Goal: Information Seeking & Learning: Learn about a topic

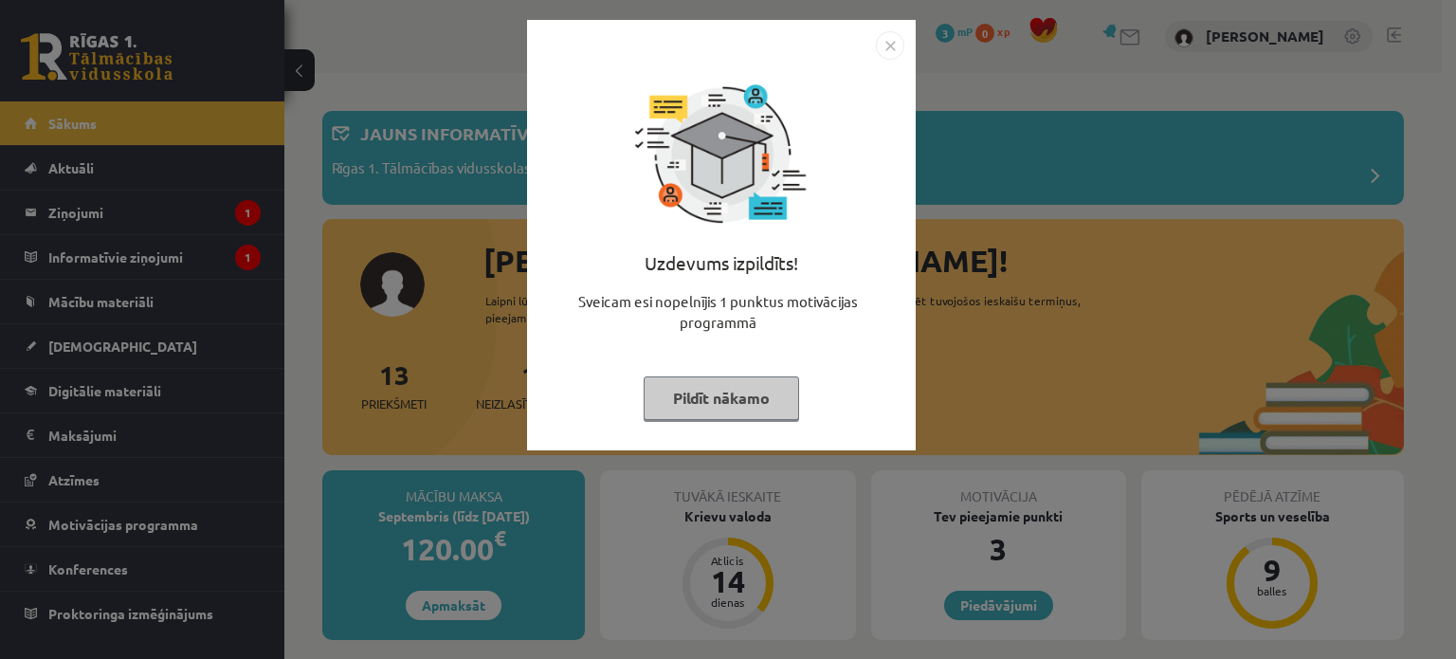
click at [754, 400] on button "Pildīt nākamo" at bounding box center [721, 398] width 155 height 44
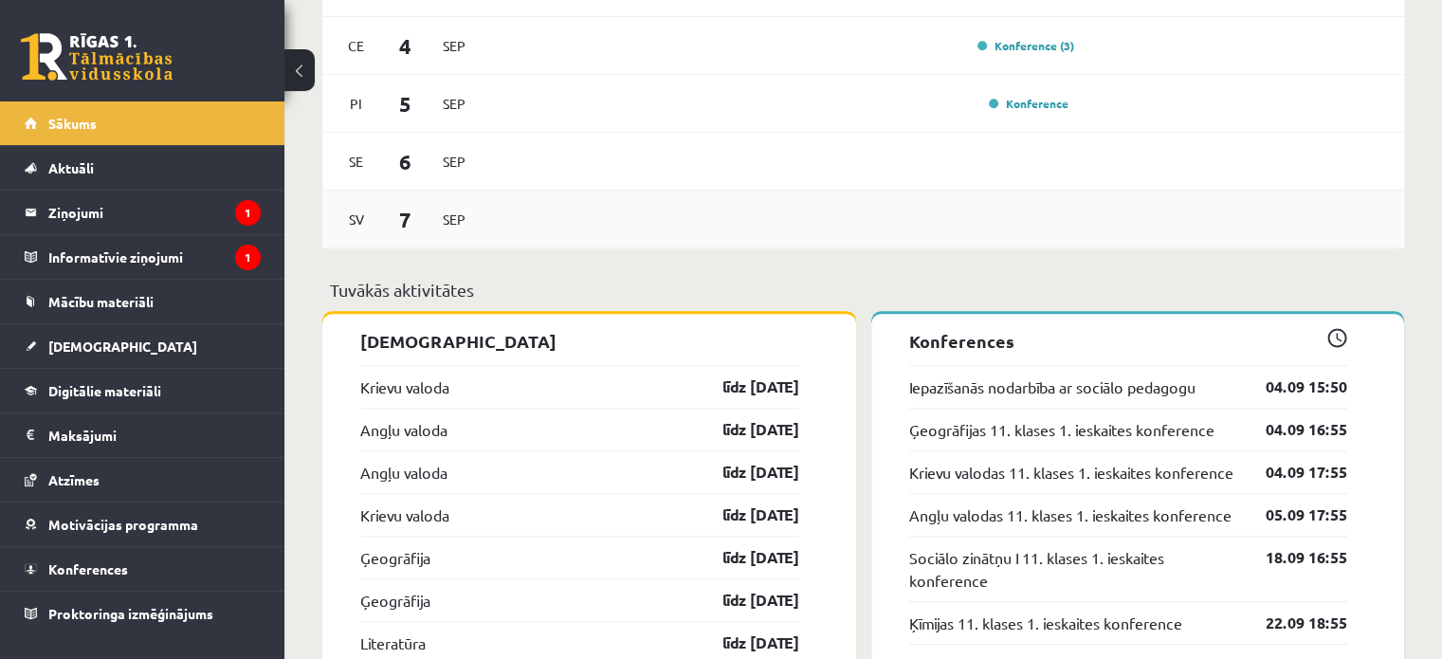
scroll to position [1706, 0]
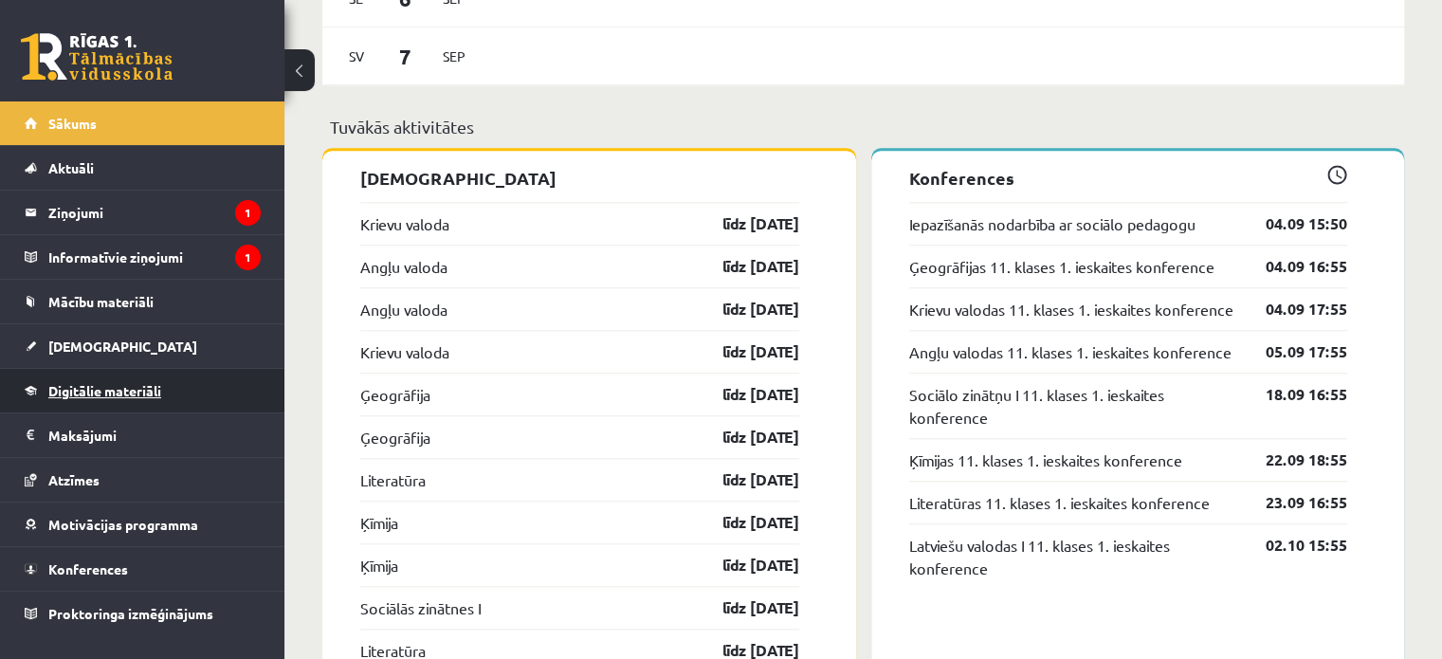
click at [113, 392] on span "Digitālie materiāli" at bounding box center [104, 390] width 113 height 17
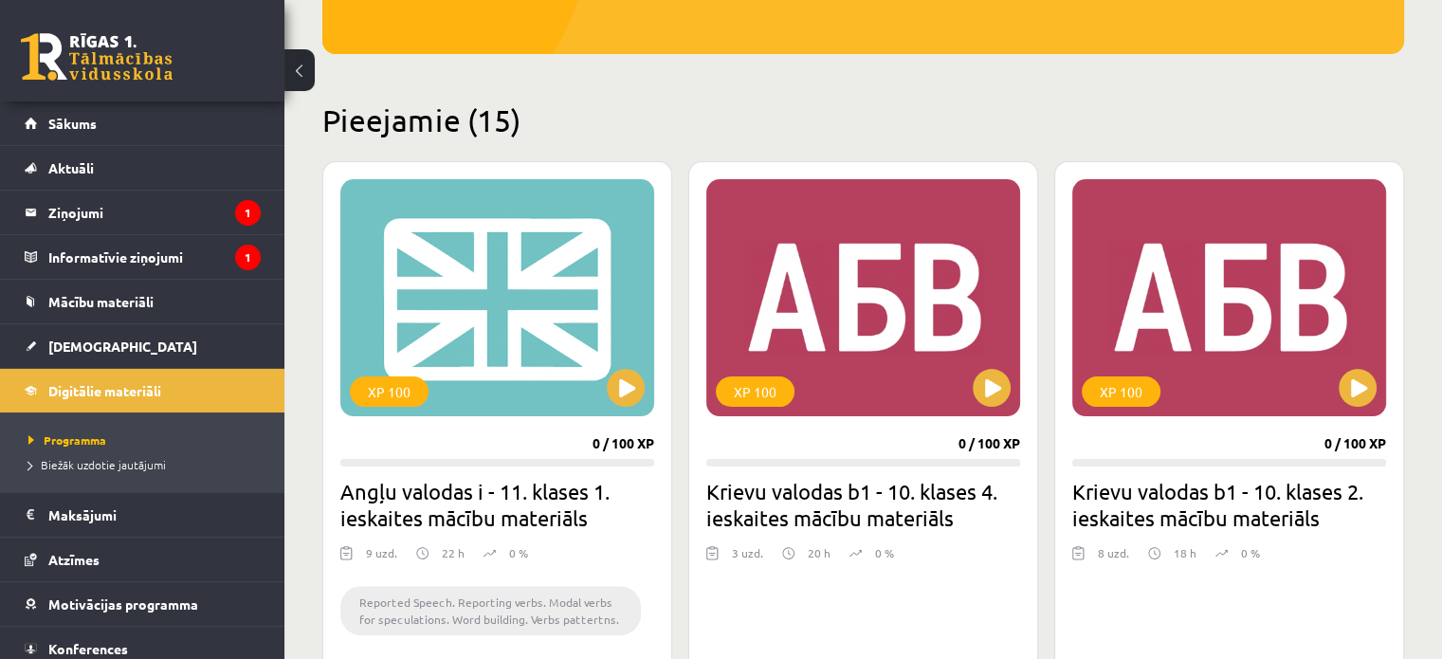
scroll to position [379, 0]
click at [999, 388] on button at bounding box center [991, 388] width 38 height 38
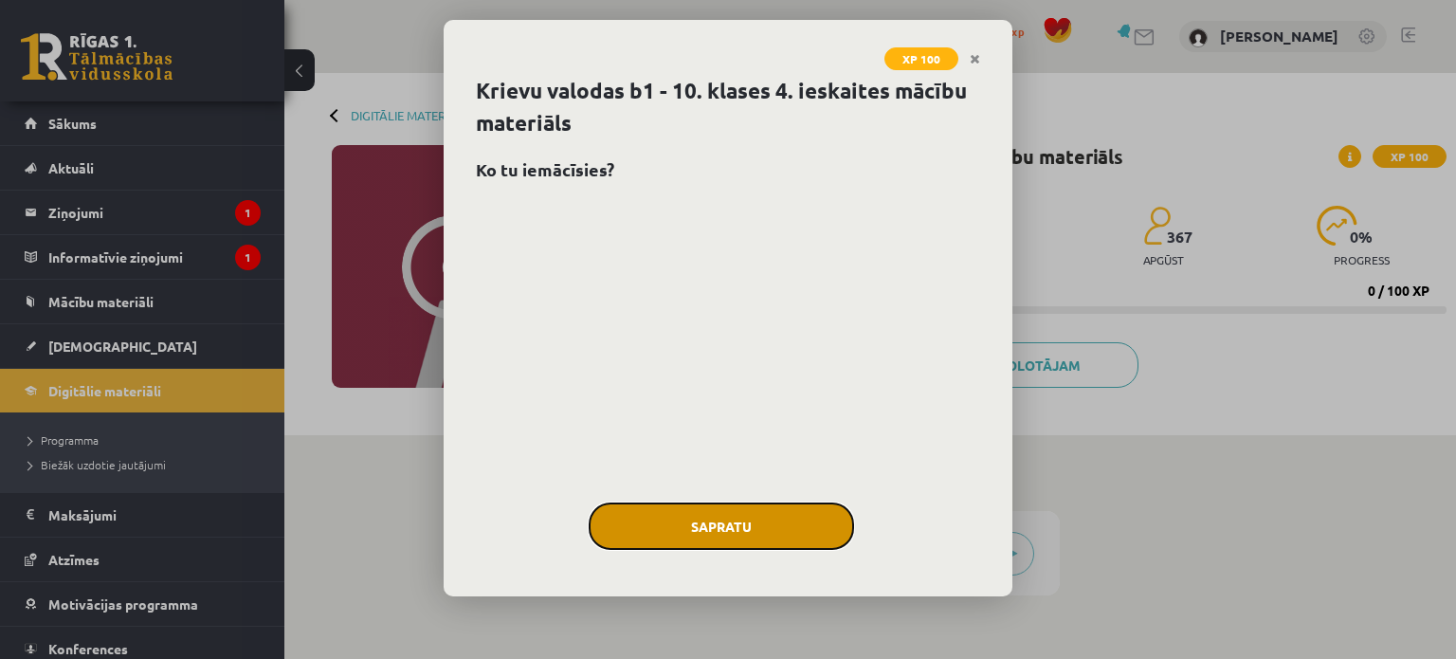
click at [748, 519] on button "Sapratu" at bounding box center [721, 525] width 265 height 47
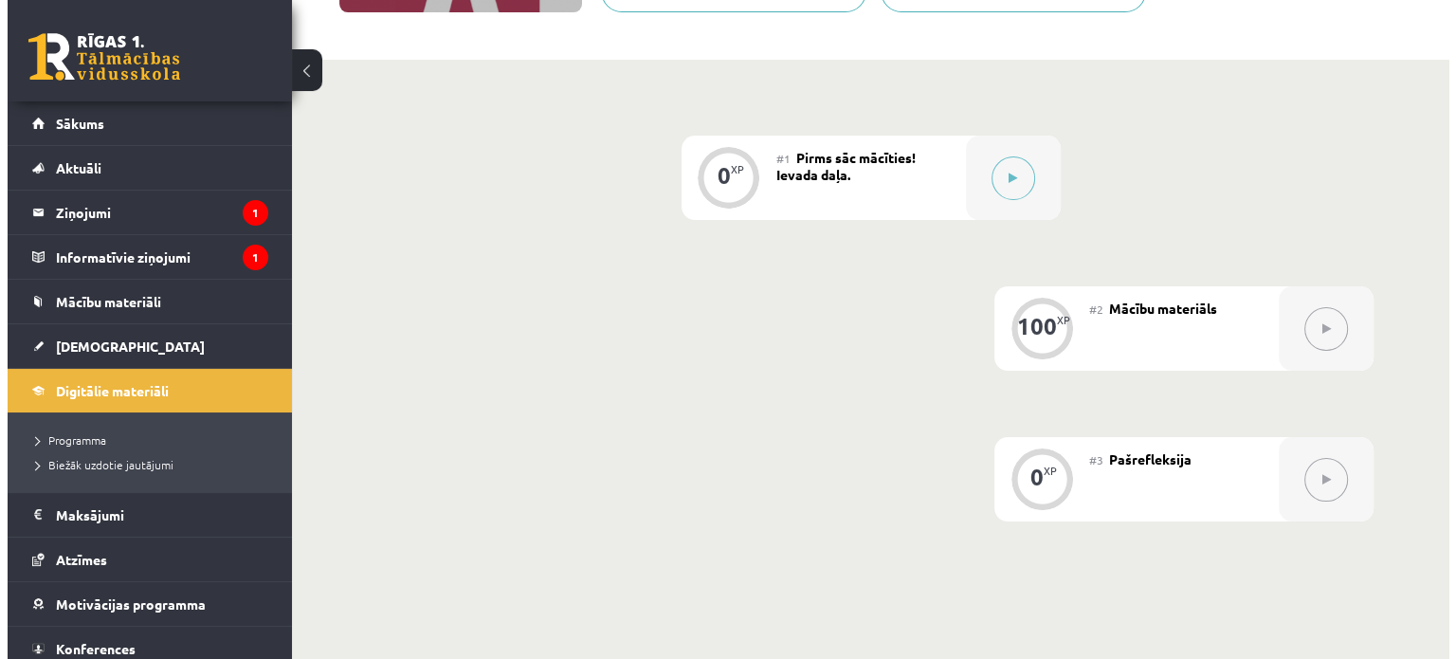
scroll to position [379, 0]
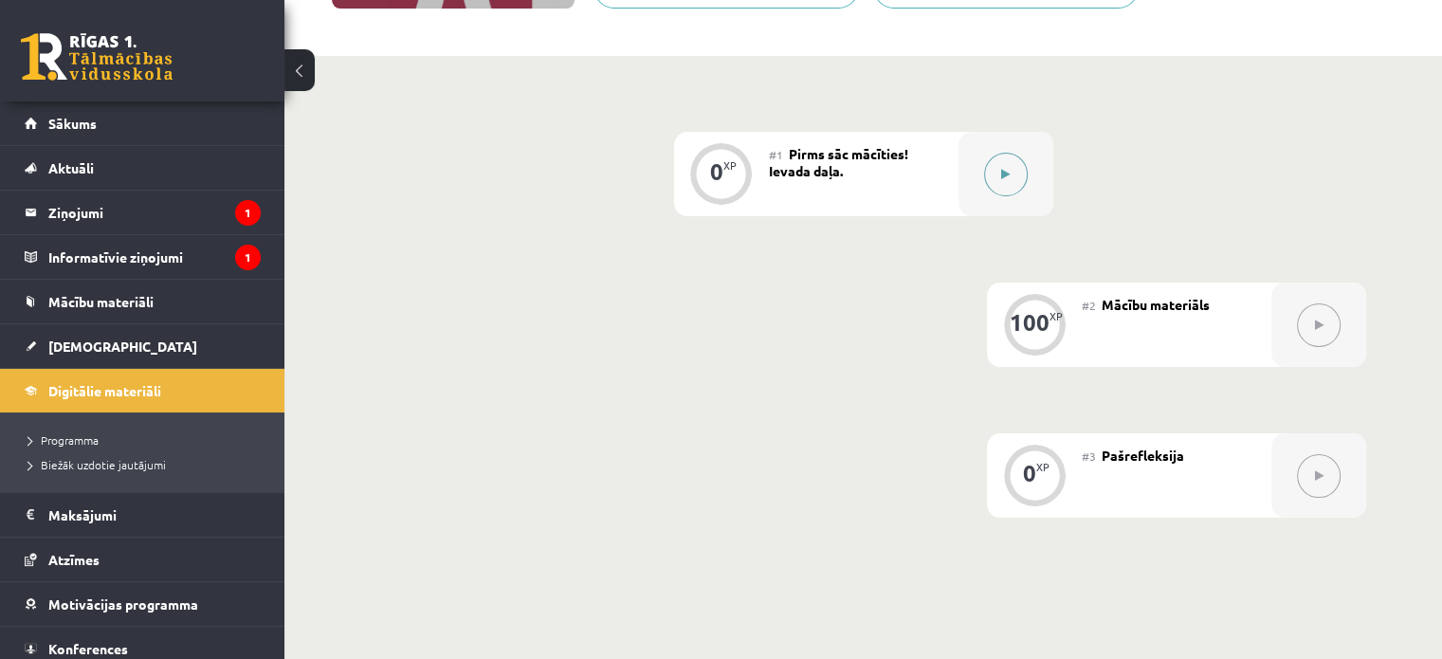
click at [1008, 172] on icon at bounding box center [1005, 174] width 9 height 11
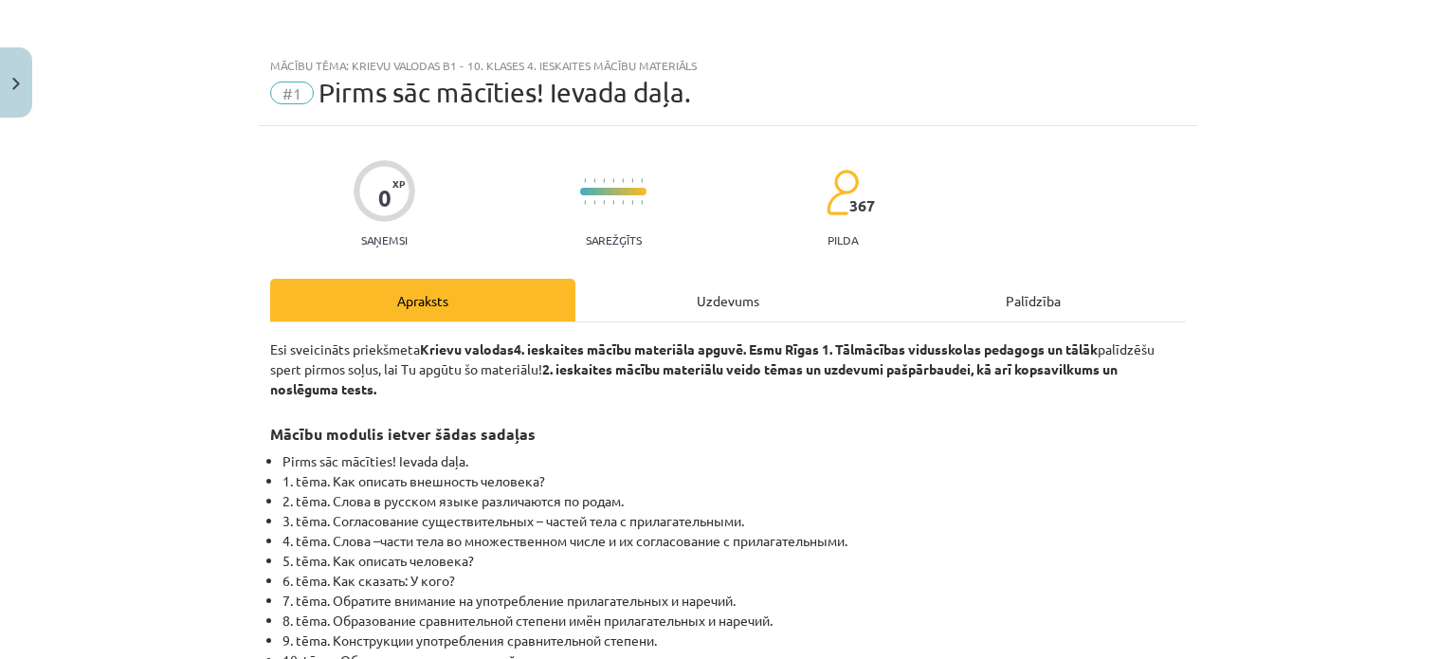
click at [694, 299] on div "Uzdevums" at bounding box center [727, 300] width 305 height 43
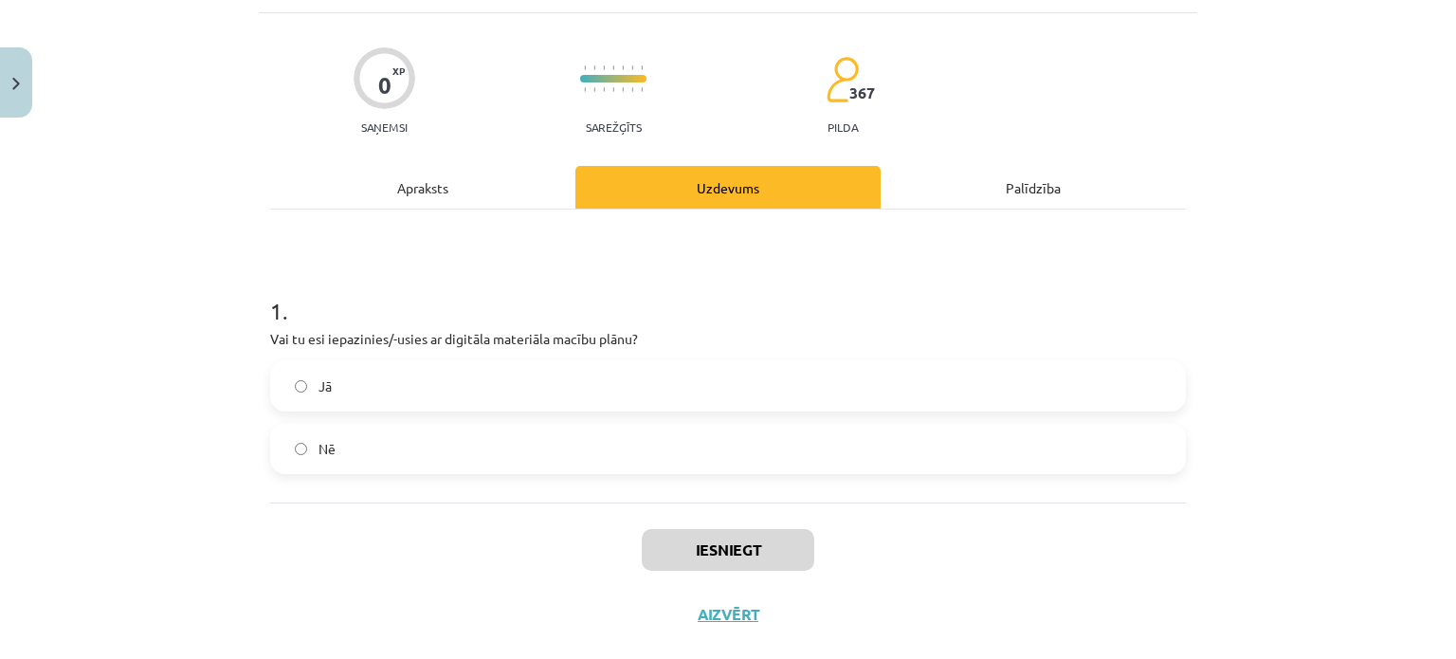
scroll to position [142, 0]
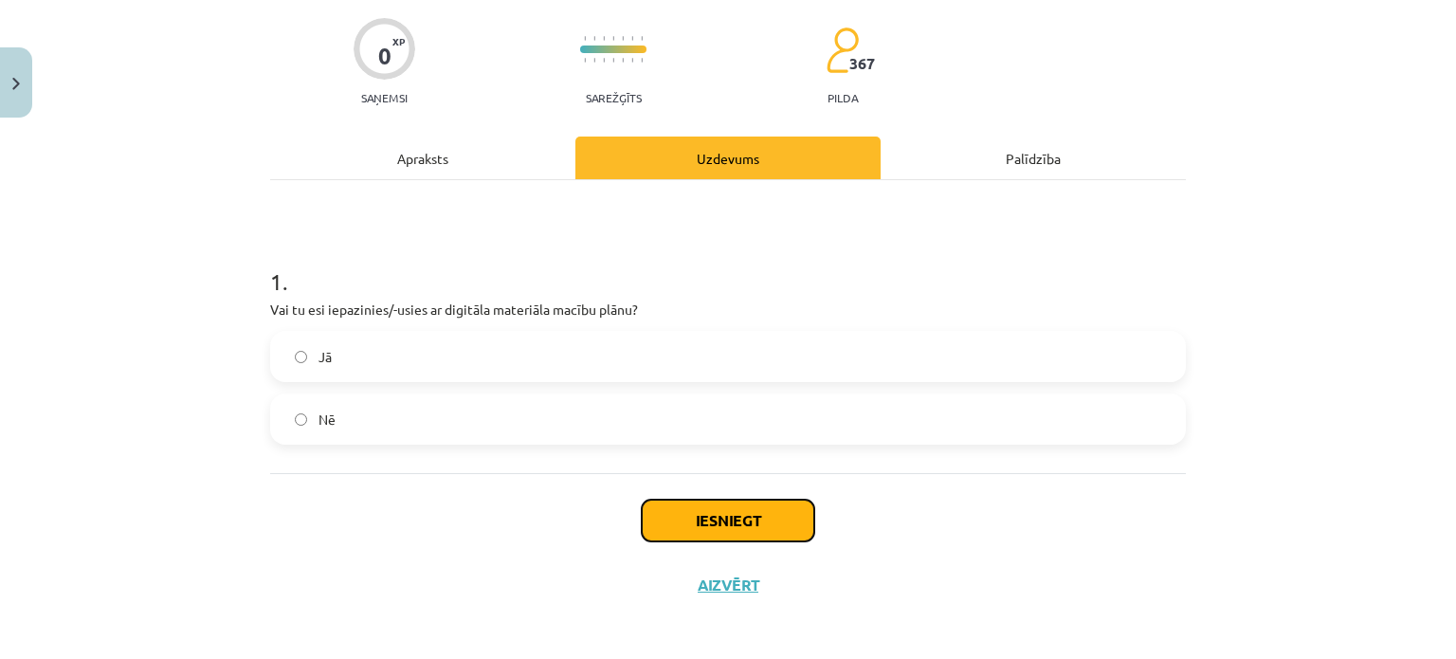
click at [726, 507] on button "Iesniegt" at bounding box center [728, 520] width 172 height 42
click at [726, 517] on button "Iesniegt" at bounding box center [728, 520] width 172 height 42
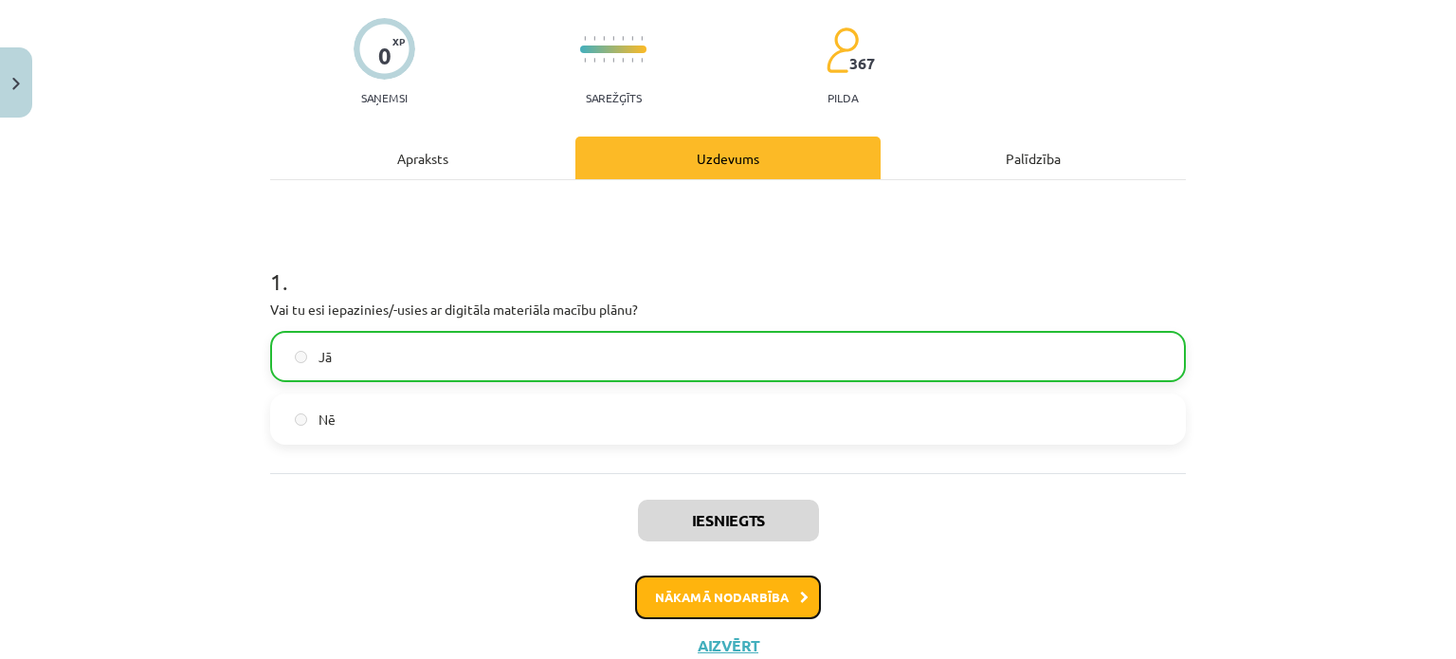
click at [723, 587] on button "Nākamā nodarbība" at bounding box center [728, 597] width 186 height 44
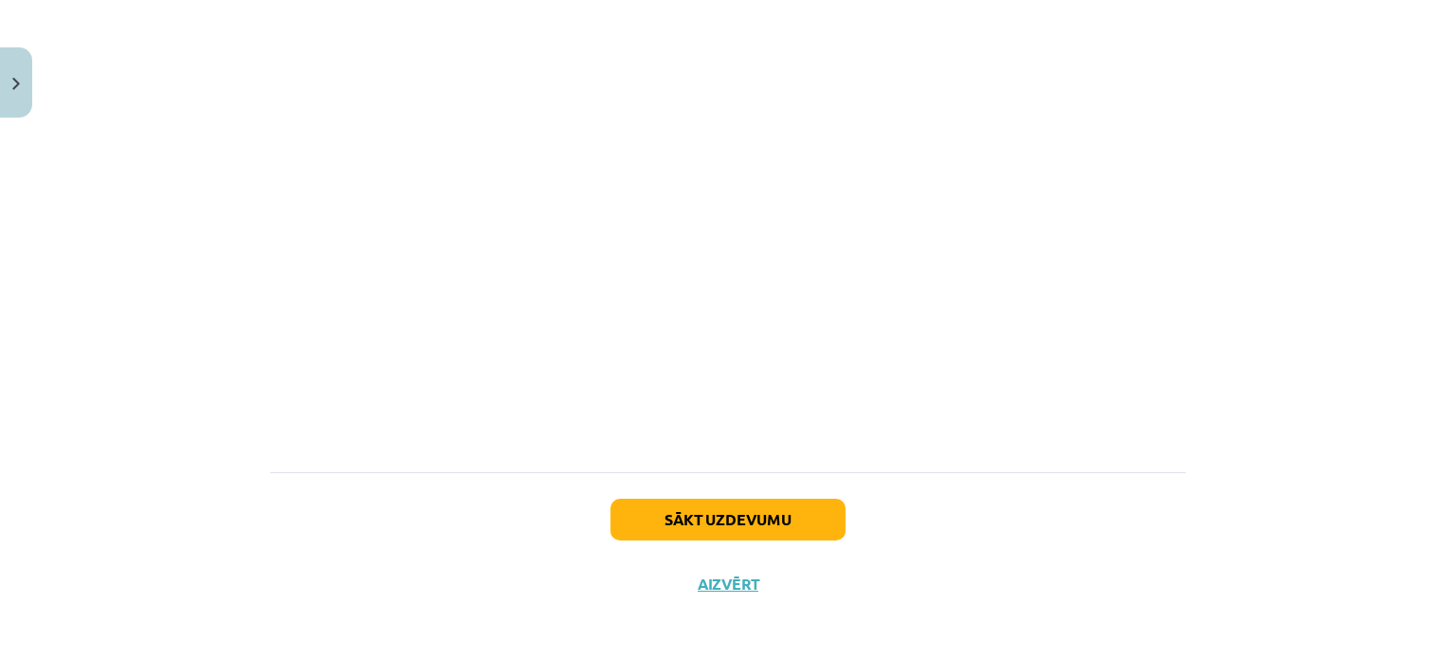
scroll to position [1156, 0]
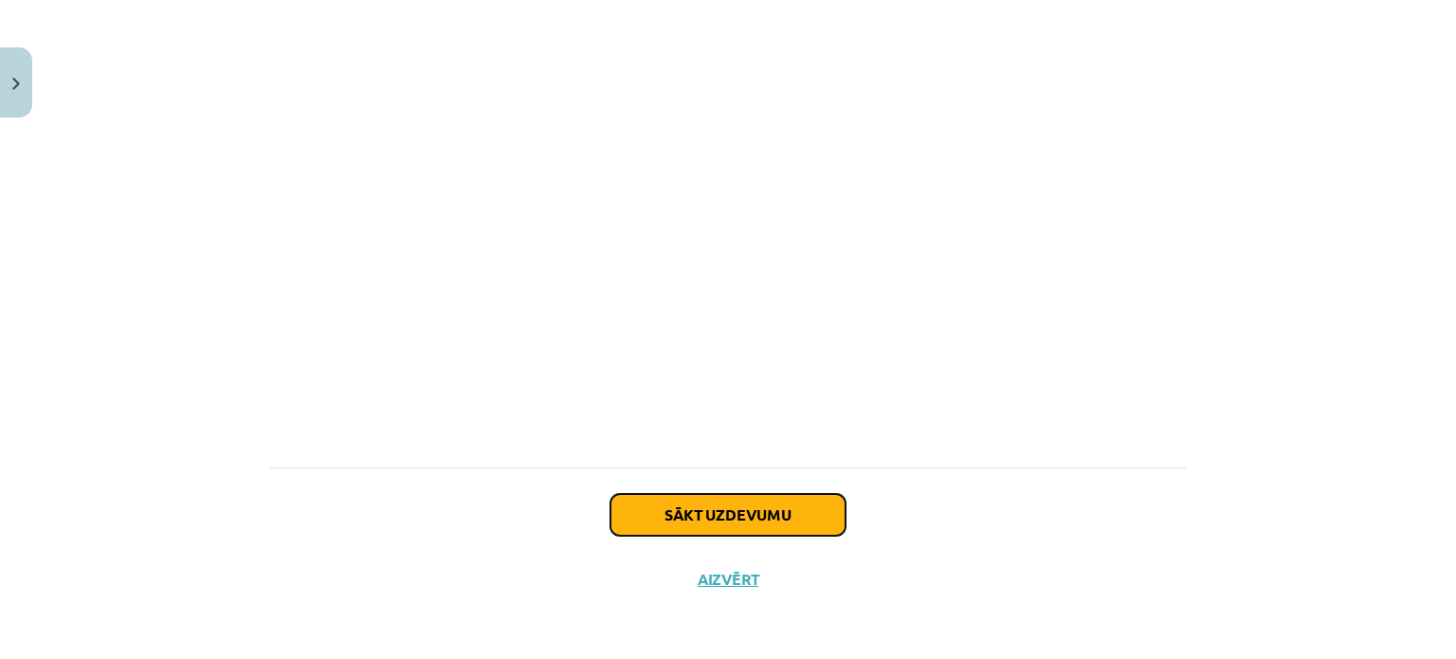
click at [753, 511] on button "Sākt uzdevumu" at bounding box center [727, 515] width 235 height 42
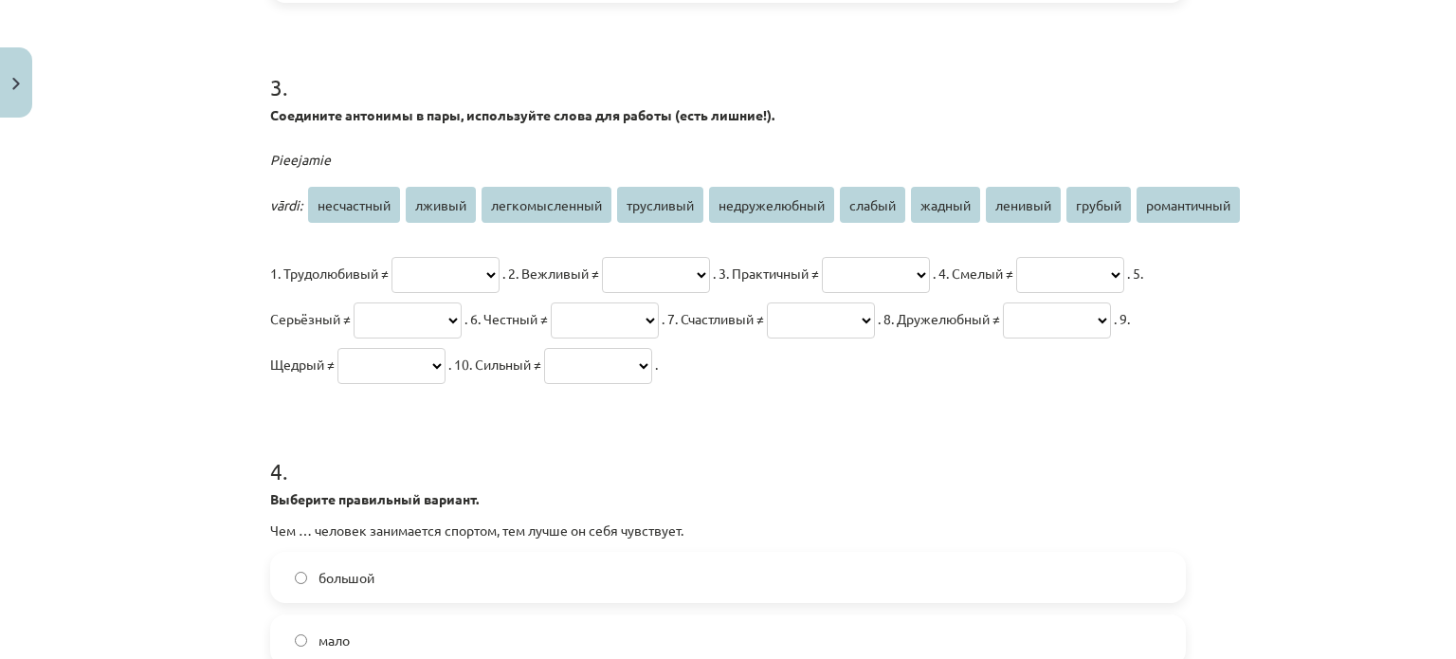
scroll to position [900, 0]
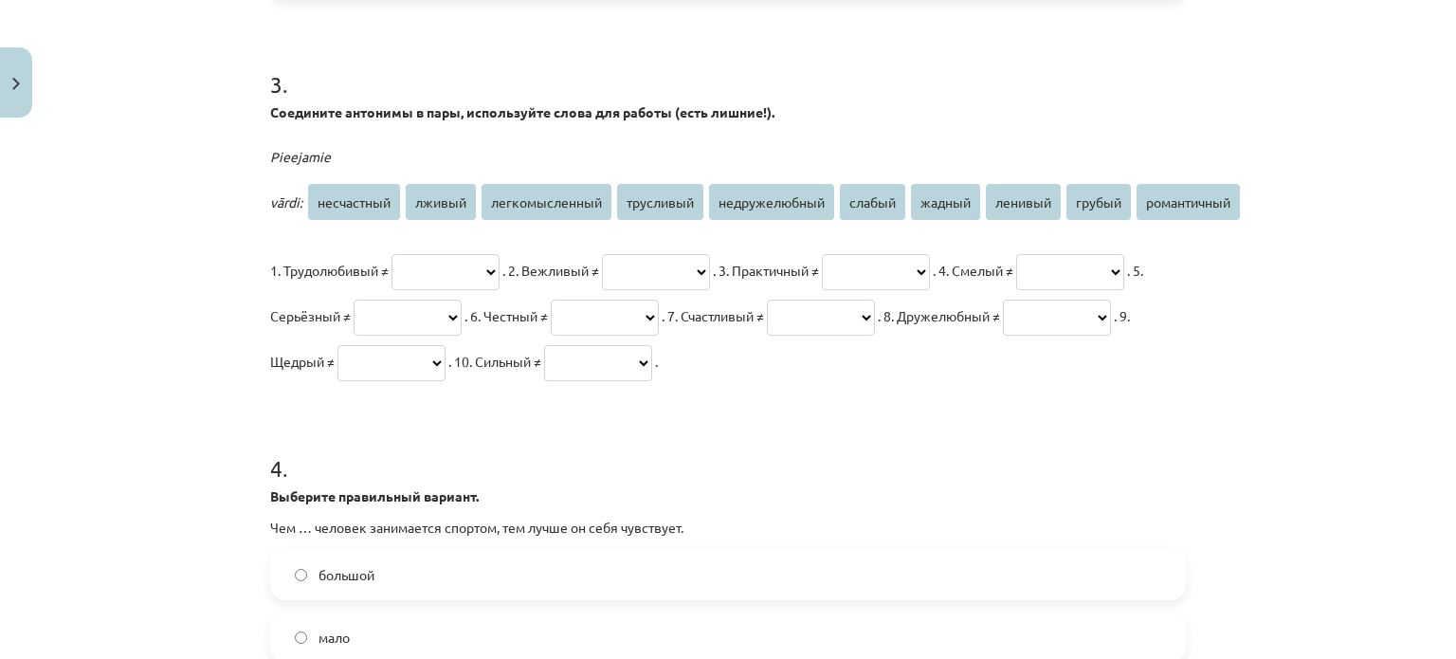
drag, startPoint x: 444, startPoint y: 192, endPoint x: 797, endPoint y: 321, distance: 375.4
click at [802, 321] on div "**********" at bounding box center [728, 259] width 916 height 250
click at [428, 205] on span "лживый" at bounding box center [441, 202] width 70 height 36
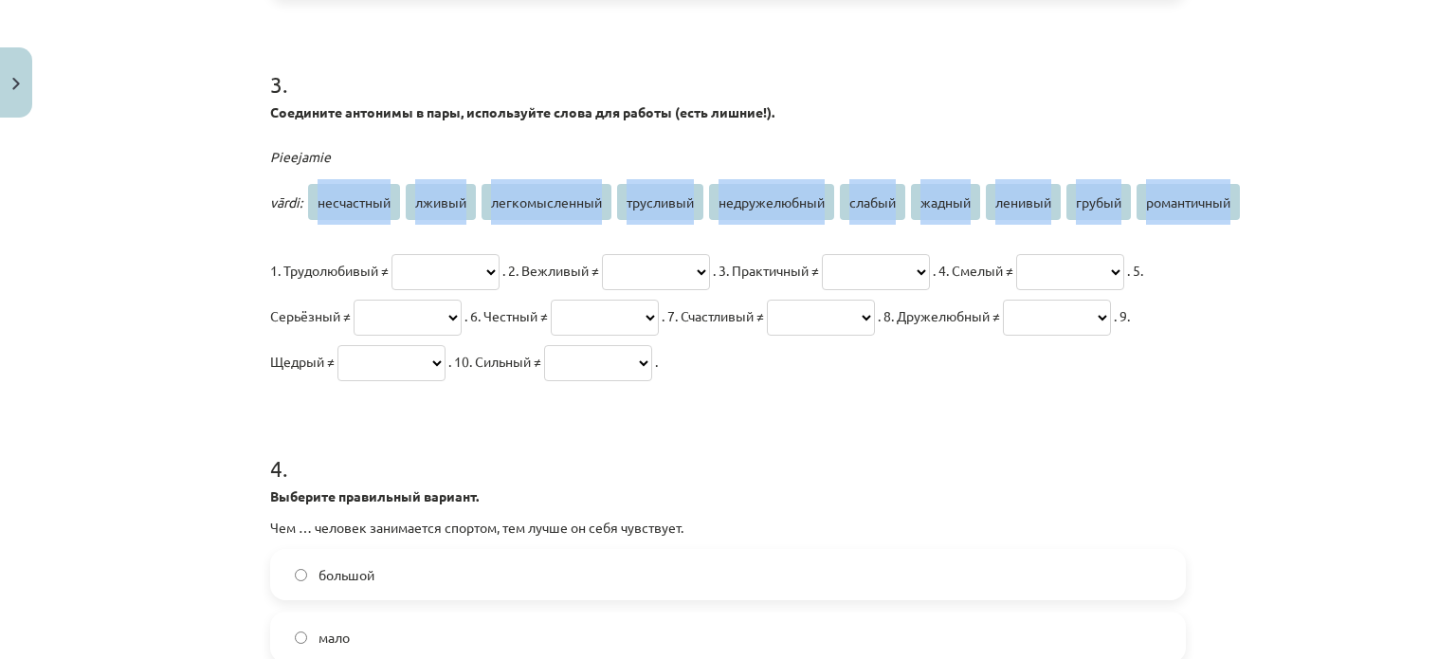
drag, startPoint x: 428, startPoint y: 205, endPoint x: 444, endPoint y: 209, distance: 16.8
click at [444, 209] on span "лживый" at bounding box center [441, 202] width 70 height 36
click at [444, 210] on span "лживый" at bounding box center [441, 202] width 70 height 36
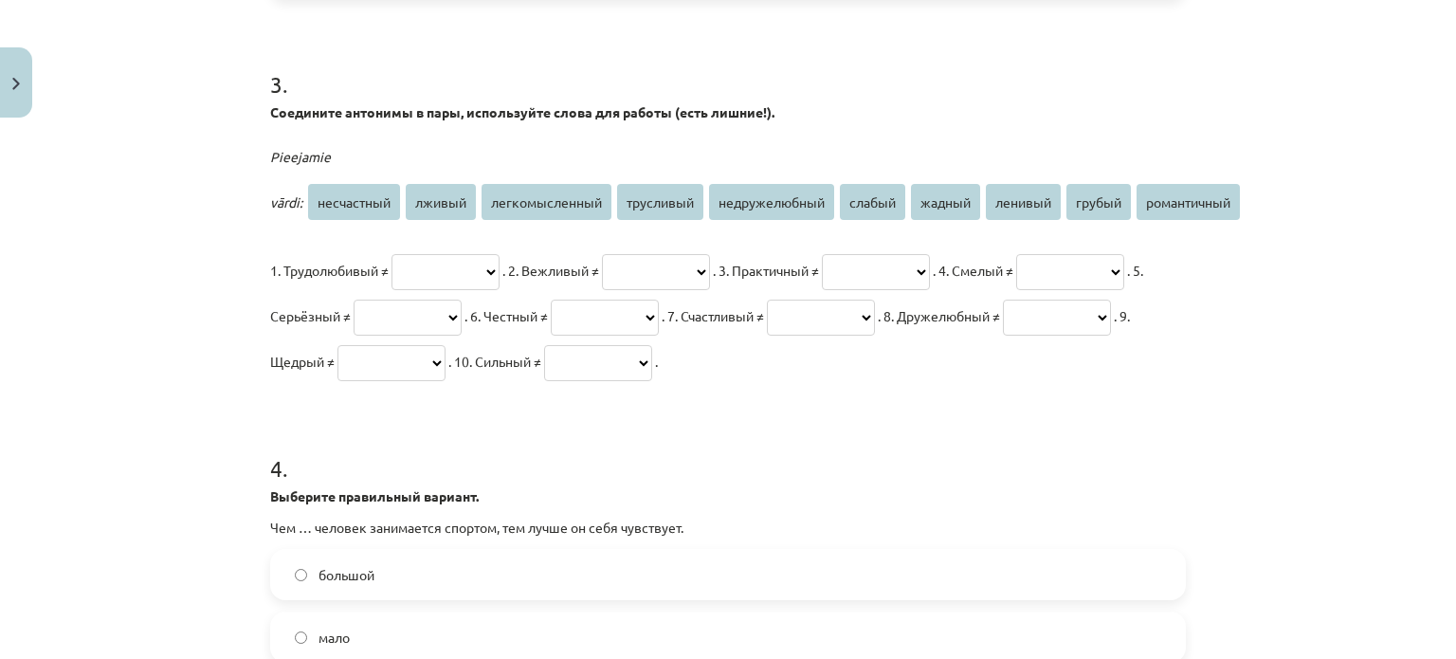
click at [659, 302] on select "**********" at bounding box center [605, 317] width 108 height 36
select select "******"
click at [659, 299] on select "**********" at bounding box center [605, 317] width 108 height 36
click at [470, 269] on select "**********" at bounding box center [445, 272] width 108 height 36
select select "*******"
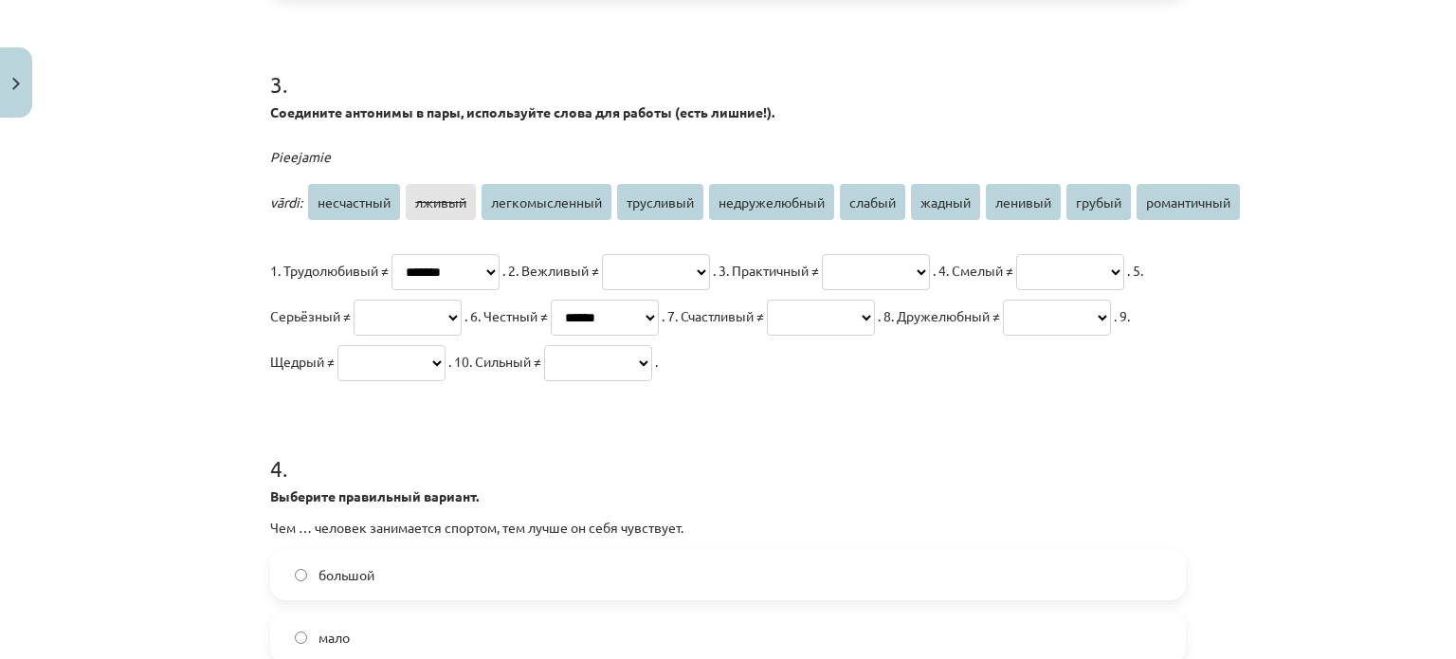
click at [391, 254] on select "**********" at bounding box center [445, 272] width 108 height 36
click at [710, 281] on select "**********" at bounding box center [656, 272] width 108 height 36
drag, startPoint x: 841, startPoint y: 410, endPoint x: 857, endPoint y: 385, distance: 30.2
click at [853, 384] on p "**********" at bounding box center [728, 315] width 916 height 136
click at [930, 261] on select "**********" at bounding box center [876, 272] width 108 height 36
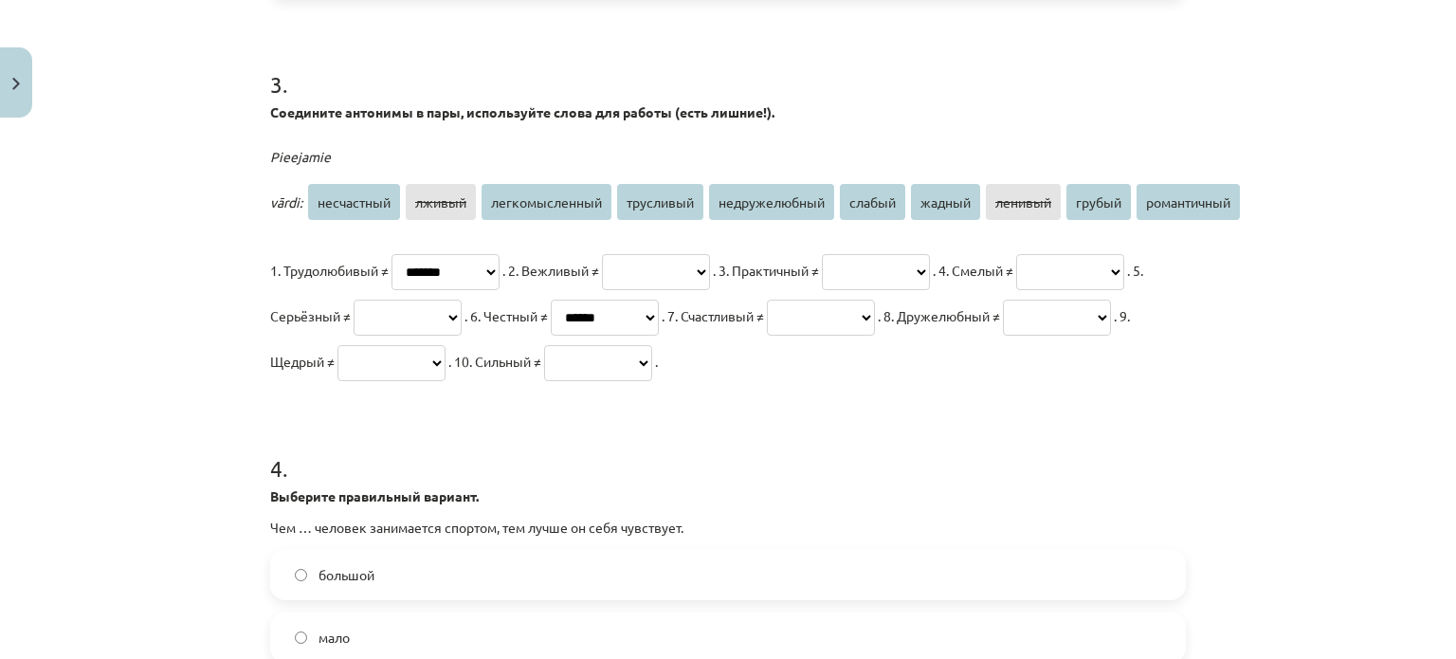
drag, startPoint x: 1160, startPoint y: 330, endPoint x: 768, endPoint y: 265, distance: 397.6
click at [1160, 329] on p "**********" at bounding box center [728, 315] width 916 height 136
click at [1016, 290] on select "**********" at bounding box center [1070, 272] width 108 height 36
select select "*********"
click at [1016, 290] on select "**********" at bounding box center [1070, 272] width 108 height 36
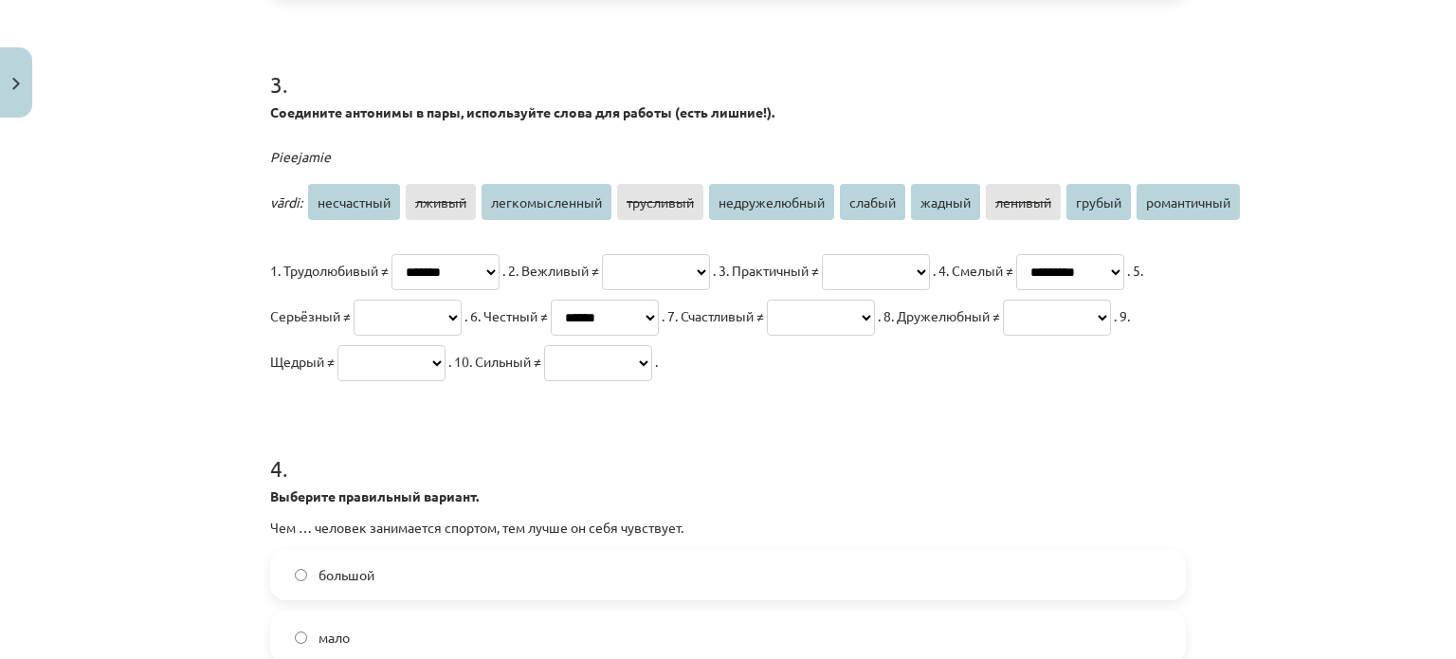
click at [767, 336] on select "**********" at bounding box center [821, 317] width 108 height 36
select select "**********"
click at [767, 336] on select "**********" at bounding box center [821, 317] width 108 height 36
click at [1003, 336] on select "**********" at bounding box center [1057, 317] width 108 height 36
select select "**********"
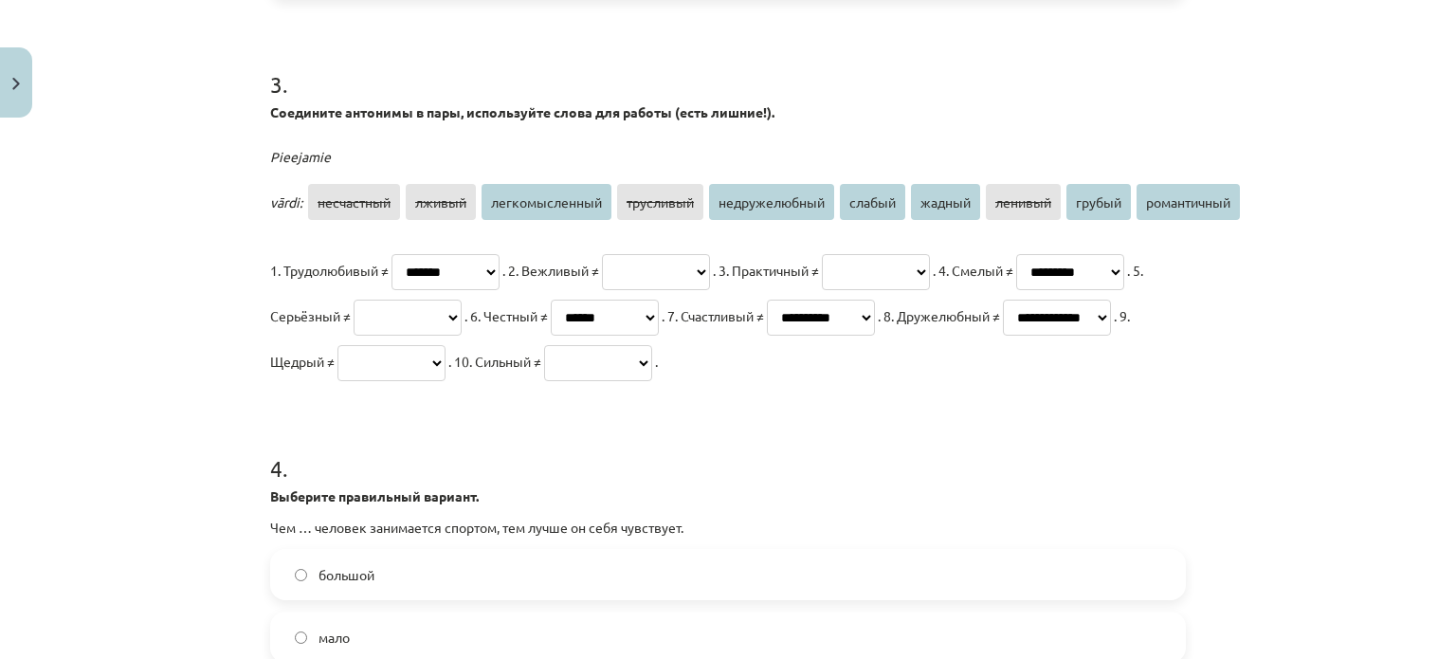
click at [1003, 336] on select "**********" at bounding box center [1057, 317] width 108 height 36
click at [445, 353] on select "**********" at bounding box center [391, 363] width 108 height 36
select select "******"
click at [445, 345] on select "**********" at bounding box center [391, 363] width 108 height 36
click at [544, 381] on select "**********" at bounding box center [598, 363] width 108 height 36
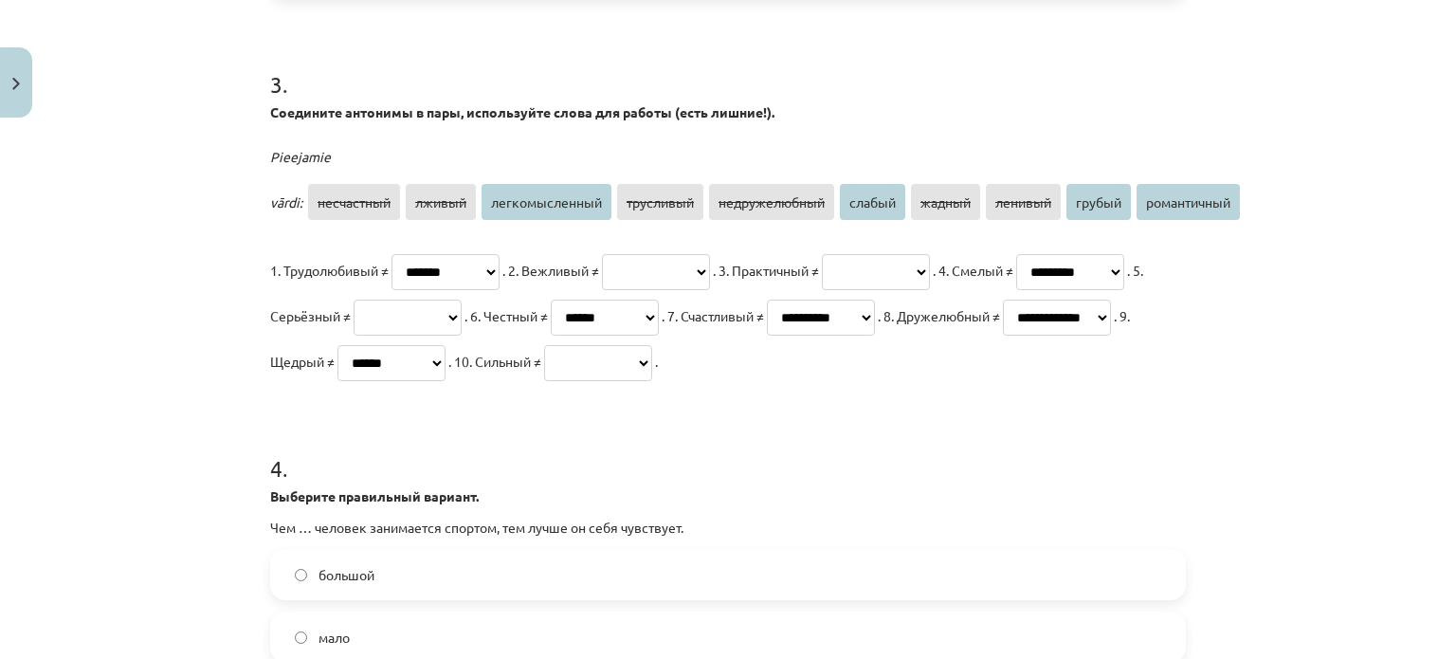
select select "******"
click at [544, 381] on select "**********" at bounding box center [598, 363] width 108 height 36
click at [707, 264] on select "**********" at bounding box center [656, 272] width 108 height 36
select select "******"
click at [645, 254] on select "**********" at bounding box center [656, 272] width 108 height 36
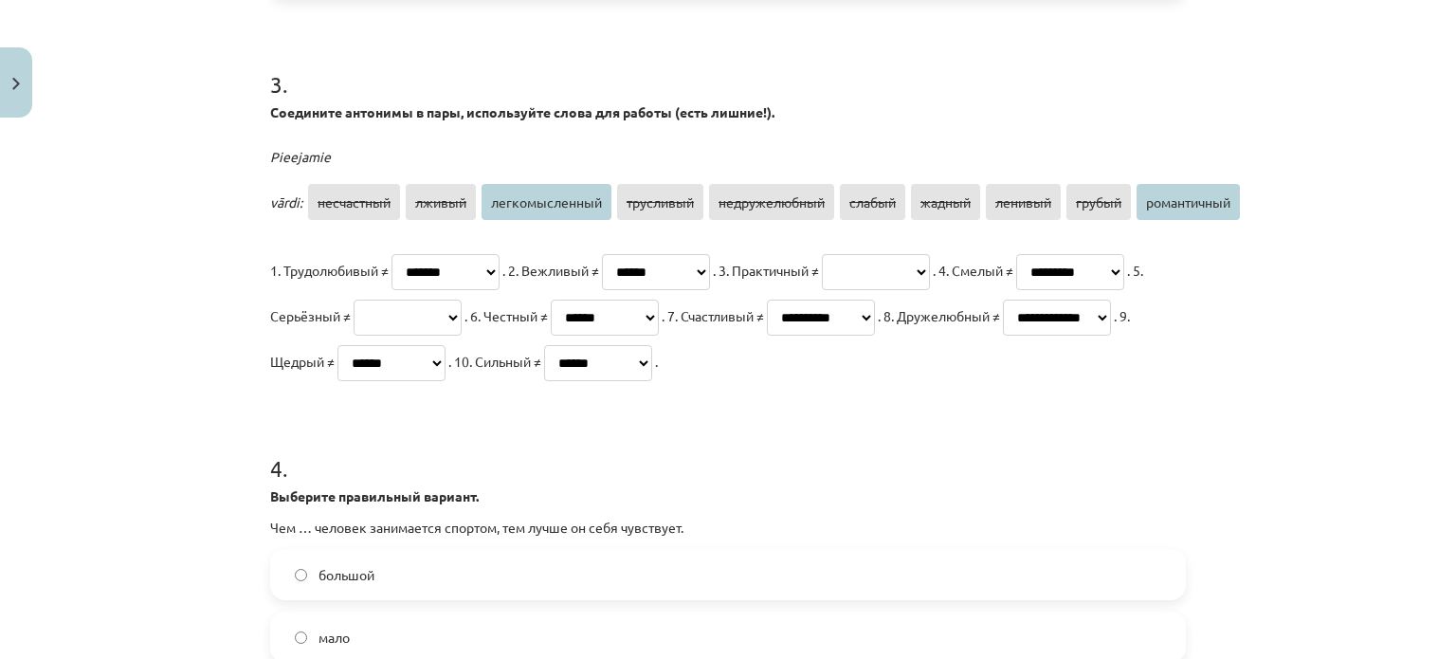
click at [499, 274] on select "**********" at bounding box center [445, 272] width 108 height 36
click at [543, 203] on span "легкомысленный" at bounding box center [546, 202] width 130 height 36
click at [462, 322] on select "**********" at bounding box center [408, 317] width 108 height 36
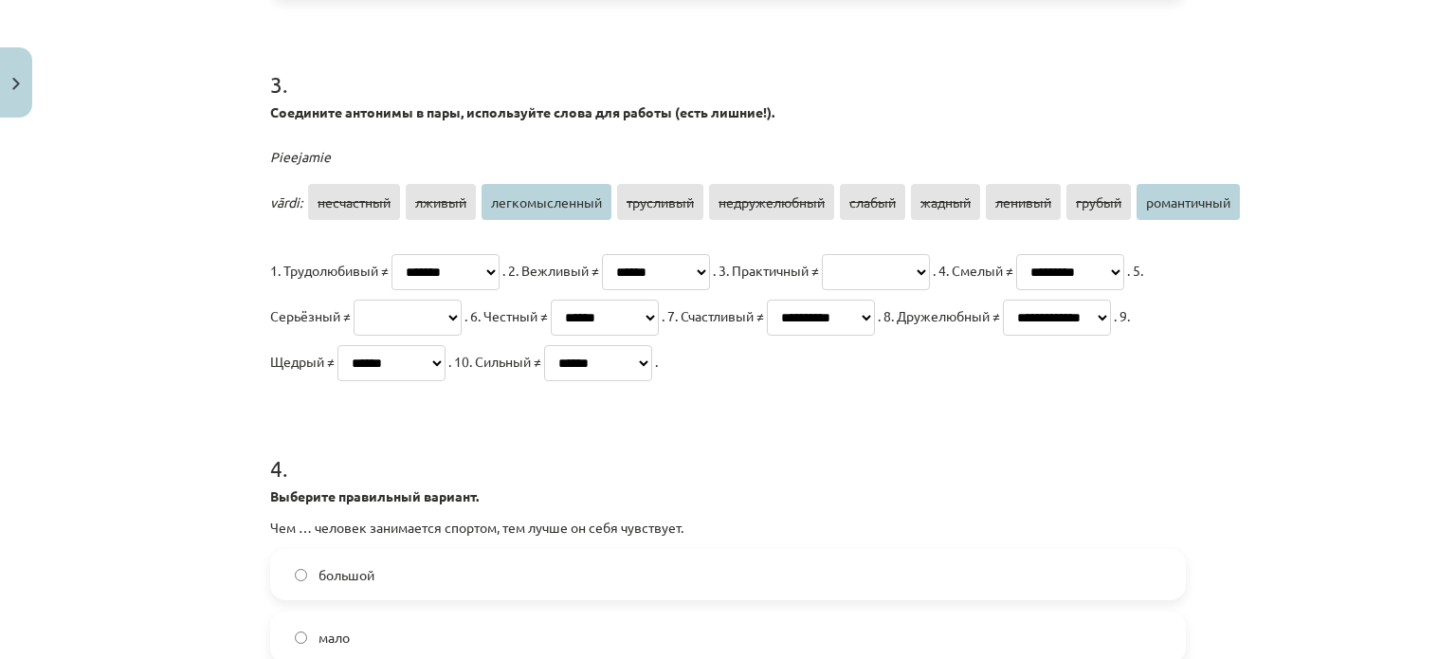
click at [462, 317] on select "**********" at bounding box center [408, 317] width 108 height 36
select select "**********"
click at [462, 299] on select "**********" at bounding box center [408, 317] width 108 height 36
click at [1164, 203] on span "романтичный" at bounding box center [1187, 202] width 103 height 36
click at [930, 256] on select "**********" at bounding box center [876, 272] width 108 height 36
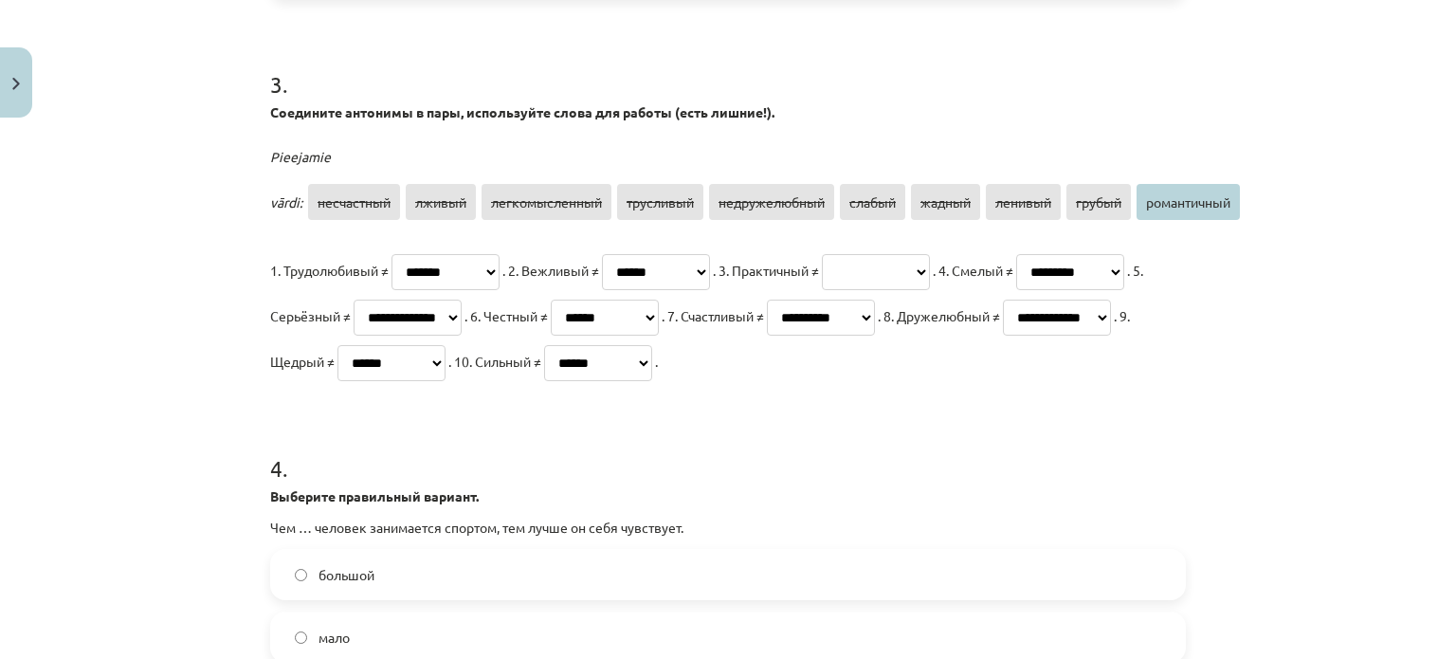
select select "**********"
click at [914, 254] on select "**********" at bounding box center [876, 272] width 108 height 36
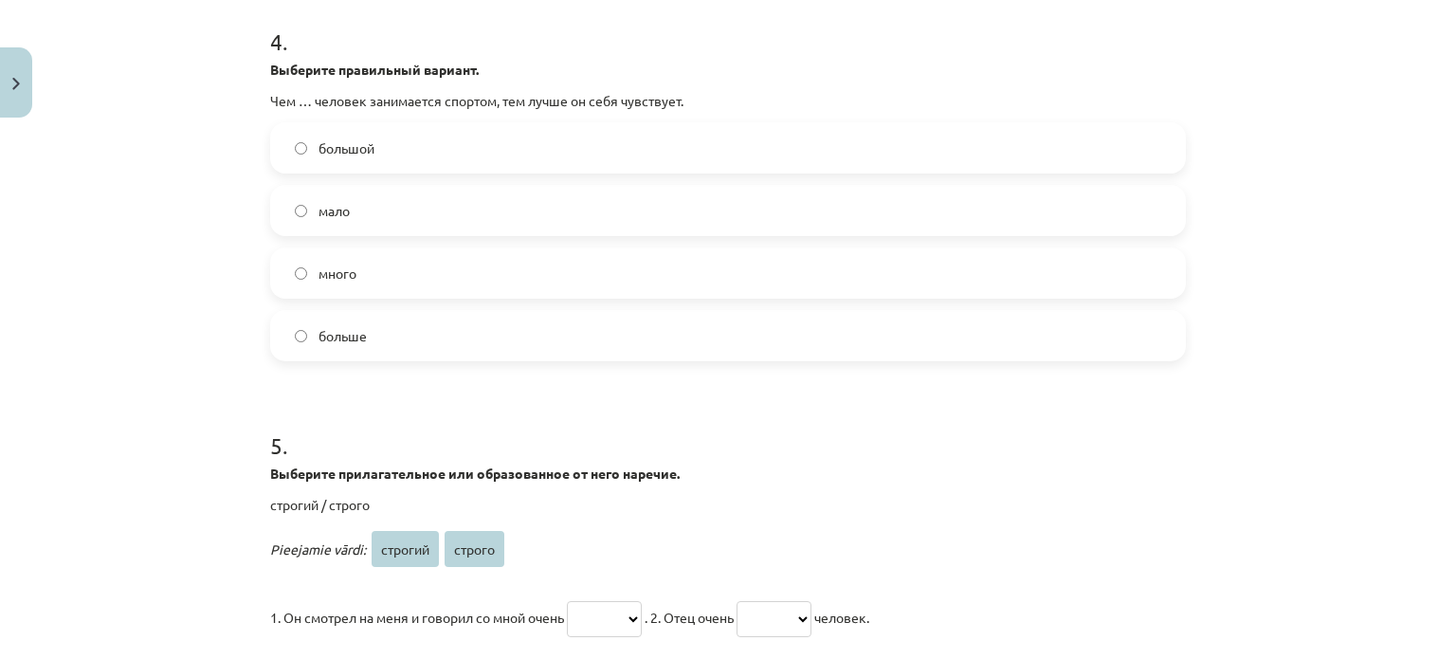
scroll to position [1374, 0]
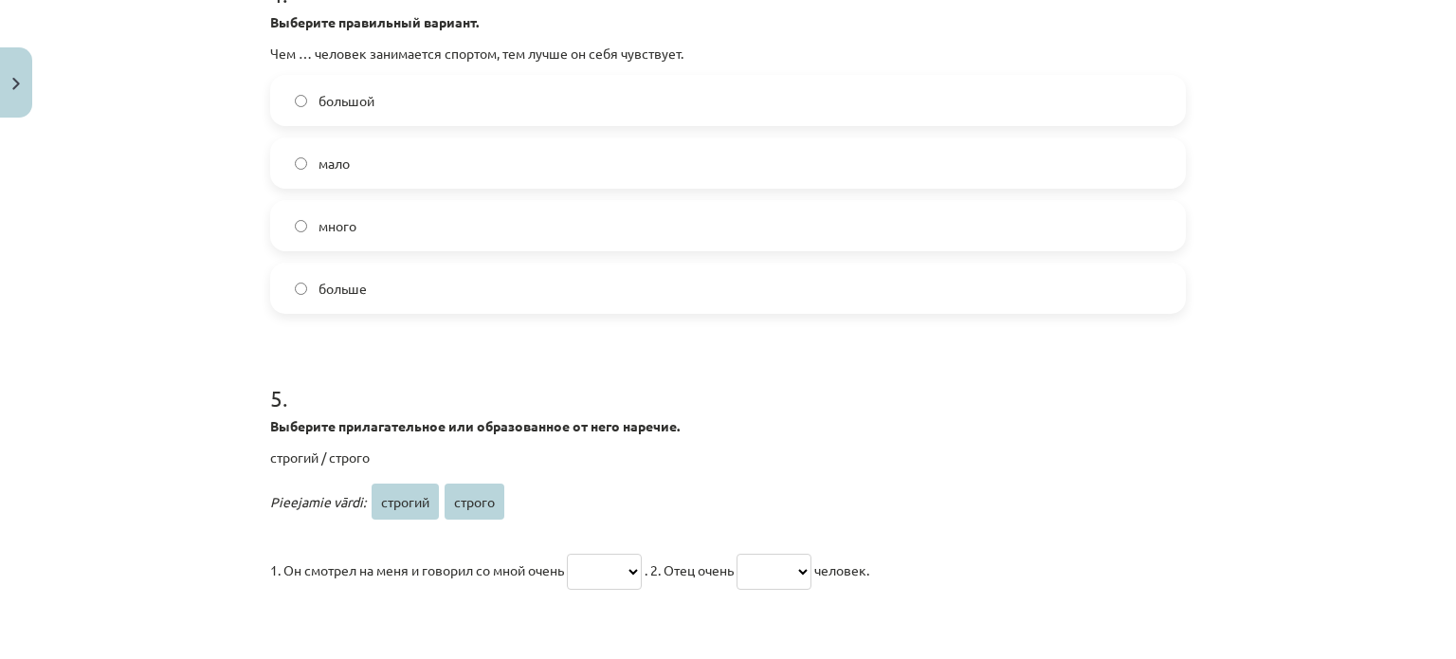
click at [519, 312] on label "больше" at bounding box center [728, 287] width 912 height 47
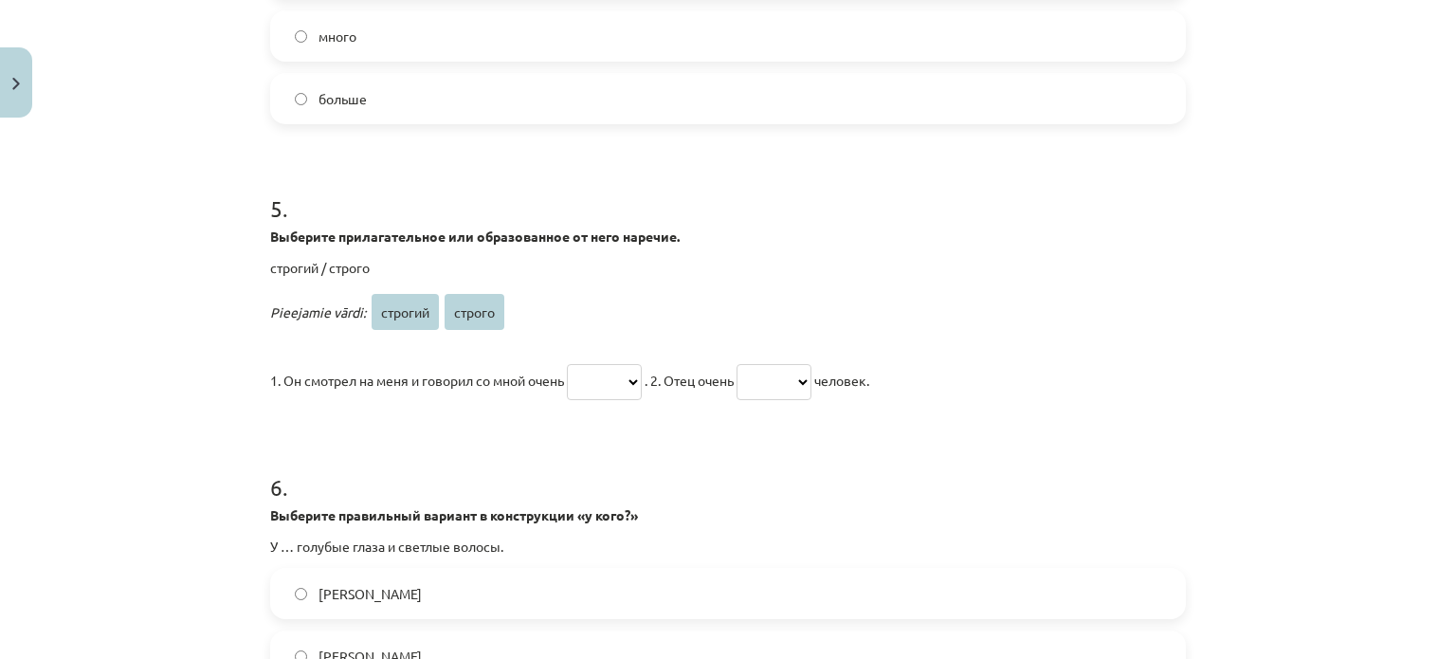
scroll to position [1659, 0]
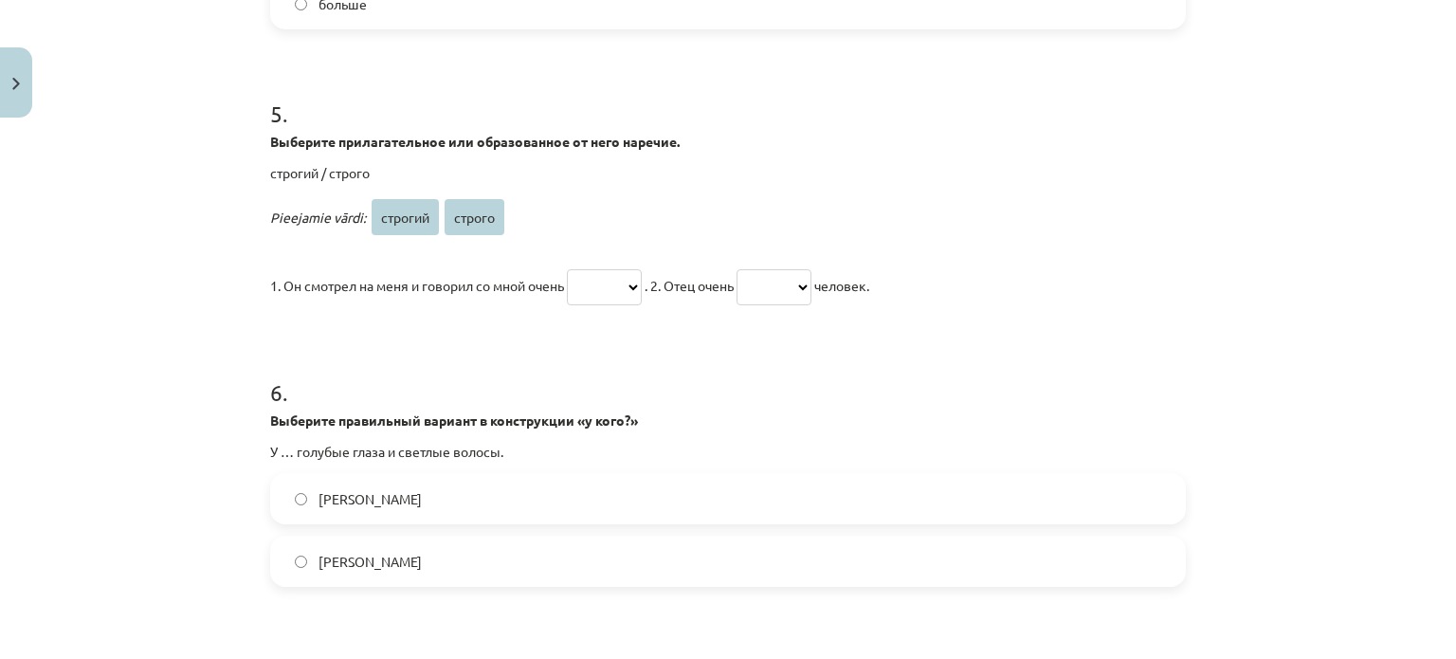
click at [613, 305] on select "******* ******" at bounding box center [604, 287] width 75 height 36
select select "******"
click at [569, 305] on select "******* ******" at bounding box center [604, 287] width 75 height 36
click at [811, 305] on select "******* ******" at bounding box center [773, 287] width 75 height 36
select select "*******"
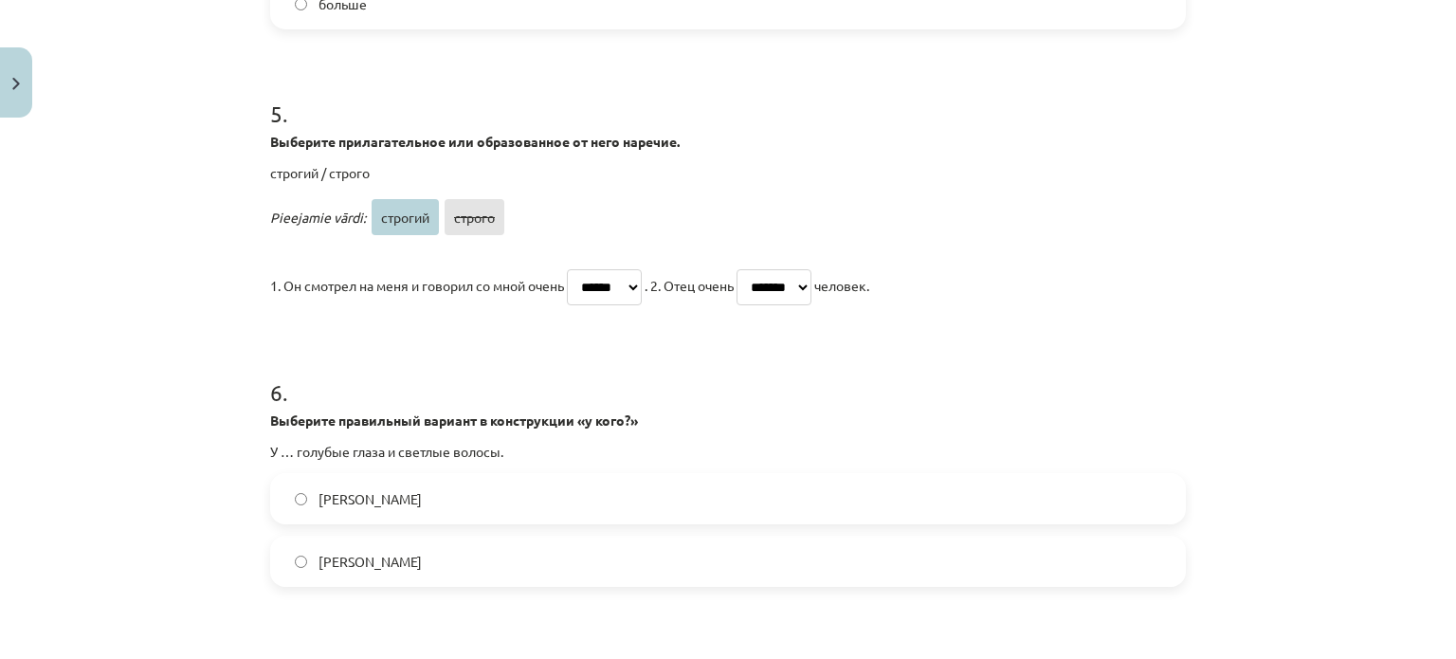
click at [759, 305] on select "******* ******" at bounding box center [773, 287] width 75 height 36
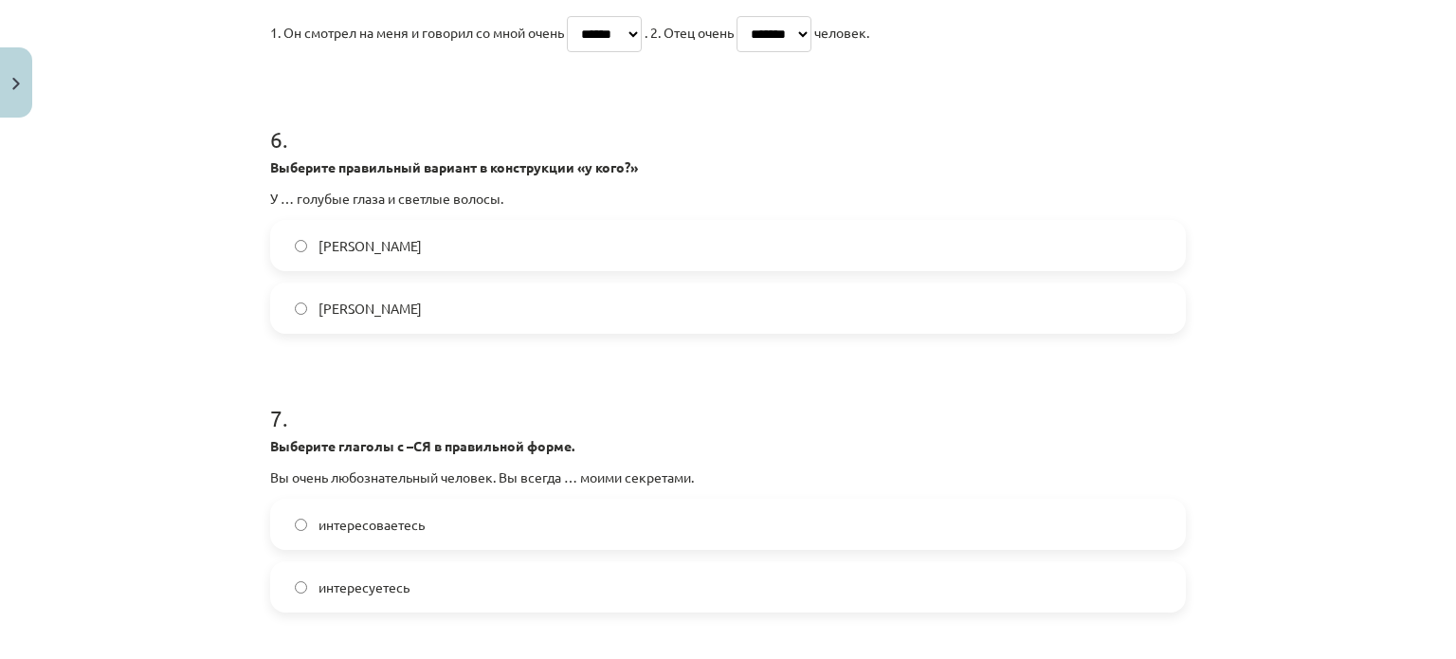
scroll to position [1943, 0]
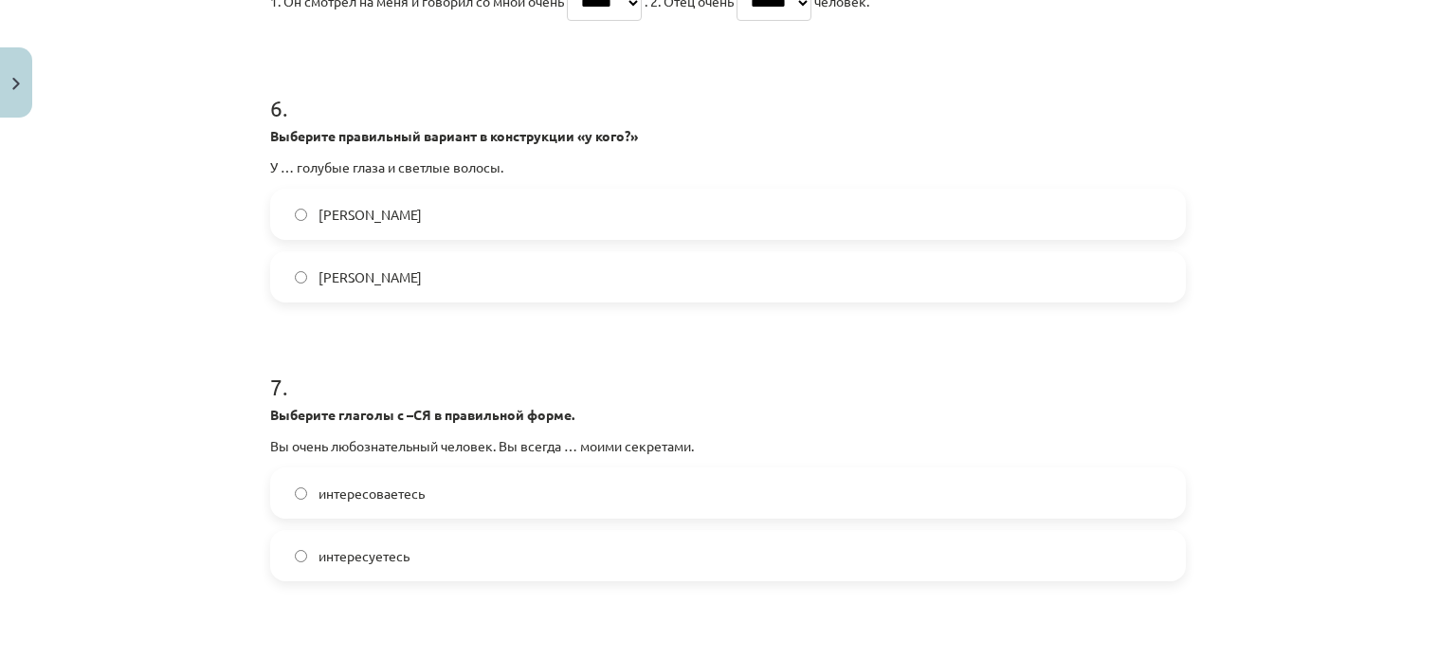
click at [421, 238] on label "Анны" at bounding box center [728, 213] width 912 height 47
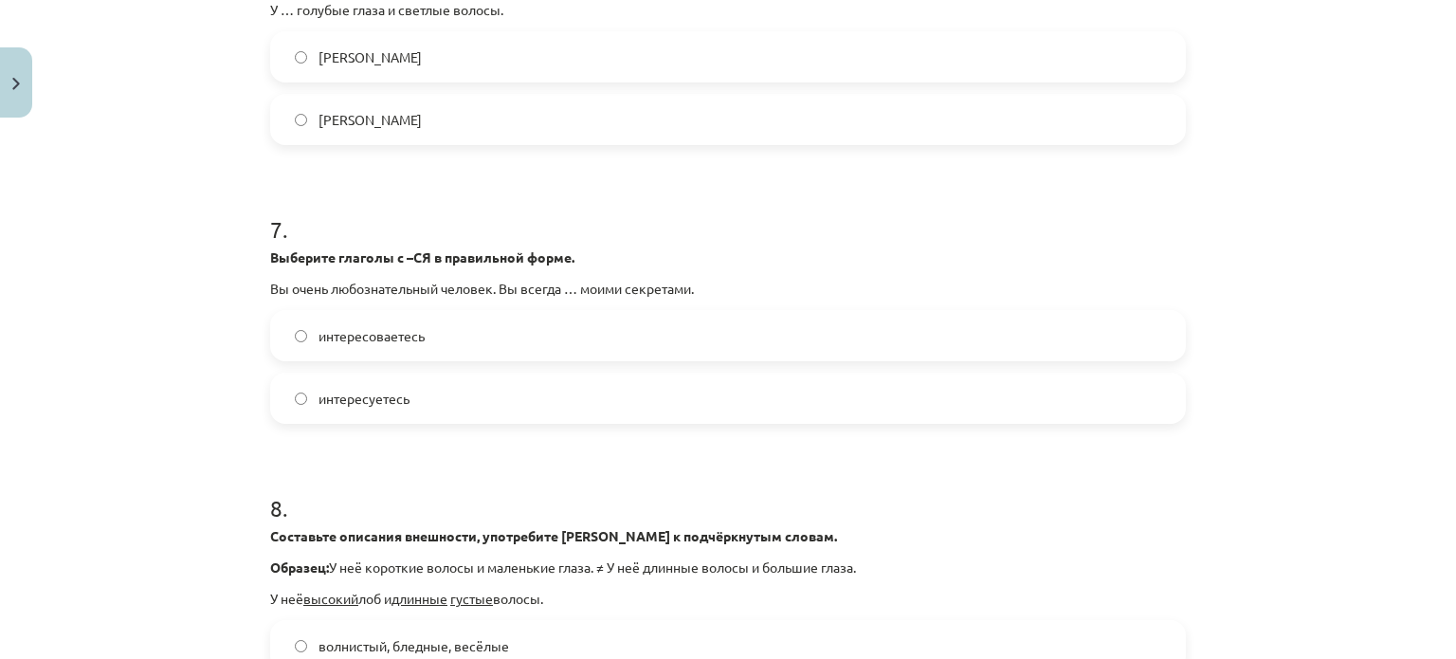
scroll to position [2132, 0]
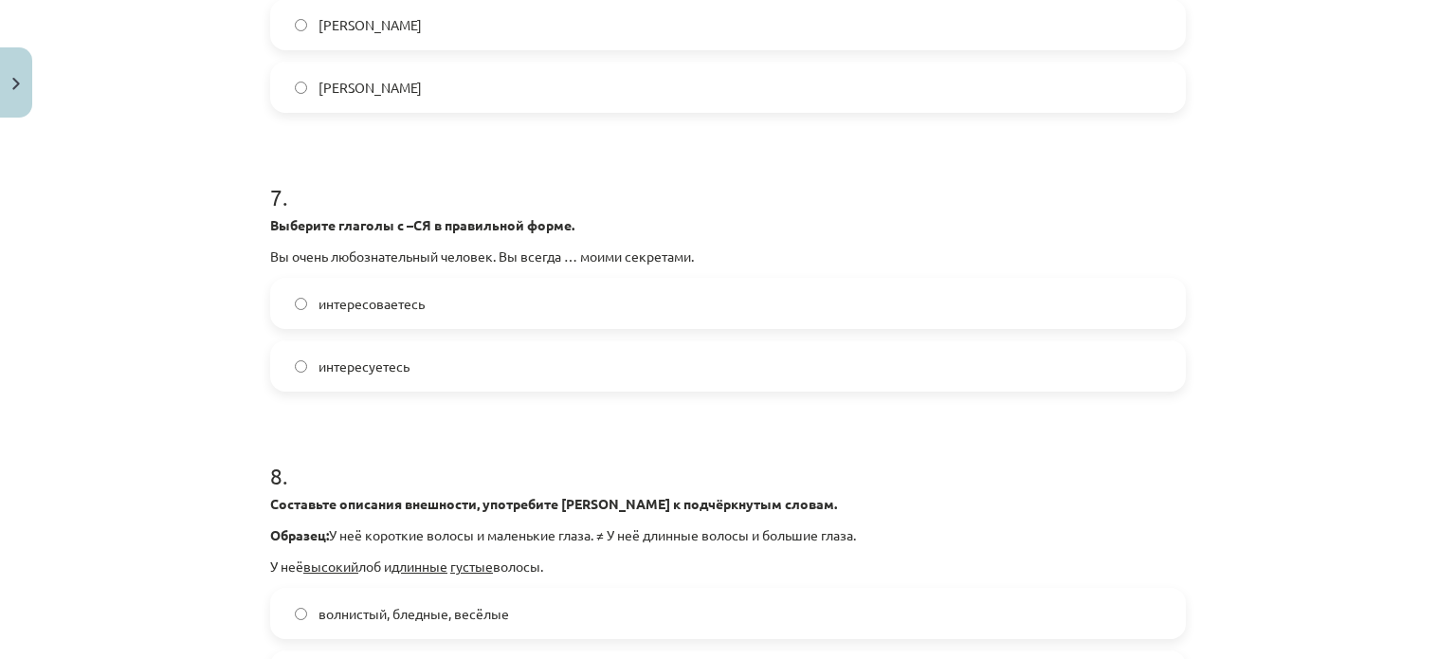
click at [413, 390] on label "интересуетесь" at bounding box center [728, 365] width 912 height 47
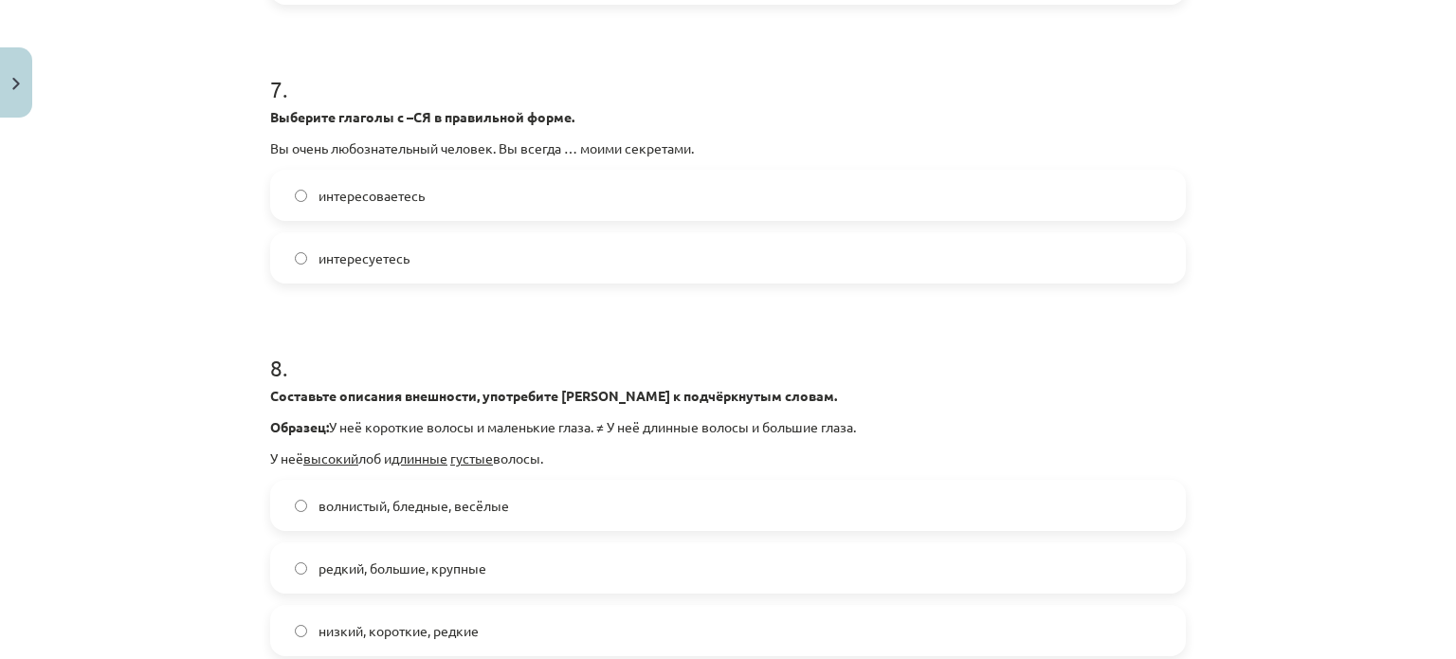
scroll to position [2322, 0]
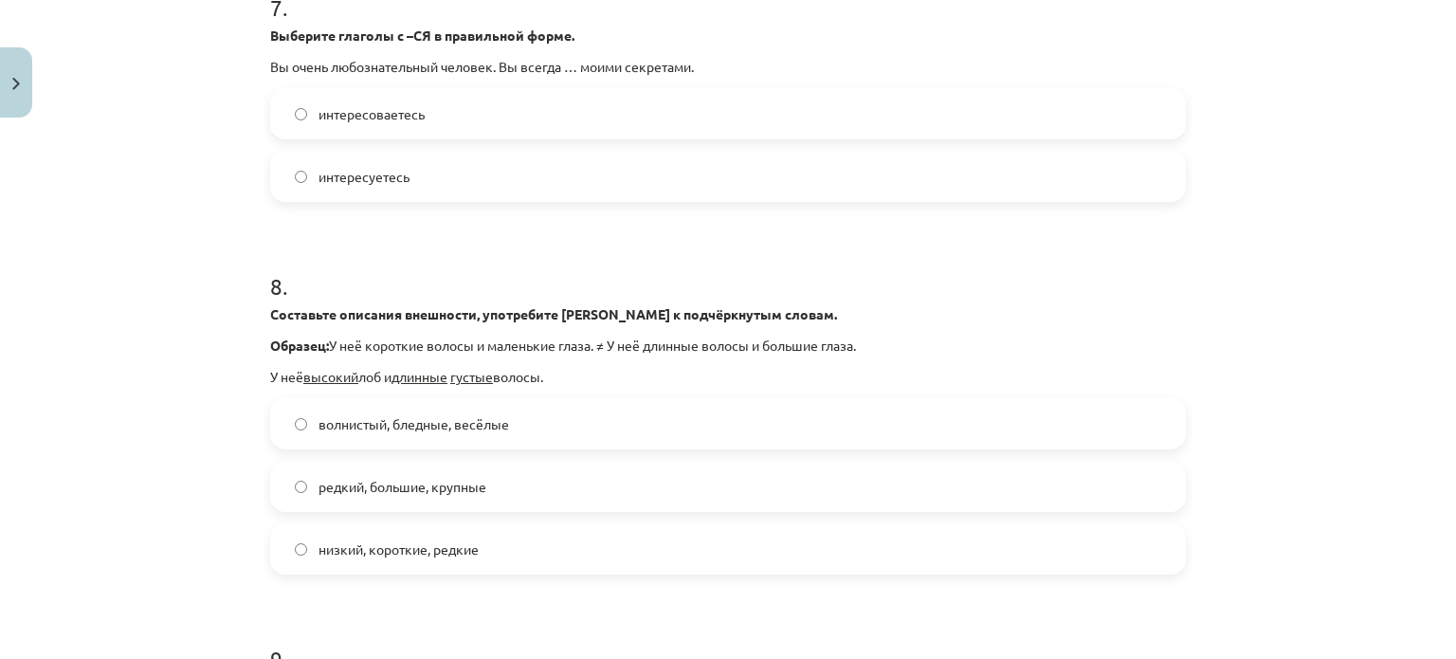
click at [283, 572] on label "низкий, короткие, редкие" at bounding box center [728, 548] width 912 height 47
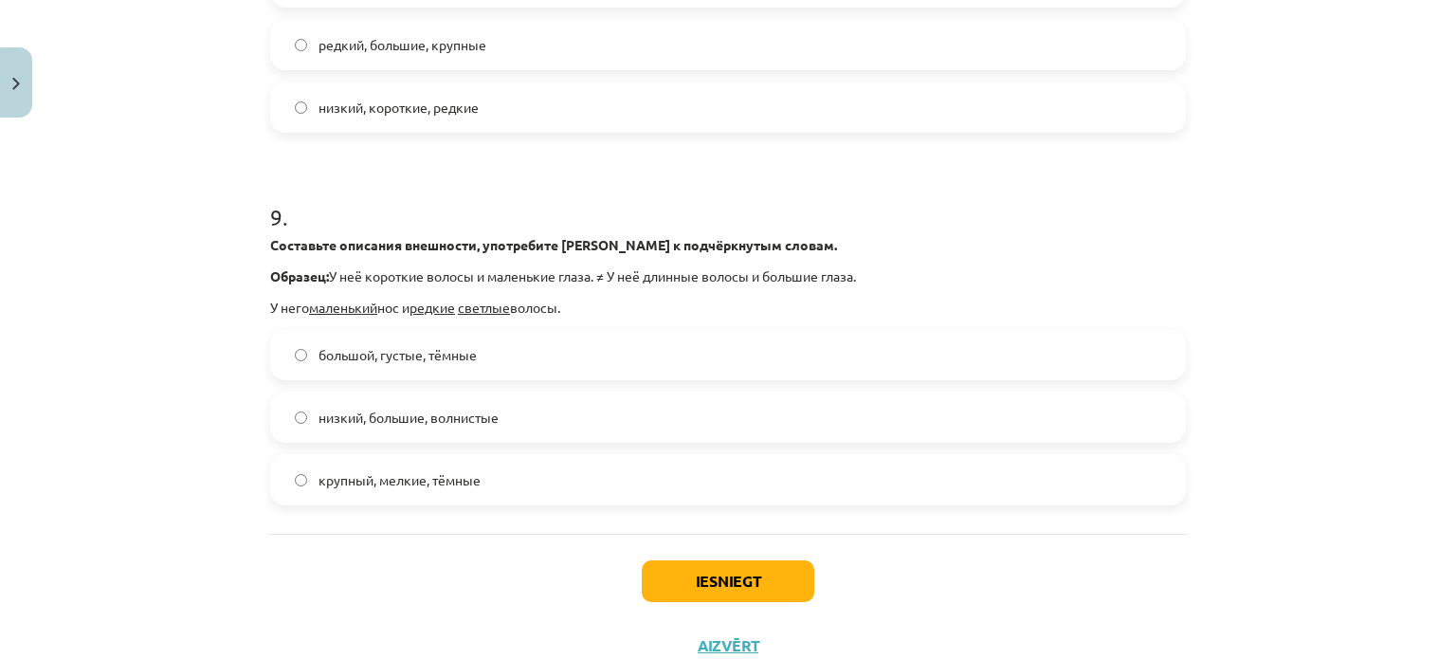
scroll to position [2796, 0]
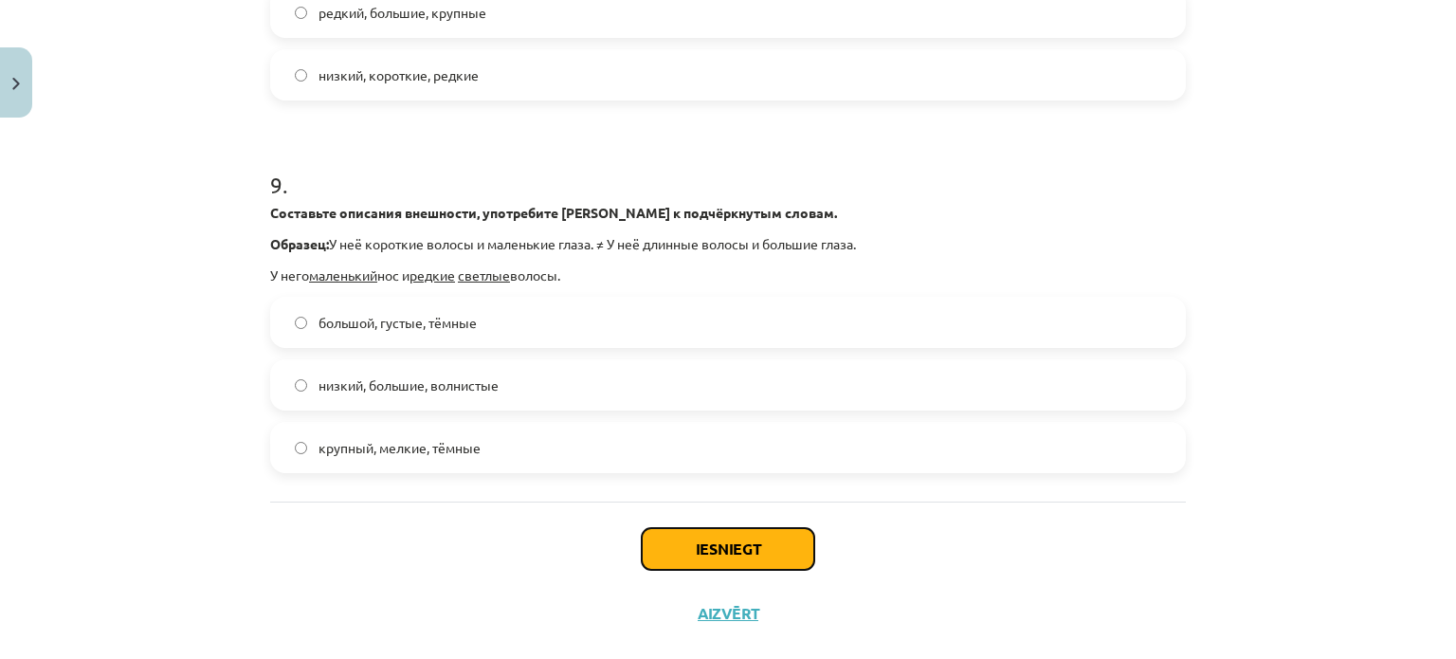
click at [673, 570] on button "Iesniegt" at bounding box center [728, 549] width 172 height 42
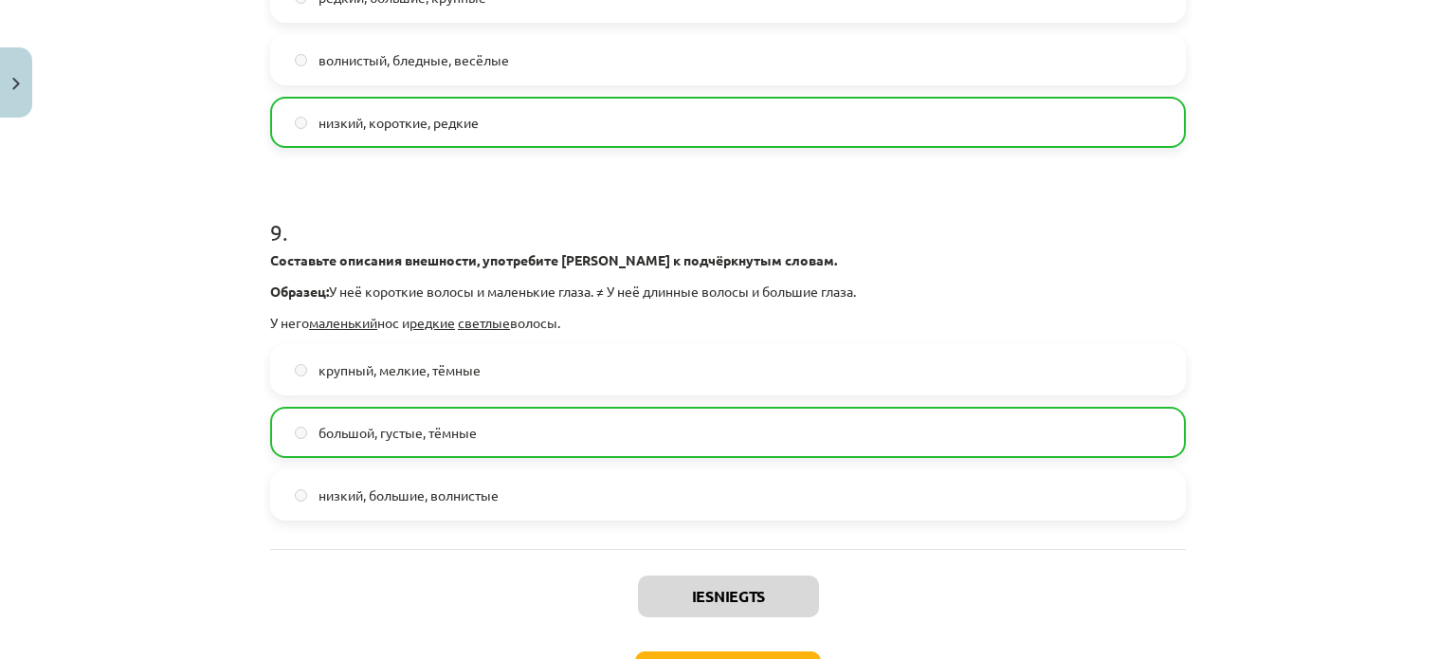
scroll to position [2934, 0]
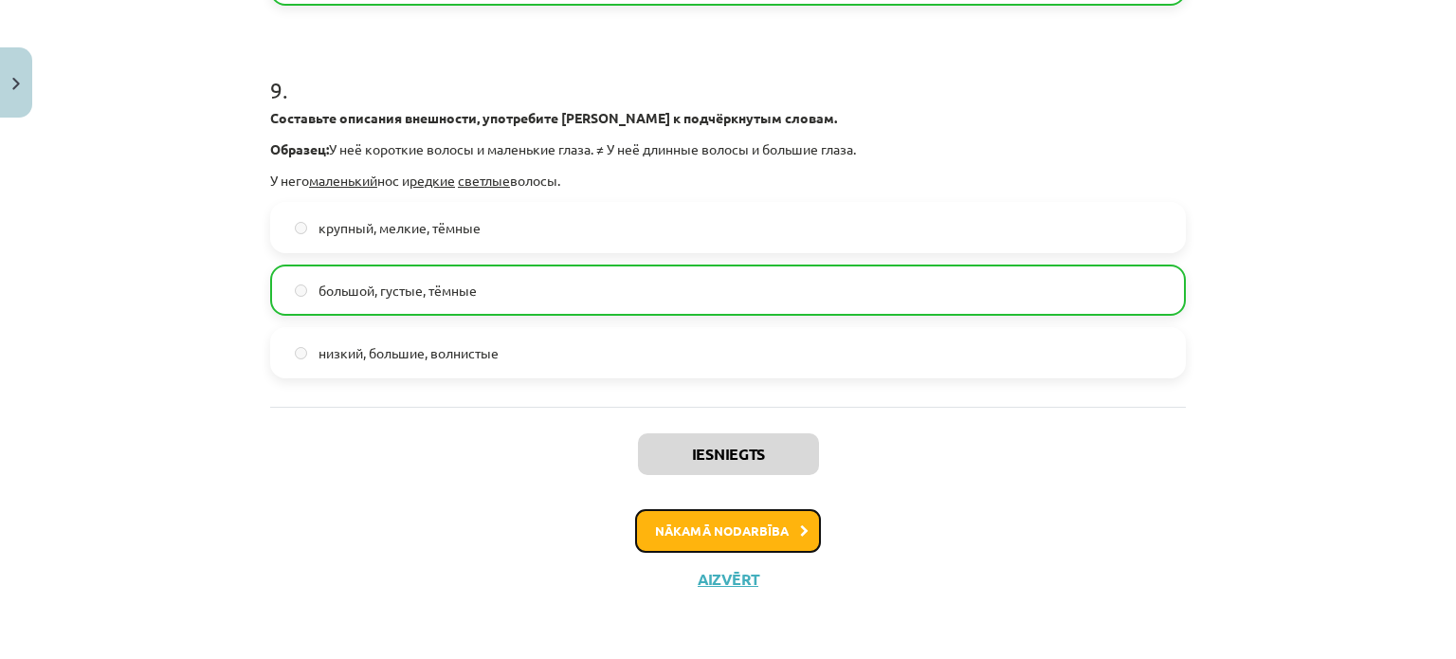
click at [754, 522] on button "Nākamā nodarbība" at bounding box center [728, 531] width 186 height 44
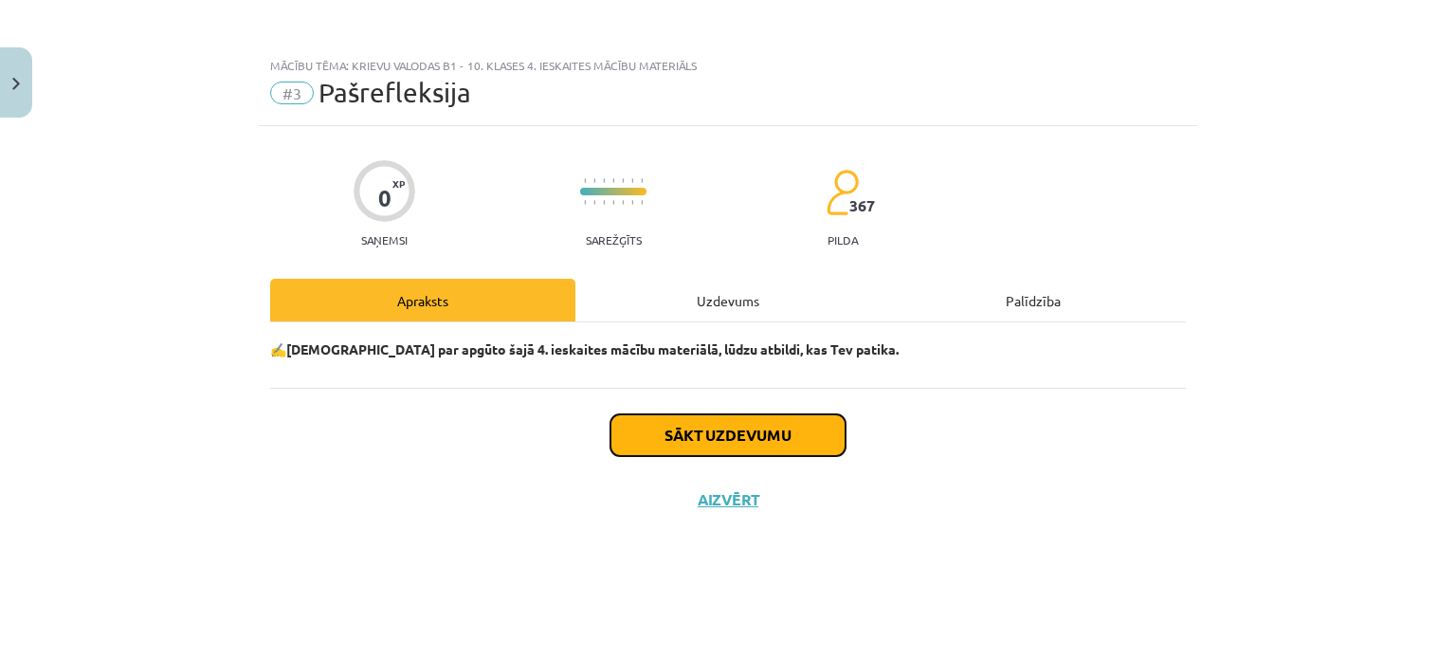
click at [753, 441] on button "Sākt uzdevumu" at bounding box center [727, 435] width 235 height 42
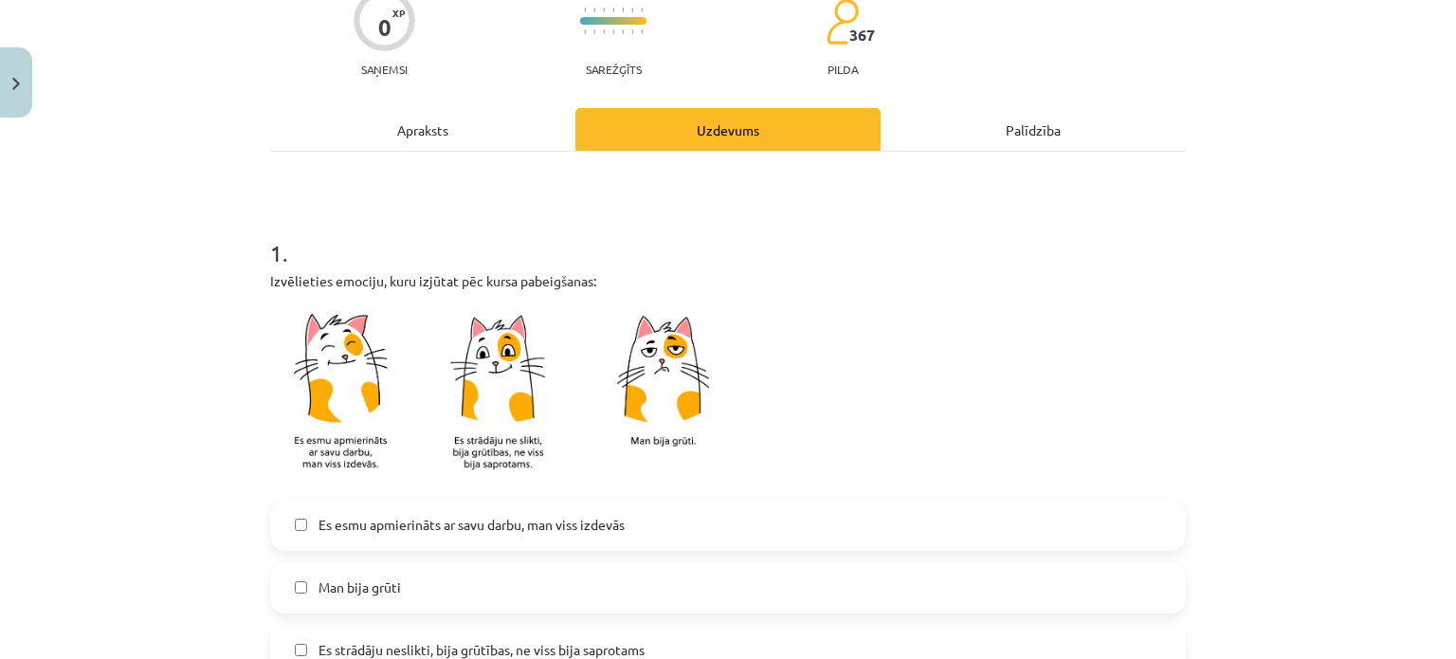
scroll to position [190, 0]
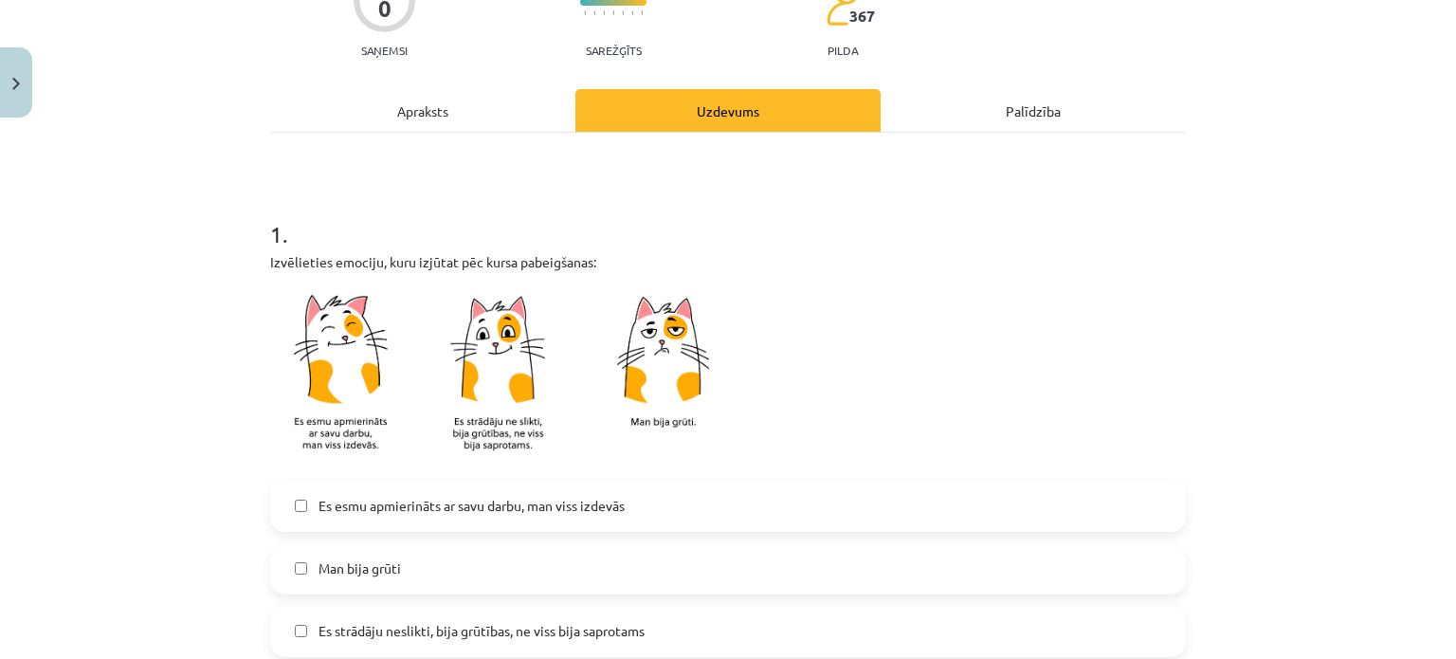
click at [337, 378] on img at bounding box center [507, 376] width 474 height 186
click at [323, 417] on img at bounding box center [507, 376] width 474 height 186
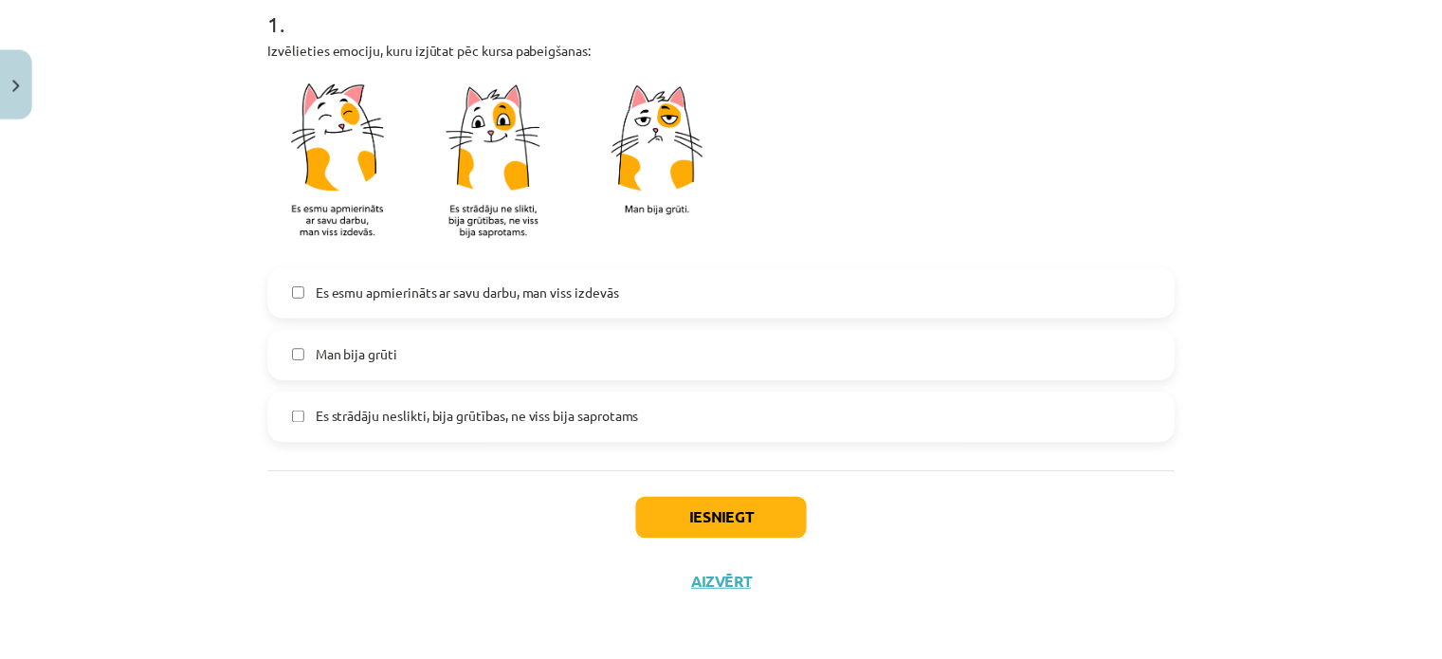
scroll to position [406, 0]
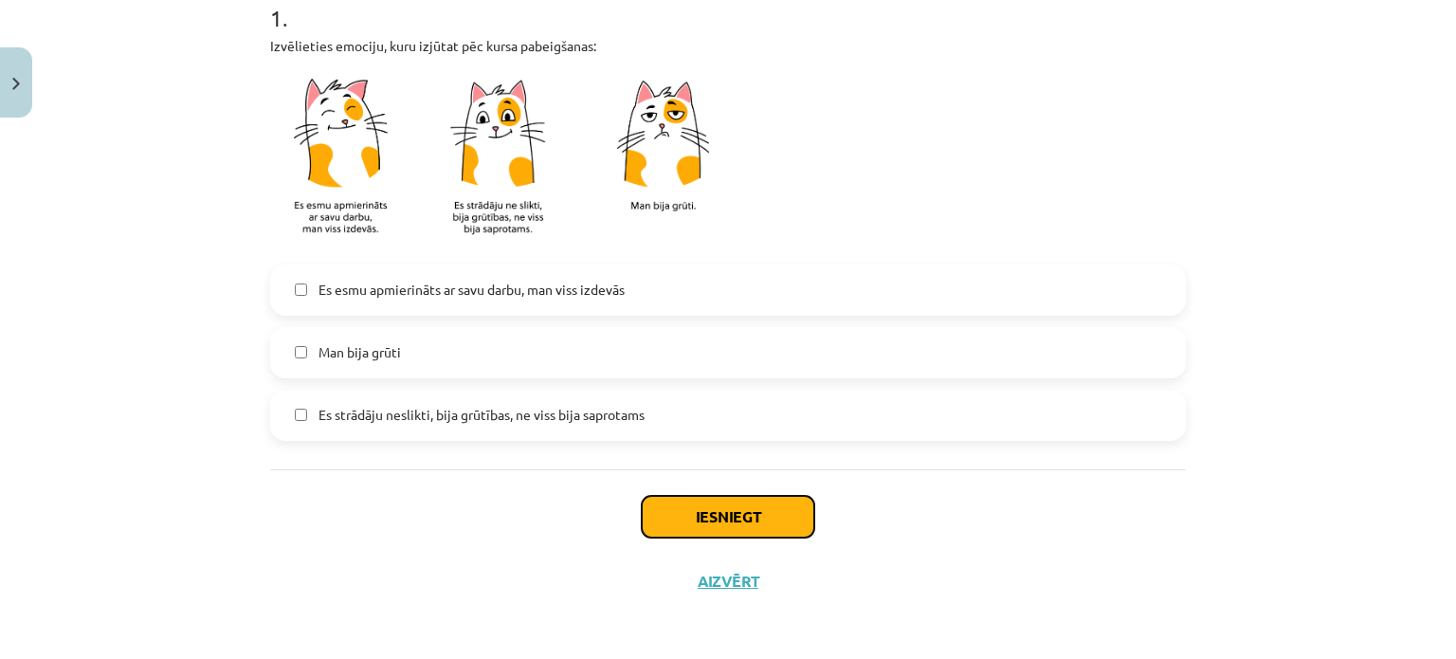
click at [712, 513] on button "Iesniegt" at bounding box center [728, 517] width 172 height 42
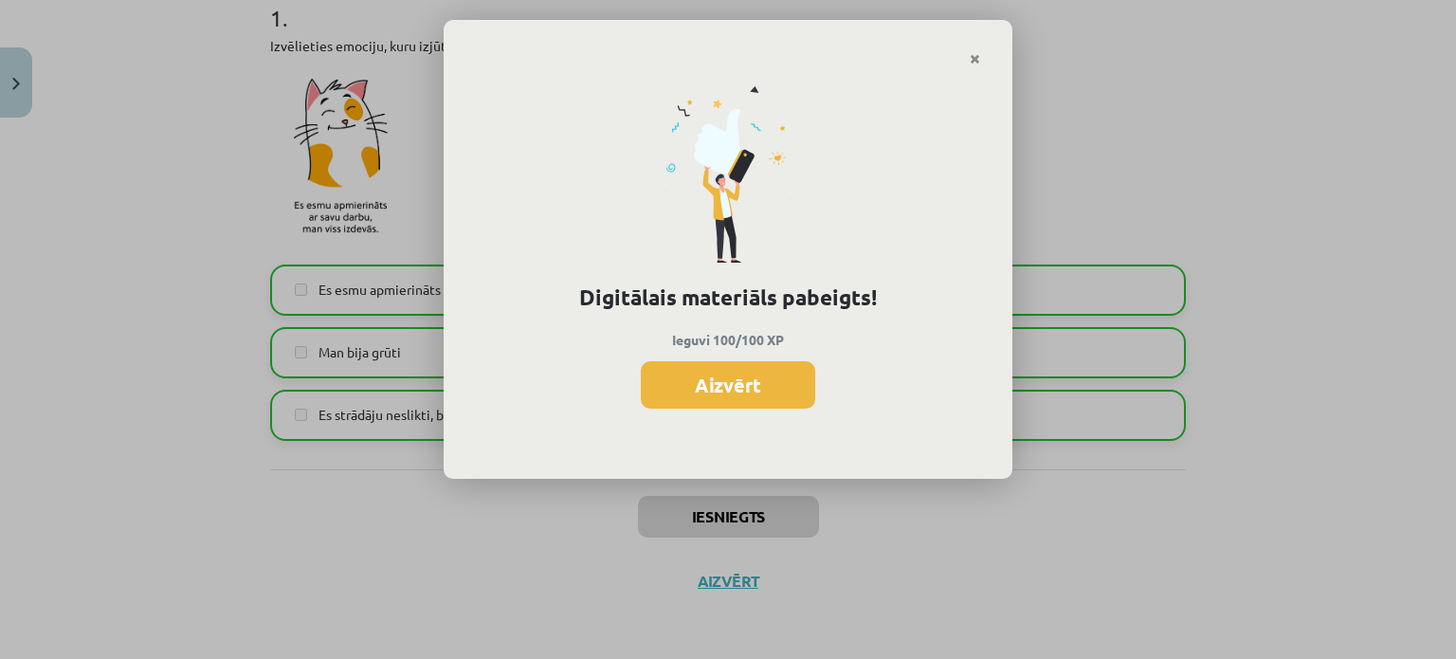
drag, startPoint x: 728, startPoint y: 382, endPoint x: 731, endPoint y: 402, distance: 20.1
click at [731, 402] on button "Aizvērt" at bounding box center [728, 384] width 174 height 47
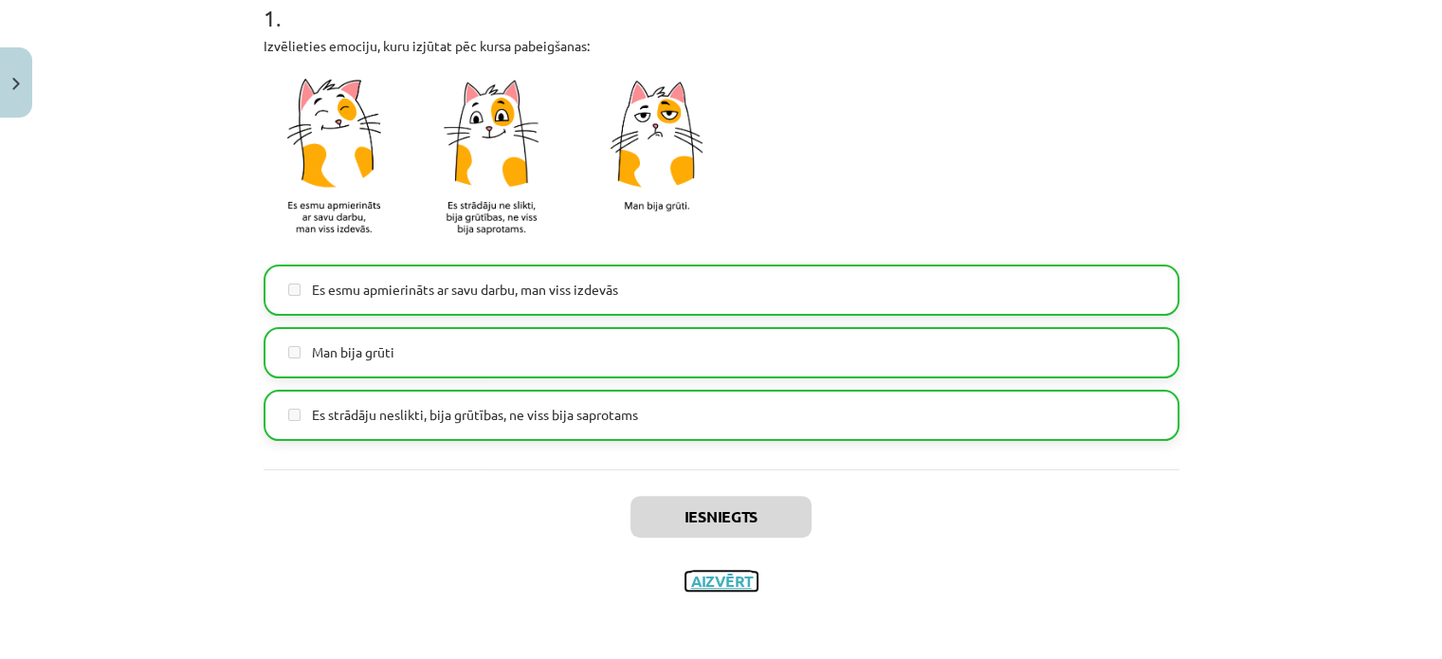
click at [719, 575] on button "Aizvērt" at bounding box center [721, 580] width 72 height 19
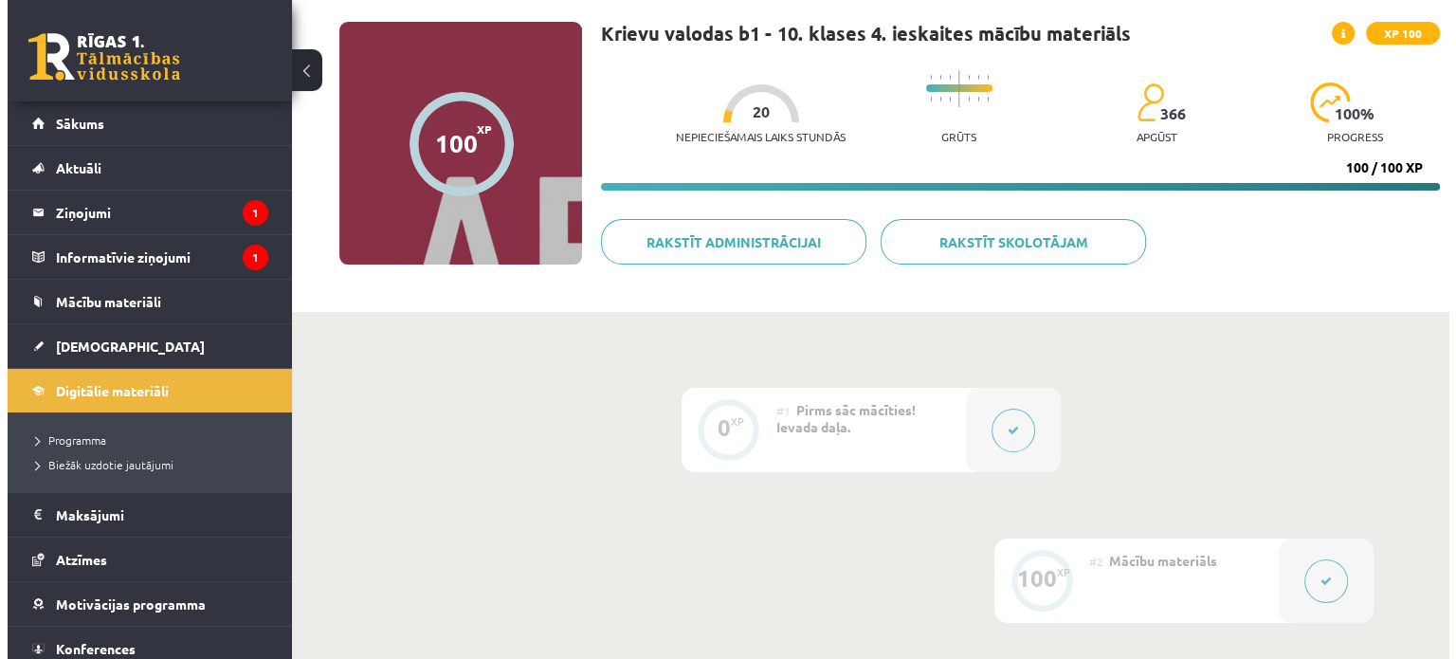
scroll to position [0, 0]
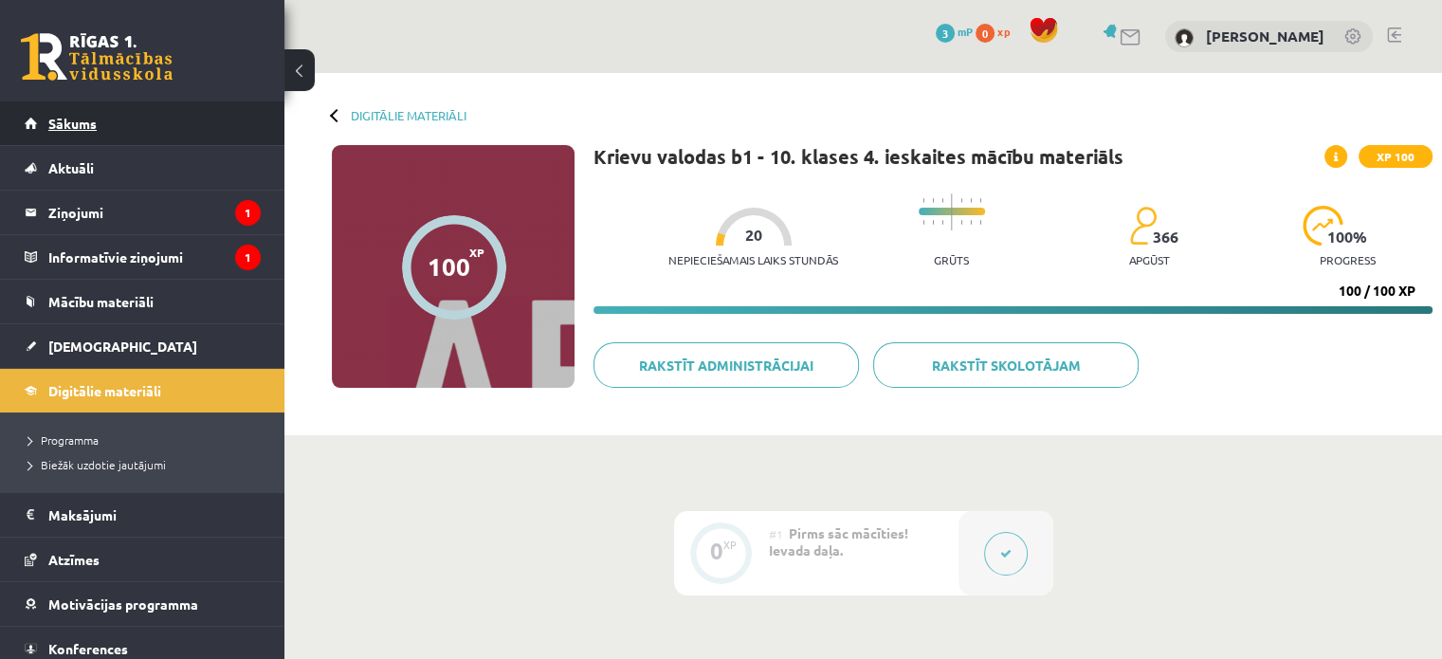
click at [95, 129] on span "Sākums" at bounding box center [72, 123] width 48 height 17
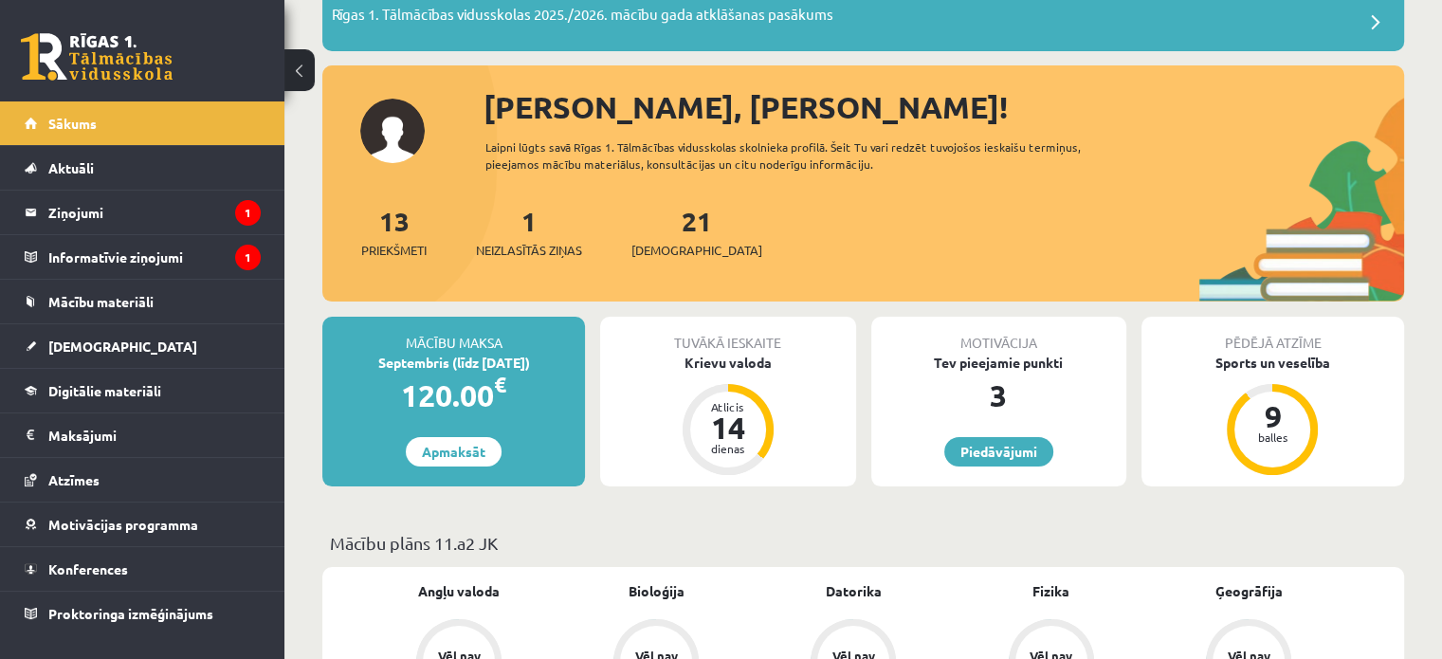
scroll to position [284, 0]
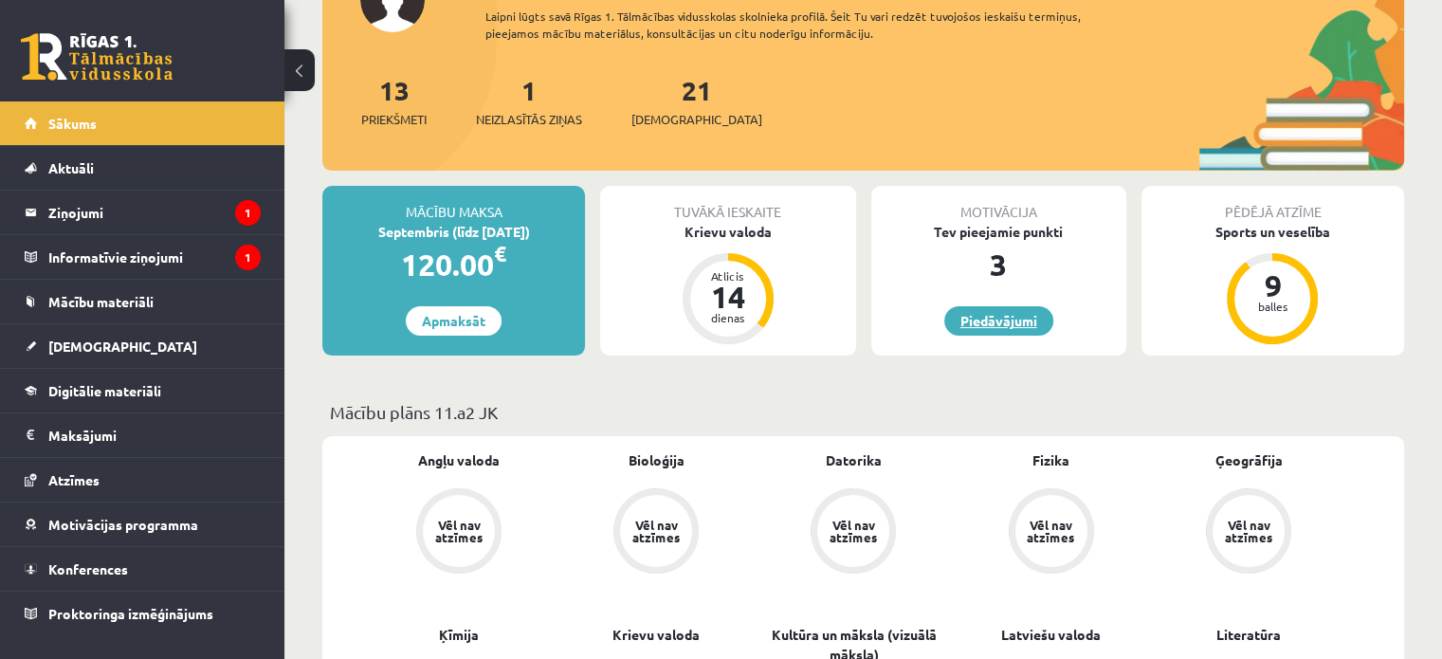
click at [957, 323] on link "Piedāvājumi" at bounding box center [998, 320] width 109 height 29
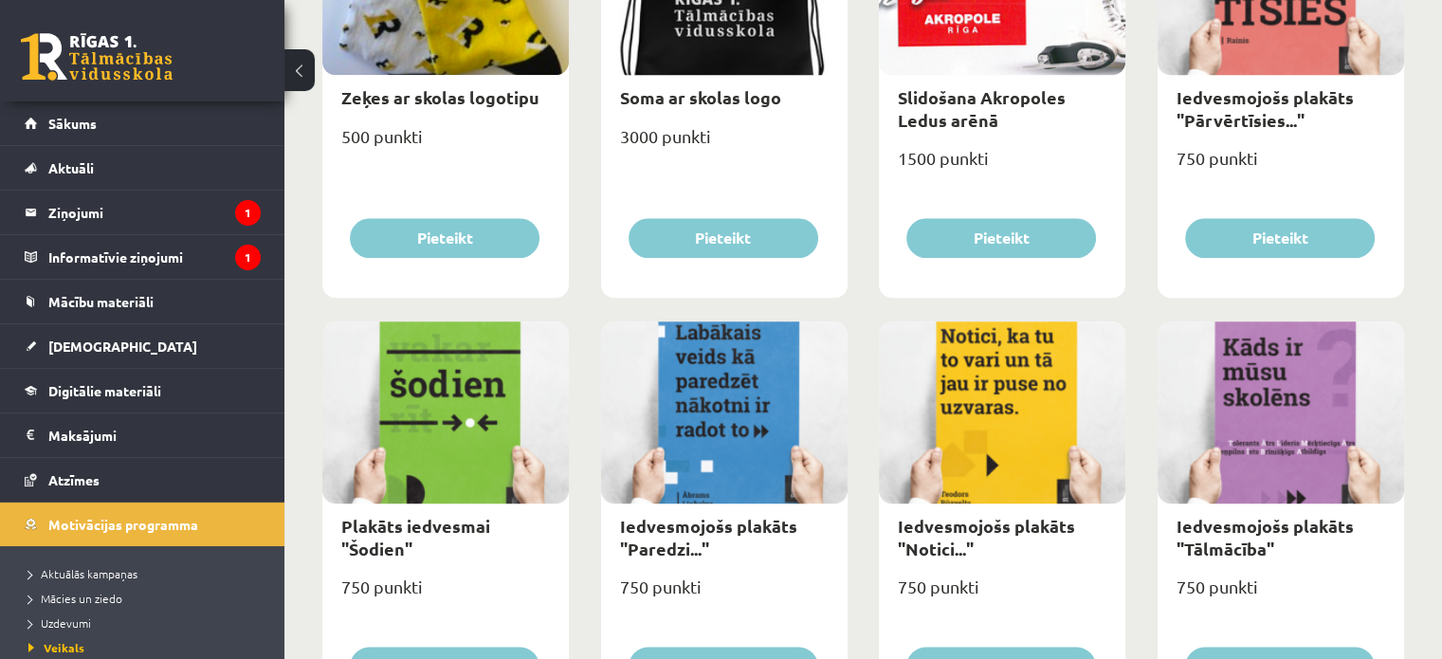
scroll to position [1706, 0]
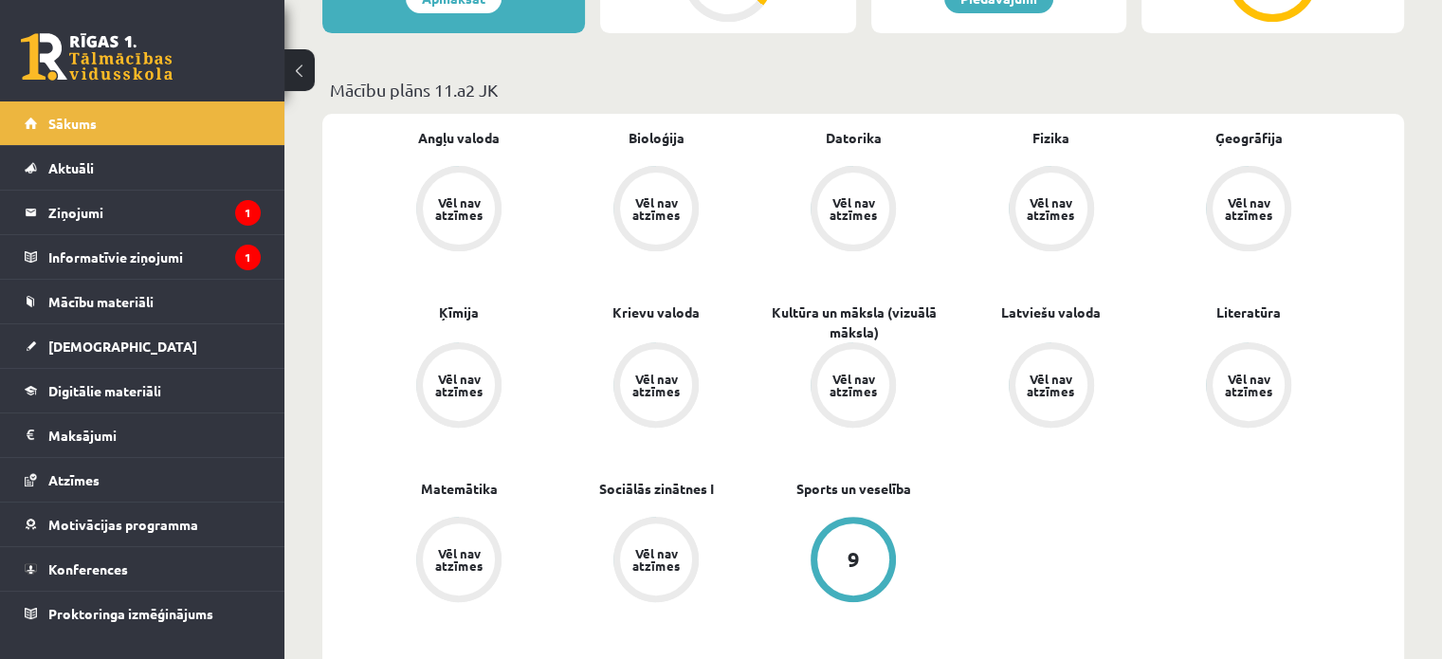
scroll to position [284, 0]
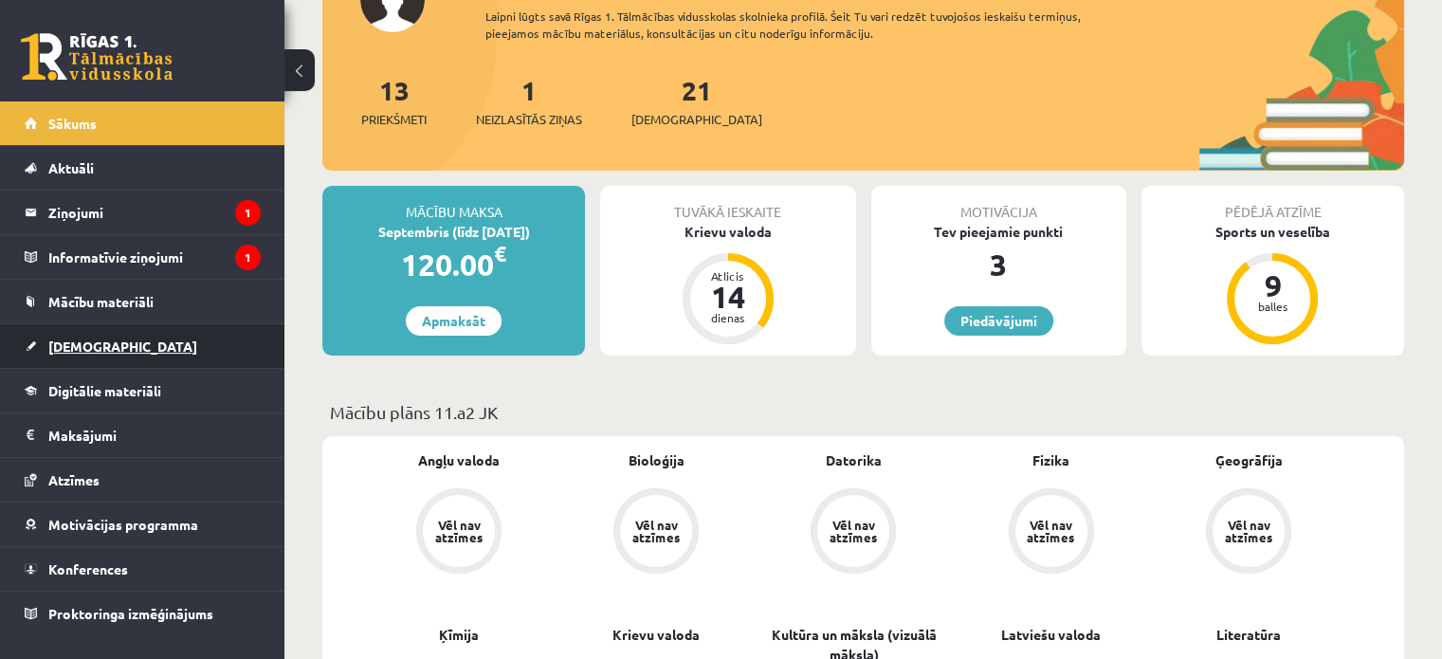
click at [93, 340] on span "[DEMOGRAPHIC_DATA]" at bounding box center [122, 345] width 149 height 17
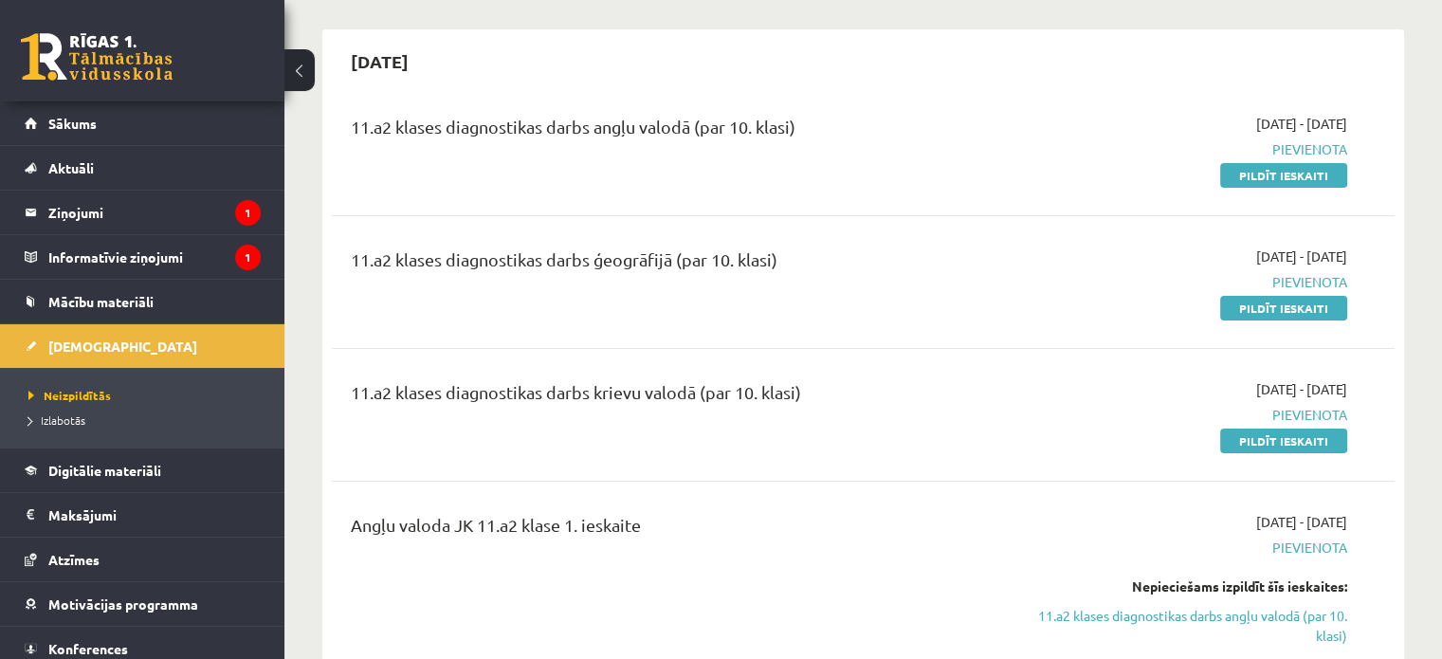
scroll to position [190, 0]
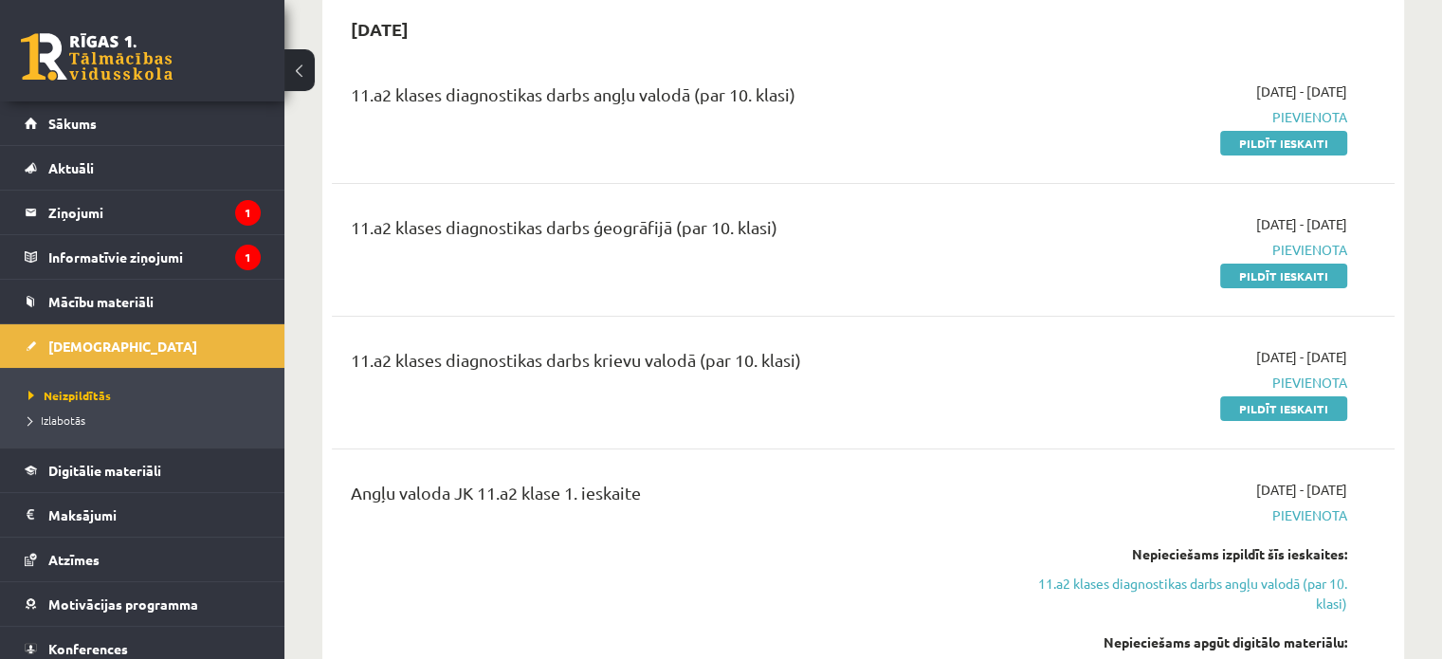
click at [768, 374] on div "11.a2 klases diagnostikas darbs krievu valodā (par 10. klasi)" at bounding box center [678, 364] width 655 height 35
click at [1294, 410] on link "Pildīt ieskaiti" at bounding box center [1283, 408] width 127 height 25
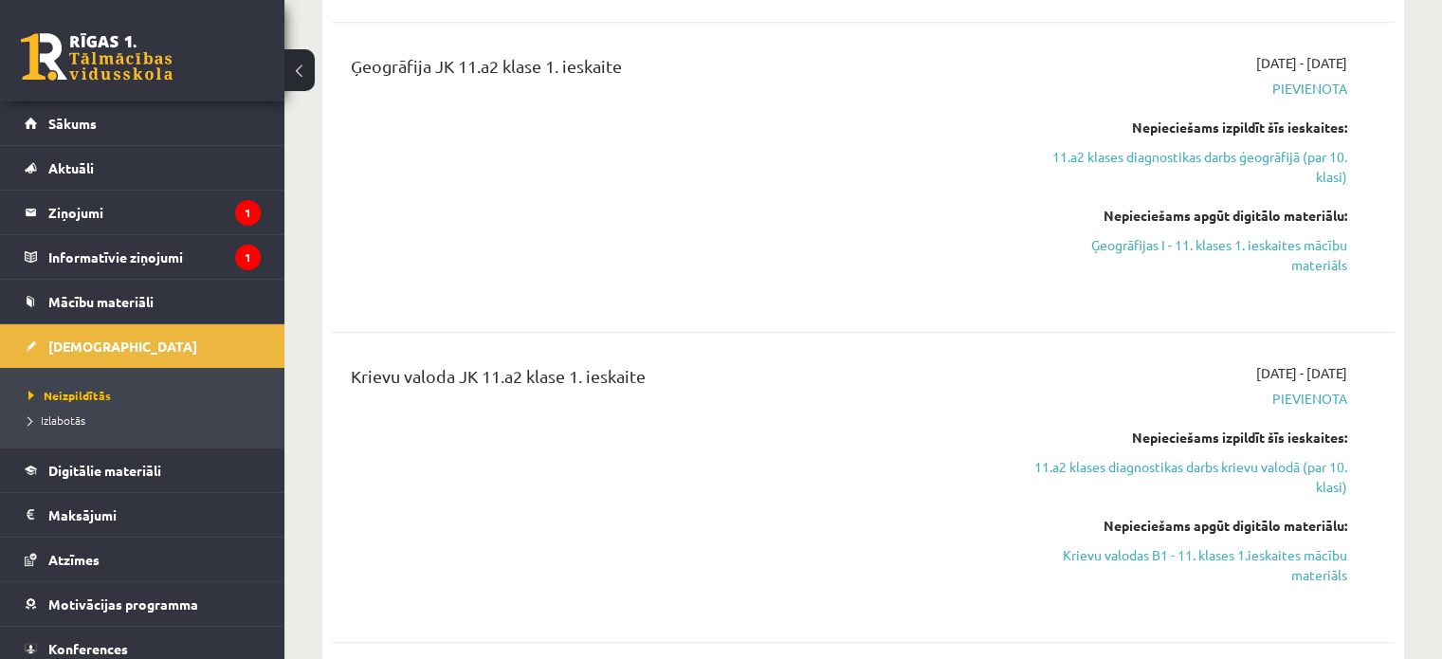
scroll to position [1043, 0]
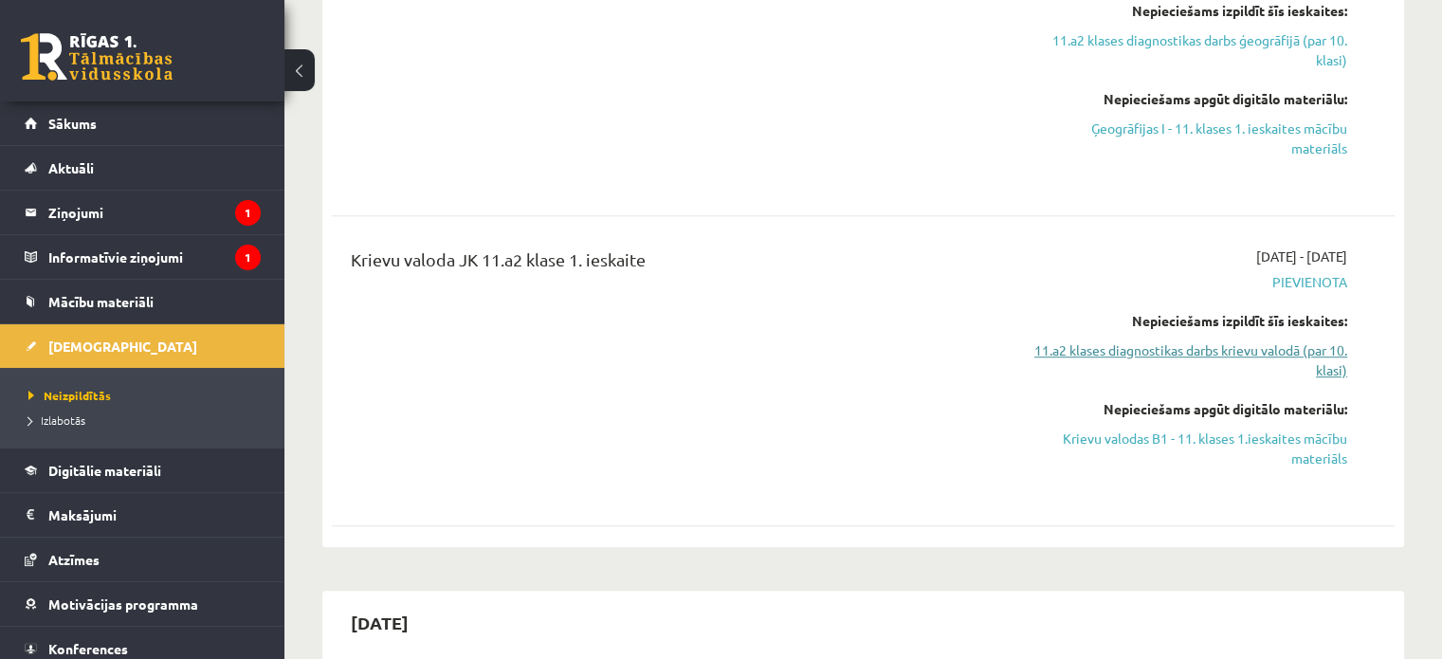
click at [1209, 345] on link "11.a2 klases diagnostikas darbs krievu valodā (par 10. klasi)" at bounding box center [1190, 360] width 313 height 40
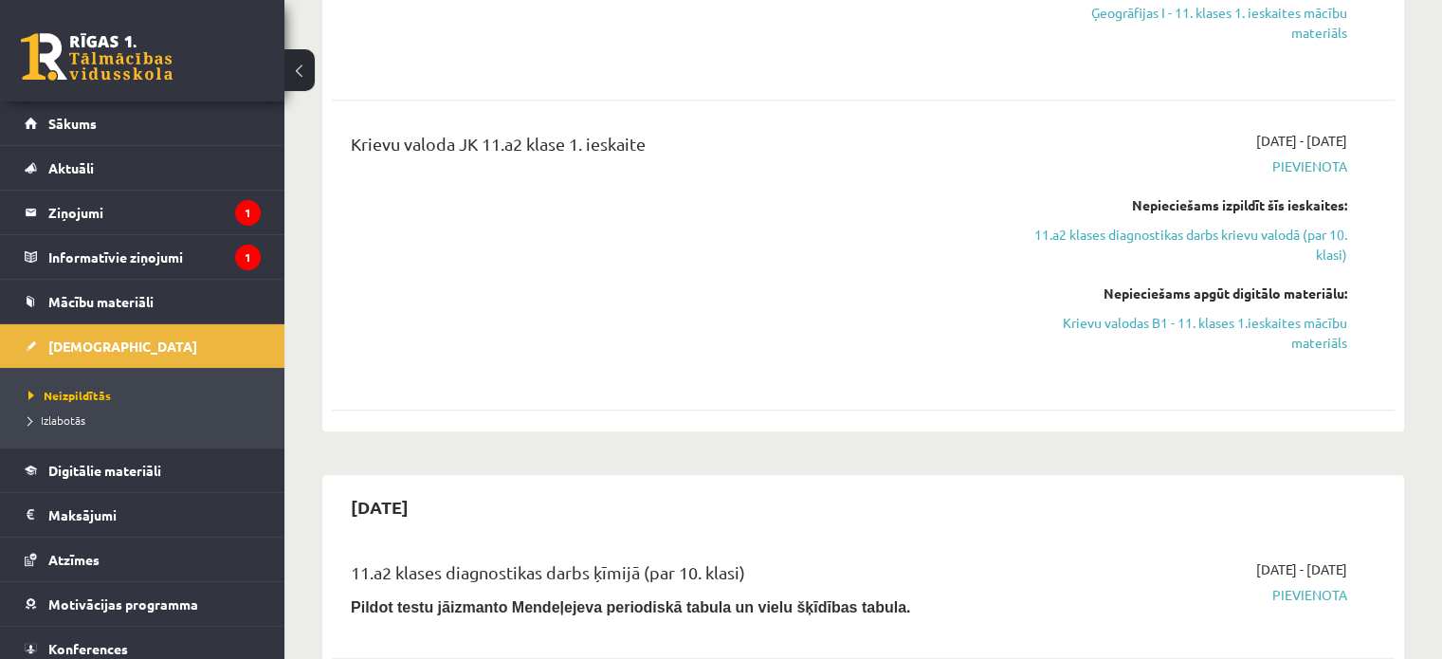
scroll to position [1180, 0]
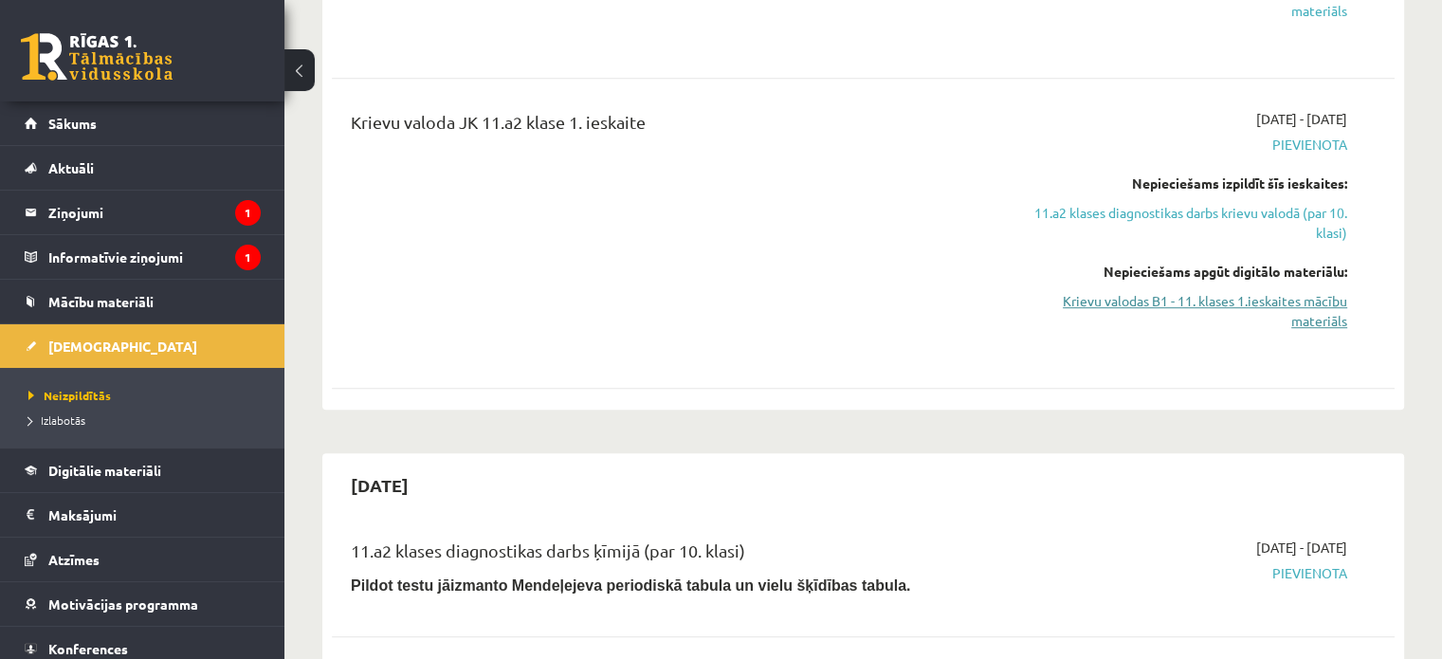
click at [1125, 299] on link "Krievu valodas B1 - 11. klases 1.ieskaites mācību materiāls" at bounding box center [1190, 311] width 313 height 40
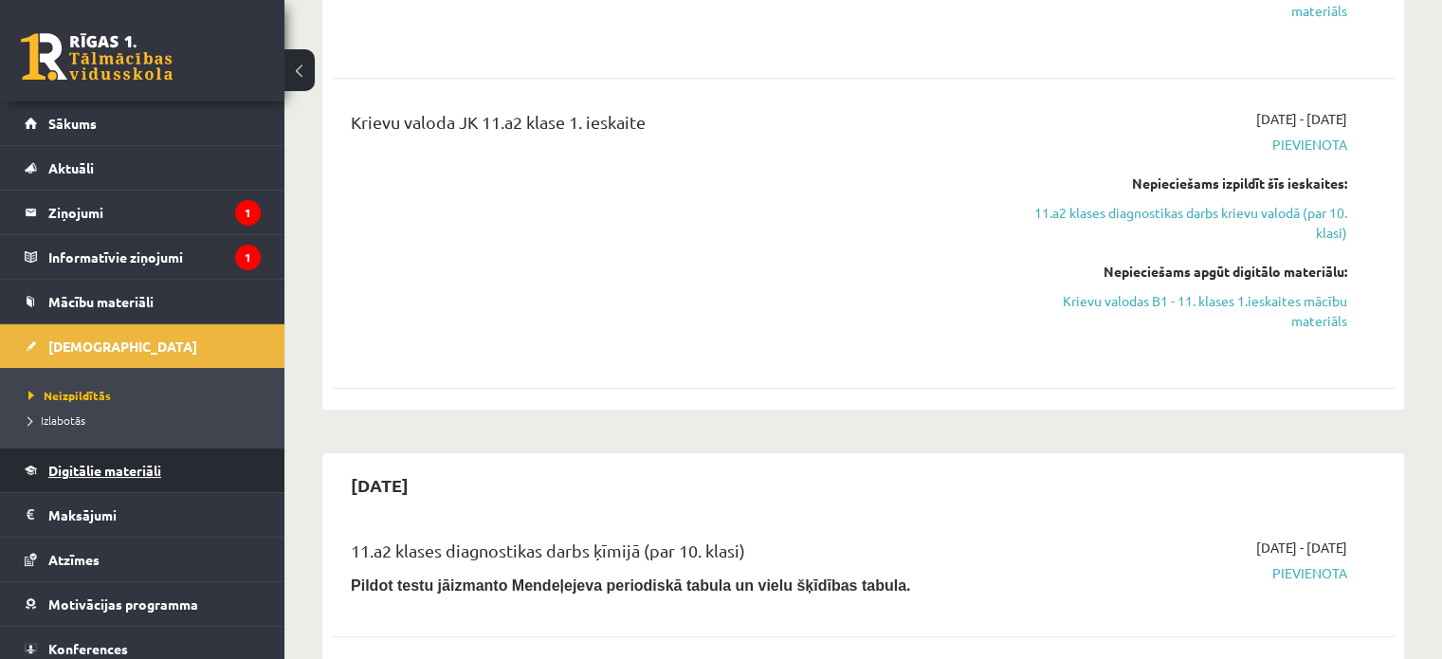
click at [135, 465] on span "Digitālie materiāli" at bounding box center [104, 470] width 113 height 17
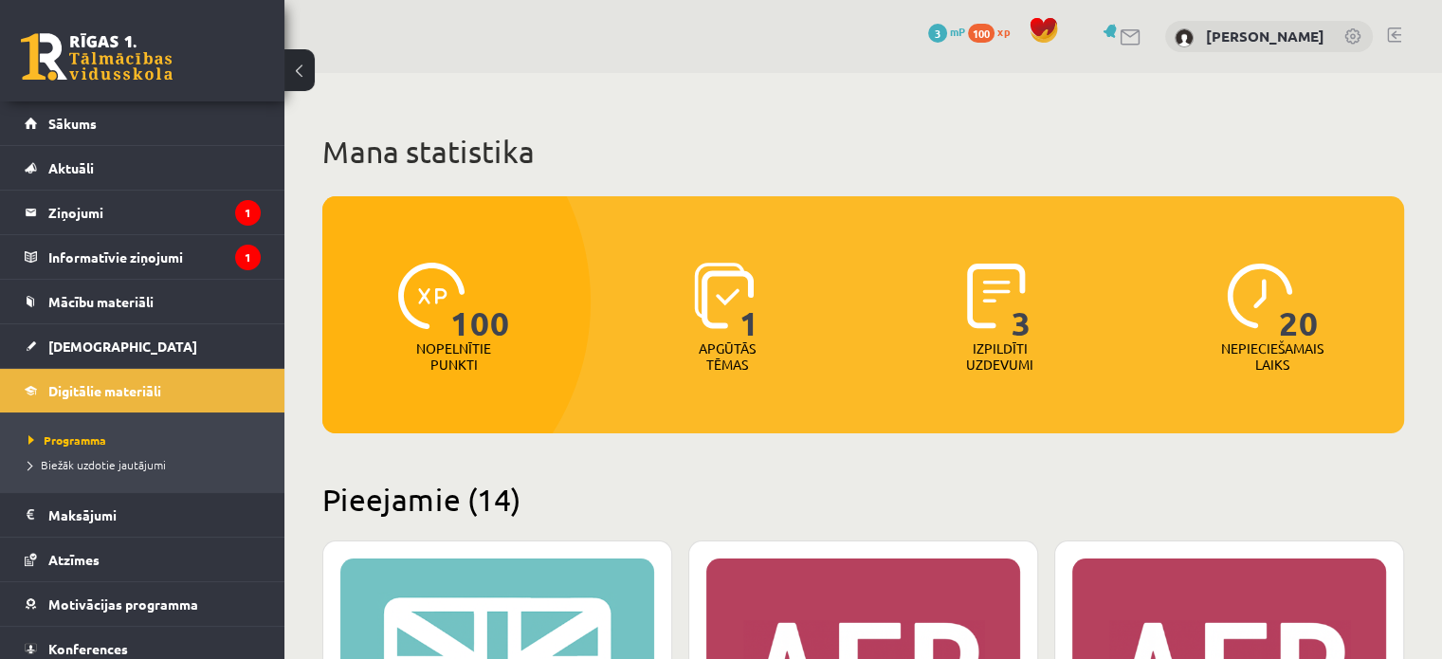
scroll to position [379, 0]
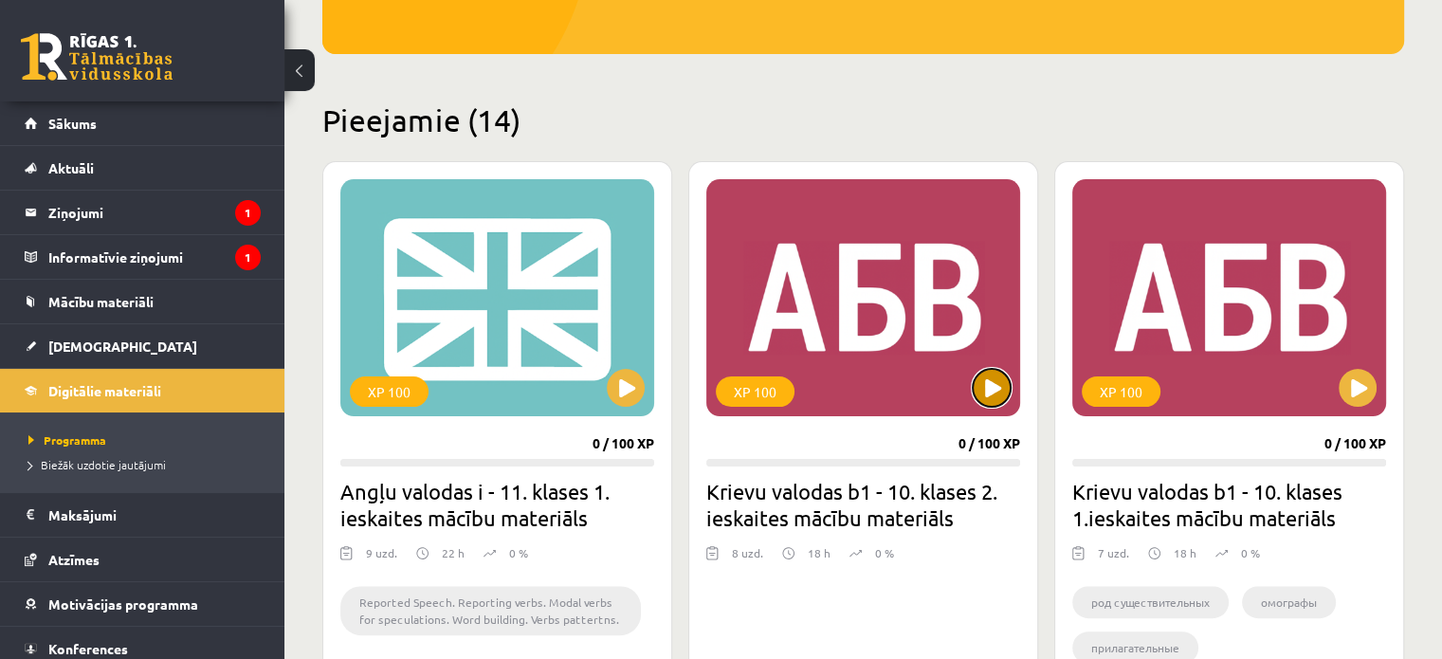
click at [1000, 378] on button at bounding box center [991, 388] width 38 height 38
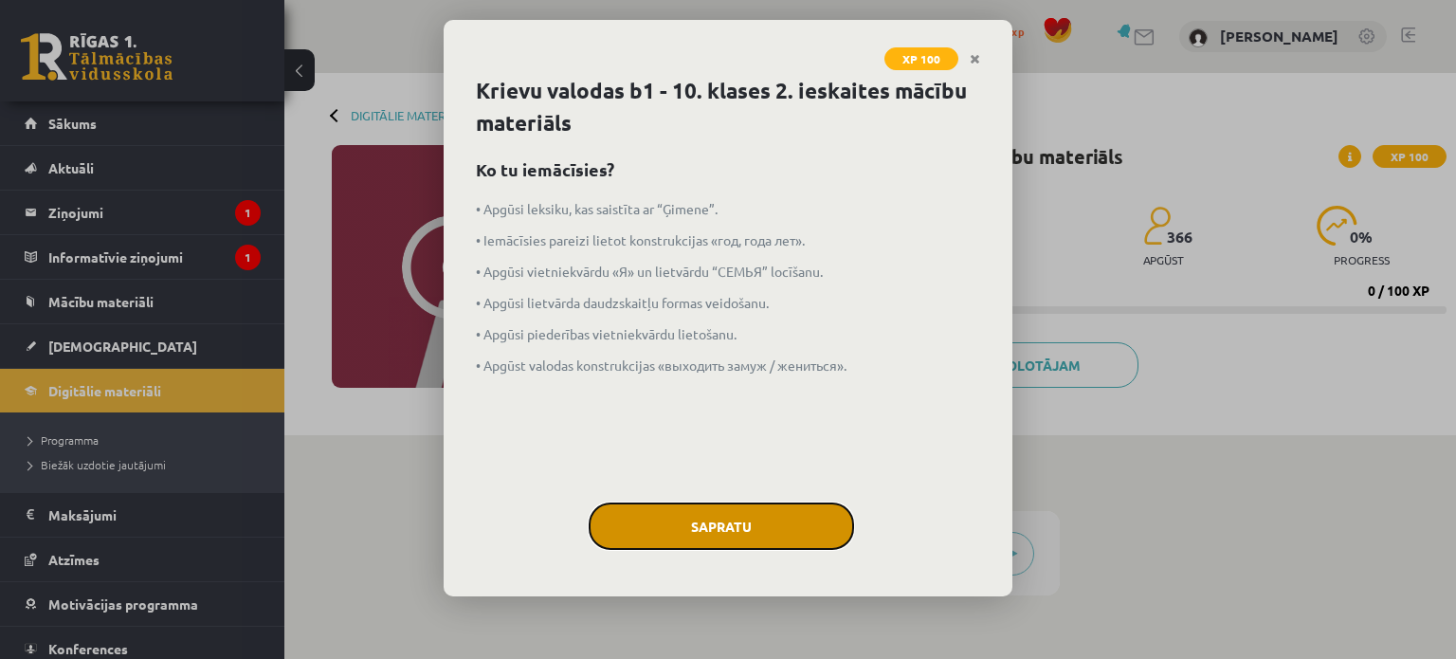
click at [774, 517] on button "Sapratu" at bounding box center [721, 525] width 265 height 47
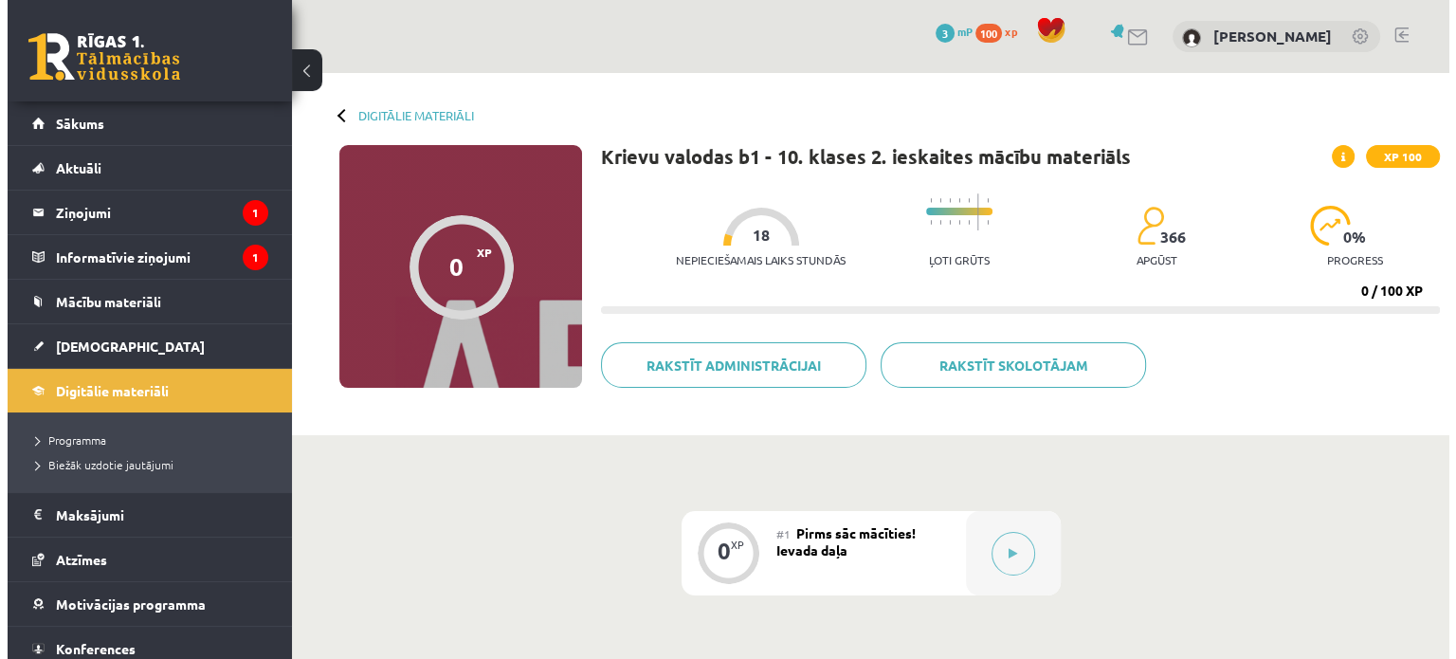
scroll to position [190, 0]
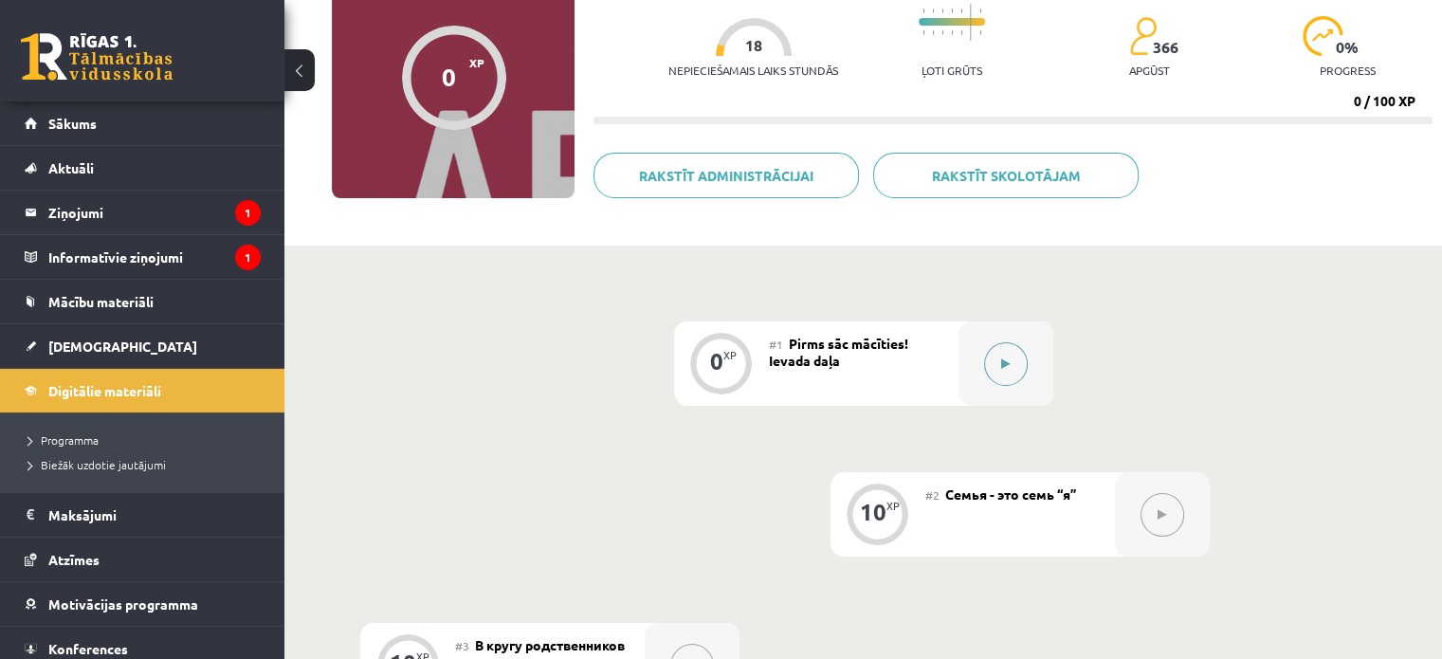
click at [1007, 362] on icon at bounding box center [1005, 363] width 9 height 11
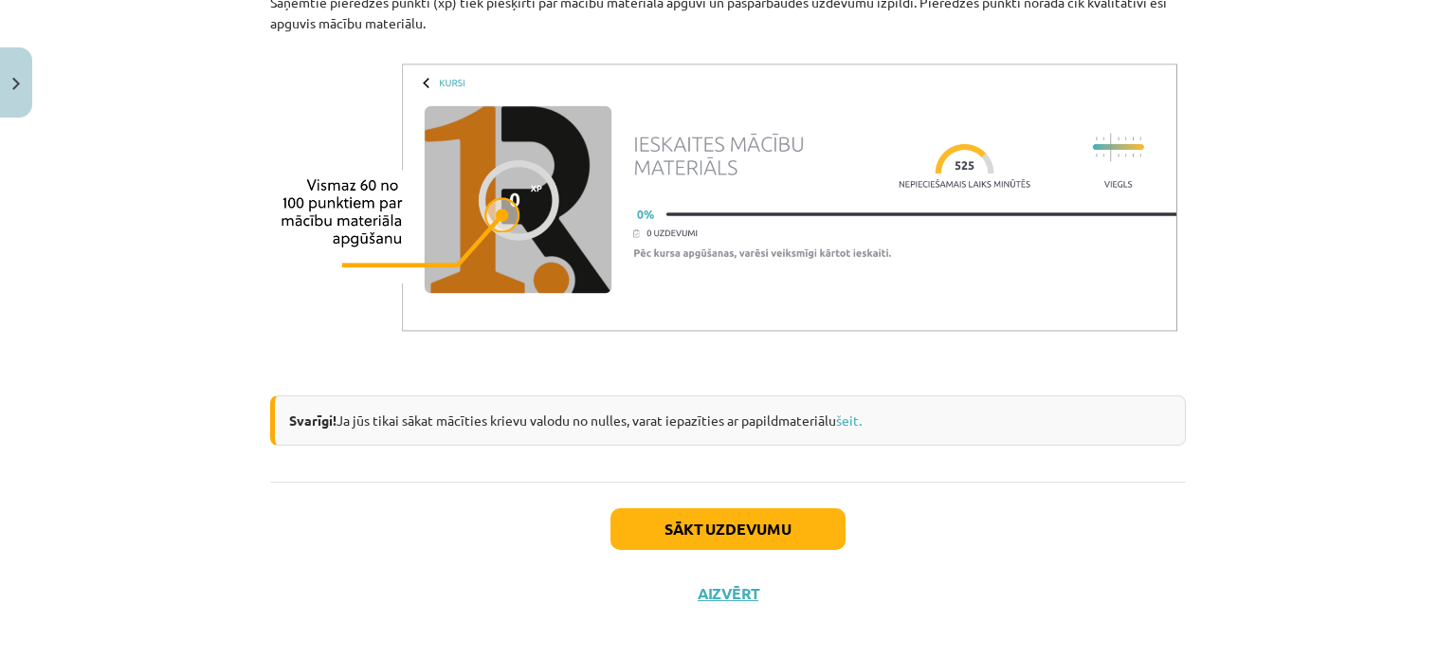
scroll to position [1583, 0]
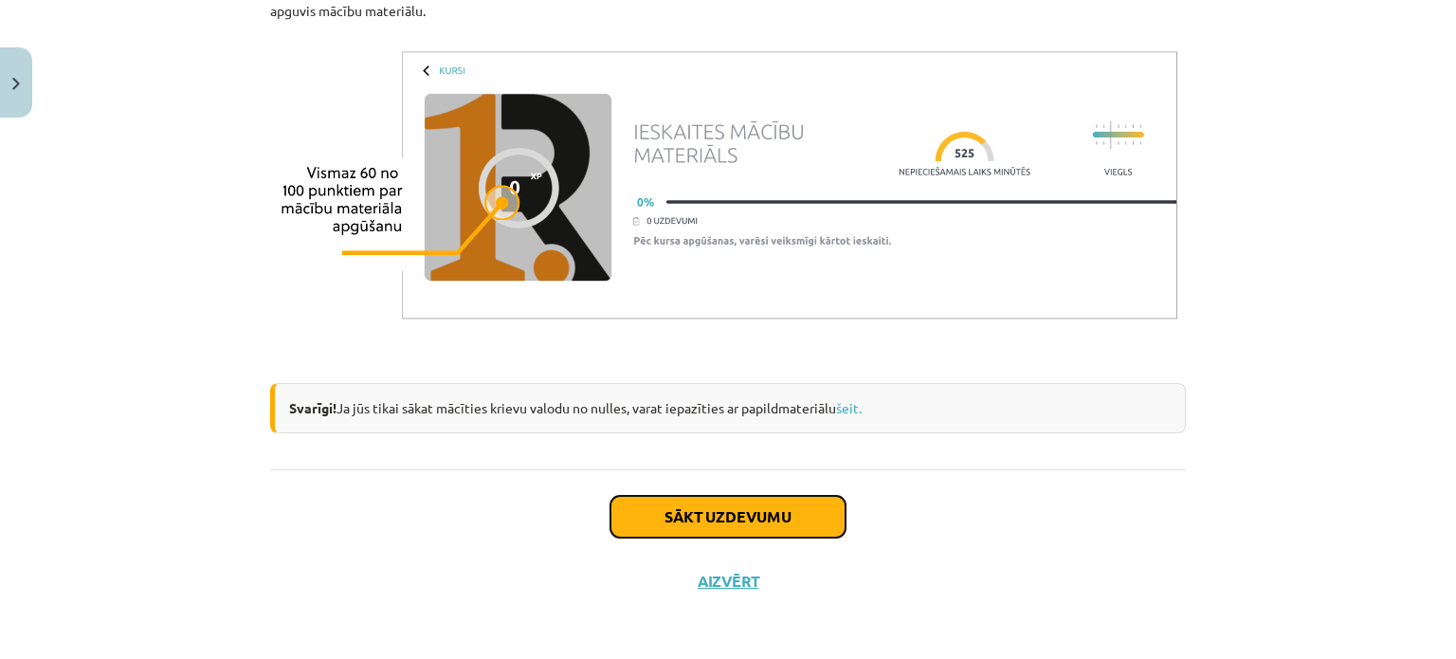
click at [705, 526] on button "Sākt uzdevumu" at bounding box center [727, 517] width 235 height 42
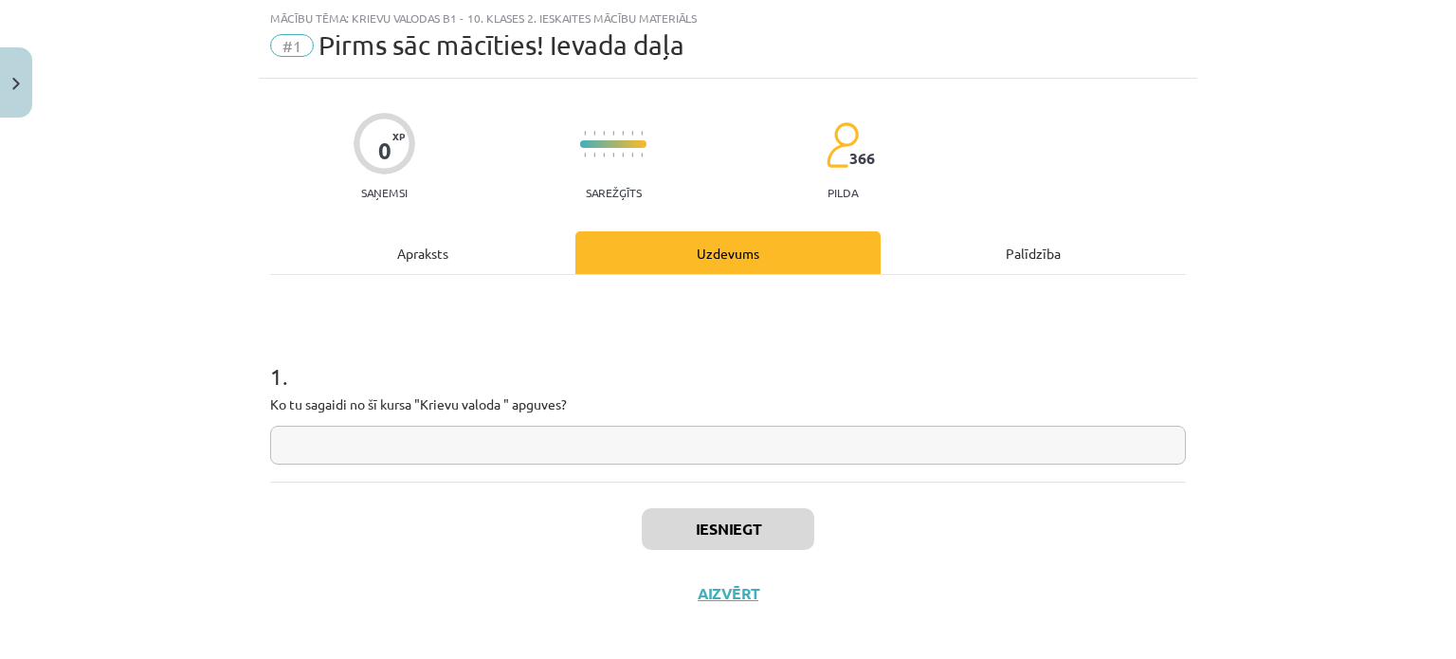
click at [626, 427] on input "text" at bounding box center [728, 445] width 916 height 39
click at [667, 440] on input "text" at bounding box center [728, 445] width 916 height 39
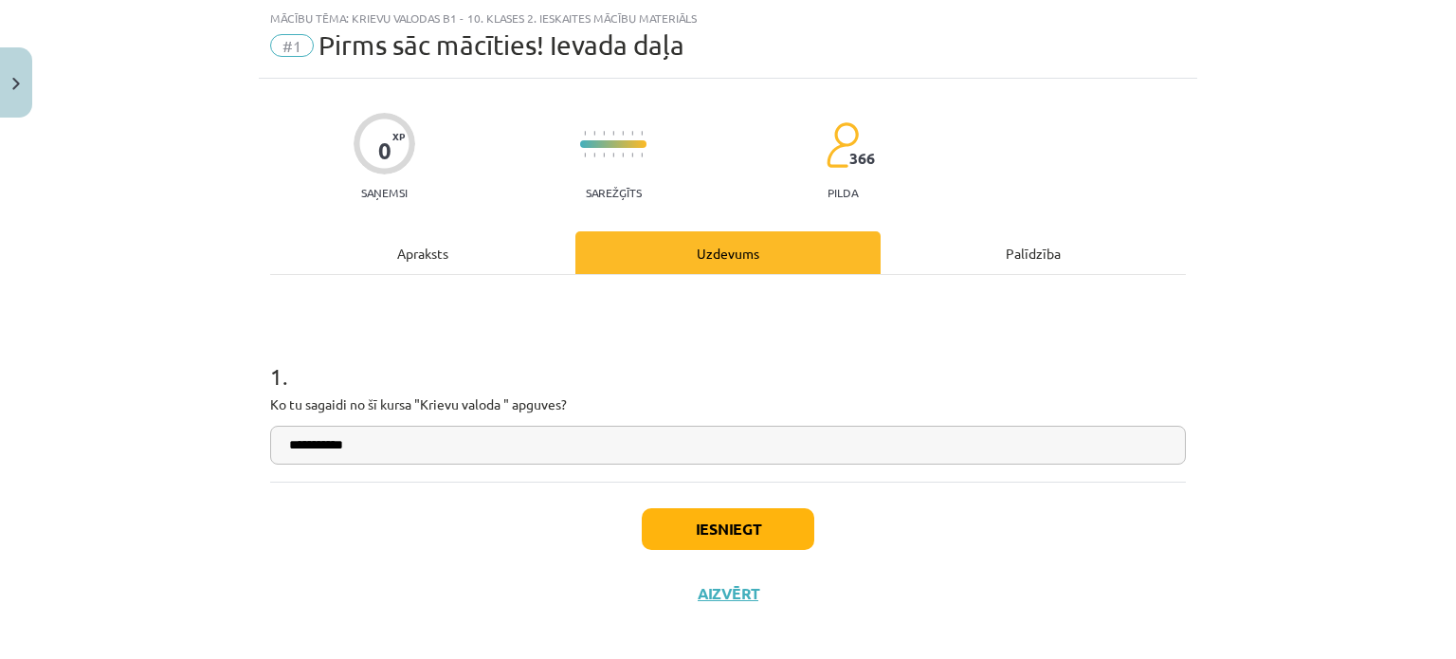
type input "**********"
click at [674, 534] on button "Iesniegt" at bounding box center [728, 529] width 172 height 42
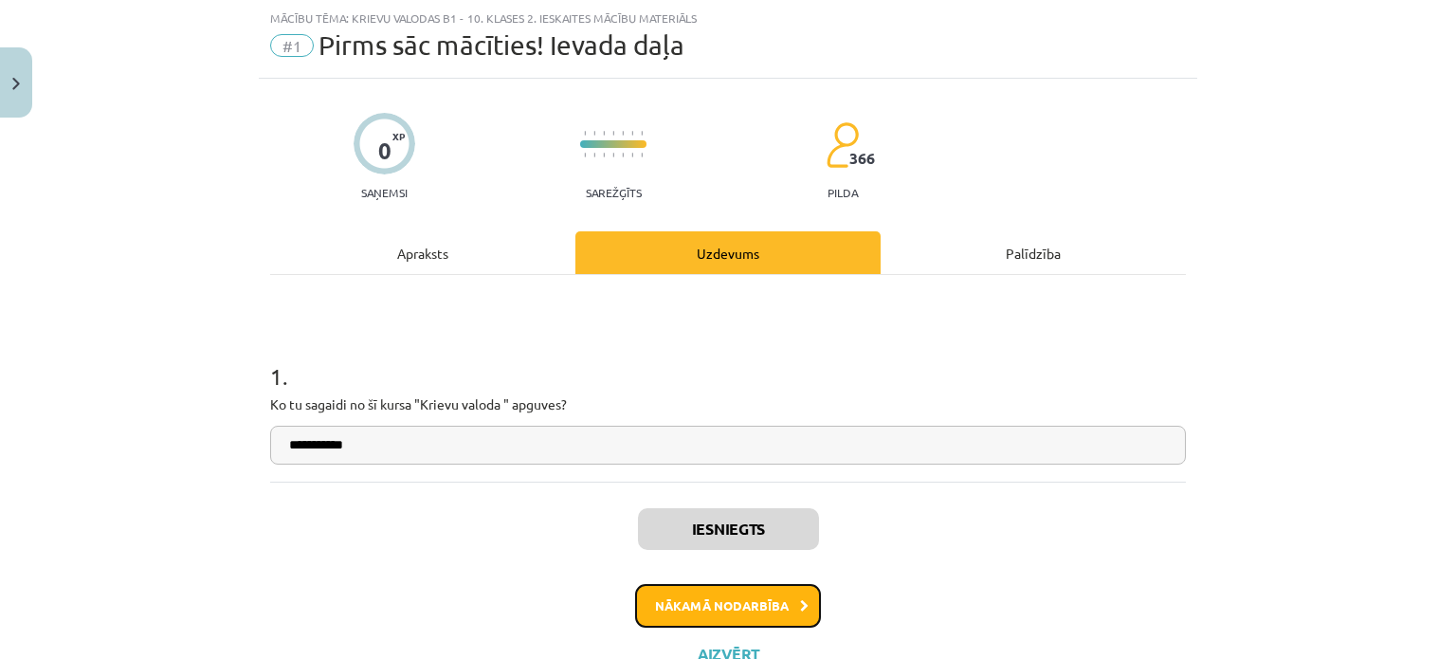
click at [722, 600] on button "Nākamā nodarbība" at bounding box center [728, 606] width 186 height 44
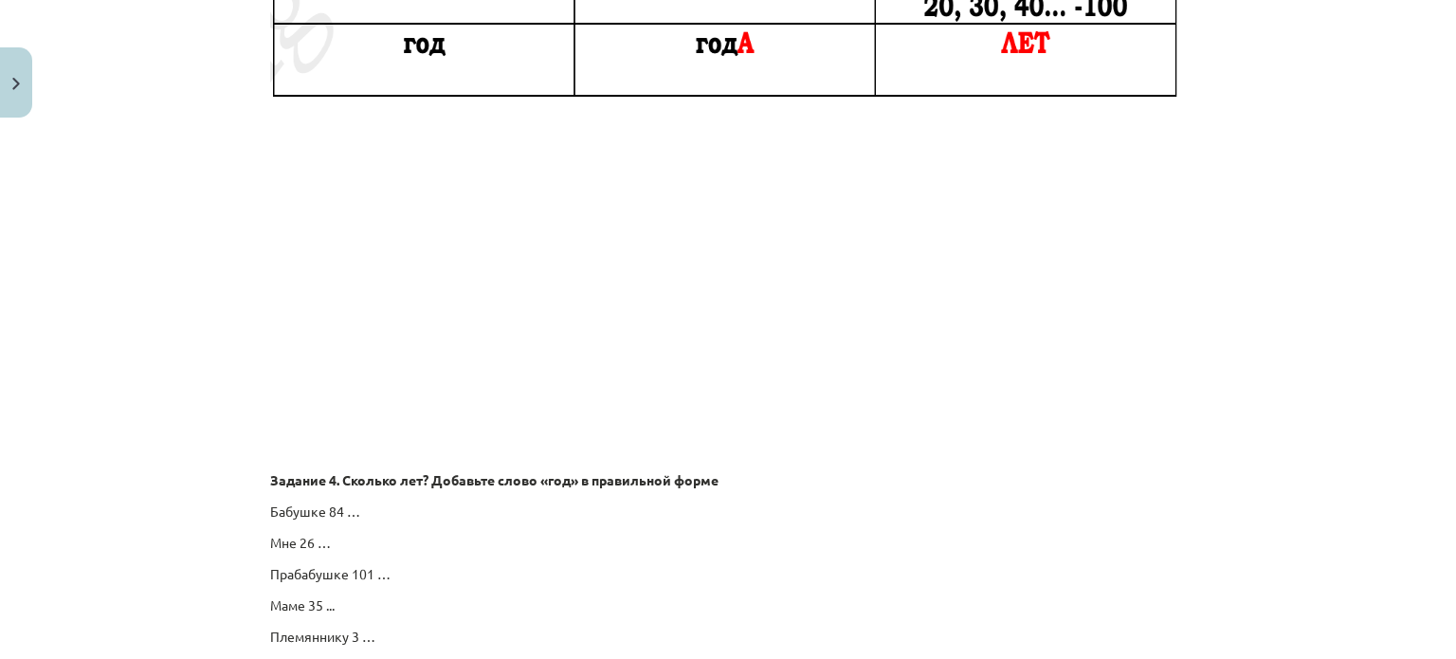
scroll to position [3270, 0]
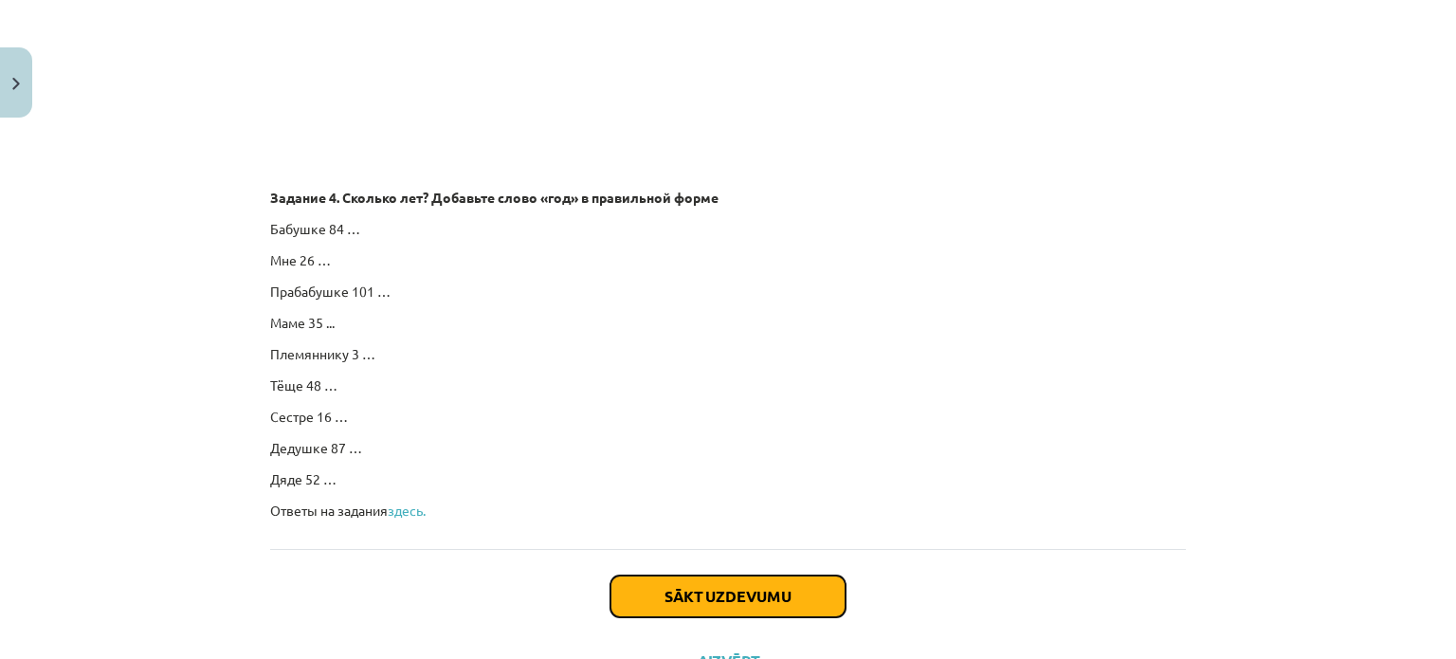
click at [747, 600] on button "Sākt uzdevumu" at bounding box center [727, 596] width 235 height 42
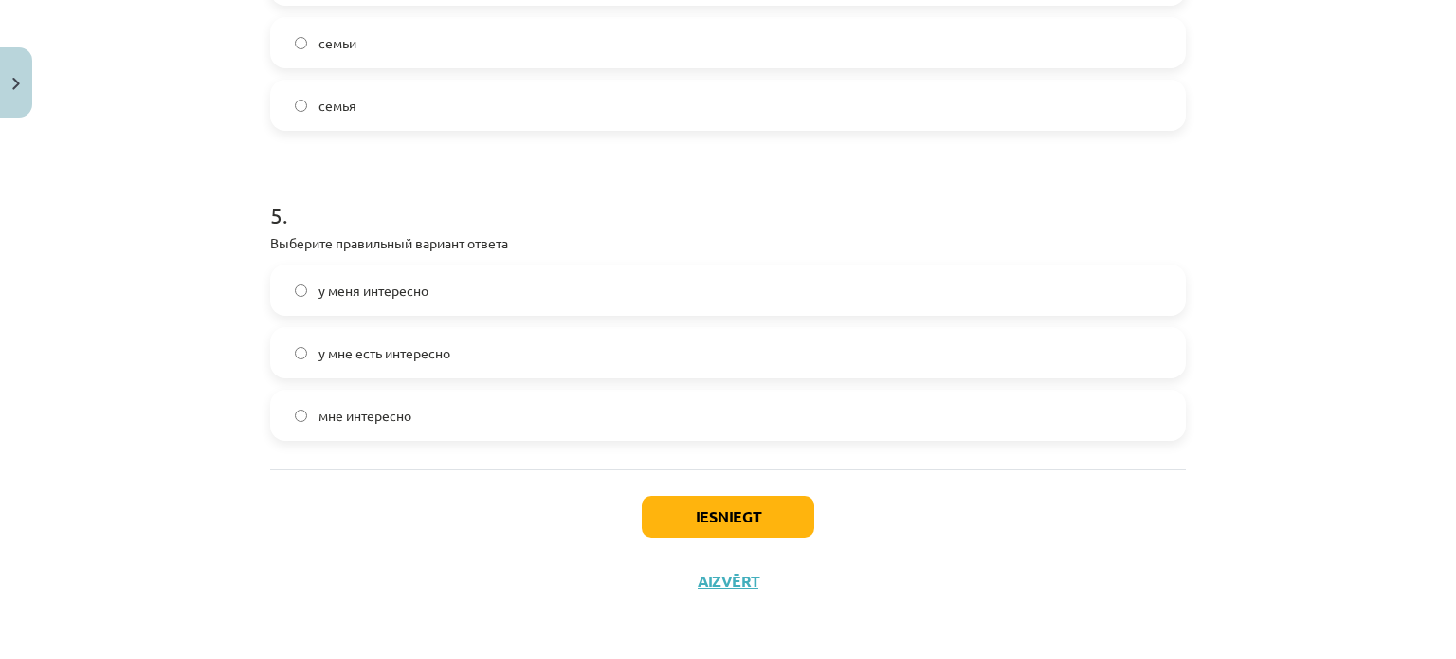
scroll to position [1574, 0]
drag, startPoint x: 650, startPoint y: 512, endPoint x: 694, endPoint y: 589, distance: 89.1
click at [694, 589] on div "Iesniegt Aizvērt" at bounding box center [728, 534] width 916 height 133
click at [667, 528] on button "Iesniegt" at bounding box center [728, 516] width 172 height 42
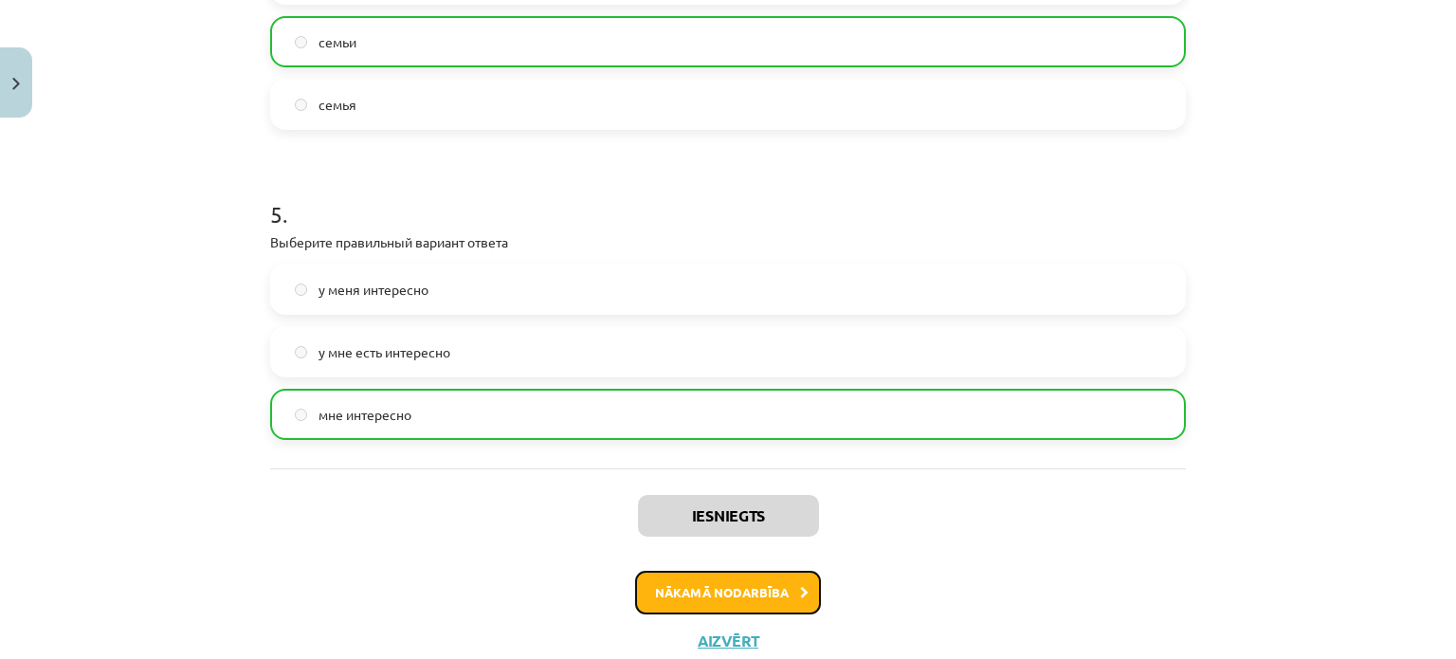
click at [660, 600] on button "Nākamā nodarbība" at bounding box center [728, 593] width 186 height 44
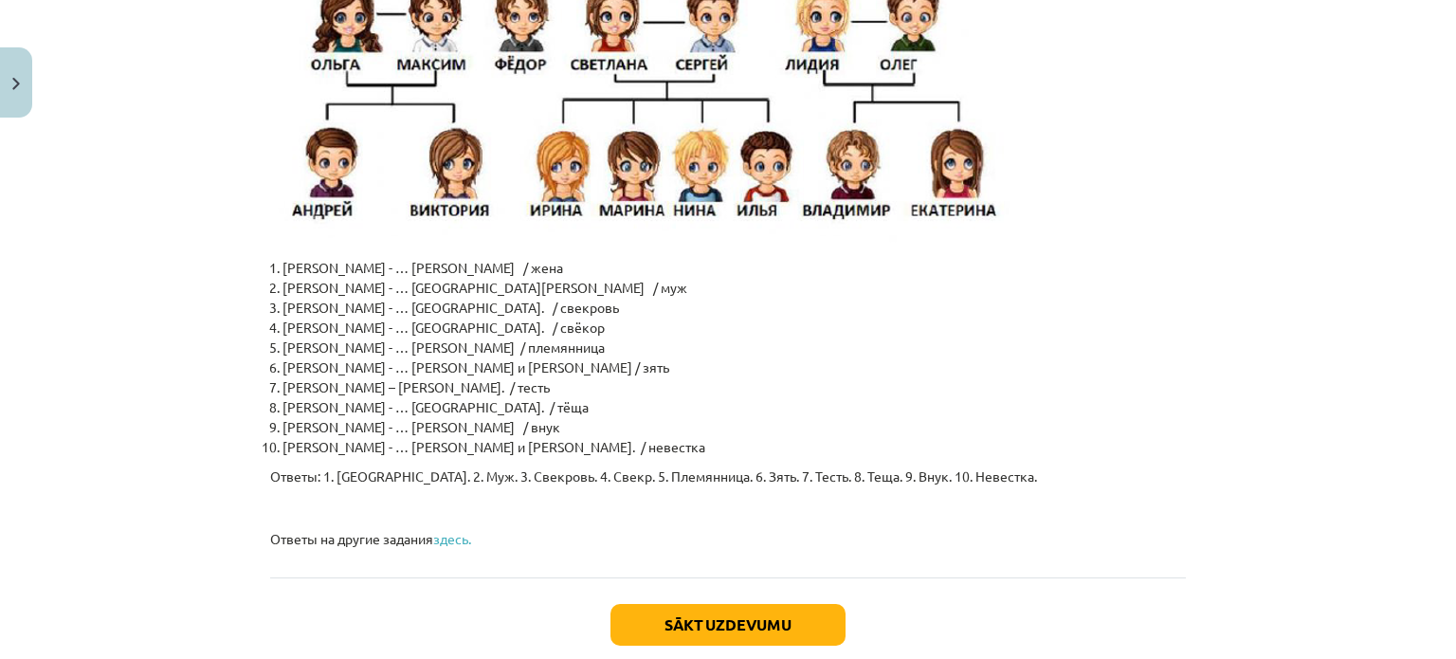
scroll to position [4629, 0]
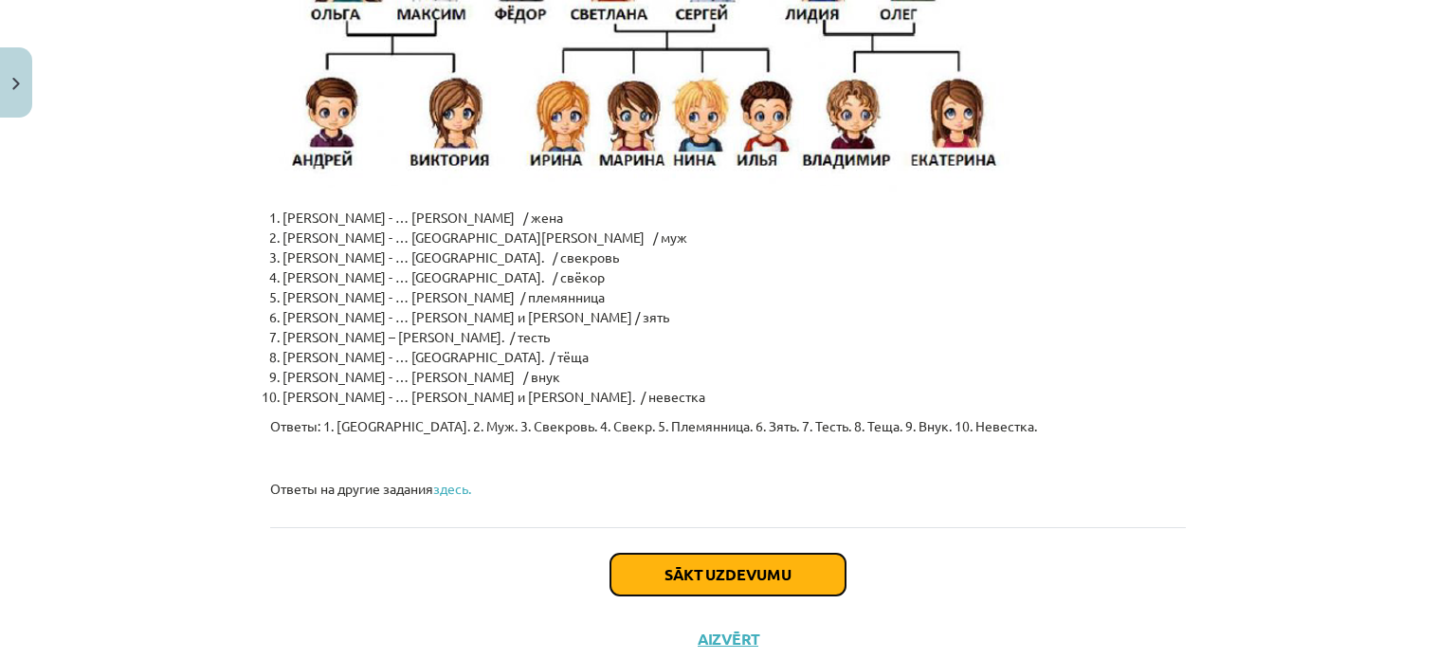
click at [776, 553] on button "Sākt uzdevumu" at bounding box center [727, 574] width 235 height 42
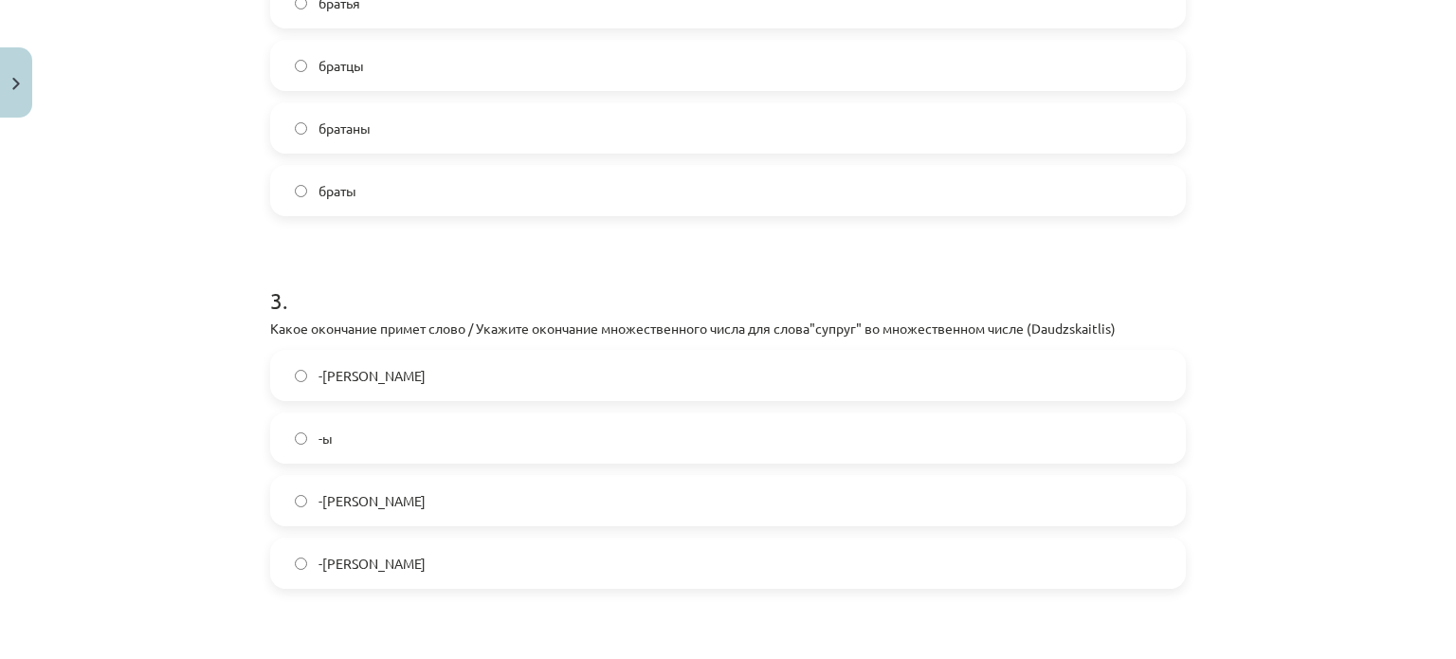
scroll to position [900, 0]
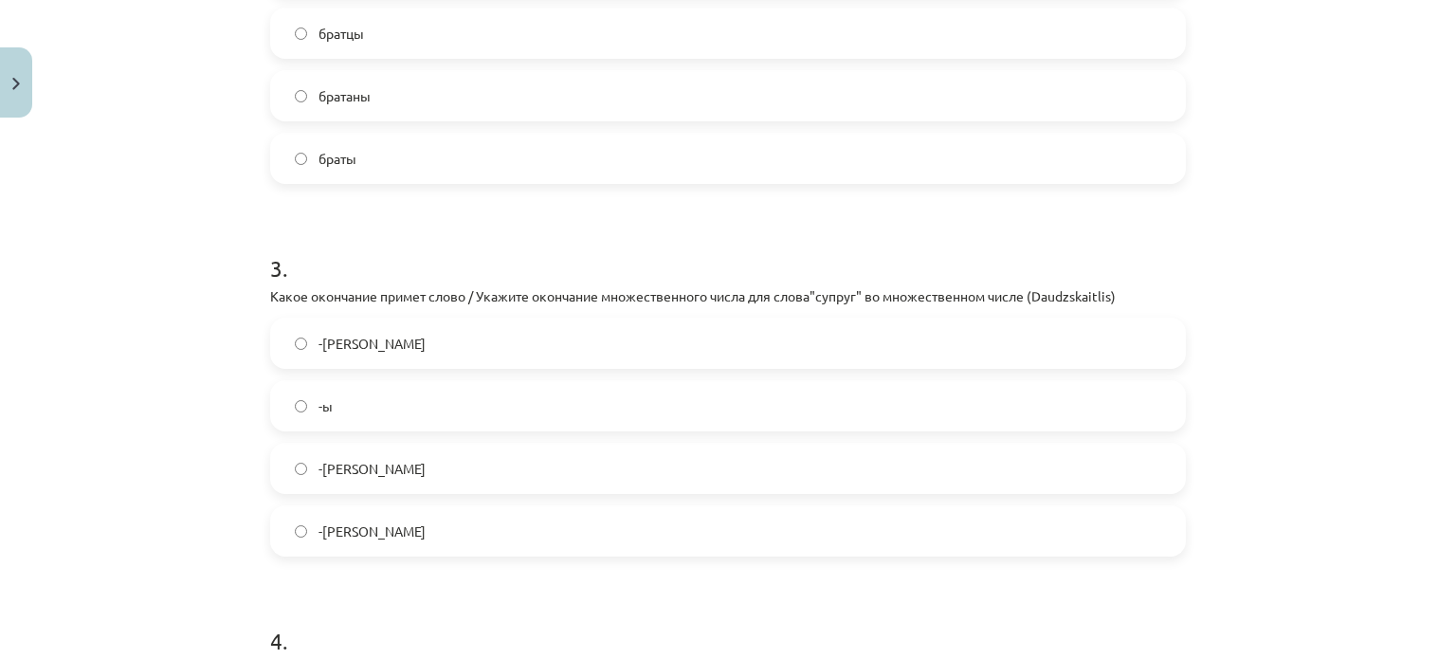
click at [293, 333] on label "-и" at bounding box center [728, 342] width 912 height 47
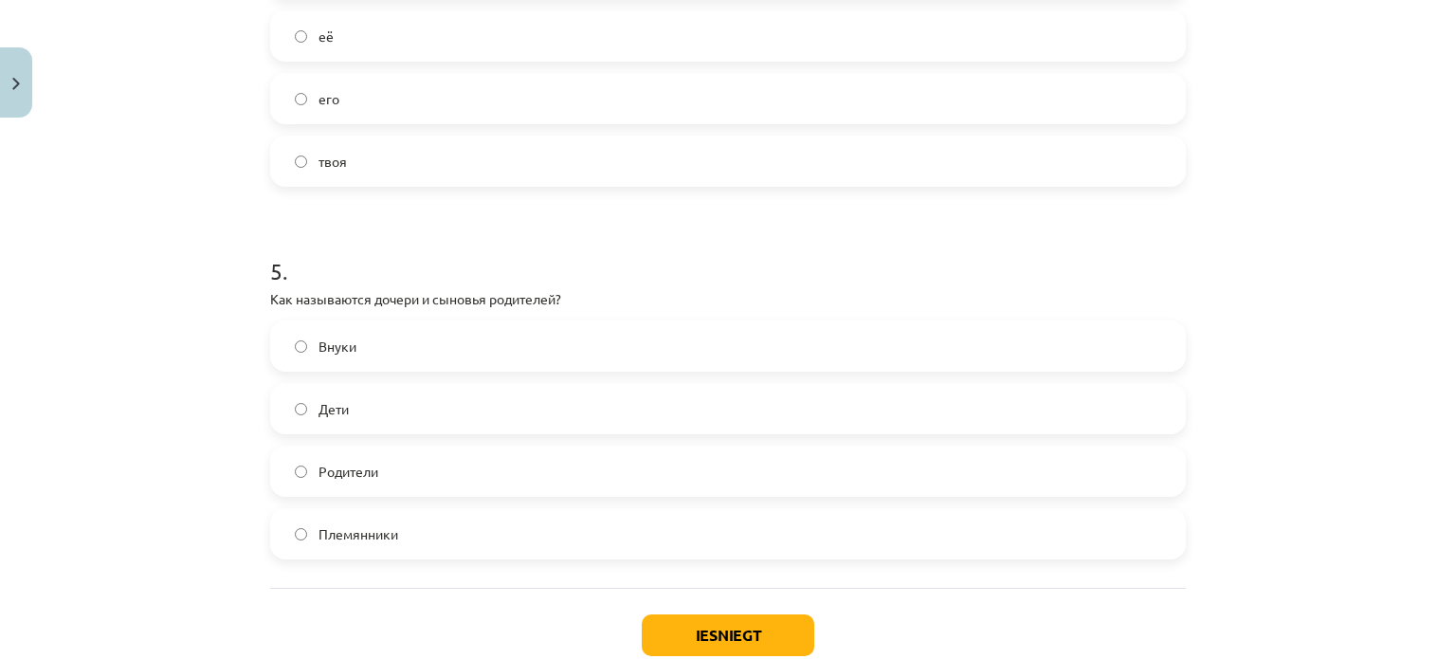
scroll to position [1762, 0]
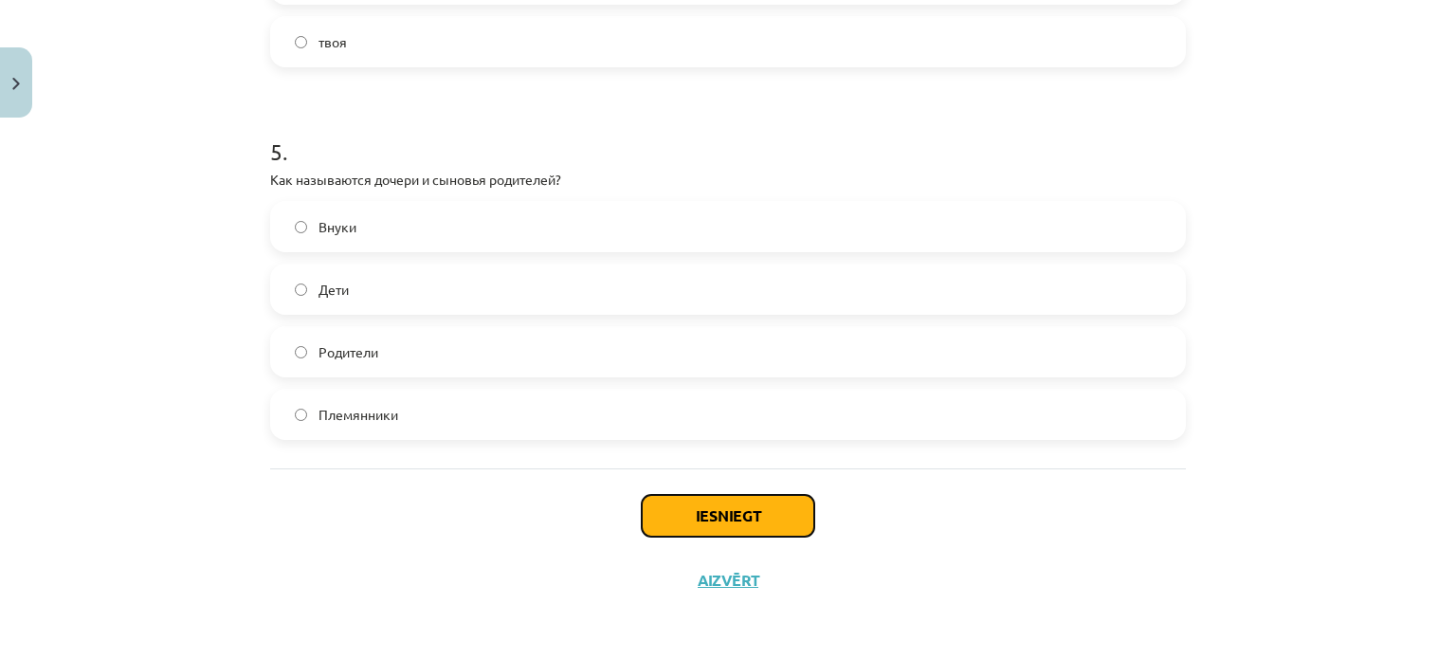
click at [762, 515] on button "Iesniegt" at bounding box center [728, 516] width 172 height 42
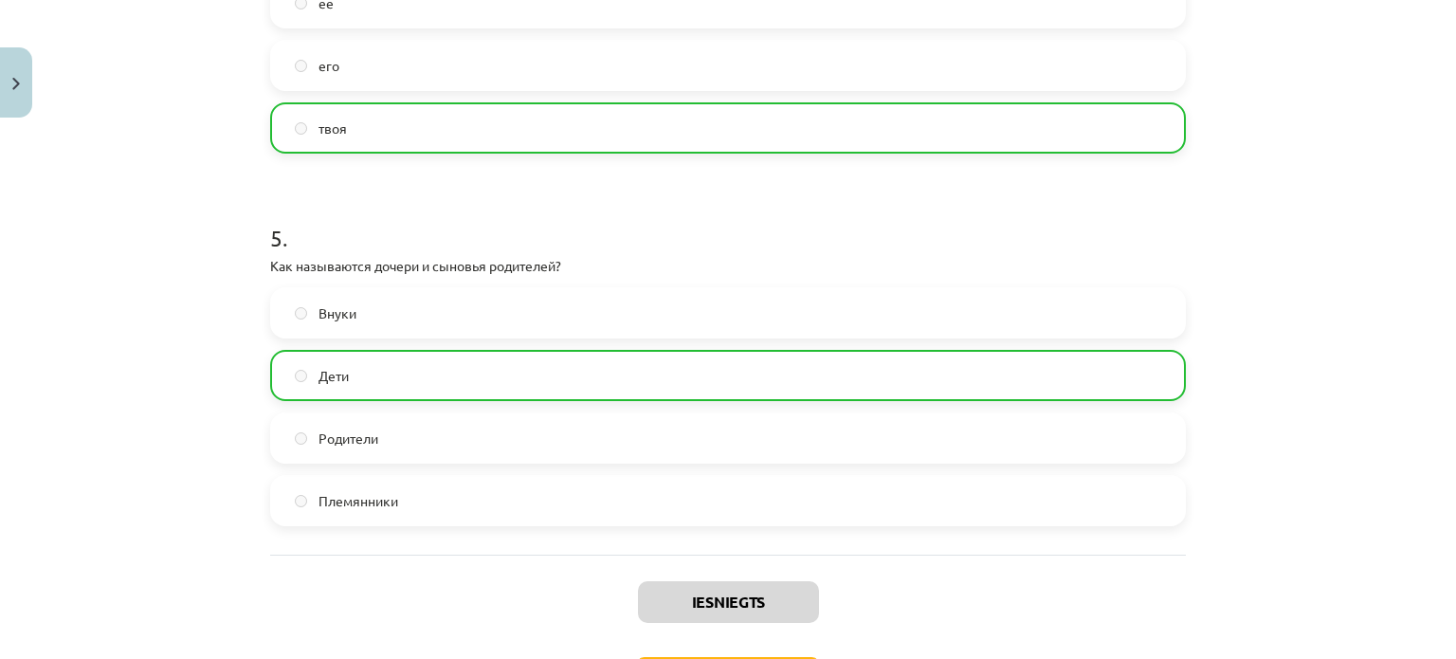
scroll to position [1822, 0]
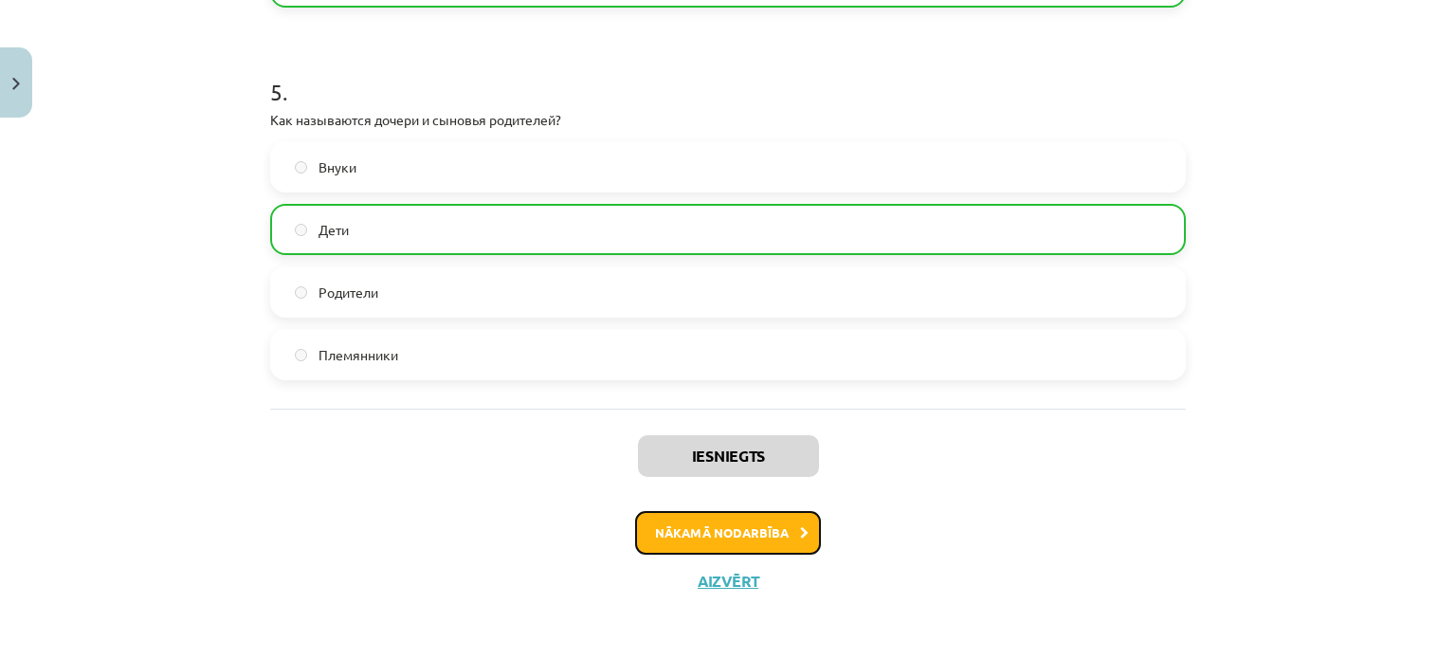
click at [708, 521] on button "Nākamā nodarbība" at bounding box center [728, 533] width 186 height 44
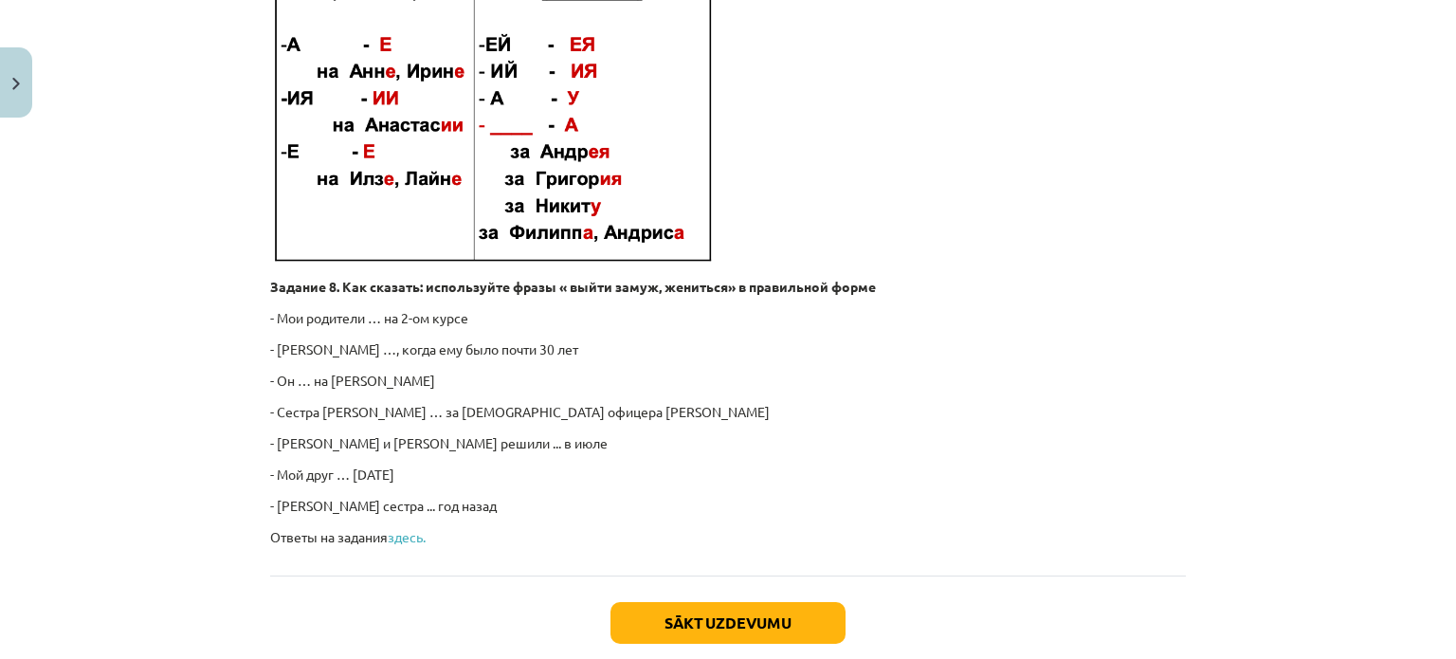
scroll to position [2961, 0]
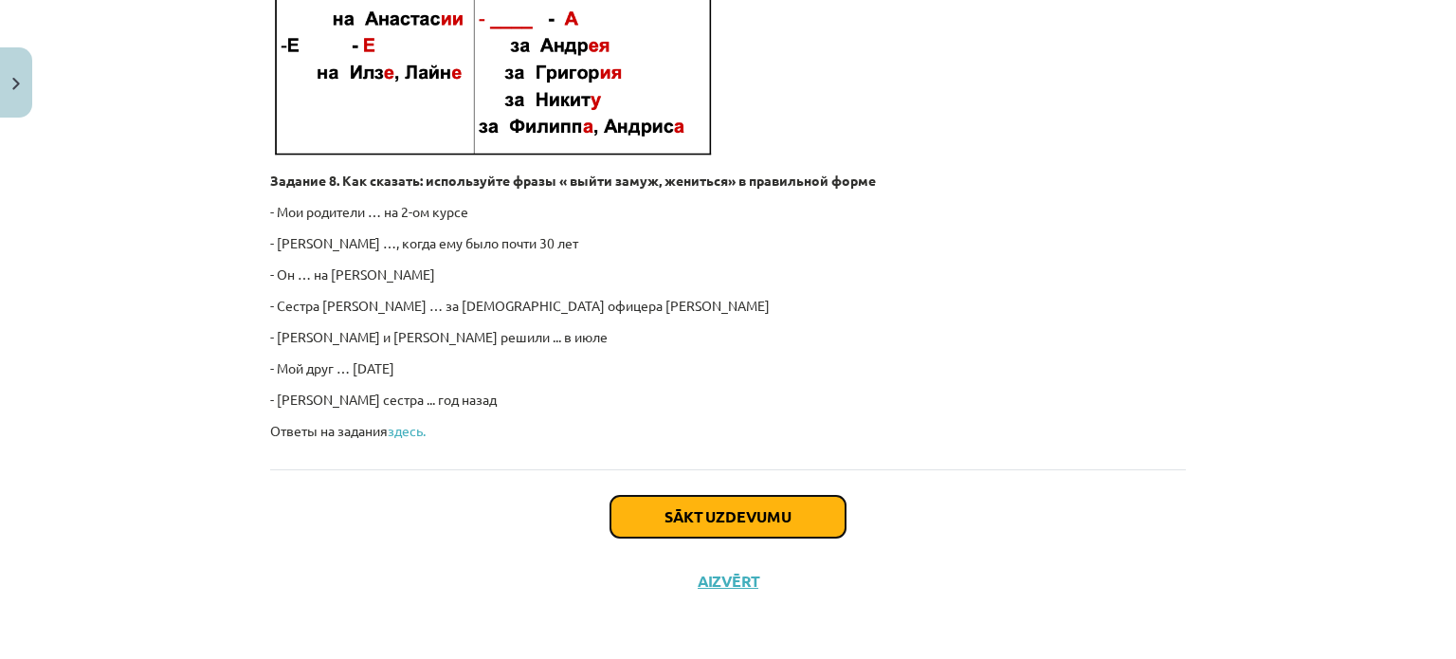
click at [785, 522] on button "Sākt uzdevumu" at bounding box center [727, 517] width 235 height 42
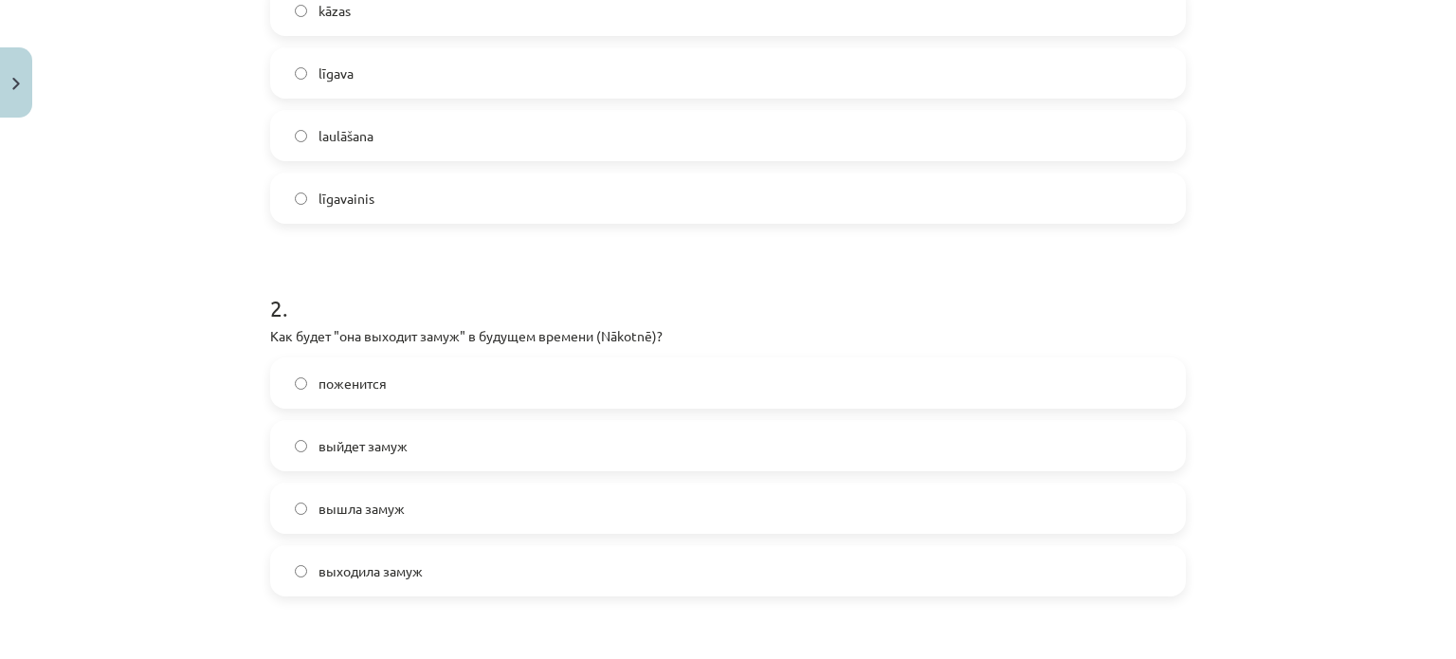
scroll to position [521, 0]
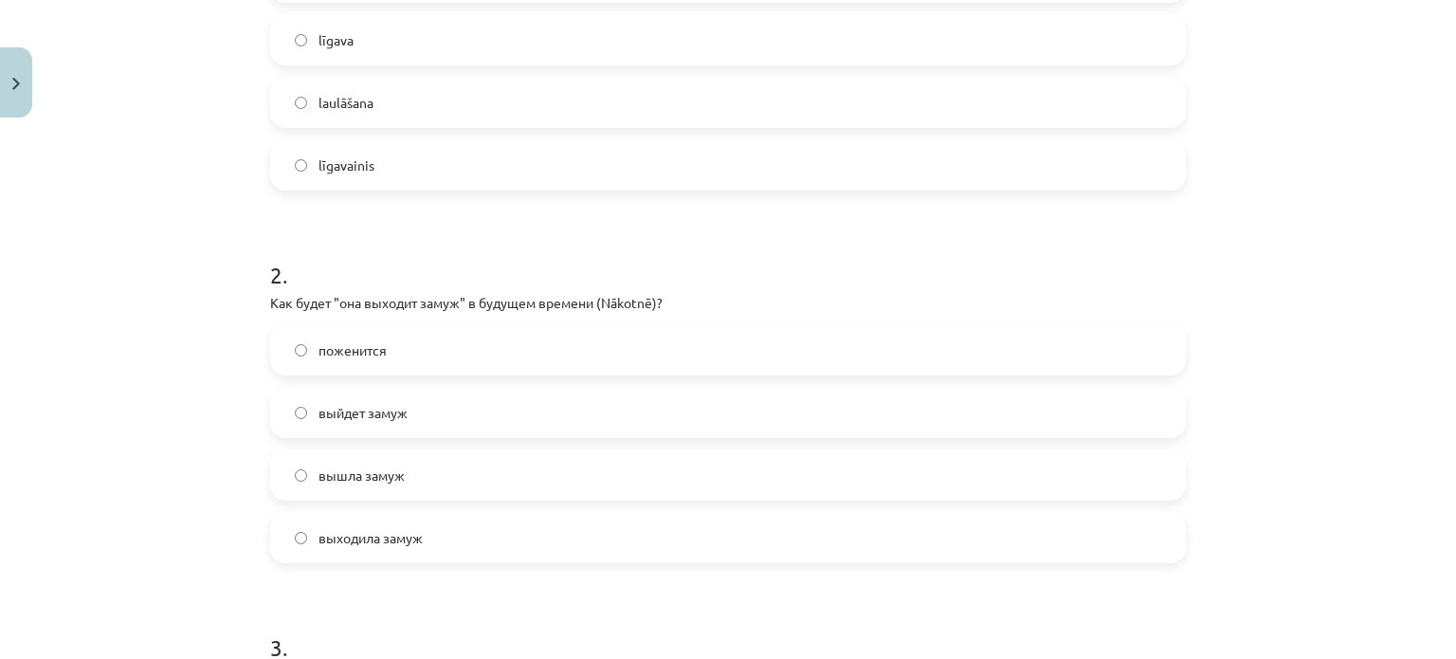
click at [294, 403] on label "выйдет замуж" at bounding box center [728, 412] width 912 height 47
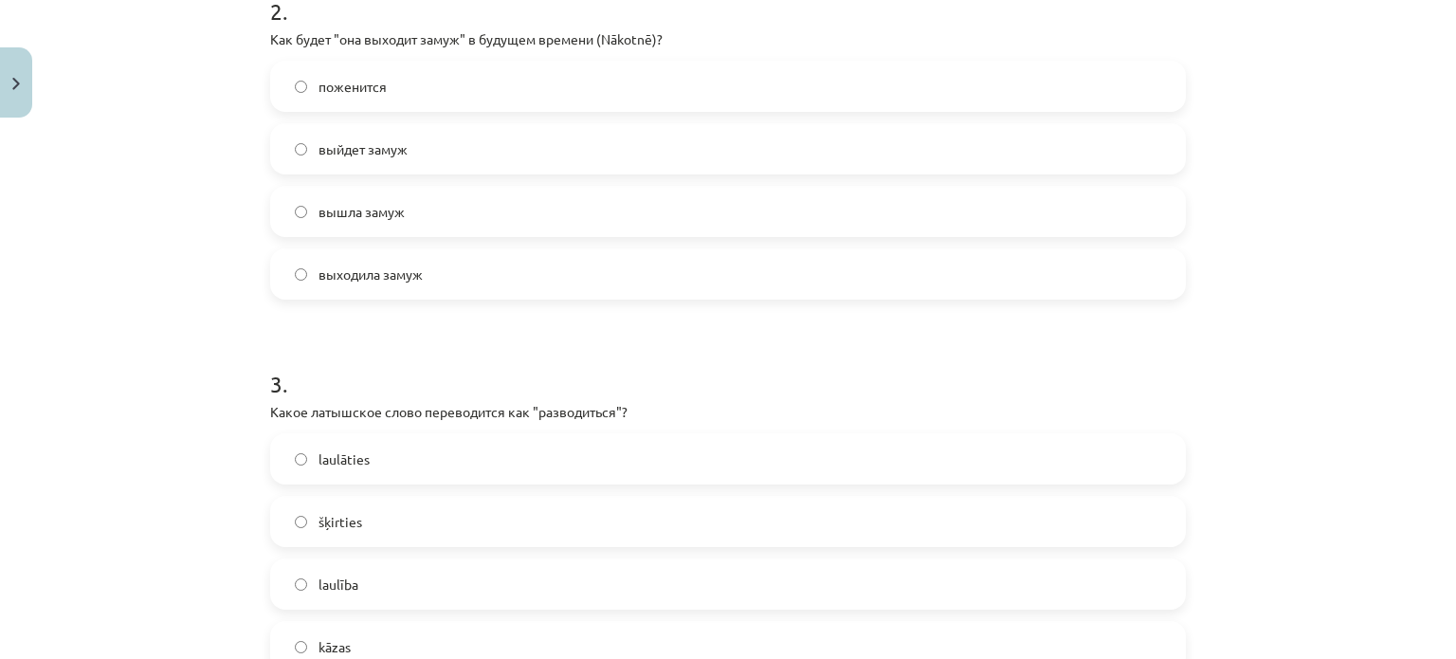
scroll to position [900, 0]
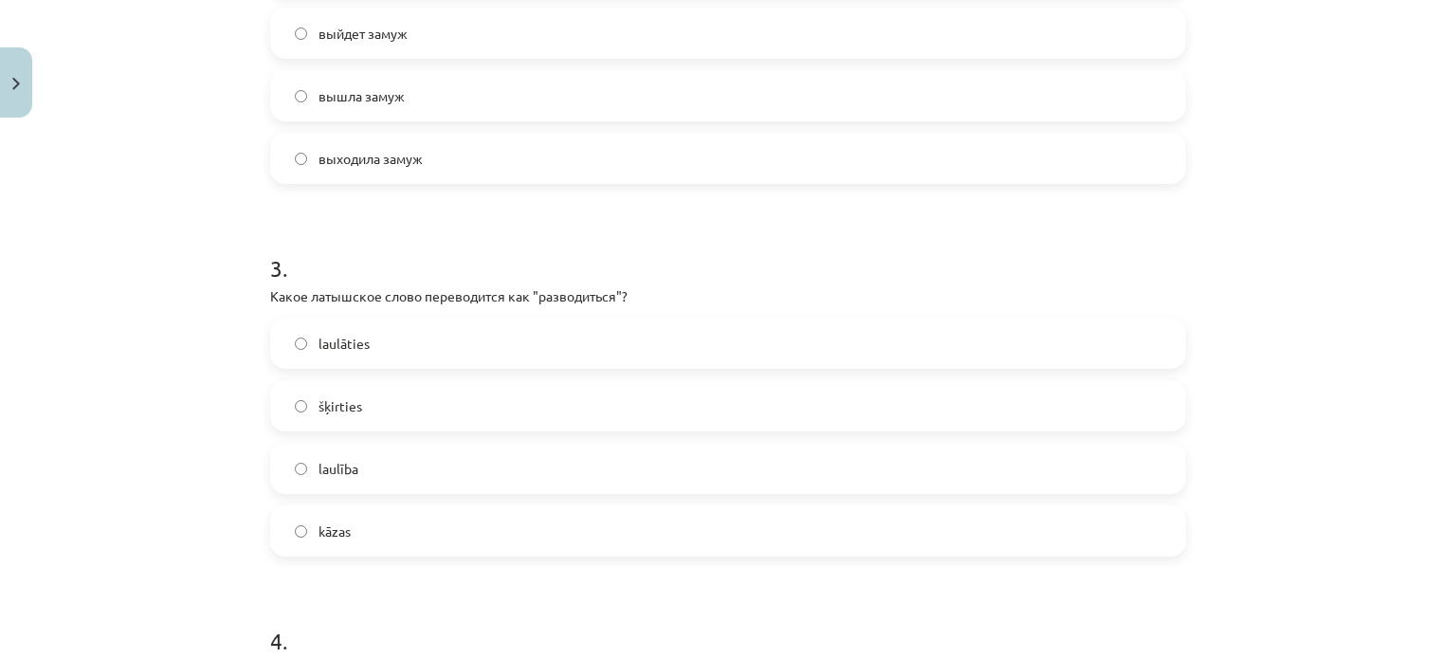
click at [284, 406] on label "šķirties" at bounding box center [728, 405] width 912 height 47
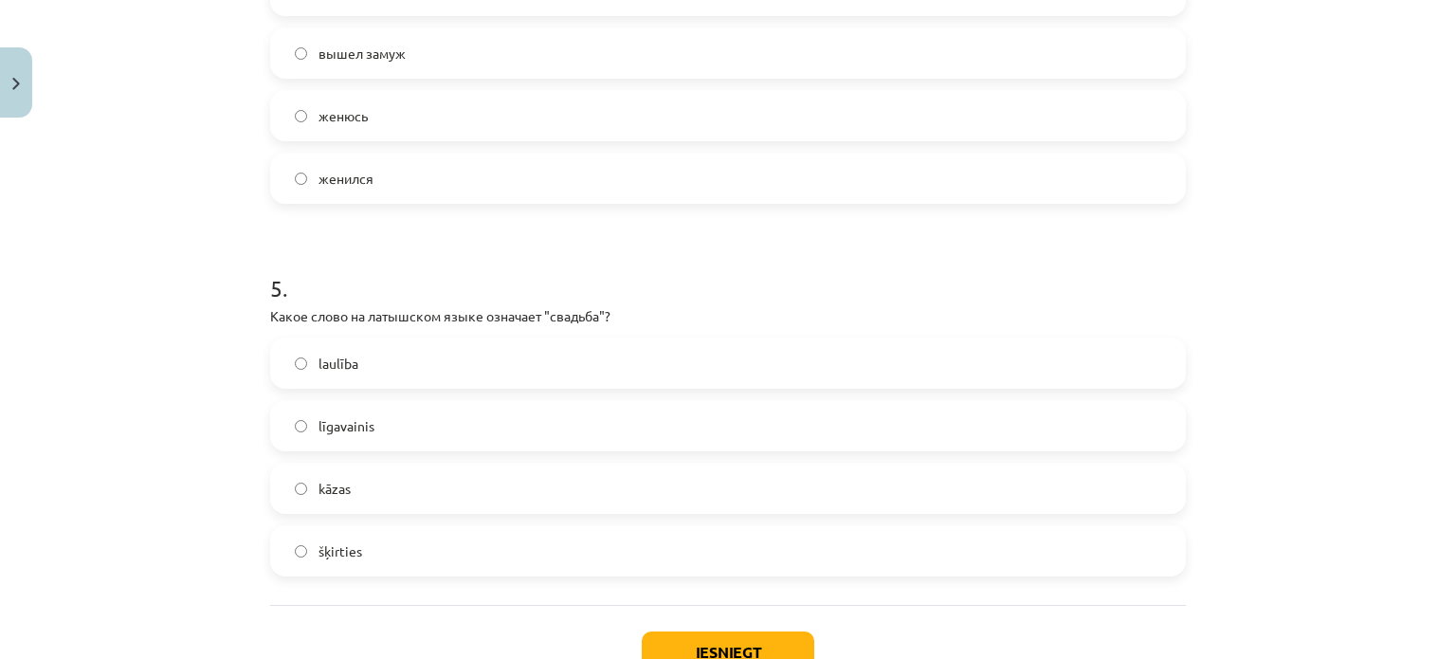
scroll to position [1659, 0]
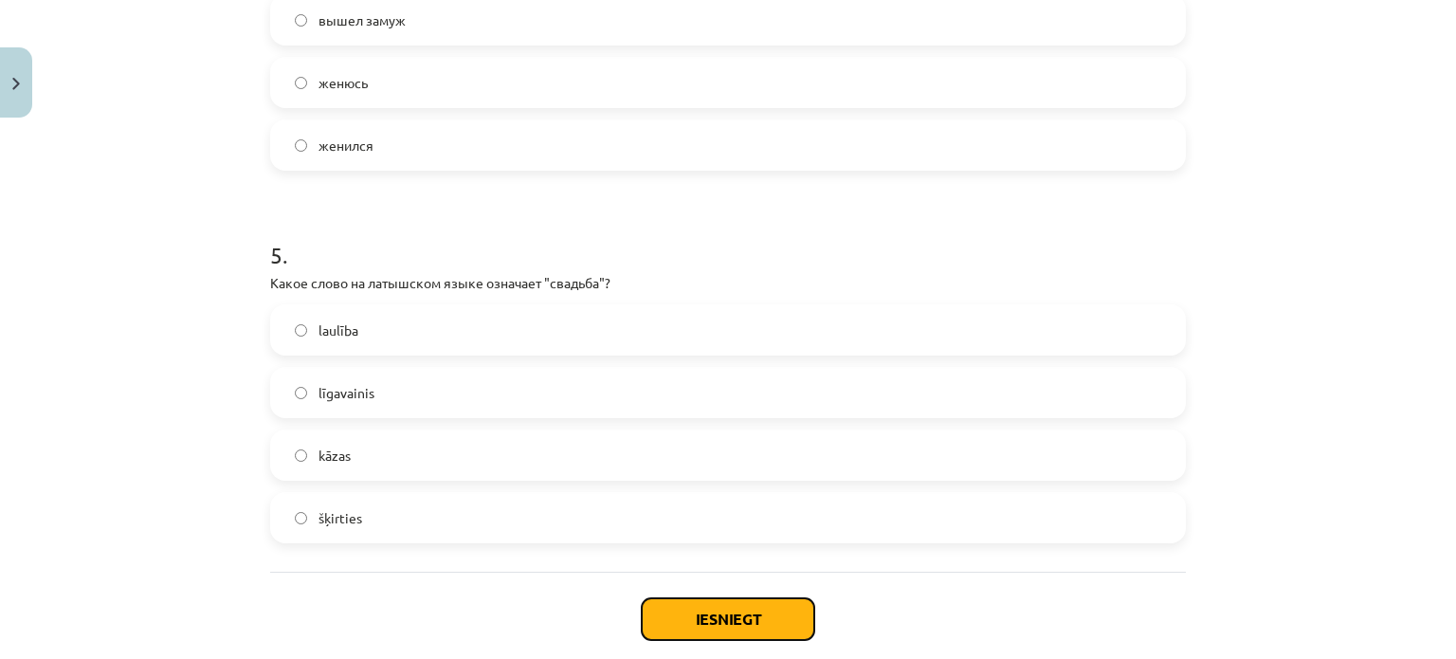
click at [746, 610] on button "Iesniegt" at bounding box center [728, 619] width 172 height 42
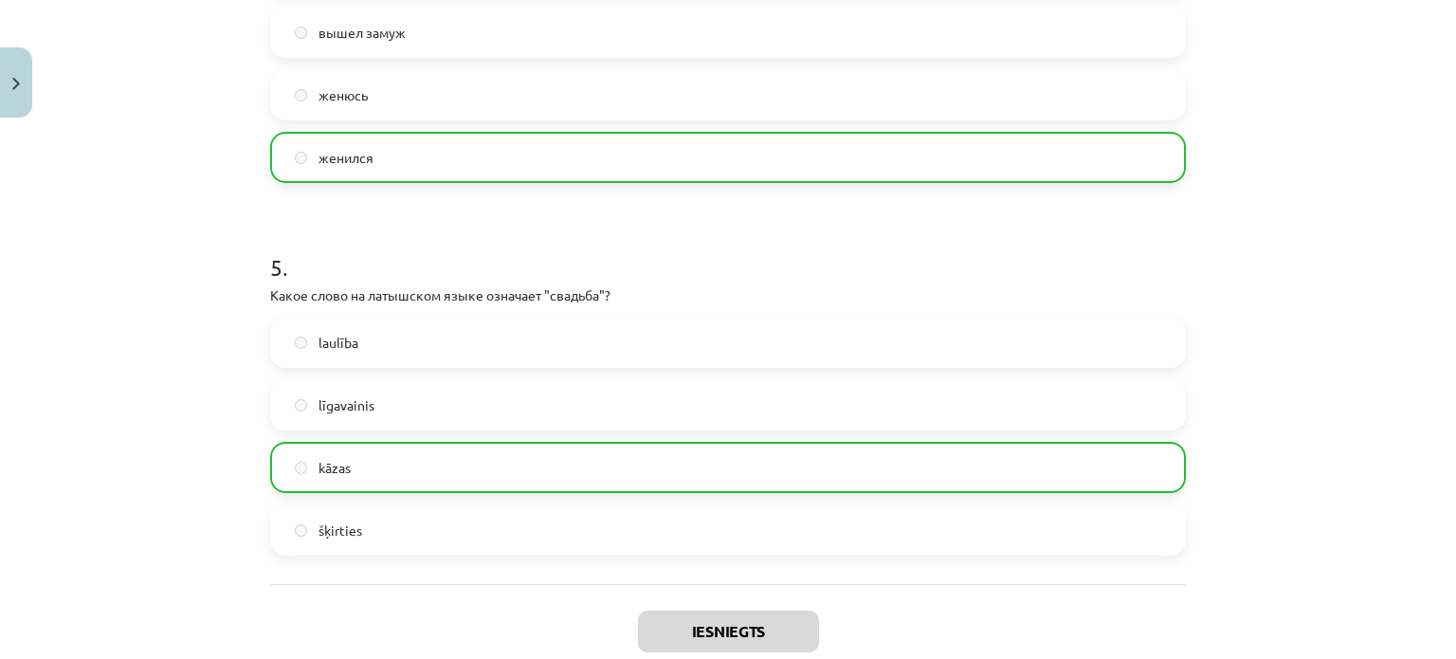
scroll to position [1822, 0]
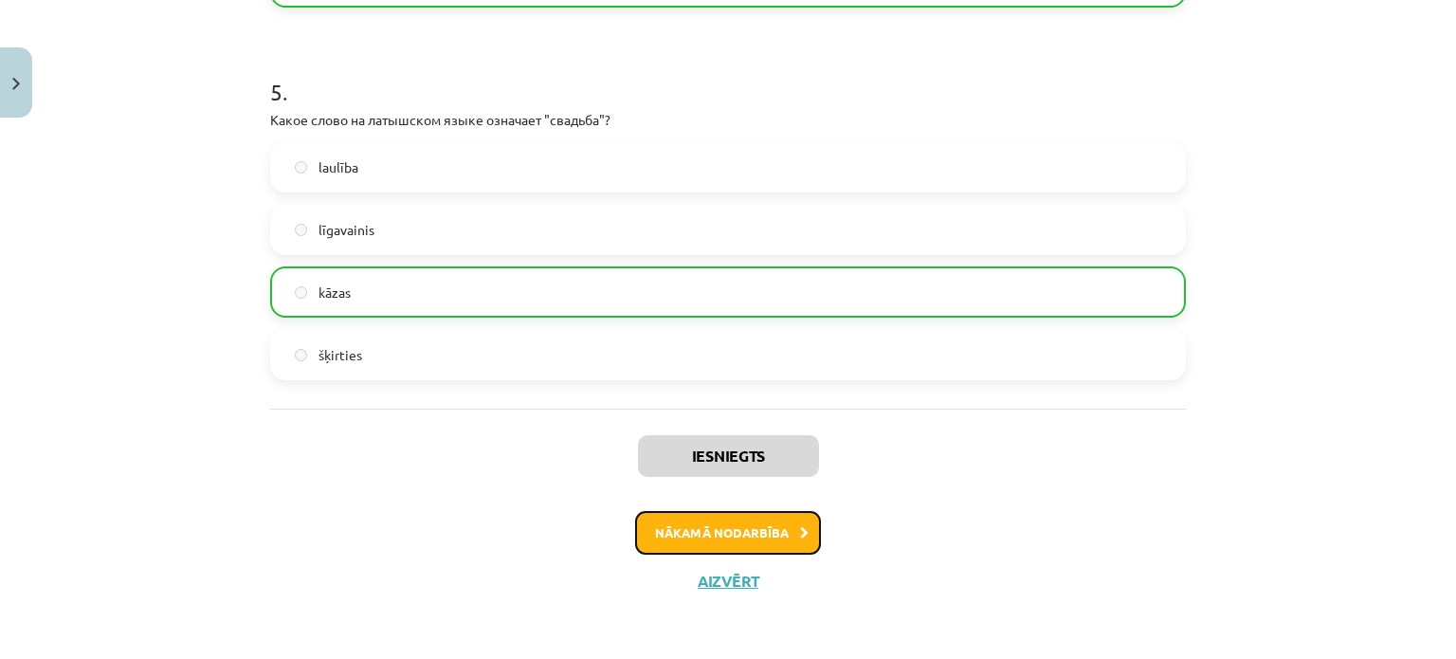
click at [733, 536] on button "Nākamā nodarbība" at bounding box center [728, 533] width 186 height 44
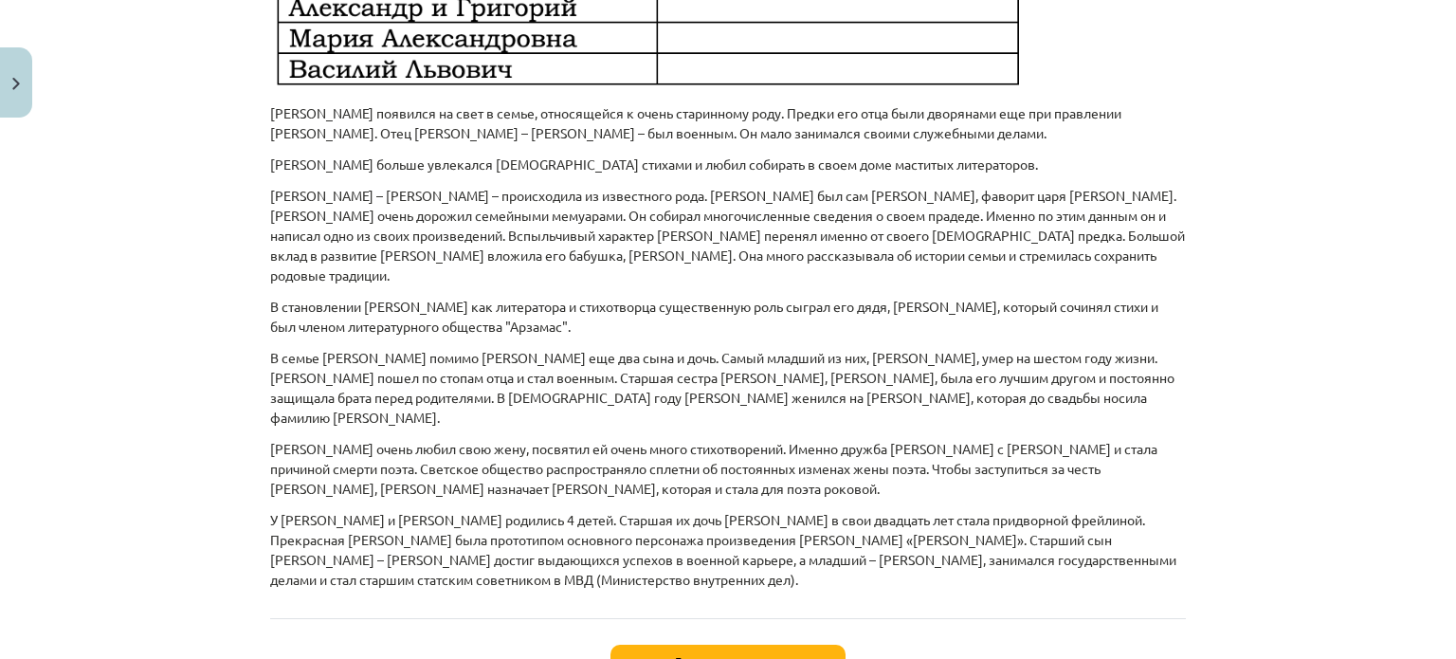
scroll to position [1440, 0]
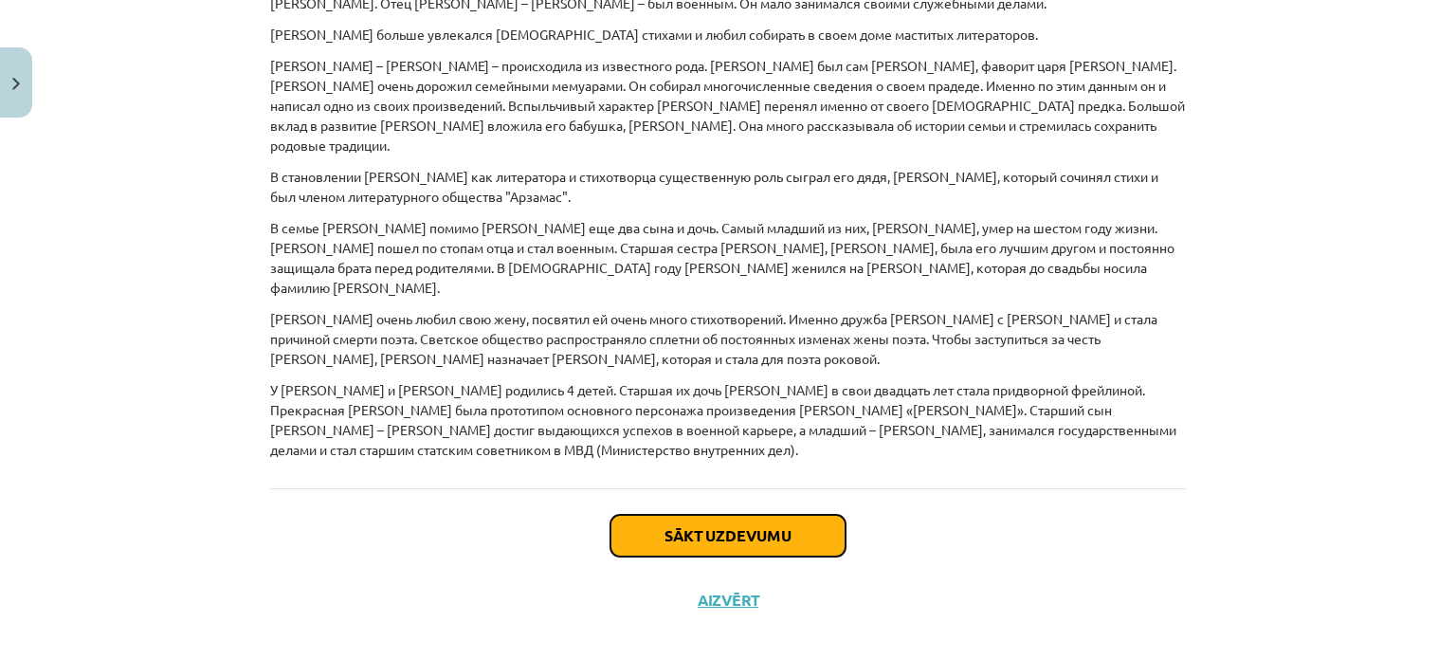
click at [748, 515] on button "Sākt uzdevumu" at bounding box center [727, 536] width 235 height 42
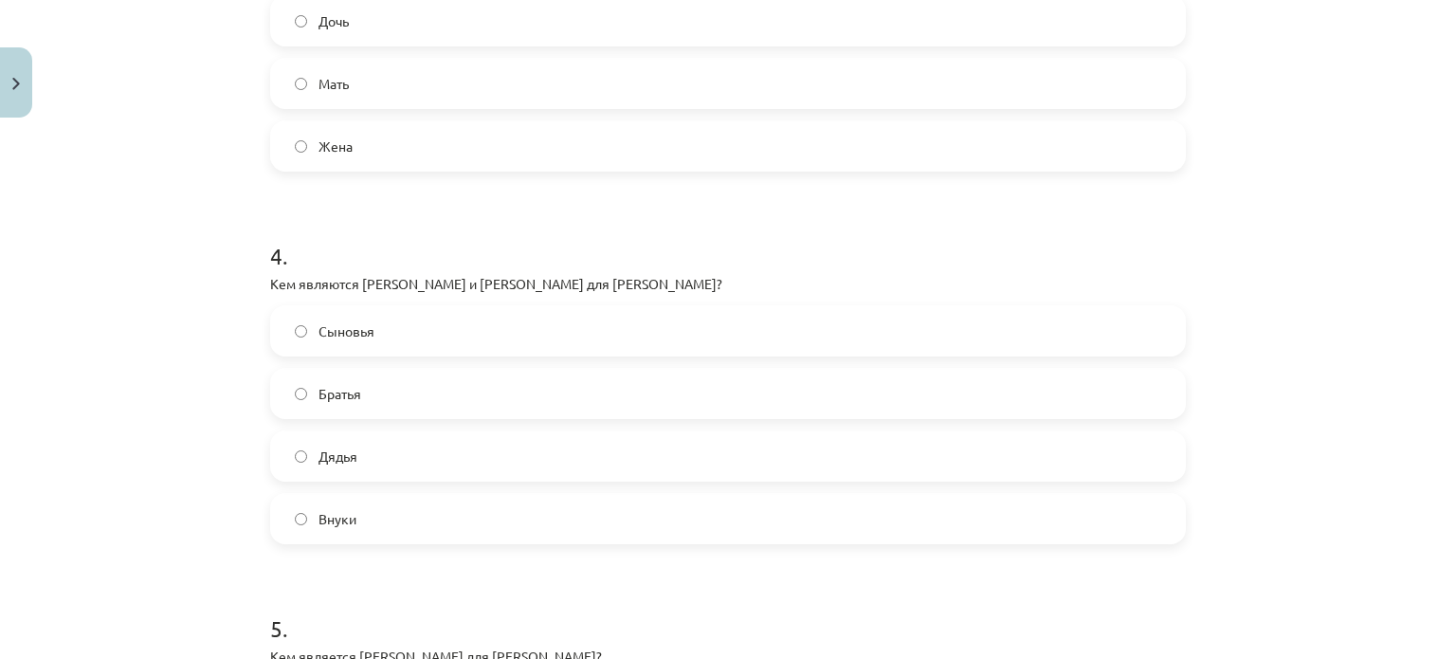
scroll to position [1288, 0]
click at [284, 319] on label "Сыновья" at bounding box center [728, 327] width 912 height 47
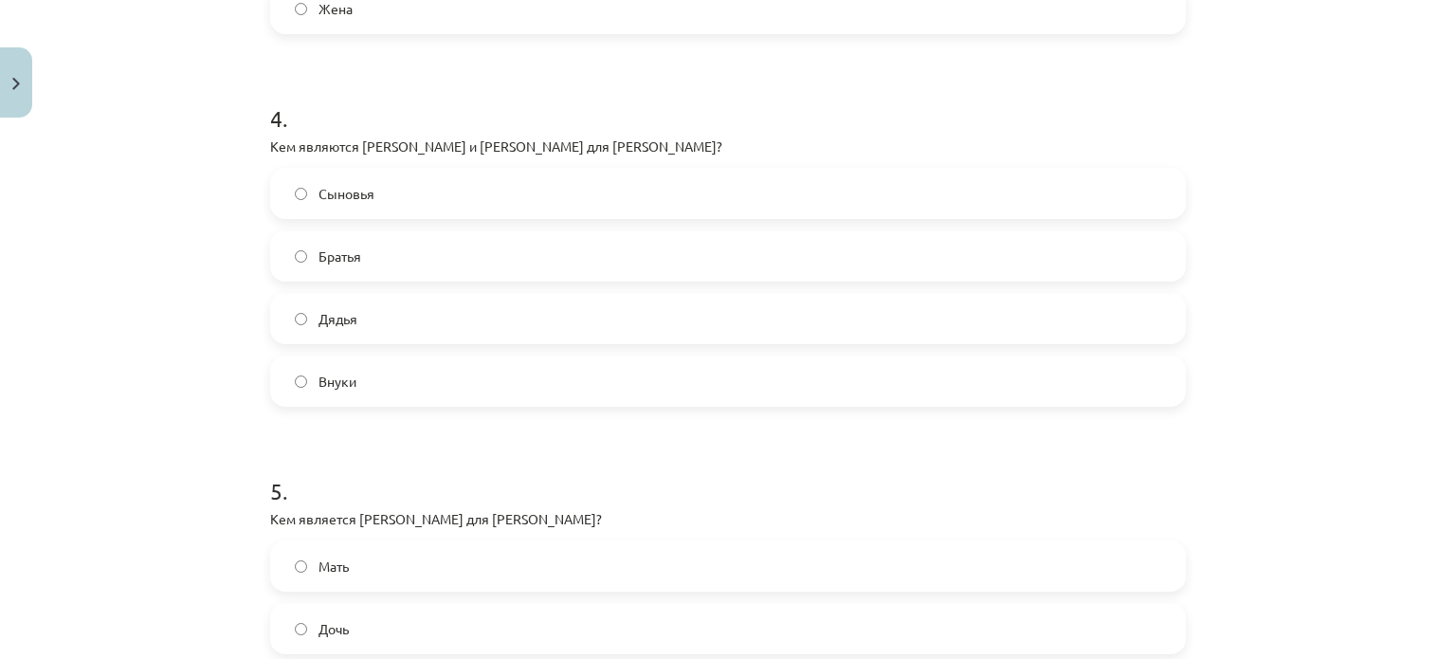
scroll to position [1762, 0]
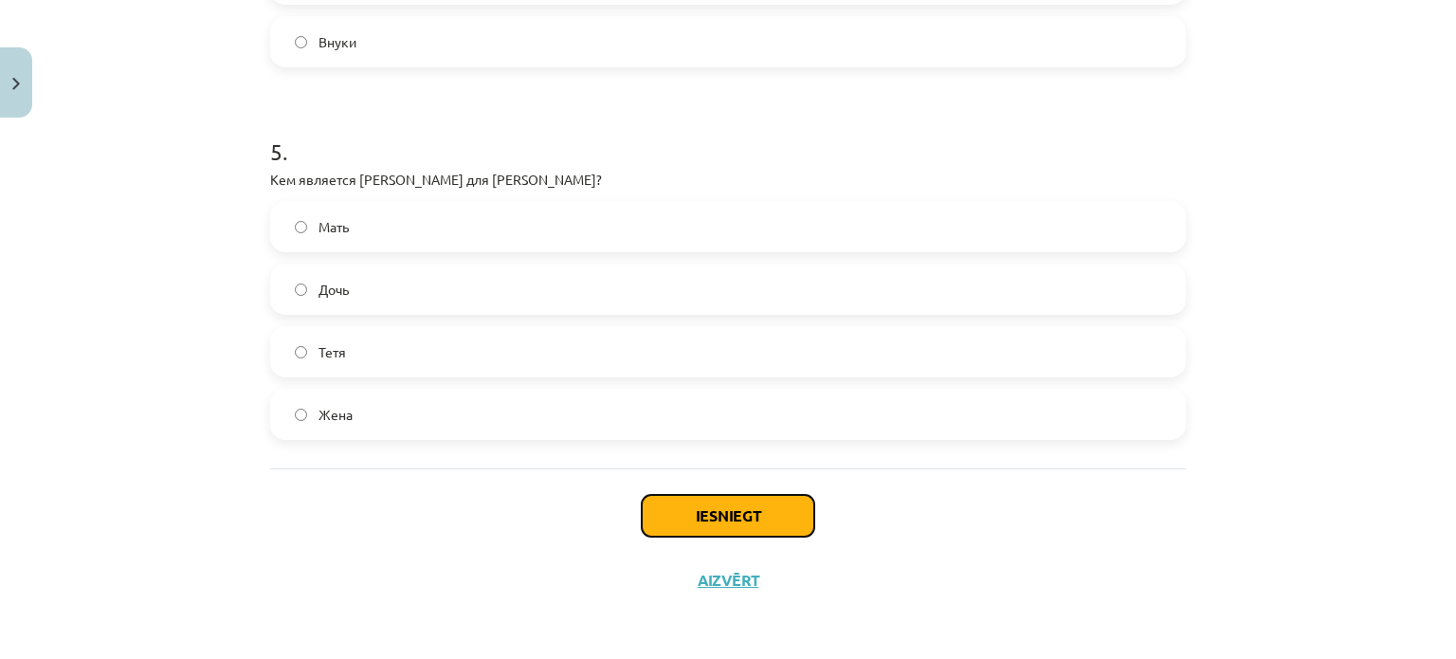
click at [746, 513] on button "Iesniegt" at bounding box center [728, 516] width 172 height 42
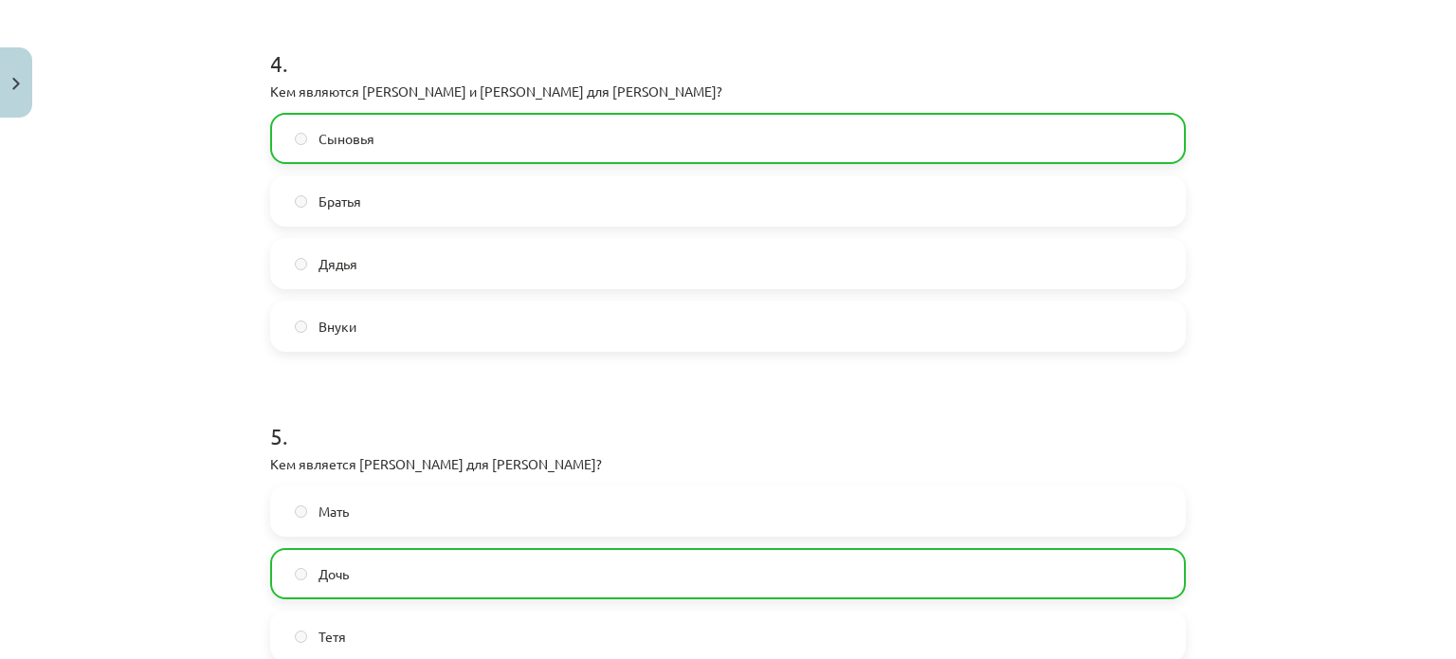
scroll to position [1822, 0]
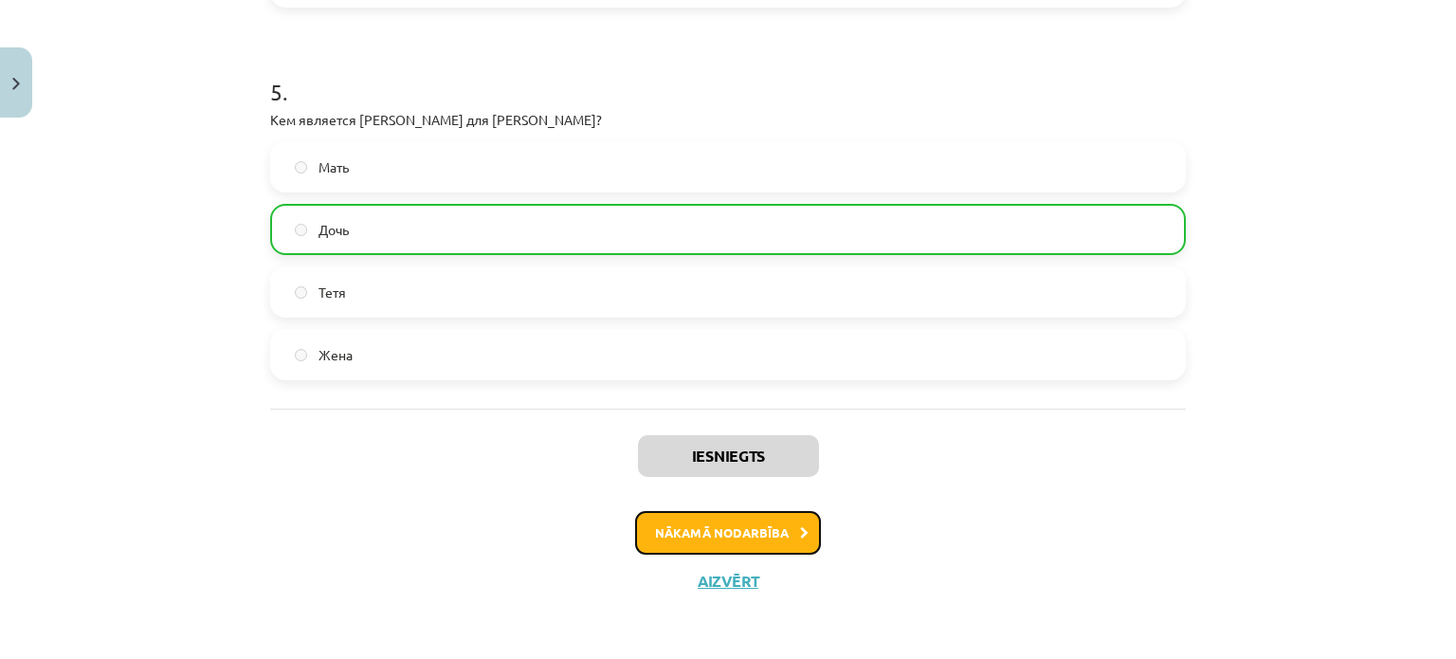
click at [779, 530] on button "Nākamā nodarbība" at bounding box center [728, 533] width 186 height 44
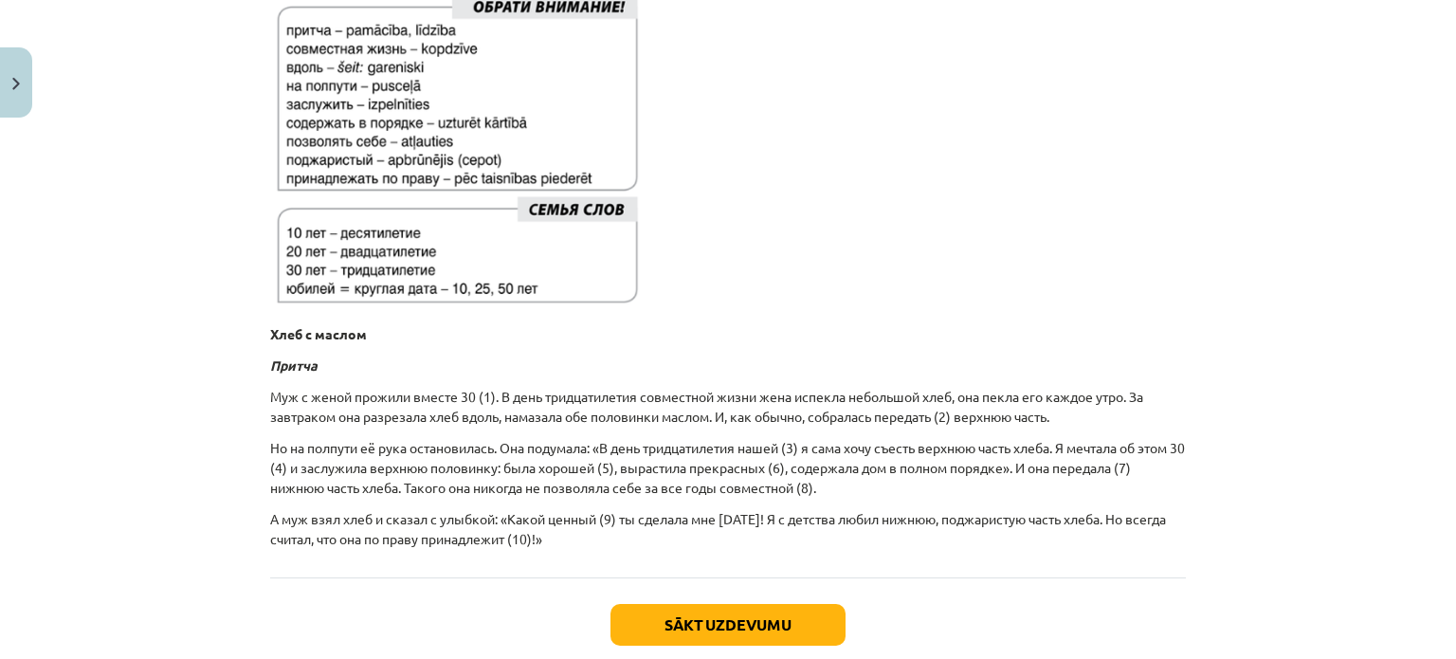
scroll to position [521, 0]
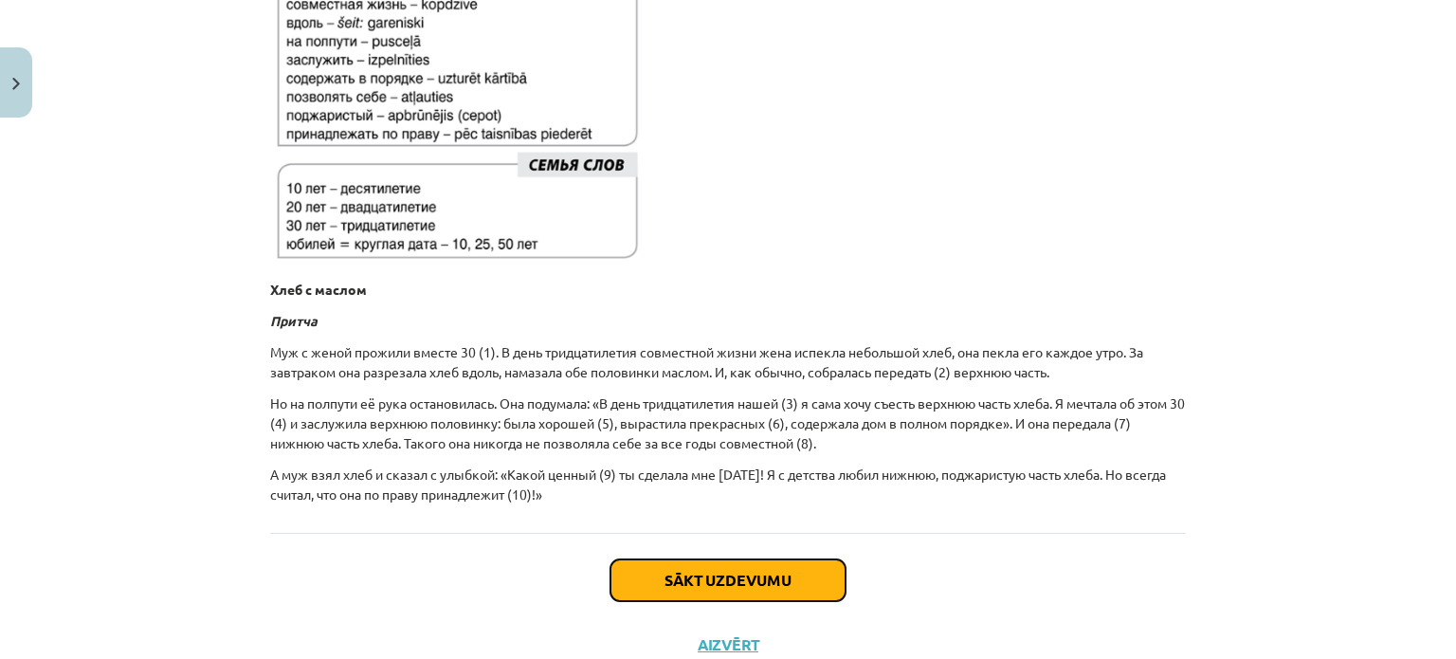
click at [749, 583] on button "Sākt uzdevumu" at bounding box center [727, 580] width 235 height 42
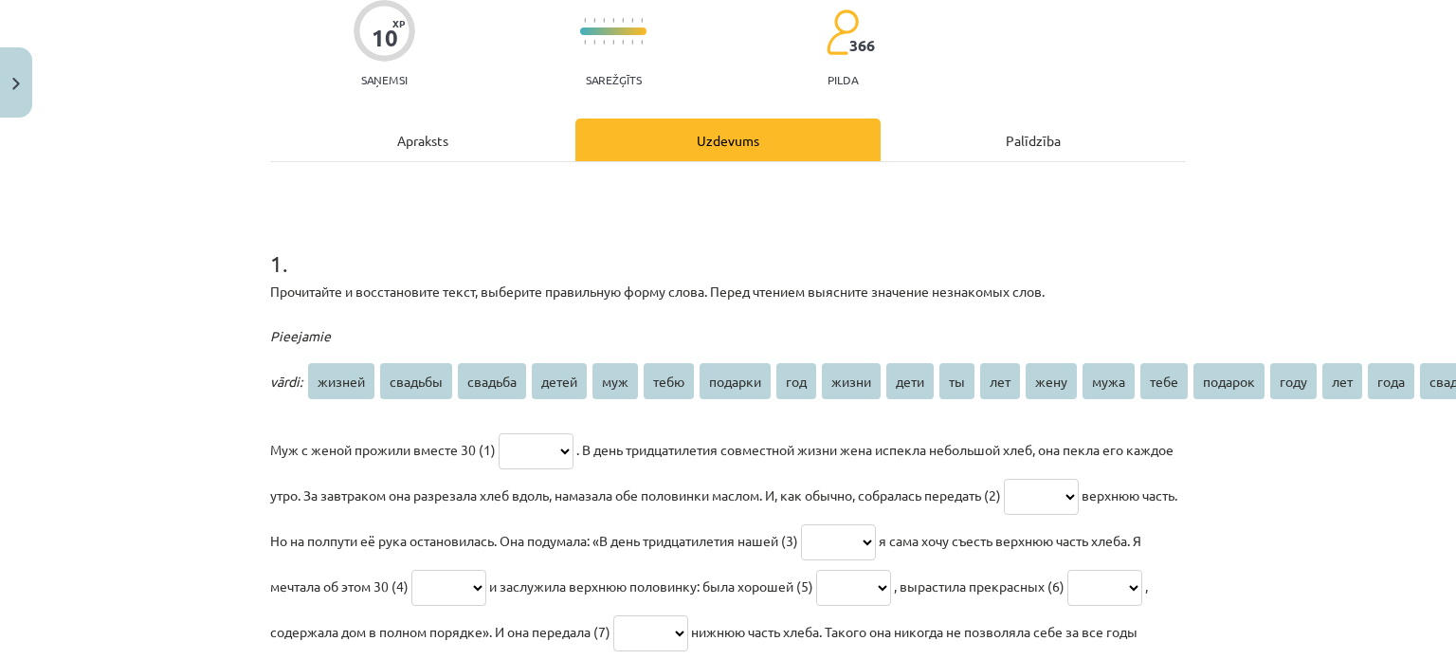
scroll to position [332, 0]
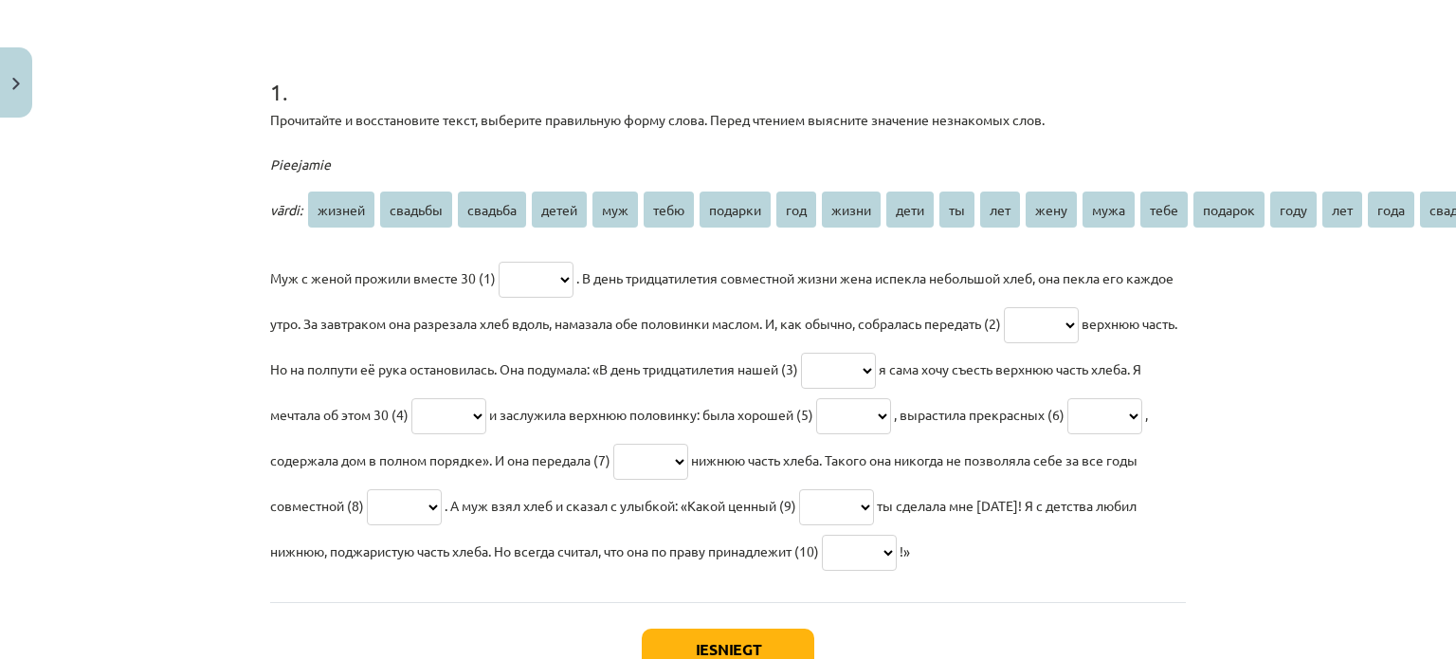
click at [897, 554] on select "****** ******* ******* ***** *** **** ******* *** ***** **** ** *** **** **** *…" at bounding box center [859, 553] width 75 height 36
click at [1278, 448] on div "Mācību tēma: Krievu valodas b1 - 10. klases 2. ieskaites mācību materiāls #6 Де…" at bounding box center [728, 329] width 1456 height 659
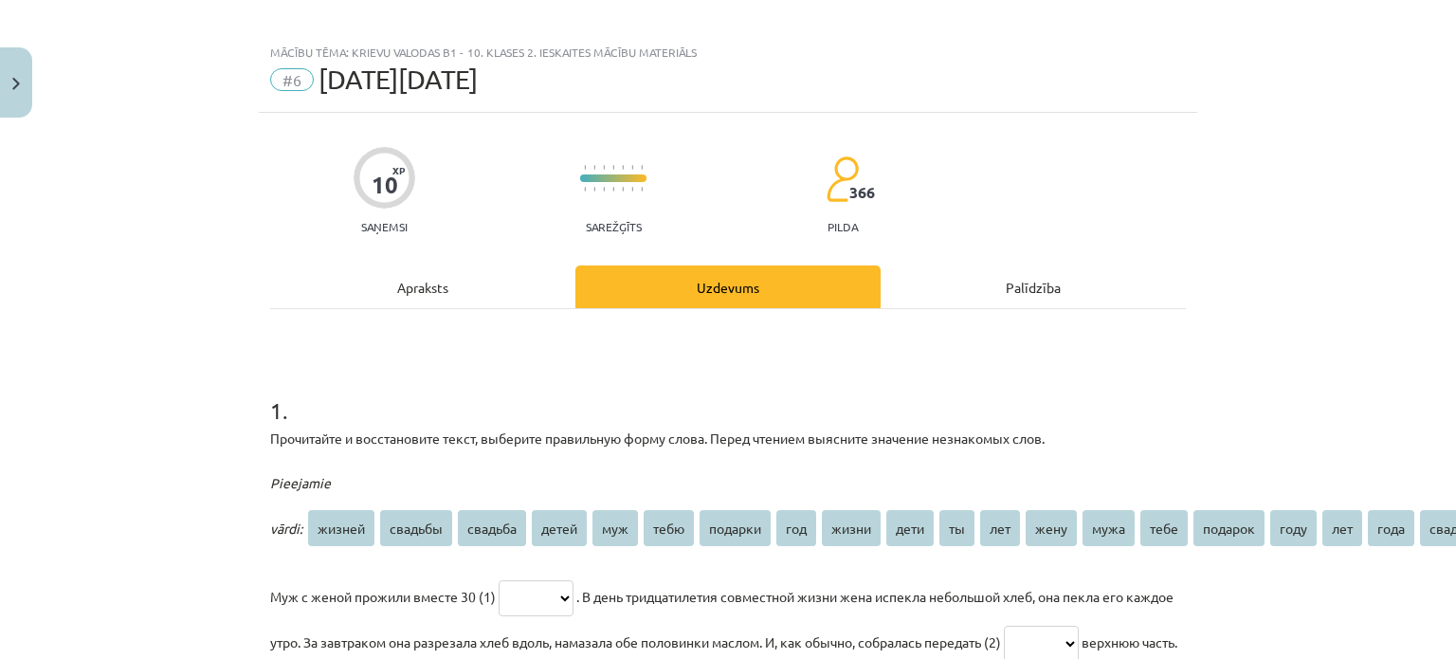
scroll to position [6, 0]
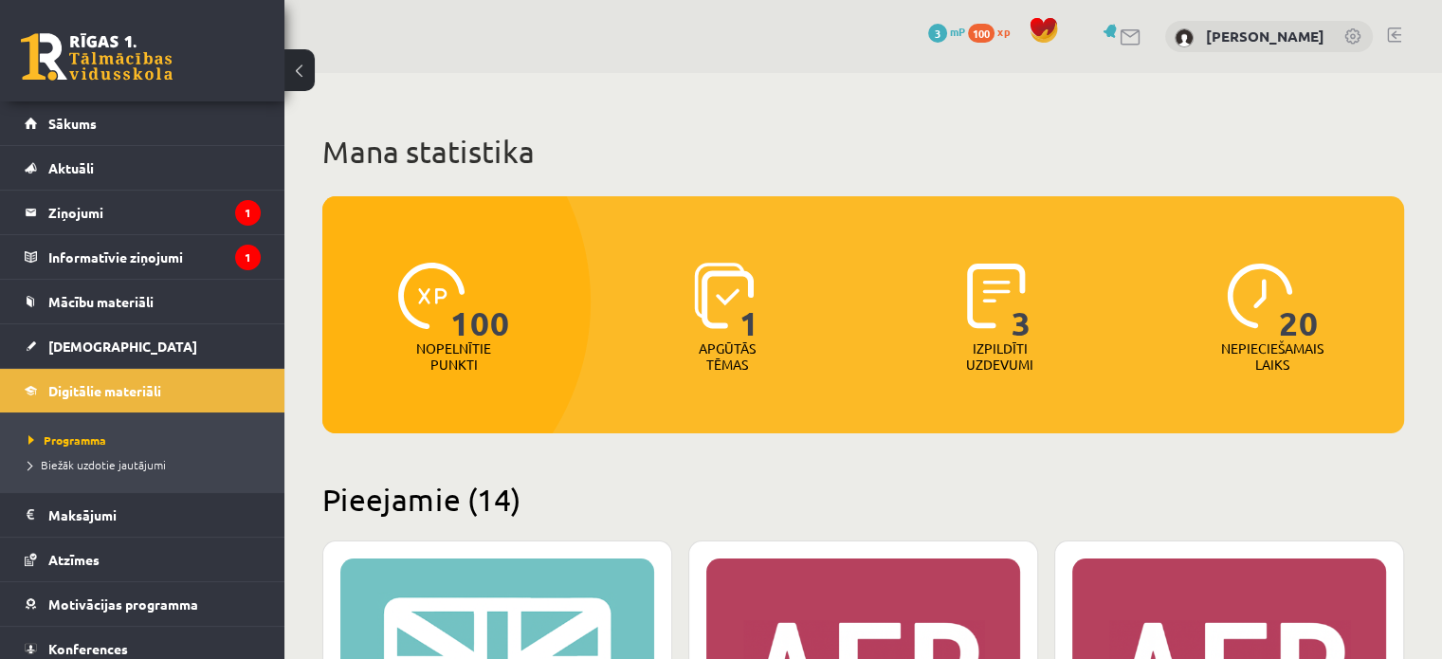
scroll to position [379, 0]
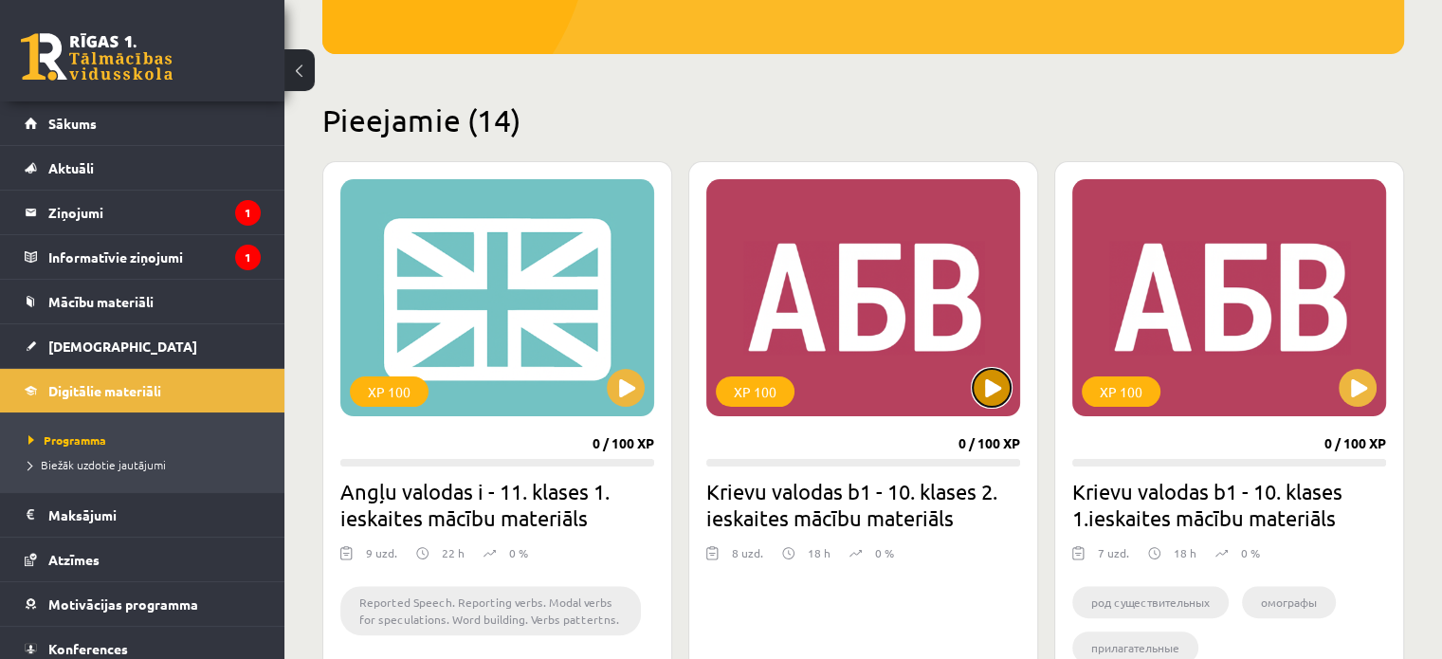
click at [983, 395] on button at bounding box center [991, 388] width 38 height 38
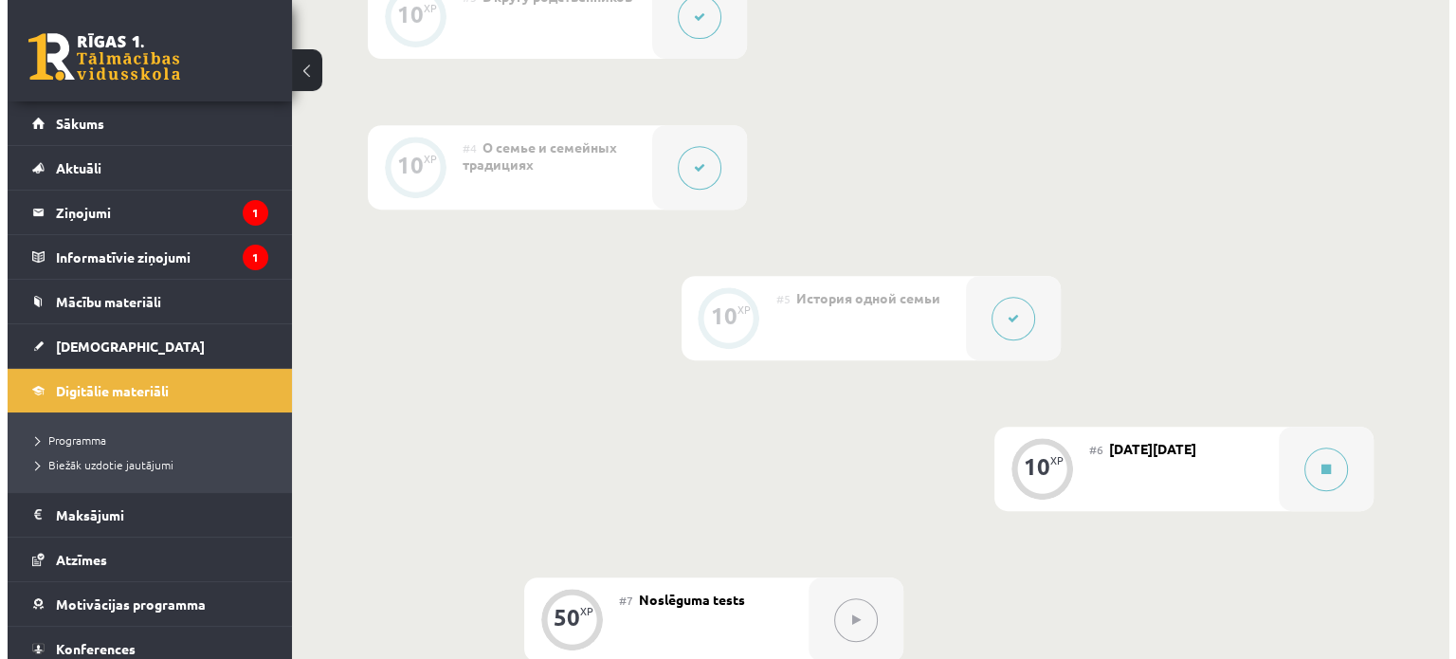
scroll to position [853, 0]
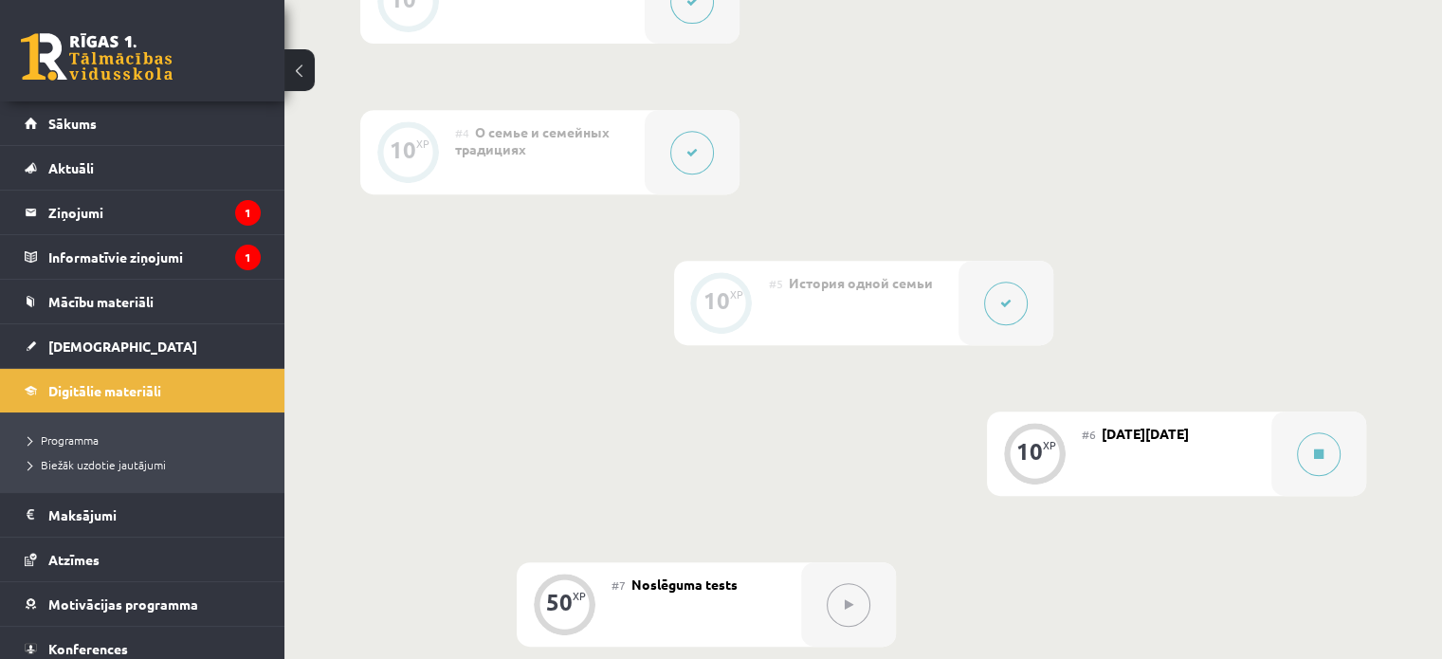
click at [1012, 295] on button at bounding box center [1006, 303] width 44 height 44
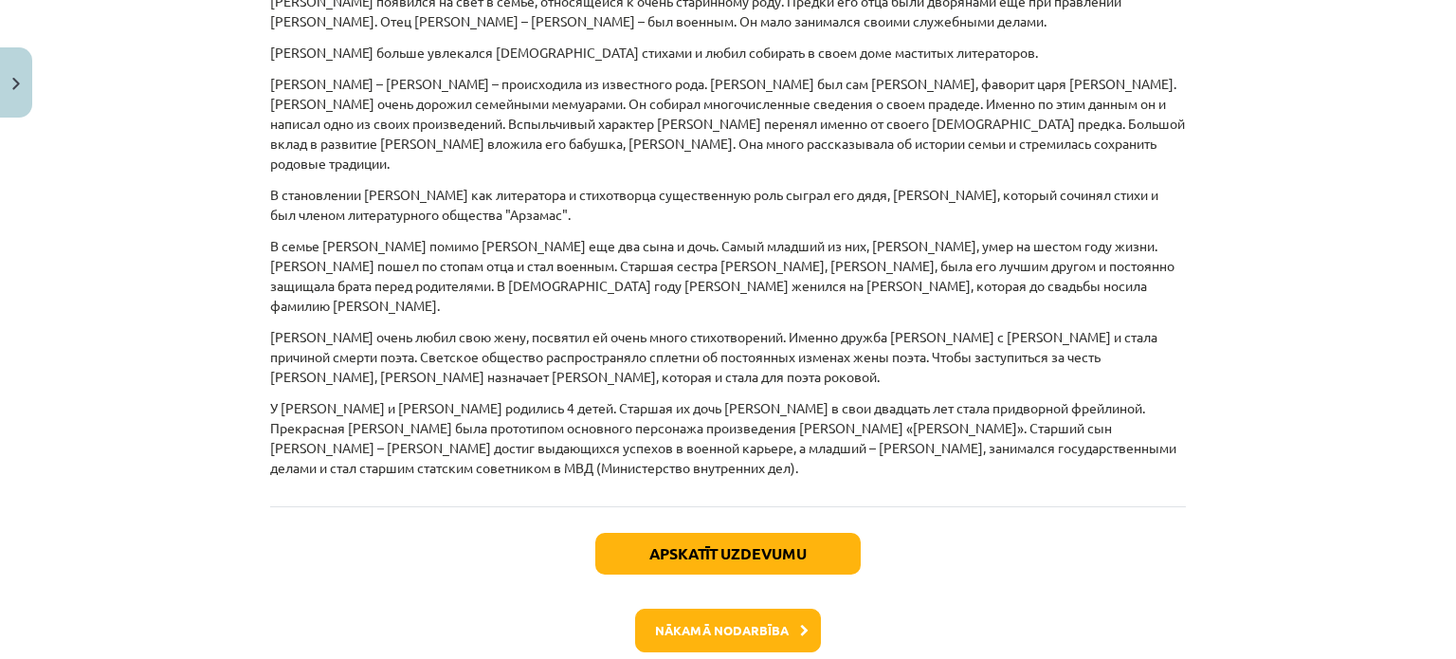
scroll to position [1498, 0]
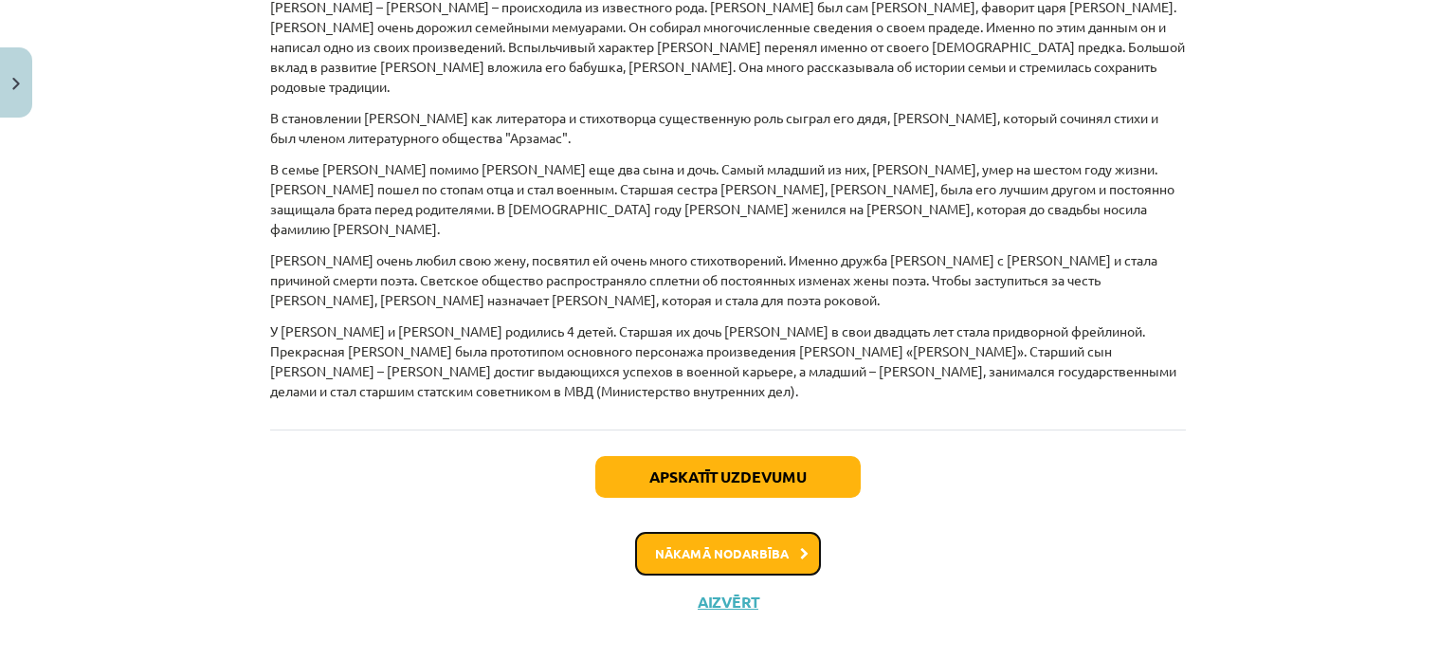
click at [791, 532] on button "Nākamā nodarbība" at bounding box center [728, 554] width 186 height 44
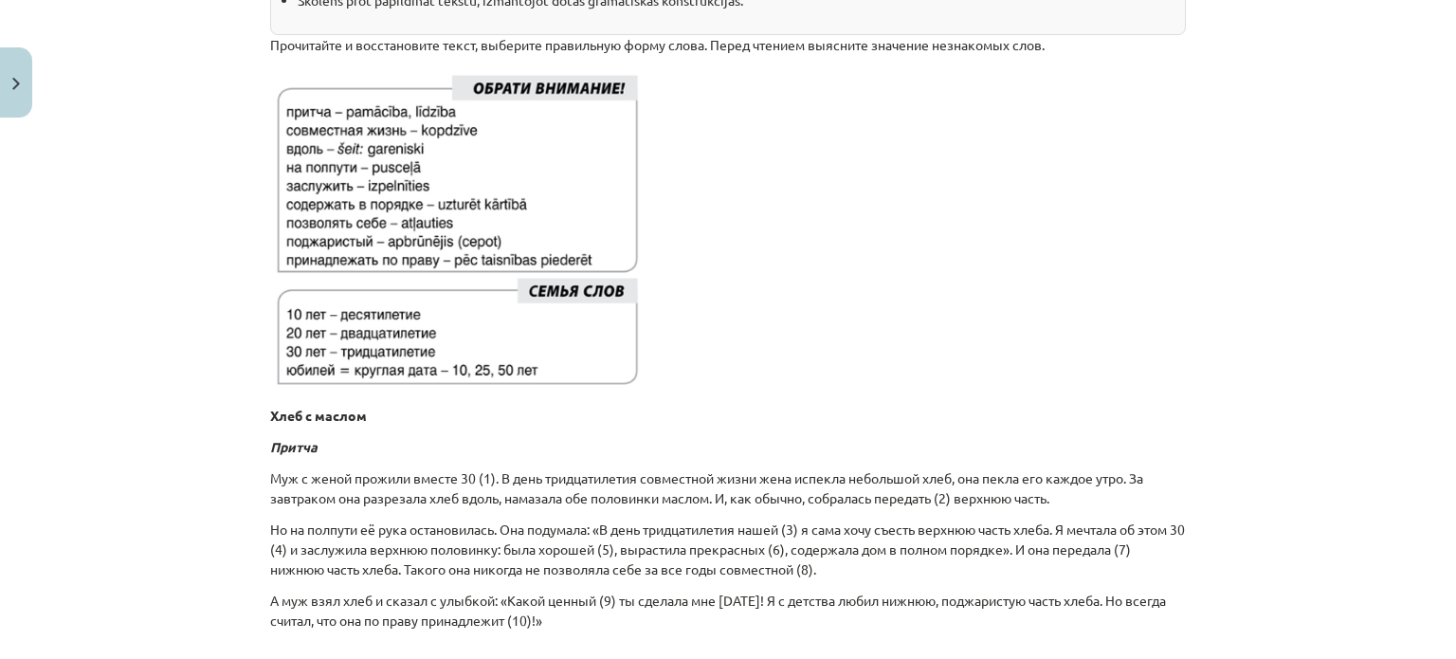
scroll to position [490, 0]
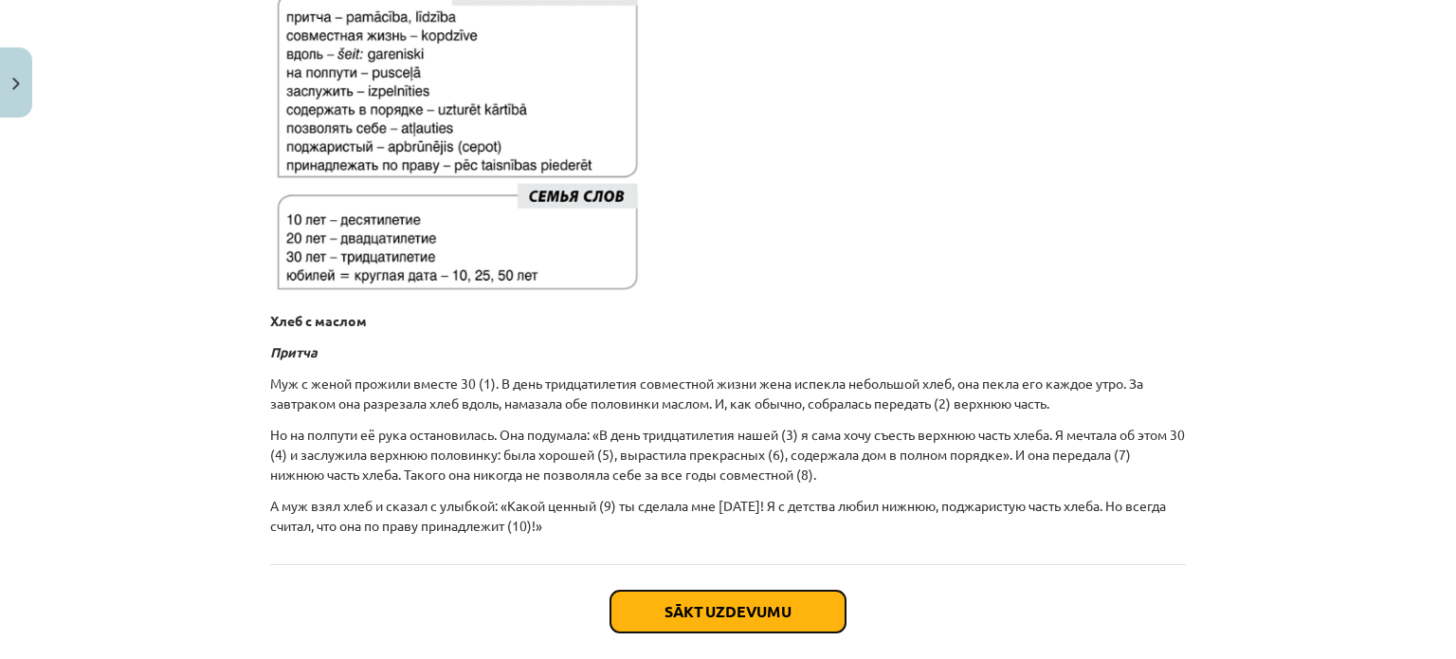
click at [770, 613] on button "Sākt uzdevumu" at bounding box center [727, 611] width 235 height 42
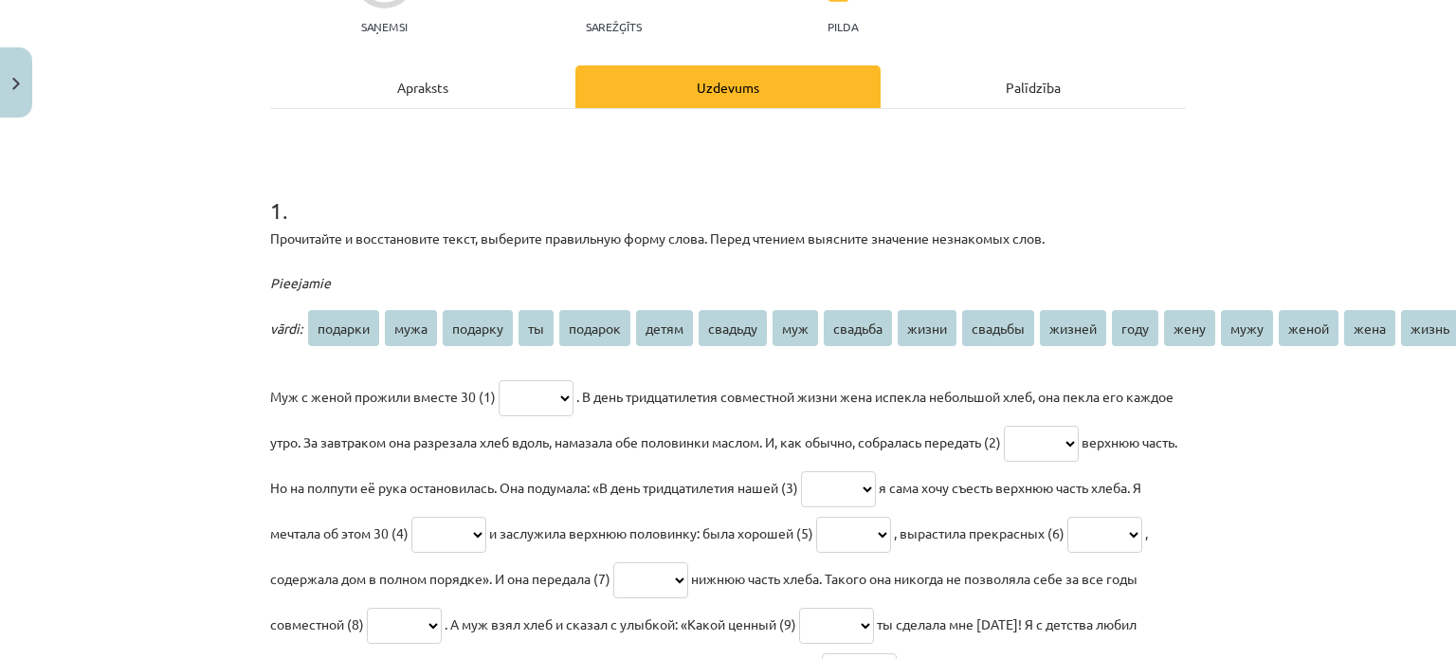
scroll to position [237, 0]
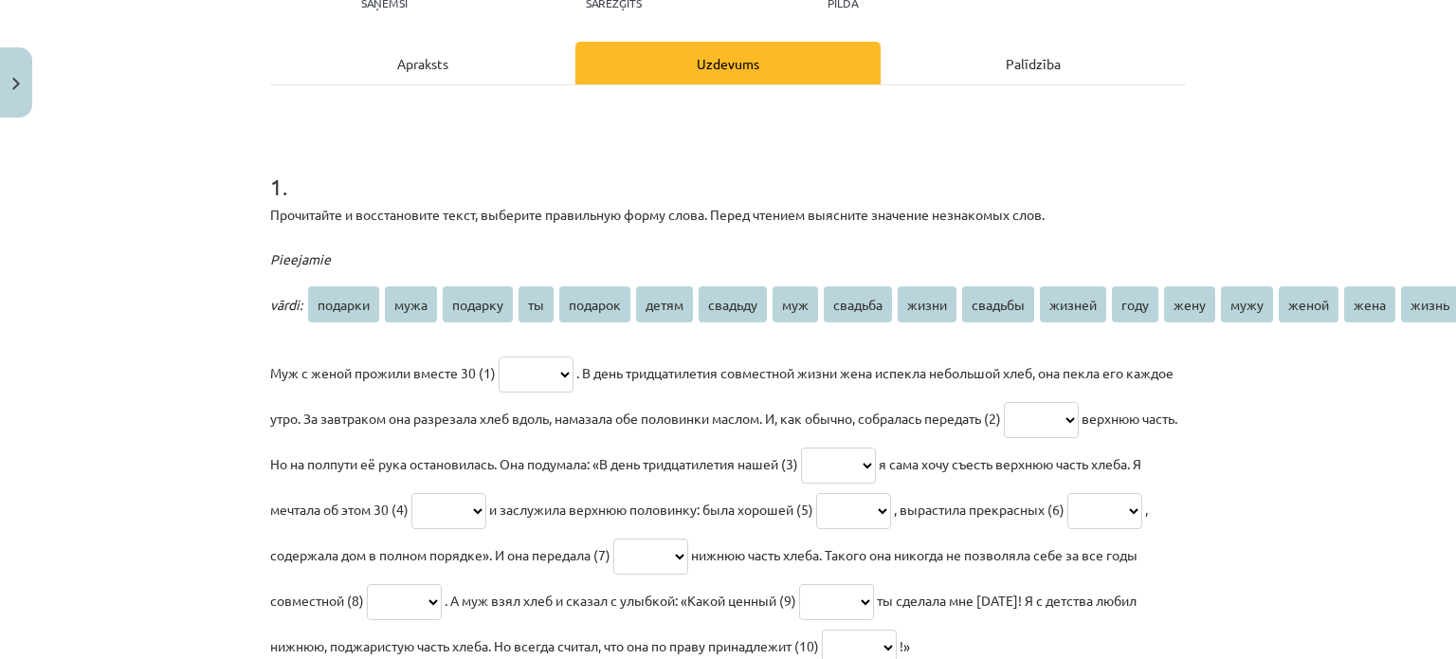
click at [568, 382] on select "******* **** ******* ** ******* ***** ******* *** ******* ***** ******* ****** …" at bounding box center [536, 374] width 75 height 36
select select "***"
click at [499, 356] on select "******* **** ******* ** ******* ***** ******* *** ******* ***** ******* ****** …" at bounding box center [536, 374] width 75 height 36
click at [1079, 419] on select "******* **** ******* ** ******* ***** ******* *** ******* ***** ******* ****** …" at bounding box center [1041, 420] width 75 height 36
select select "****"
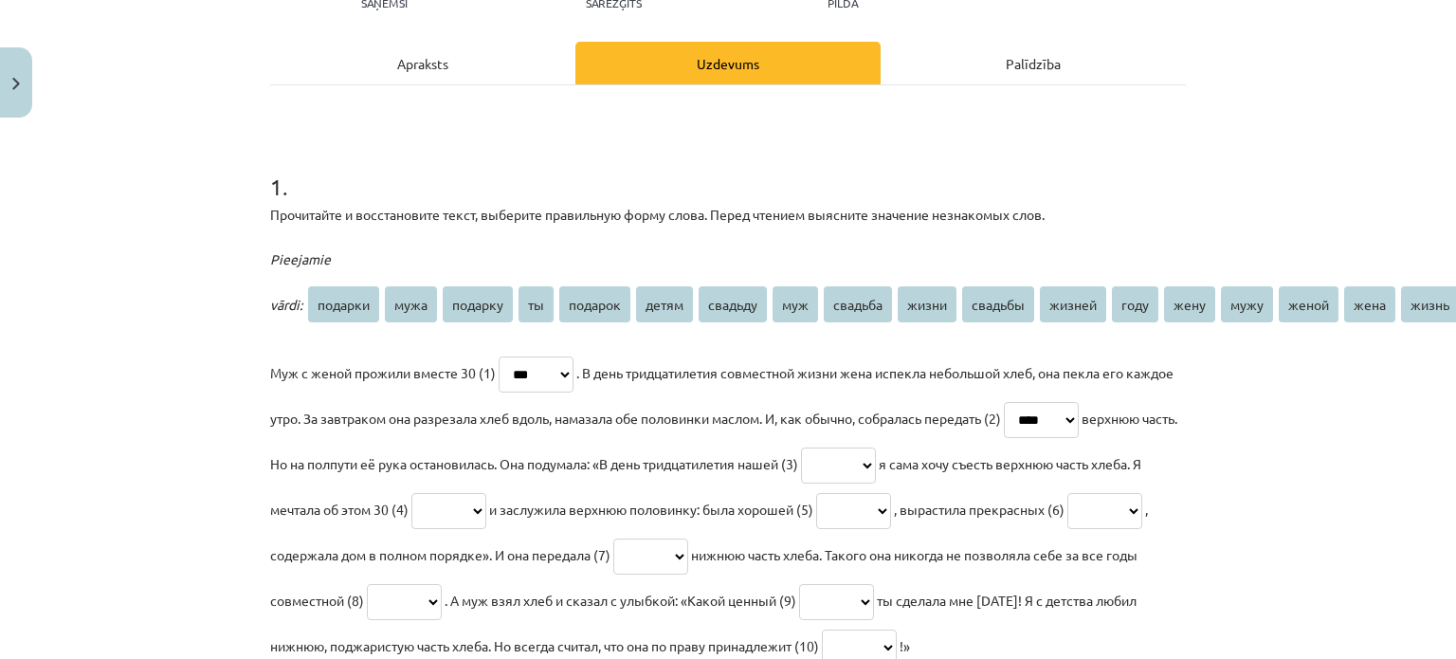
click at [1068, 402] on select "******* **** ******* ** ******* ***** ******* *** ******* ***** ******* ****** …" at bounding box center [1041, 420] width 75 height 36
click at [876, 458] on select "******* **** ******* ** ******* ***** ******* *** ******* ***** ******* ****** …" at bounding box center [838, 465] width 75 height 36
select select "*******"
click at [876, 447] on select "******* **** ******* ** ******* ***** ******* *** ******* ***** ******* ****** …" at bounding box center [838, 465] width 75 height 36
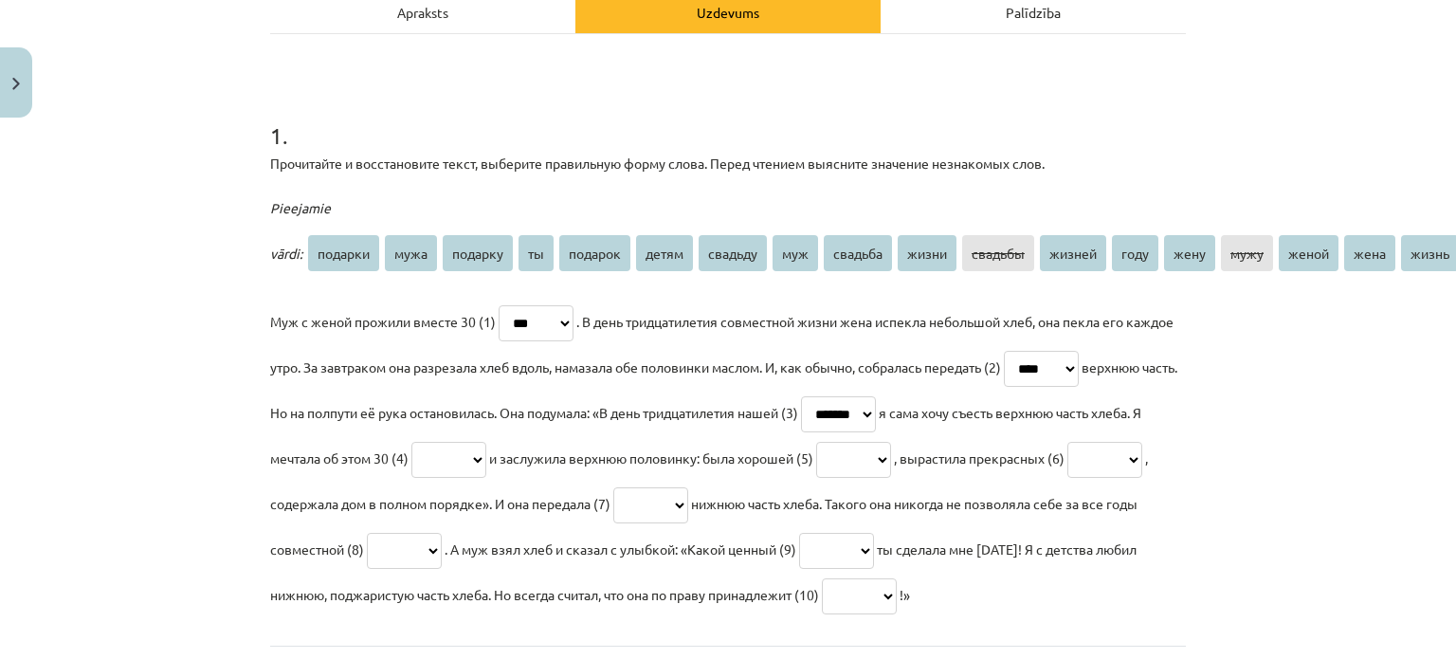
scroll to position [332, 0]
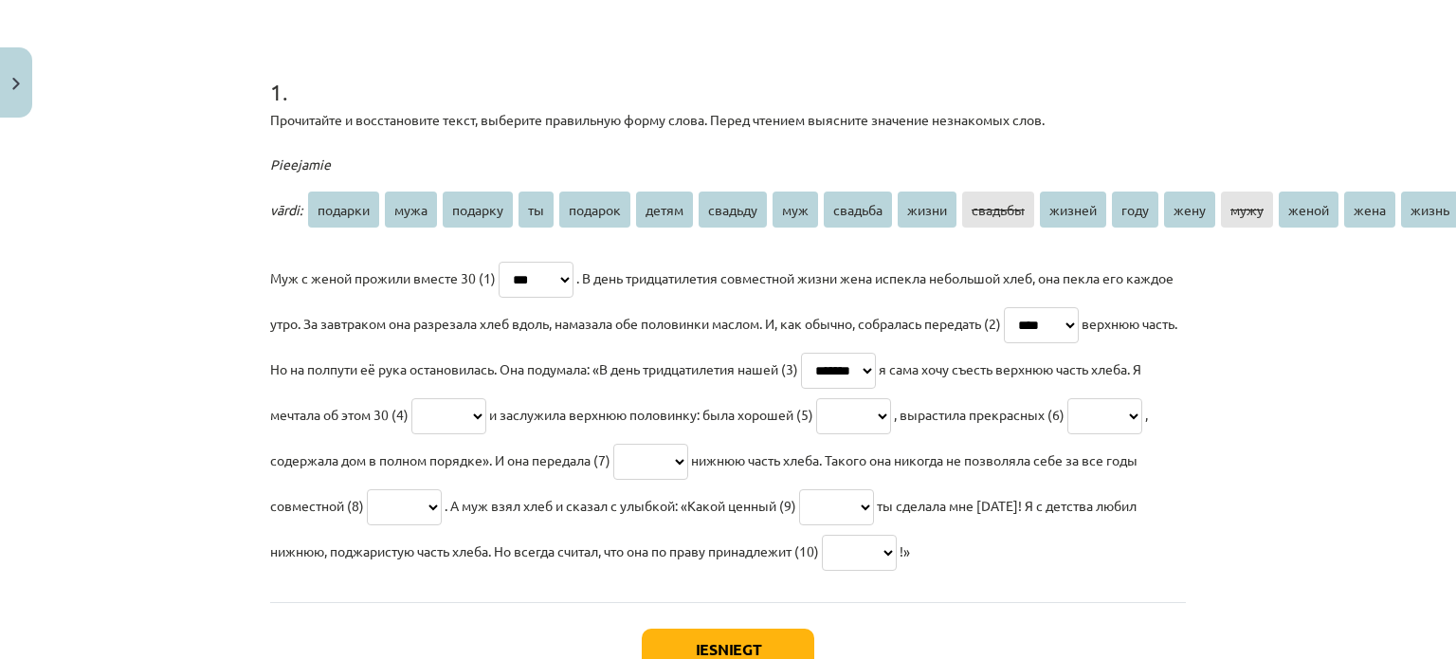
click at [486, 408] on select "******* **** ******* ** ******* ***** ******* *** ******* ***** ******* ****** …" at bounding box center [448, 416] width 75 height 36
select select "***"
click at [486, 398] on select "******* **** ******* ** ******* ***** ******* *** ******* ***** ******* ****** …" at bounding box center [448, 416] width 75 height 36
click at [891, 408] on select "******* **** ******* ** ******* ***** ******* *** ******* ***** ******* ****** …" at bounding box center [853, 416] width 75 height 36
select select "*****"
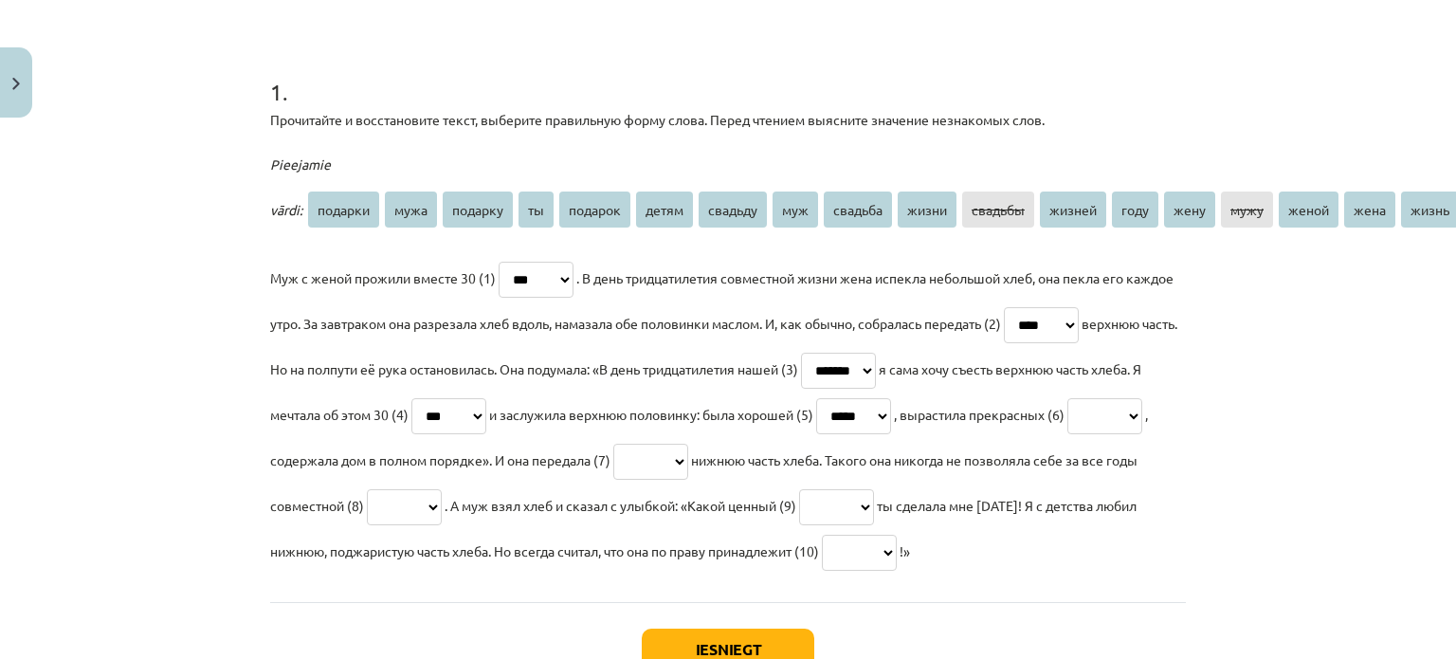
click at [891, 398] on select "******* **** ******* ** ******* ***** ******* *** ******* ***** ******* ****** …" at bounding box center [853, 416] width 75 height 36
click at [1067, 434] on select "******* **** ******* ** ******* ***** ******* *** ******* ***** ******* ****** …" at bounding box center [1104, 416] width 75 height 36
select select "*****"
click at [1067, 434] on select "******* **** ******* ** ******* ***** ******* *** ******* ***** ******* ****** …" at bounding box center [1104, 416] width 75 height 36
click at [688, 445] on select "******* **** ******* ** ******* ***** ******* *** ******* ***** ******* ****** …" at bounding box center [650, 462] width 75 height 36
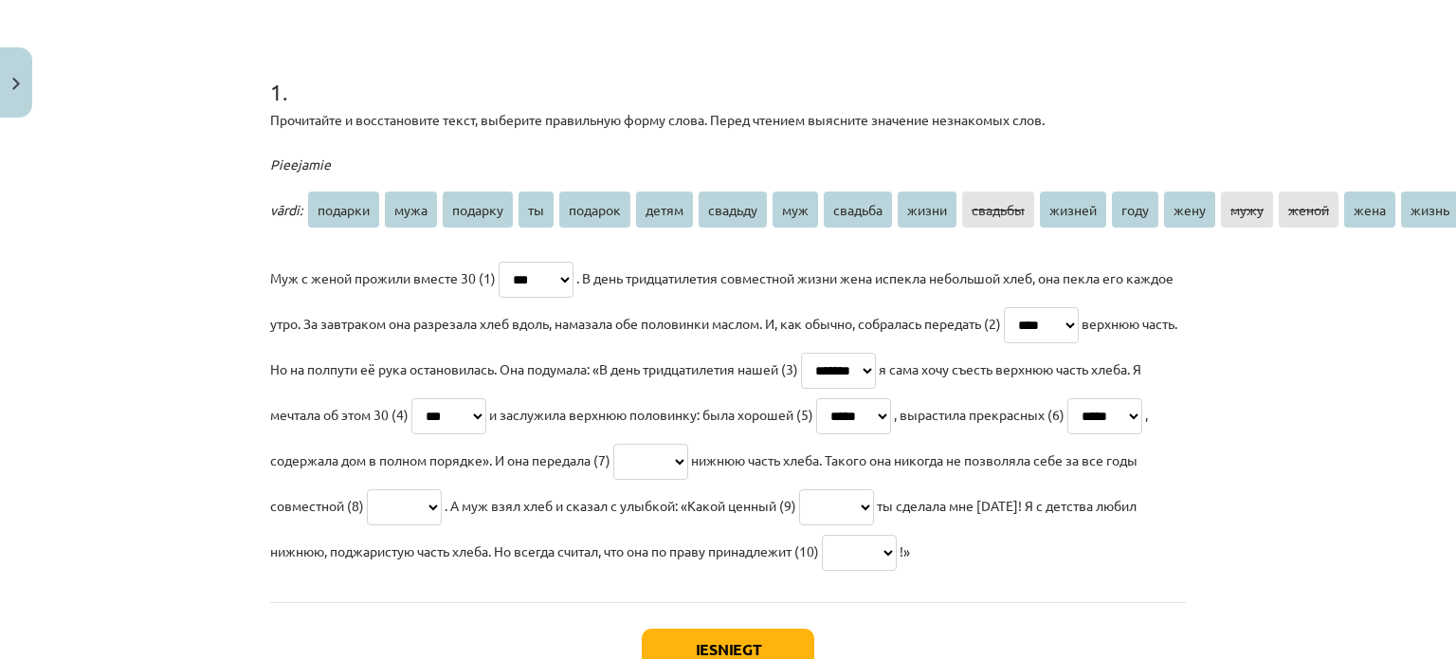
select select "****"
click at [688, 444] on select "******* **** ******* ** ******* ***** ******* *** ******* ***** ******* ****** …" at bounding box center [650, 462] width 75 height 36
click at [442, 500] on select "******* **** ******* ** ******* ***** ******* *** ******* ***** ******* ****** …" at bounding box center [404, 507] width 75 height 36
select select "*****"
click at [442, 489] on select "******* **** ******* ** ******* ***** ******* *** ******* ***** ******* ****** …" at bounding box center [404, 507] width 75 height 36
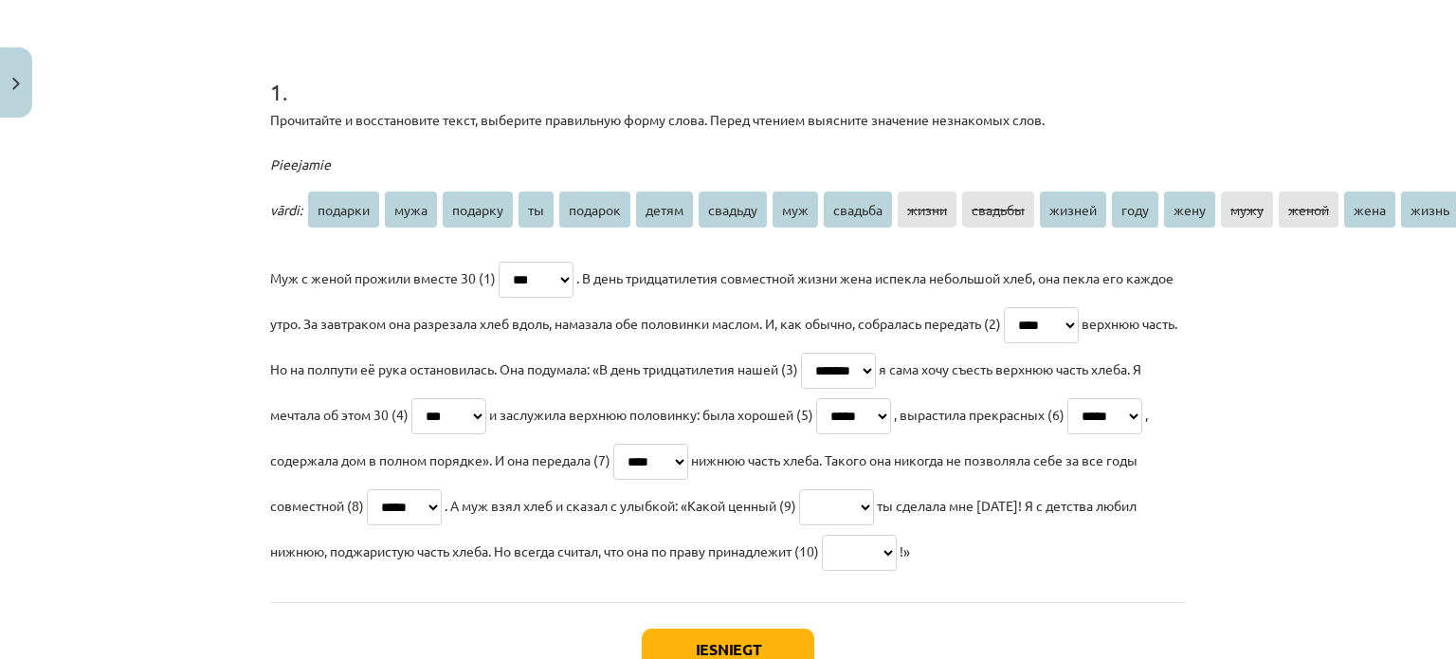
click at [874, 499] on select "******* **** ******* ** ******* ***** ******* *** ******* ***** ******* ****** …" at bounding box center [836, 507] width 75 height 36
select select "*******"
click at [874, 489] on select "******* **** ******* ** ******* ***** ******* *** ******* ***** ******* ****** …" at bounding box center [836, 507] width 75 height 36
click at [897, 556] on select "******* **** ******* ** ******* ***** ******* *** ******* ***** ******* ****** …" at bounding box center [859, 553] width 75 height 36
select select "****"
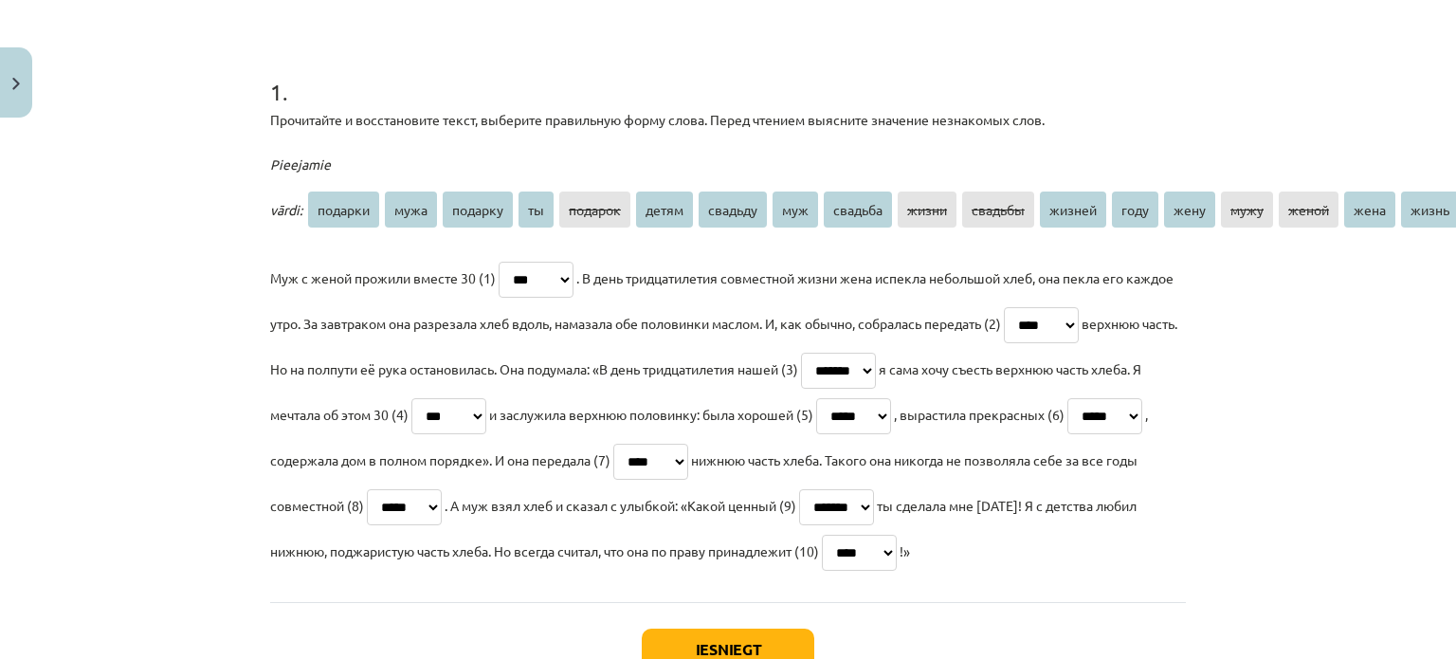
click at [897, 535] on select "******* **** ******* ** ******* ***** ******* *** ******* ***** ******* ****** …" at bounding box center [859, 553] width 75 height 36
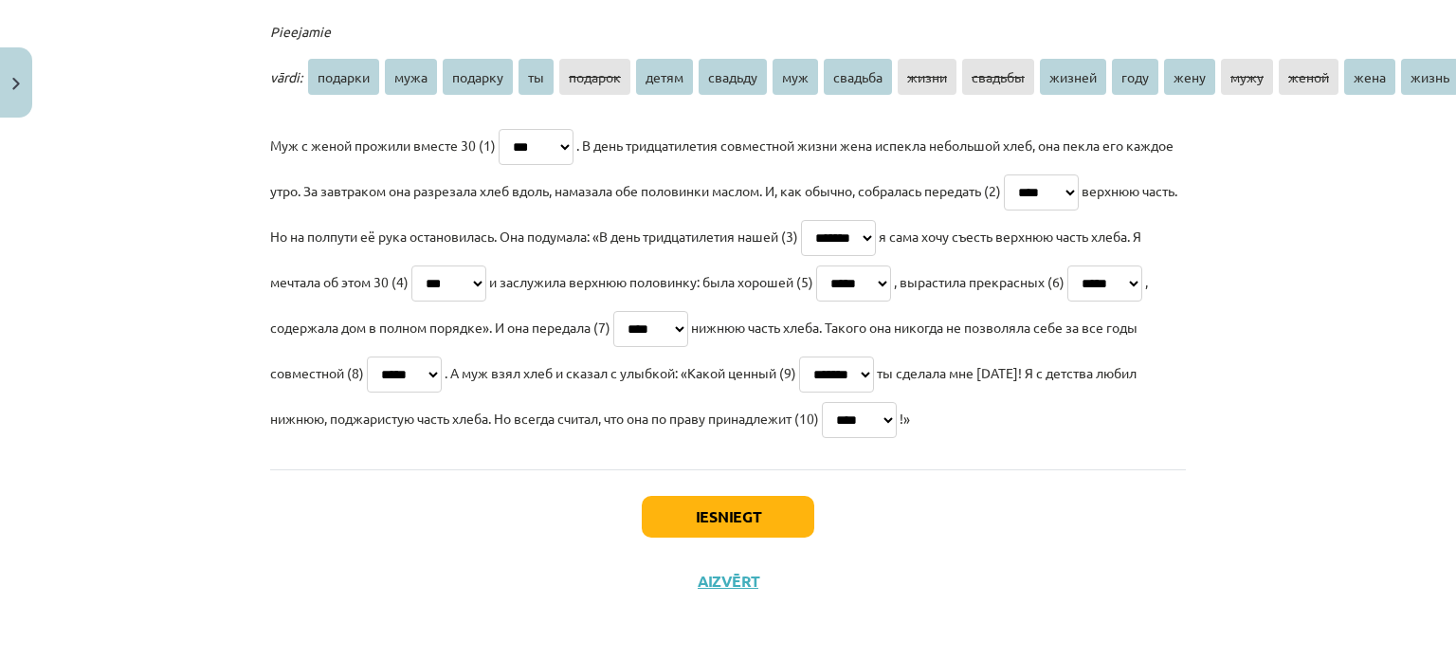
scroll to position [480, 0]
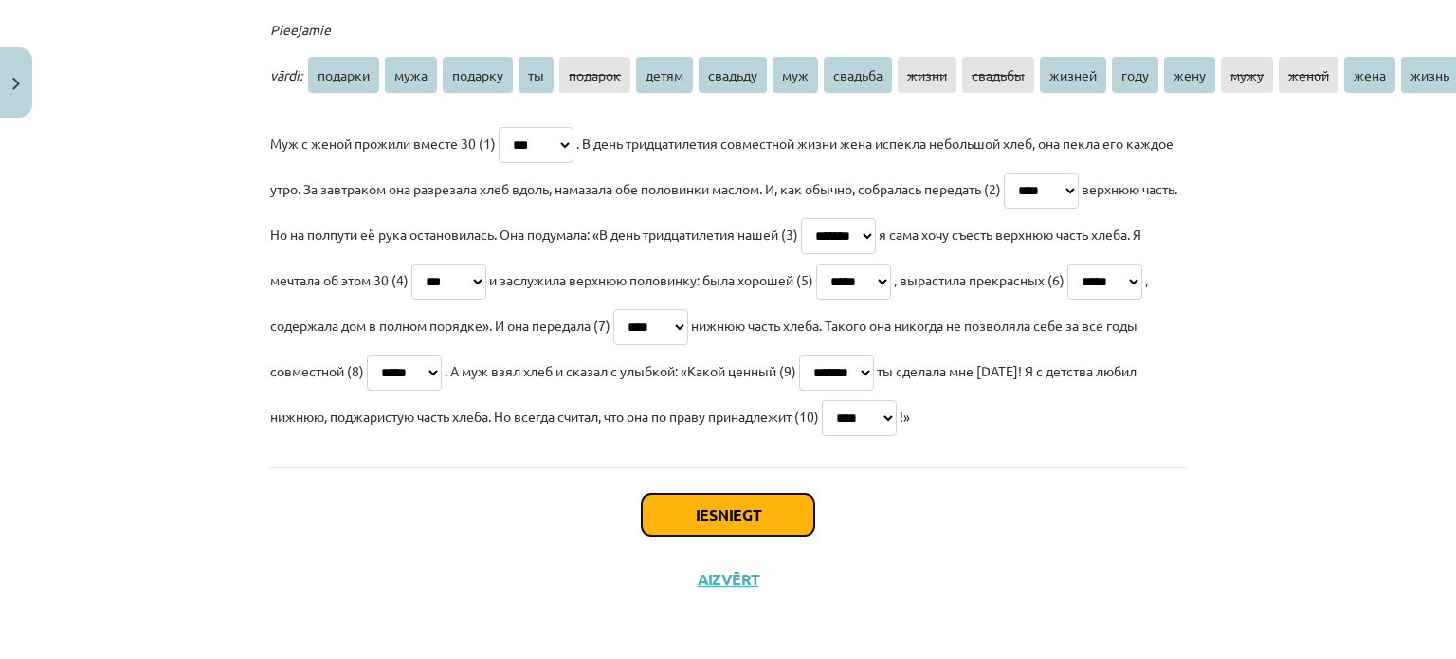
click at [782, 494] on button "Iesniegt" at bounding box center [728, 515] width 172 height 42
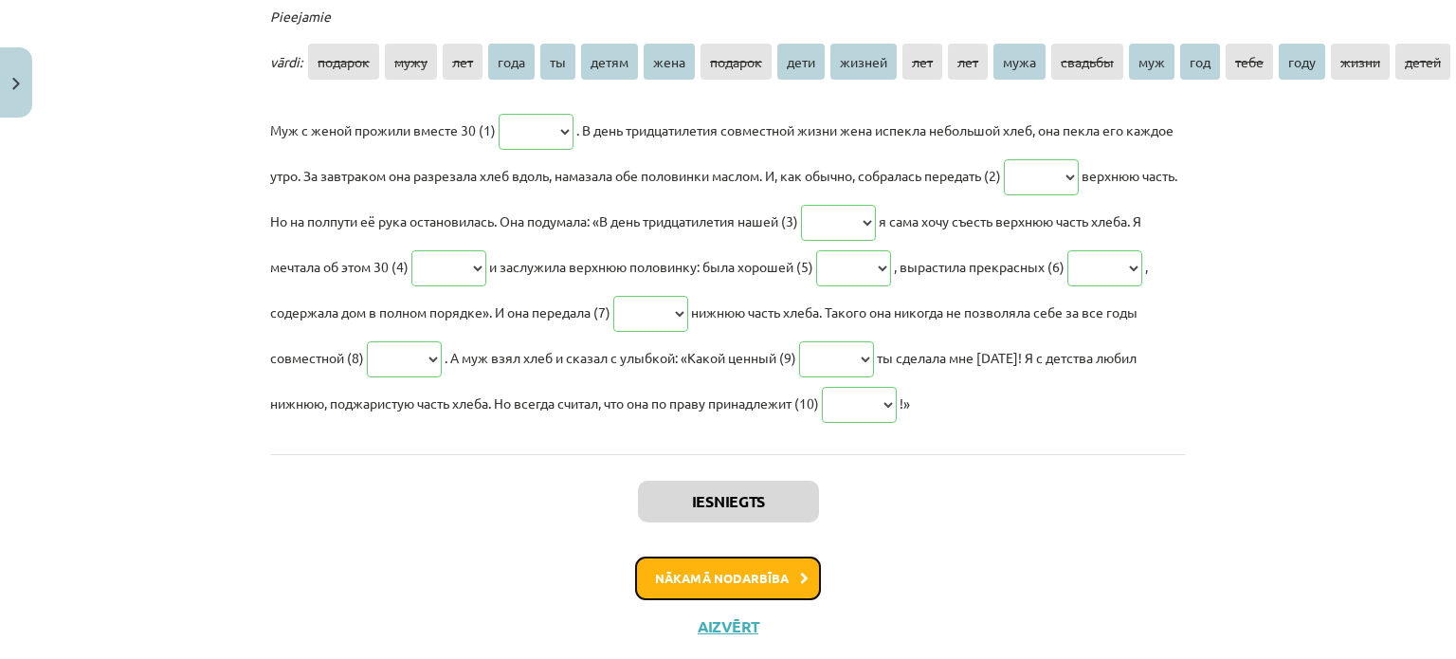
click at [774, 568] on button "Nākamā nodarbība" at bounding box center [728, 578] width 186 height 44
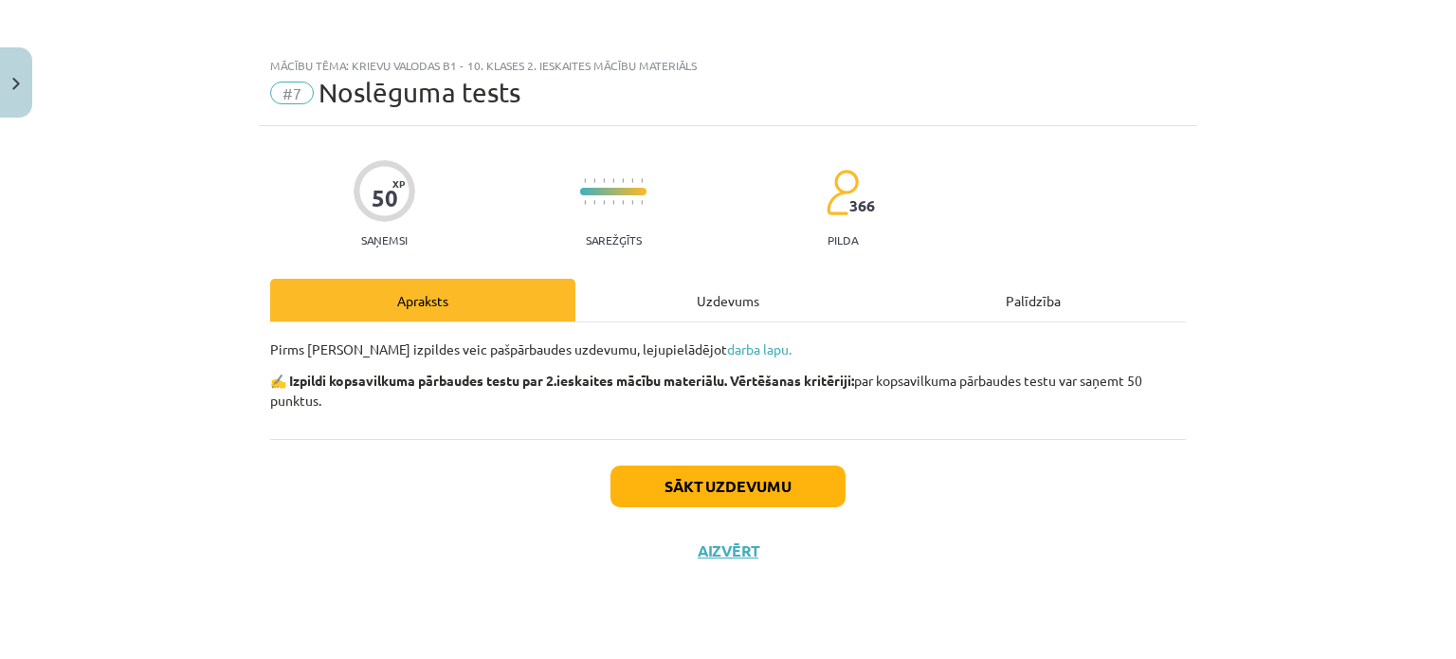
scroll to position [0, 0]
click at [727, 347] on link "darba lapu." at bounding box center [759, 348] width 64 height 17
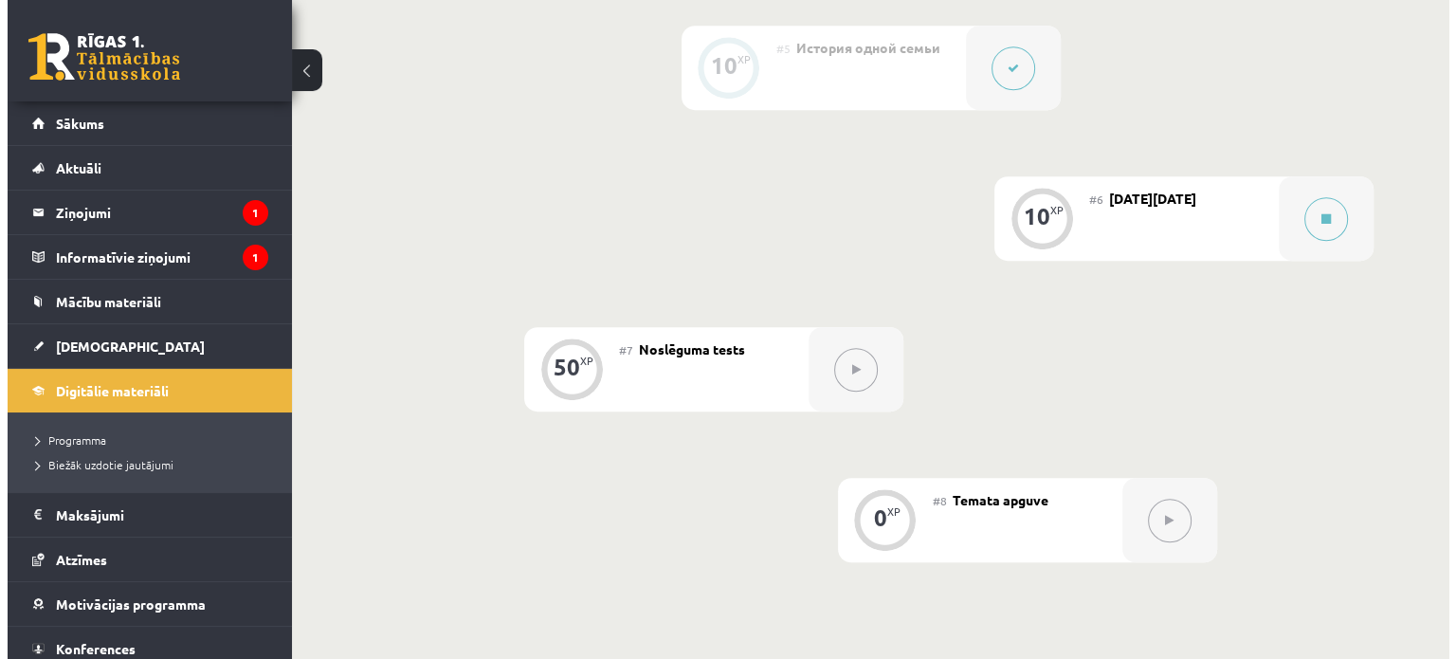
scroll to position [1232, 0]
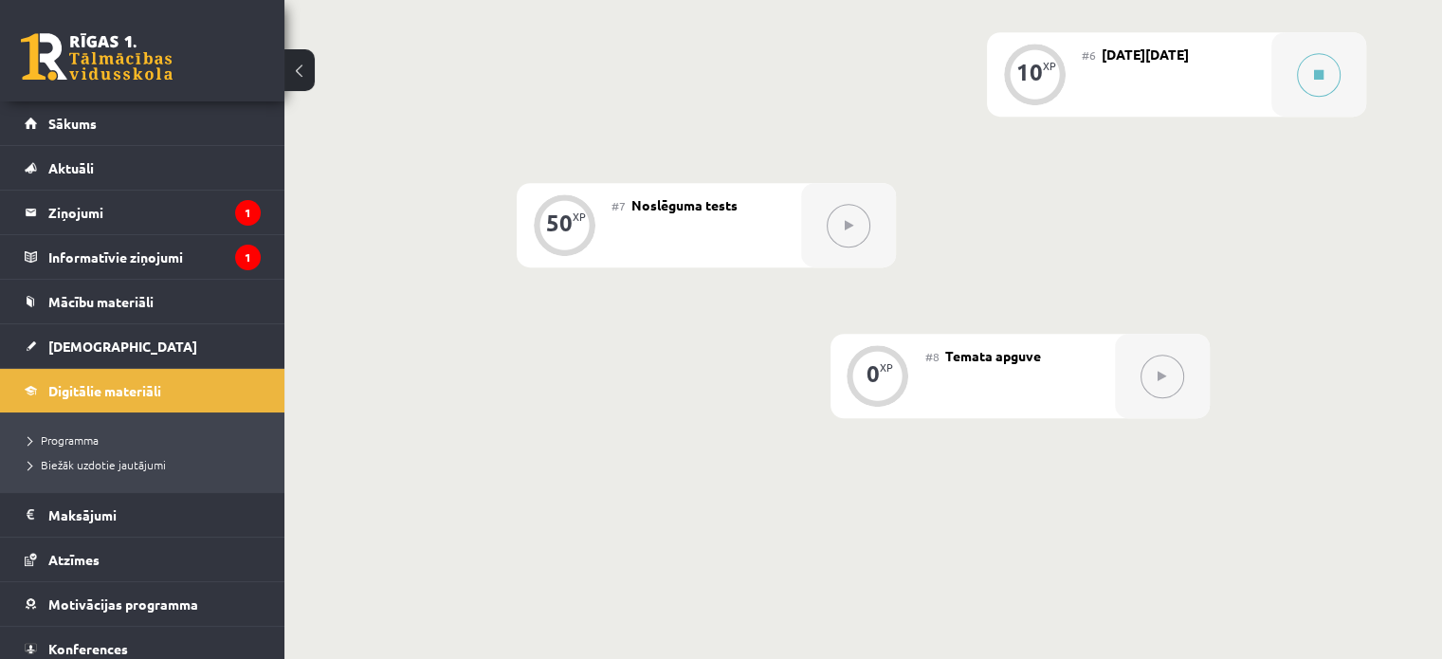
click at [1148, 94] on div "#6 [DATE][DATE]" at bounding box center [1176, 74] width 190 height 84
click at [1315, 77] on icon at bounding box center [1318, 74] width 9 height 11
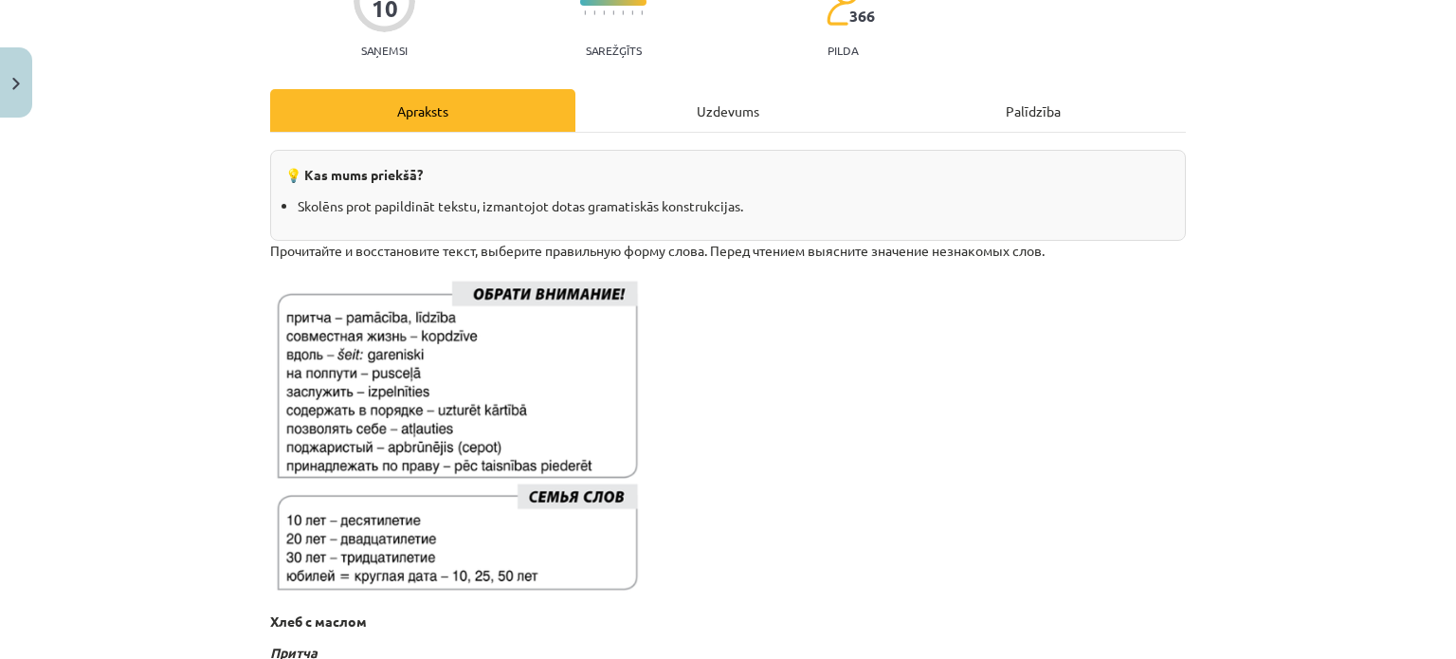
scroll to position [585, 0]
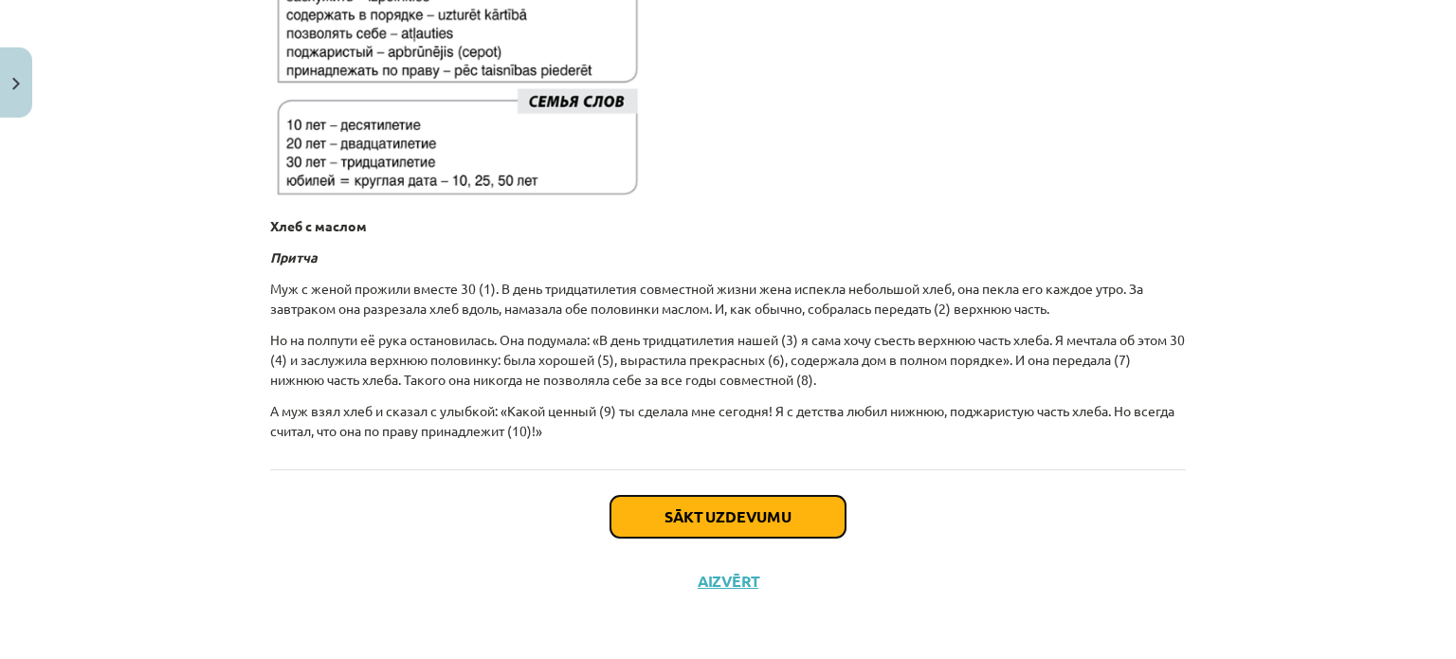
click at [776, 510] on button "Sākt uzdevumu" at bounding box center [727, 517] width 235 height 42
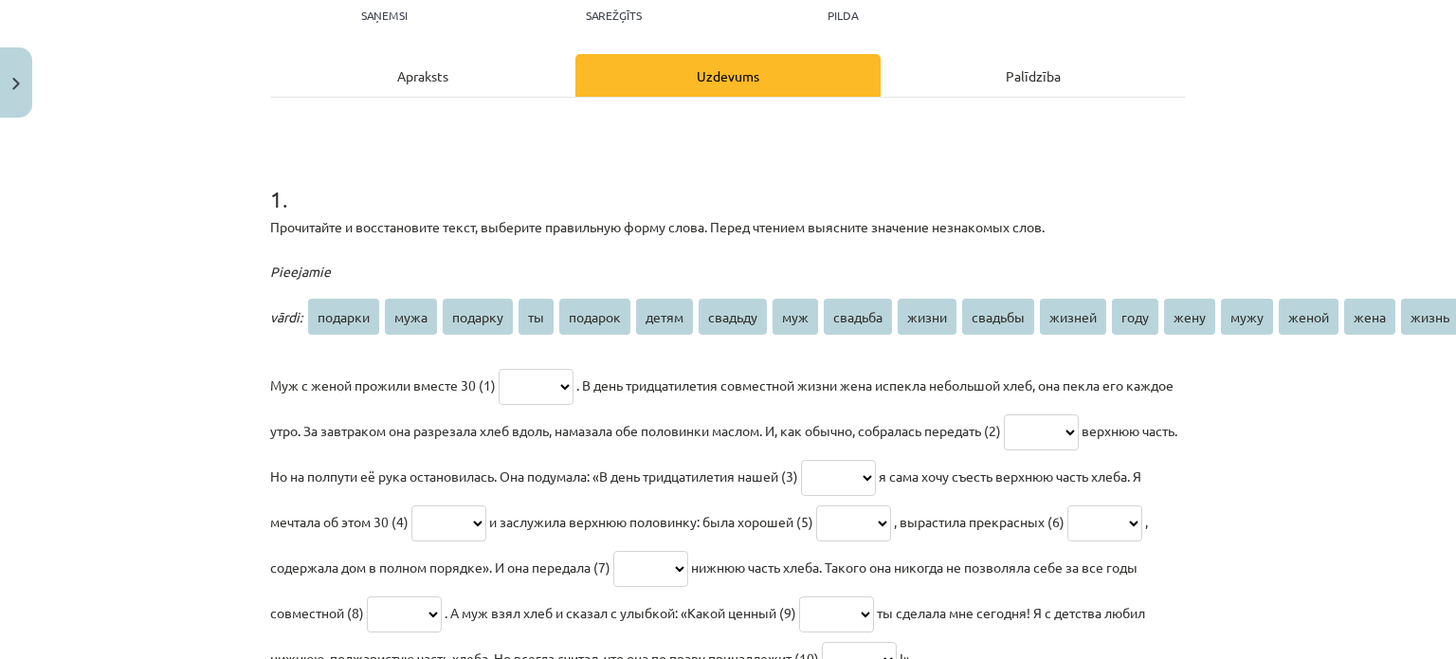
scroll to position [480, 0]
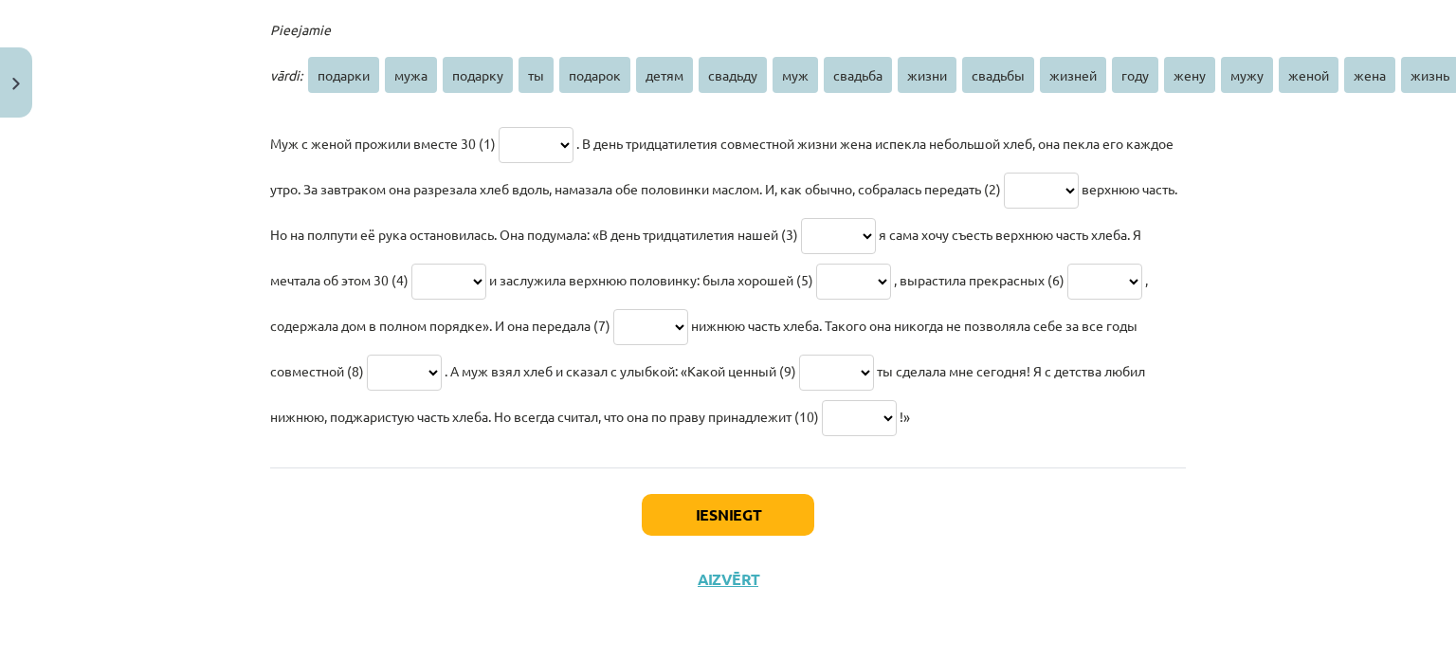
click at [553, 136] on select "******* **** ******* ** ******* ***** ******* *** ******* ***** ******* ****** …" at bounding box center [536, 145] width 75 height 36
select select "***"
click at [499, 127] on select "******* **** ******* ** ******* ***** ******* *** ******* ***** ******* ****** …" at bounding box center [536, 145] width 75 height 36
click at [1079, 172] on select "******* **** ******* ** ******* ***** ******* *** ******* ***** ******* ****** …" at bounding box center [1041, 190] width 75 height 36
select select "****"
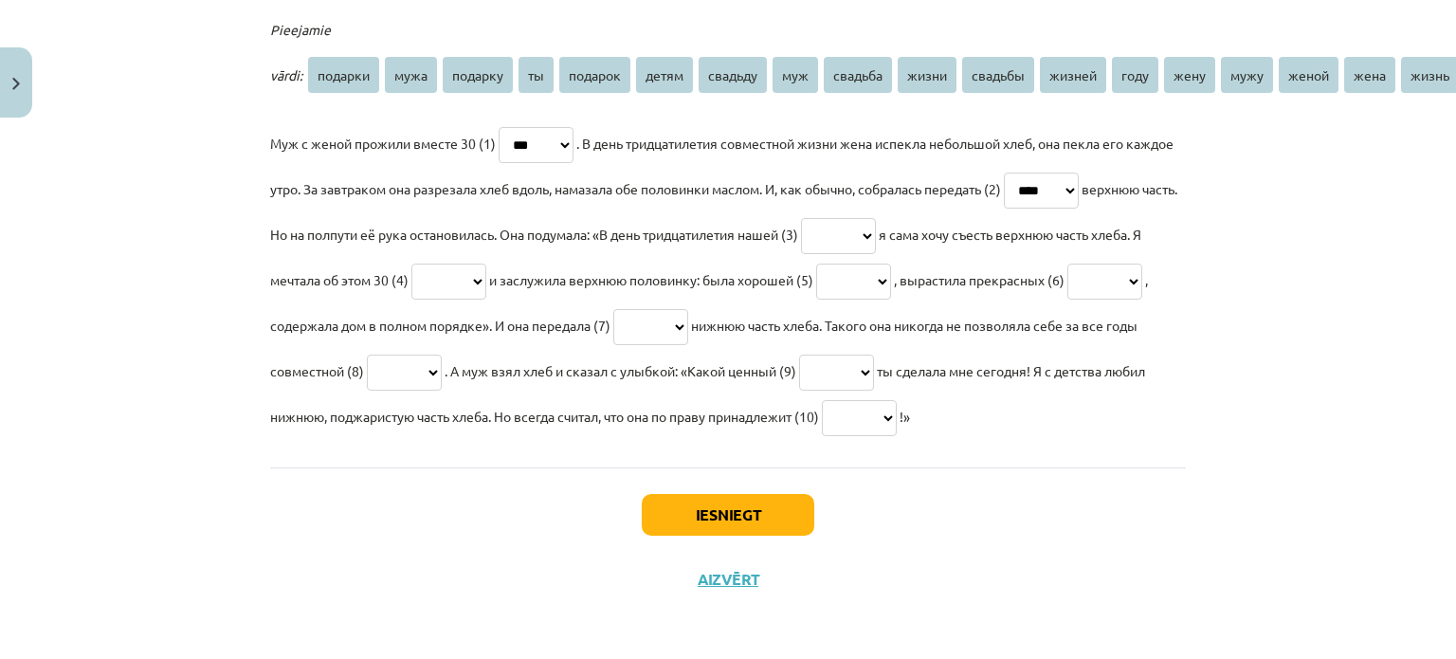
click at [1068, 172] on select "******* **** ******* ** ******* ***** ******* *** ******* ***** ******* ****** …" at bounding box center [1041, 190] width 75 height 36
click at [876, 218] on select "******* **** ******* ** ******* ***** ******* *** ******* ***** ******* ****** …" at bounding box center [838, 236] width 75 height 36
select select "*******"
click at [876, 218] on select "******* **** ******* ** ******* ***** ******* *** ******* ***** ******* ****** …" at bounding box center [838, 236] width 75 height 36
click at [486, 264] on select "******* **** ******* ** ******* ***** ******* *** ******* ***** ******* ****** …" at bounding box center [448, 281] width 75 height 36
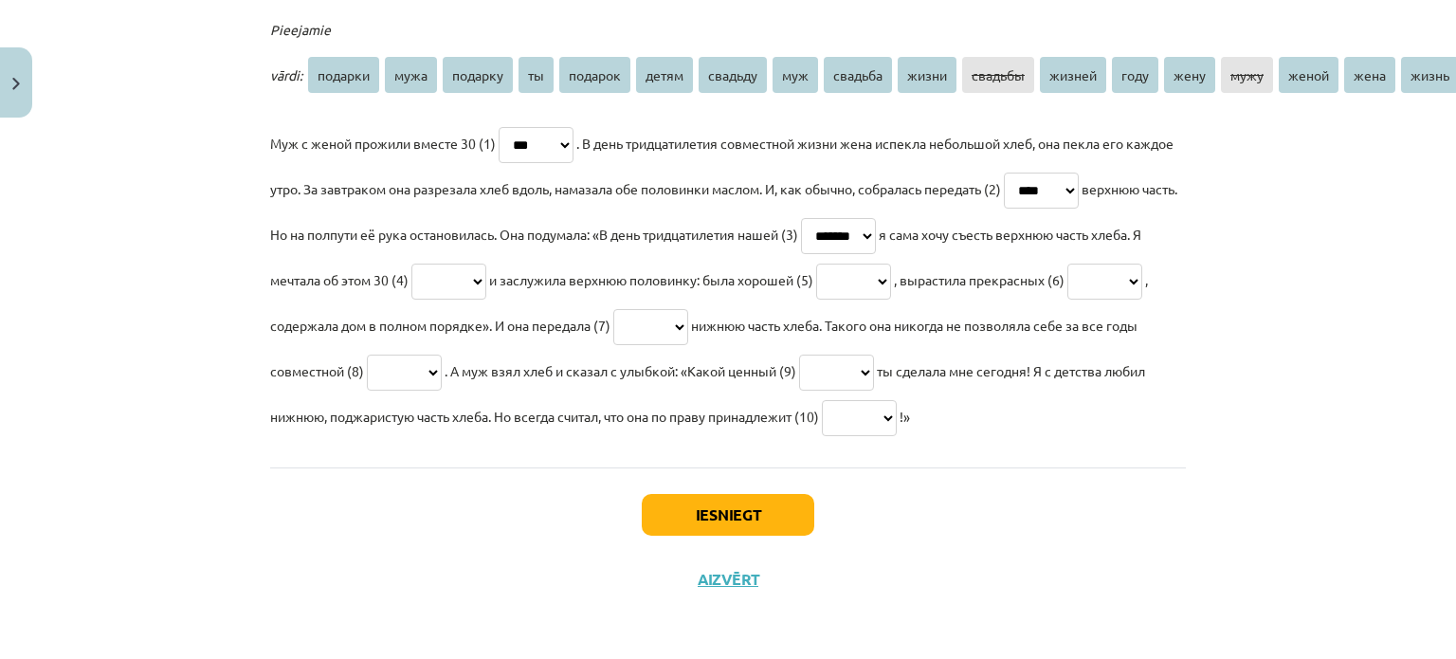
select select "***"
click at [486, 263] on select "******* **** ******* ** ******* ***** ******* *** ******* ***** ******* ****** …" at bounding box center [448, 281] width 75 height 36
click at [891, 263] on select "******* **** ******* ** ******* ***** ******* *** ******* ***** ******* ****** …" at bounding box center [853, 281] width 75 height 36
click at [891, 271] on select "******* **** ******* ** ******* ***** ******* *** ******* ***** ******* ****** …" at bounding box center [853, 281] width 75 height 36
select select "*****"
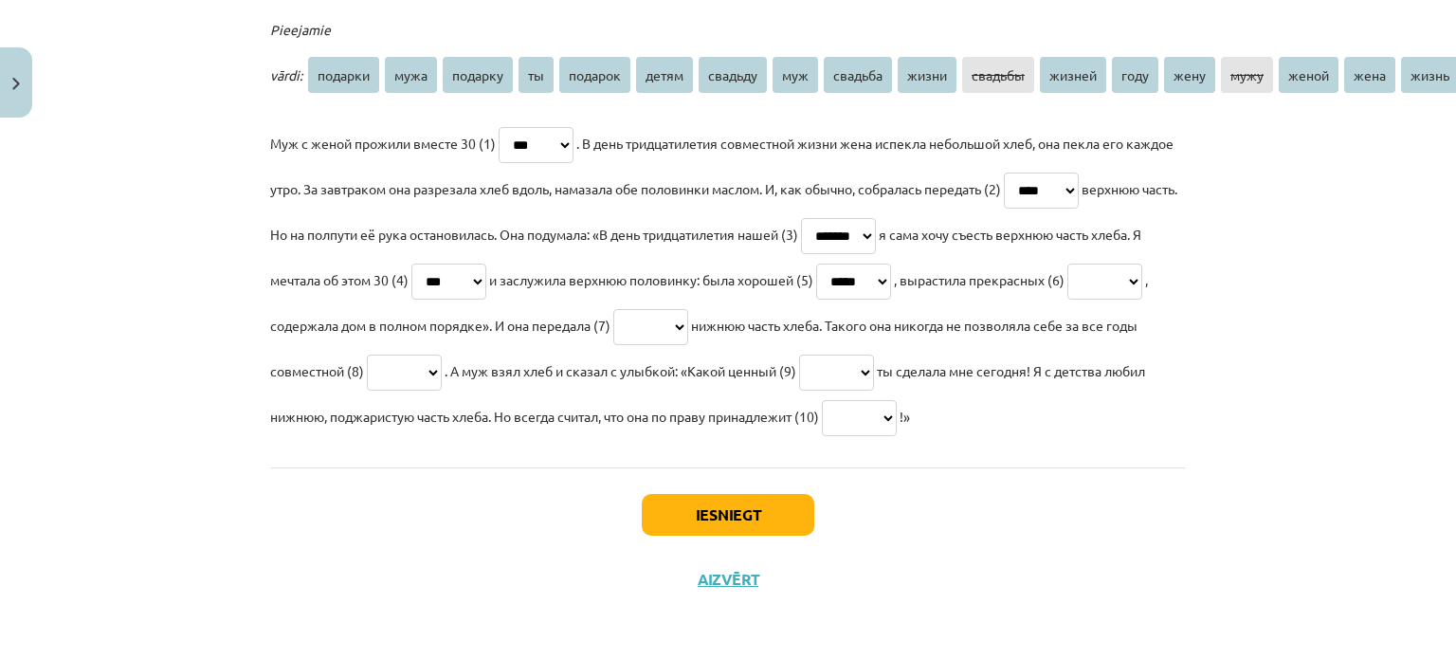
click at [891, 263] on select "******* **** ******* ** ******* ***** ******* *** ******* ***** ******* ****** …" at bounding box center [853, 281] width 75 height 36
click at [1067, 299] on select "******* **** ******* ** ******* ***** ******* *** ******* ***** ******* ****** …" at bounding box center [1104, 281] width 75 height 36
select select "*****"
click at [1067, 292] on select "******* **** ******* ** ******* ***** ******* *** ******* ***** ******* ****** …" at bounding box center [1104, 281] width 75 height 36
click at [688, 310] on select "******* **** ******* ** ******* ***** ******* *** ******* ***** ******* ****** …" at bounding box center [650, 327] width 75 height 36
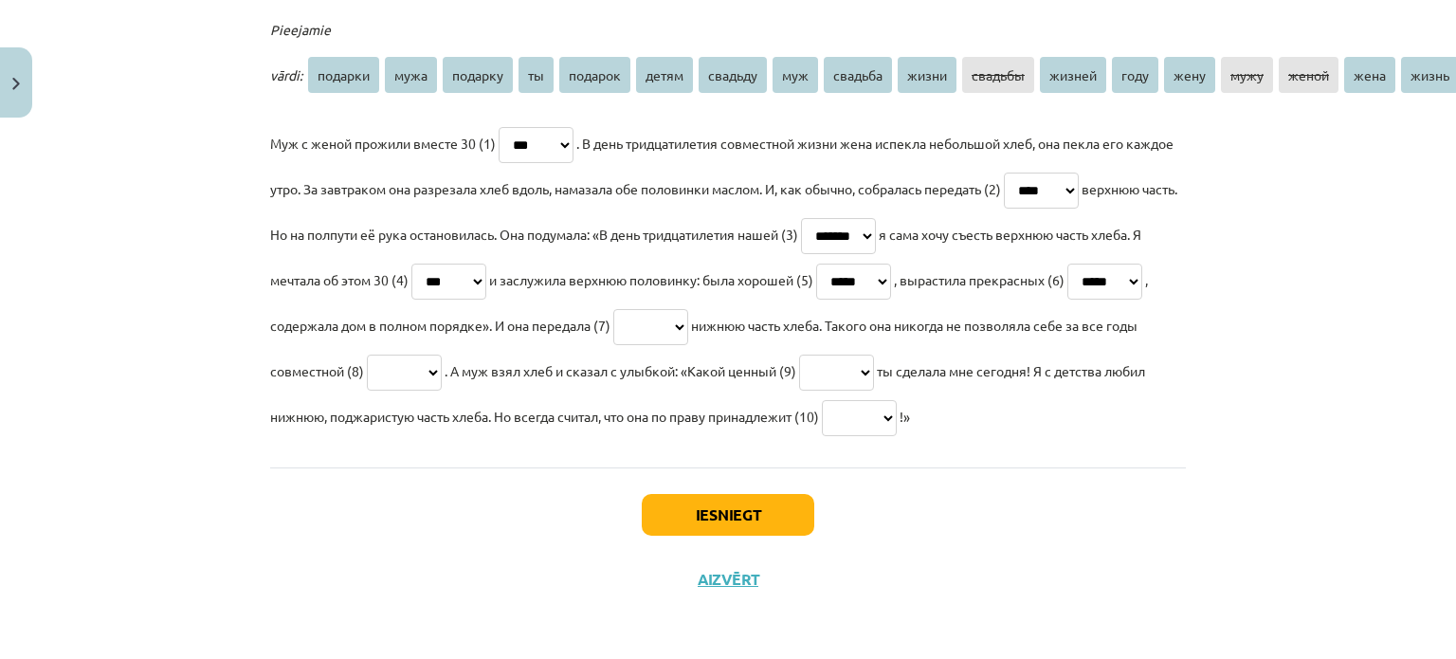
select select "****"
click at [688, 309] on select "******* **** ******* ** ******* ***** ******* *** ******* ***** ******* ****** …" at bounding box center [650, 327] width 75 height 36
click at [442, 354] on select "******* **** ******* ** ******* ***** ******* *** ******* ***** ******* ****** …" at bounding box center [404, 372] width 75 height 36
select select "*****"
click at [442, 354] on select "******* **** ******* ** ******* ***** ******* *** ******* ***** ******* ****** …" at bounding box center [404, 372] width 75 height 36
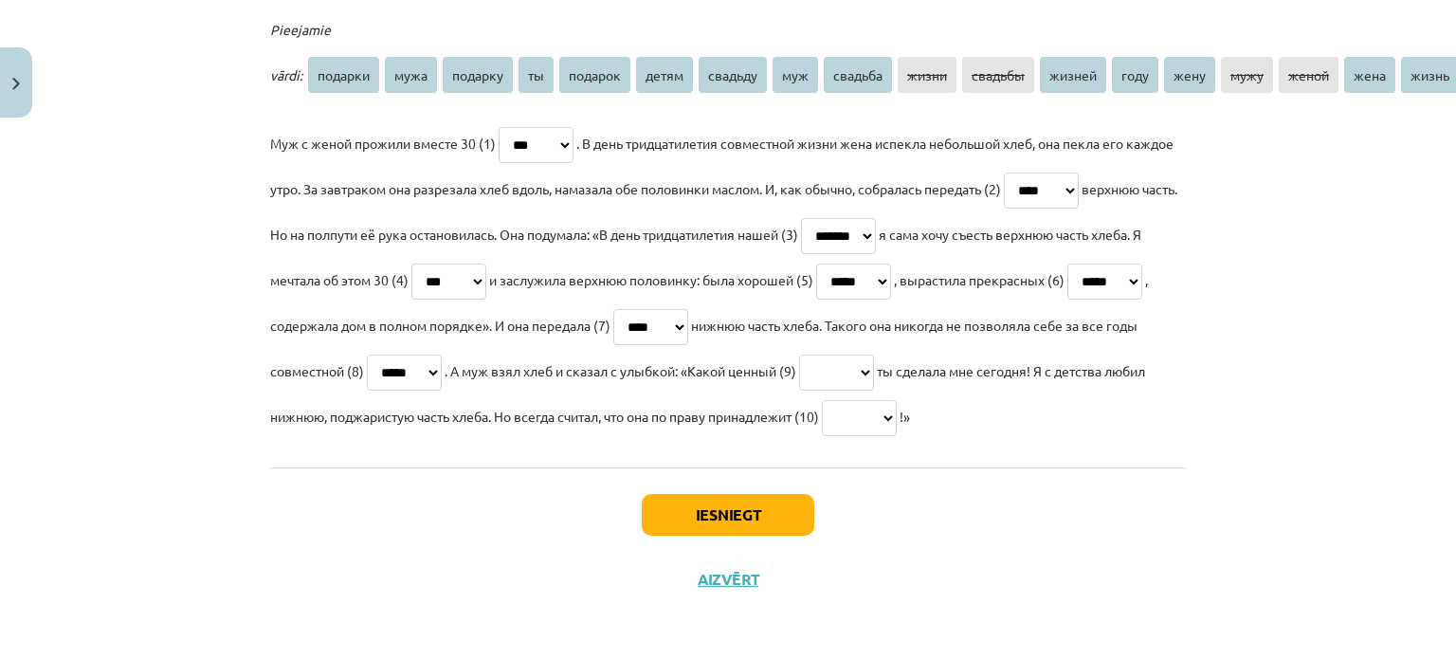
click at [874, 364] on select "******* **** ******* ** ******* ***** ******* *** ******* ***** ******* ****** …" at bounding box center [836, 372] width 75 height 36
select select "*******"
click at [874, 354] on select "******* **** ******* ** ******* ***** ******* *** ******* ***** ******* ****** …" at bounding box center [836, 372] width 75 height 36
click at [897, 408] on select "******* **** ******* ** ******* ***** ******* *** ******* ***** ******* ****** …" at bounding box center [859, 418] width 75 height 36
select select "****"
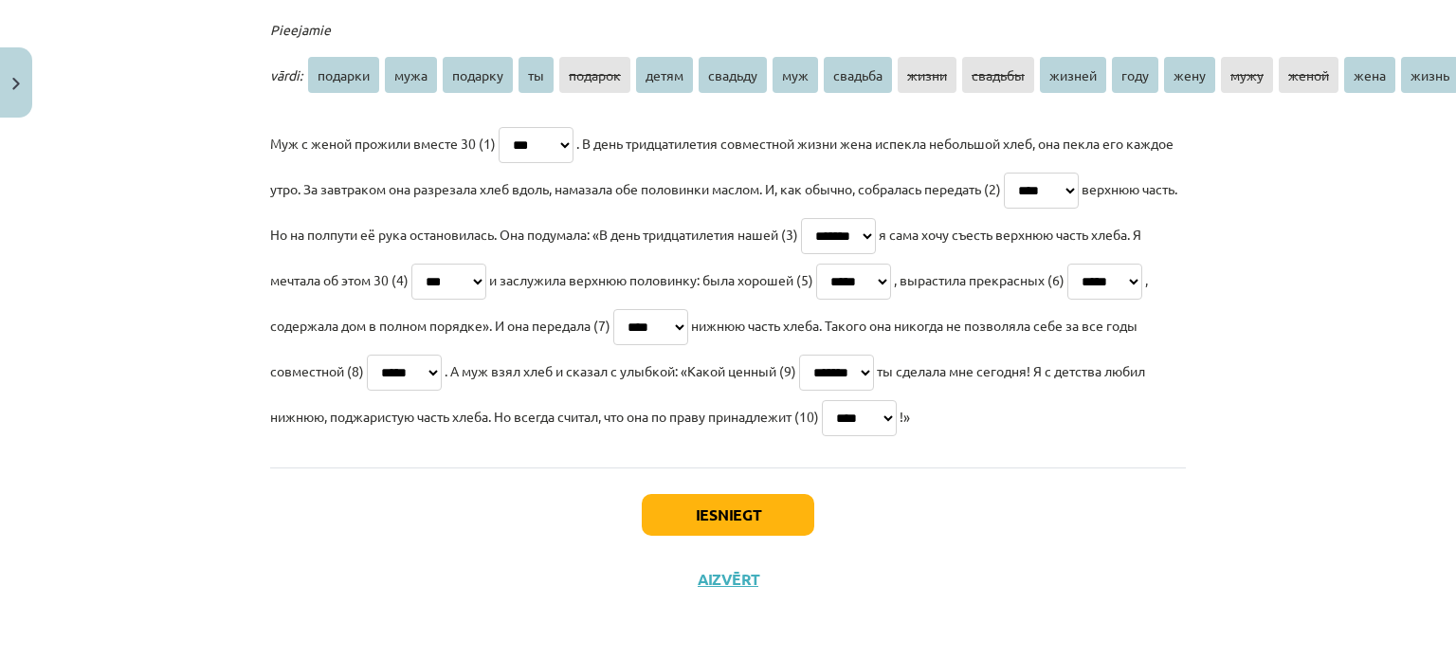
click at [897, 400] on select "******* **** ******* ** ******* ***** ******* *** ******* ***** ******* ****** …" at bounding box center [859, 418] width 75 height 36
click at [713, 499] on button "Iesniegt" at bounding box center [728, 515] width 172 height 42
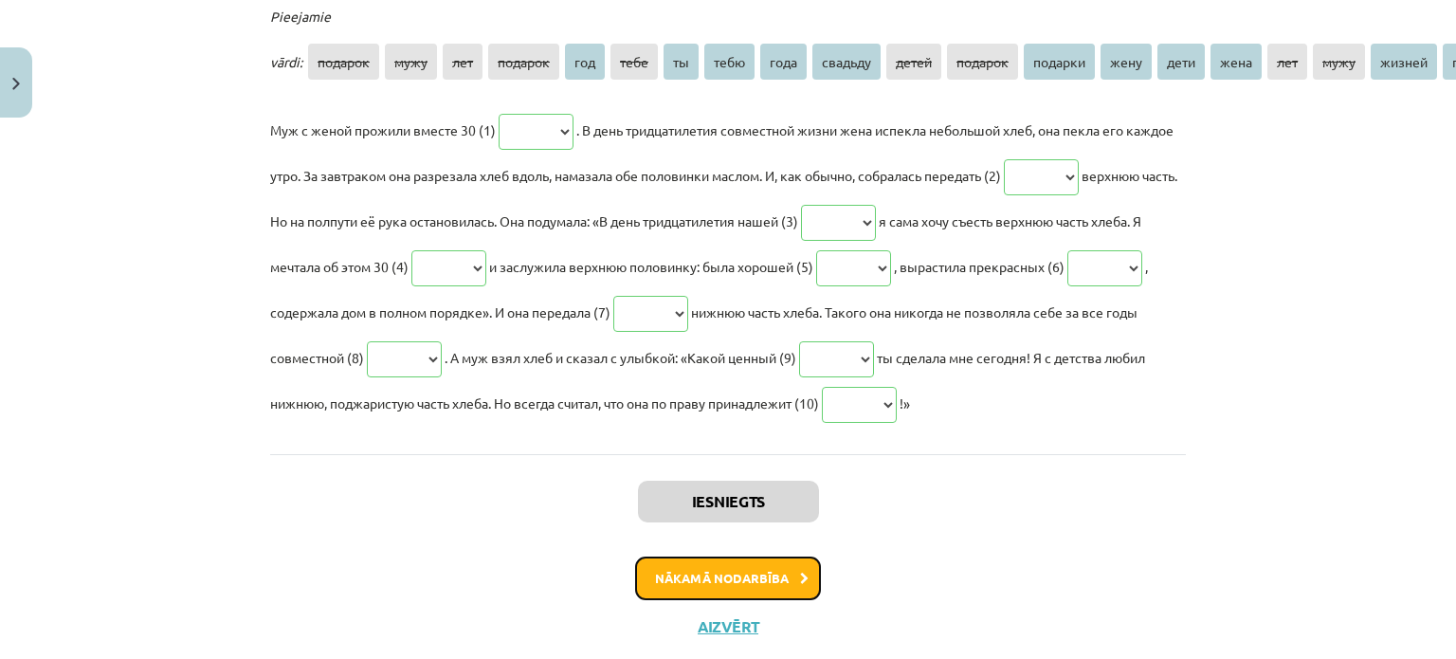
click at [733, 564] on button "Nākamā nodarbība" at bounding box center [728, 578] width 186 height 44
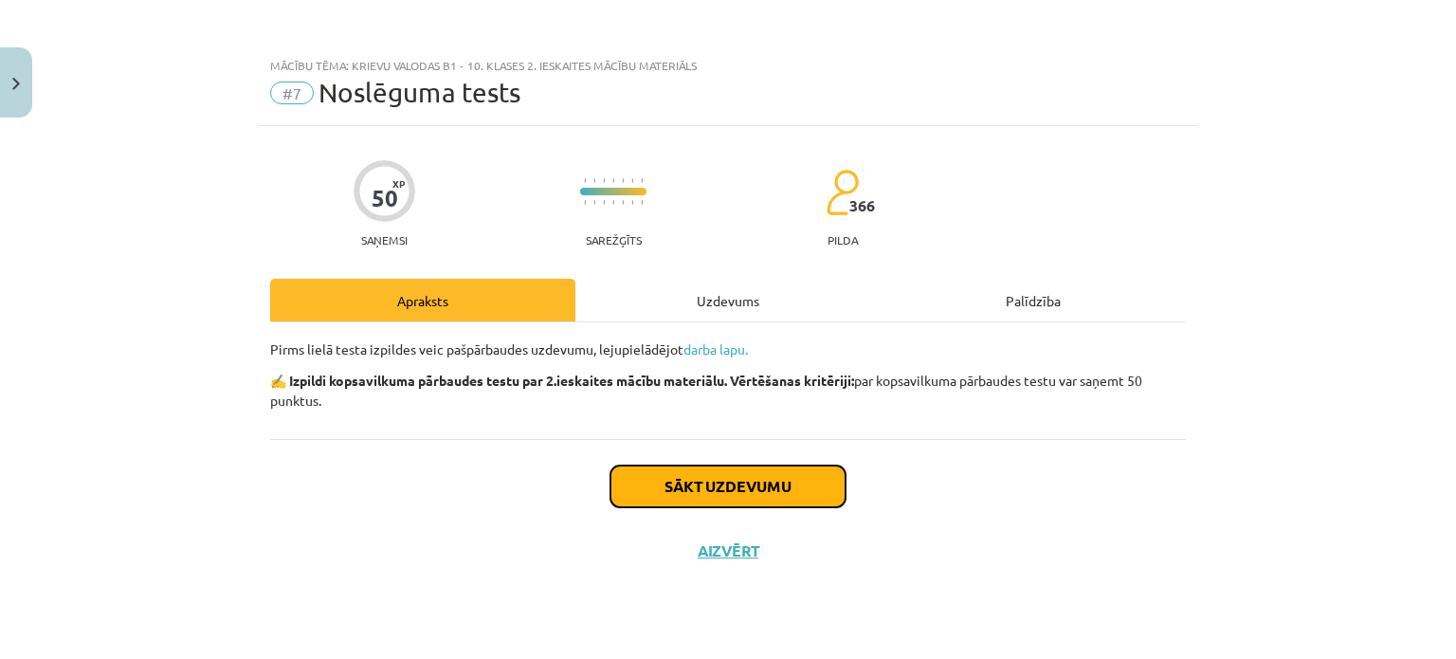
click at [755, 484] on button "Sākt uzdevumu" at bounding box center [727, 486] width 235 height 42
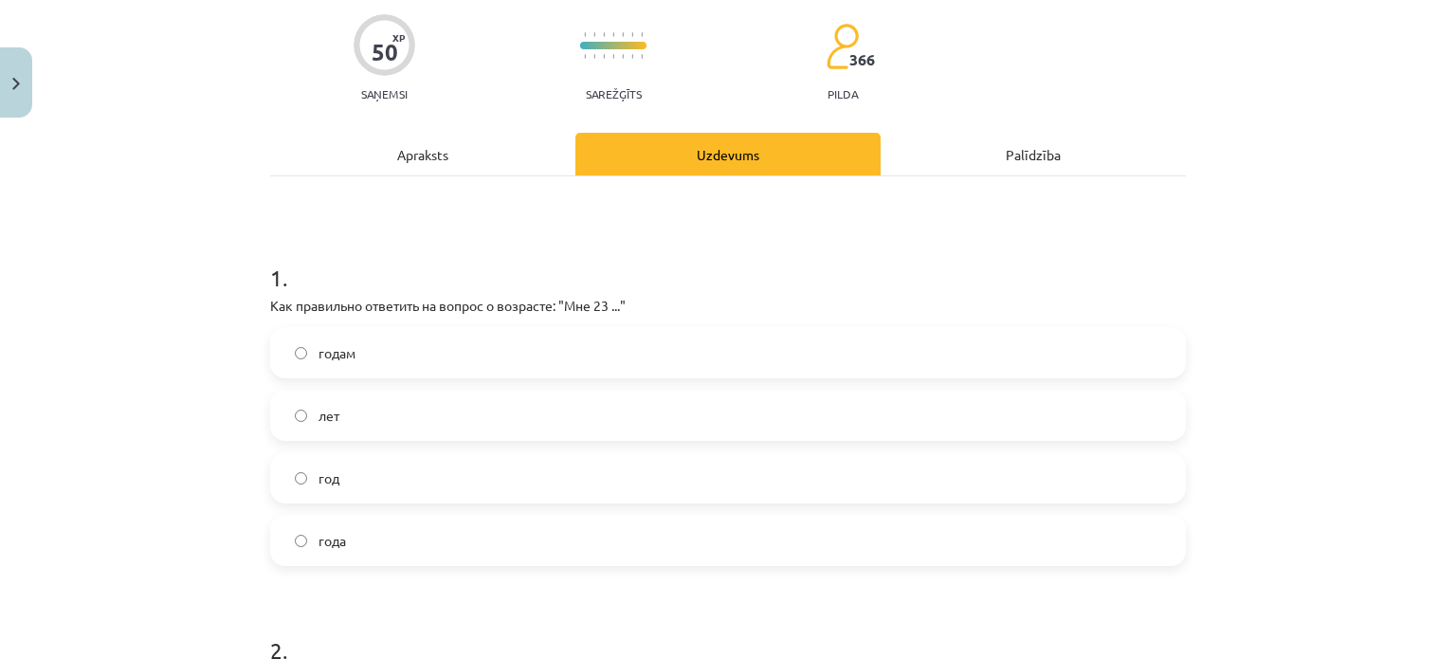
scroll to position [190, 0]
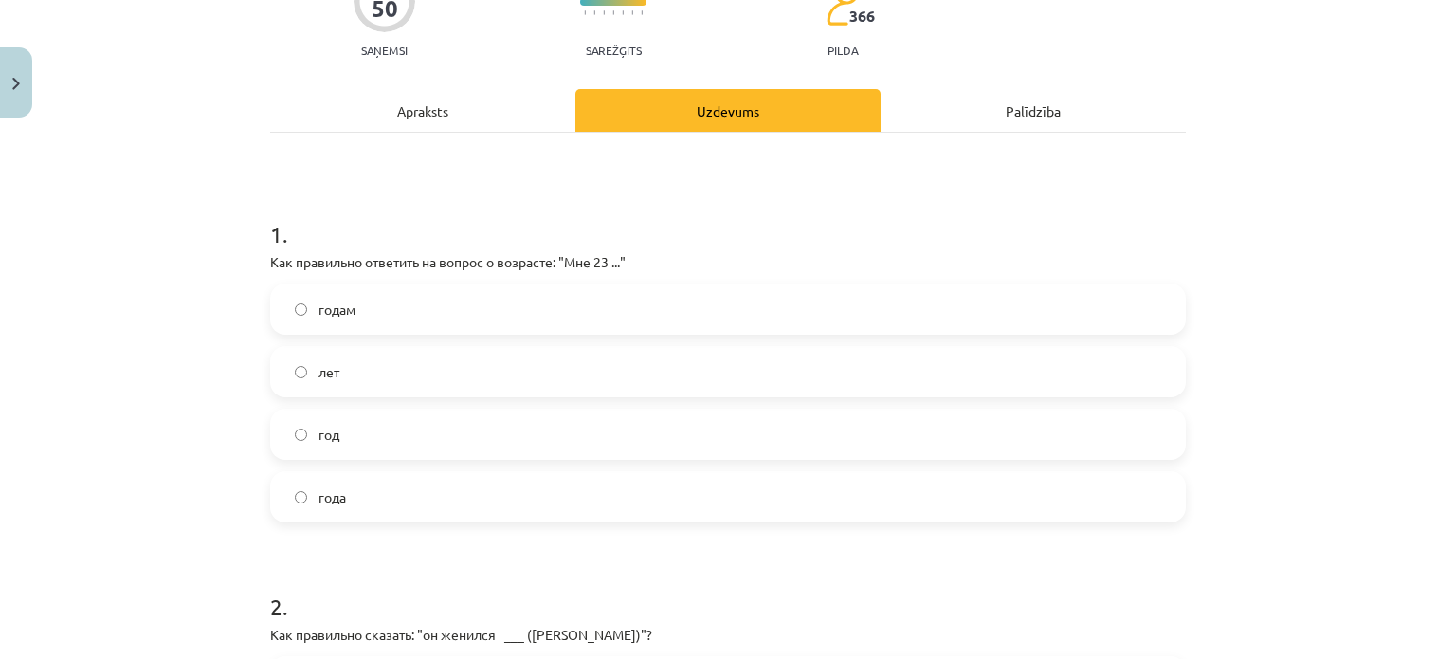
click at [377, 491] on label "года" at bounding box center [728, 496] width 912 height 47
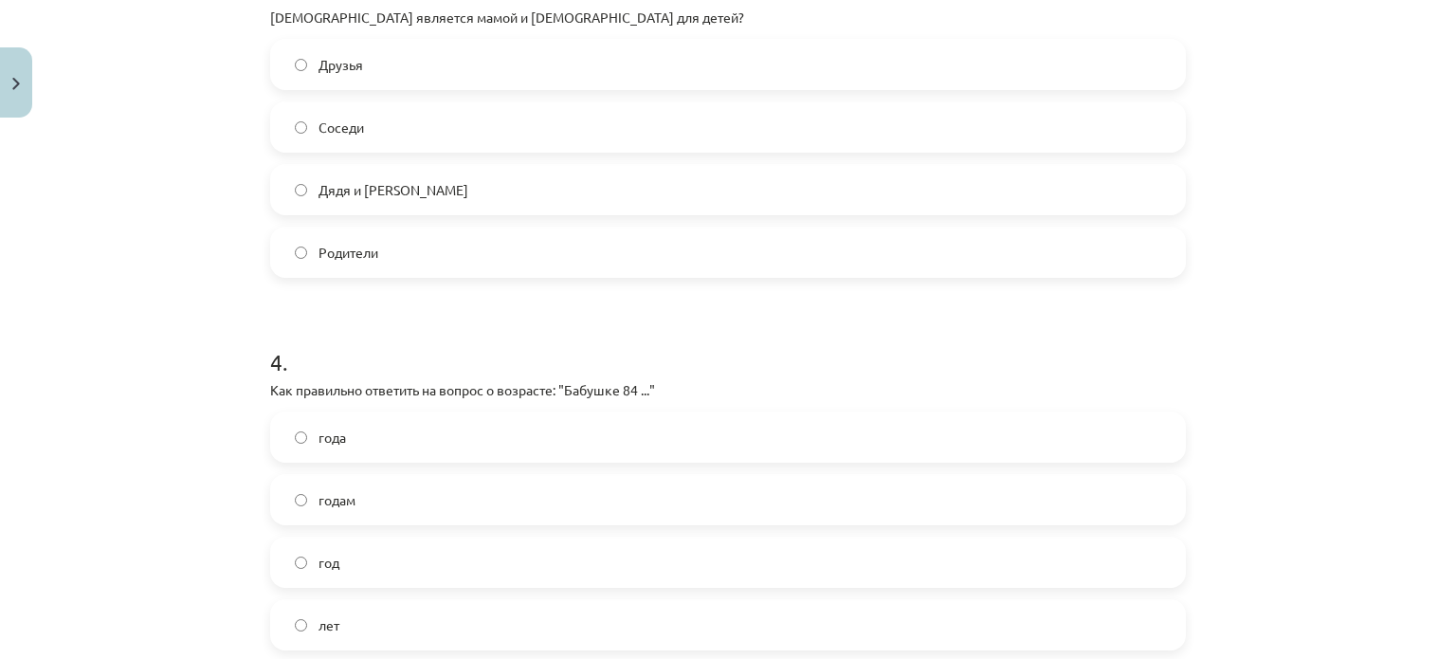
scroll to position [1232, 0]
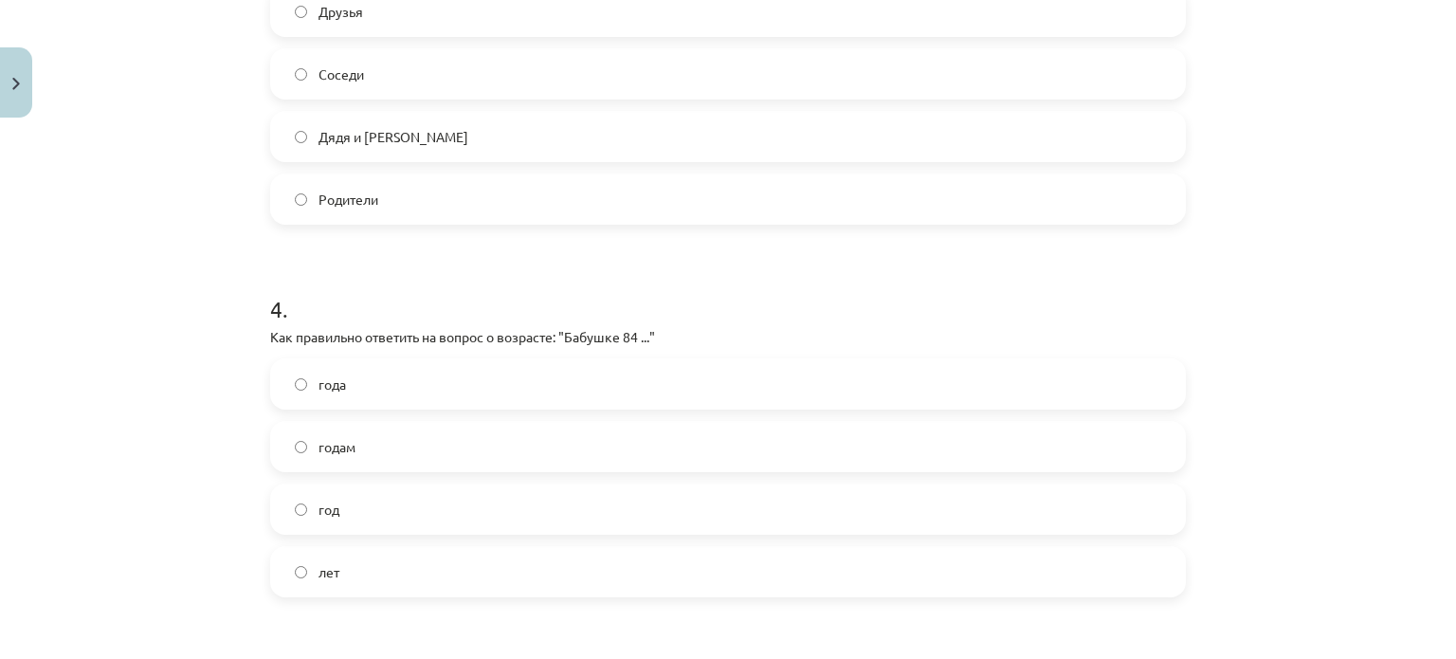
click at [281, 374] on label "года" at bounding box center [728, 383] width 912 height 47
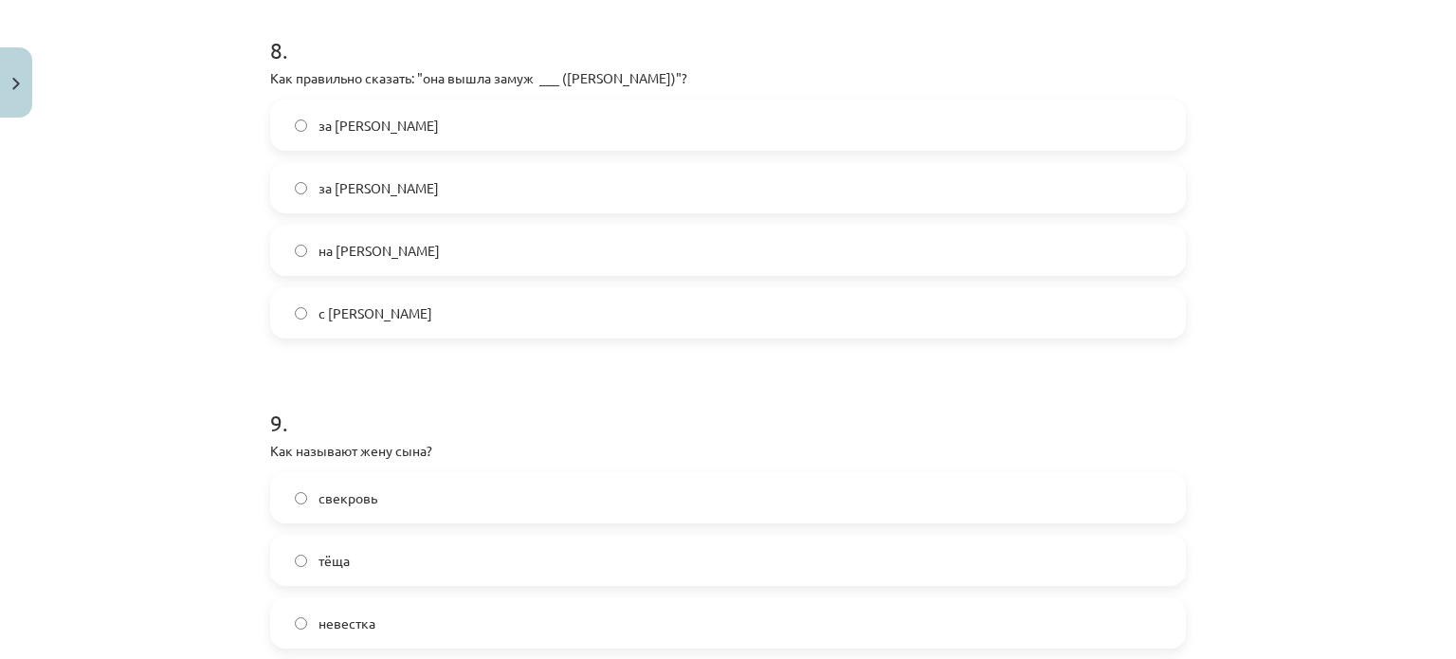
scroll to position [2961, 0]
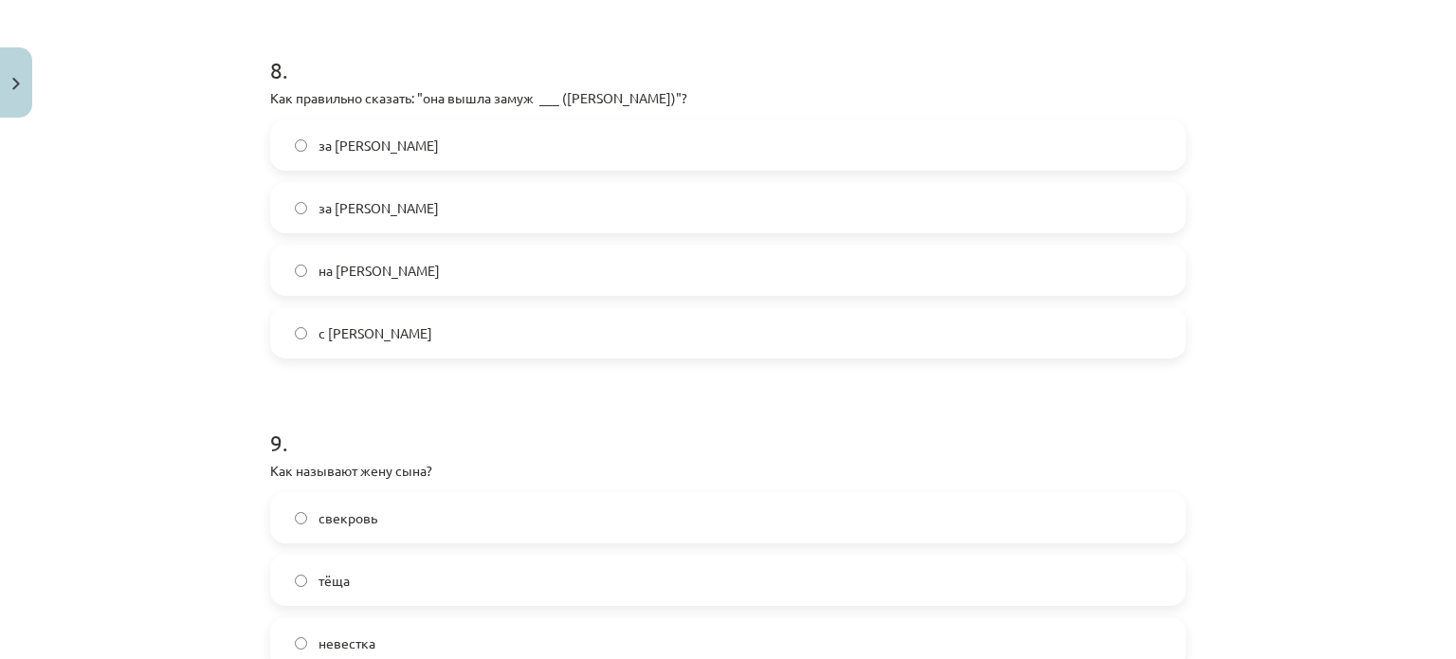
click at [285, 142] on label "за Мариса" at bounding box center [728, 144] width 912 height 47
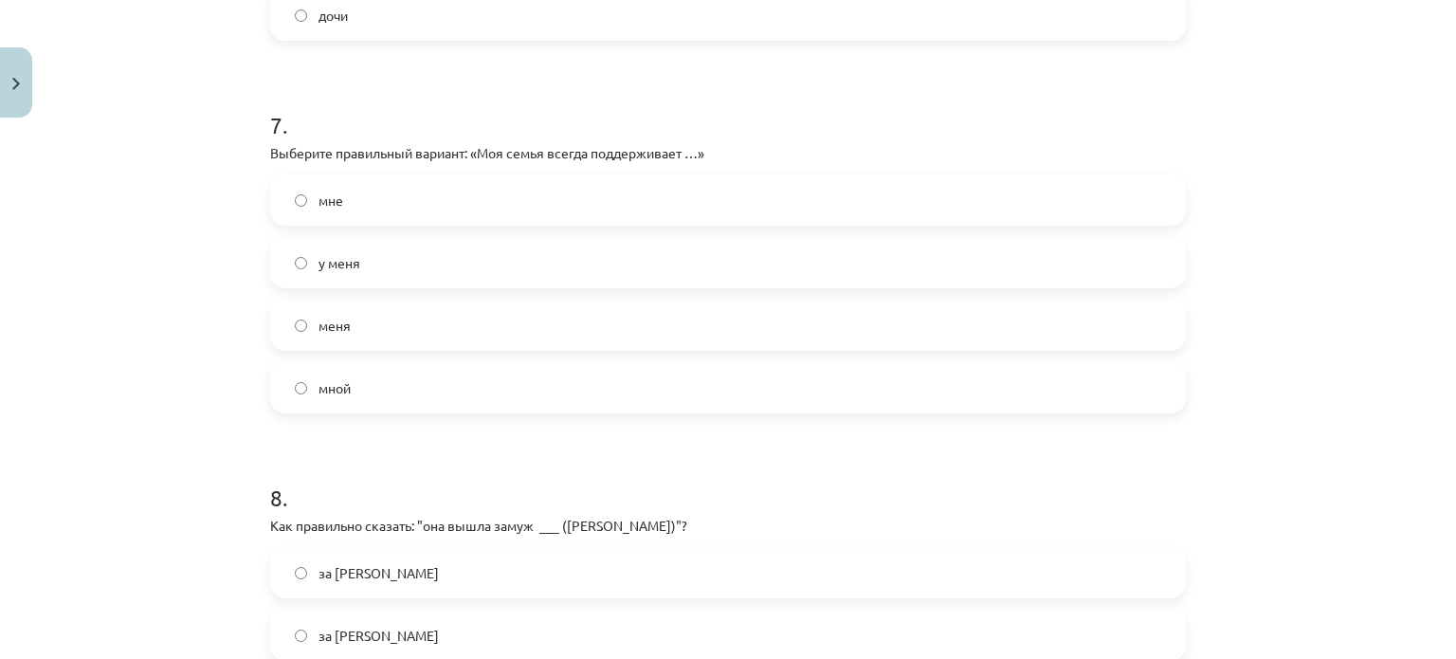
scroll to position [2487, 0]
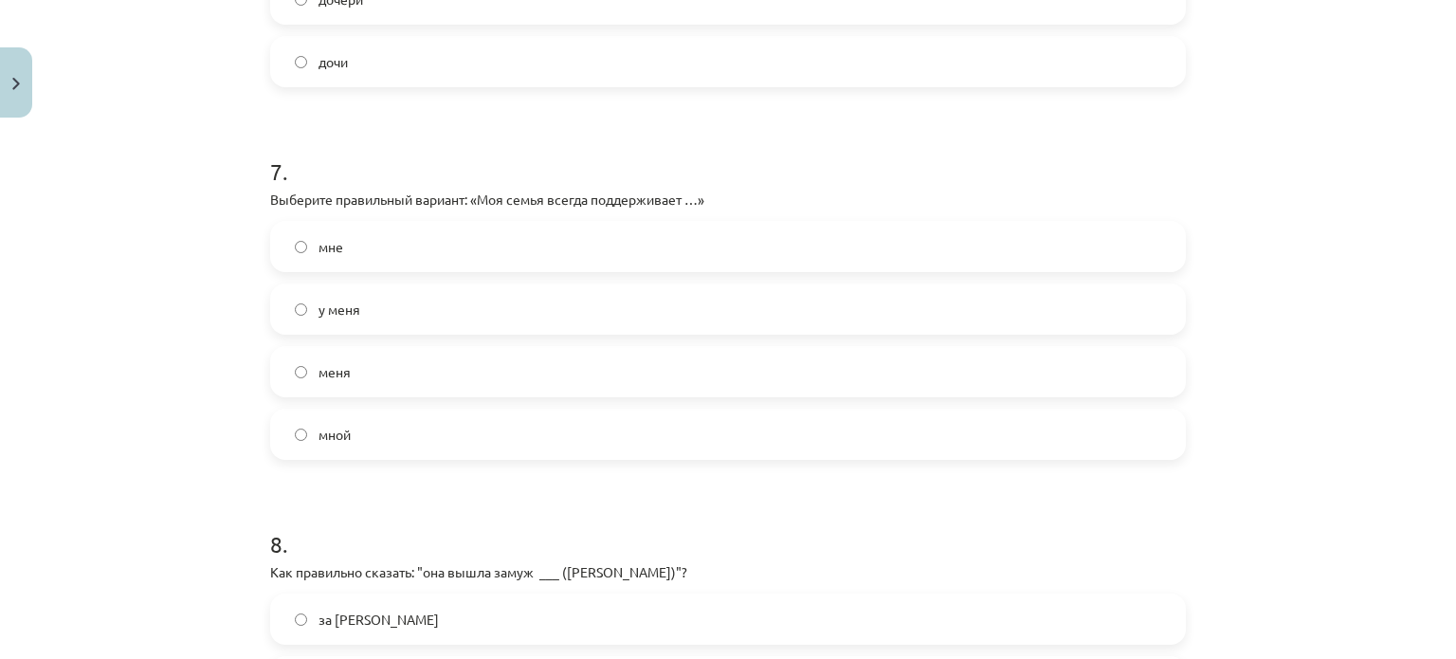
click at [288, 378] on label "меня" at bounding box center [728, 371] width 912 height 47
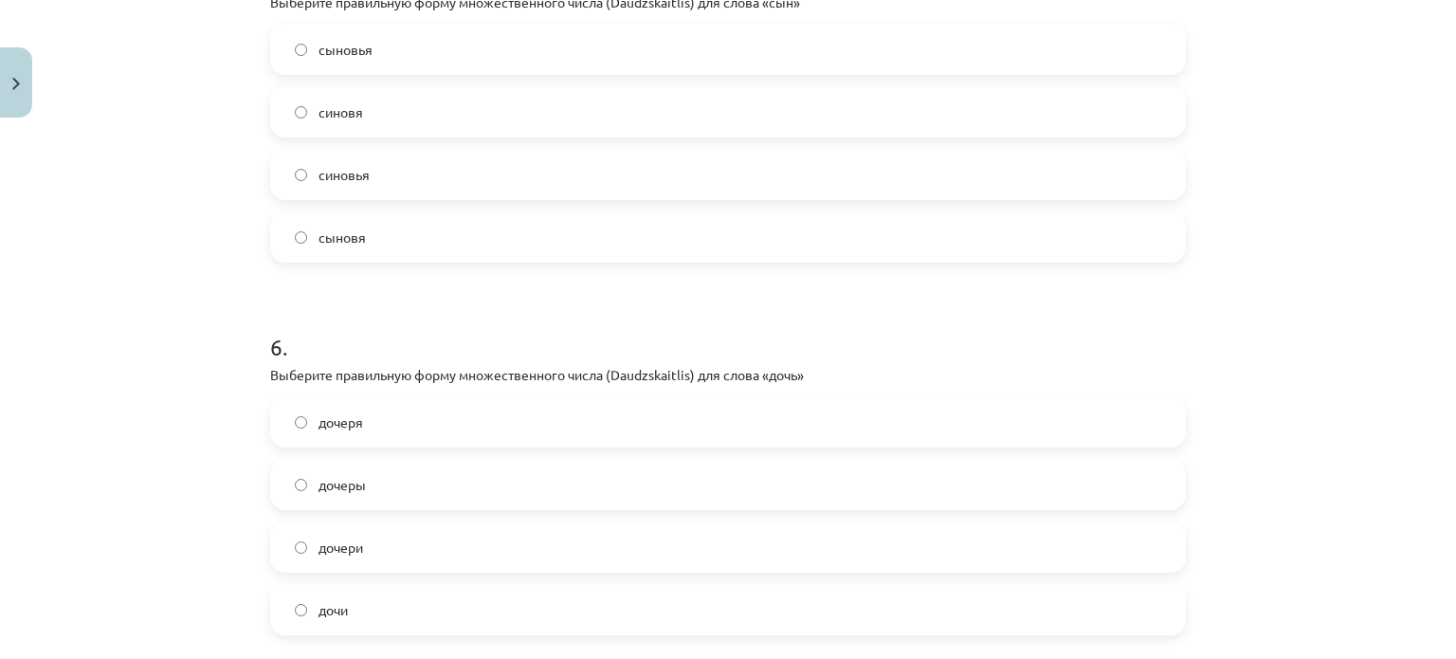
scroll to position [1823, 0]
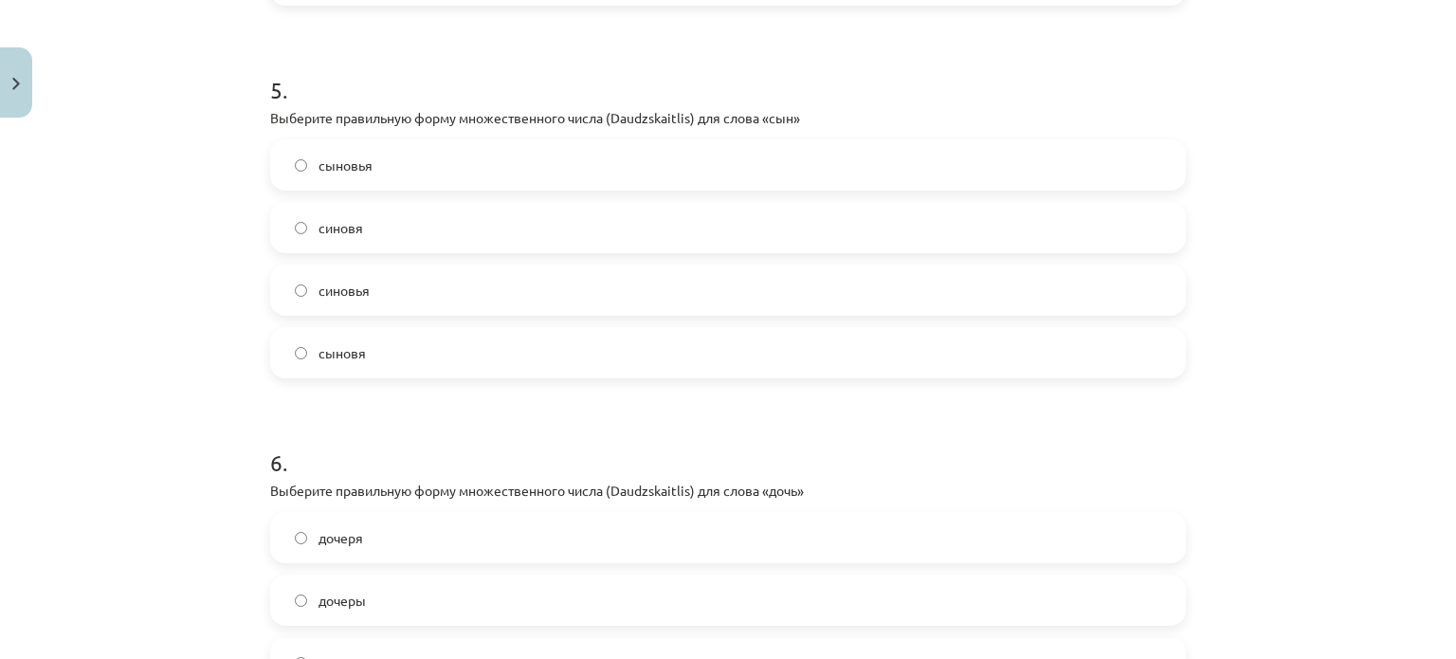
click at [299, 160] on label "сыновья" at bounding box center [728, 164] width 912 height 47
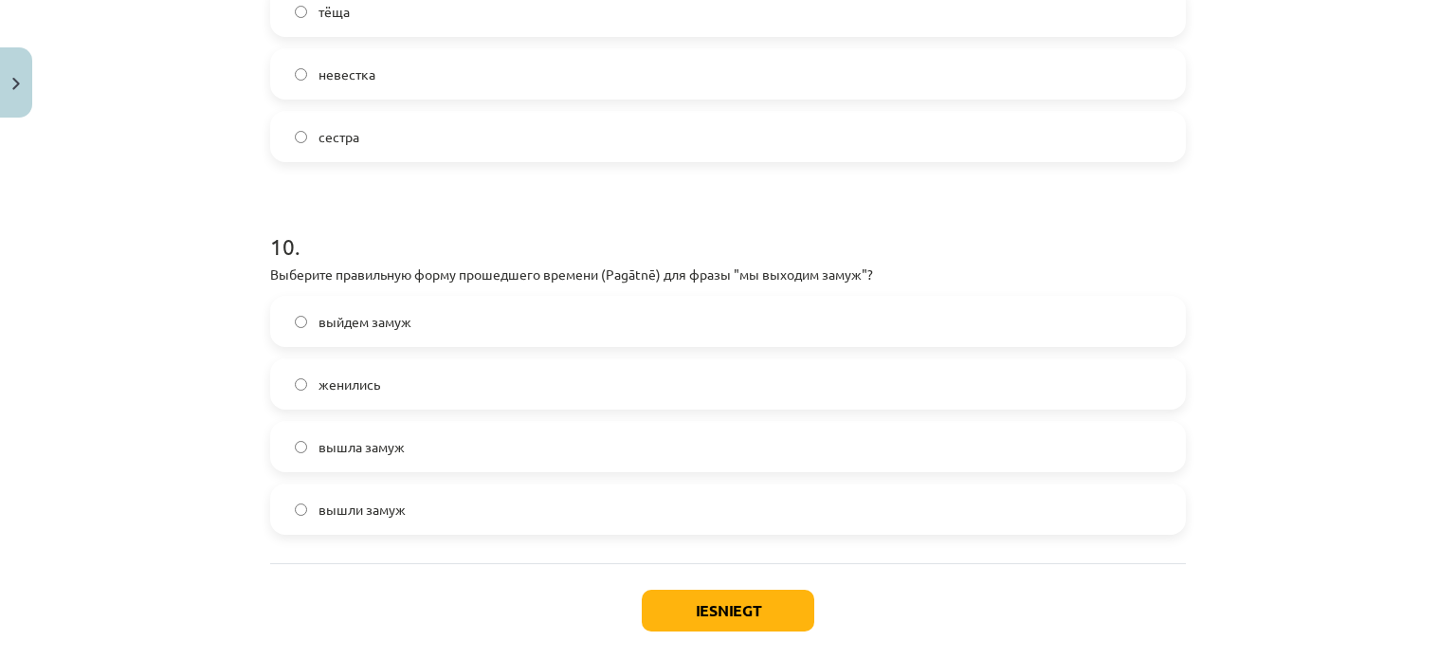
scroll to position [3624, 0]
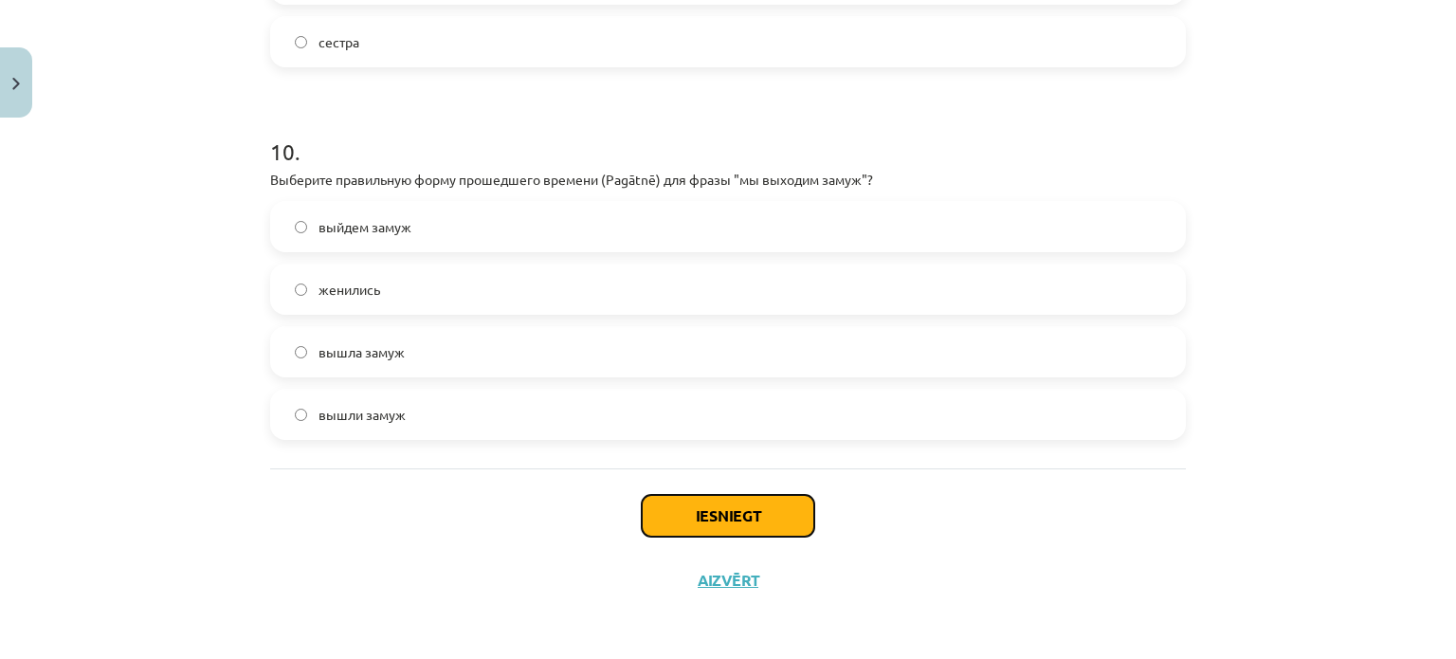
click at [768, 510] on button "Iesniegt" at bounding box center [728, 516] width 172 height 42
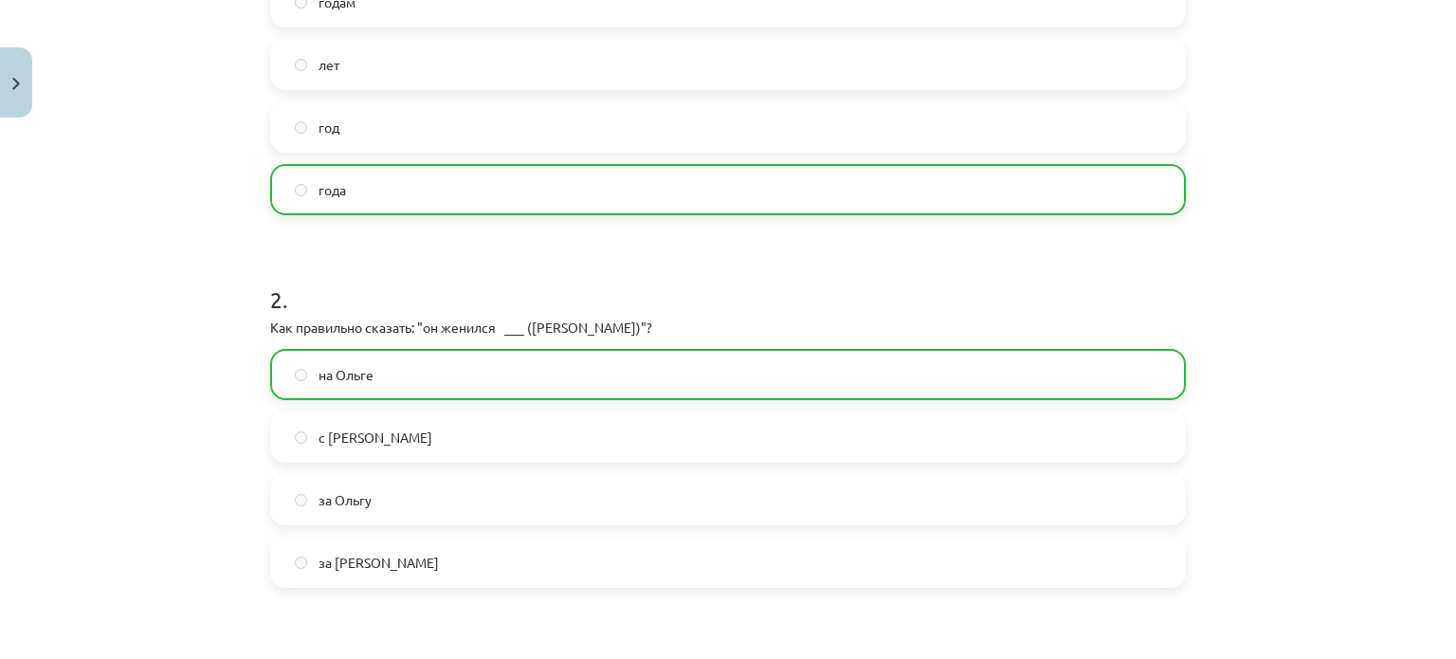
scroll to position [970, 0]
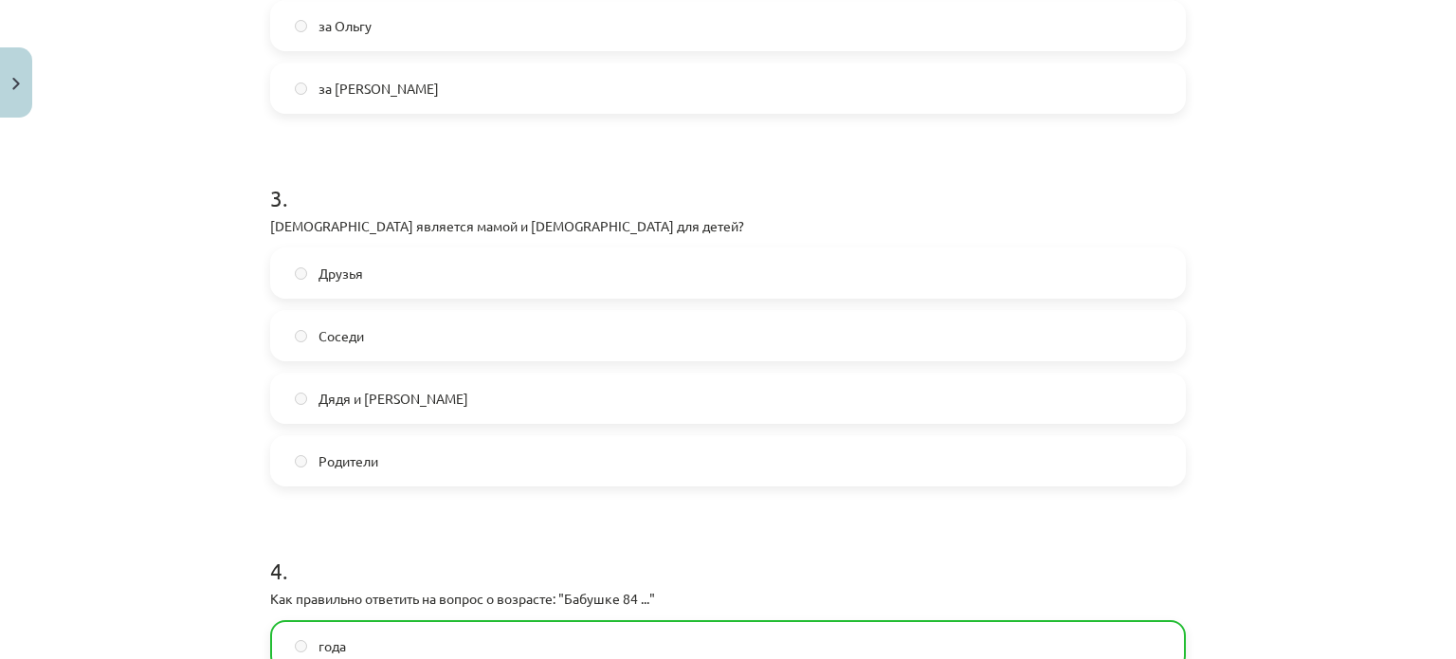
click at [300, 454] on label "Родители" at bounding box center [728, 460] width 912 height 47
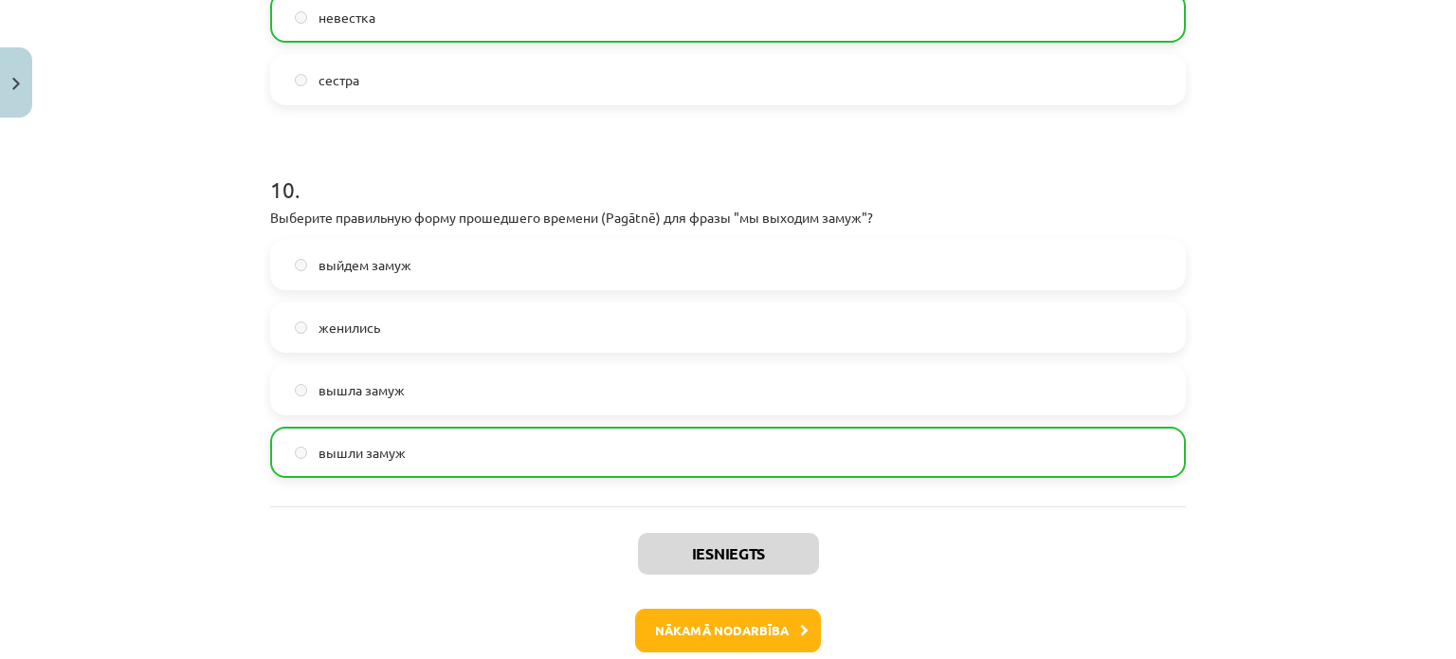
scroll to position [3684, 0]
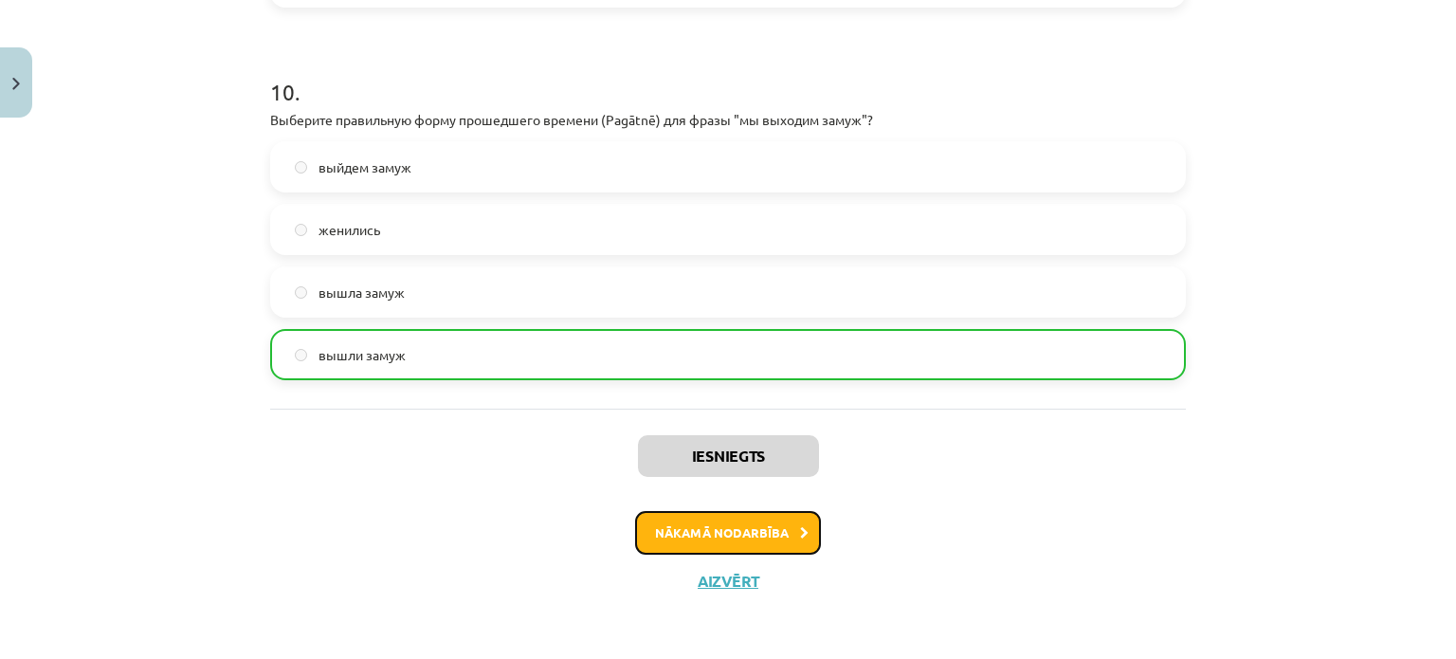
click at [752, 527] on button "Nākamā nodarbība" at bounding box center [728, 533] width 186 height 44
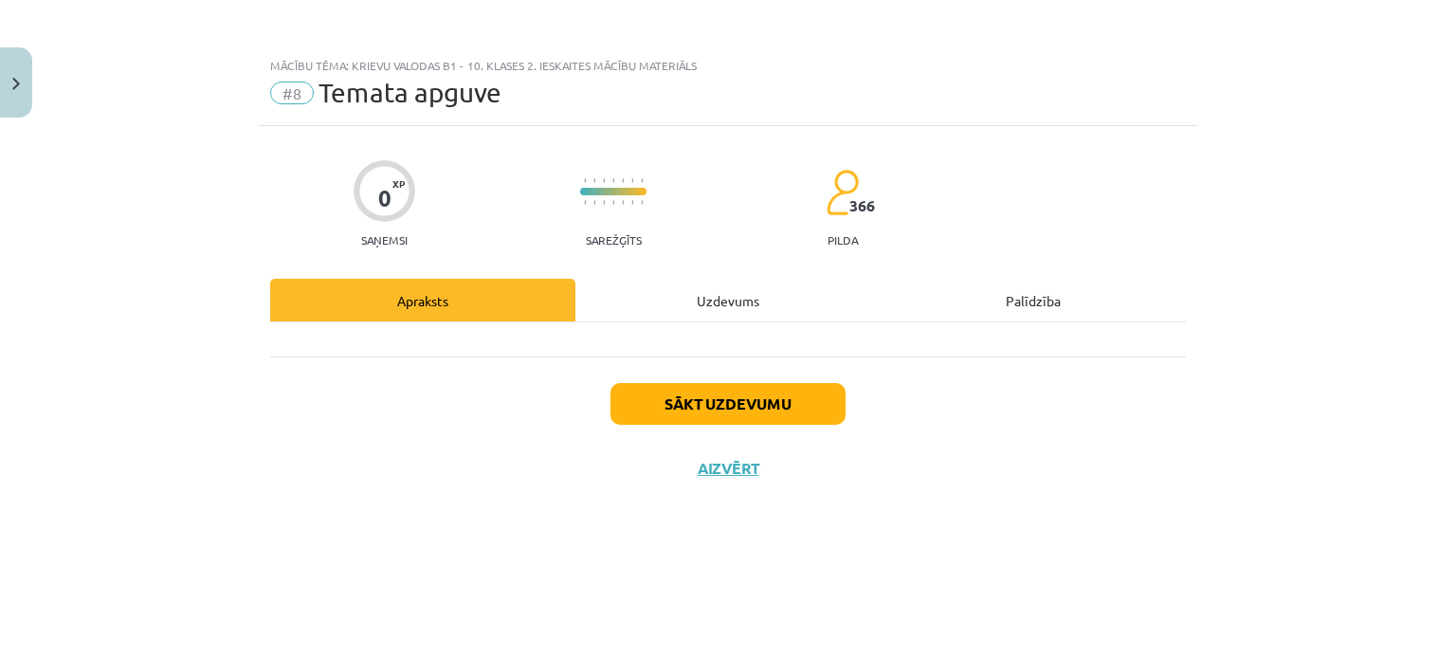
scroll to position [0, 0]
click at [781, 418] on button "Sākt uzdevumu" at bounding box center [727, 404] width 235 height 42
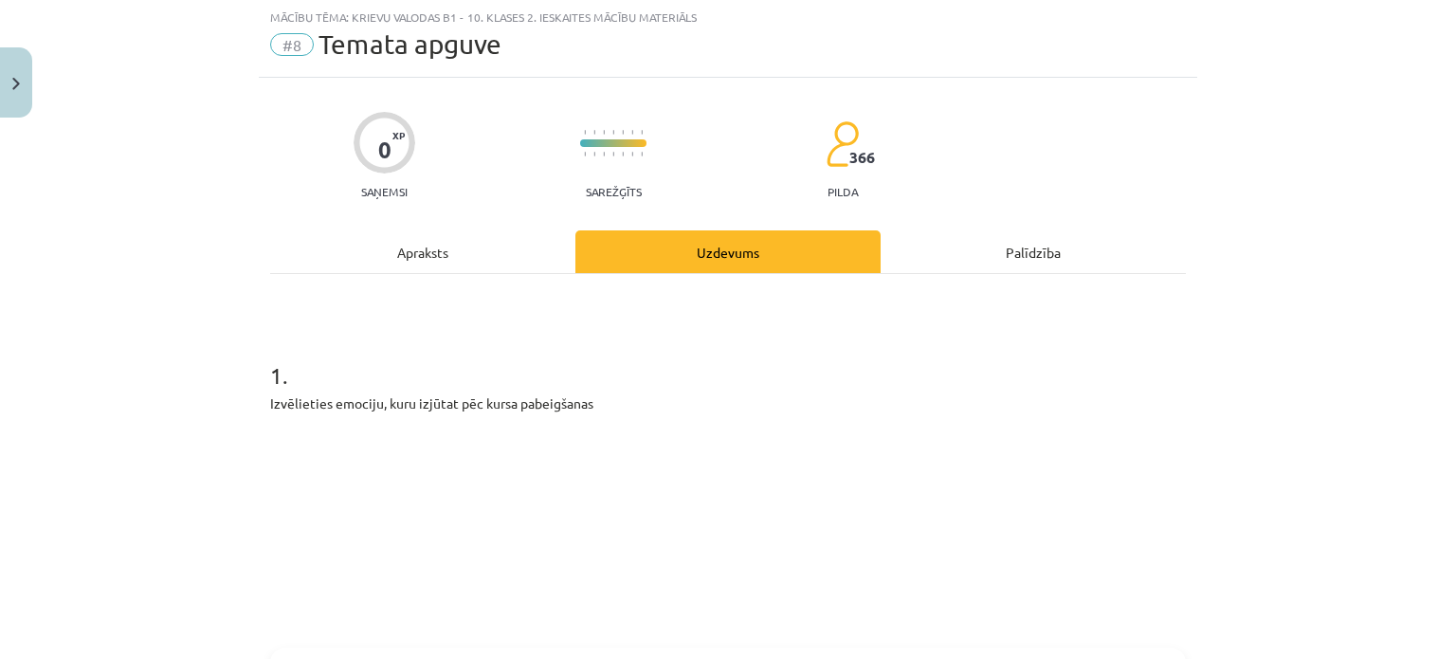
scroll to position [95, 0]
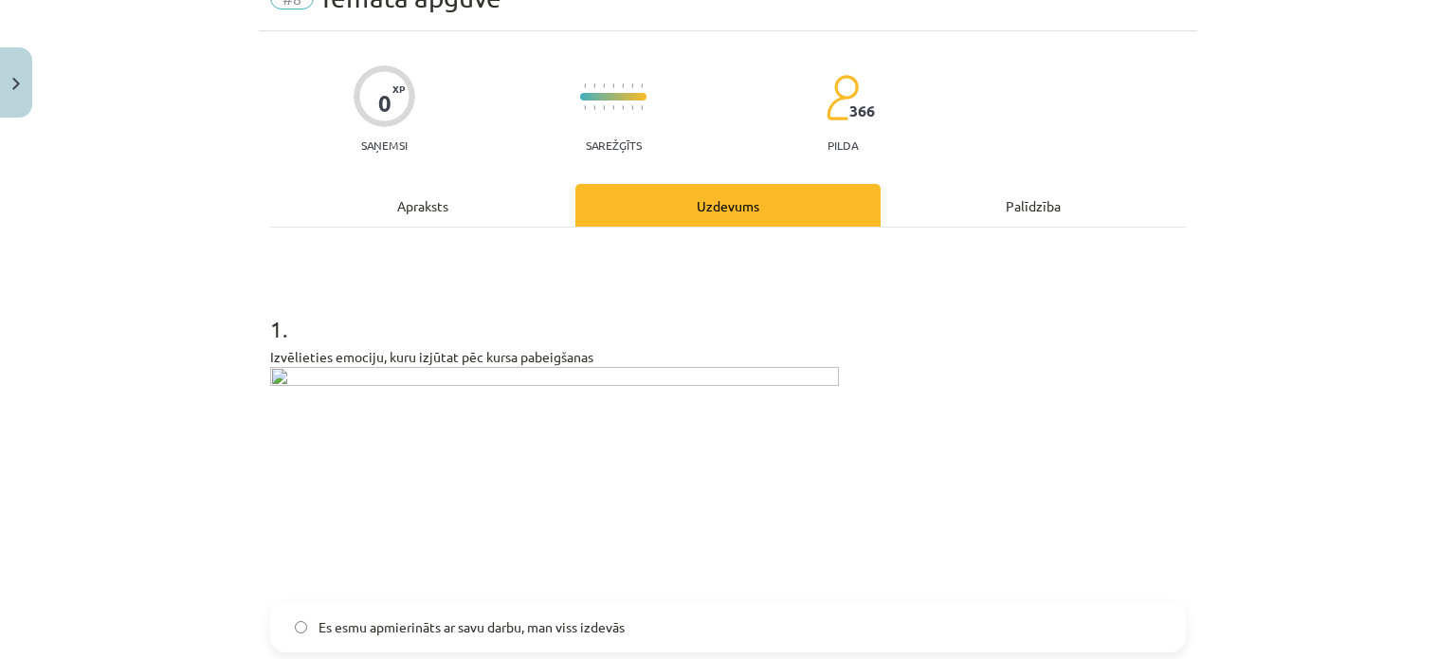
click at [285, 368] on img at bounding box center [554, 478] width 569 height 223
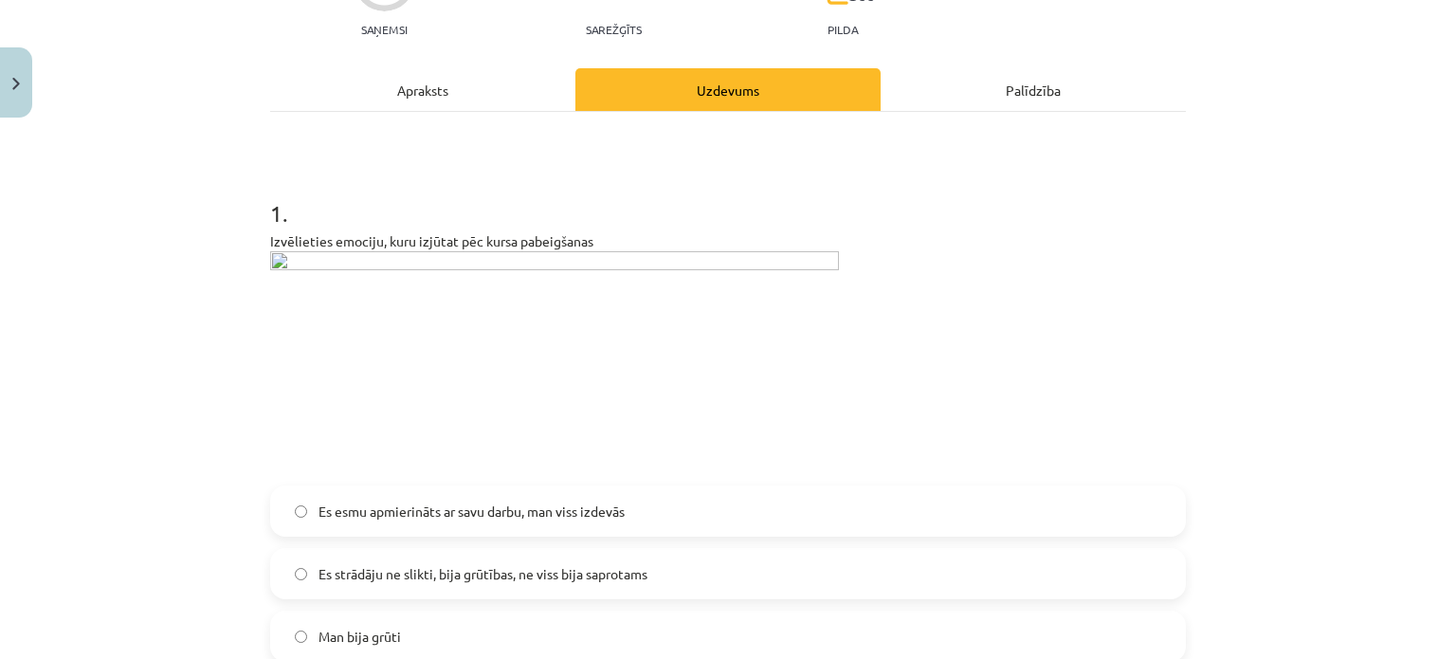
scroll to position [379, 0]
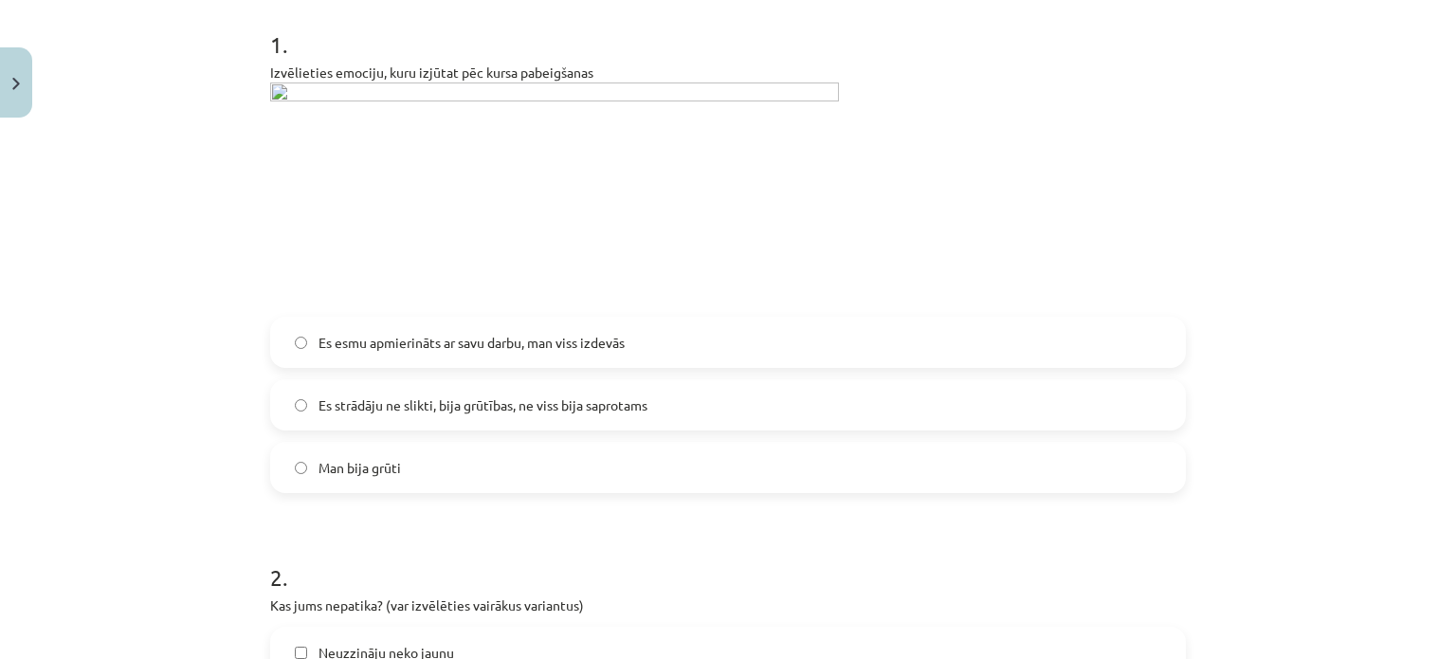
click at [299, 342] on label "Es esmu apmierināts ar savu darbu, man viss izdevās" at bounding box center [728, 341] width 912 height 47
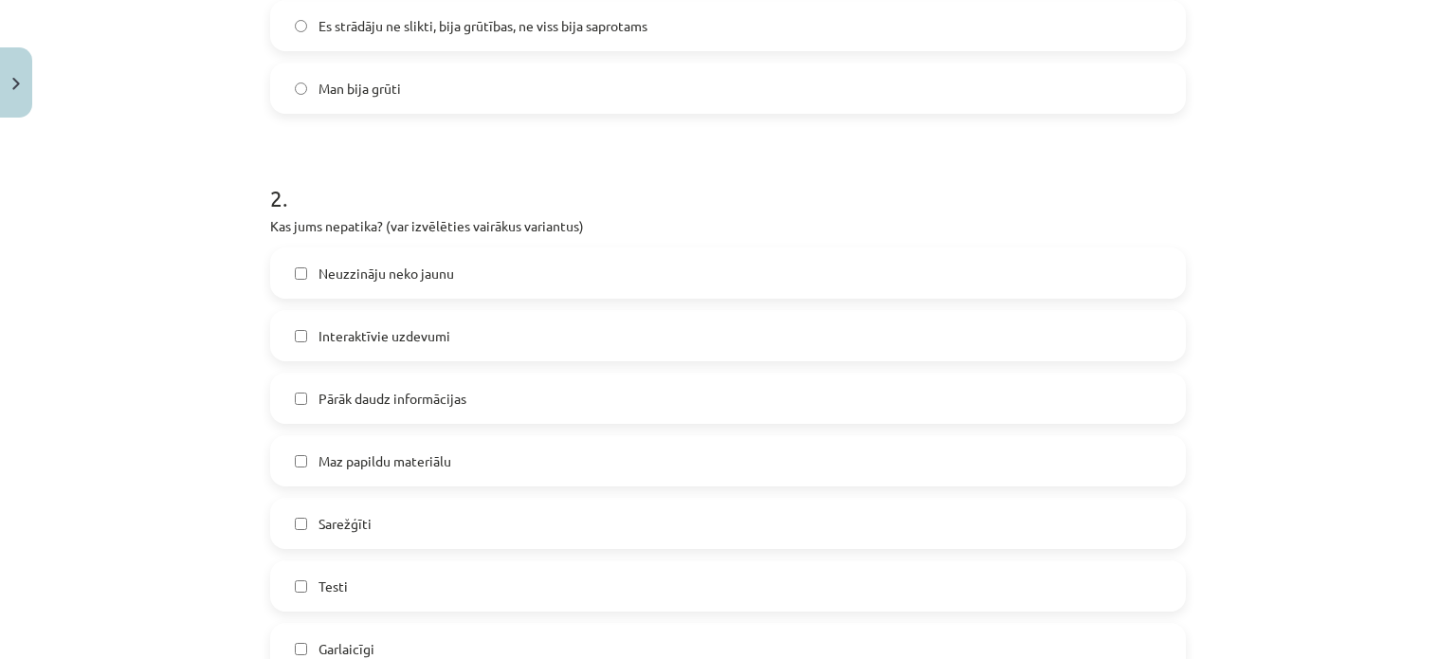
scroll to position [853, 0]
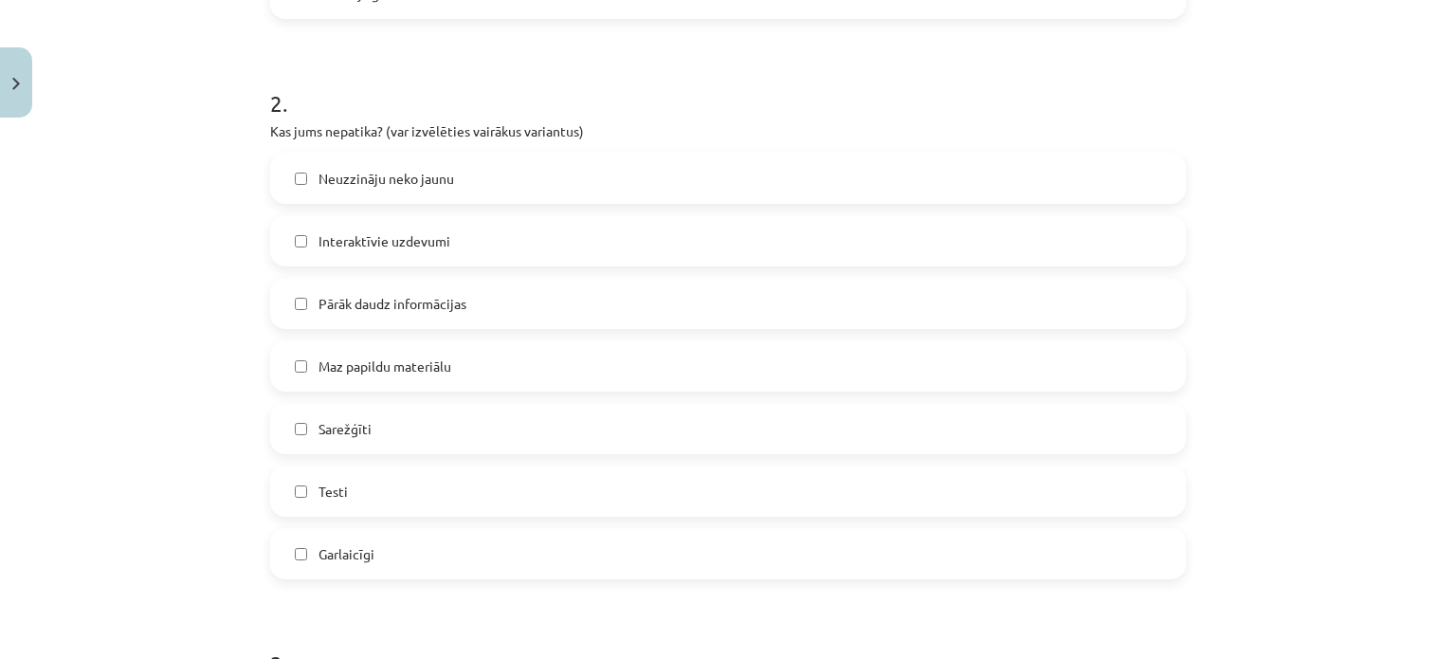
click at [299, 427] on label "Sarežģīti" at bounding box center [728, 428] width 912 height 47
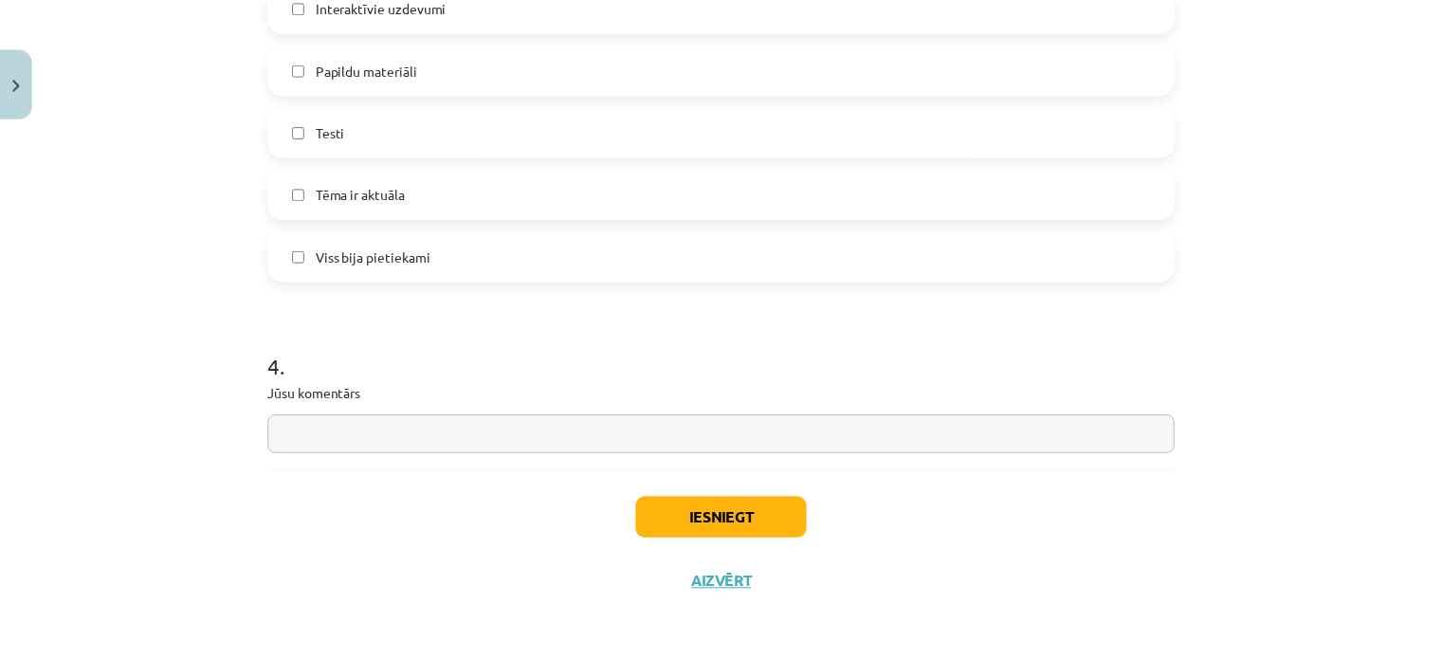
scroll to position [1714, 0]
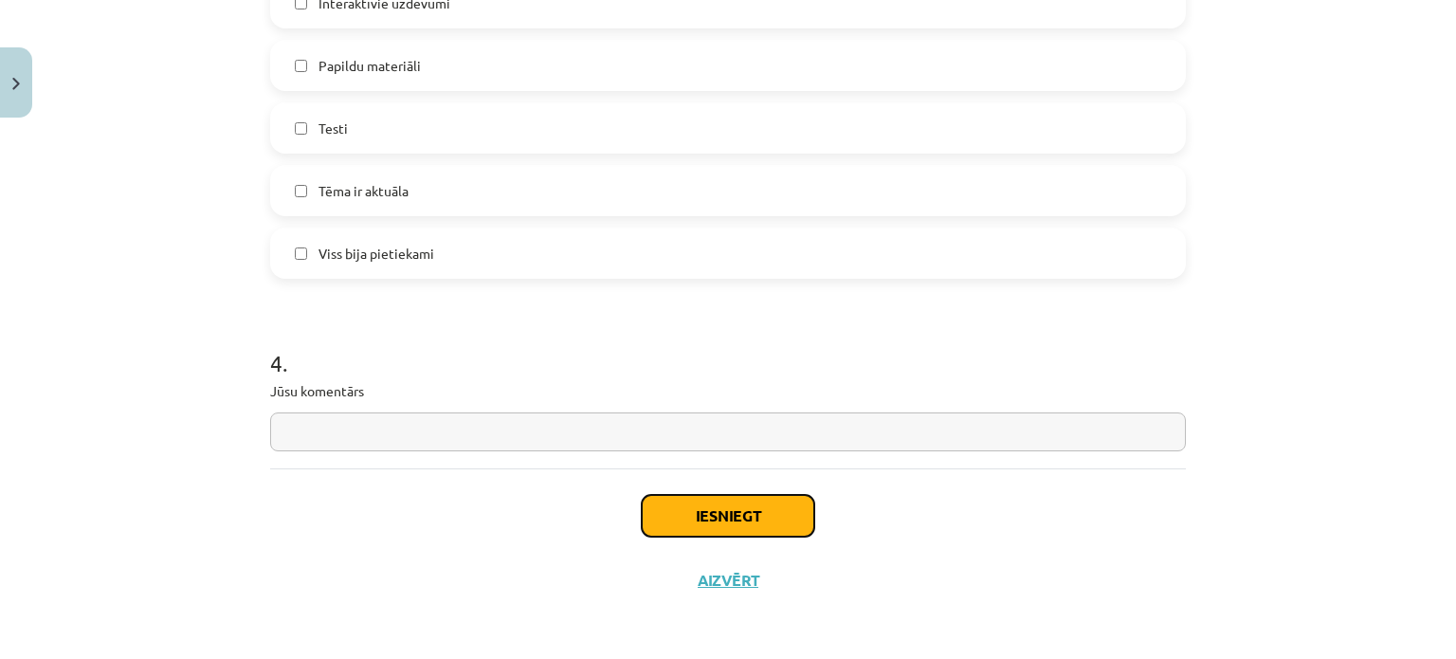
click at [741, 512] on button "Iesniegt" at bounding box center [728, 516] width 172 height 42
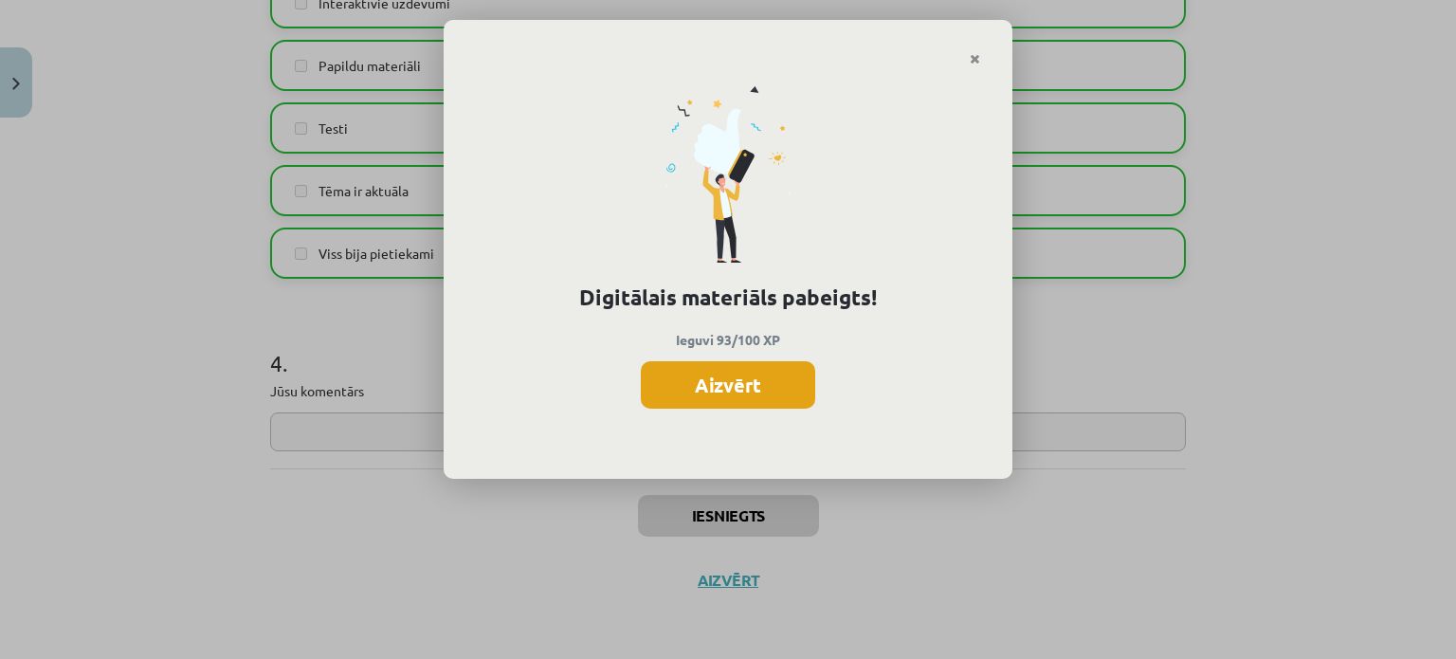
click at [759, 380] on button "Aizvērt" at bounding box center [728, 384] width 174 height 47
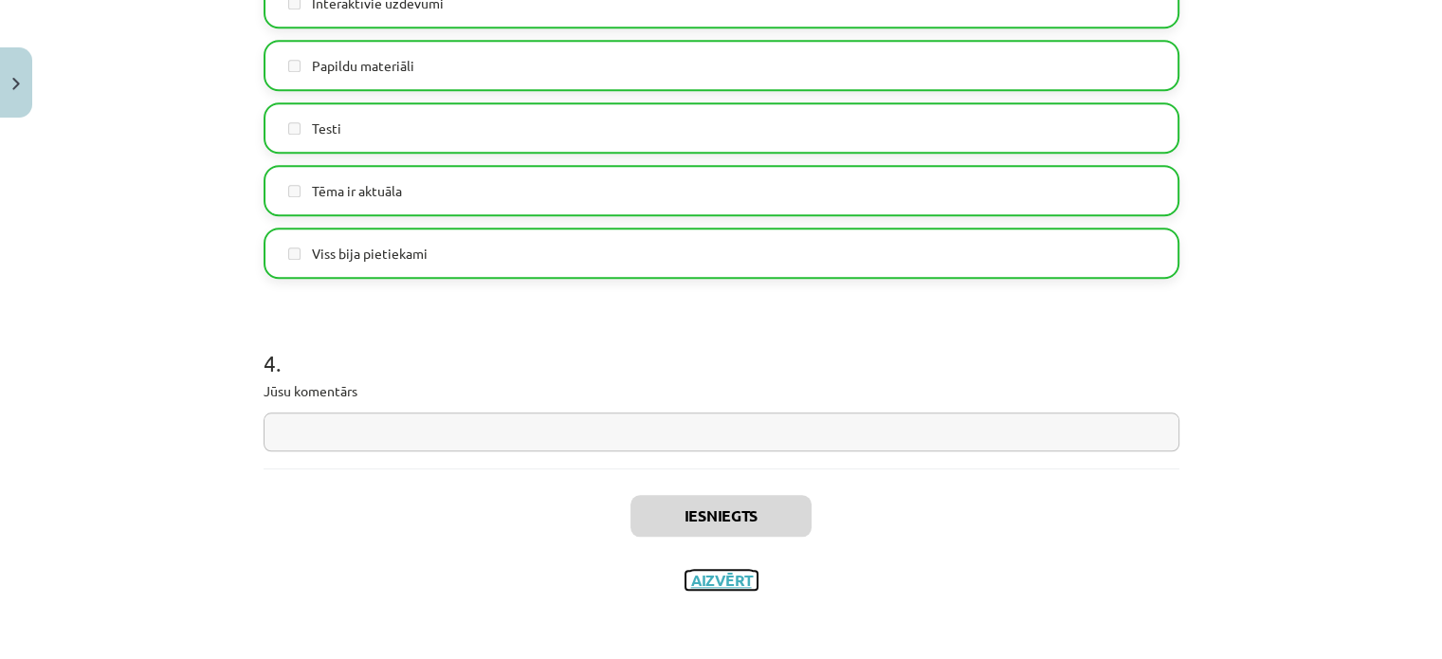
click at [723, 579] on button "Aizvērt" at bounding box center [721, 580] width 72 height 19
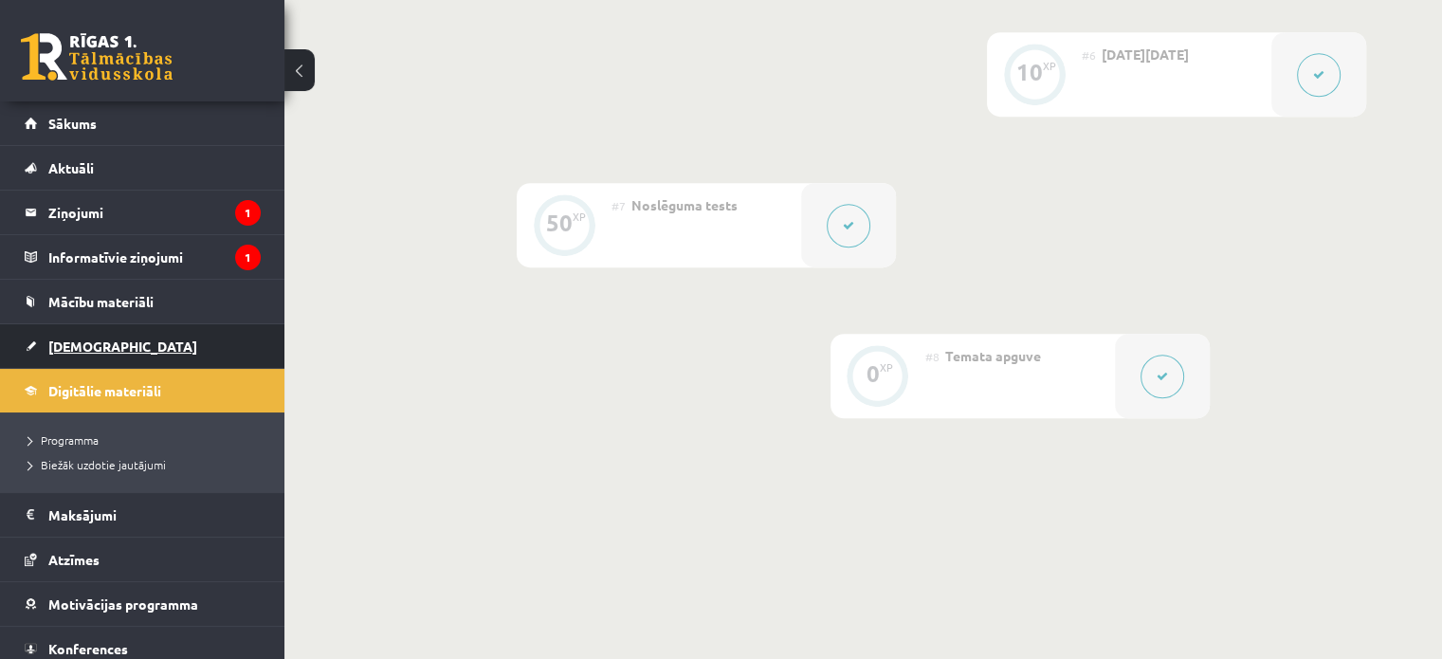
click at [87, 342] on span "[DEMOGRAPHIC_DATA]" at bounding box center [122, 345] width 149 height 17
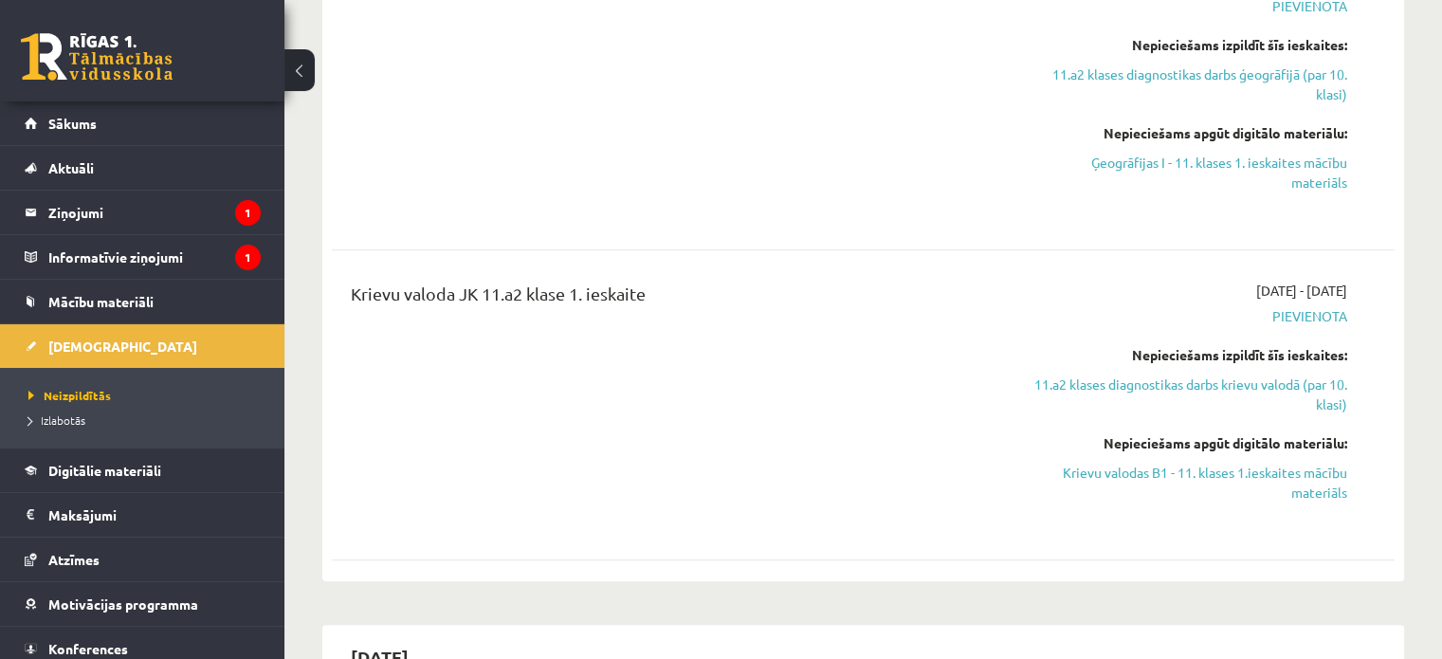
scroll to position [1043, 0]
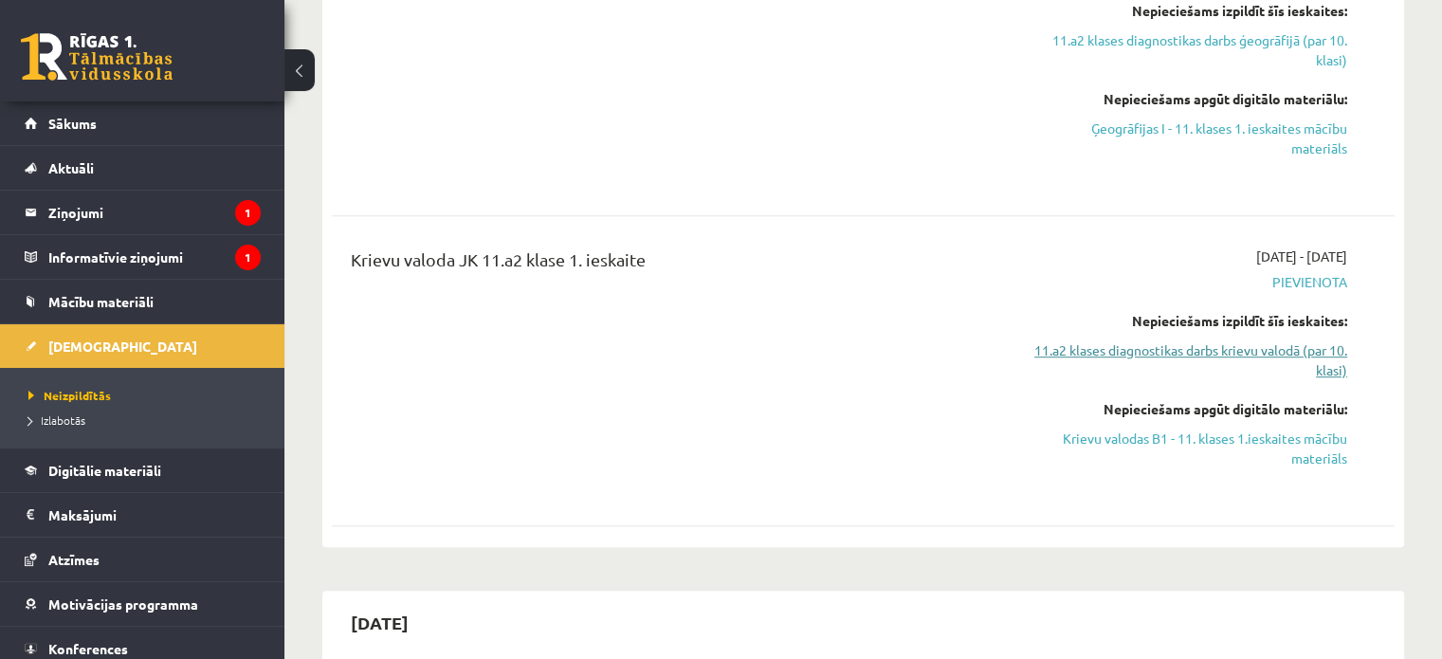
click at [1144, 345] on link "11.a2 klases diagnostikas darbs krievu valodā (par 10. klasi)" at bounding box center [1190, 360] width 313 height 40
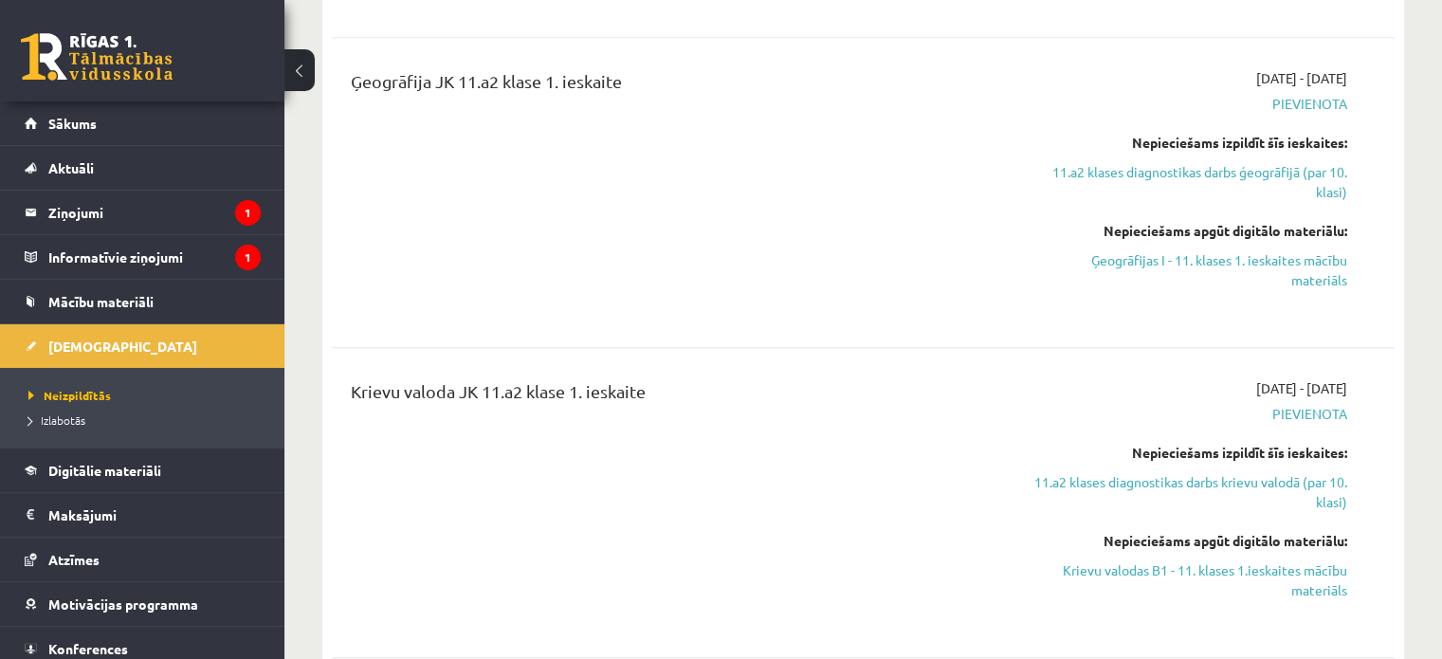
scroll to position [1085, 0]
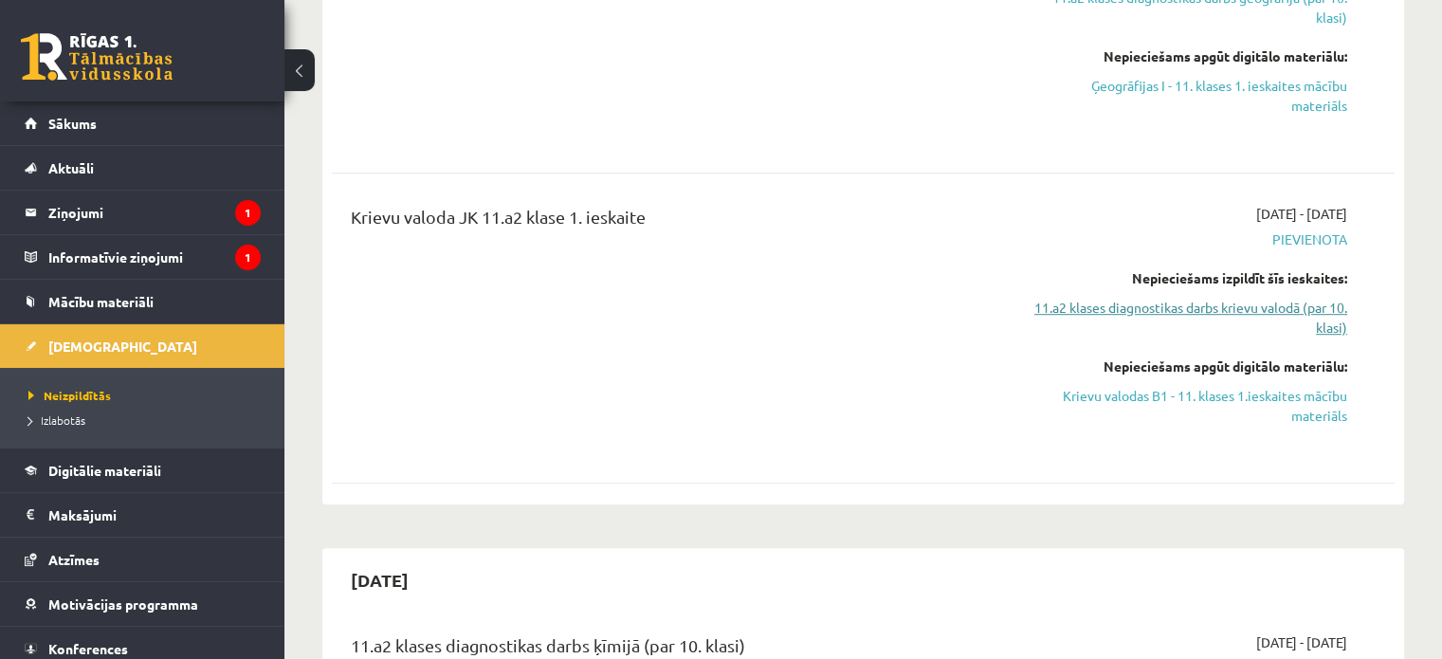
click at [1279, 301] on link "11.a2 klases diagnostikas darbs krievu valodā (par 10. klasi)" at bounding box center [1190, 318] width 313 height 40
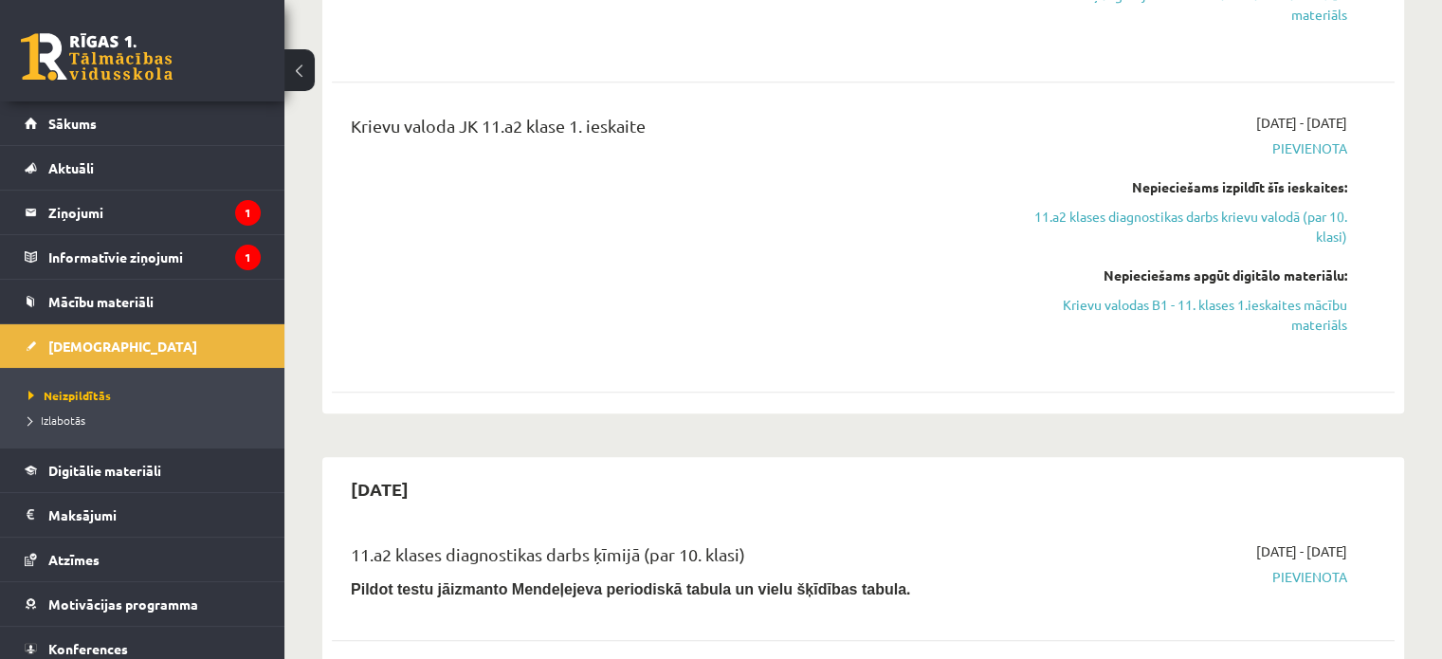
scroll to position [1180, 0]
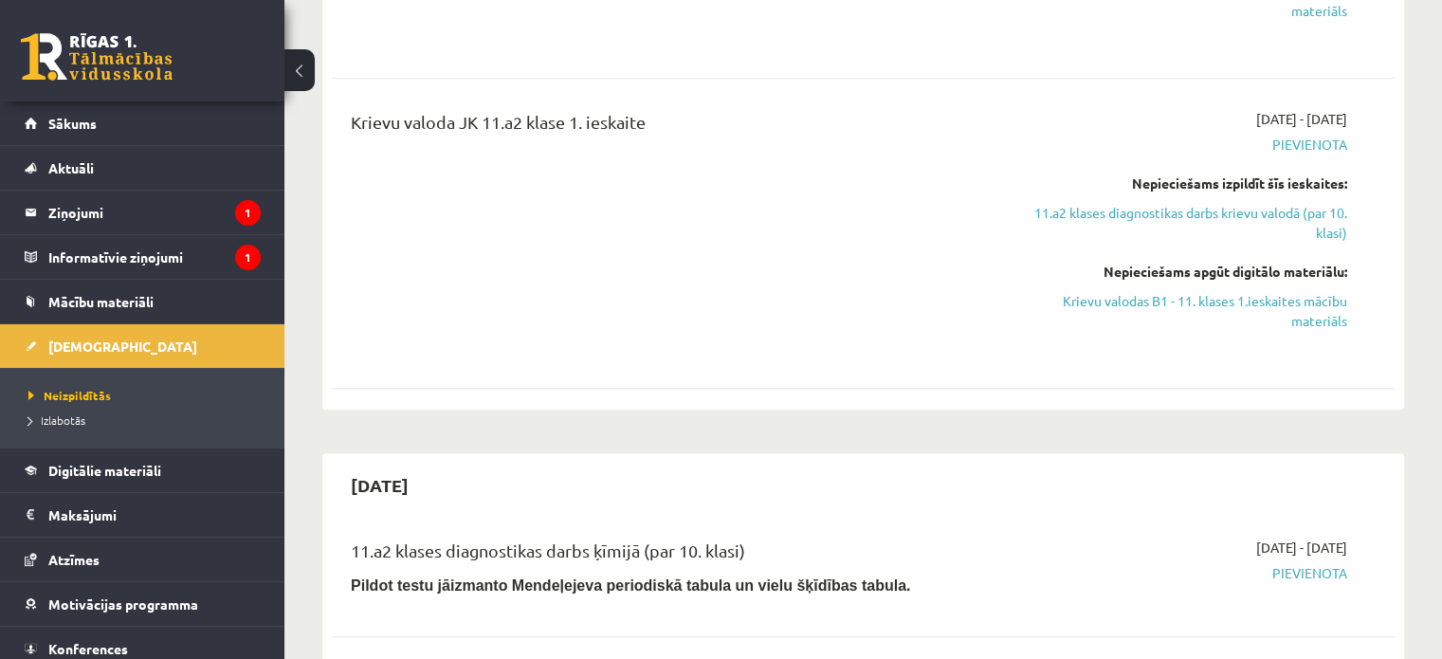
click at [879, 193] on div "Krievu valoda JK 11.a2 klase 1. ieskaite" at bounding box center [677, 233] width 683 height 248
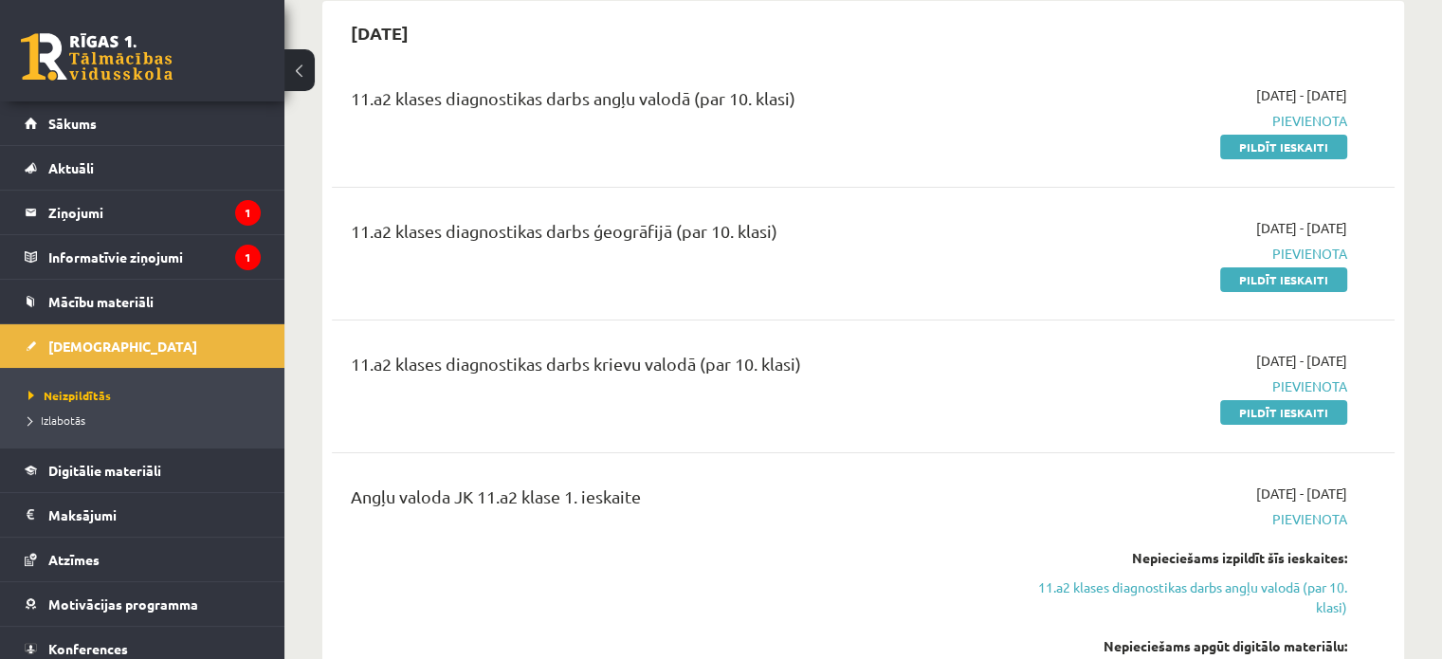
scroll to position [190, 0]
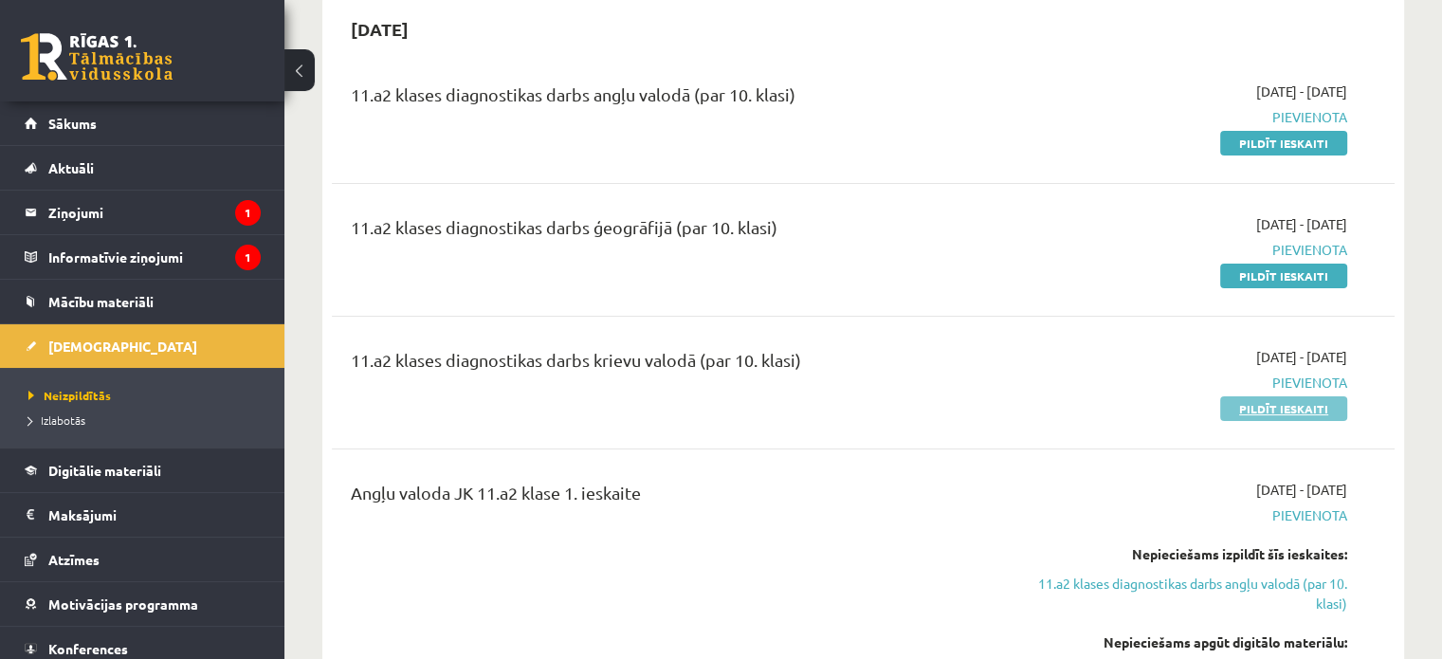
click at [1290, 408] on link "Pildīt ieskaiti" at bounding box center [1283, 408] width 127 height 25
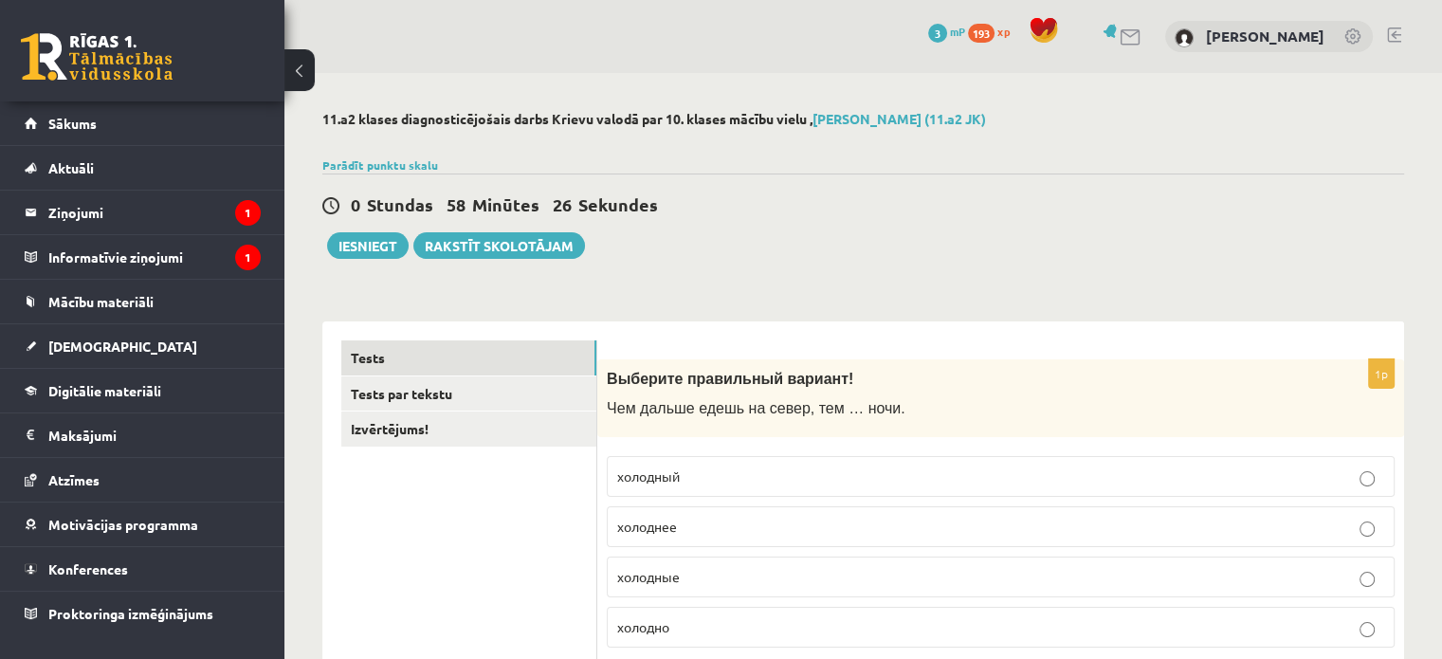
scroll to position [95, 0]
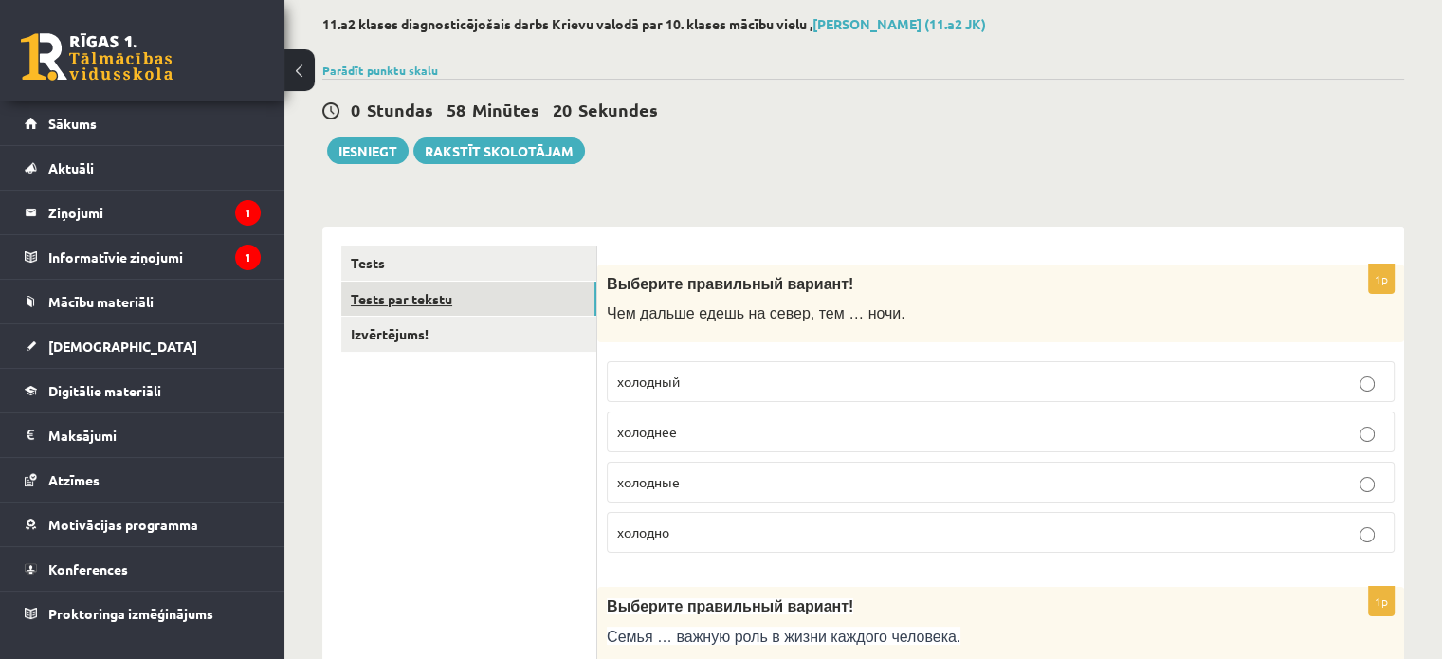
click at [560, 296] on link "Tests par tekstu" at bounding box center [468, 298] width 255 height 35
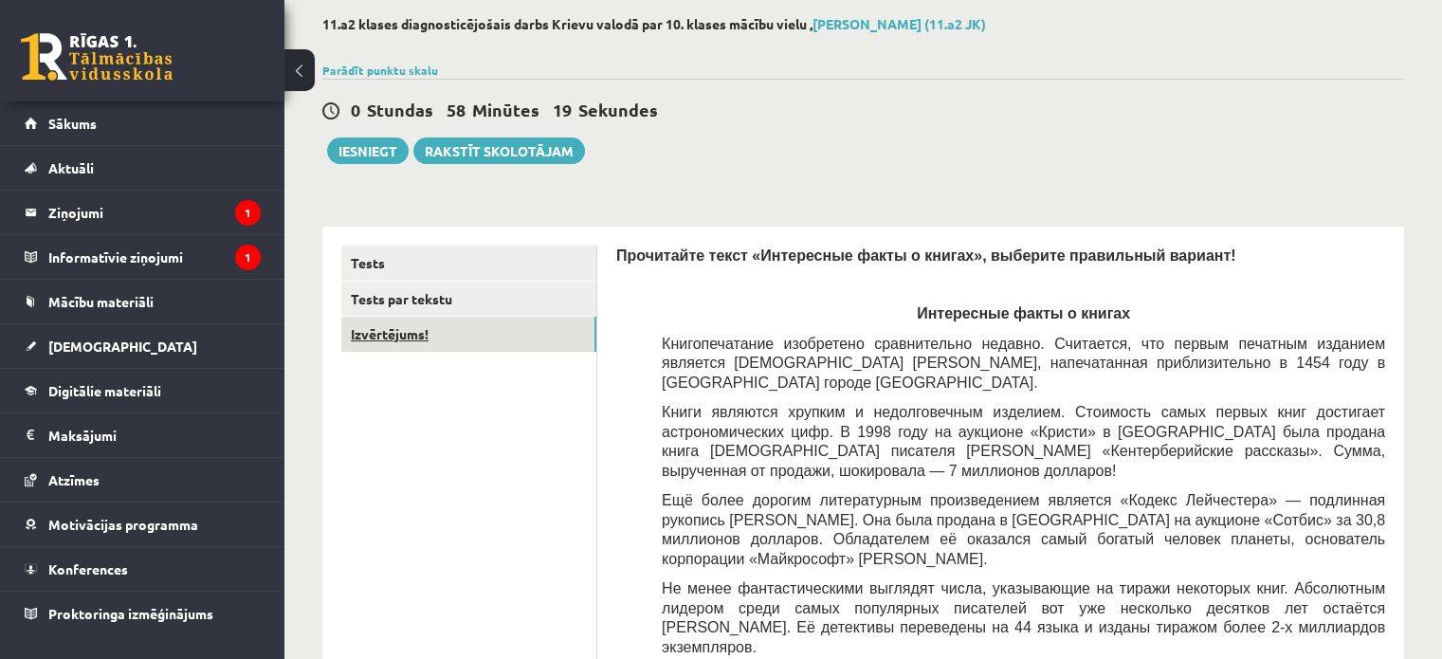
click at [549, 336] on link "Izvērtējums!" at bounding box center [468, 334] width 255 height 35
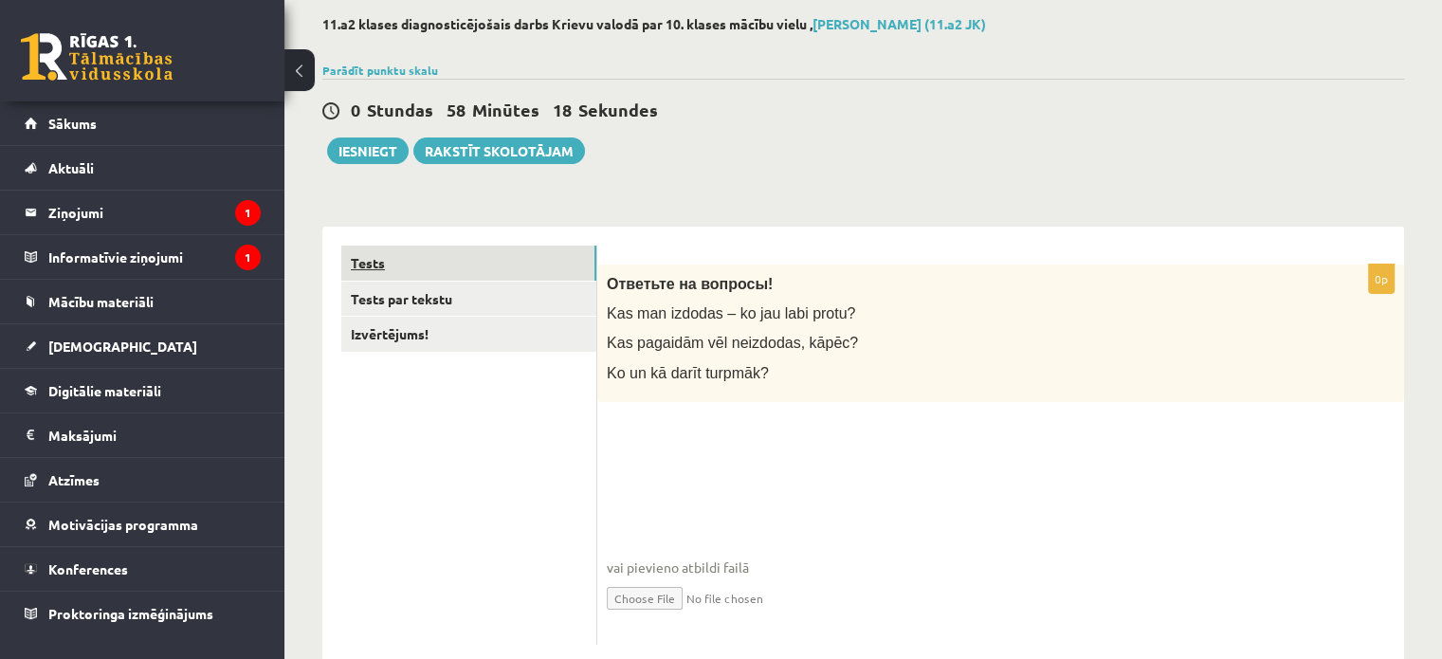
click at [538, 259] on link "Tests" at bounding box center [468, 262] width 255 height 35
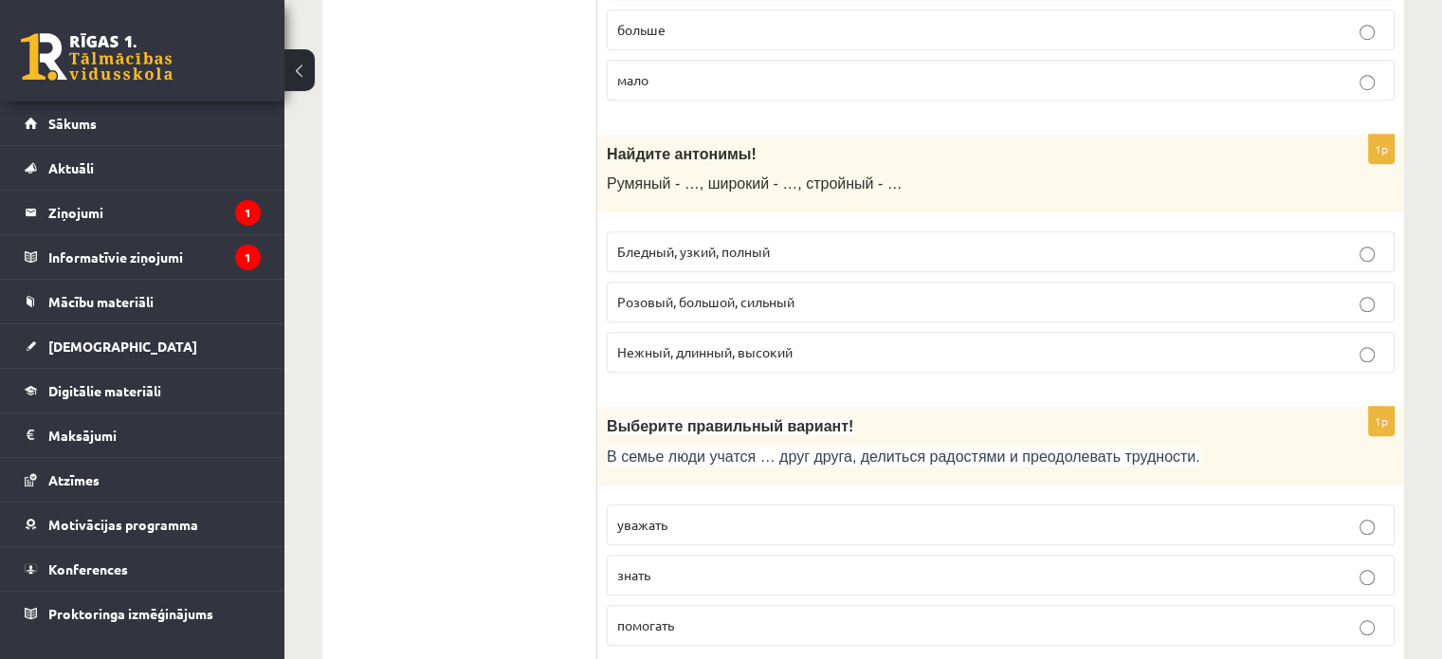
scroll to position [1422, 0]
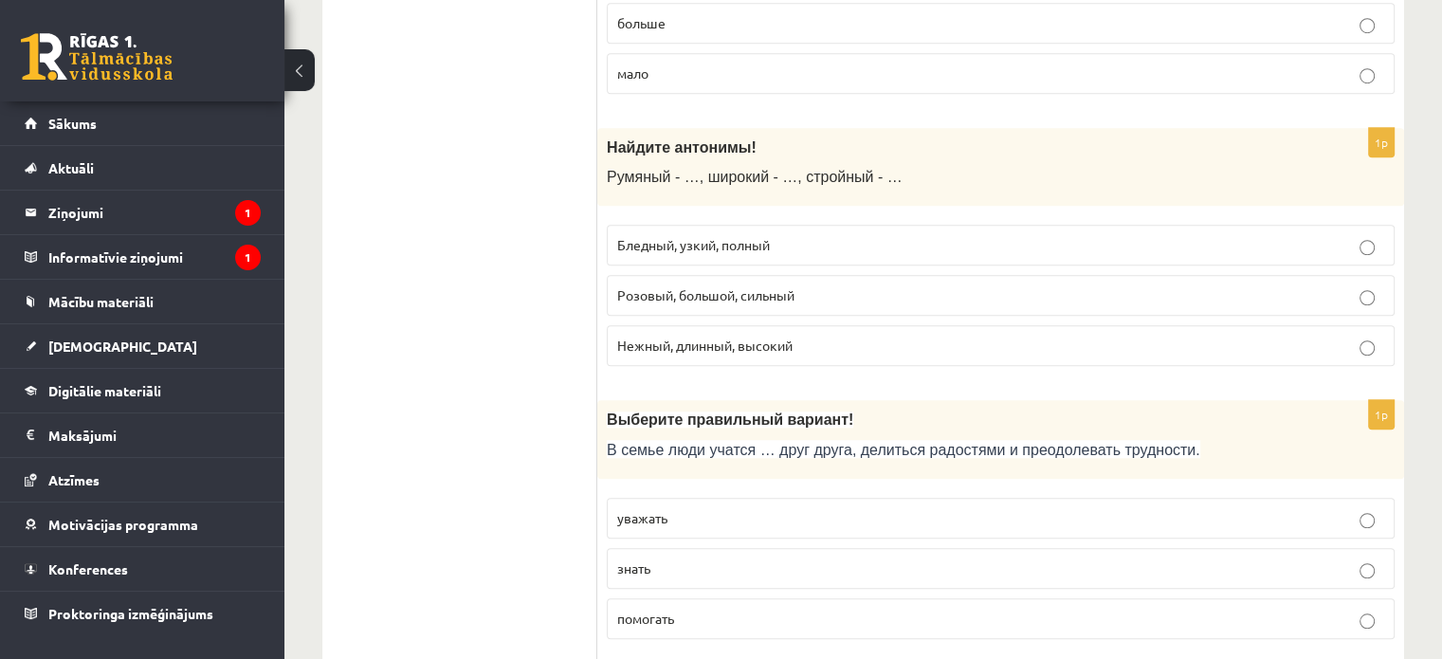
click at [1352, 245] on p "Бледный, узкий, полный" at bounding box center [1000, 245] width 767 height 20
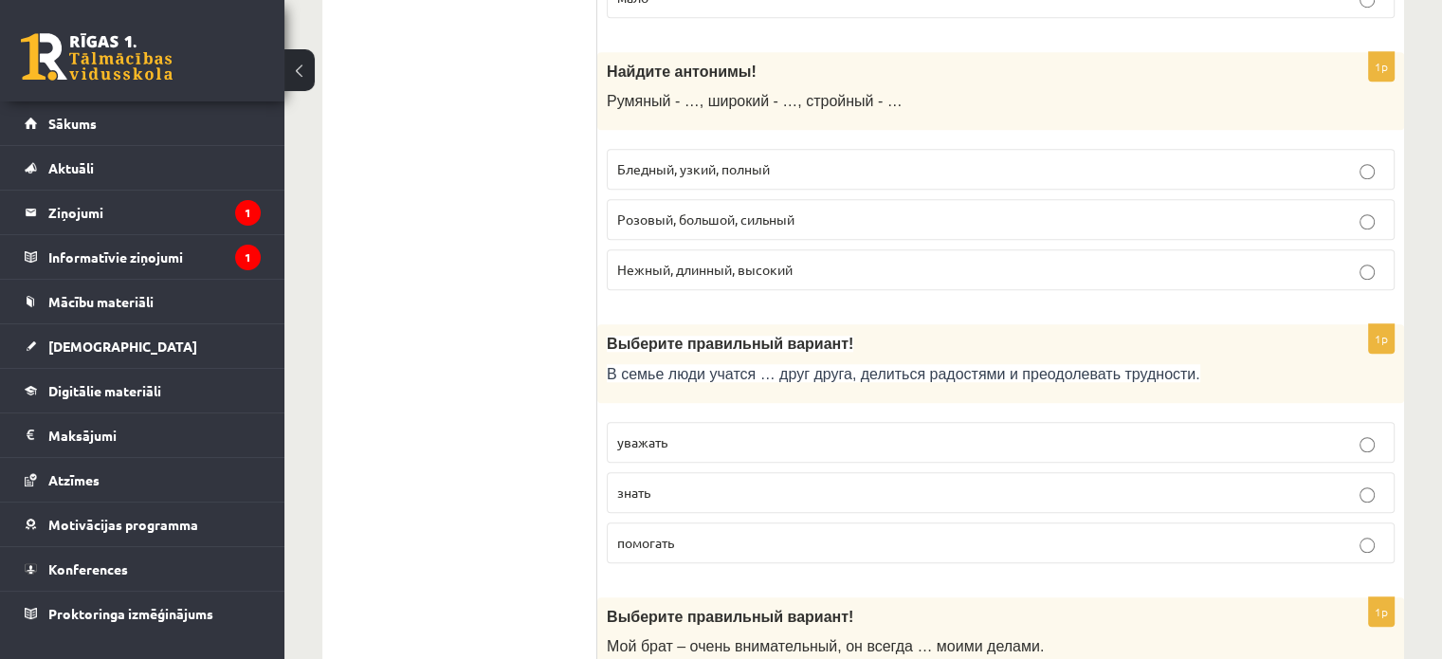
scroll to position [1706, 0]
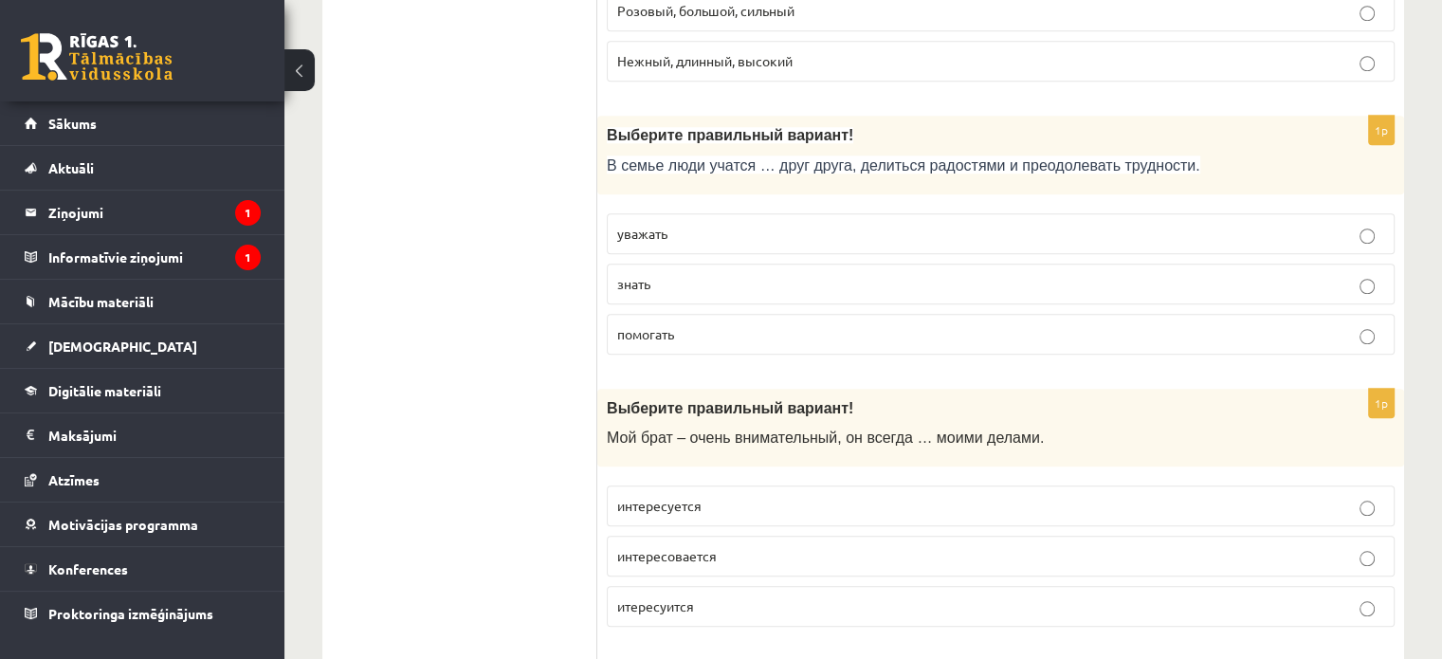
click at [1368, 224] on p "уважать" at bounding box center [1000, 234] width 767 height 20
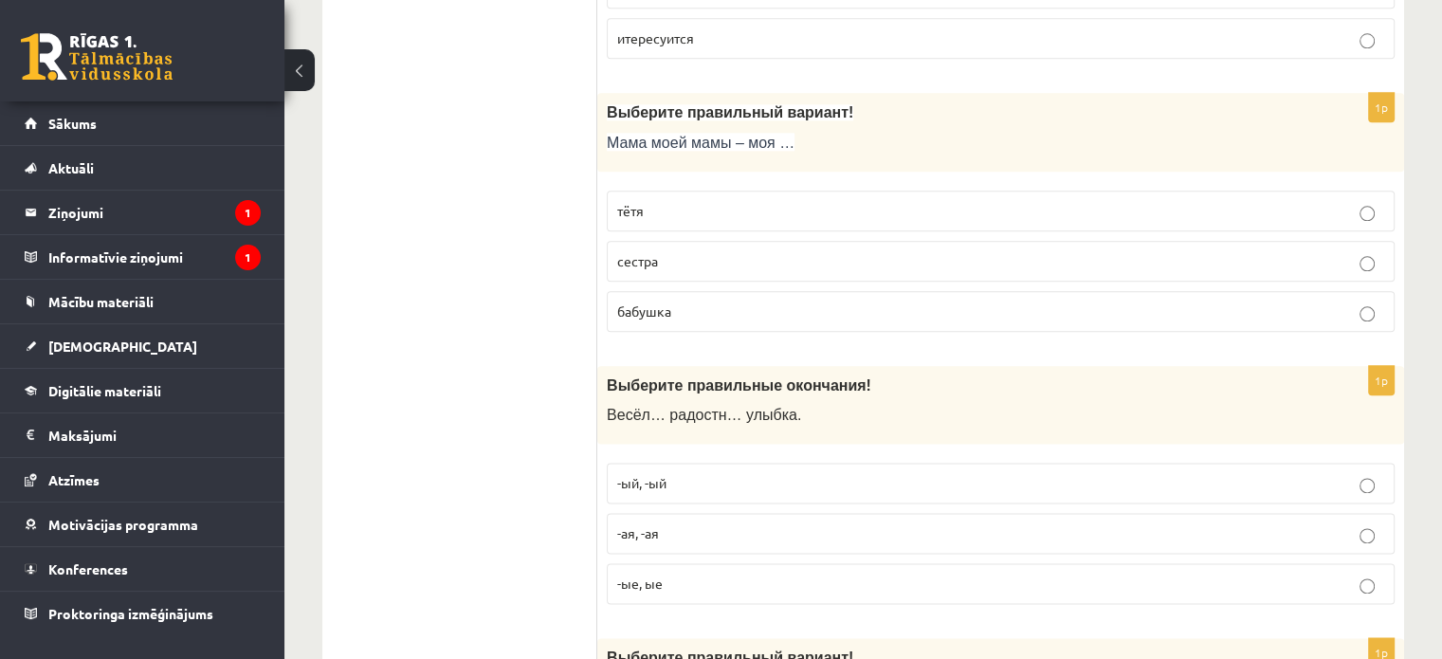
scroll to position [2275, 0]
click at [1354, 303] on p "бабушка" at bounding box center [1000, 310] width 767 height 20
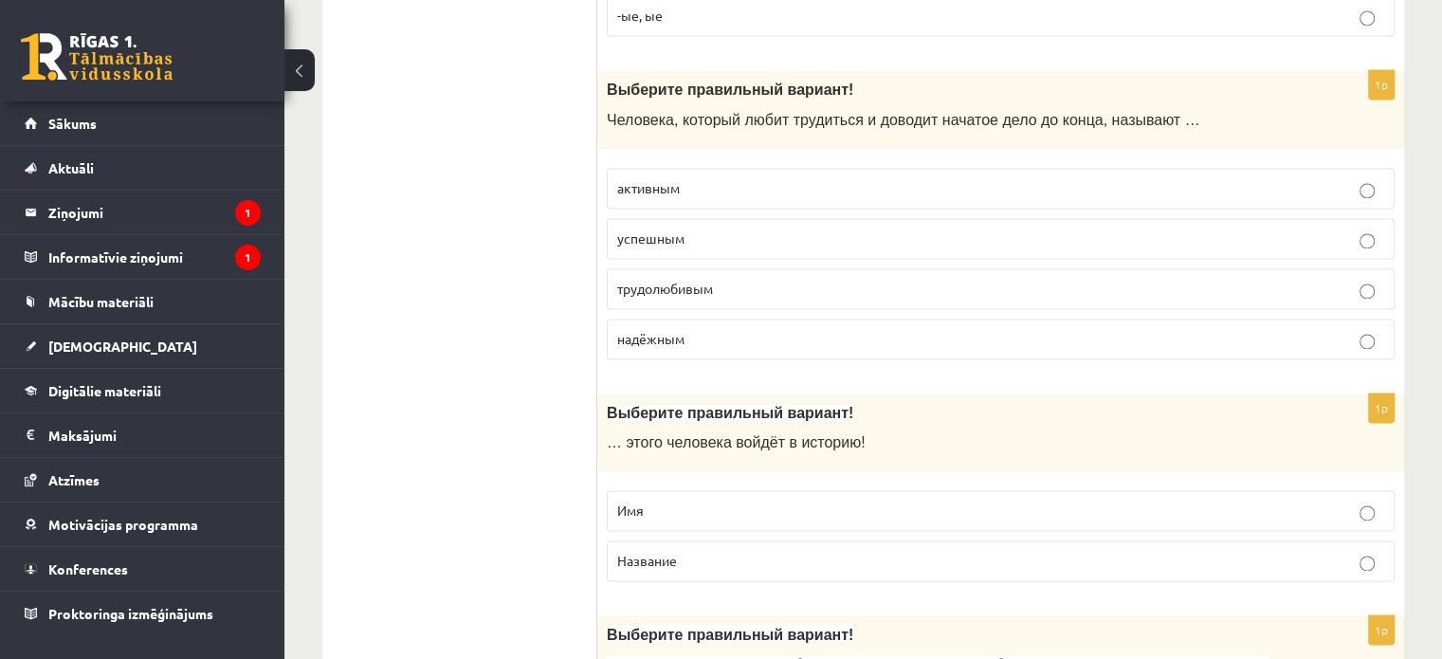
scroll to position [2843, 0]
click at [1379, 278] on p "трудолюбивым" at bounding box center [1000, 287] width 767 height 20
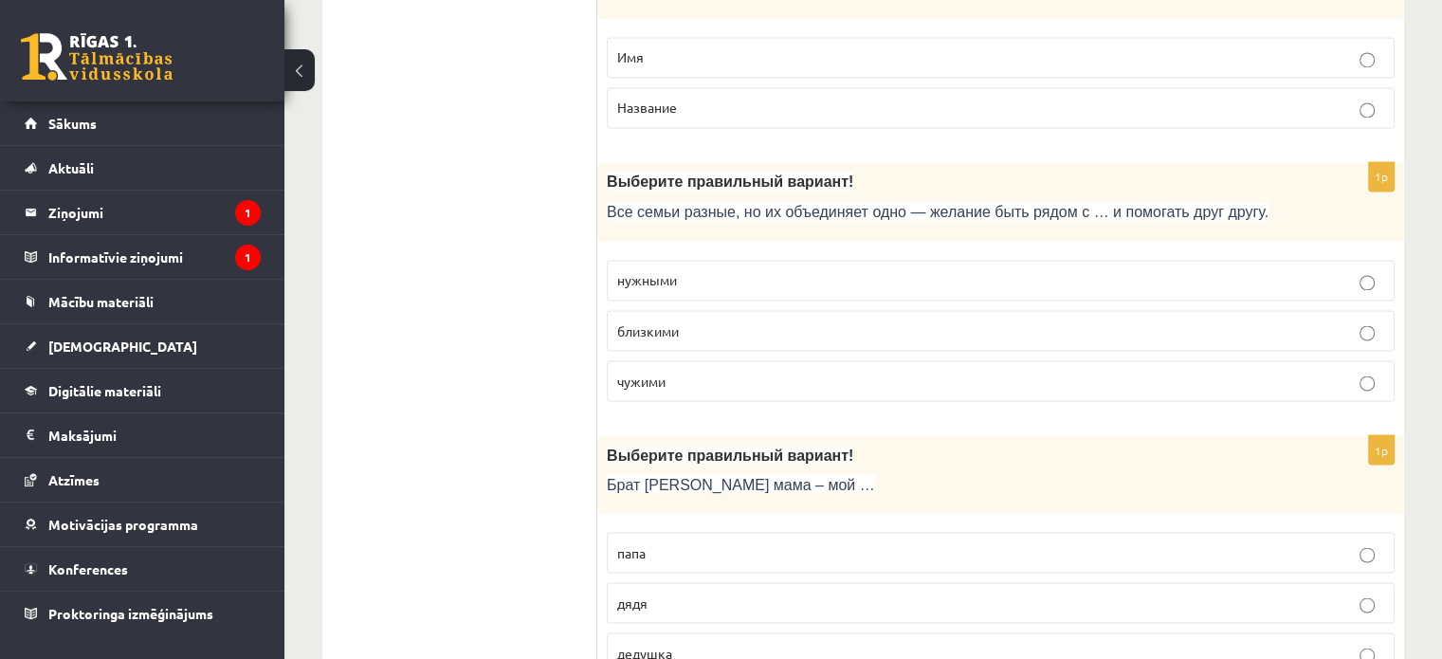
scroll to position [3412, 0]
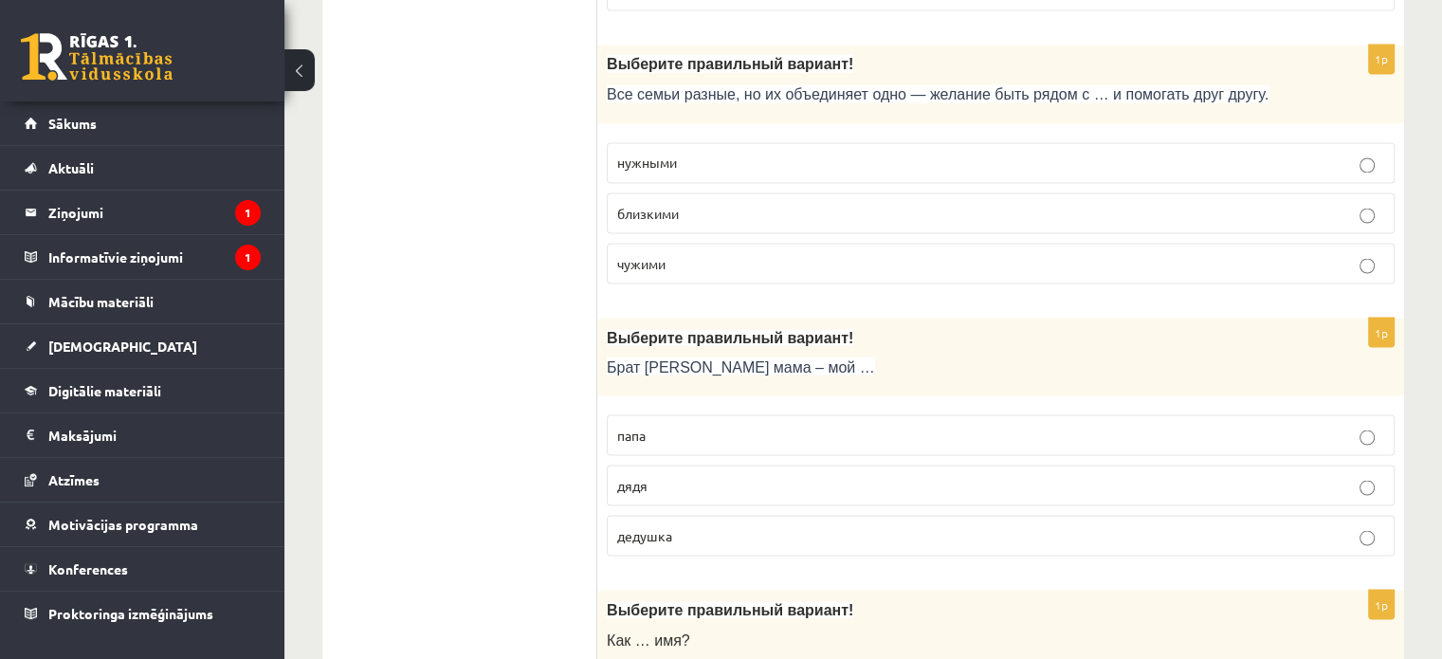
click at [1376, 203] on p "близкими" at bounding box center [1000, 213] width 767 height 20
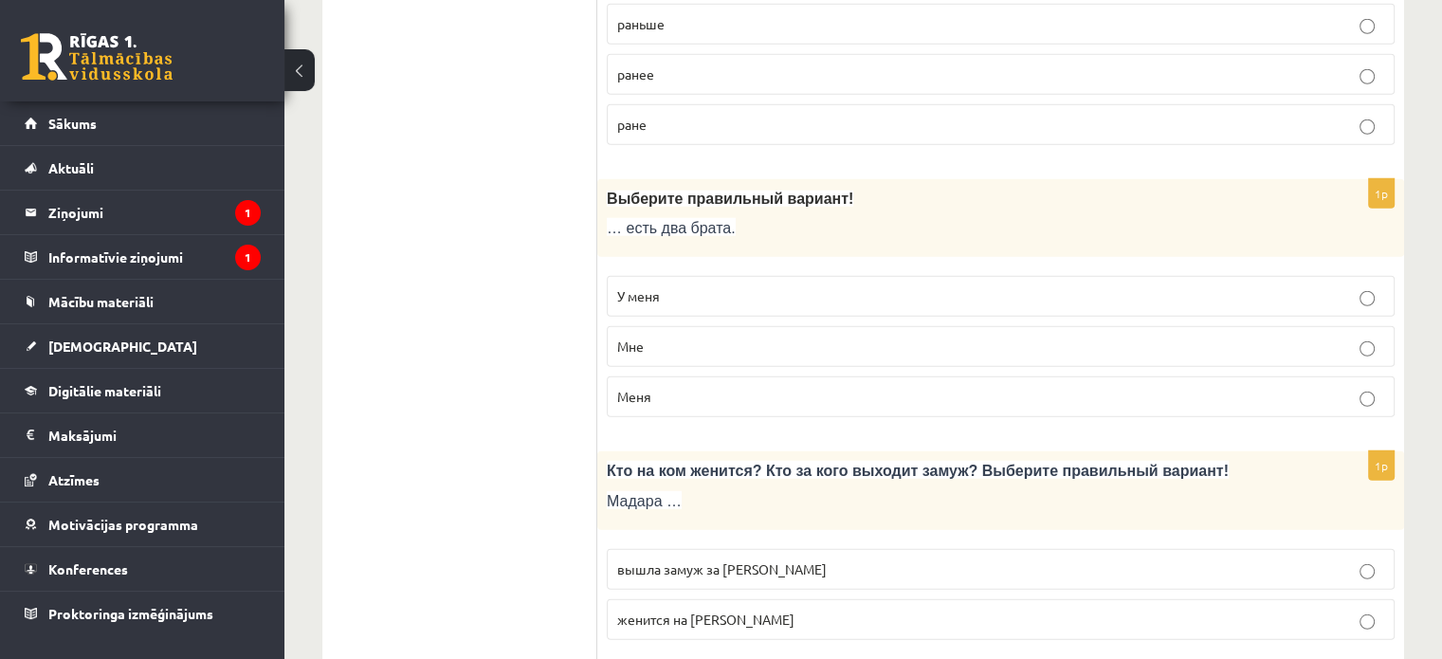
scroll to position [5307, 0]
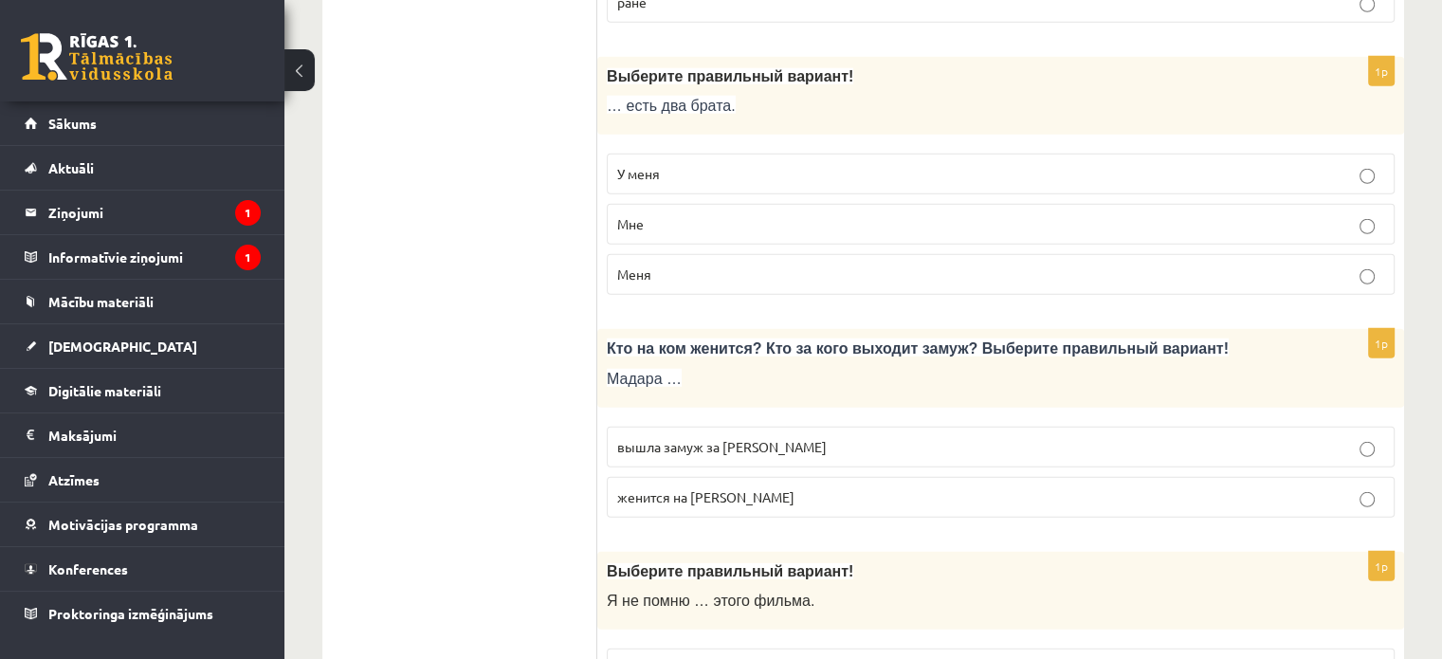
click at [1364, 164] on p "У меня" at bounding box center [1000, 174] width 767 height 20
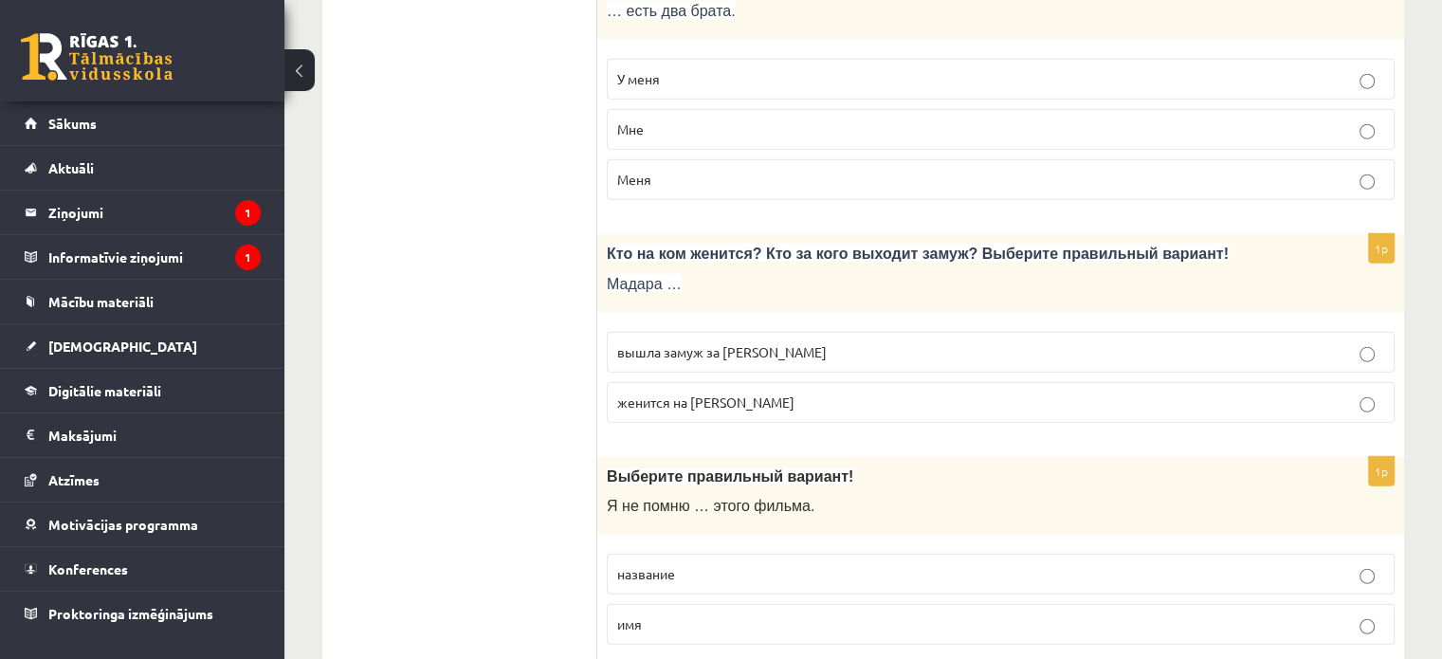
scroll to position [5497, 0]
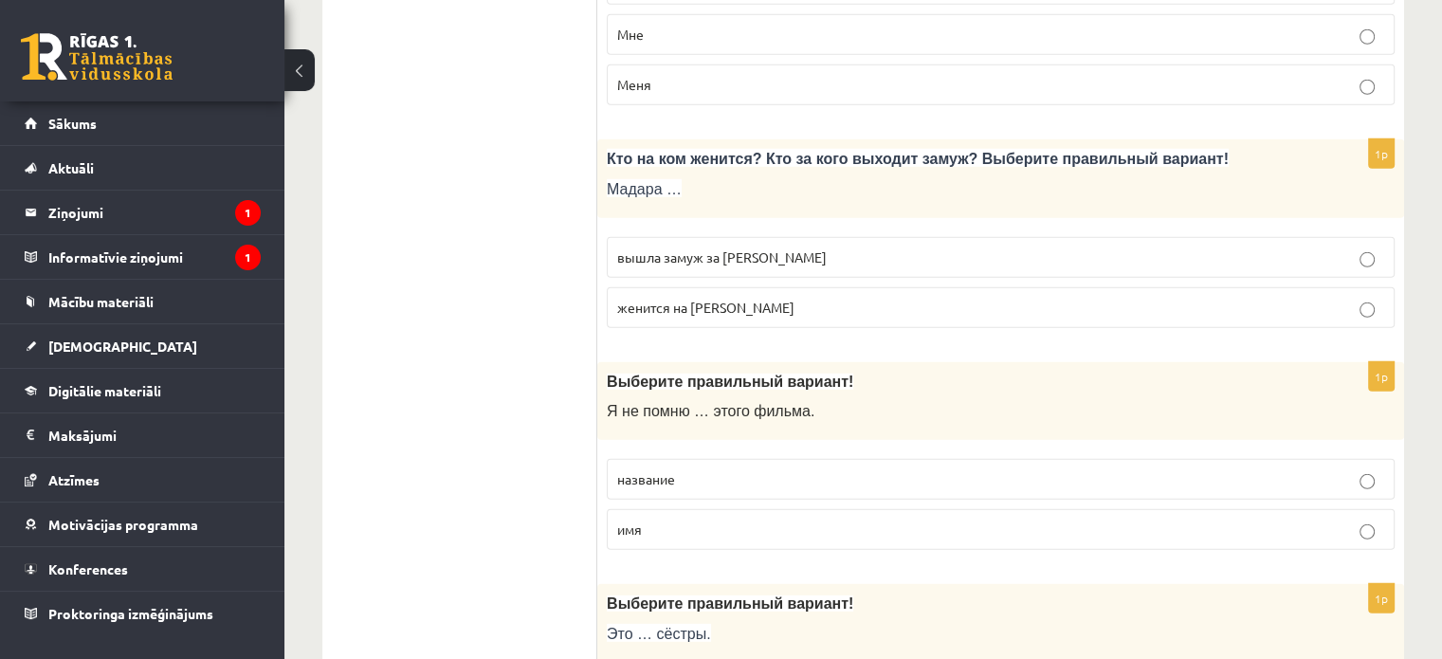
click at [1357, 247] on p "вышла замуж за Марка" at bounding box center [1000, 257] width 767 height 20
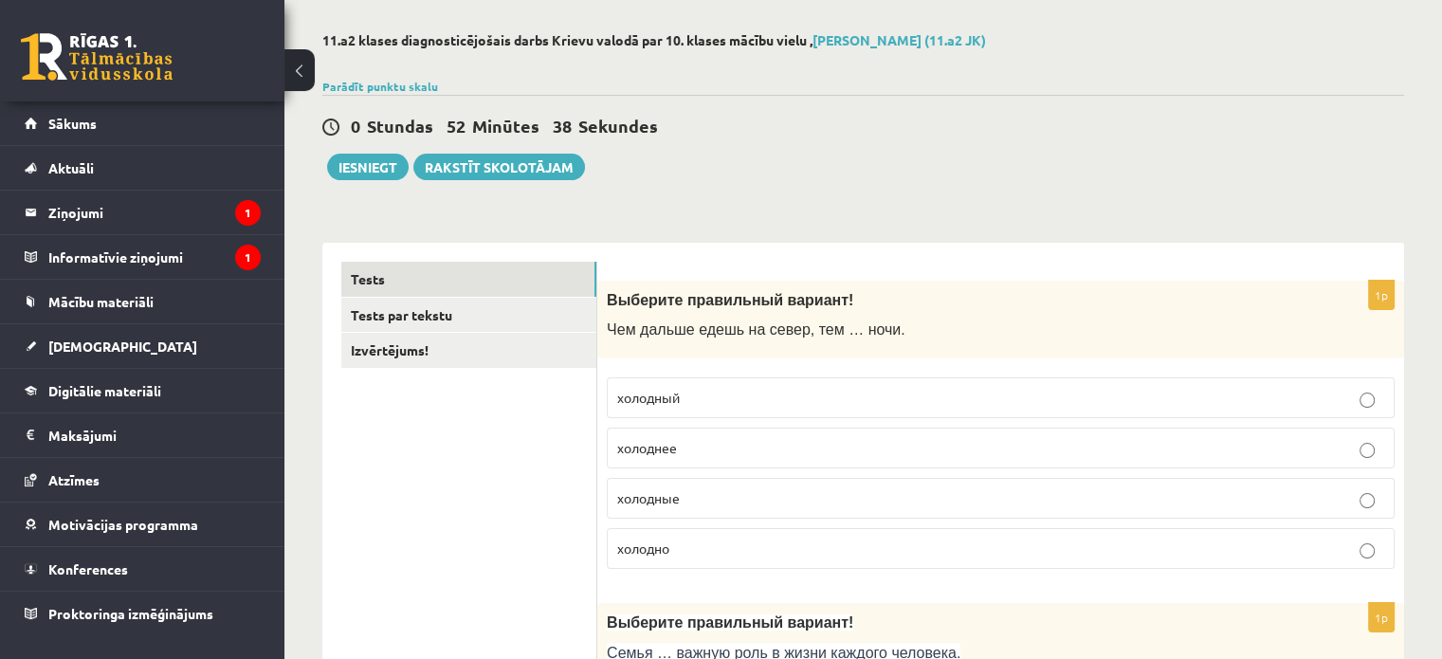
scroll to position [0, 0]
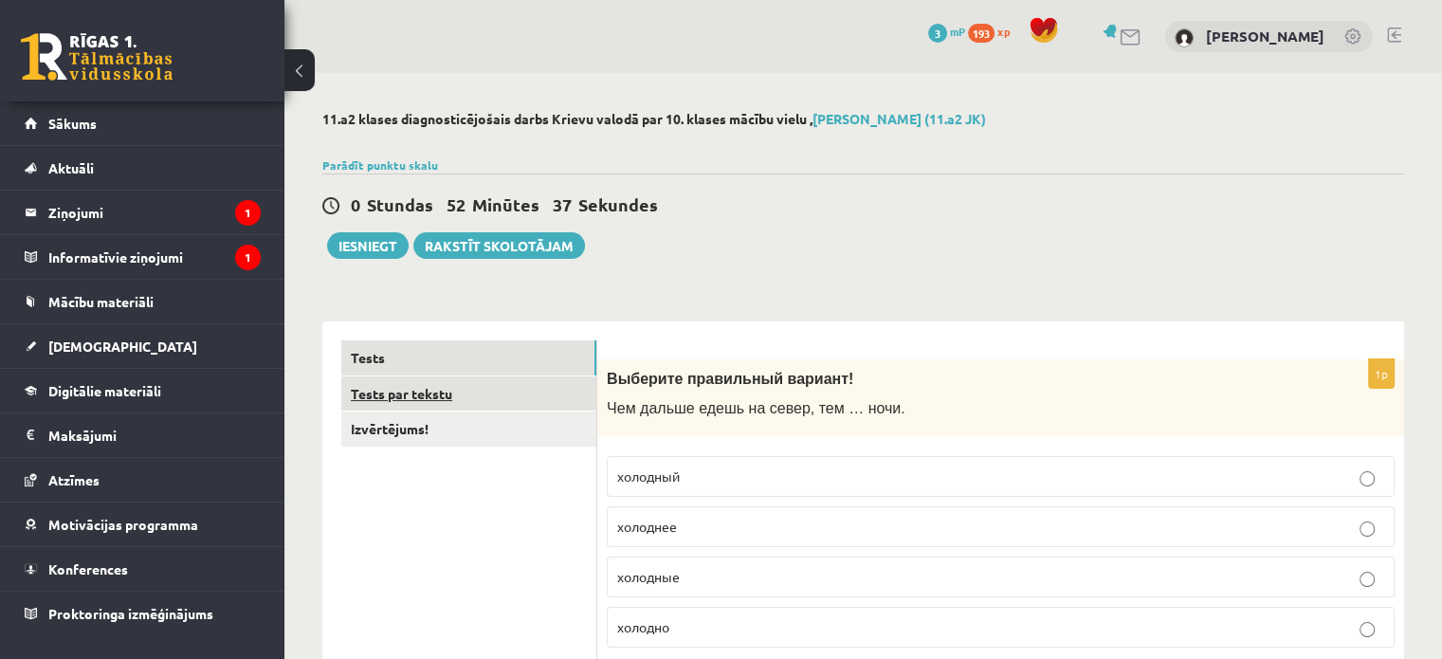
click at [495, 402] on link "Tests par tekstu" at bounding box center [468, 393] width 255 height 35
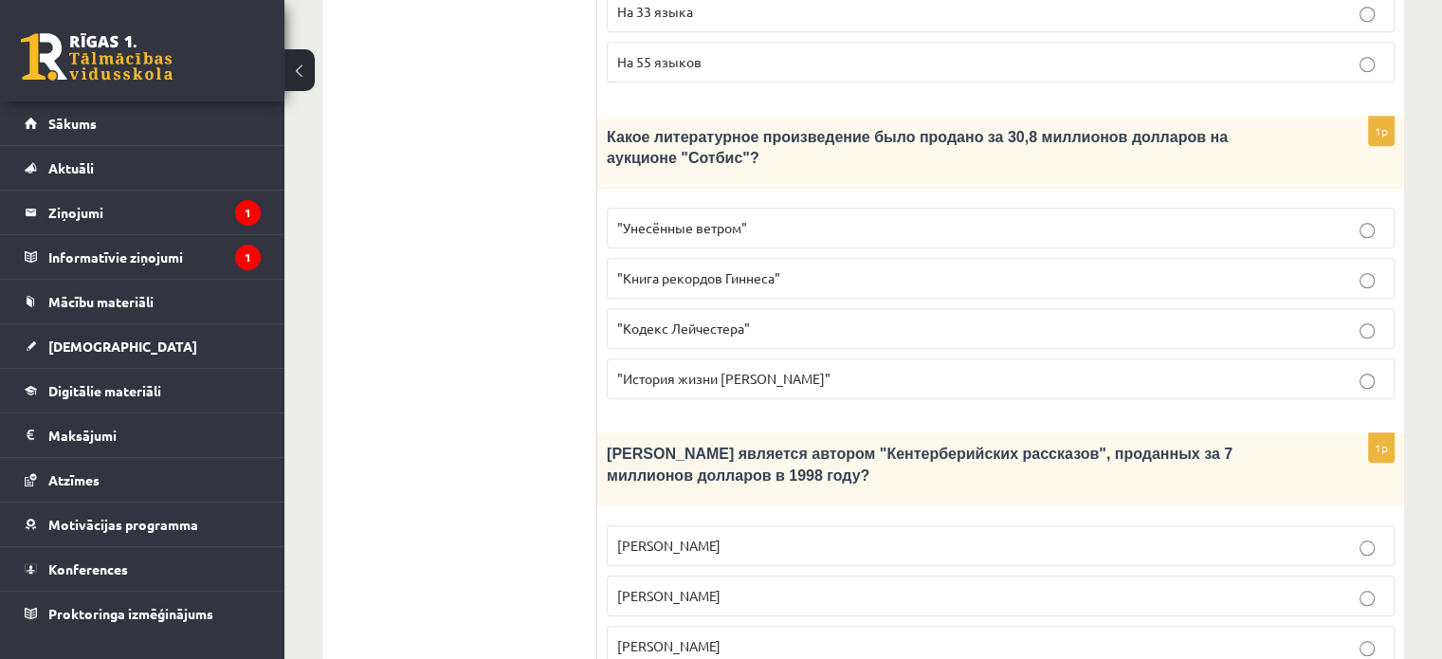
scroll to position [1706, 0]
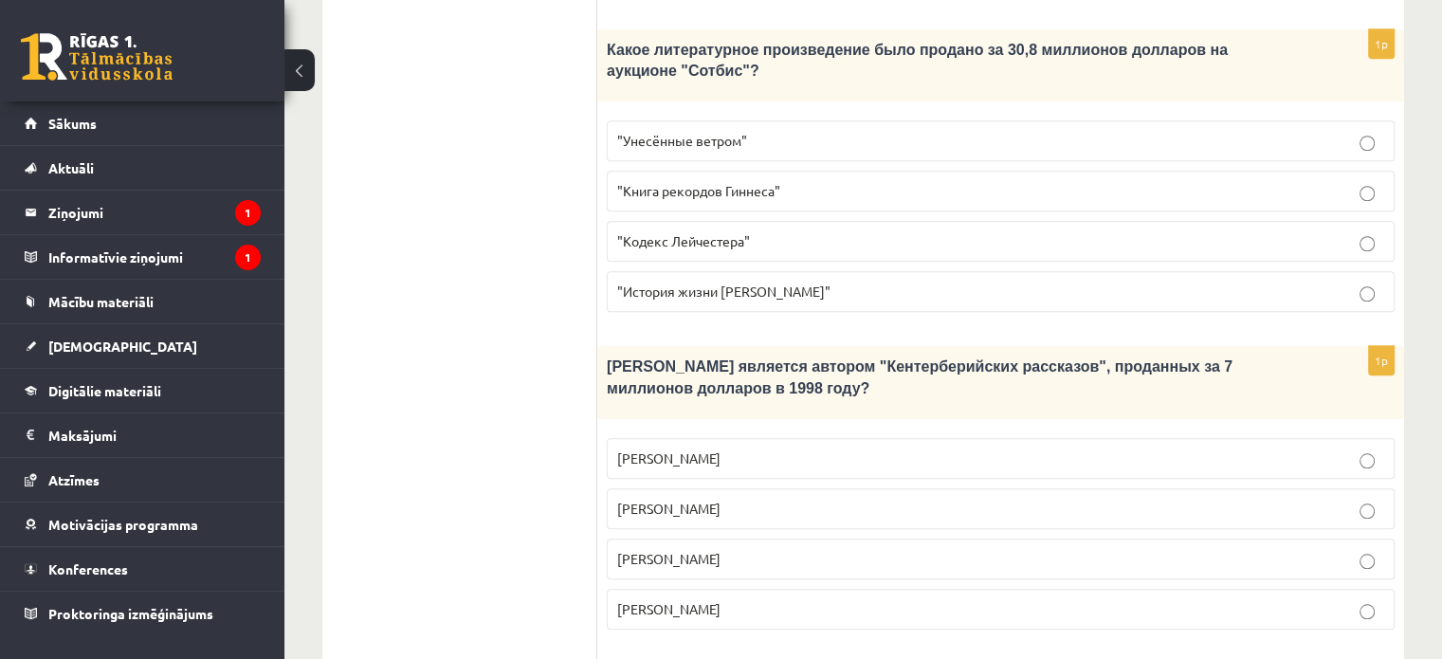
click at [1367, 549] on p "Джефри Чосер" at bounding box center [1000, 559] width 767 height 20
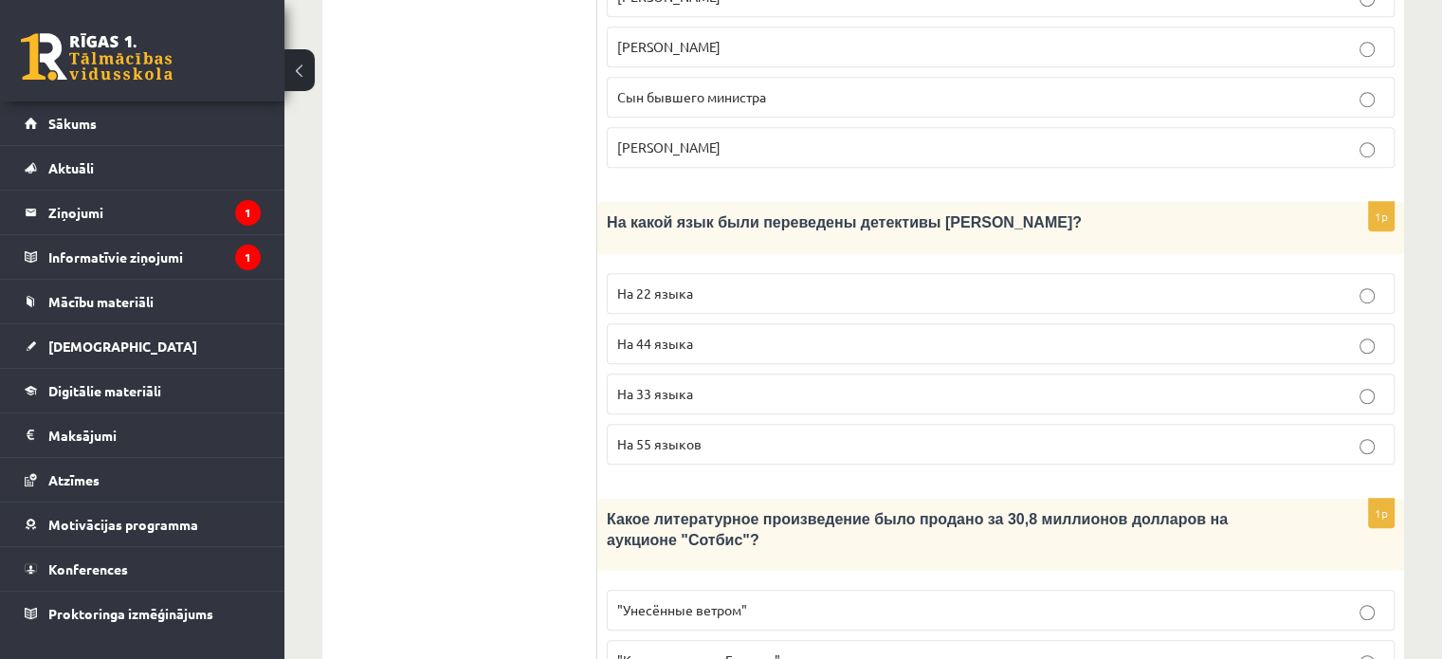
scroll to position [1327, 0]
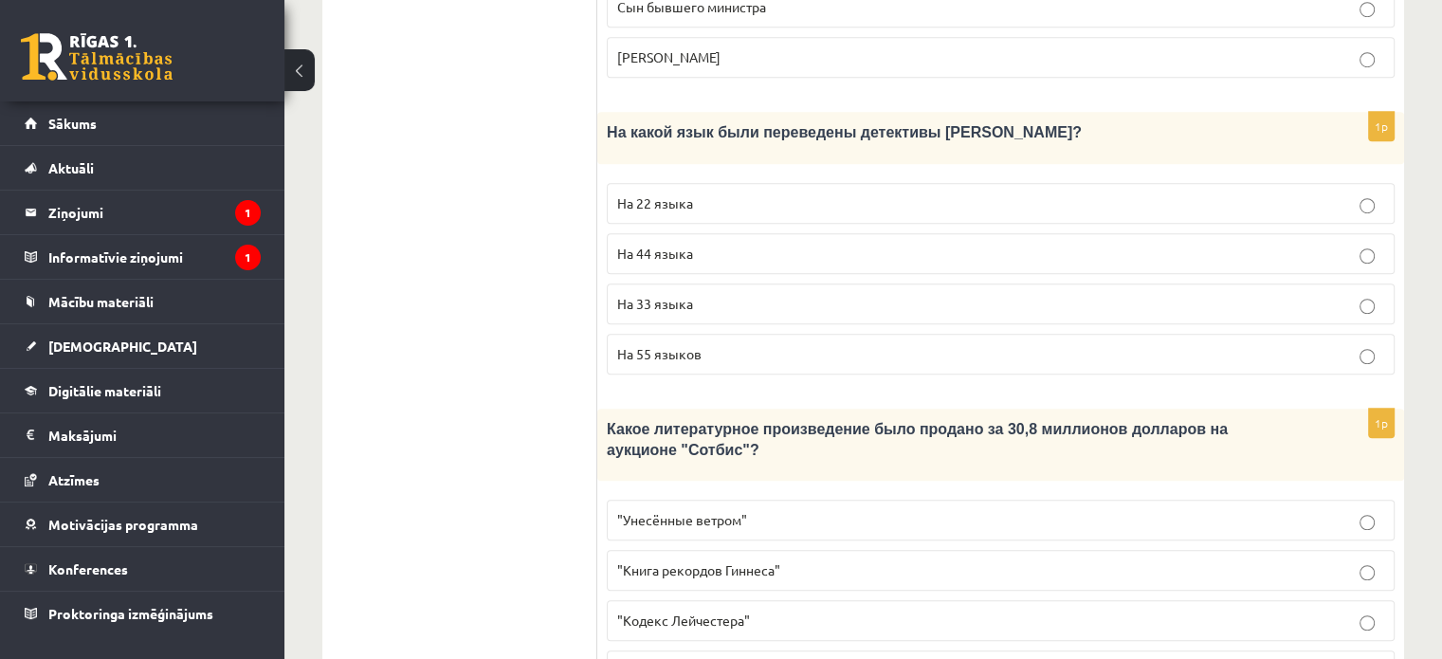
click at [731, 611] on span ""Кодекс Лейчестера"" at bounding box center [683, 619] width 133 height 17
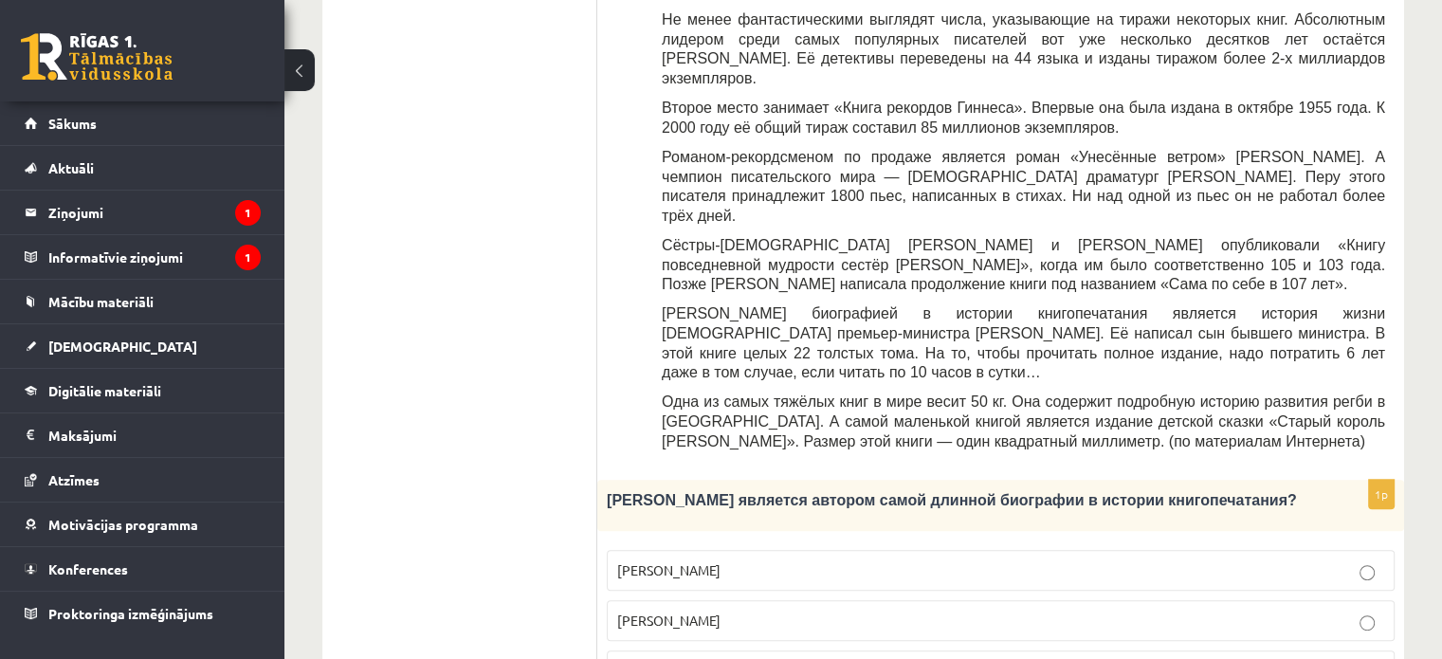
scroll to position [853, 0]
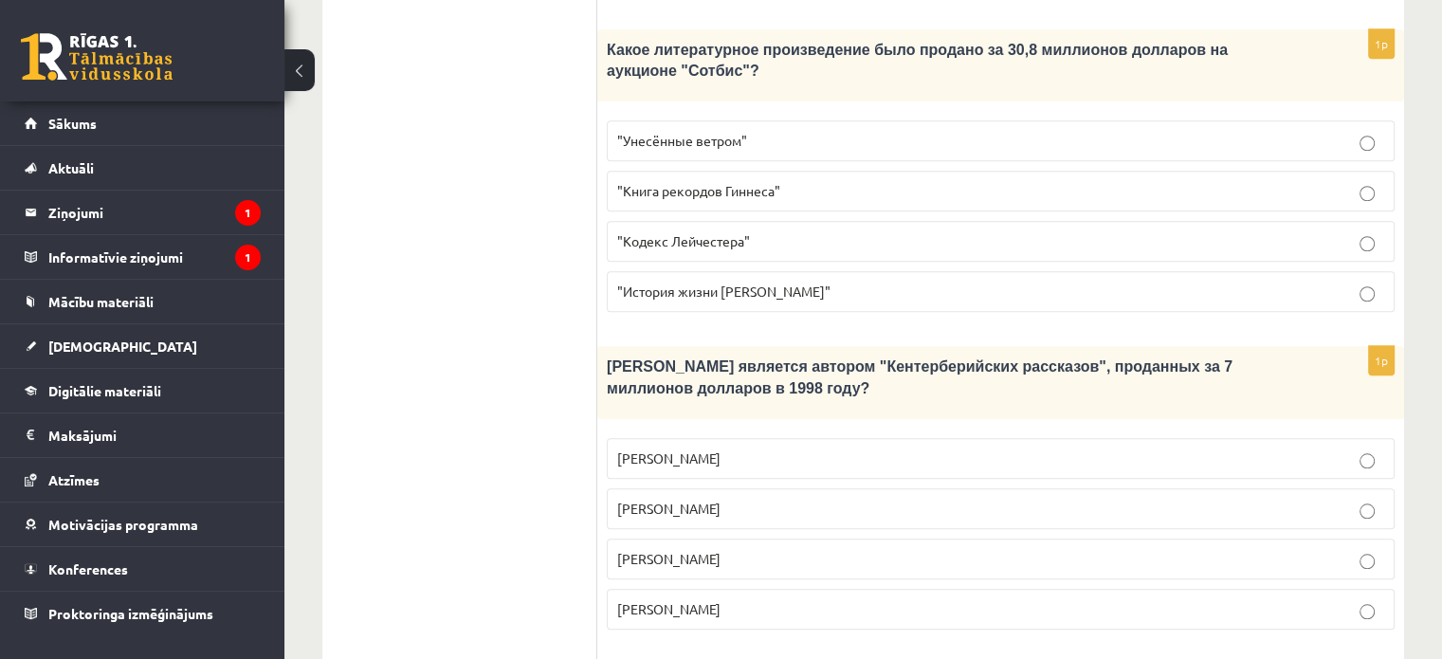
scroll to position [1895, 0]
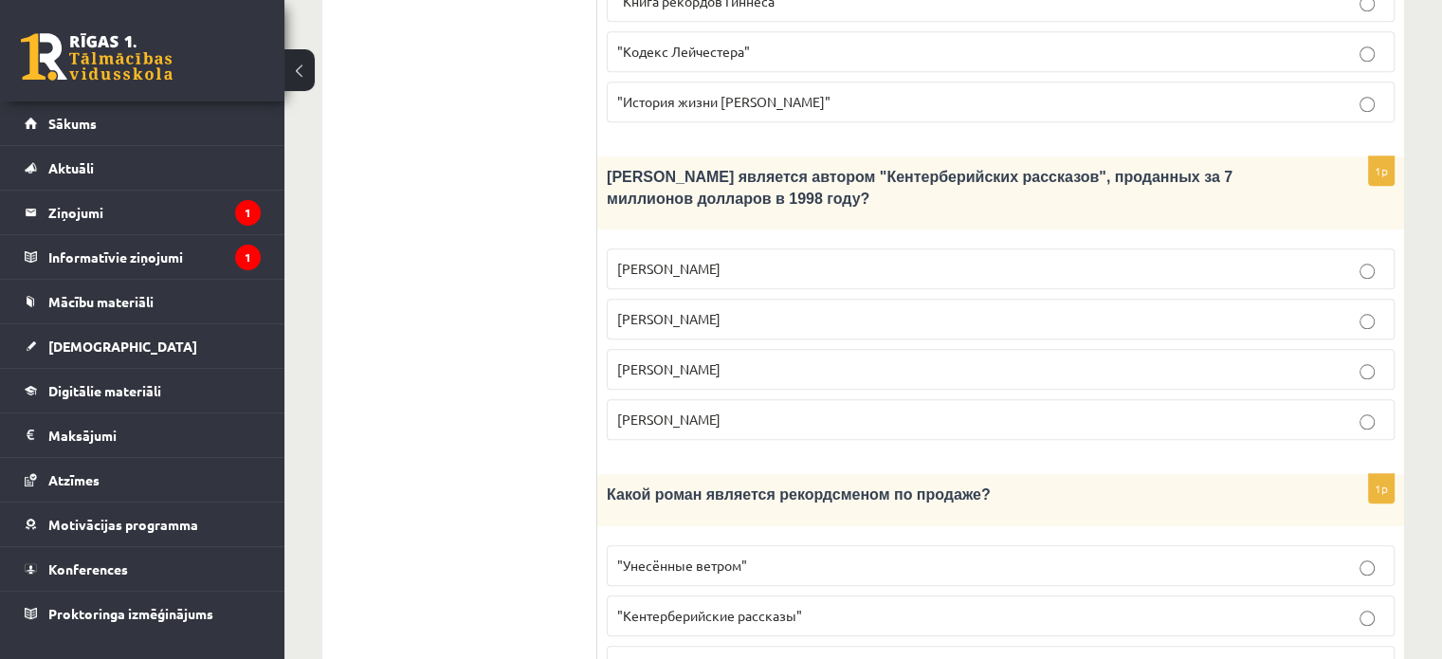
click at [1092, 555] on p ""Унесённые ветром"" at bounding box center [1000, 565] width 767 height 20
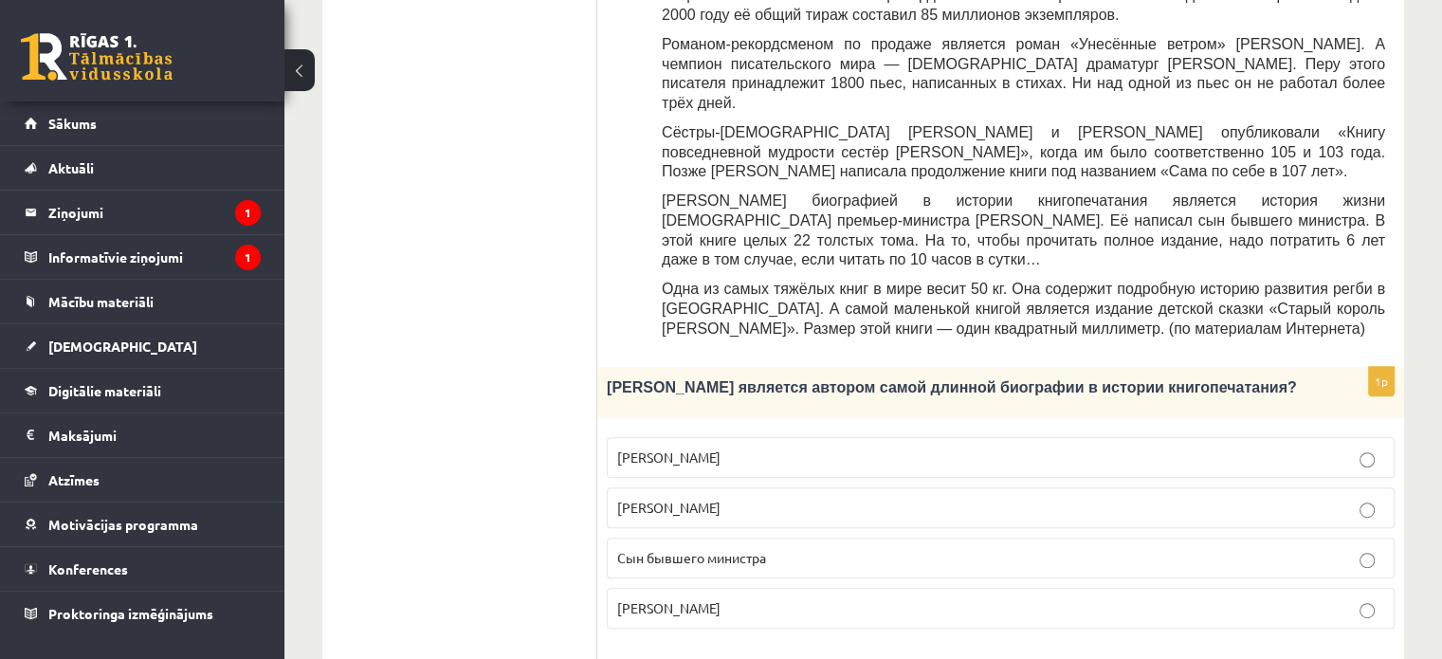
scroll to position [663, 0]
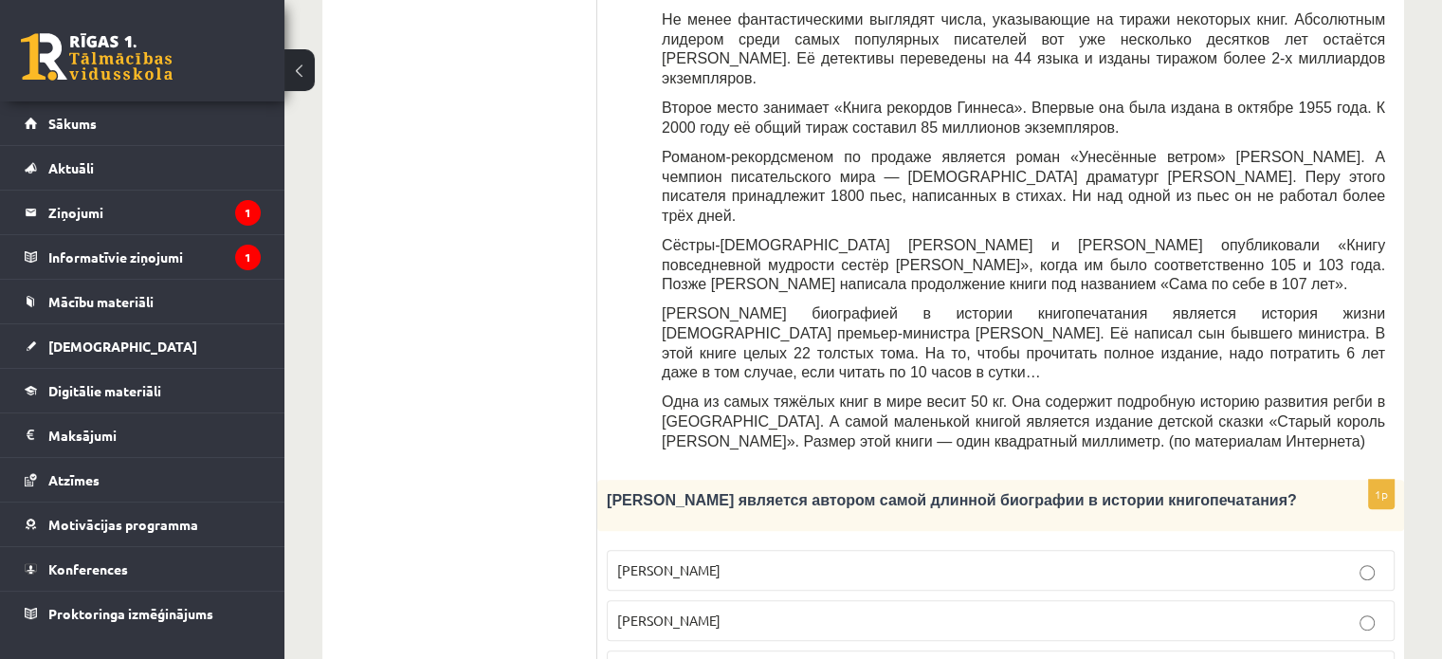
click at [792, 658] on p "Сын бывшего министра" at bounding box center [1000, 671] width 767 height 20
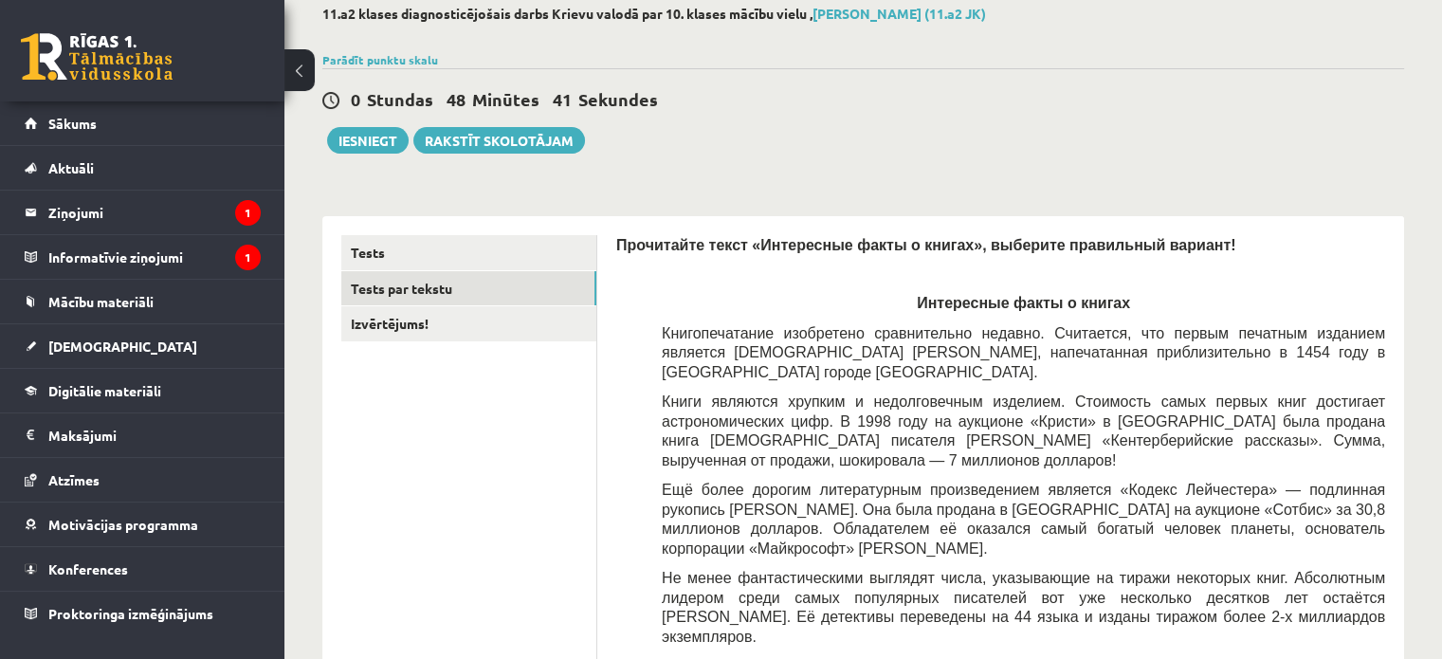
scroll to position [0, 0]
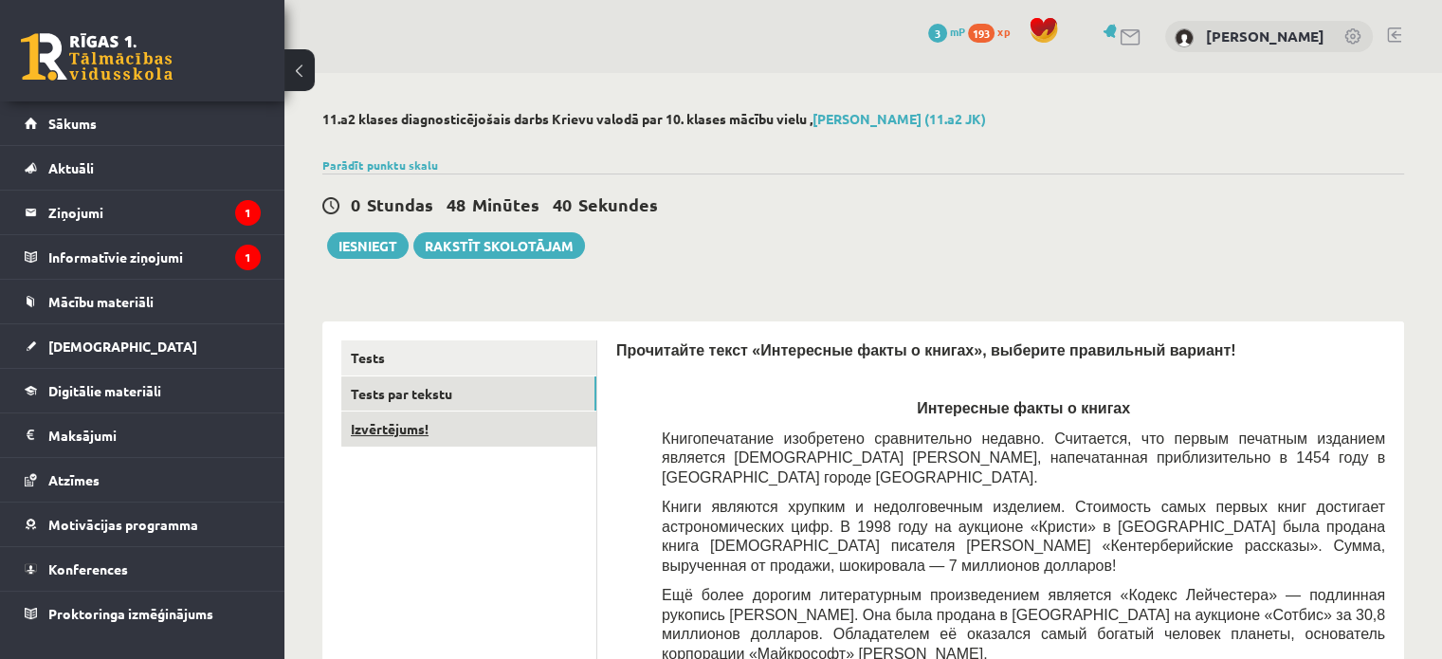
click at [491, 442] on link "Izvērtējums!" at bounding box center [468, 428] width 255 height 35
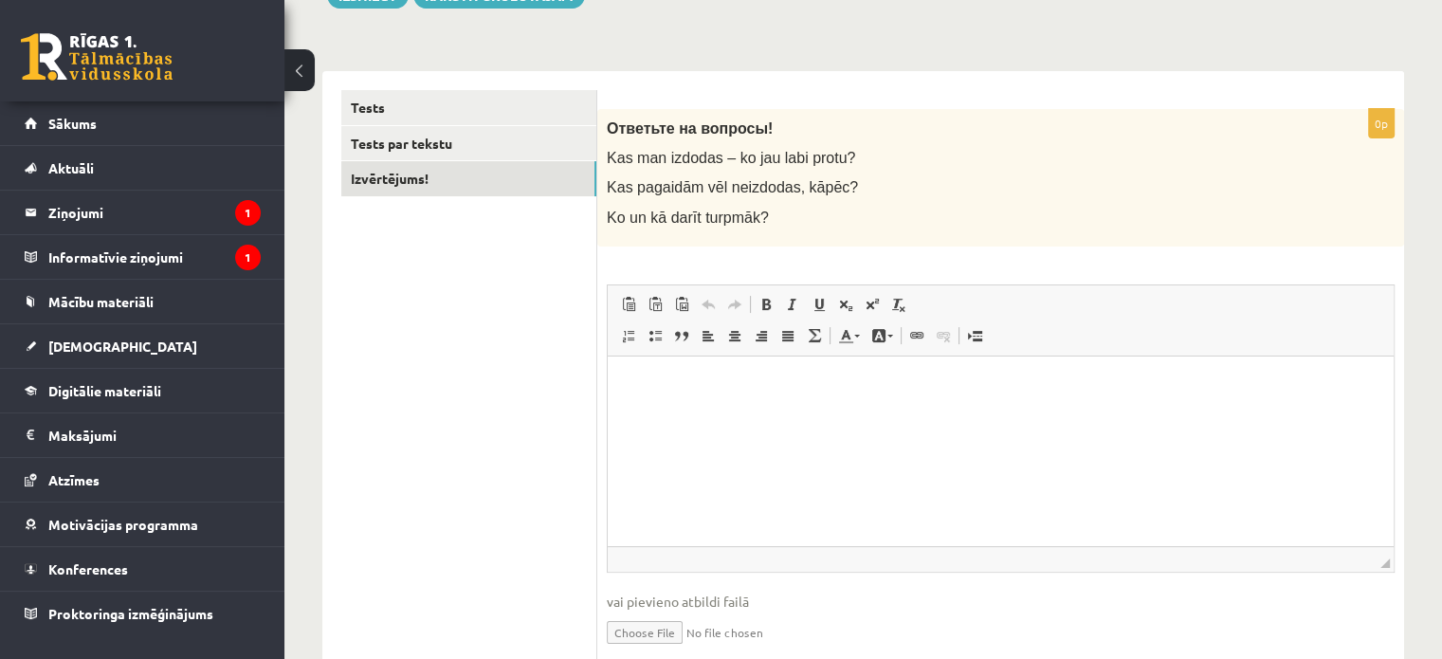
scroll to position [326, 0]
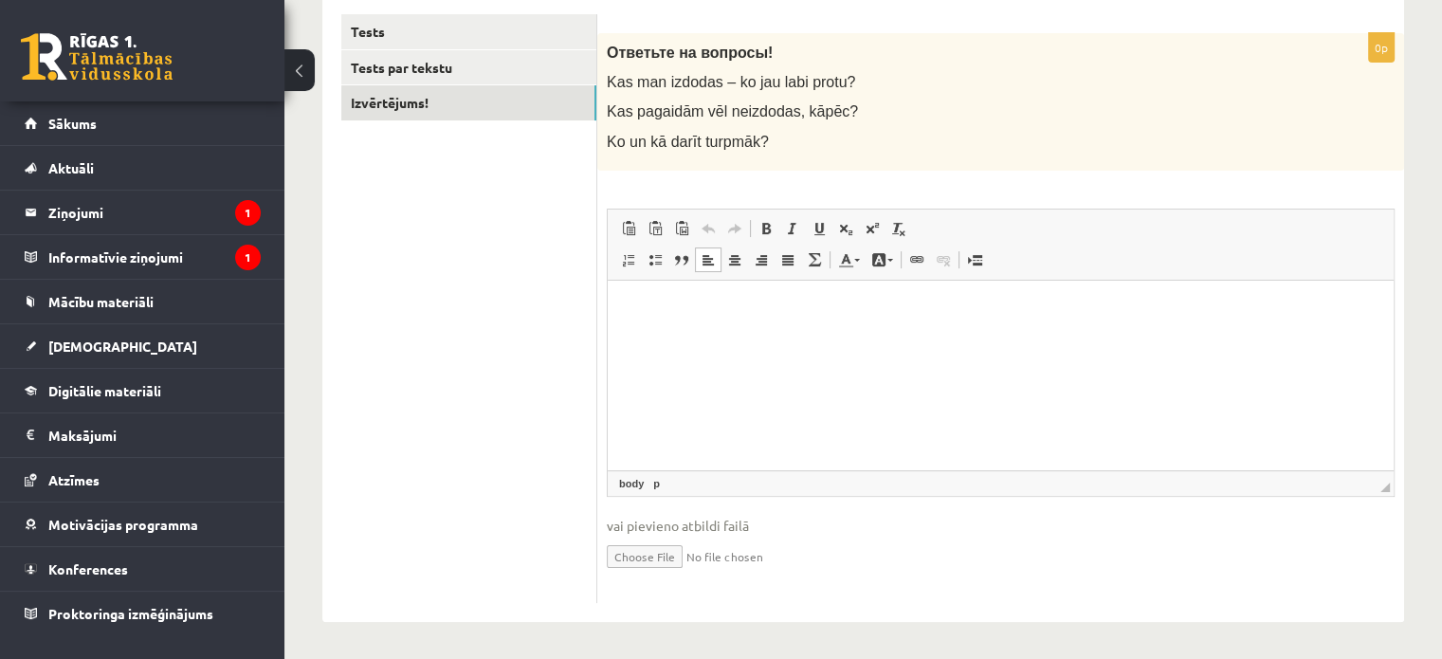
click at [705, 327] on html at bounding box center [1001, 309] width 786 height 58
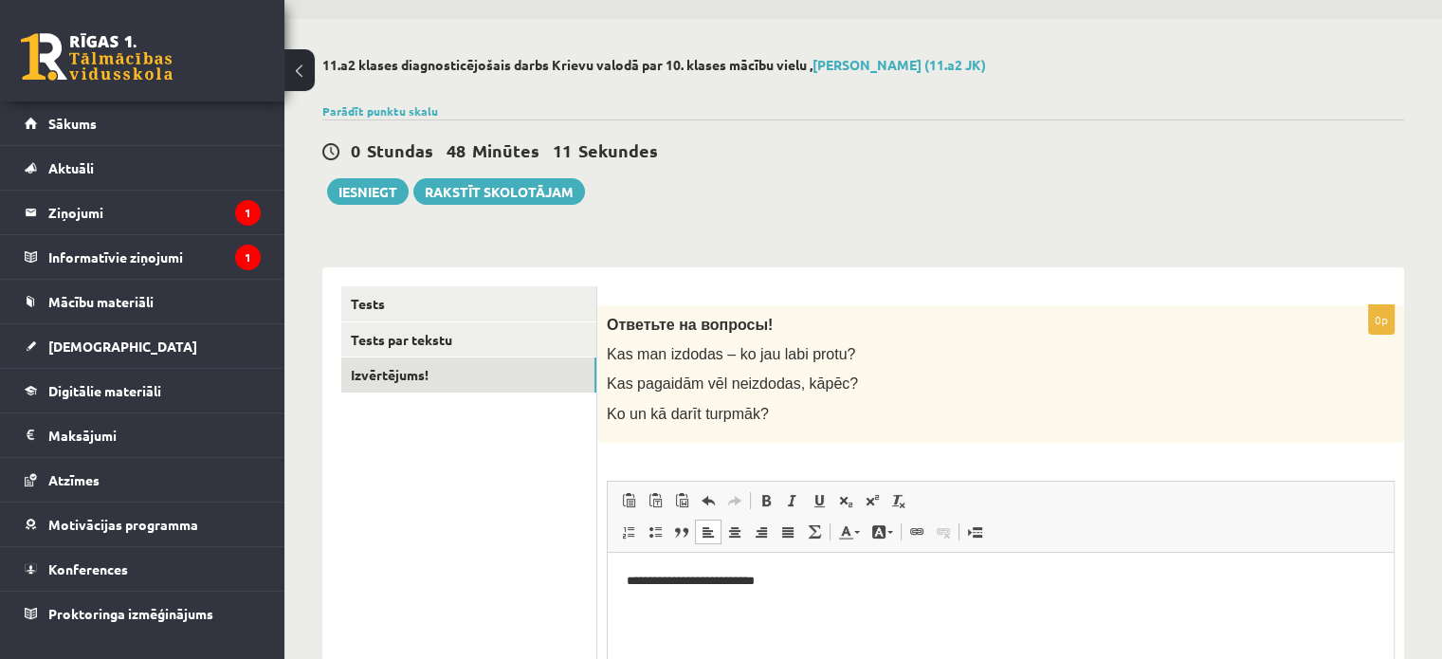
scroll to position [42, 0]
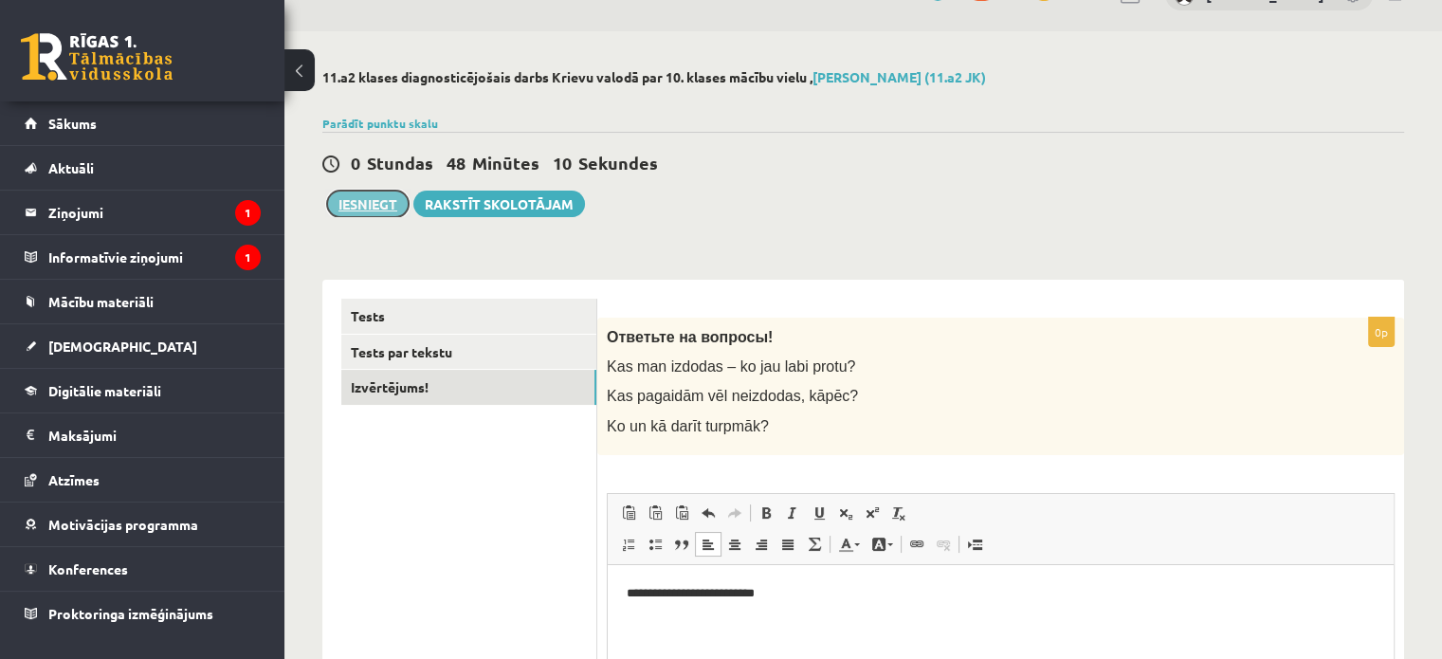
click at [387, 204] on button "Iesniegt" at bounding box center [368, 203] width 82 height 27
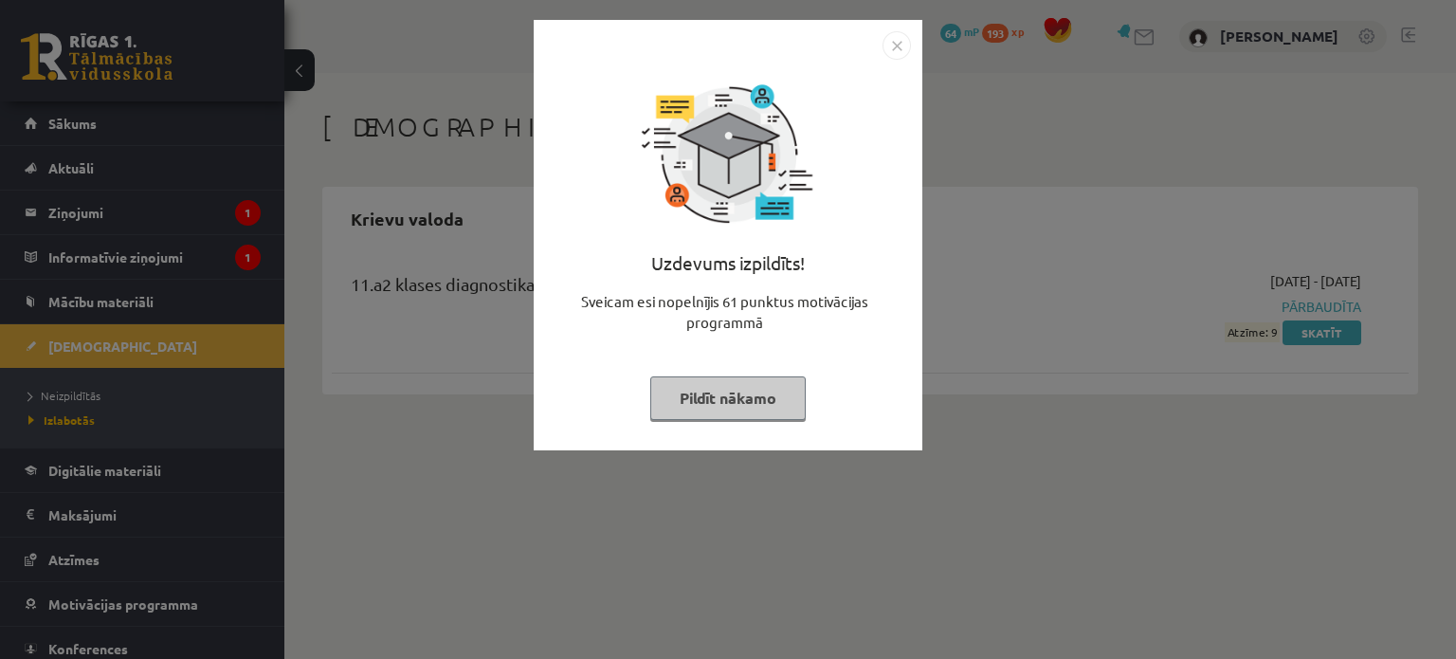
click at [710, 467] on div "Uzdevums izpildīts! Sveicam esi nopelnījis 61 punktus motivācijas programmā Pil…" at bounding box center [728, 329] width 1456 height 659
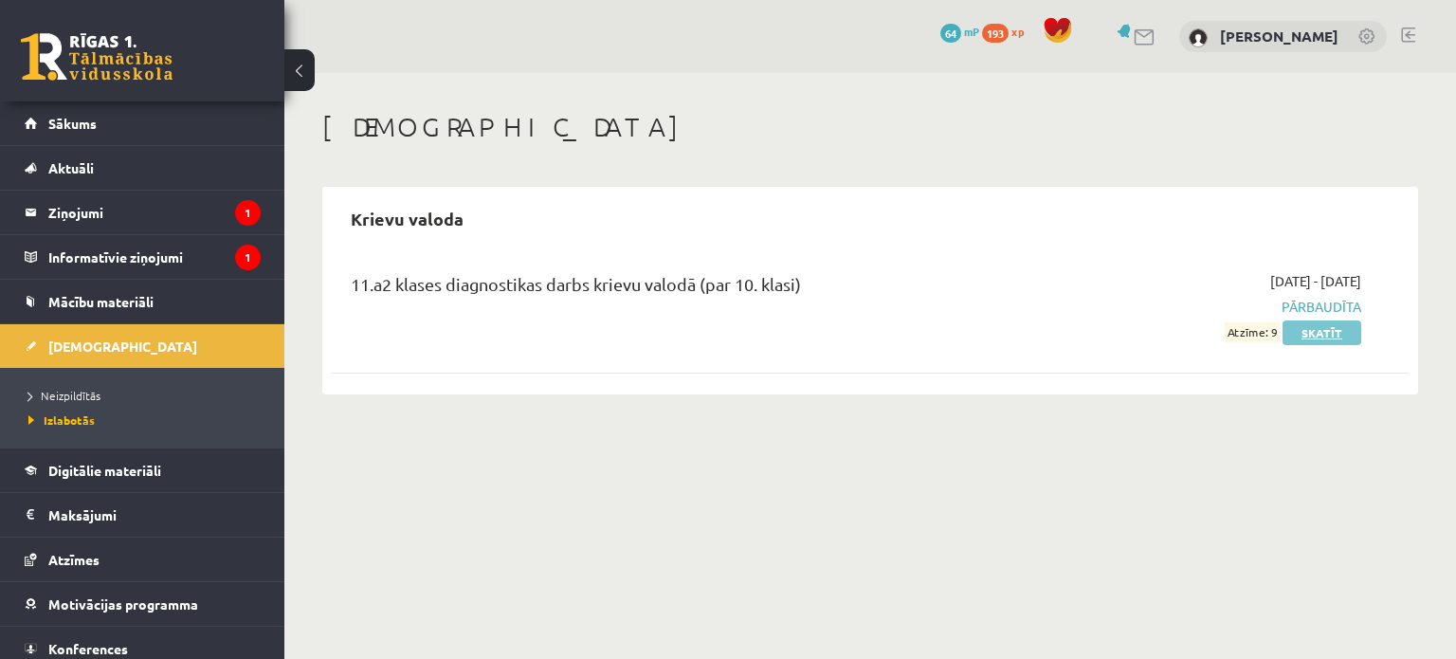
click at [1328, 328] on link "Skatīt" at bounding box center [1321, 332] width 79 height 25
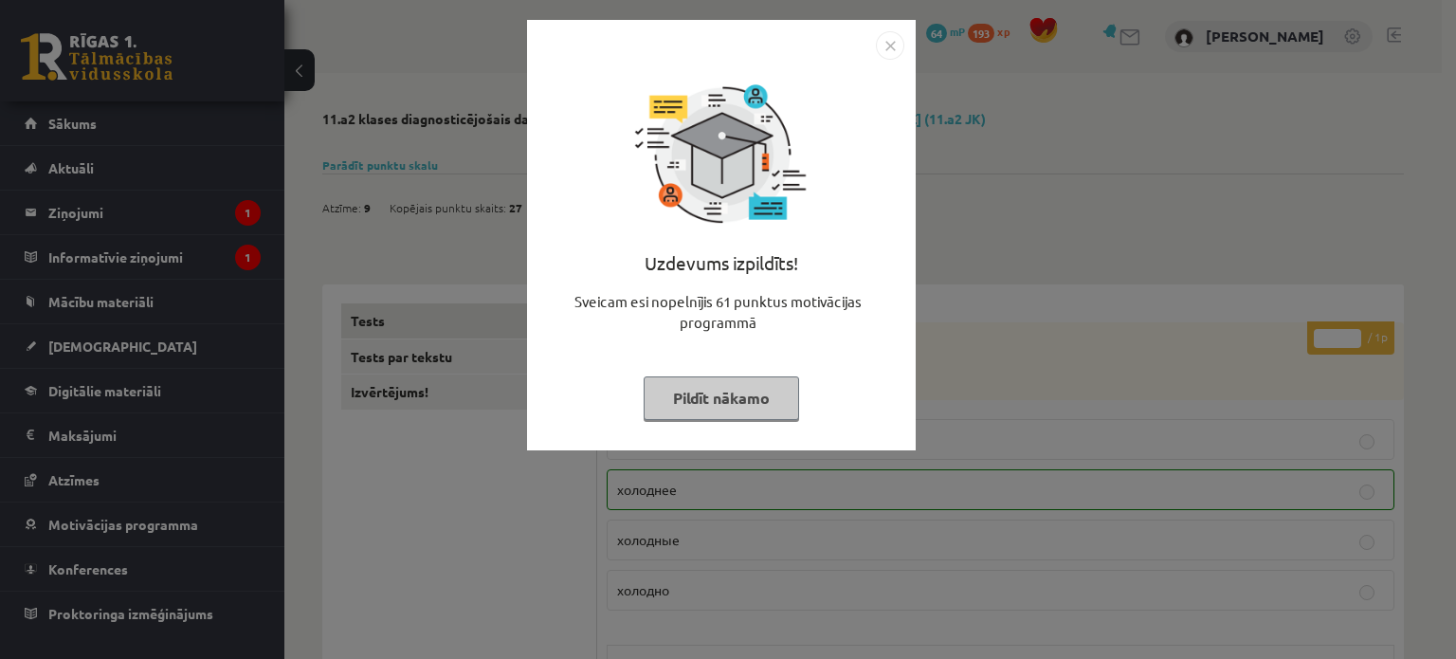
click at [1104, 360] on div "Uzdevums izpildīts! Sveicam esi nopelnījis 61 punktus motivācijas programmā Pil…" at bounding box center [728, 329] width 1456 height 659
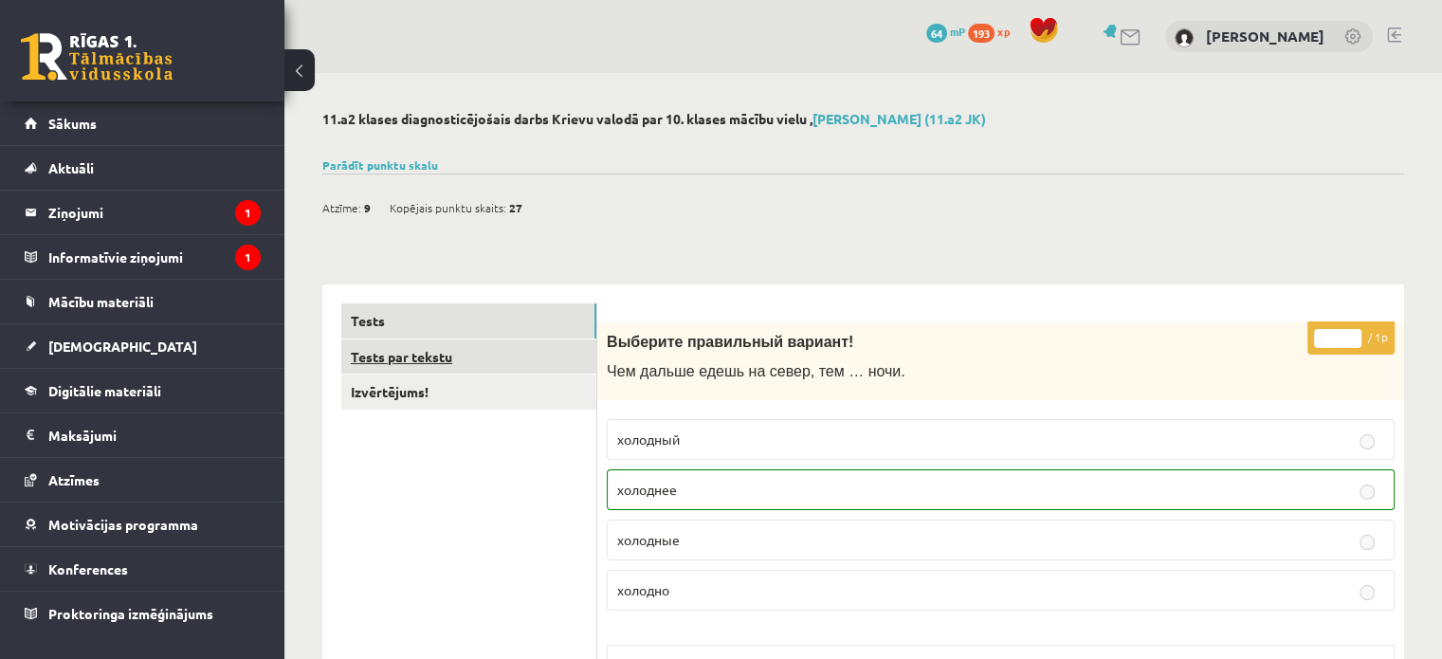
click at [571, 352] on link "Tests par tekstu" at bounding box center [468, 356] width 255 height 35
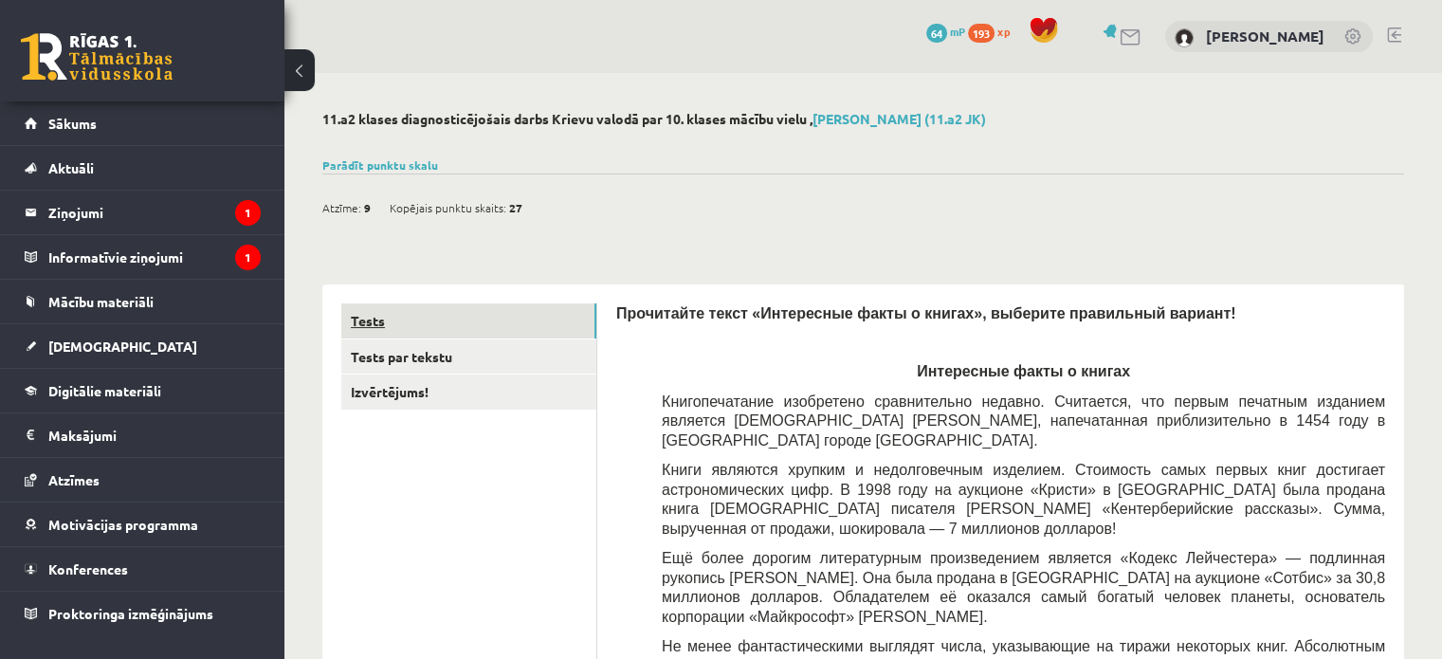
click at [532, 318] on link "Tests" at bounding box center [468, 320] width 255 height 35
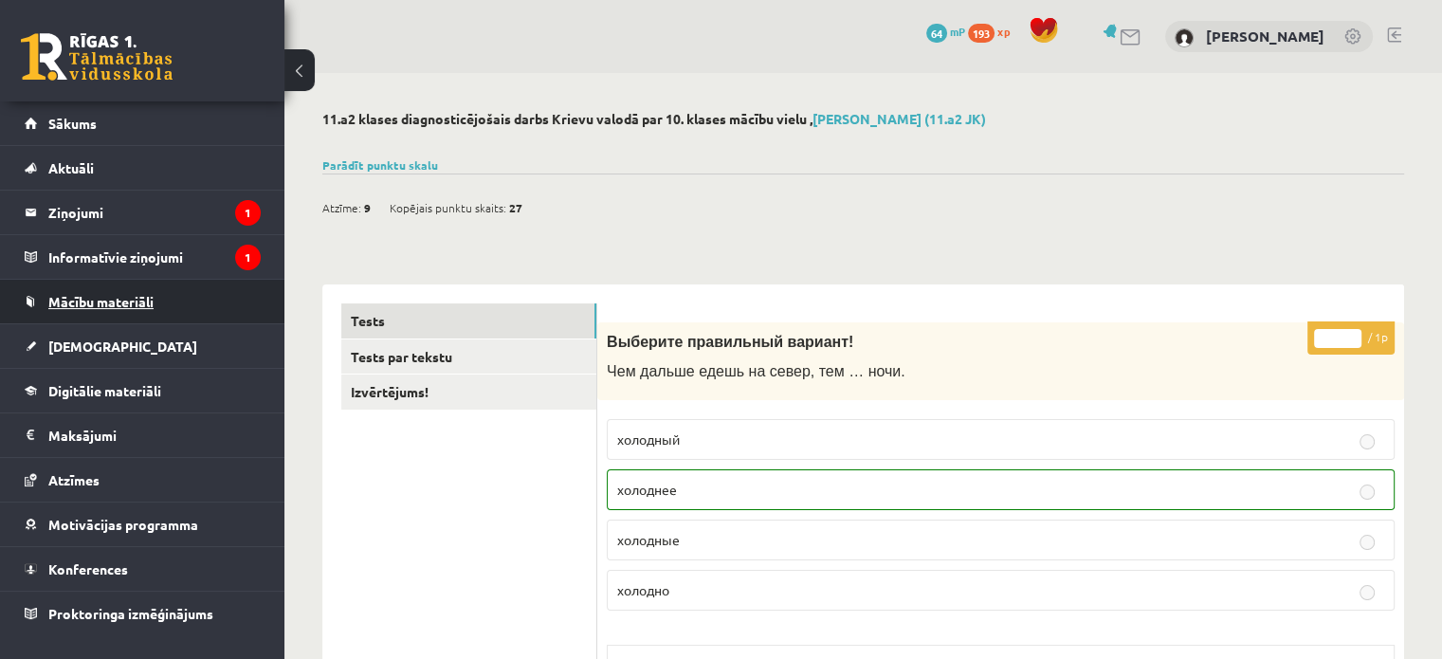
click at [143, 289] on link "Mācību materiāli" at bounding box center [143, 302] width 236 height 44
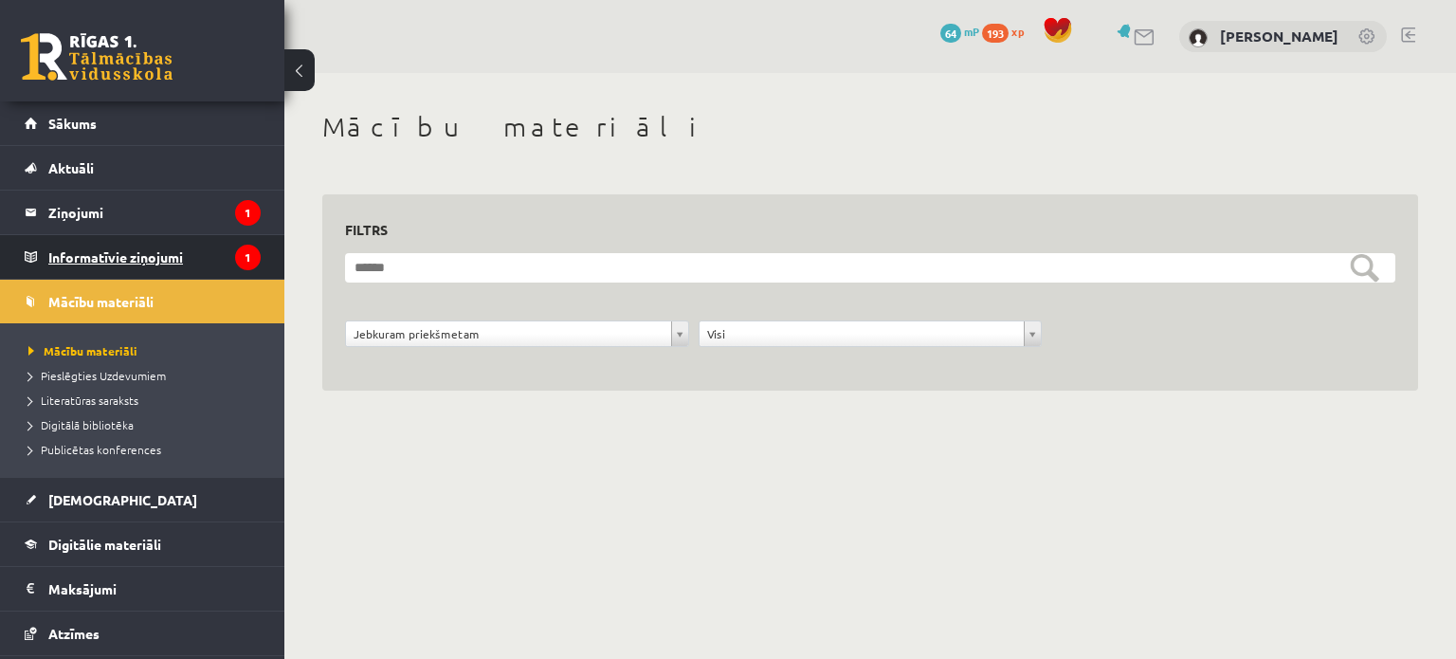
click at [148, 261] on legend "Informatīvie ziņojumi 1" at bounding box center [154, 257] width 212 height 44
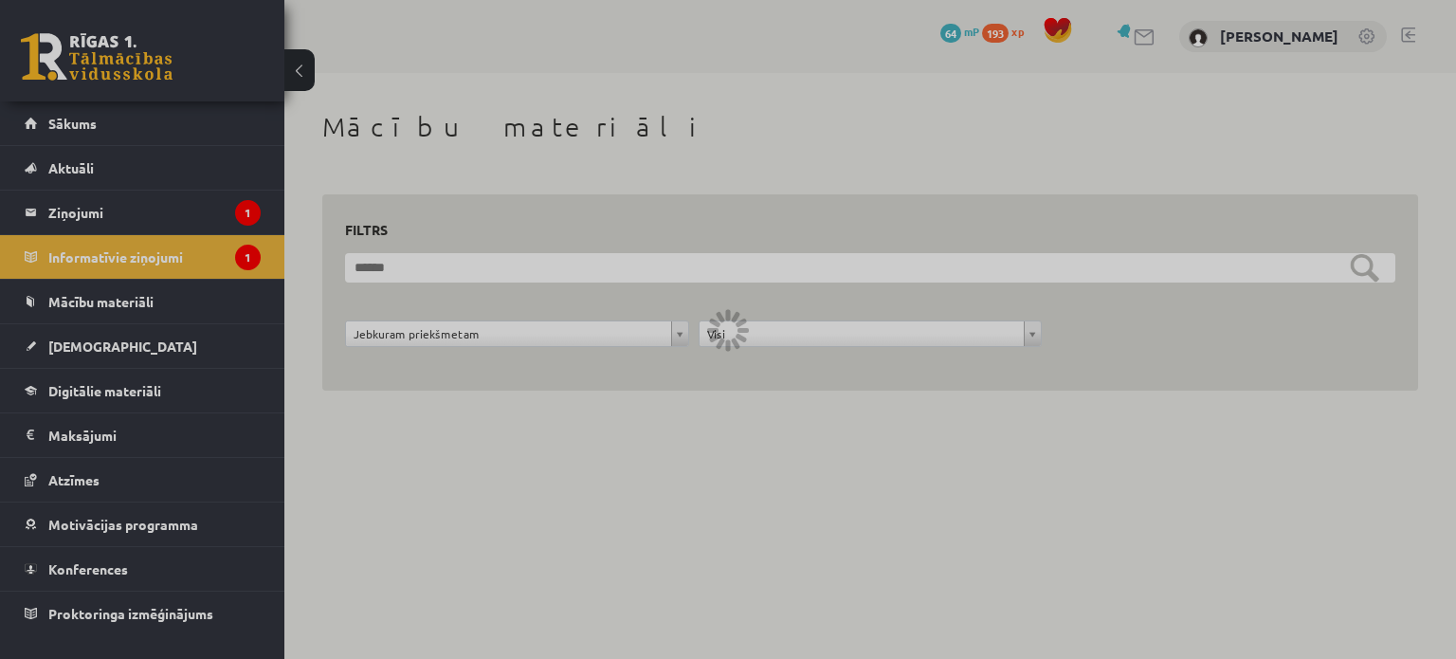
click at [152, 221] on legend "Ziņojumi 1" at bounding box center [154, 212] width 212 height 44
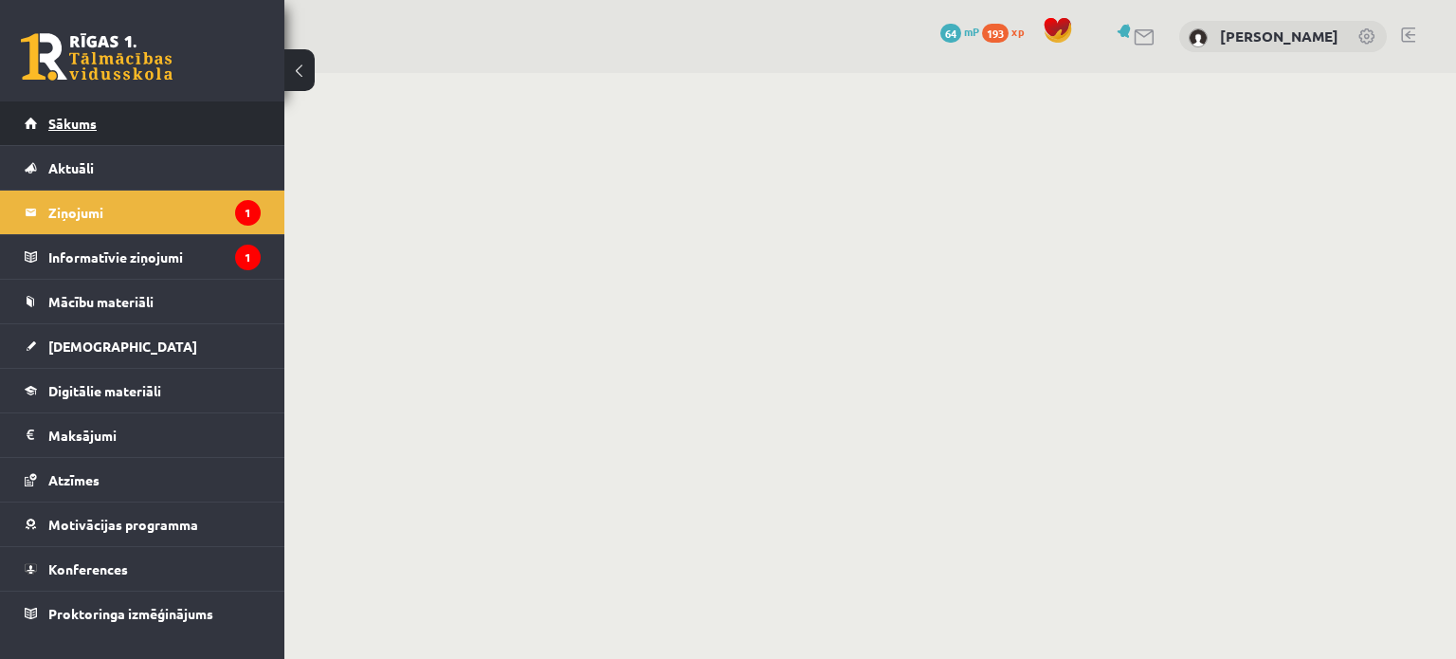
click at [160, 132] on link "Sākums" at bounding box center [143, 123] width 236 height 44
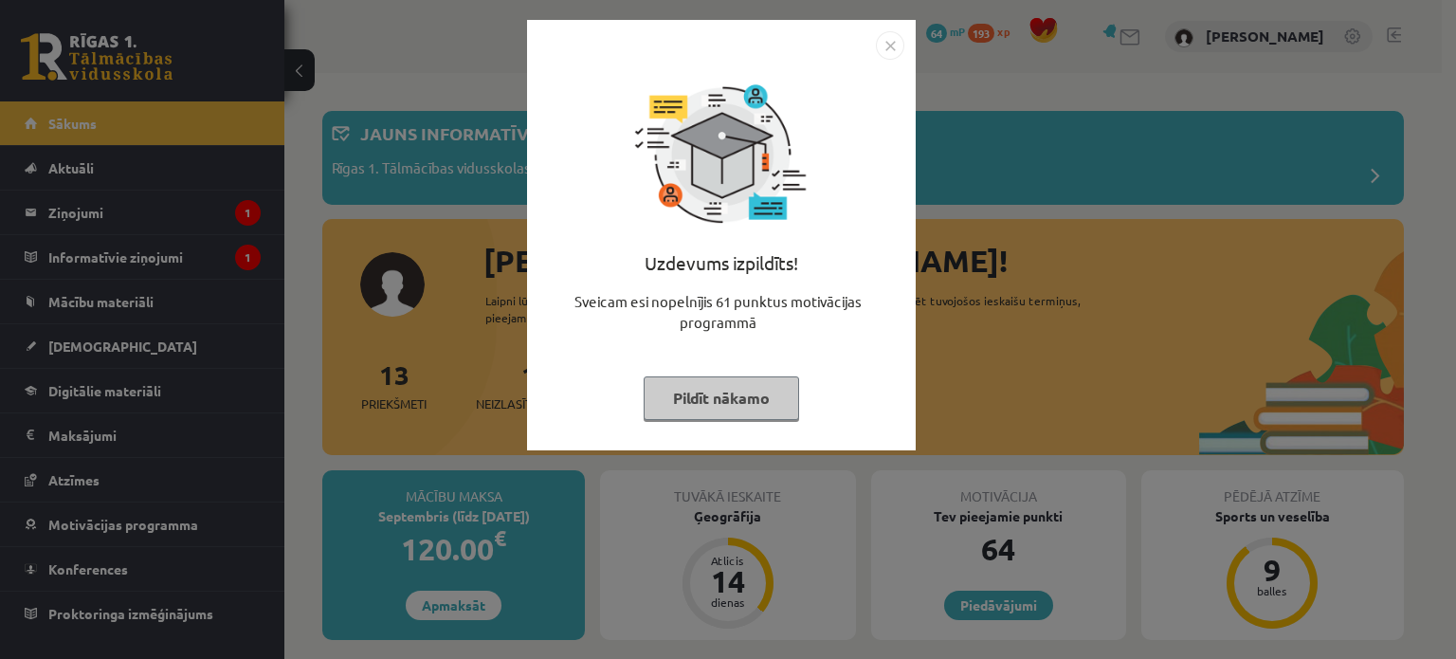
click at [899, 43] on img "Close" at bounding box center [890, 45] width 28 height 28
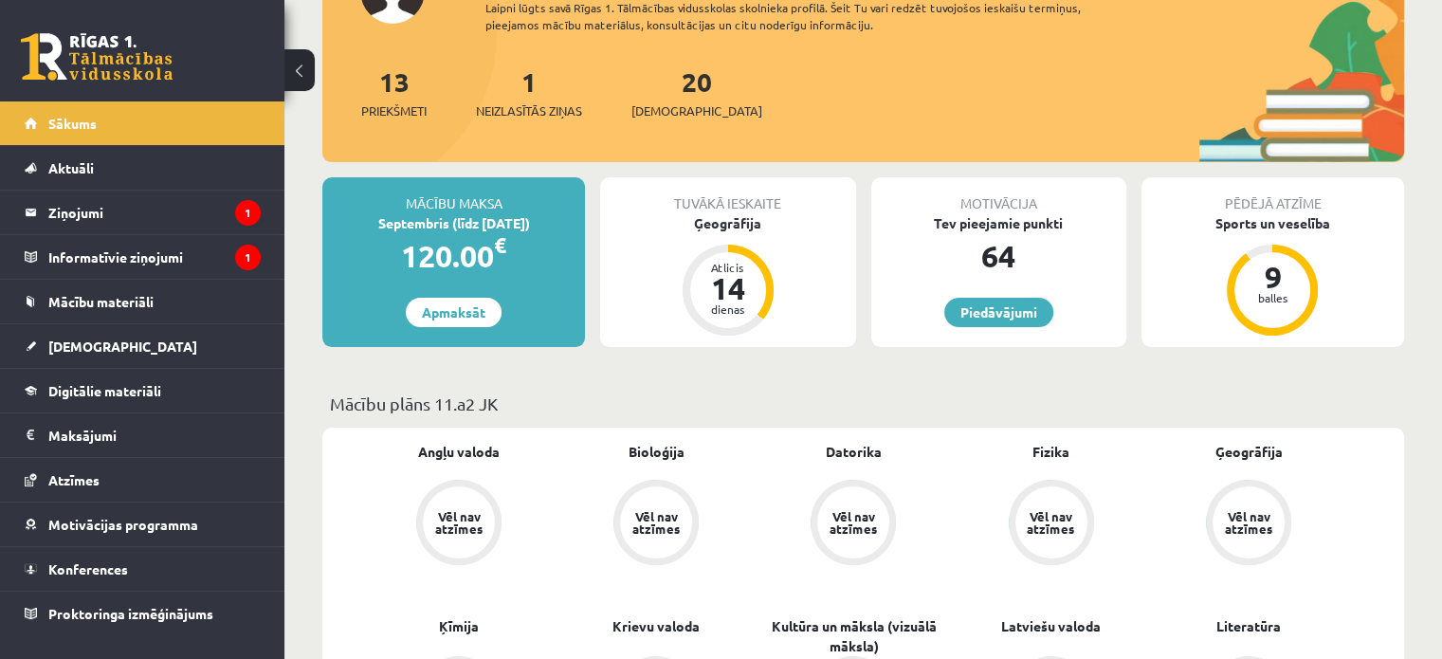
scroll to position [284, 0]
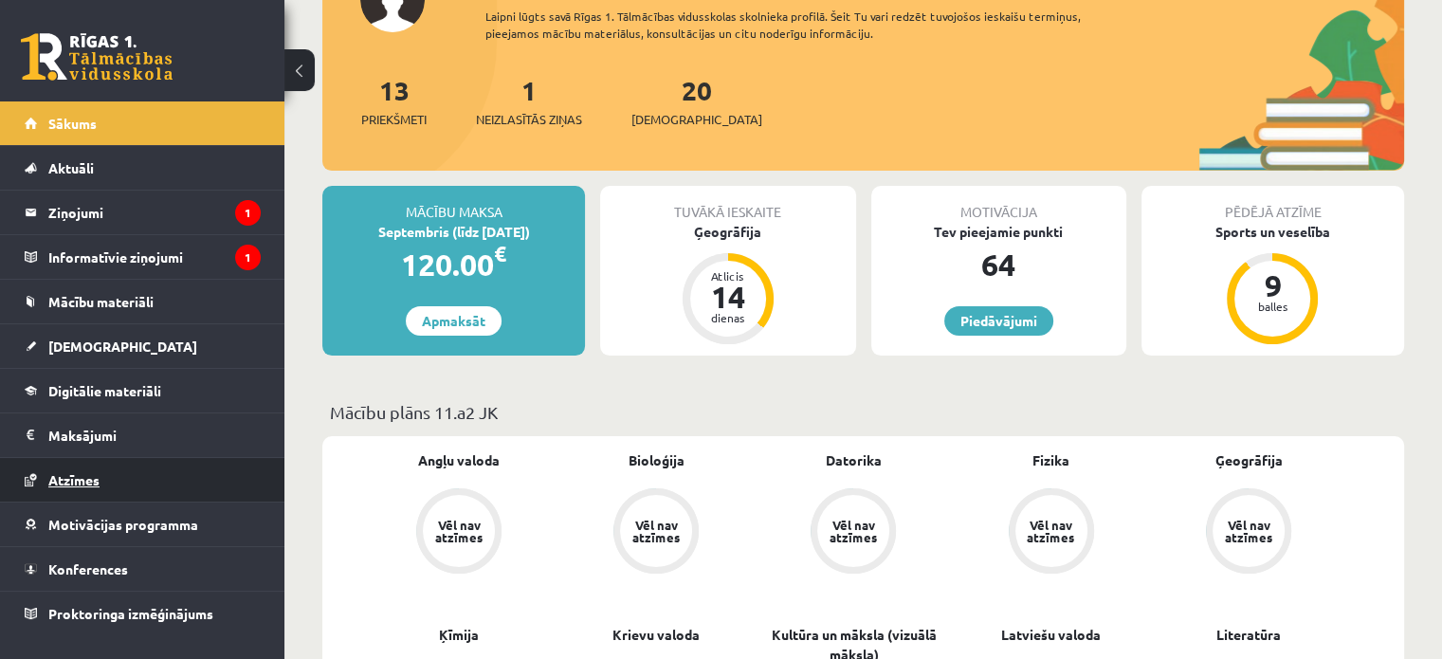
click at [249, 458] on link "Atzīmes" at bounding box center [143, 480] width 236 height 44
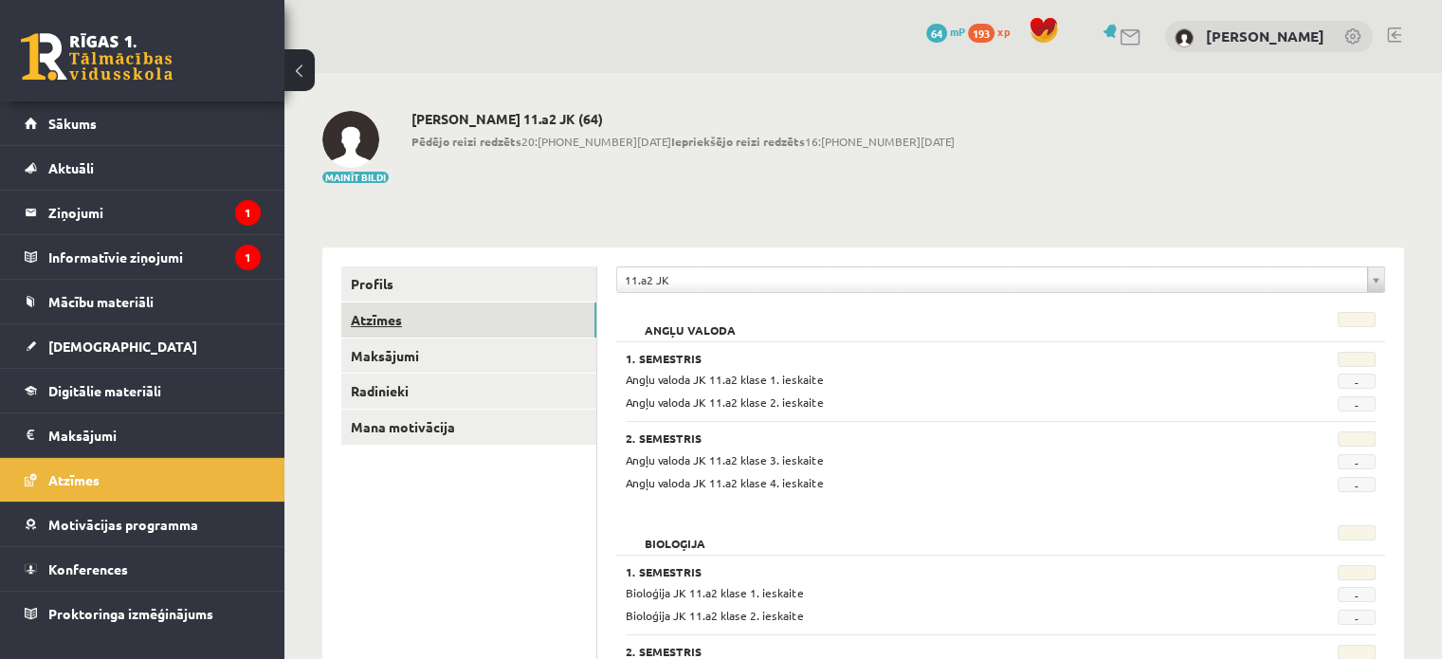
click at [494, 320] on link "Atzīmes" at bounding box center [468, 319] width 255 height 35
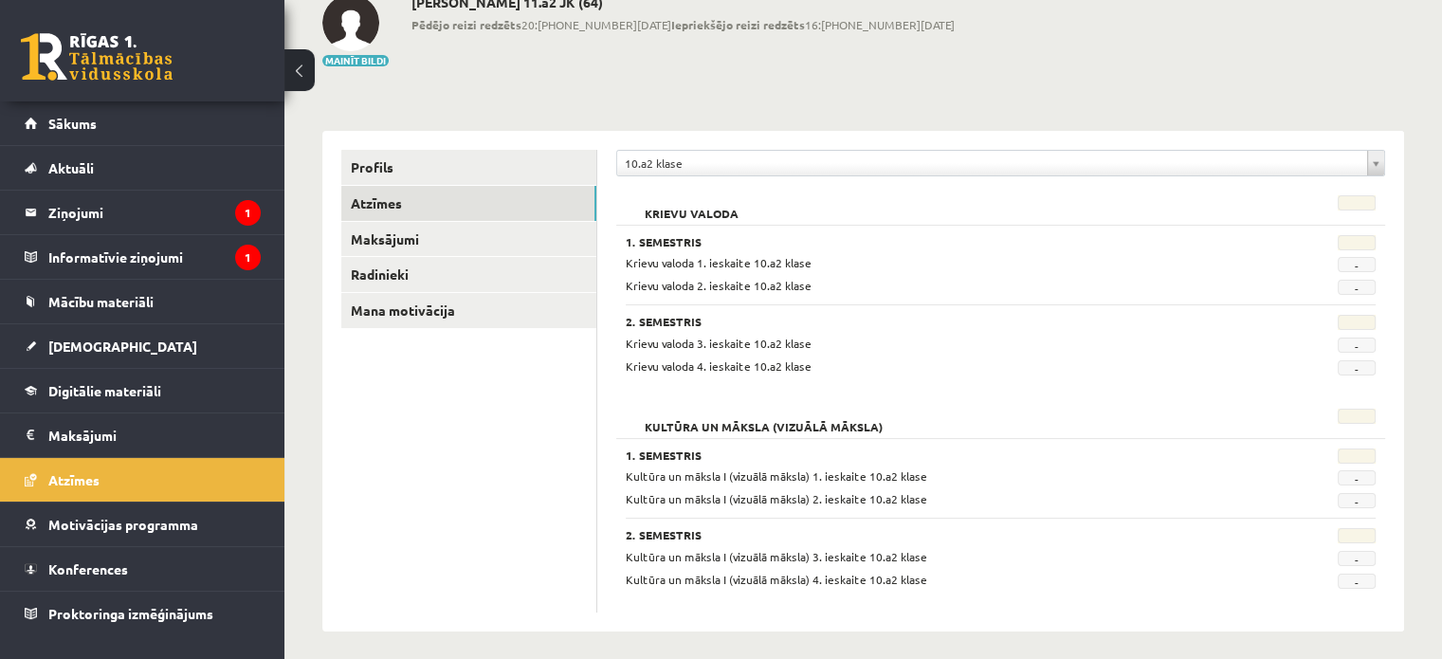
scroll to position [125, 0]
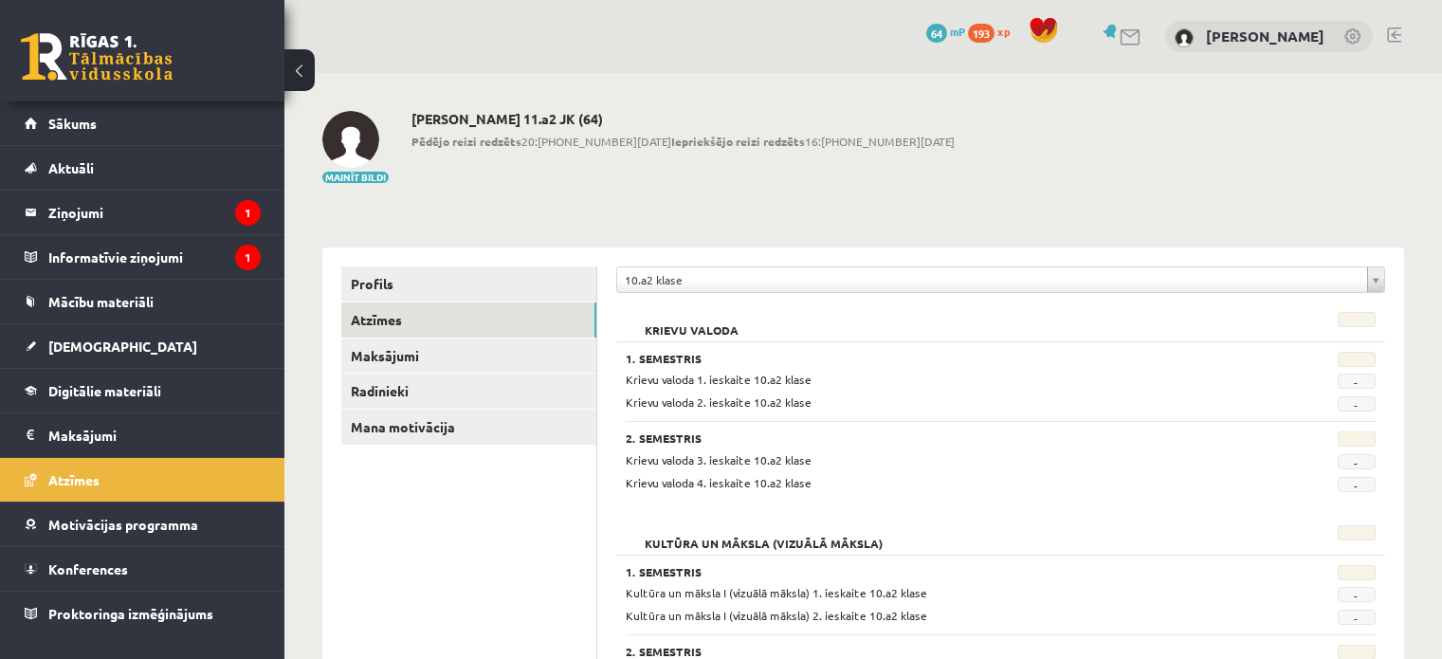
scroll to position [125, 0]
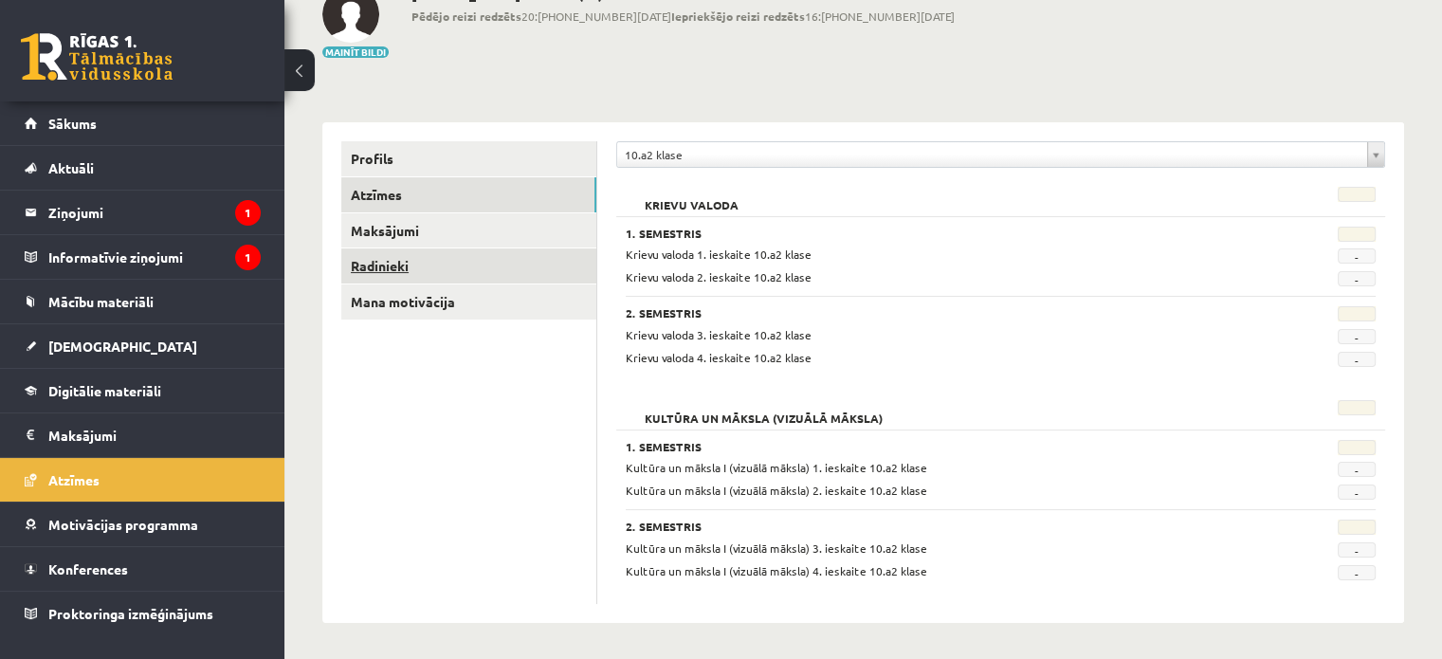
click at [398, 252] on link "Radinieki" at bounding box center [468, 265] width 255 height 35
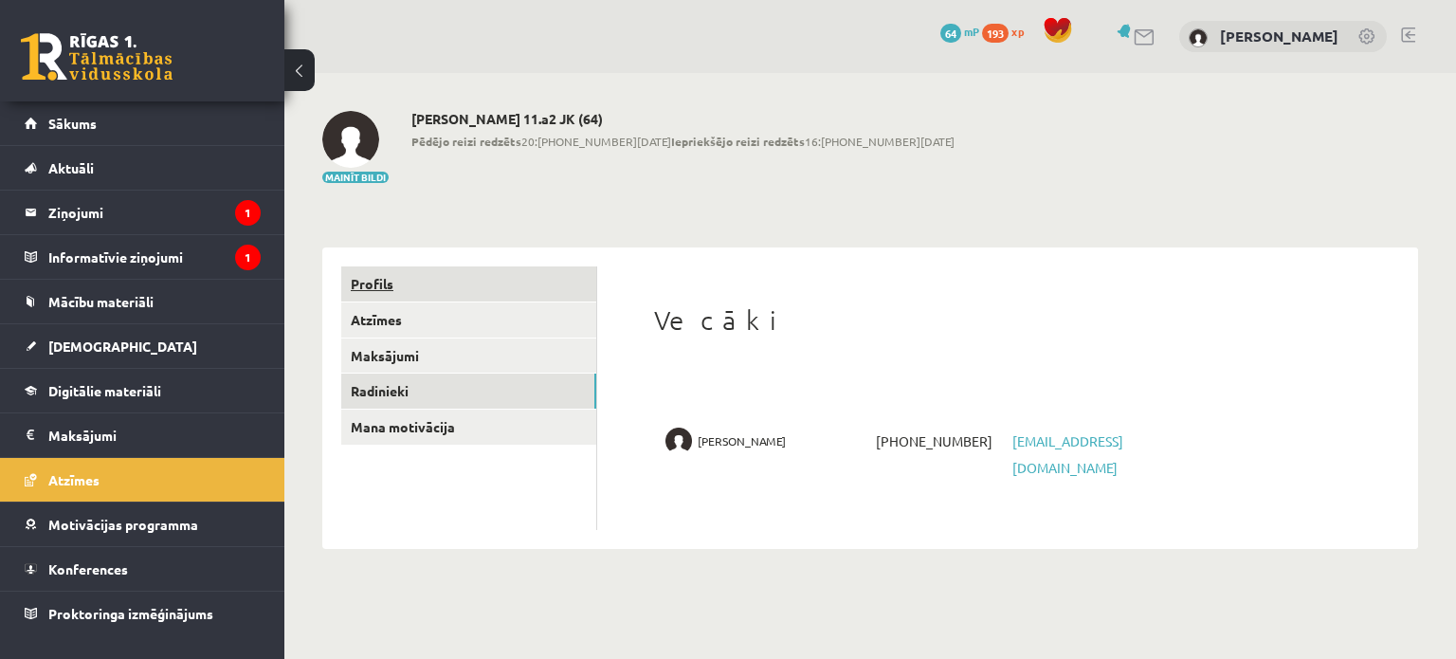
click at [418, 285] on link "Profils" at bounding box center [468, 283] width 255 height 35
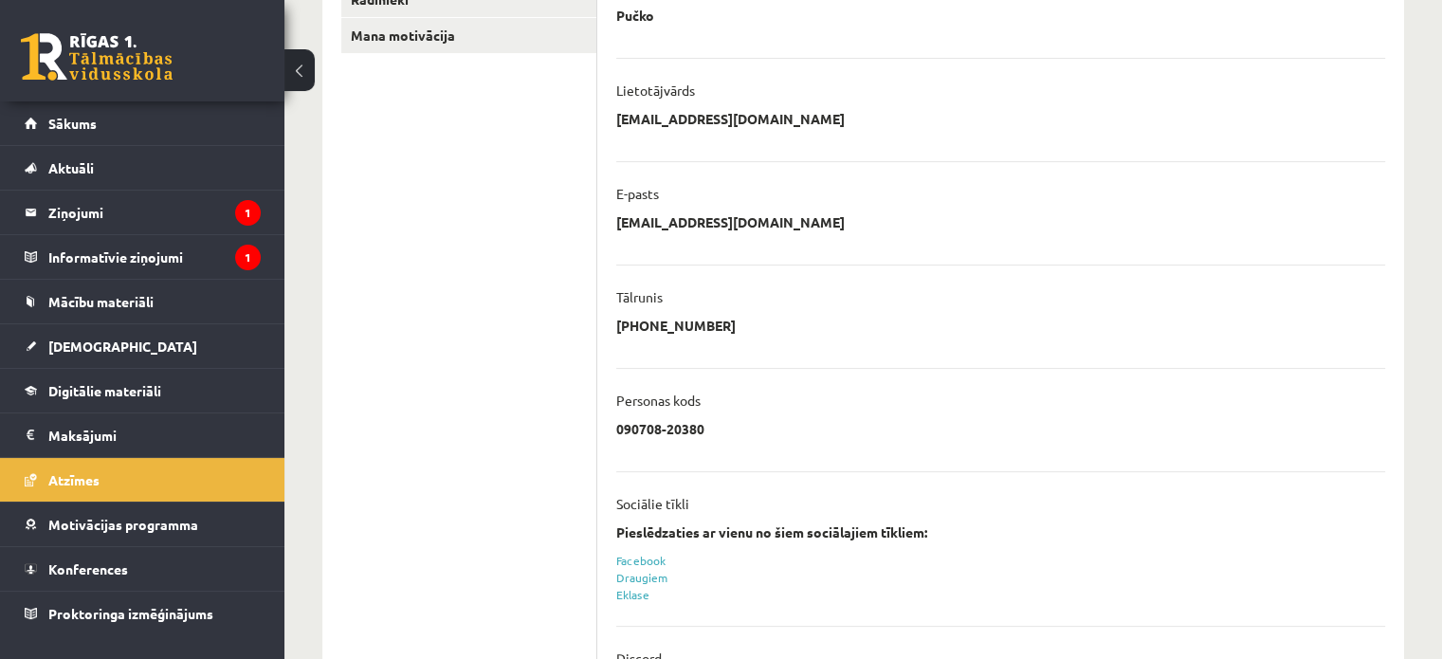
scroll to position [482, 0]
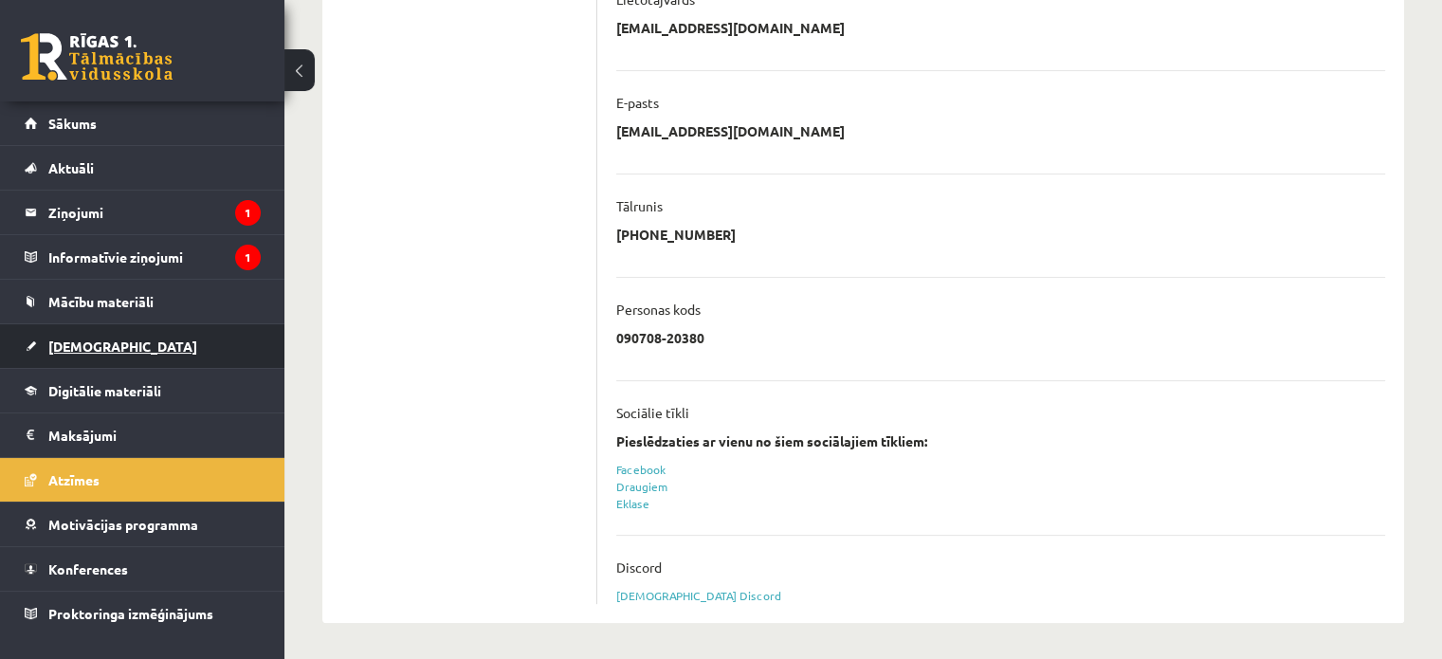
click at [119, 339] on link "[DEMOGRAPHIC_DATA]" at bounding box center [143, 346] width 236 height 44
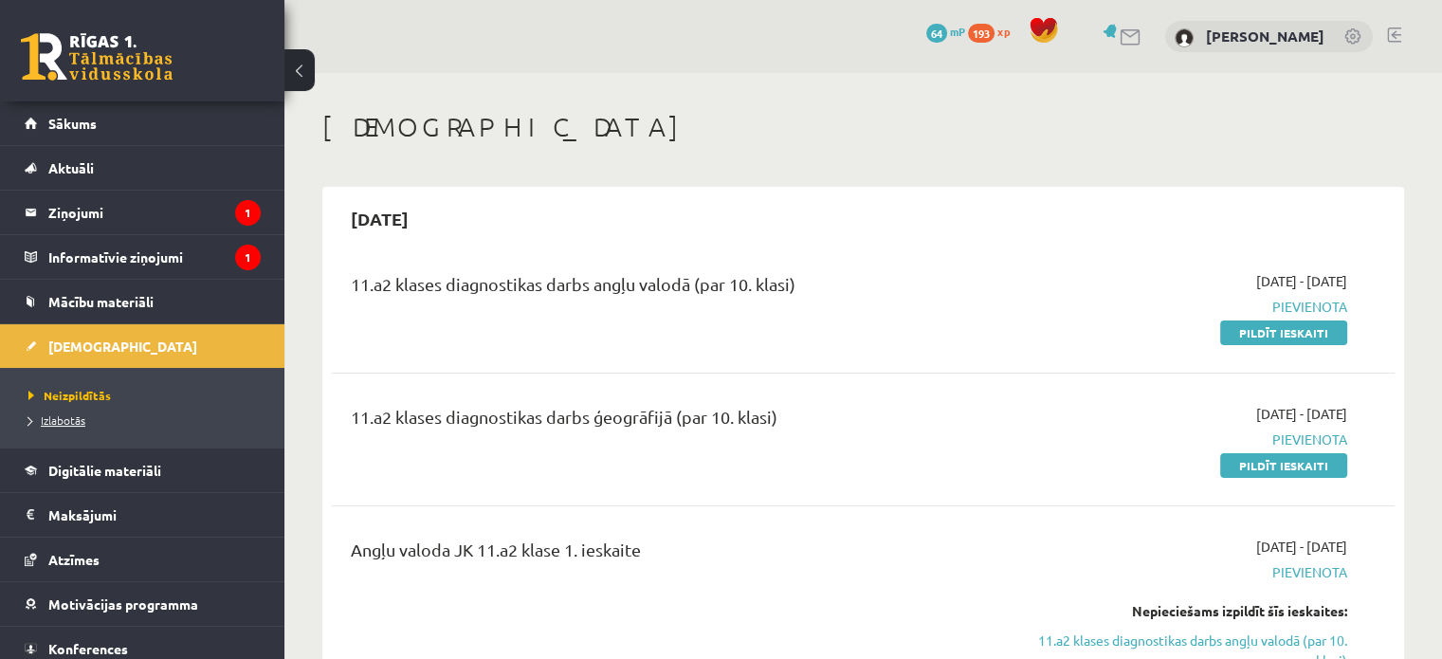
click at [70, 411] on link "Izlabotās" at bounding box center [146, 419] width 237 height 17
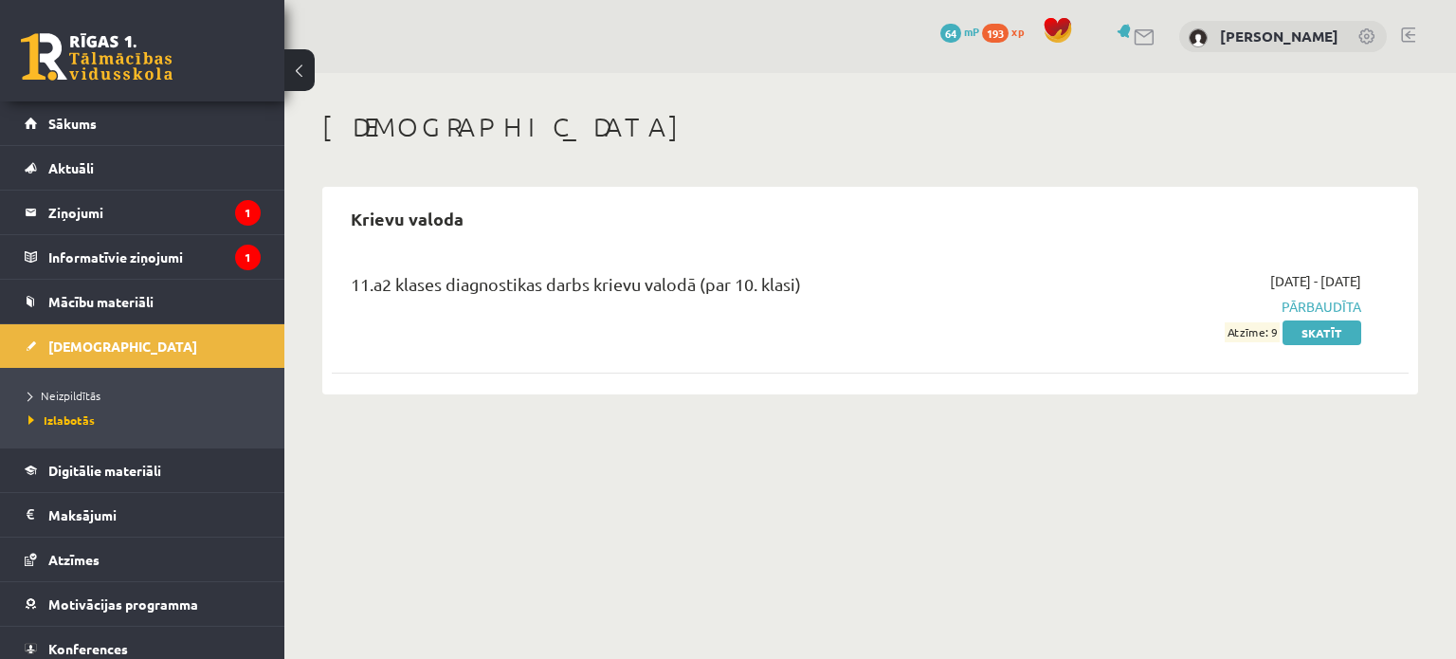
click at [1033, 36] on link "193 xp" at bounding box center [1007, 31] width 51 height 15
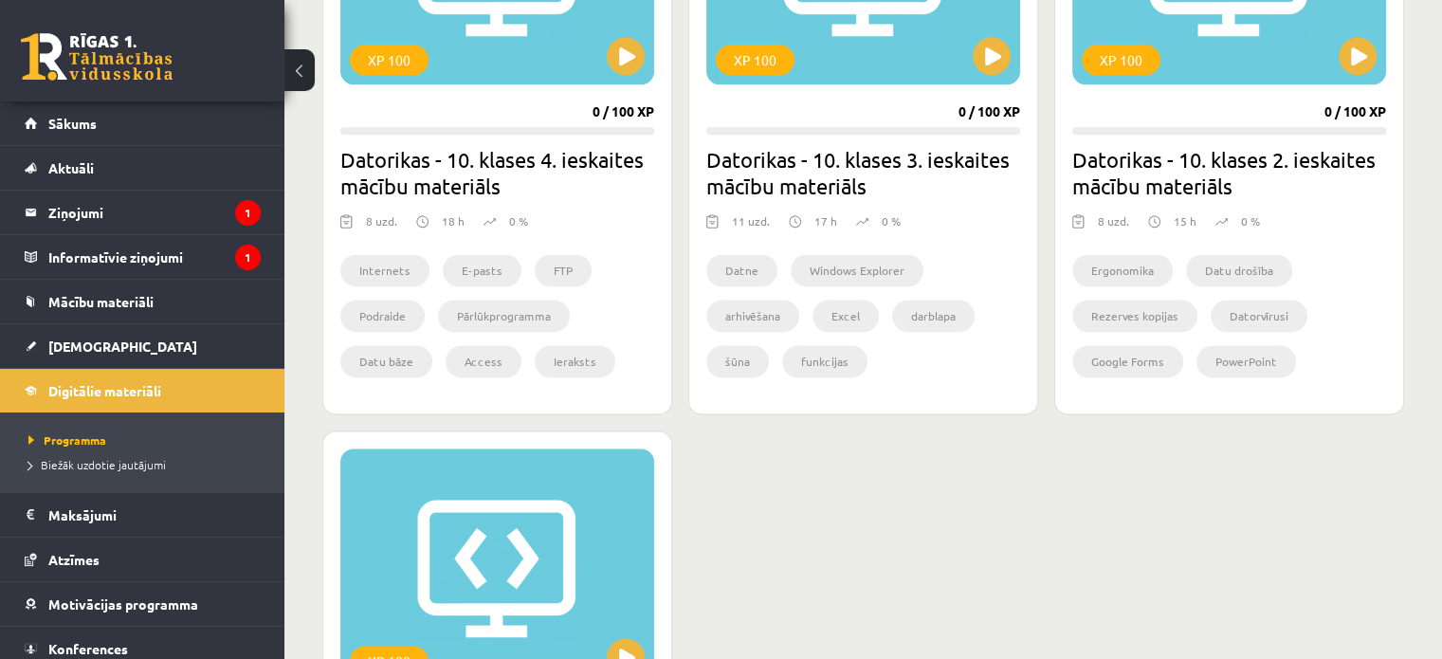
scroll to position [2464, 0]
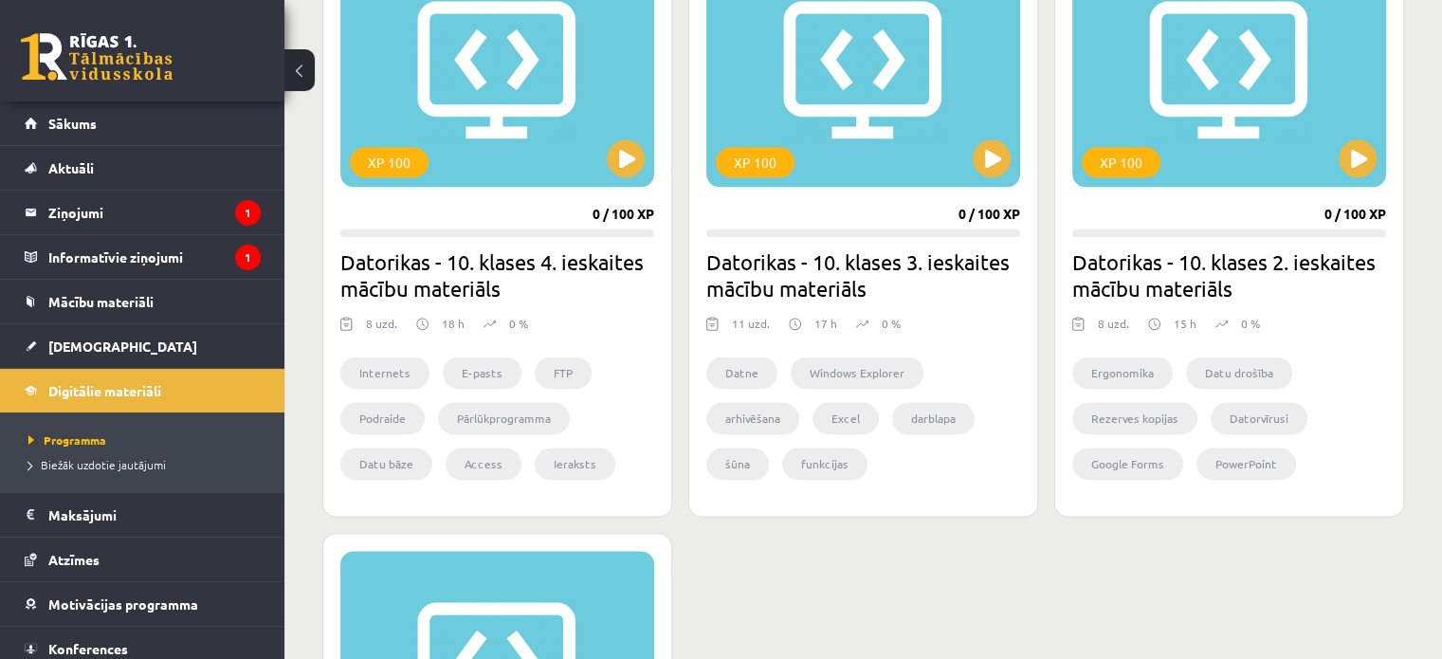
drag, startPoint x: 922, startPoint y: 245, endPoint x: 761, endPoint y: 575, distance: 367.1
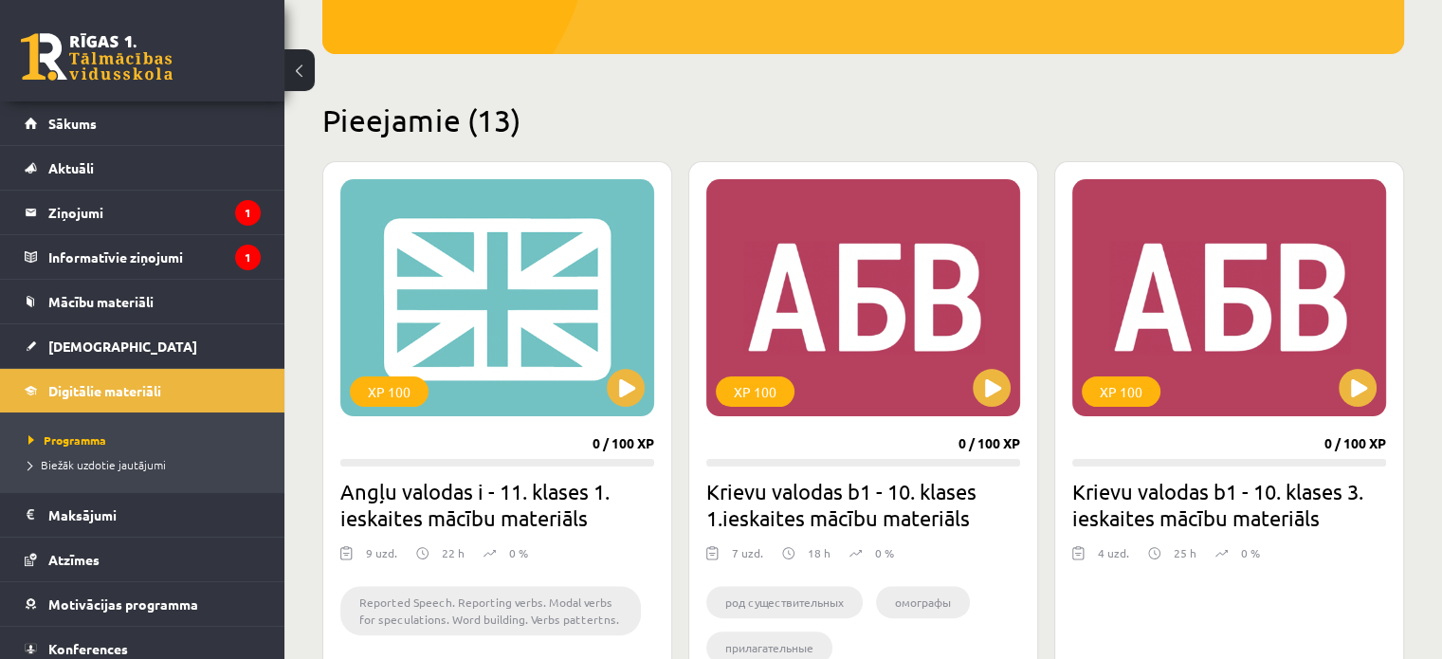
scroll to position [0, 0]
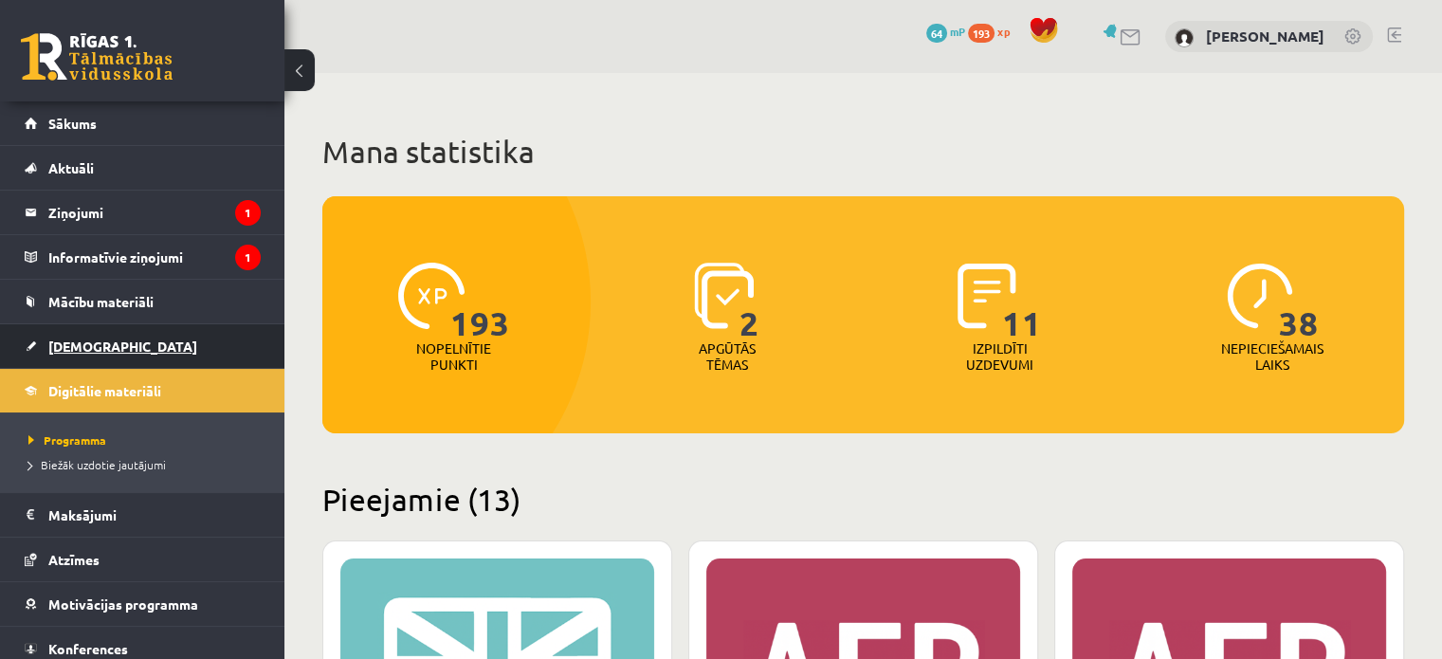
click at [150, 359] on link "[DEMOGRAPHIC_DATA]" at bounding box center [143, 346] width 236 height 44
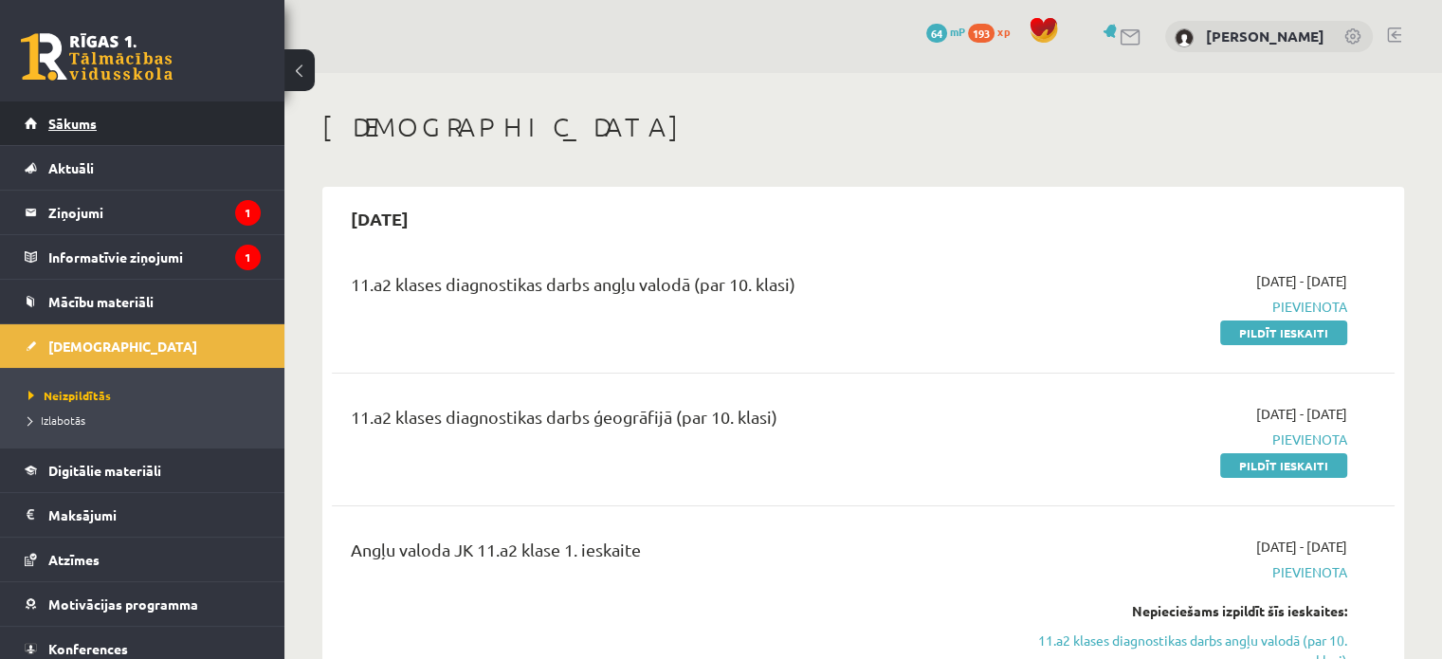
click at [158, 125] on link "Sākums" at bounding box center [143, 123] width 236 height 44
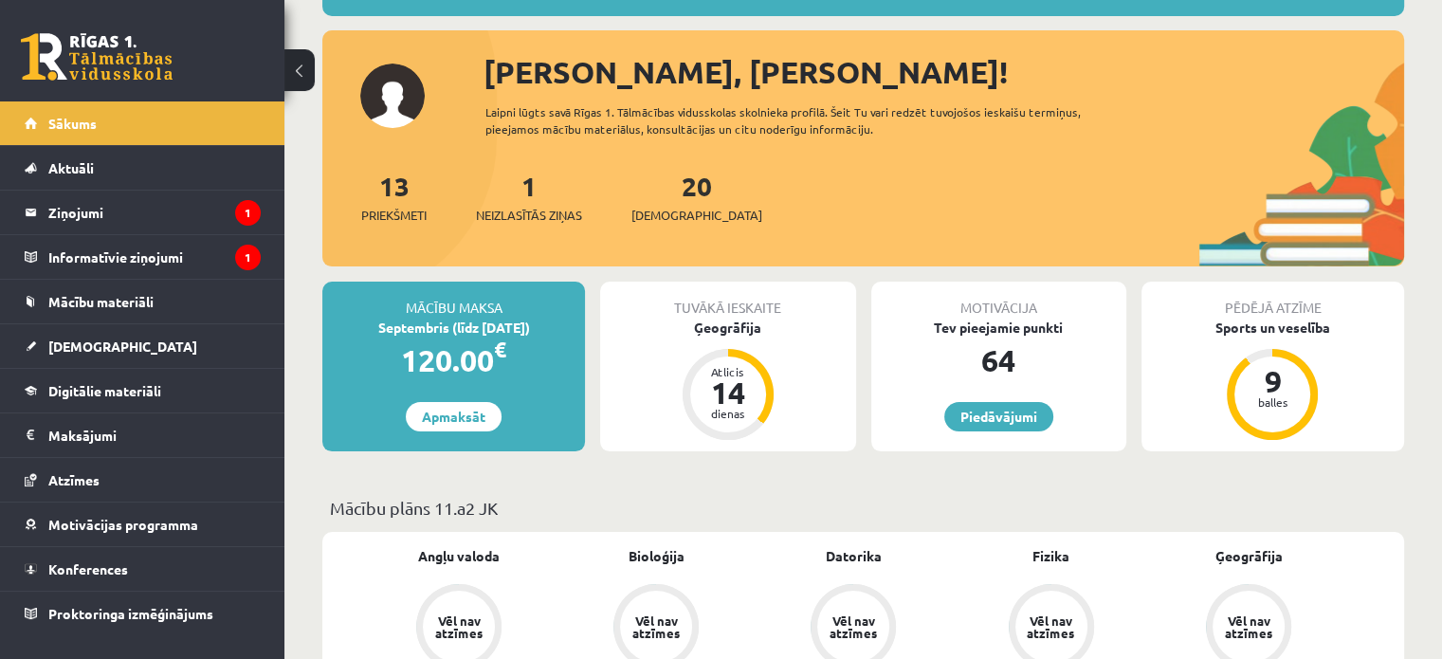
scroll to position [190, 0]
click at [1028, 410] on link "Piedāvājumi" at bounding box center [998, 415] width 109 height 29
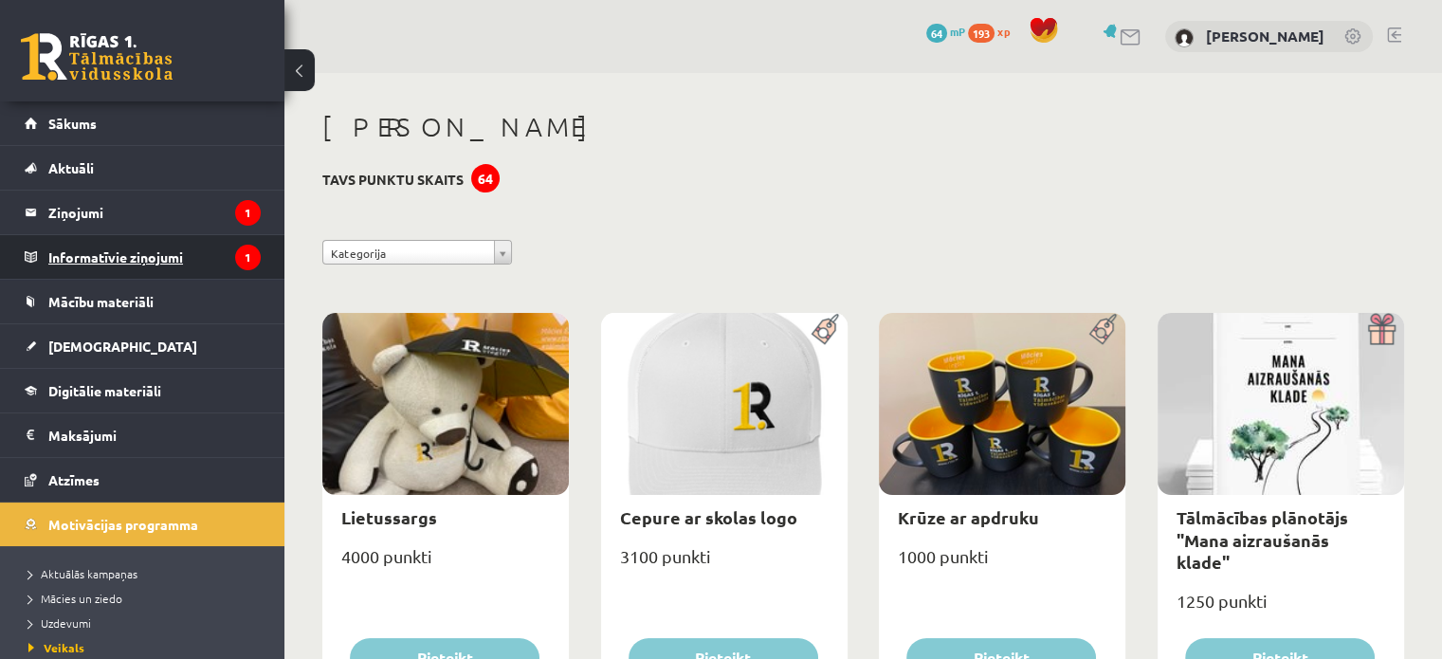
click at [209, 261] on legend "Informatīvie ziņojumi 1" at bounding box center [154, 257] width 212 height 44
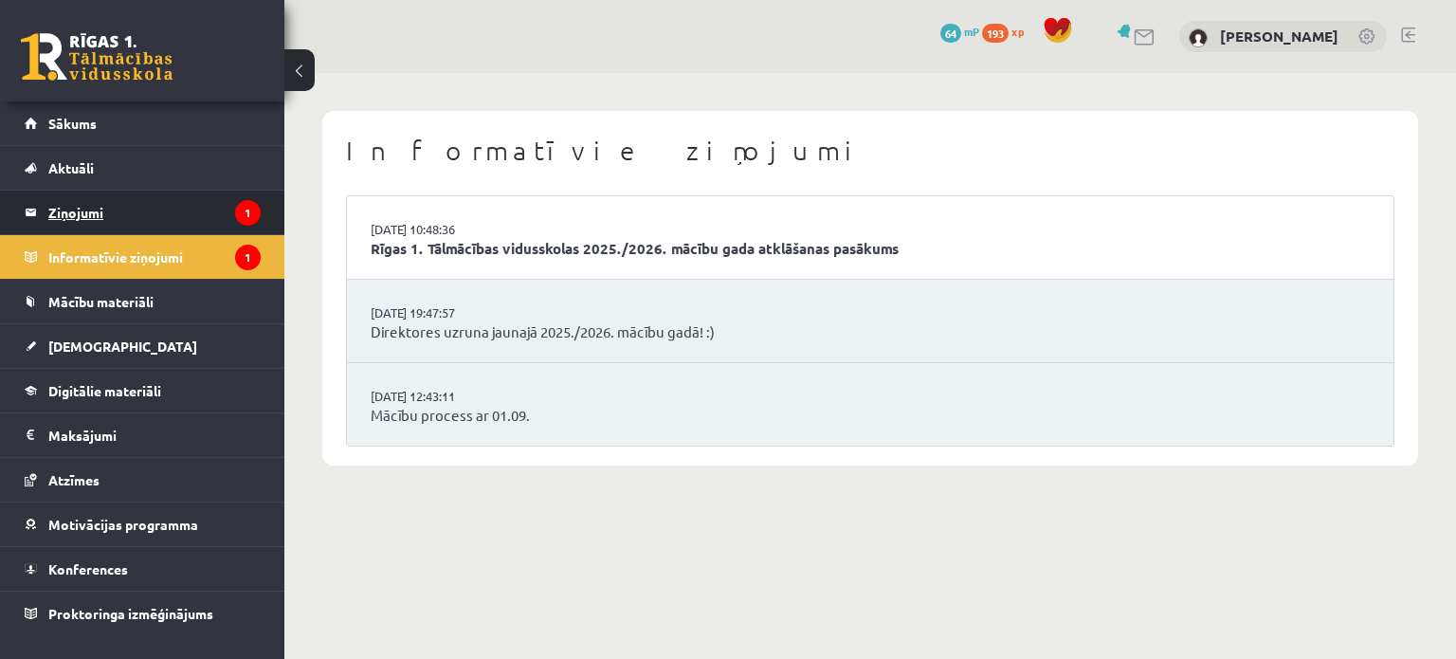
click at [181, 214] on legend "Ziņojumi 1" at bounding box center [154, 212] width 212 height 44
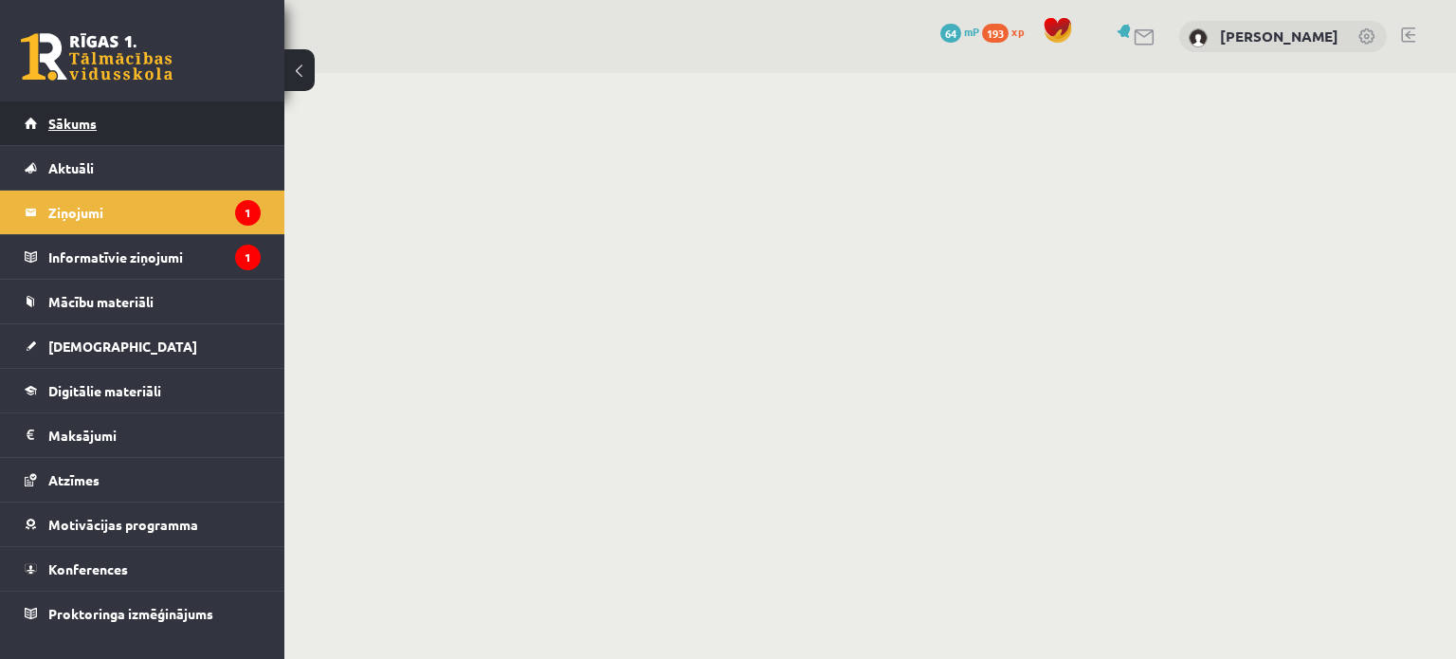
click at [199, 125] on link "Sākums" at bounding box center [143, 123] width 236 height 44
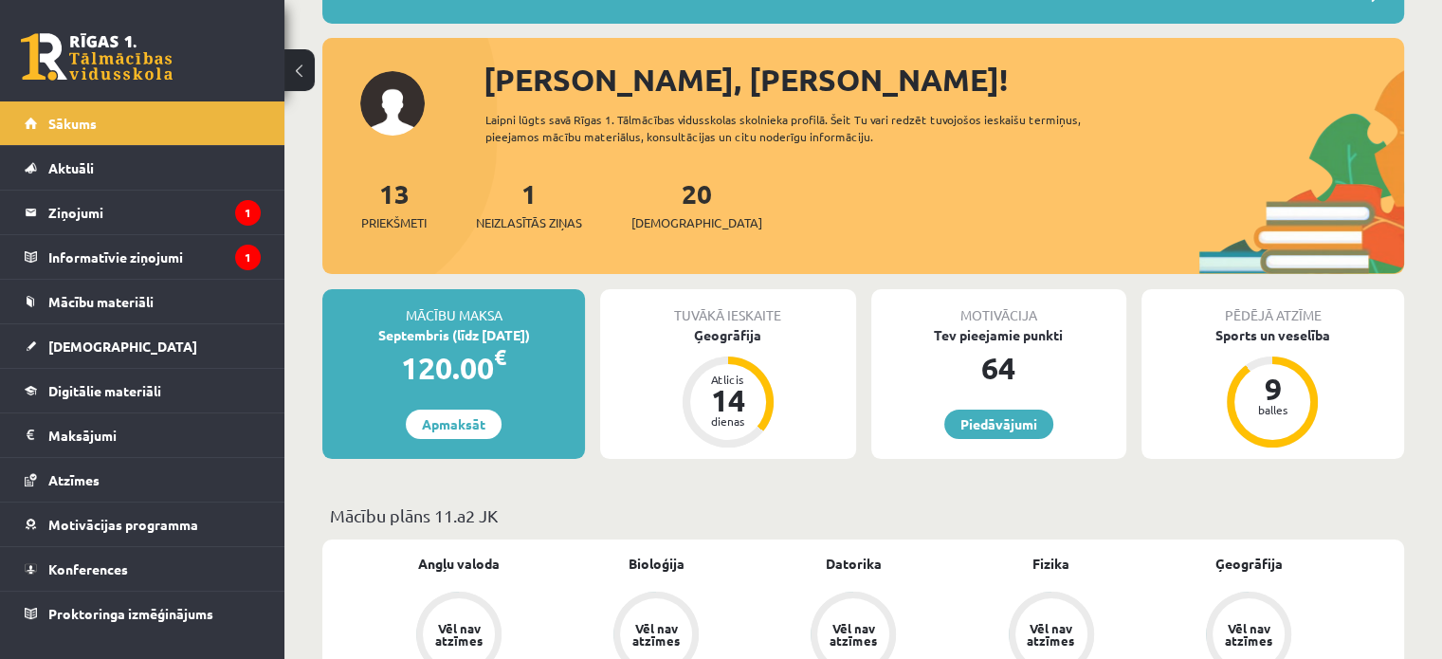
scroll to position [190, 0]
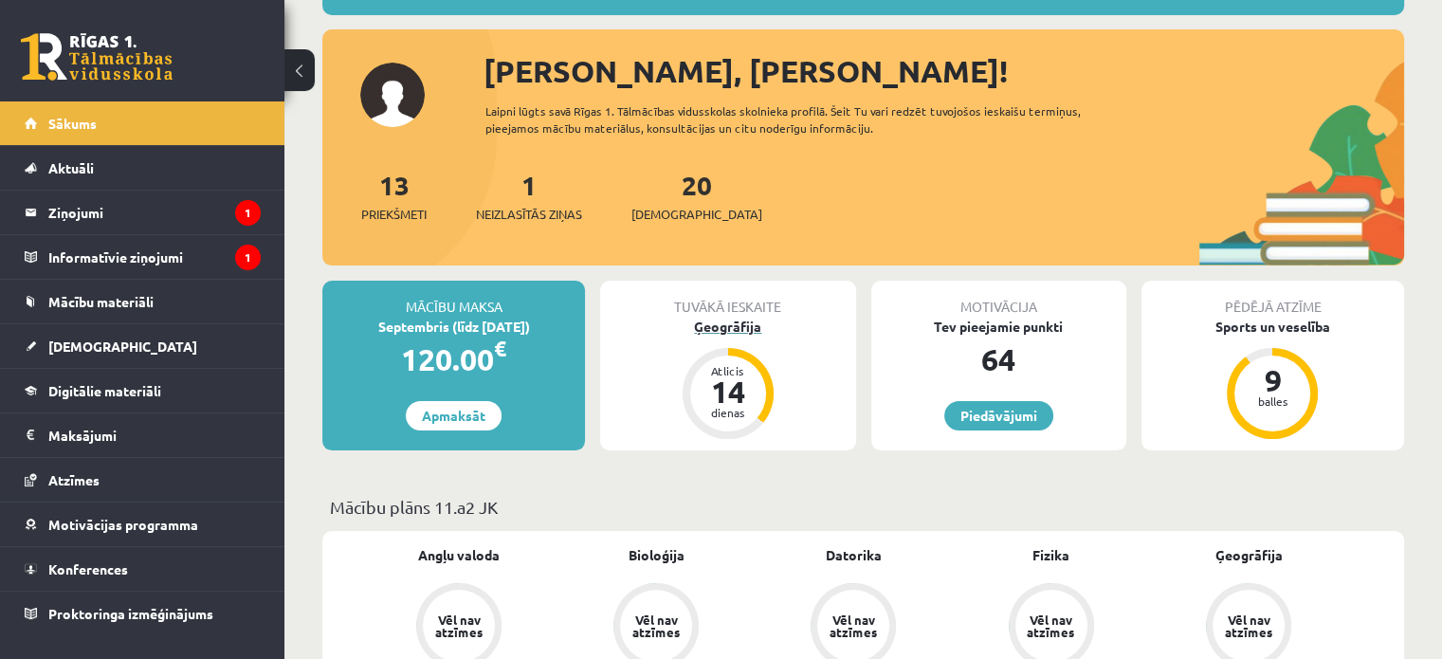
click at [751, 377] on div "14" at bounding box center [727, 391] width 57 height 30
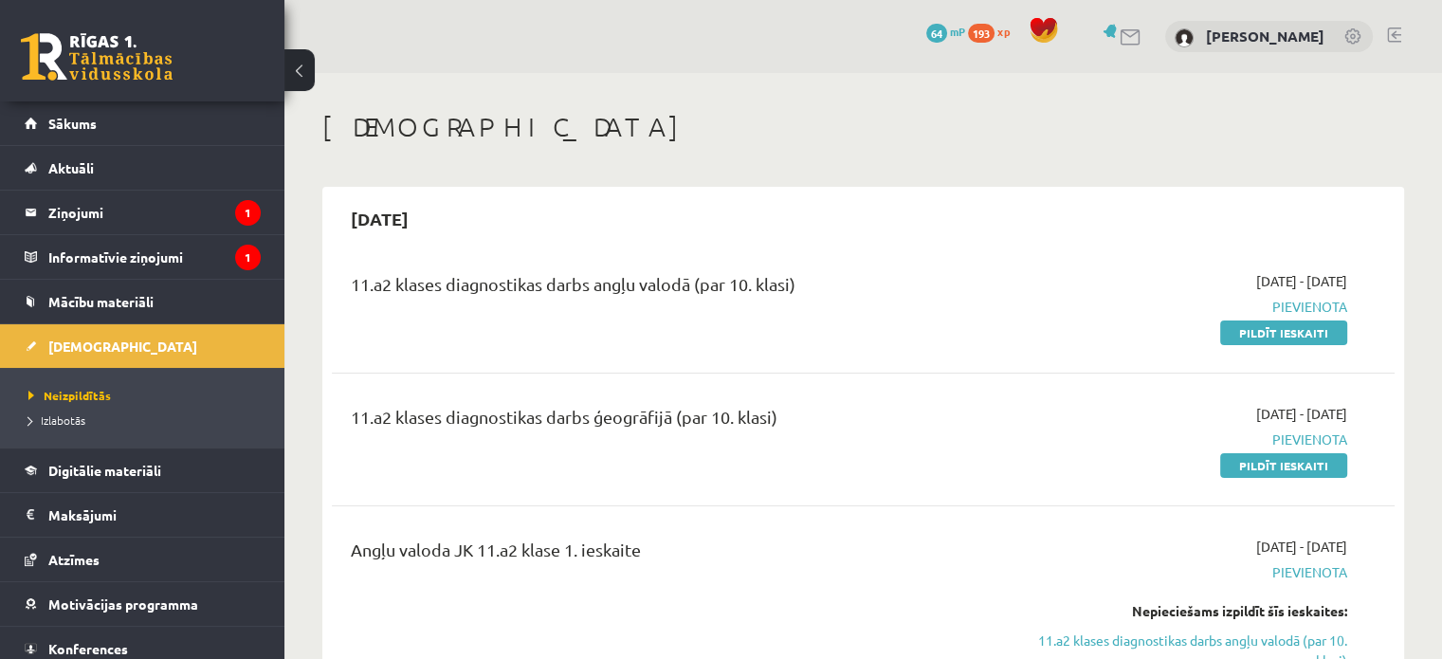
click at [745, 327] on div "11.a2 klases diagnostikas darbs angļu valodā (par 10. klasi)" at bounding box center [677, 306] width 683 height 71
click at [118, 471] on span "Digitālie materiāli" at bounding box center [104, 470] width 113 height 17
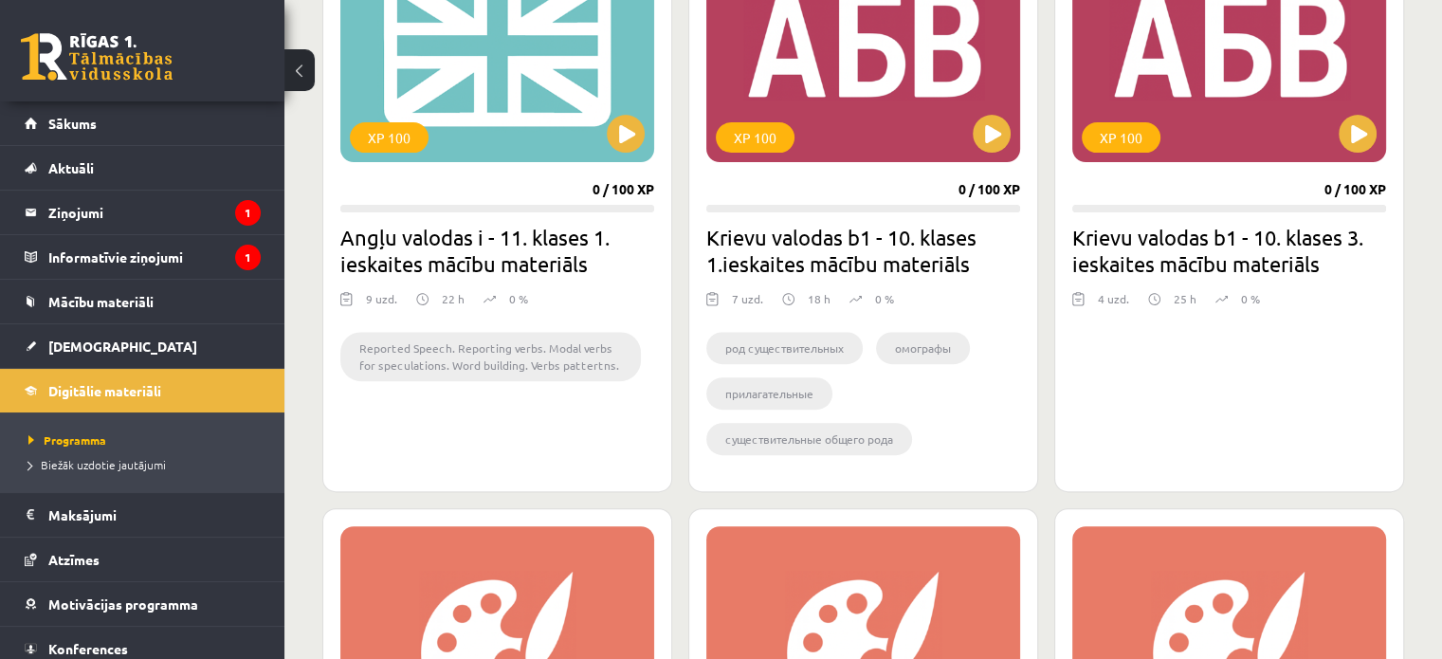
scroll to position [379, 0]
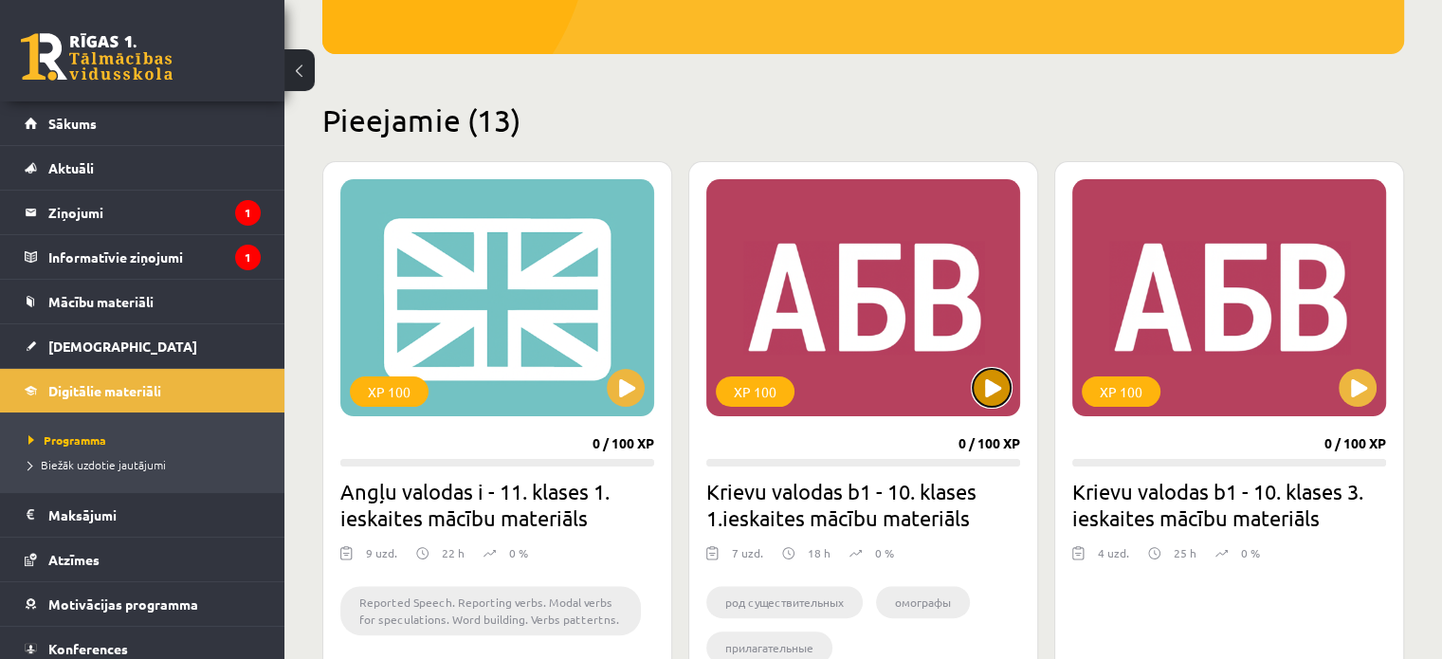
drag, startPoint x: 991, startPoint y: 394, endPoint x: 987, endPoint y: 408, distance: 14.1
click at [987, 408] on div "XP 100" at bounding box center [863, 297] width 314 height 237
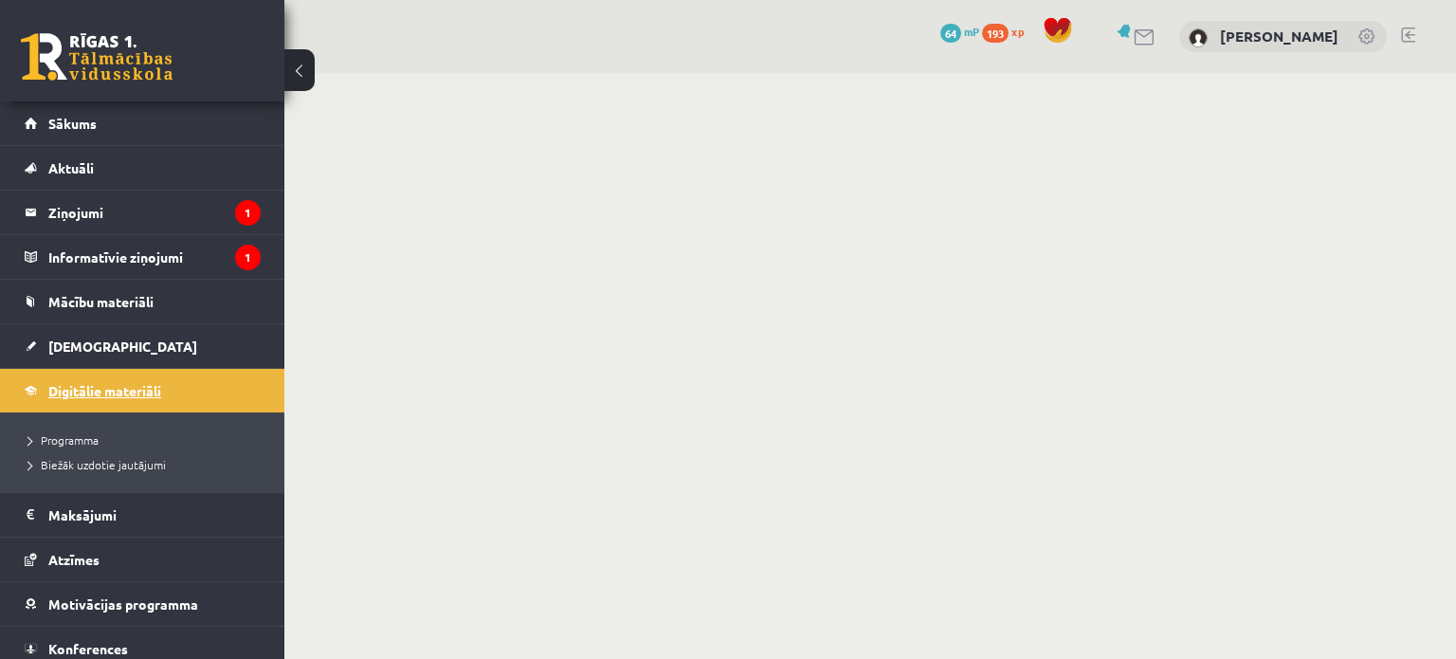
click at [91, 381] on link "Digitālie materiāli" at bounding box center [143, 391] width 236 height 44
click at [91, 340] on span "[DEMOGRAPHIC_DATA]" at bounding box center [122, 345] width 149 height 17
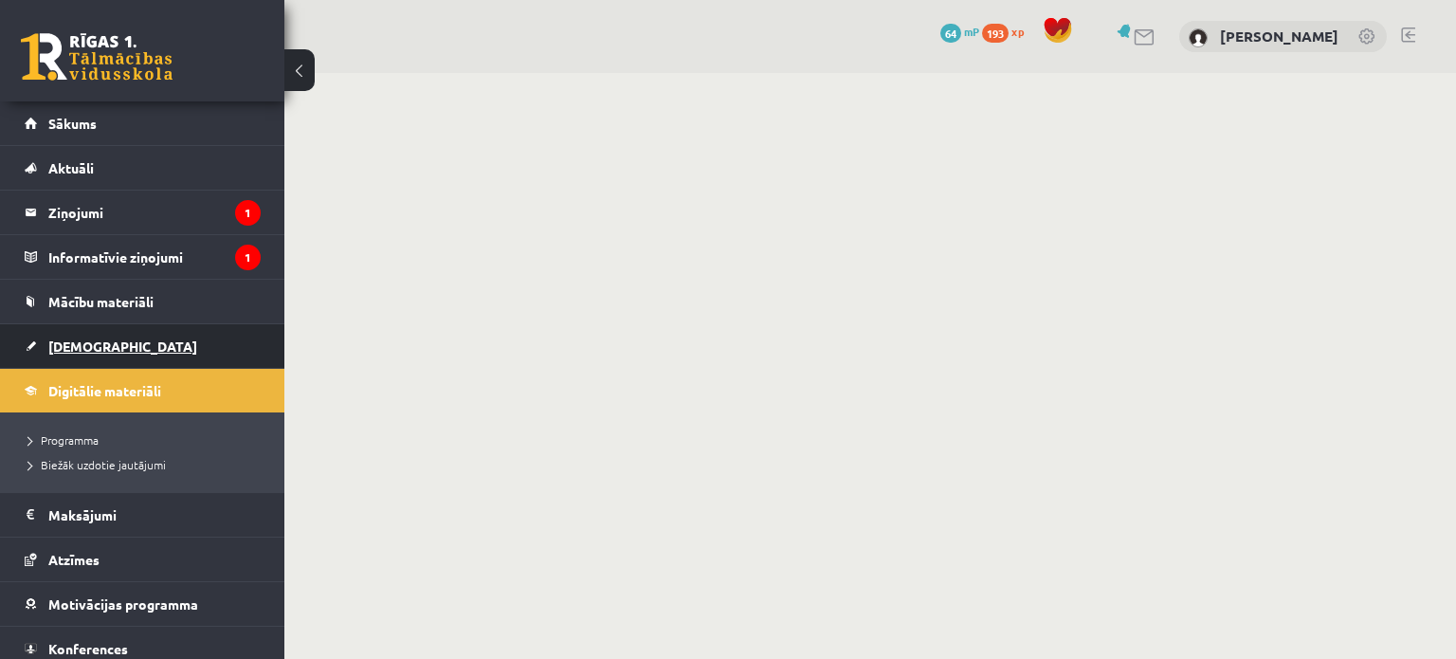
click at [91, 340] on span "[DEMOGRAPHIC_DATA]" at bounding box center [122, 345] width 149 height 17
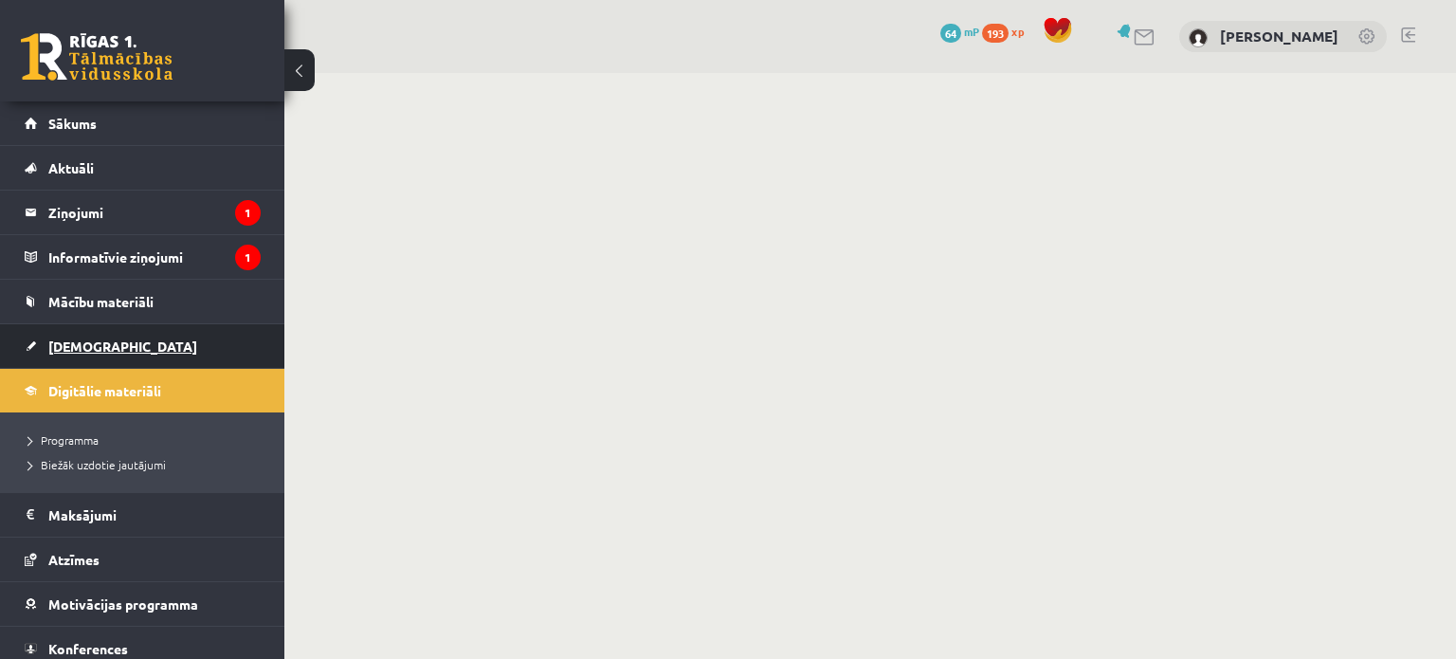
click at [91, 340] on span "[DEMOGRAPHIC_DATA]" at bounding box center [122, 345] width 149 height 17
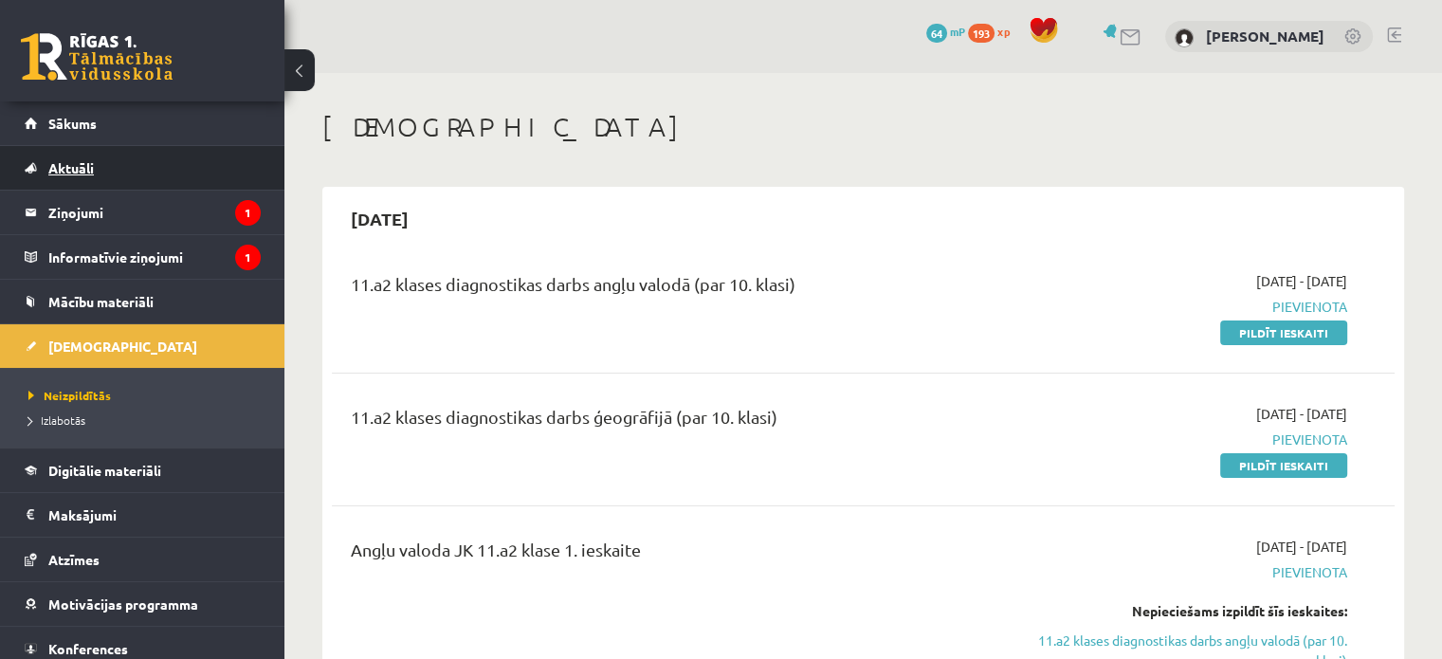
click at [162, 174] on link "Aktuāli" at bounding box center [143, 168] width 236 height 44
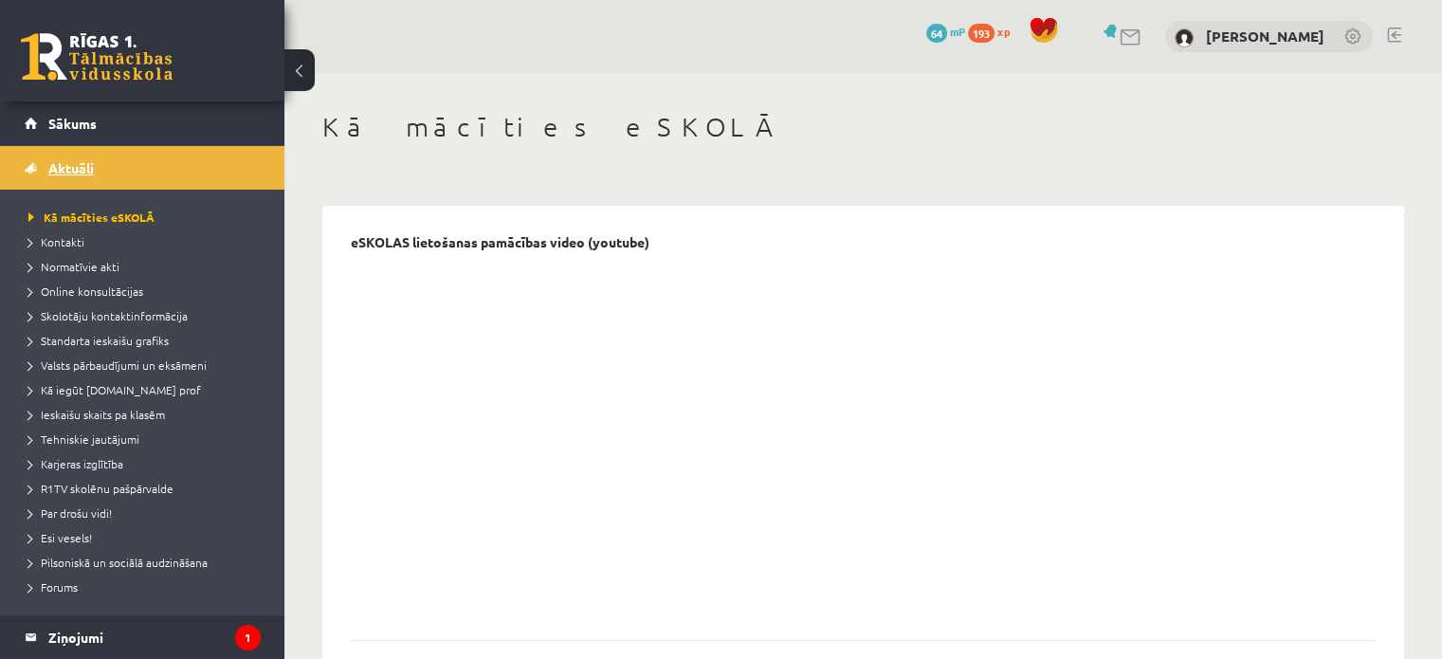
click at [92, 147] on link "Aktuāli" at bounding box center [143, 168] width 236 height 44
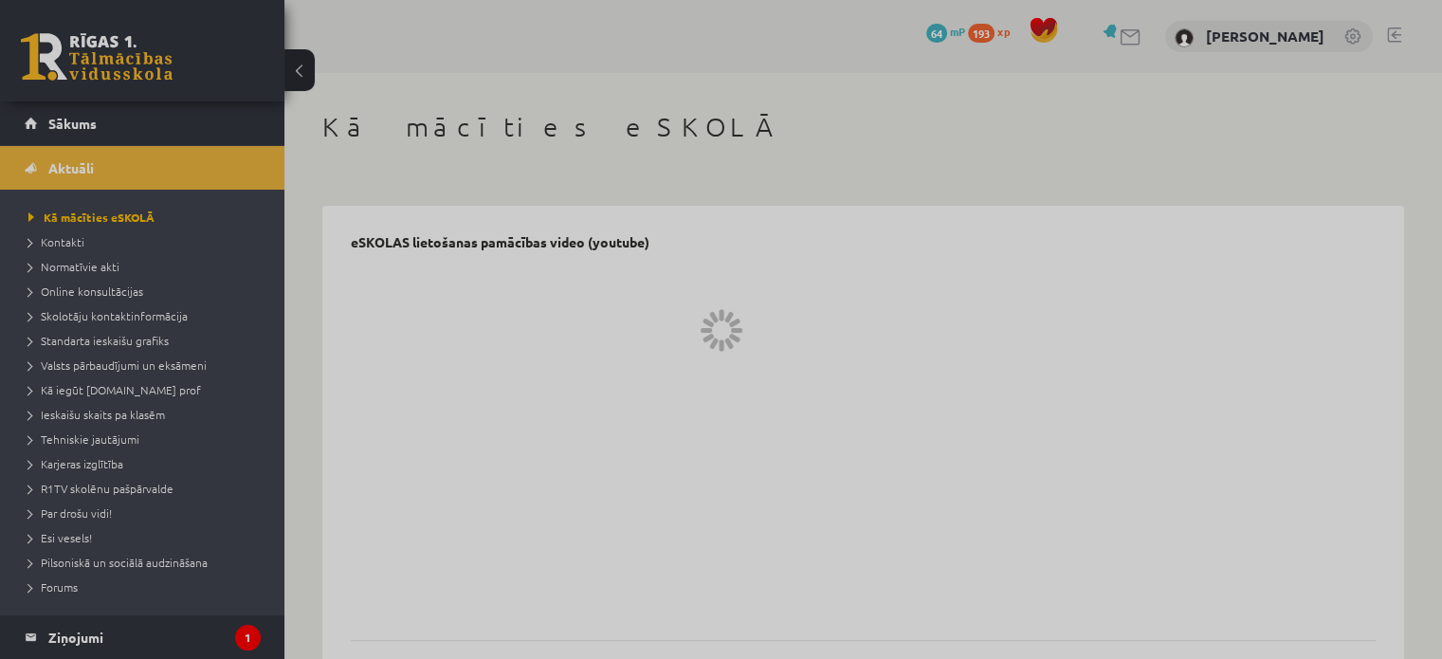
click at [96, 161] on div at bounding box center [721, 329] width 1442 height 659
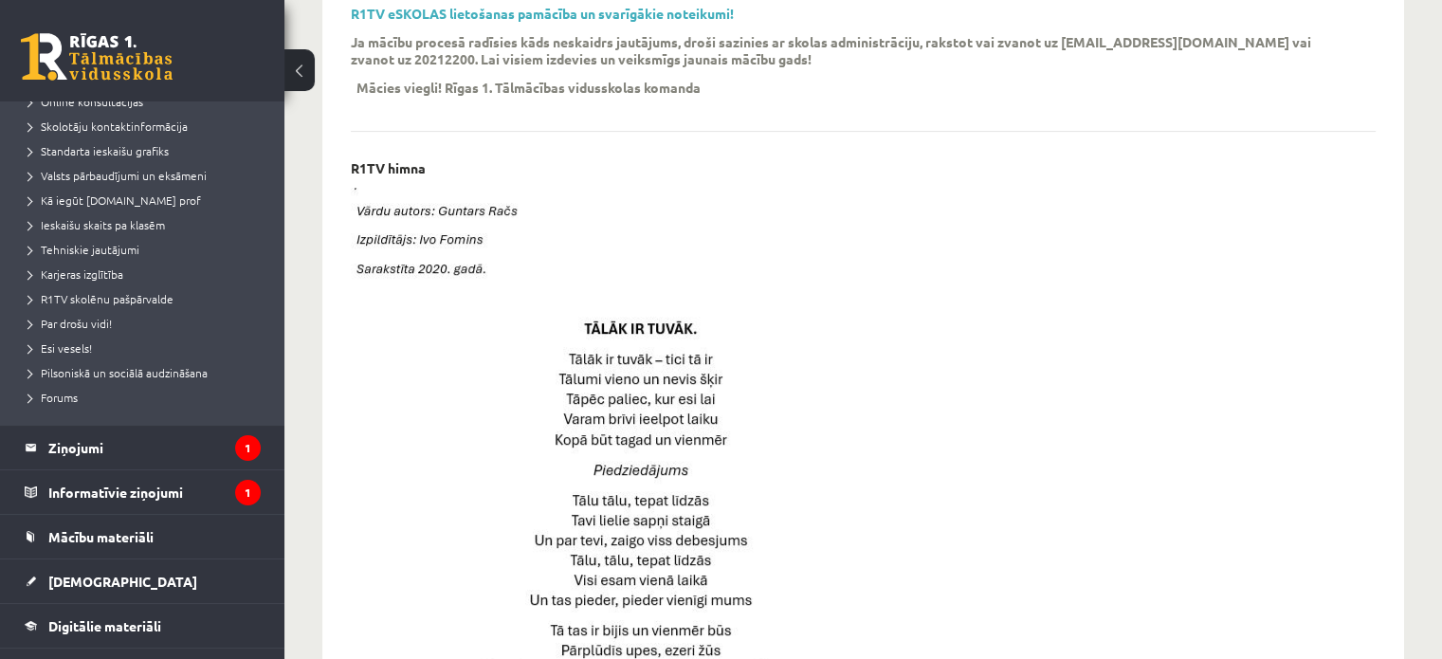
scroll to position [379, 0]
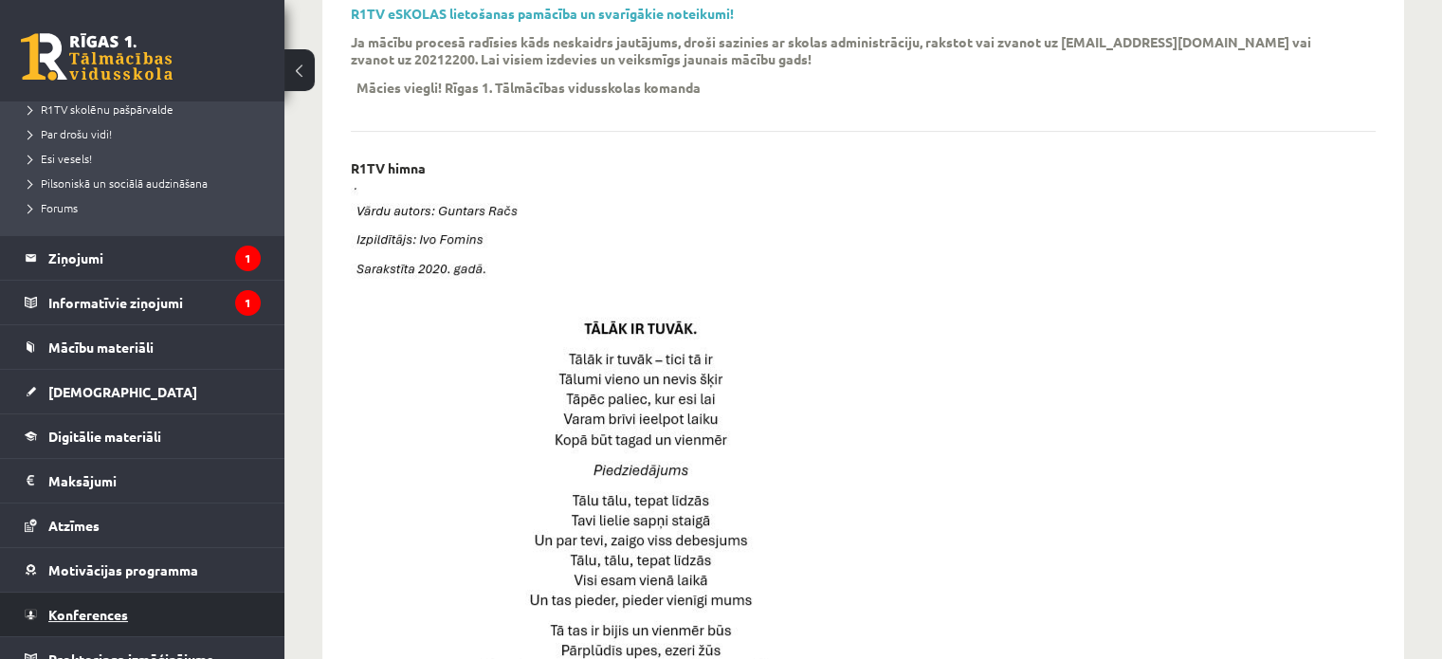
click at [115, 603] on link "Konferences" at bounding box center [143, 614] width 236 height 44
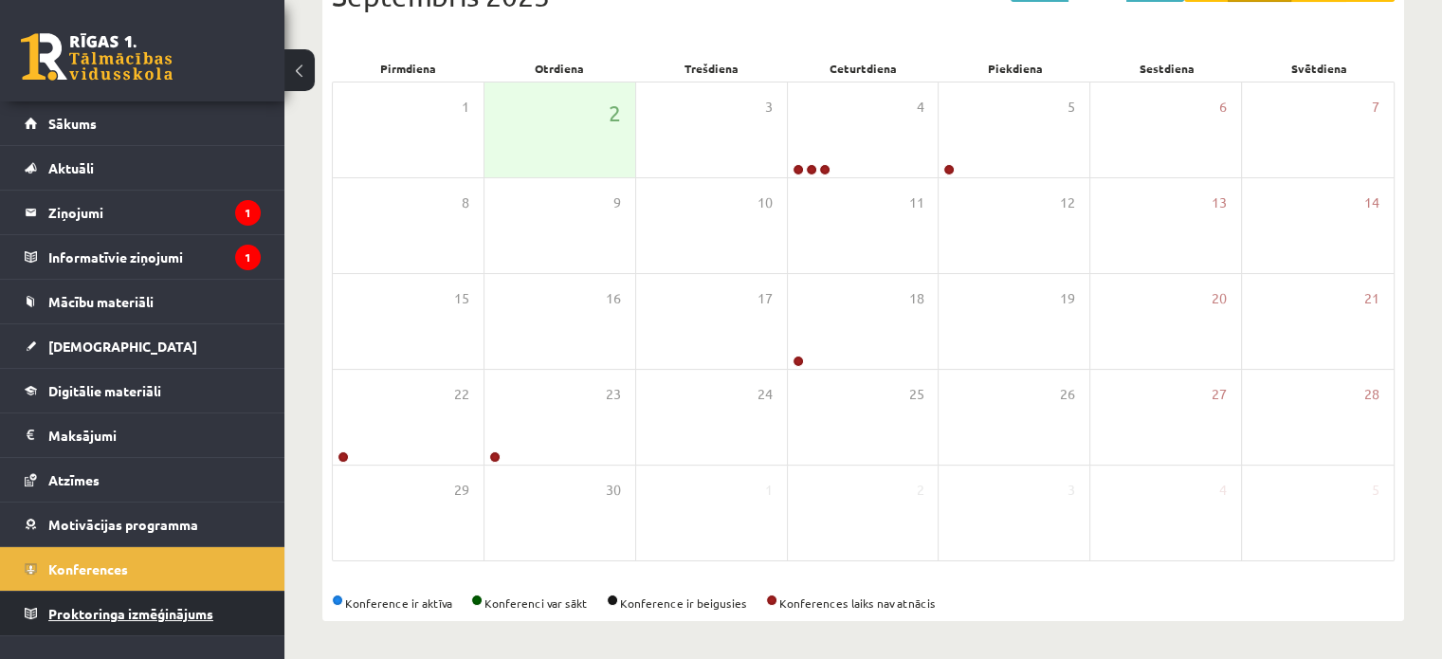
scroll to position [245, 0]
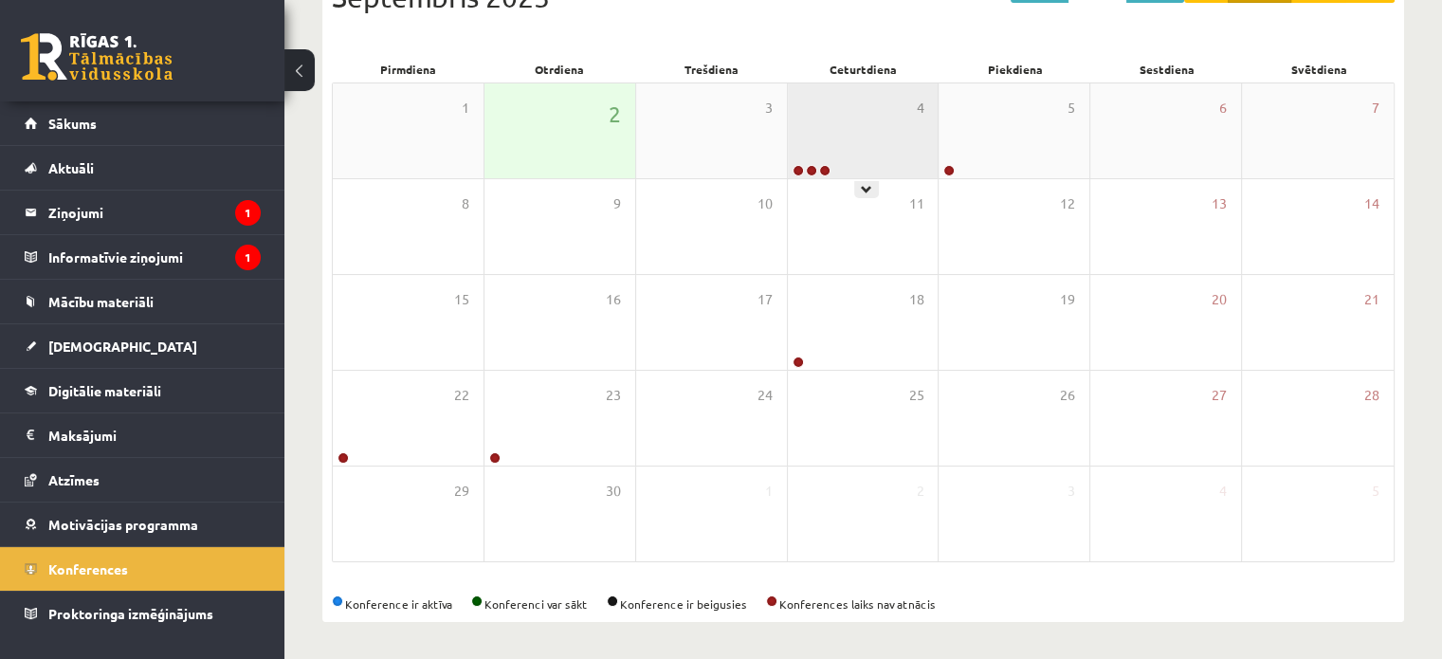
click at [814, 175] on div at bounding box center [810, 171] width 45 height 13
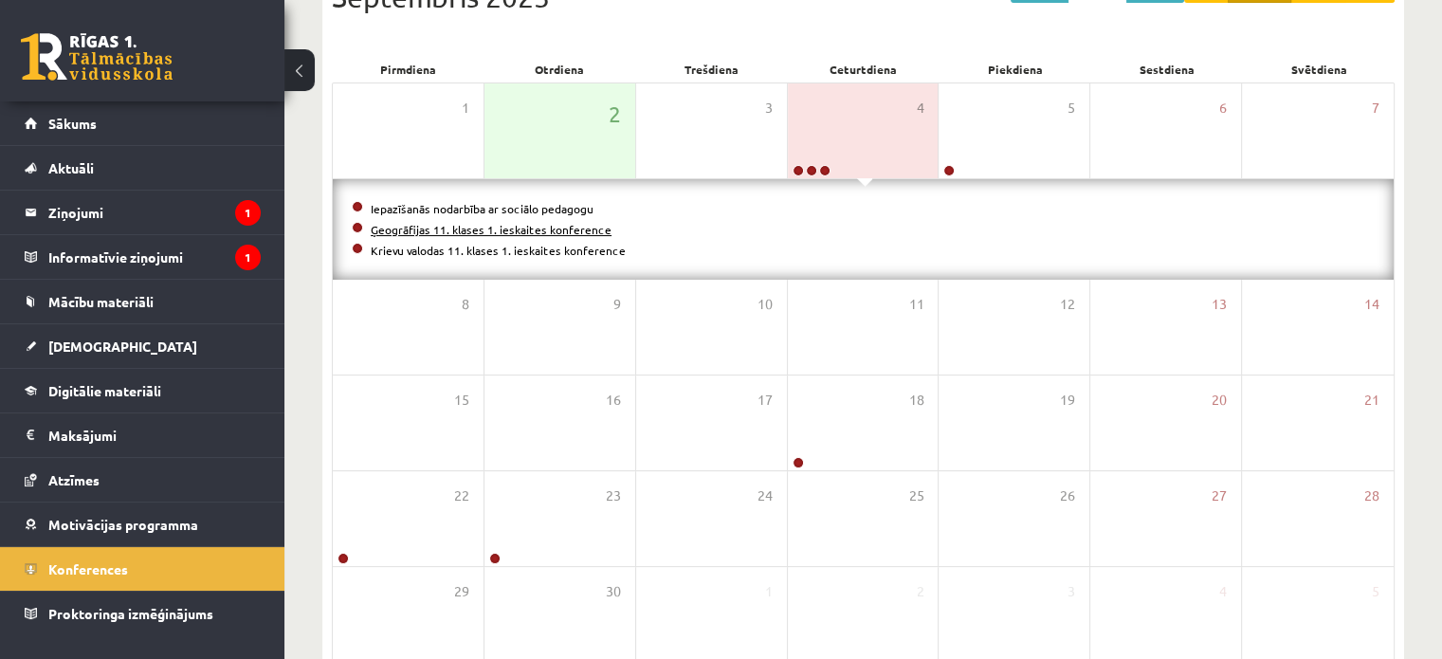
click at [520, 233] on link "Ģeogrāfijas 11. klases 1. ieskaites konference" at bounding box center [491, 229] width 241 height 15
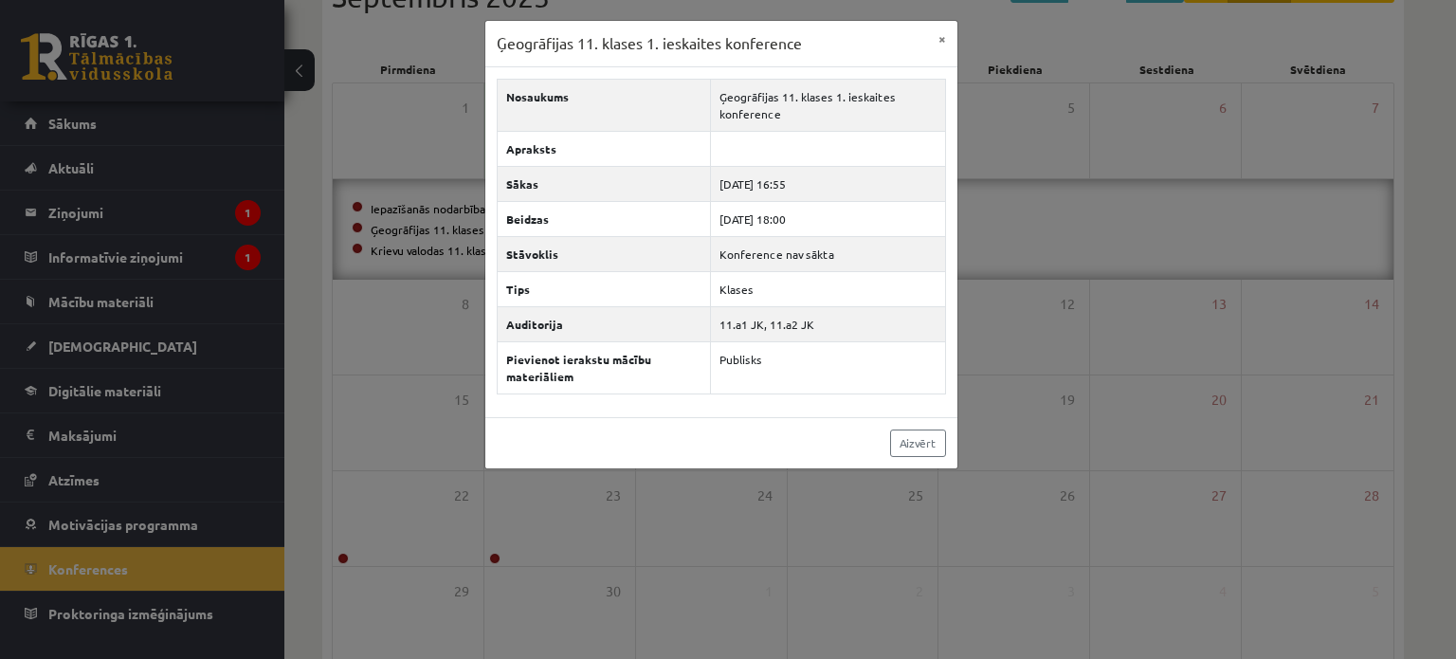
click at [762, 509] on div "Ģeogrāfijas 11. klases 1. ieskaites konference × Nosaukums Ģeogrāfijas 11. klas…" at bounding box center [728, 329] width 1456 height 659
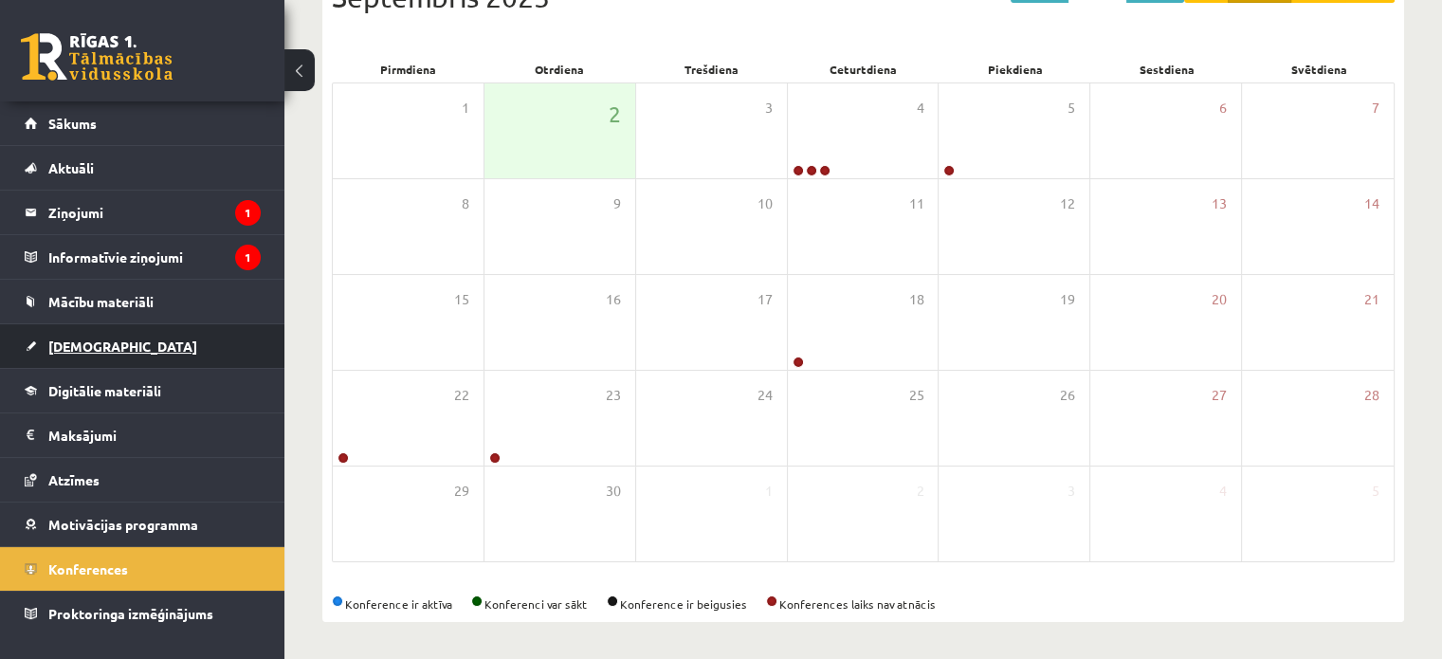
click at [81, 343] on span "[DEMOGRAPHIC_DATA]" at bounding box center [122, 345] width 149 height 17
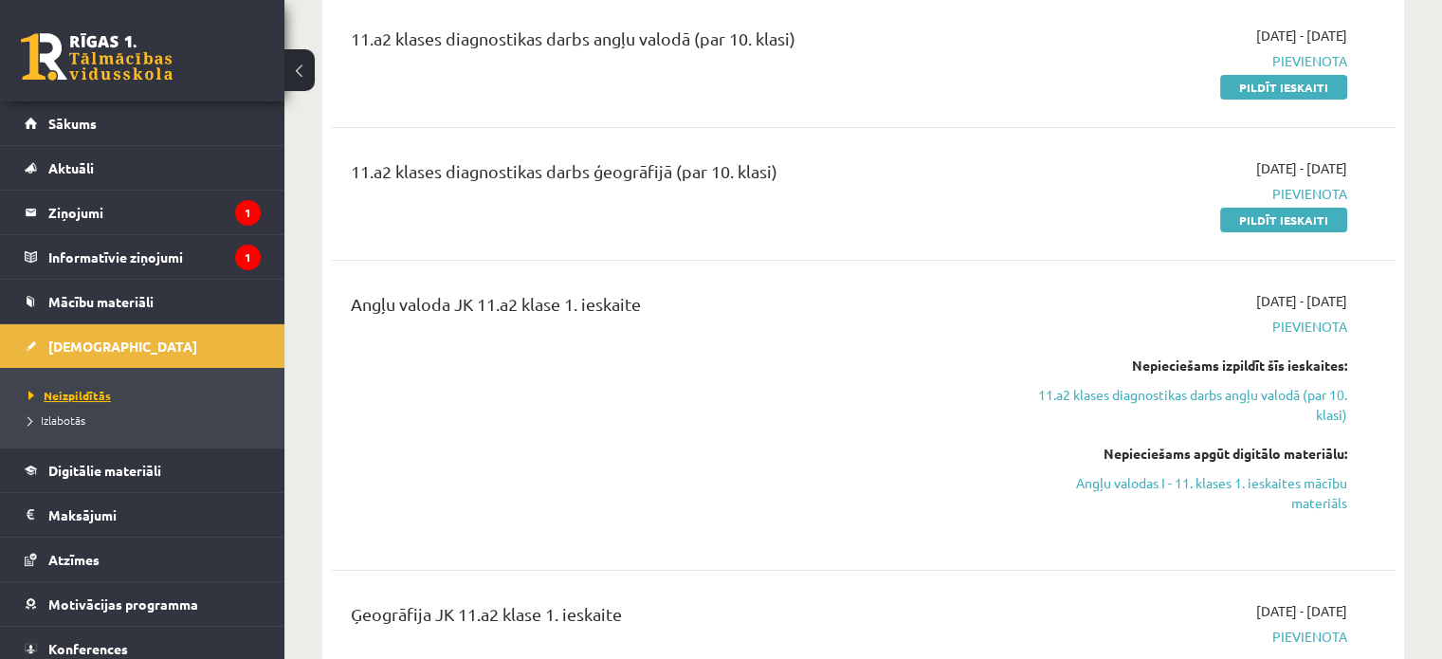
click at [85, 390] on span "Neizpildītās" at bounding box center [69, 395] width 82 height 15
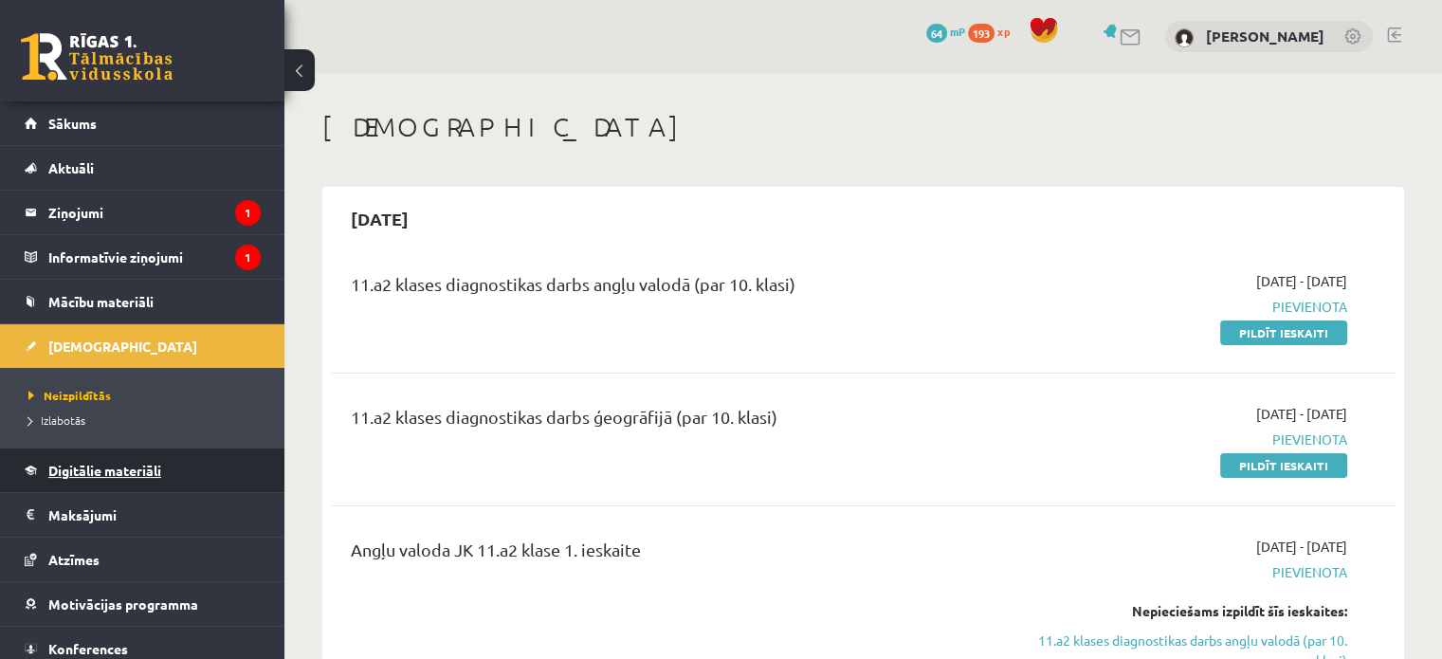
click at [152, 469] on span "Digitālie materiāli" at bounding box center [104, 470] width 113 height 17
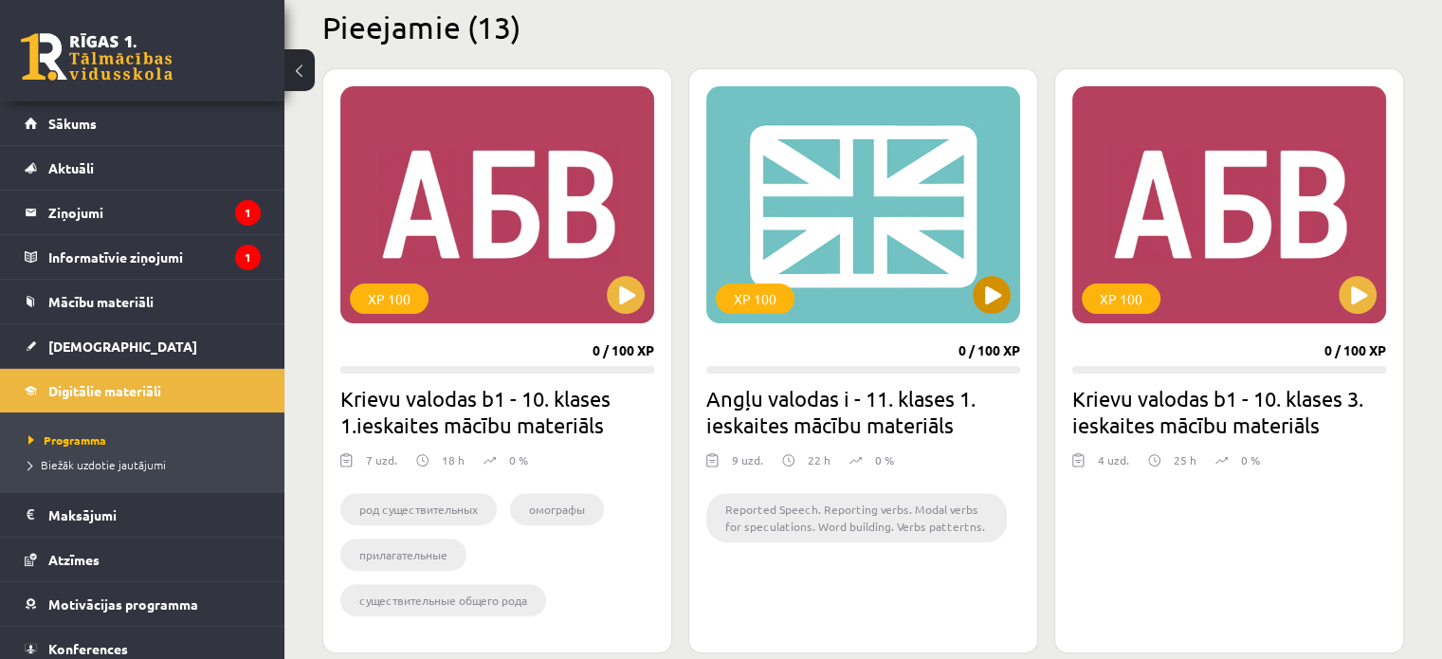
scroll to position [474, 0]
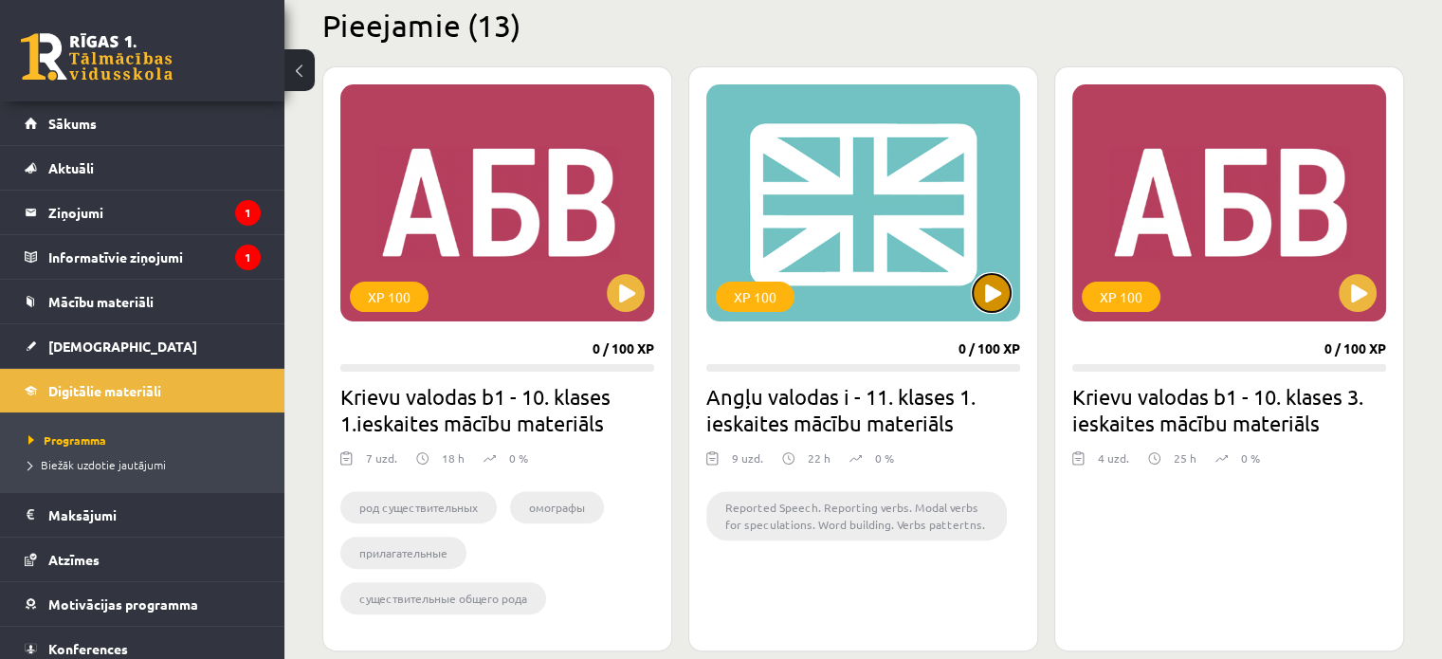
click at [986, 295] on button at bounding box center [991, 293] width 38 height 38
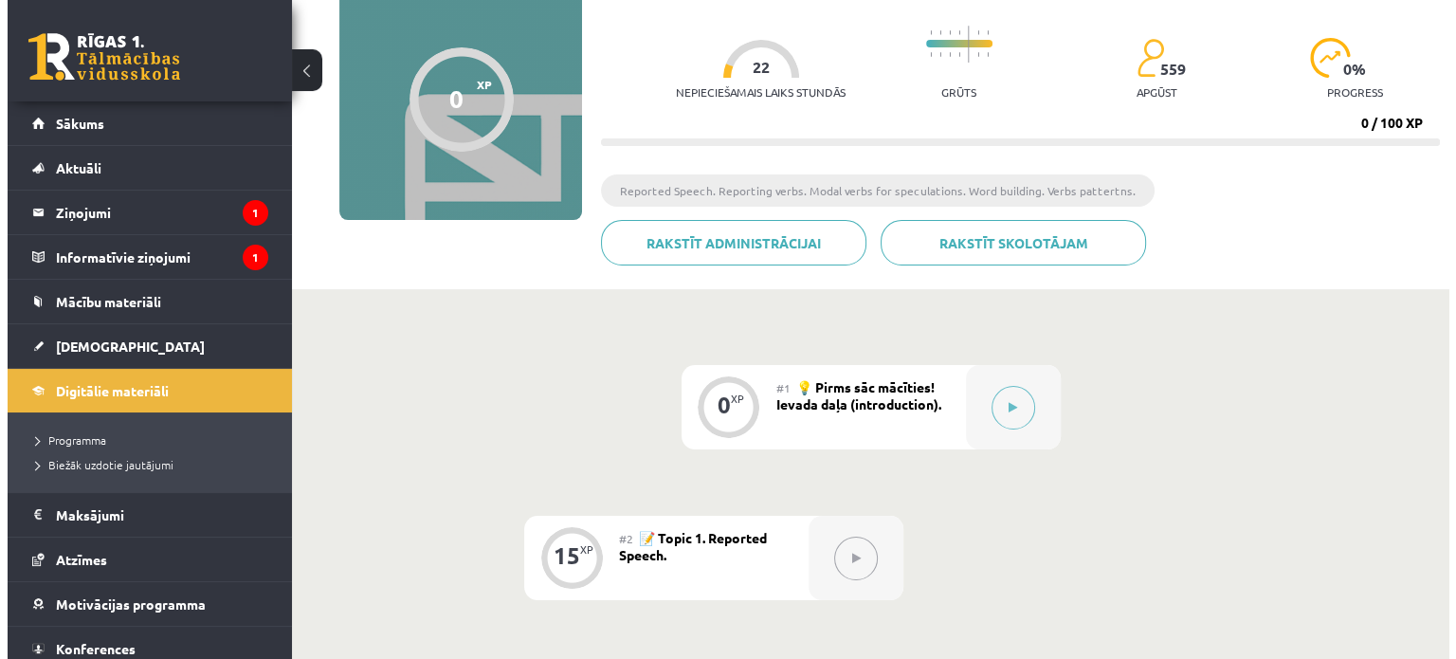
scroll to position [190, 0]
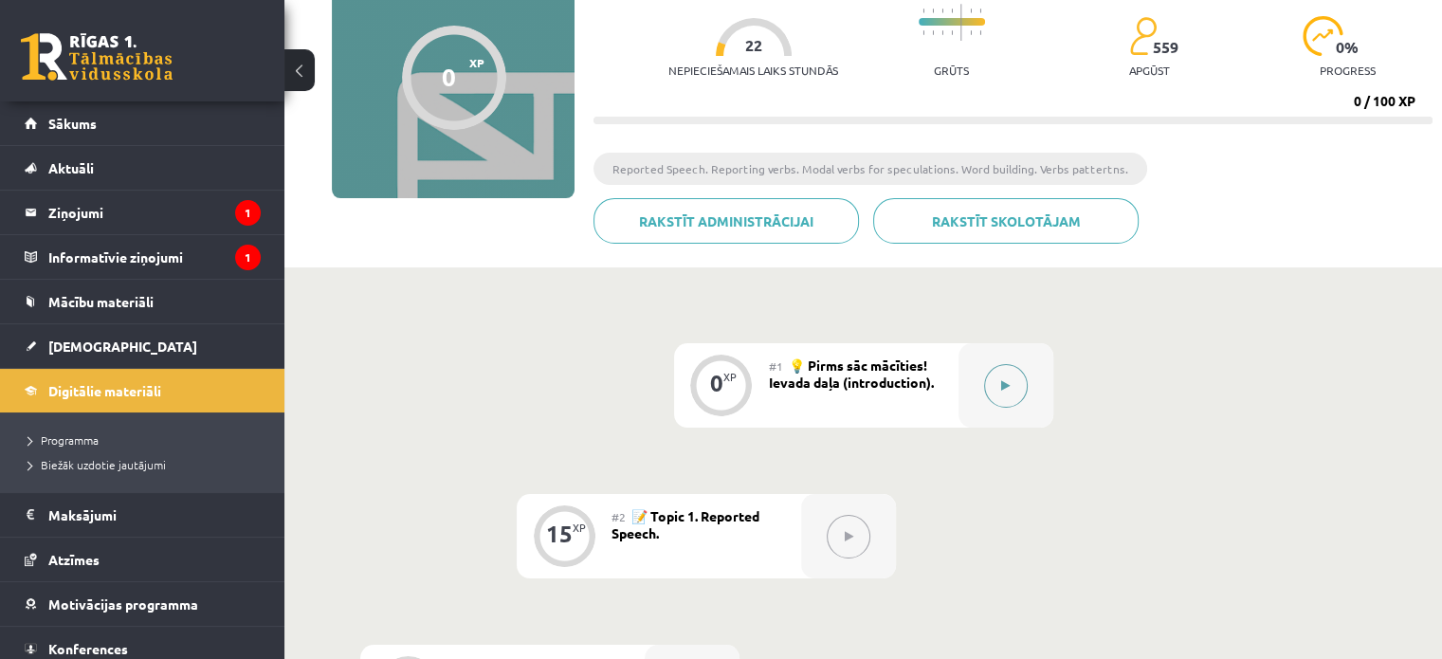
click at [1004, 386] on icon at bounding box center [1005, 385] width 9 height 11
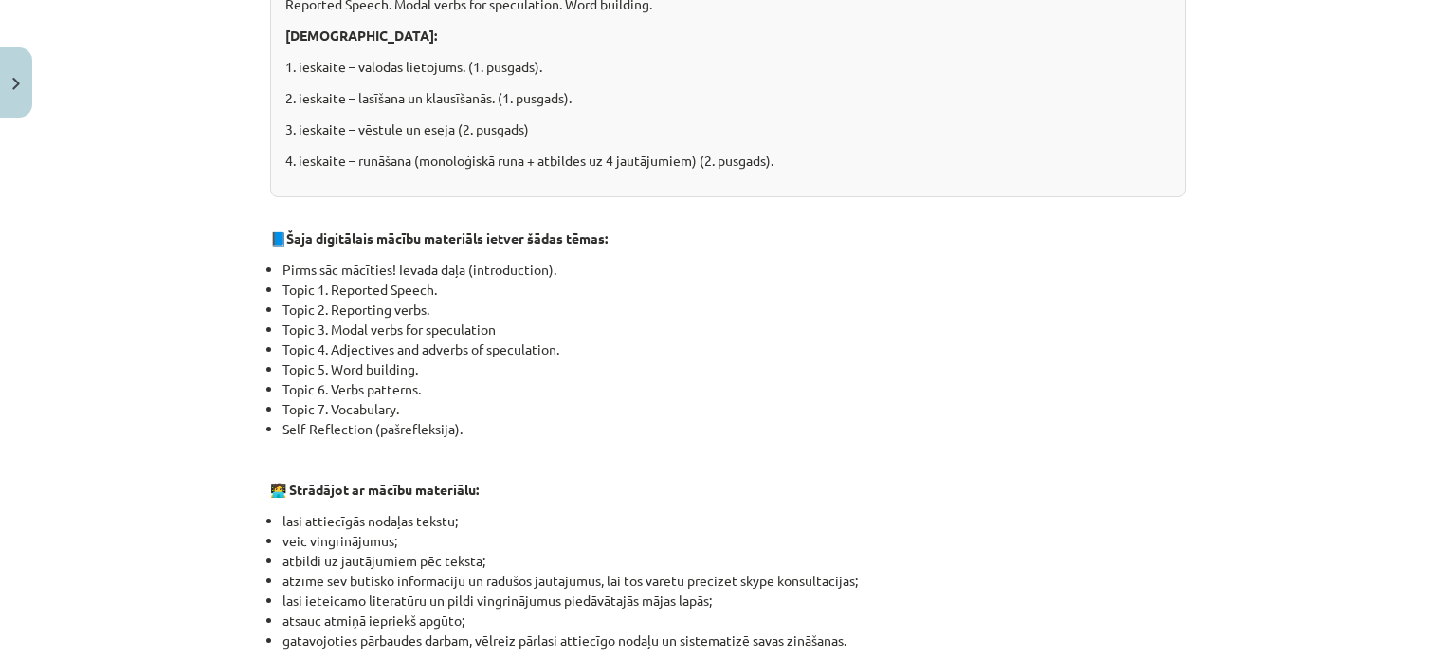
scroll to position [954, 0]
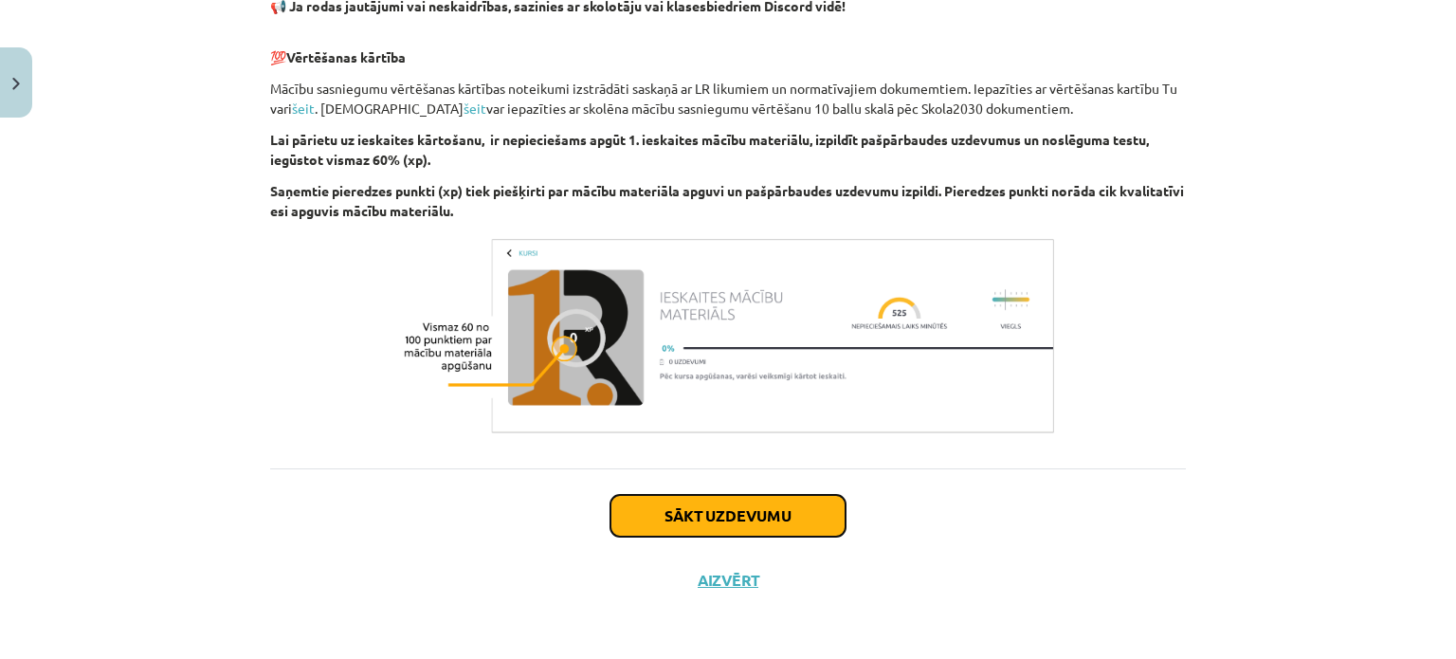
click at [667, 512] on button "Sākt uzdevumu" at bounding box center [727, 516] width 235 height 42
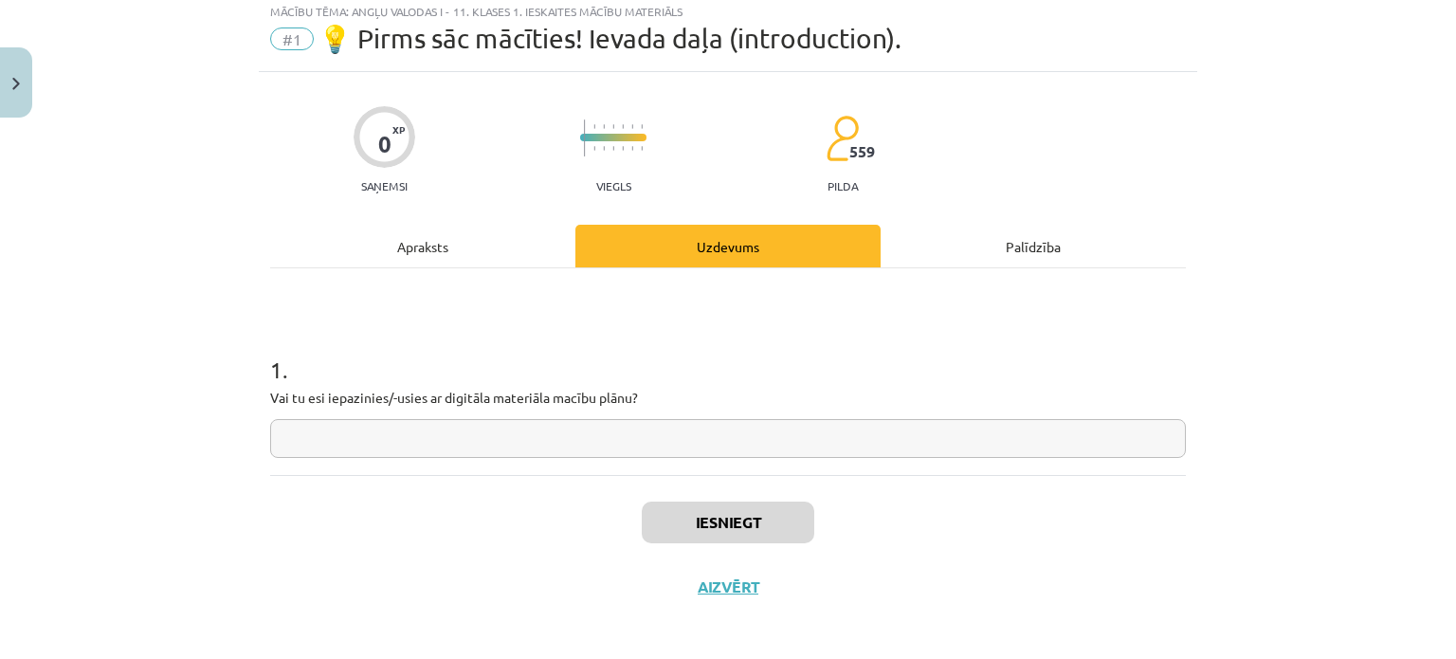
scroll to position [47, 0]
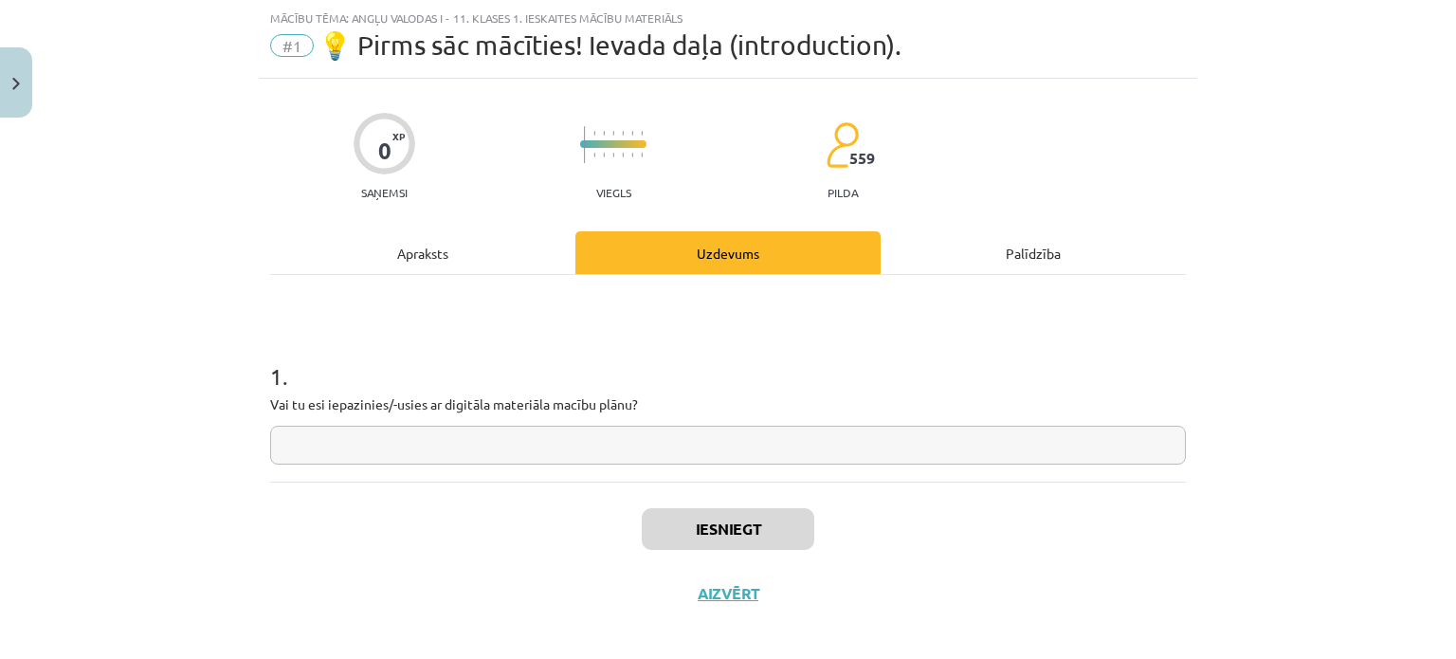
click at [444, 442] on input "text" at bounding box center [728, 445] width 916 height 39
type input "**"
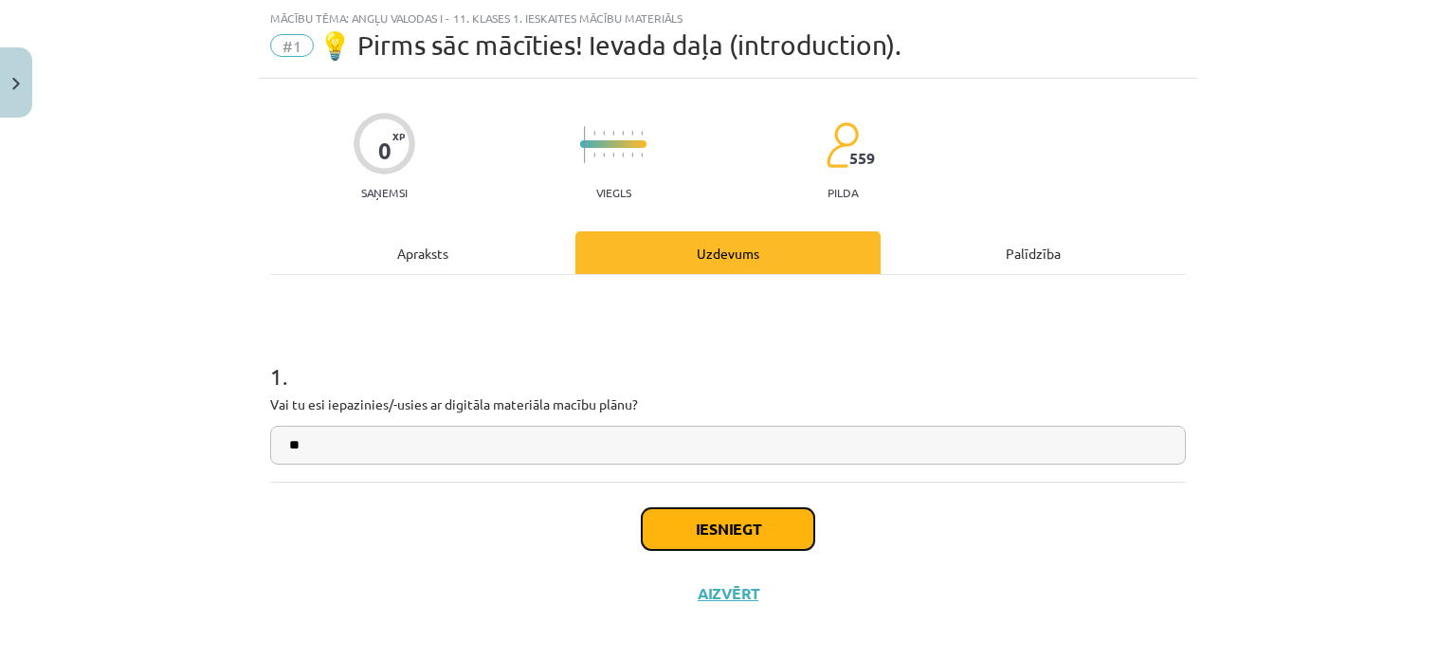
click at [747, 530] on button "Iesniegt" at bounding box center [728, 529] width 172 height 42
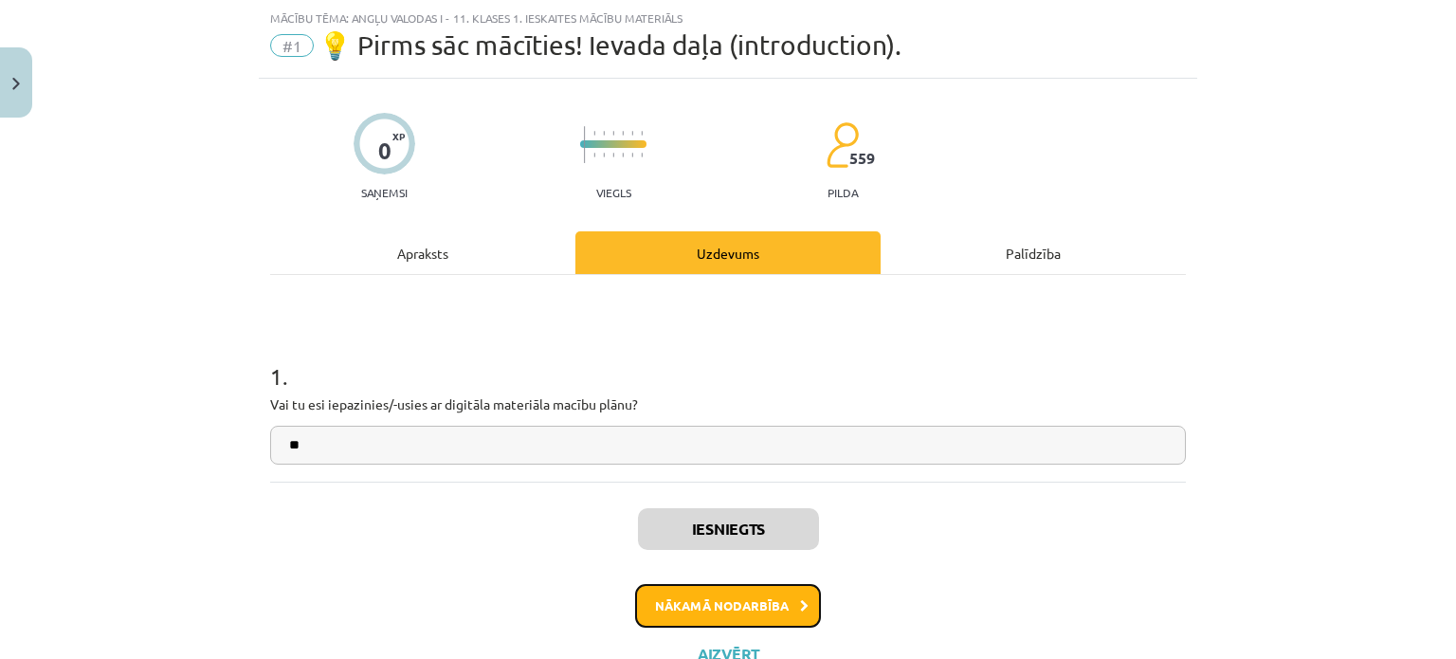
click at [771, 612] on button "Nākamā nodarbība" at bounding box center [728, 606] width 186 height 44
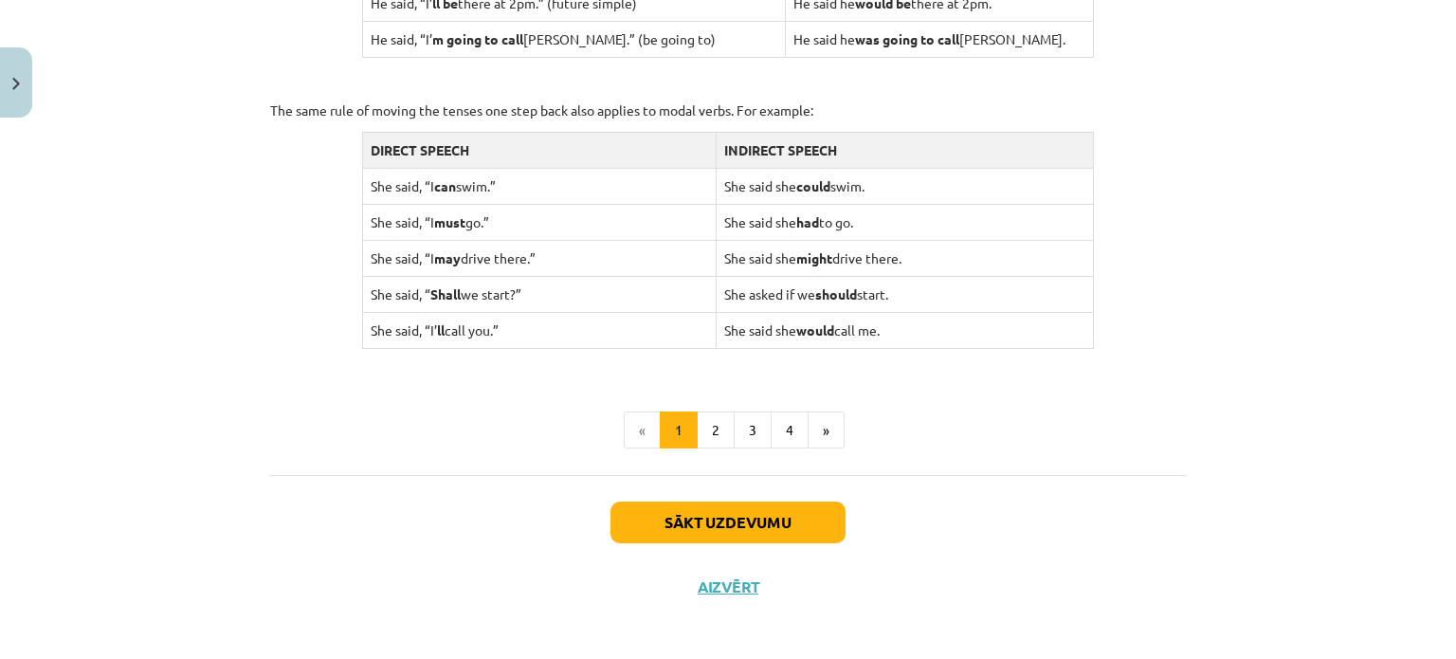
scroll to position [1898, 0]
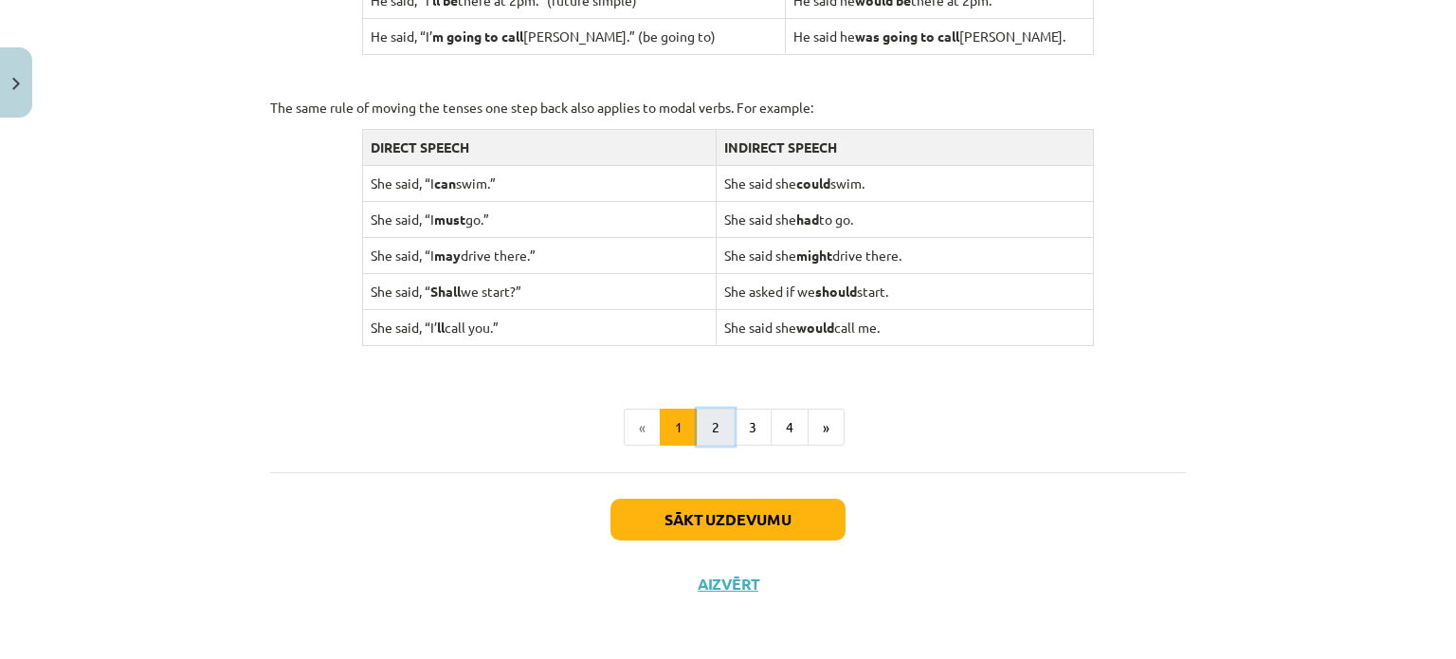
click at [703, 426] on button "2" at bounding box center [716, 427] width 38 height 38
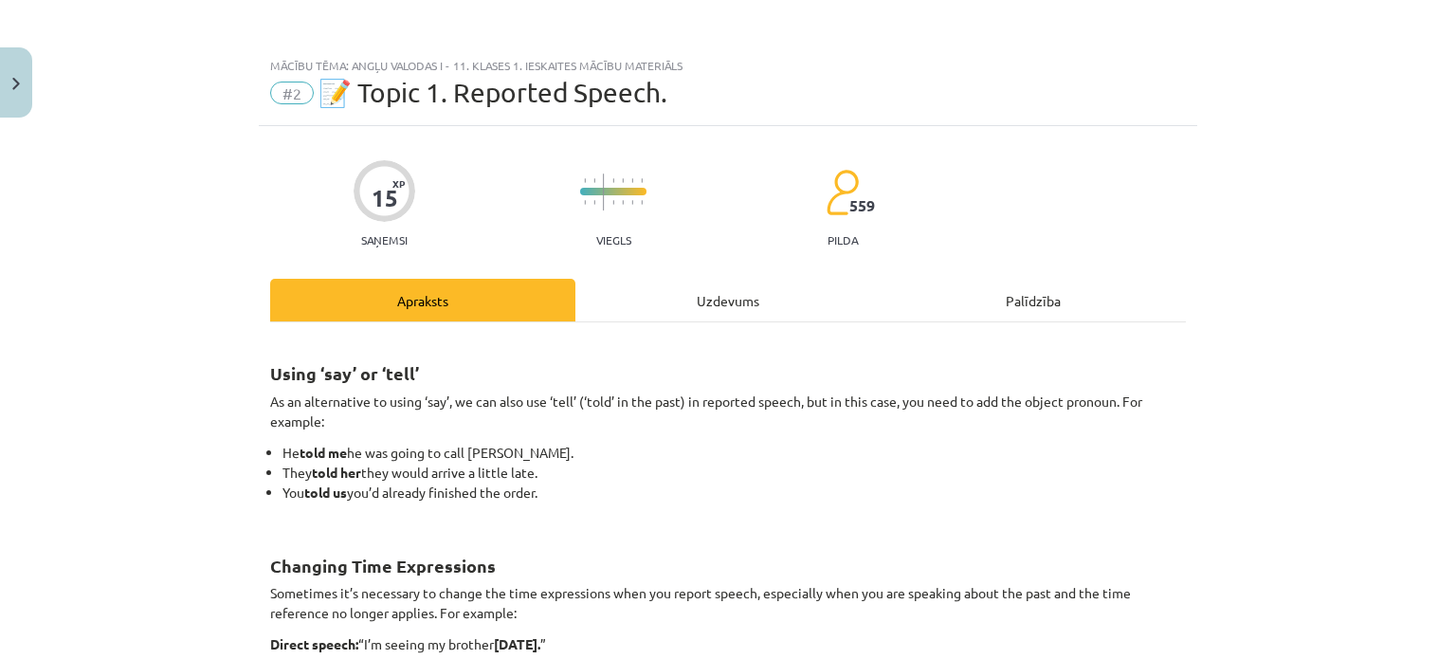
scroll to position [474, 0]
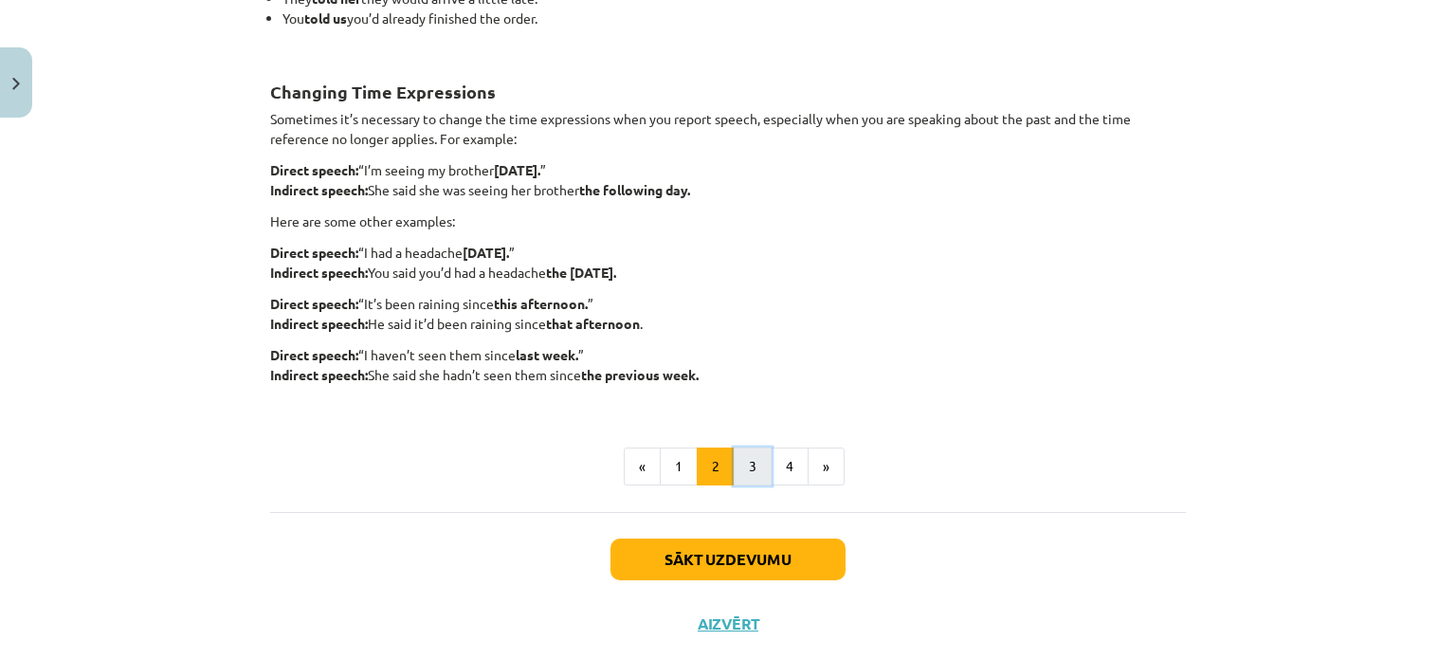
click at [760, 482] on button "3" at bounding box center [753, 466] width 38 height 38
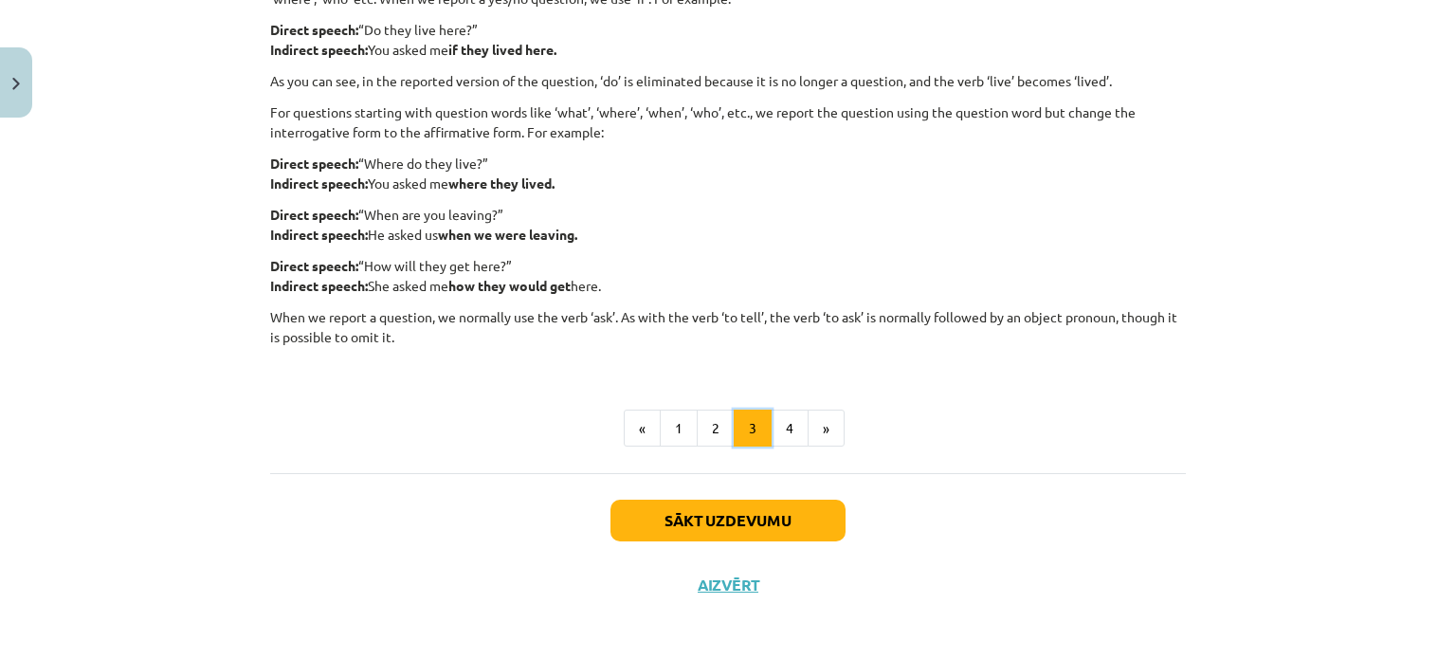
scroll to position [338, 0]
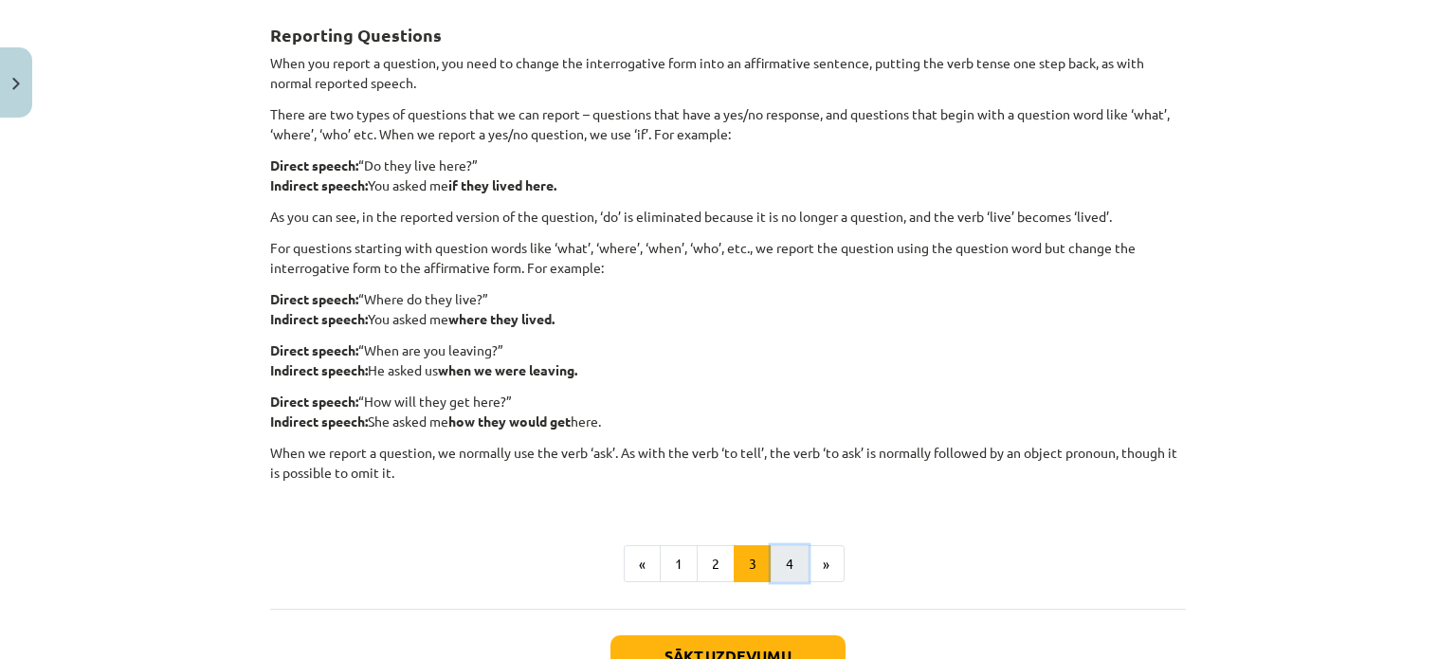
click at [777, 556] on button "4" at bounding box center [790, 564] width 38 height 38
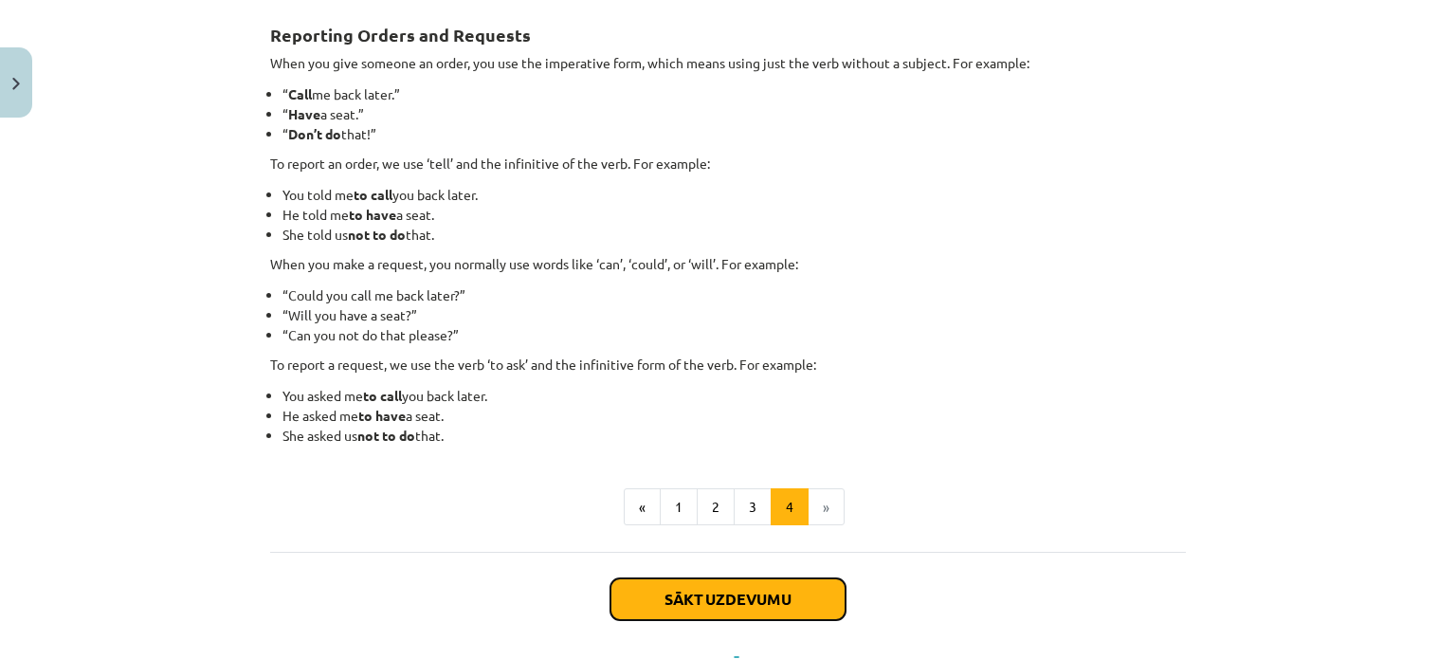
click at [776, 604] on button "Sākt uzdevumu" at bounding box center [727, 599] width 235 height 42
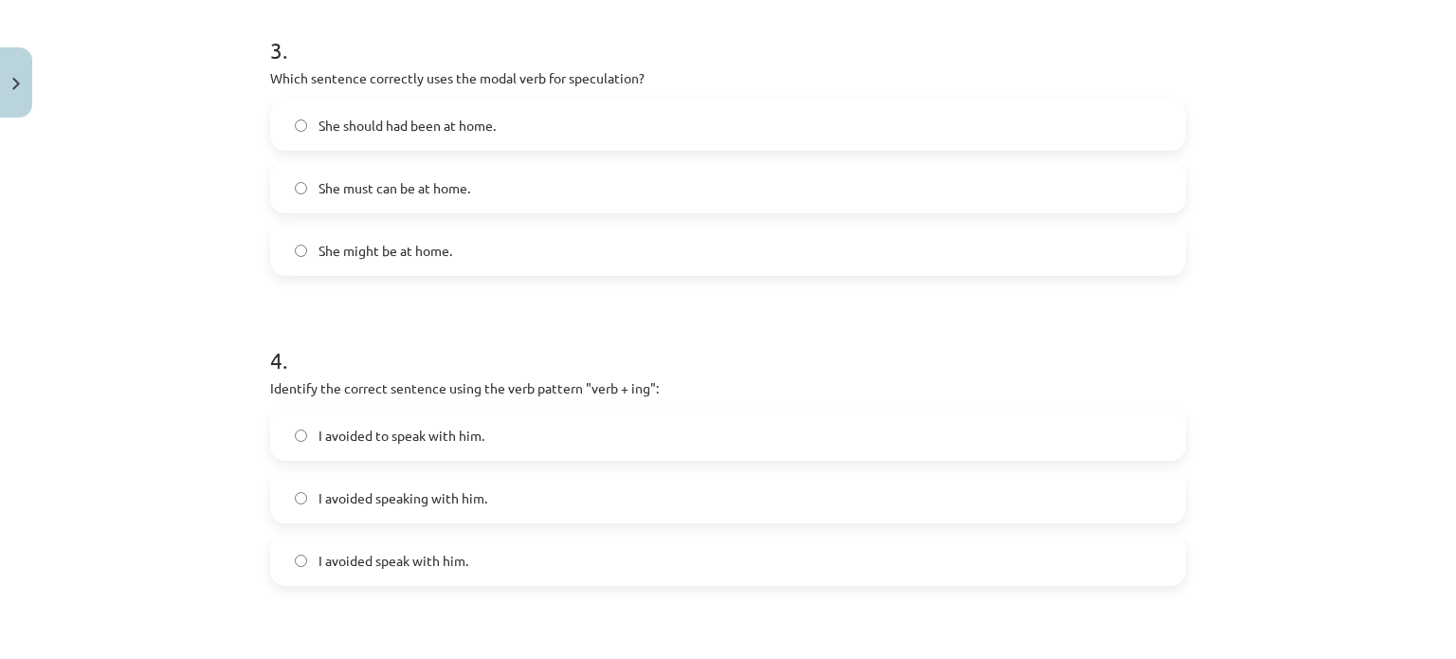
scroll to position [853, 0]
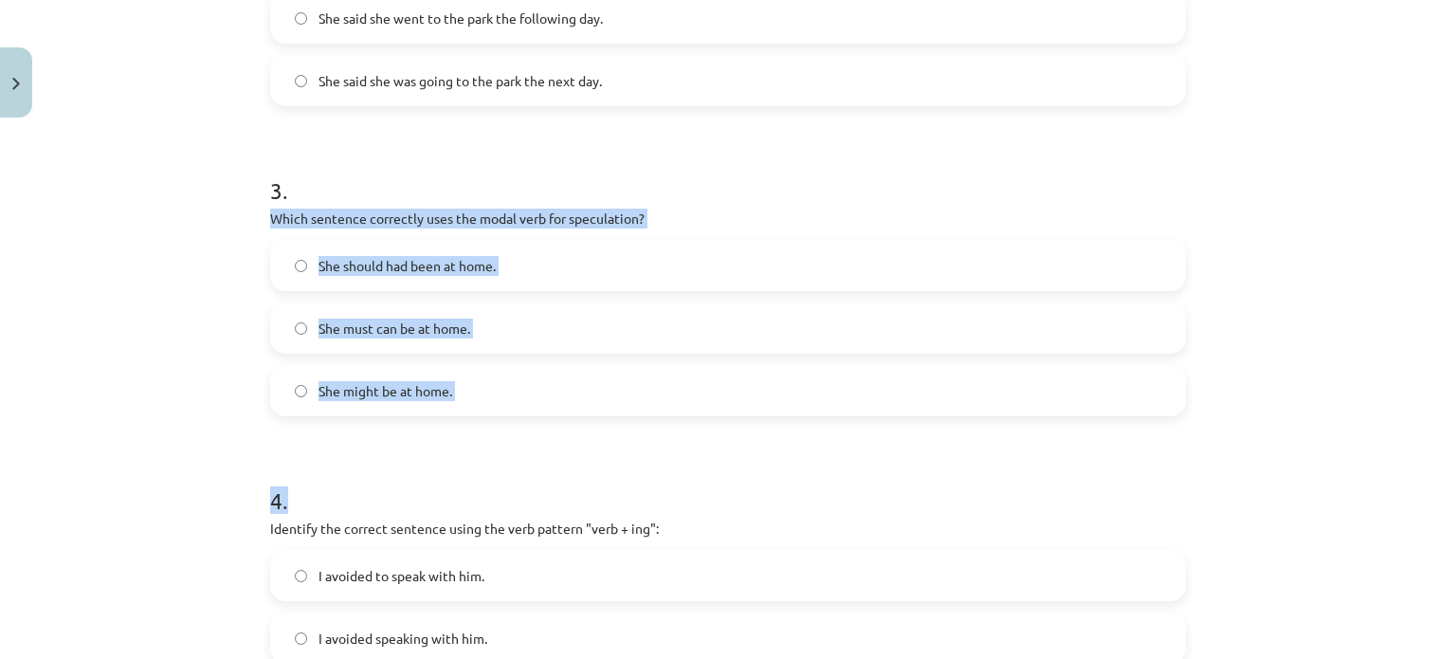
drag, startPoint x: 264, startPoint y: 217, endPoint x: 518, endPoint y: 444, distance: 341.0
click at [518, 444] on form "1 . Which of the following sentences correctly uses reported speech? He says th…" at bounding box center [728, 280] width 916 height 1512
drag, startPoint x: 253, startPoint y: 209, endPoint x: 508, endPoint y: 384, distance: 308.9
click at [508, 384] on div "15 XP Saņemsi Viegls 559 pilda Apraksts Uzdevums Palīdzība 1 . Which of the fol…" at bounding box center [728, 240] width 938 height 1935
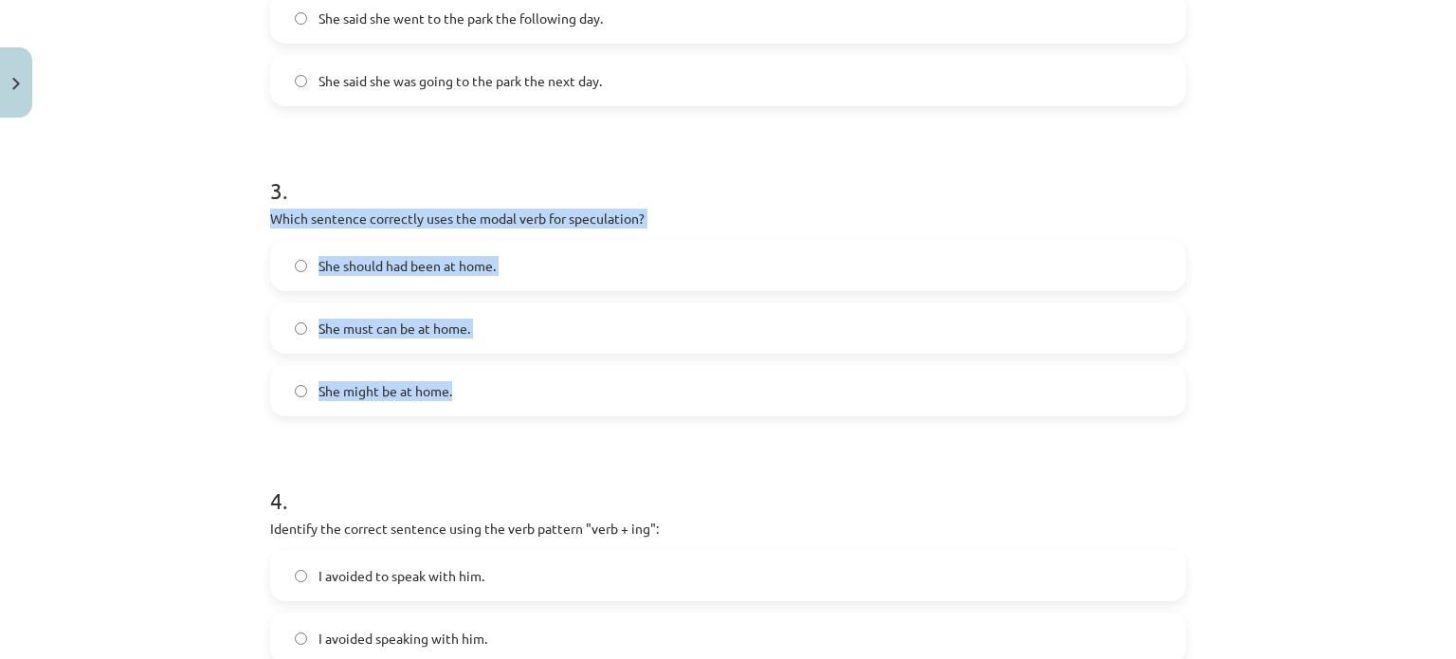
copy div "Which sentence correctly uses the modal verb for speculation? She should had be…"
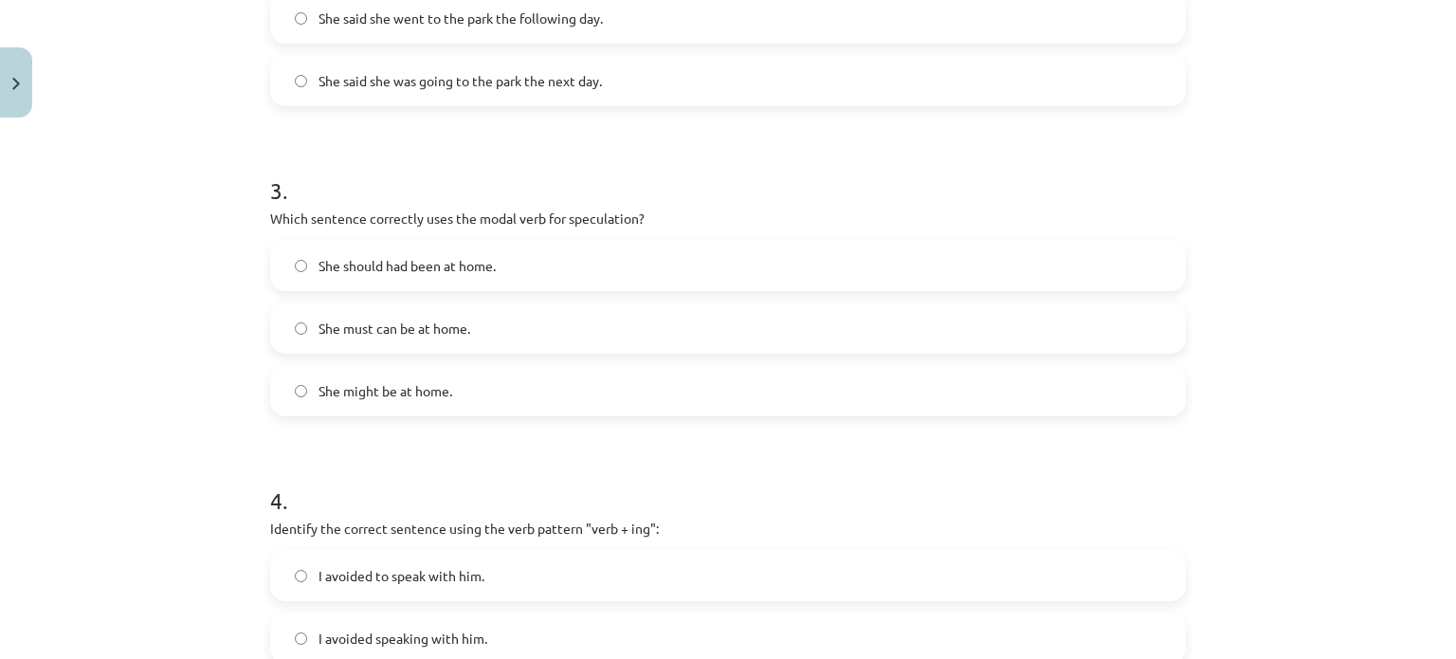
click at [683, 135] on form "1 . Which of the following sentences correctly uses reported speech? He says th…" at bounding box center [728, 280] width 916 height 1512
click at [284, 396] on label "She might be at home." at bounding box center [728, 390] width 912 height 47
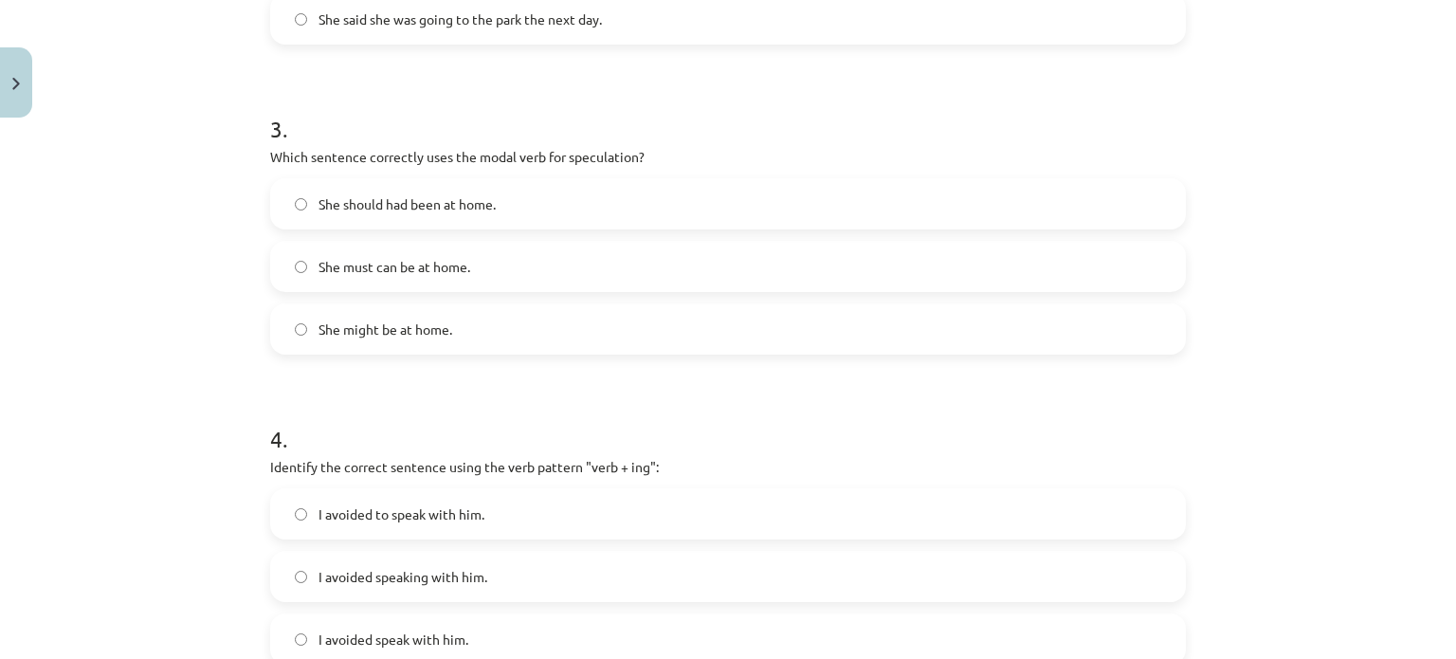
scroll to position [1137, 0]
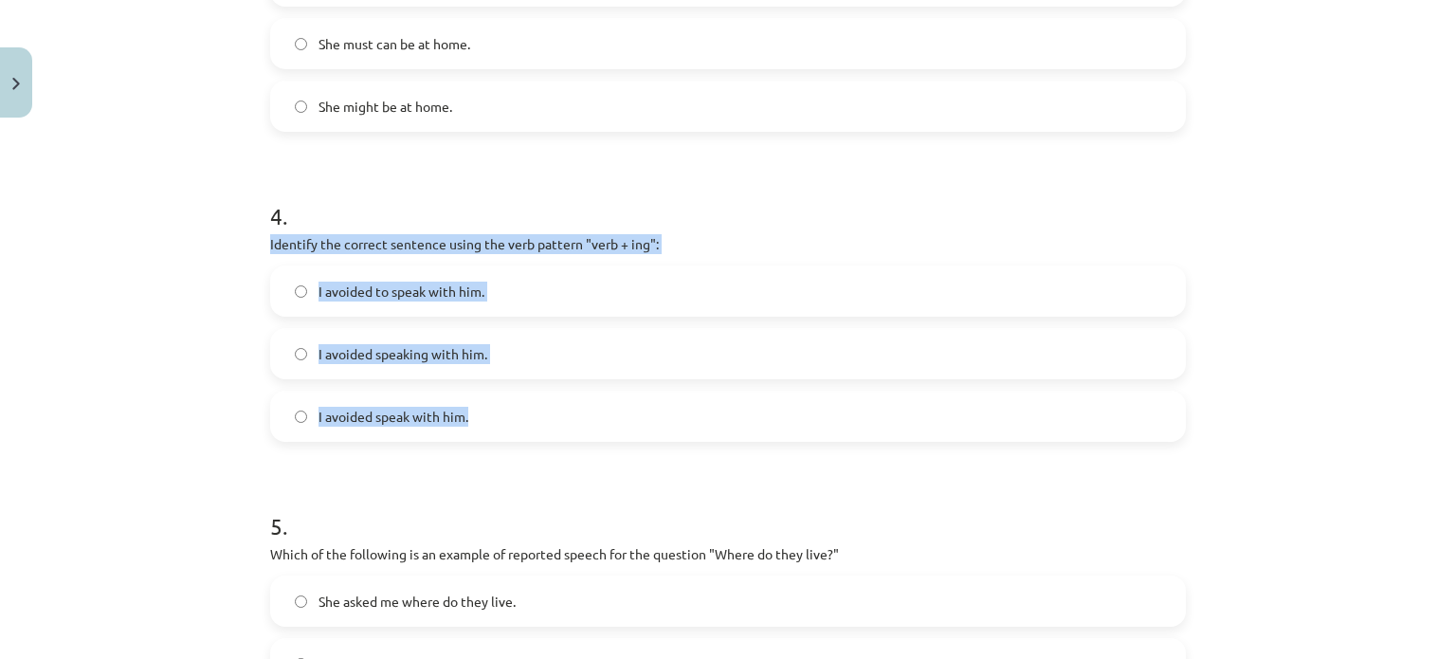
drag, startPoint x: 257, startPoint y: 232, endPoint x: 480, endPoint y: 415, distance: 288.2
copy div "Identify the correct sentence using the verb pattern "verb + ing": I avoided to…"
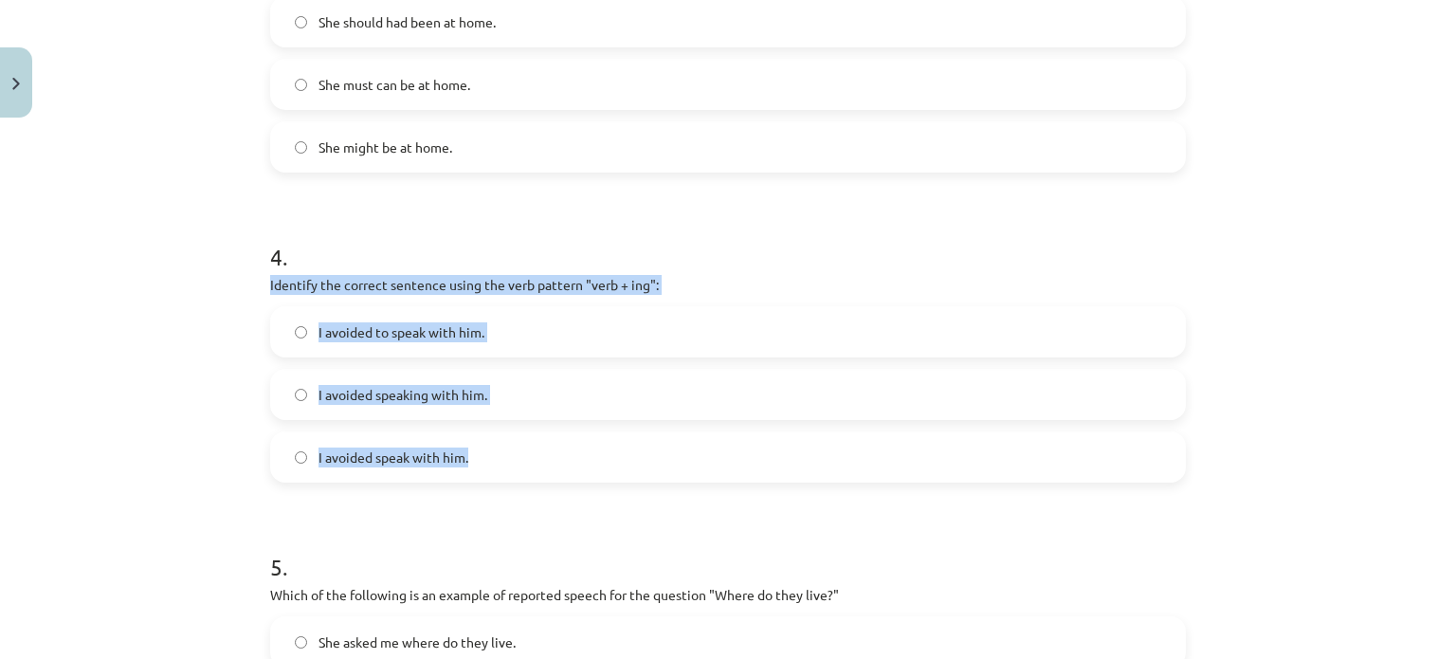
scroll to position [948, 0]
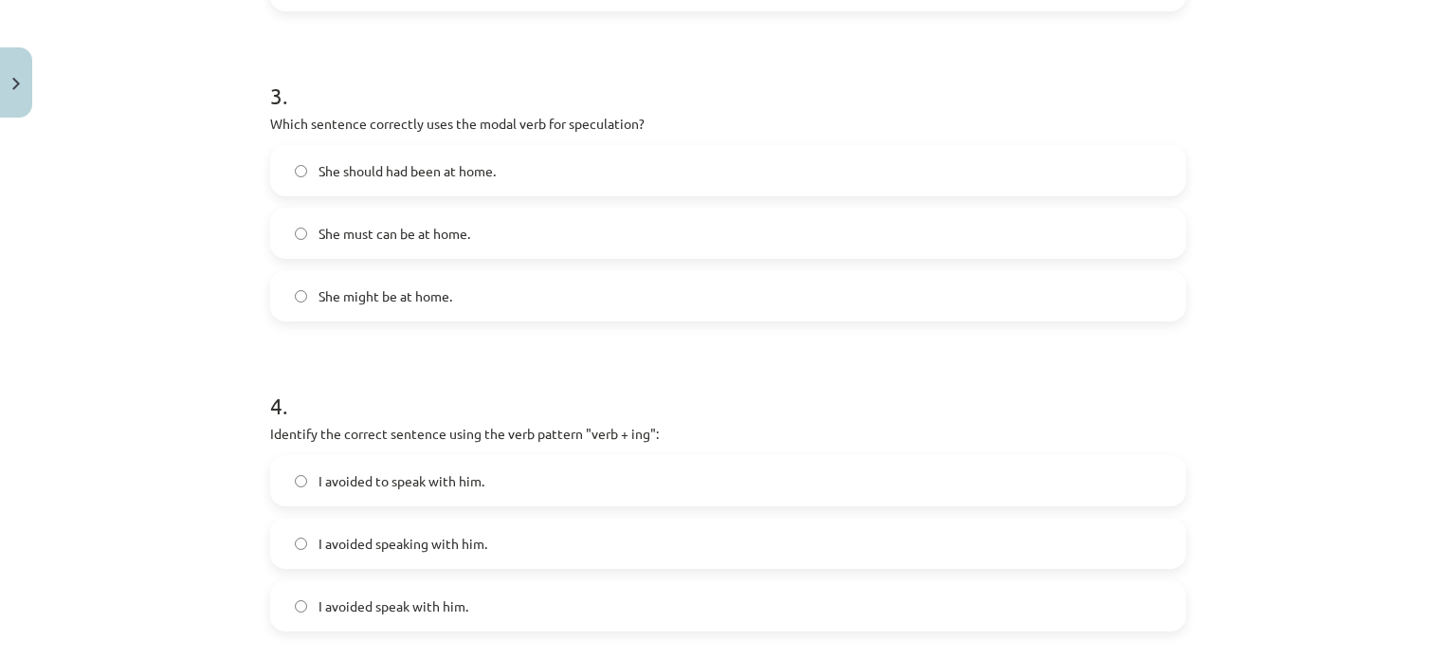
click at [90, 410] on div "Mācību tēma: Angļu valodas i - 11. klases 1. ieskaites mācību materiāls #2 📝 To…" at bounding box center [728, 329] width 1456 height 659
click at [286, 535] on label "I avoided speaking with him." at bounding box center [728, 542] width 912 height 47
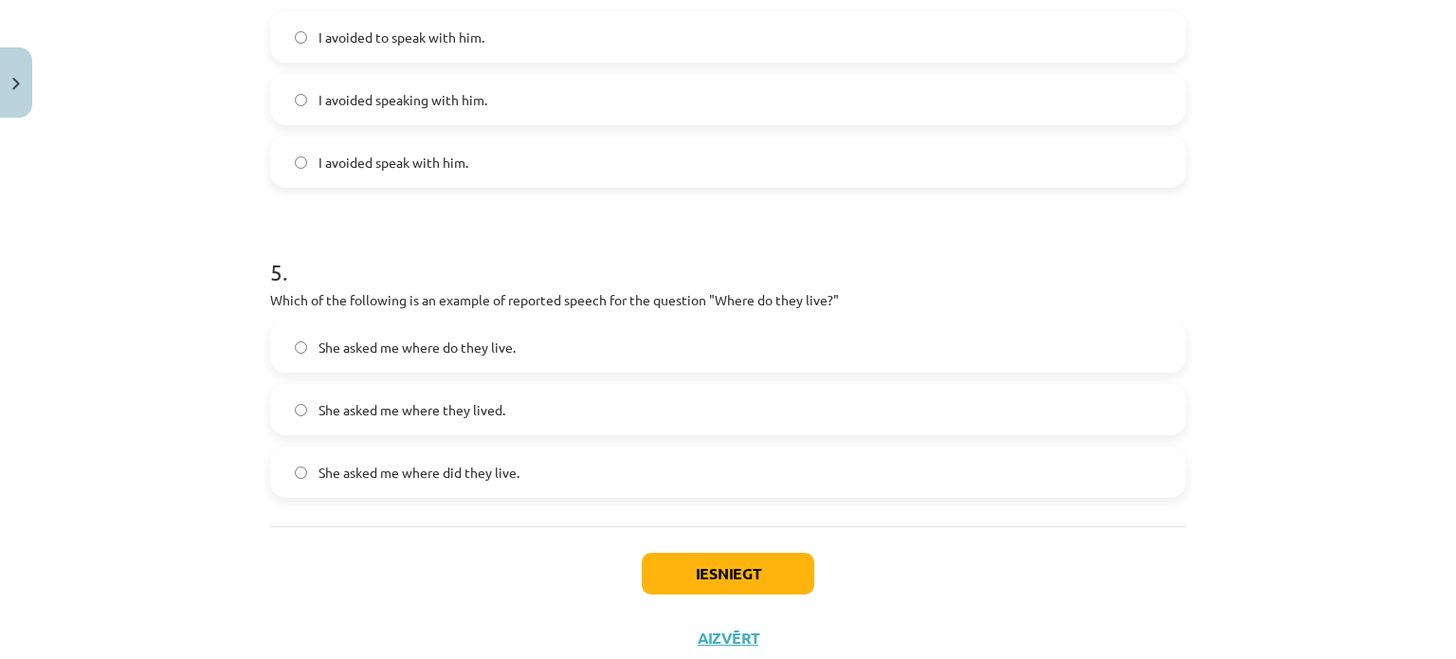
scroll to position [1422, 0]
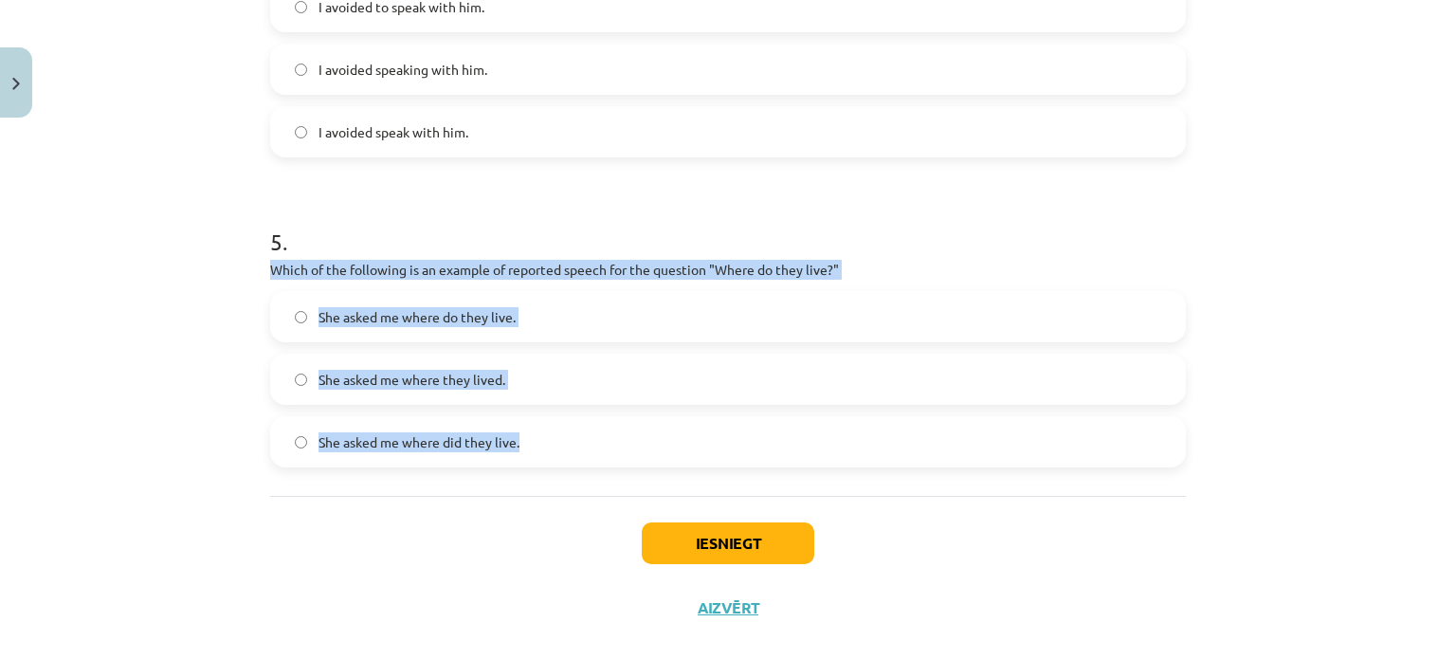
drag, startPoint x: 243, startPoint y: 268, endPoint x: 545, endPoint y: 461, distance: 358.4
click at [545, 461] on div "Mācību tēma: Angļu valodas i - 11. klases 1. ieskaites mācību materiāls #2 📝 To…" at bounding box center [728, 329] width 1456 height 659
copy div "Which of the following is an example of reported speech for the question "Where…"
click at [302, 318] on label "She asked me where do they live." at bounding box center [728, 316] width 912 height 47
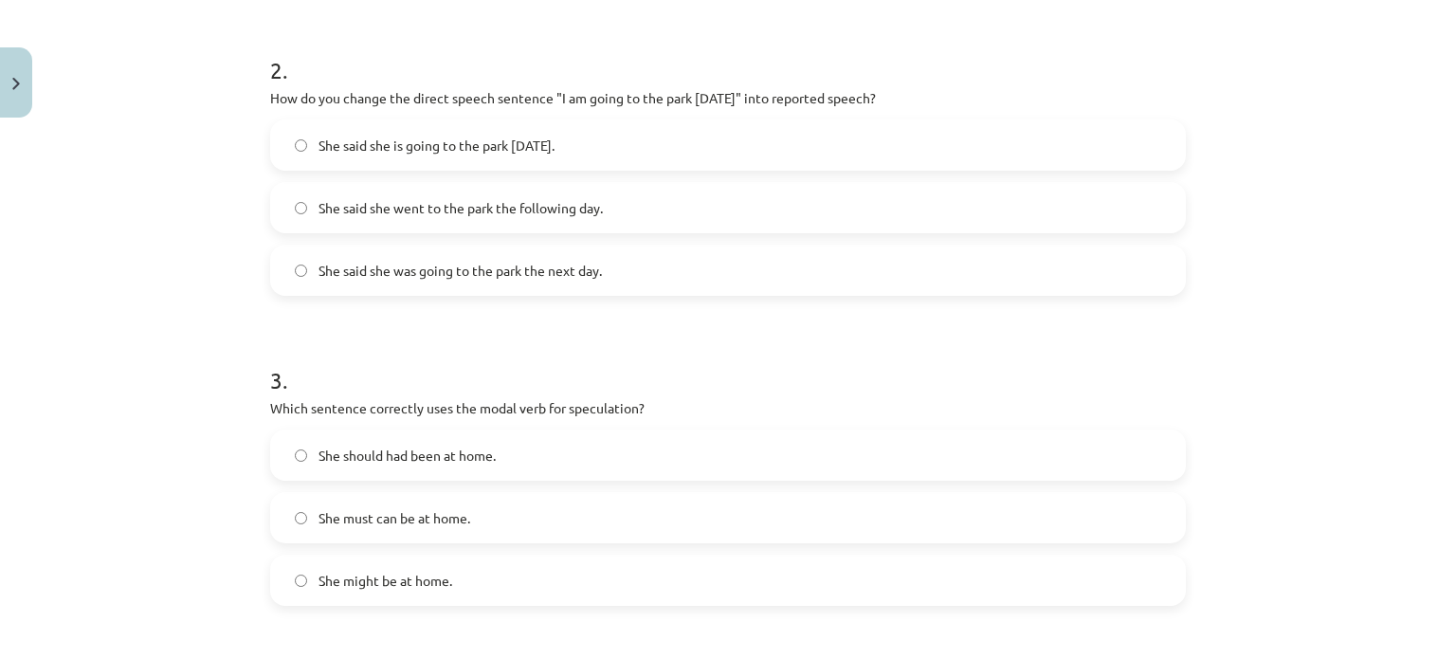
scroll to position [284, 0]
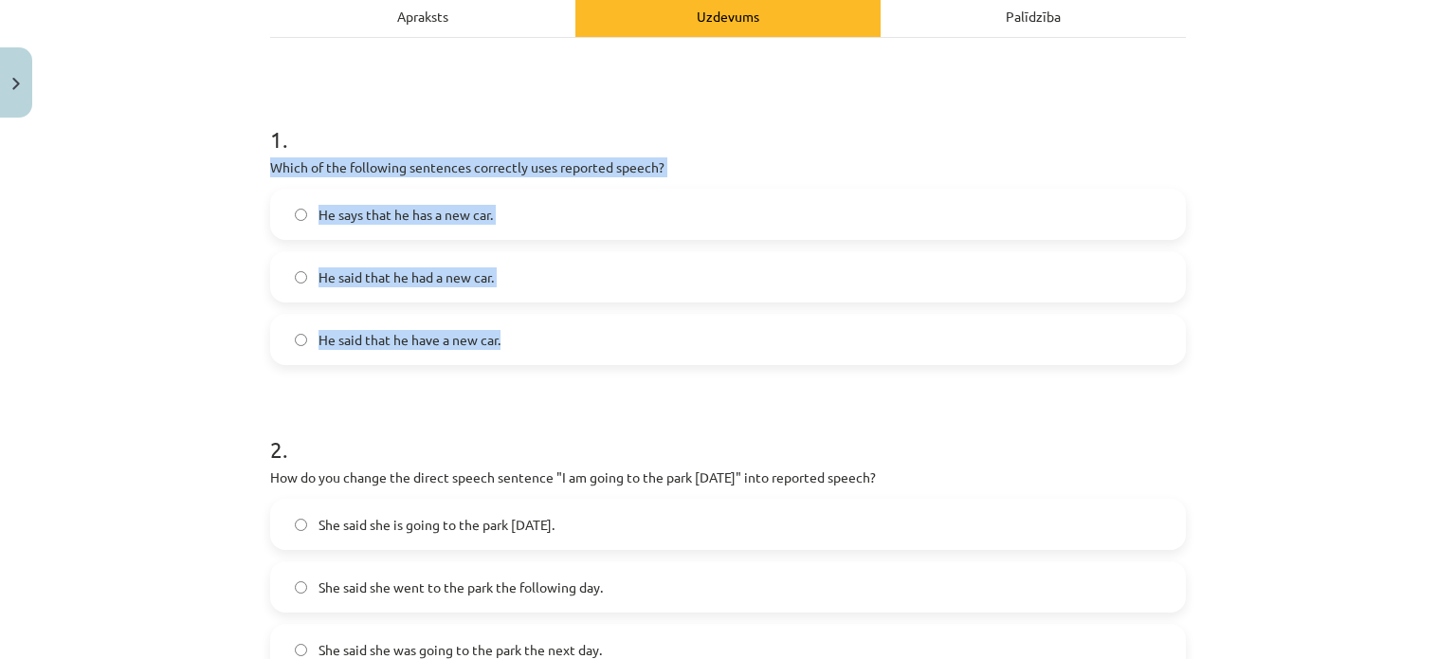
drag, startPoint x: 262, startPoint y: 163, endPoint x: 549, endPoint y: 343, distance: 339.0
copy div "Which of the following sentences correctly uses reported speech? He says that h…"
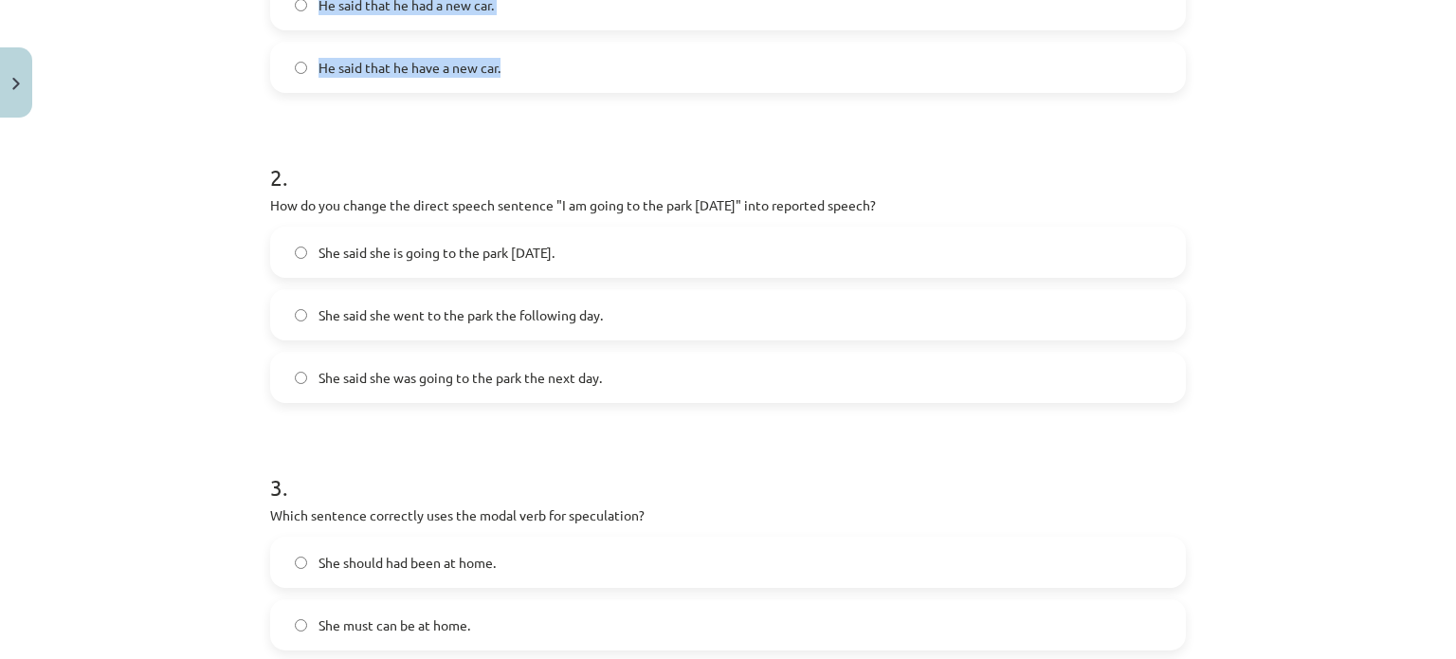
scroll to position [569, 0]
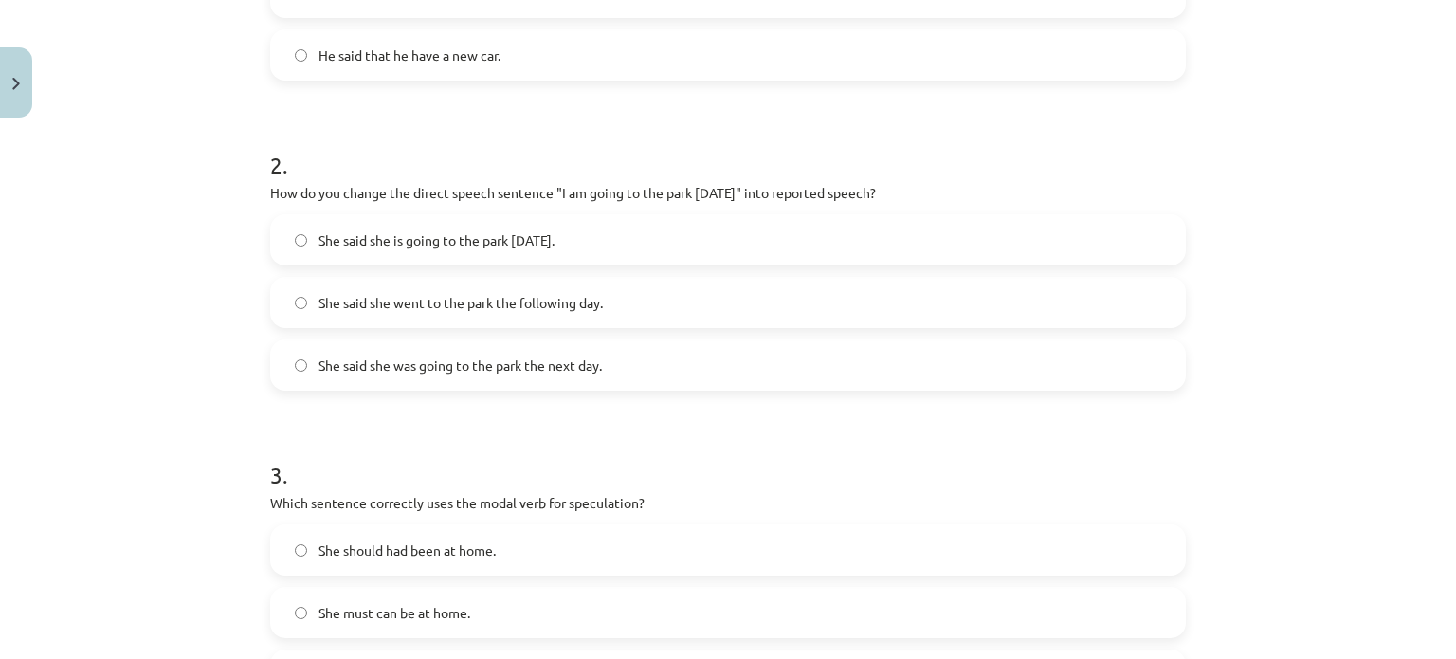
click at [181, 276] on div "Mācību tēma: Angļu valodas i - 11. klases 1. ieskaites mācību materiāls #2 📝 To…" at bounding box center [728, 329] width 1456 height 659
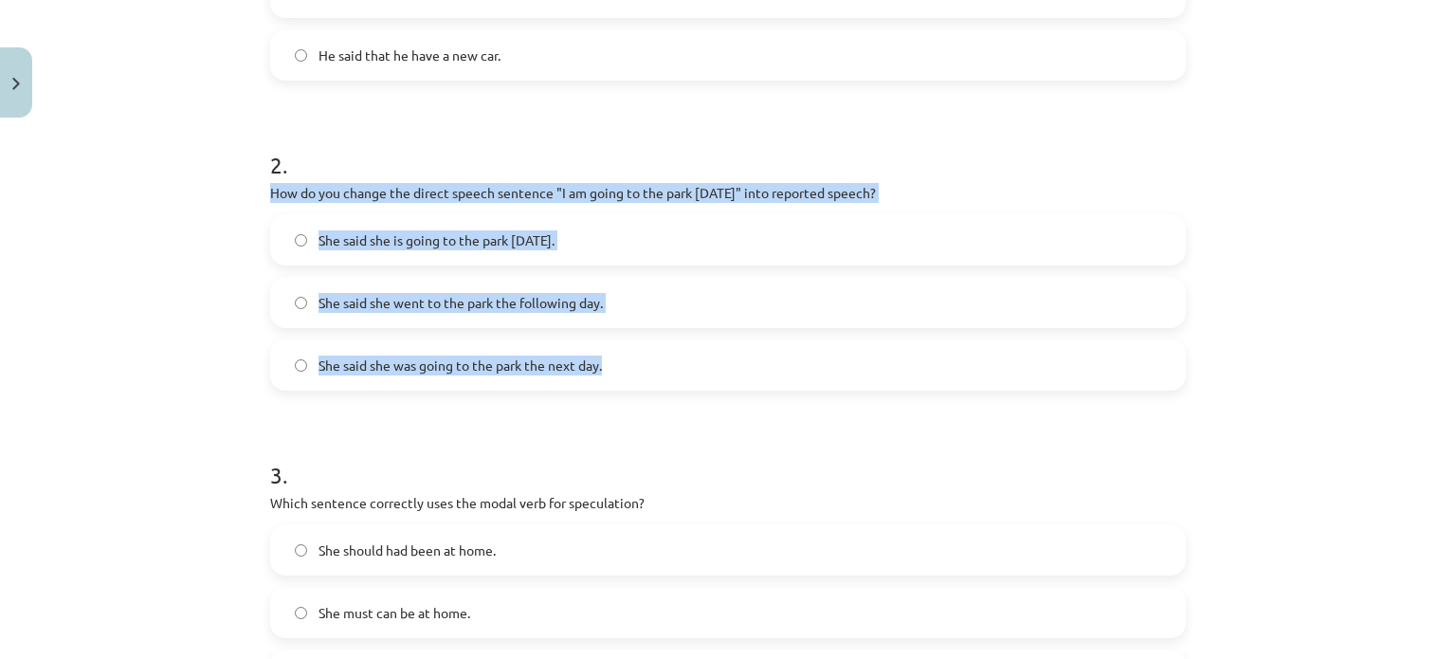
drag, startPoint x: 265, startPoint y: 189, endPoint x: 707, endPoint y: 356, distance: 472.4
click at [707, 356] on div "2 . How do you change the direct speech sentence "I am going to the park tomorr…" at bounding box center [728, 254] width 916 height 272
copy div "How do you change the direct speech sentence "I am going to the park tomorrow" …"
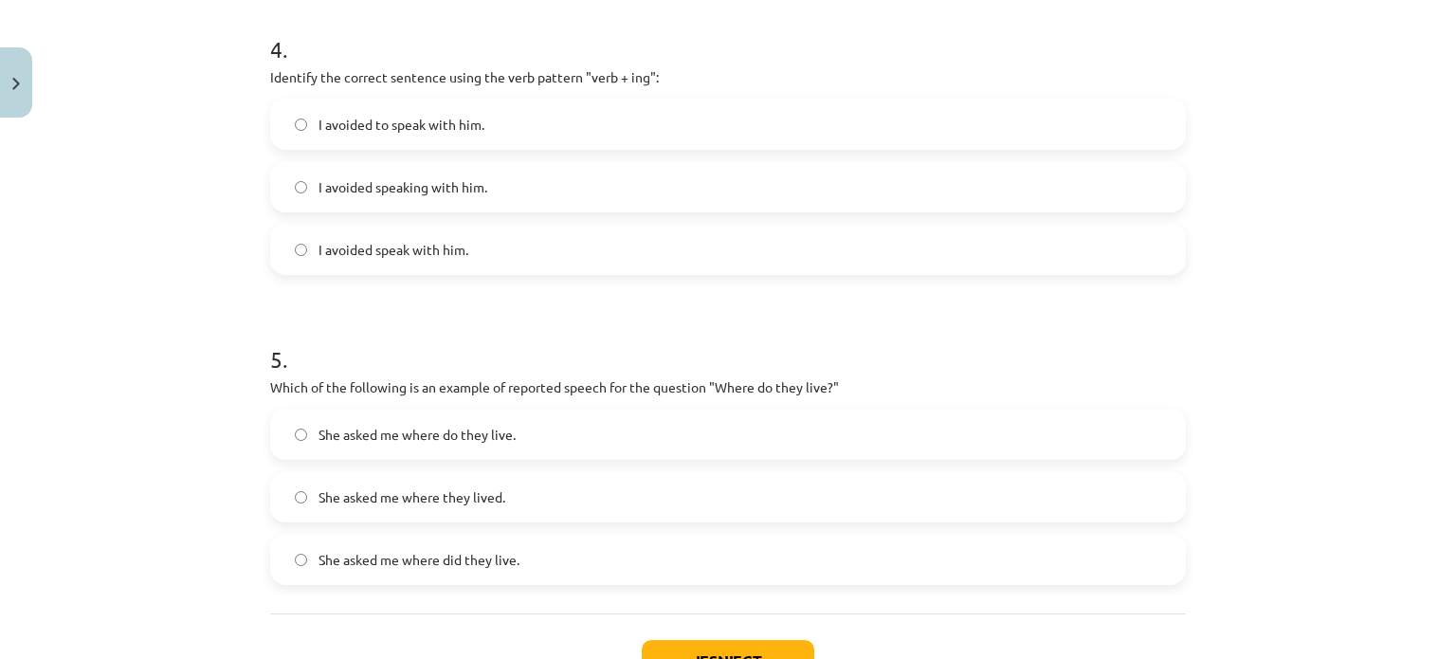
scroll to position [1422, 0]
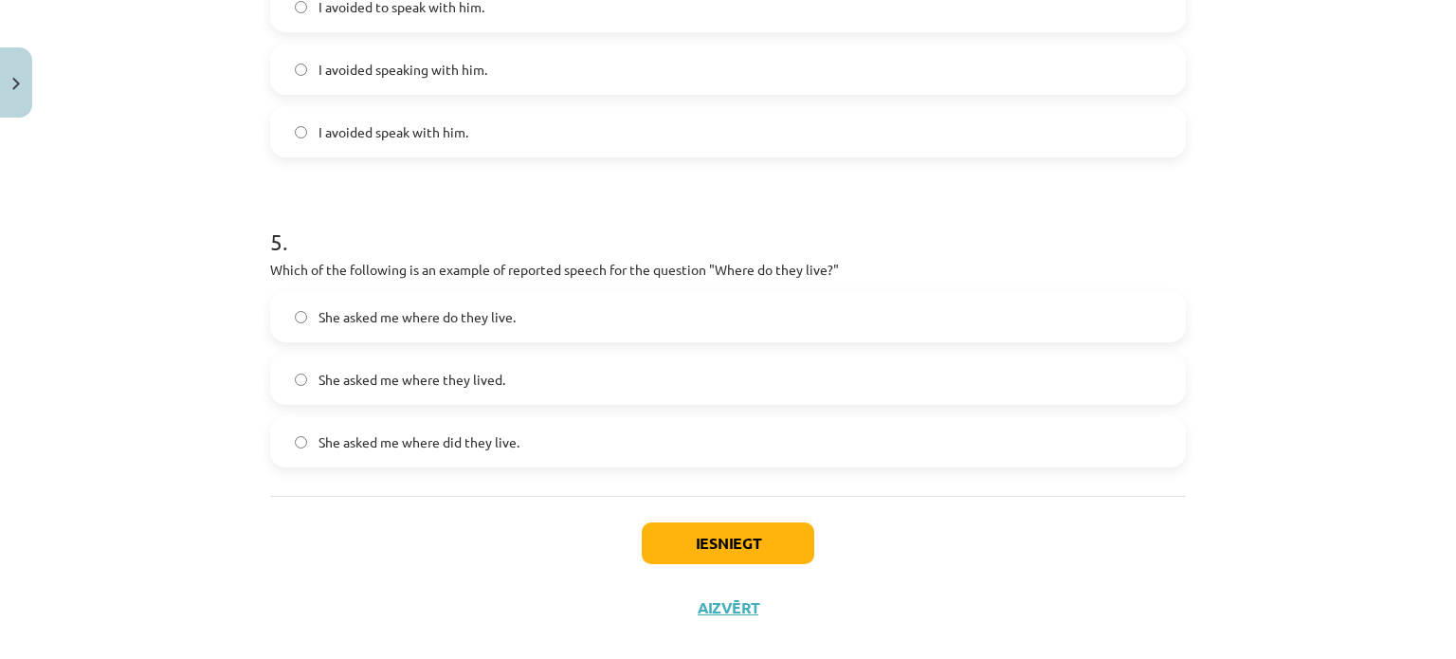
click at [165, 601] on div "Mācību tēma: Angļu valodas i - 11. klases 1. ieskaites mācību materiāls #2 📝 To…" at bounding box center [728, 329] width 1456 height 659
click at [769, 530] on button "Iesniegt" at bounding box center [728, 543] width 172 height 42
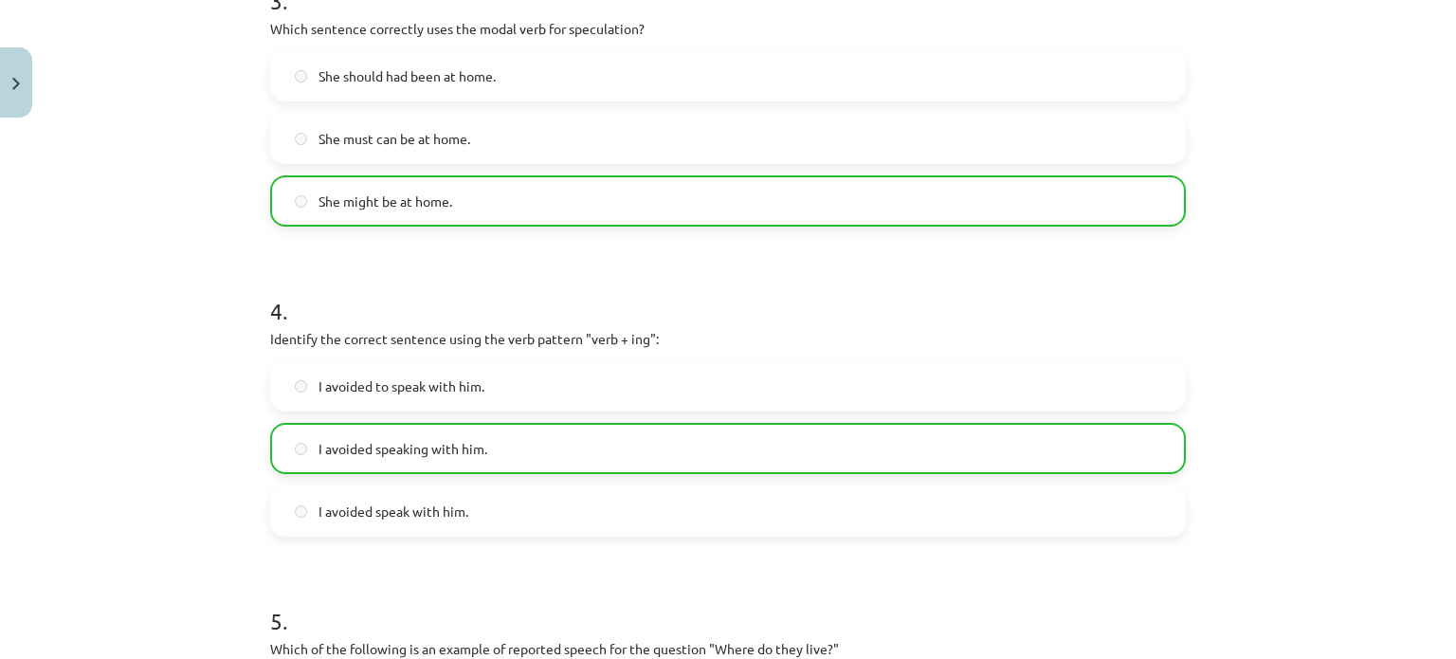
scroll to position [1509, 0]
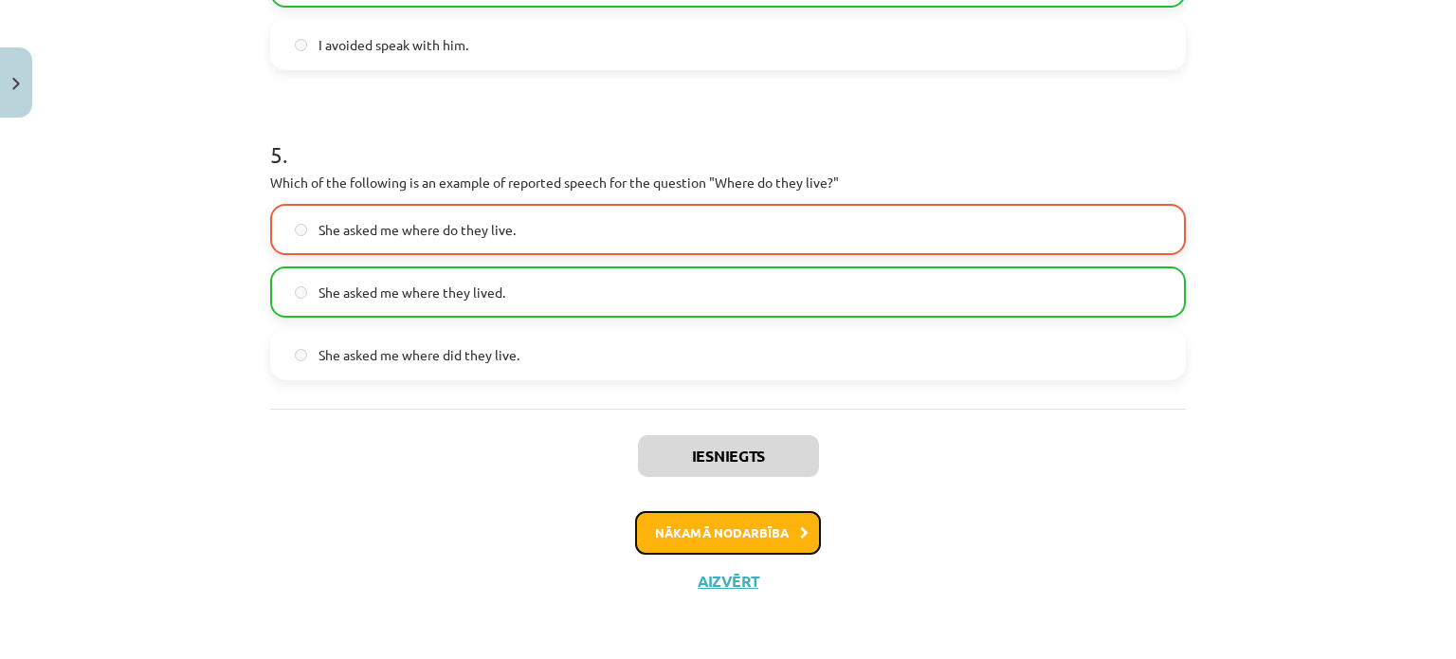
click at [792, 543] on button "Nākamā nodarbība" at bounding box center [728, 533] width 186 height 44
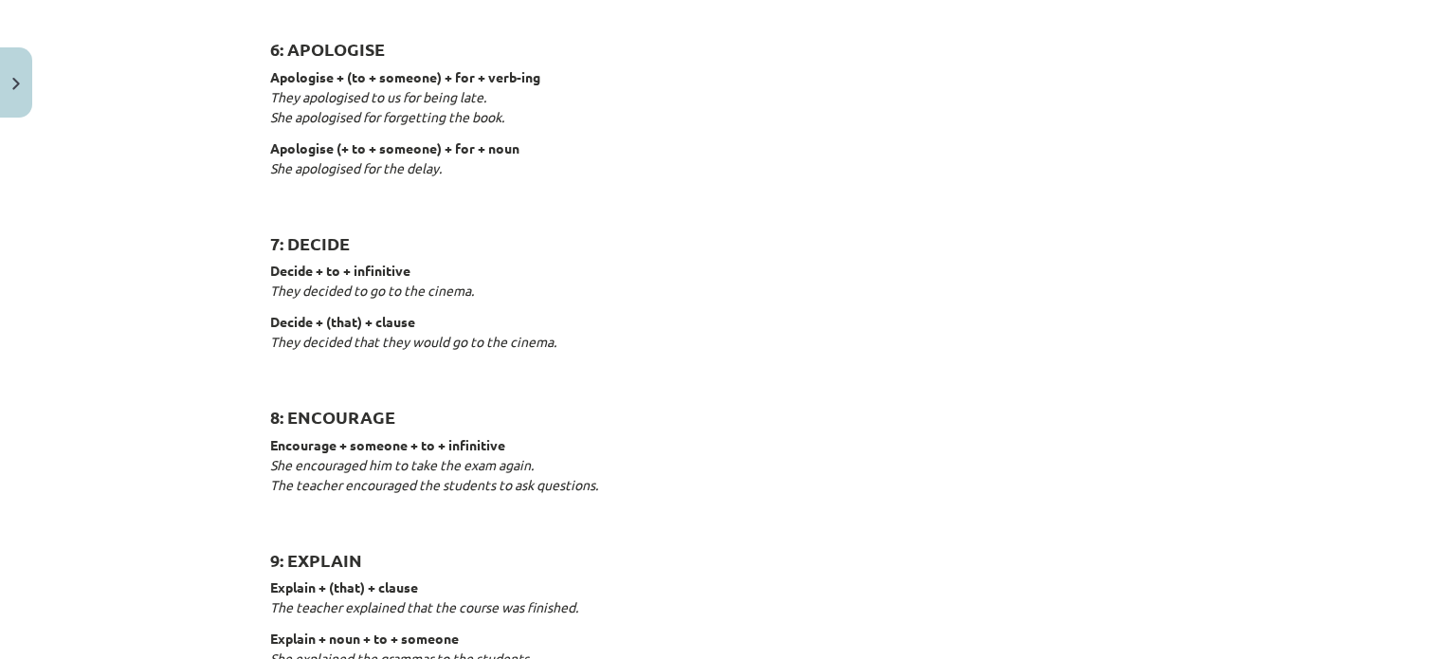
scroll to position [1564, 0]
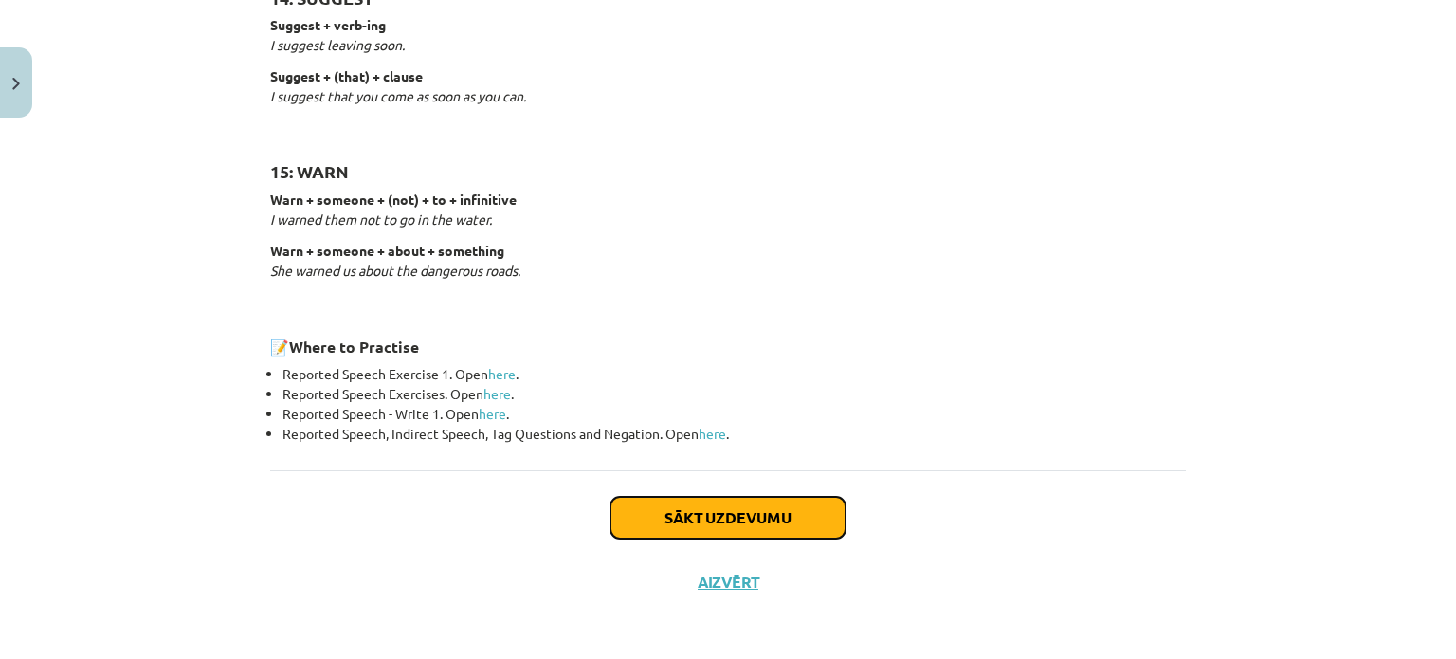
click at [805, 503] on button "Sākt uzdevumu" at bounding box center [727, 518] width 235 height 42
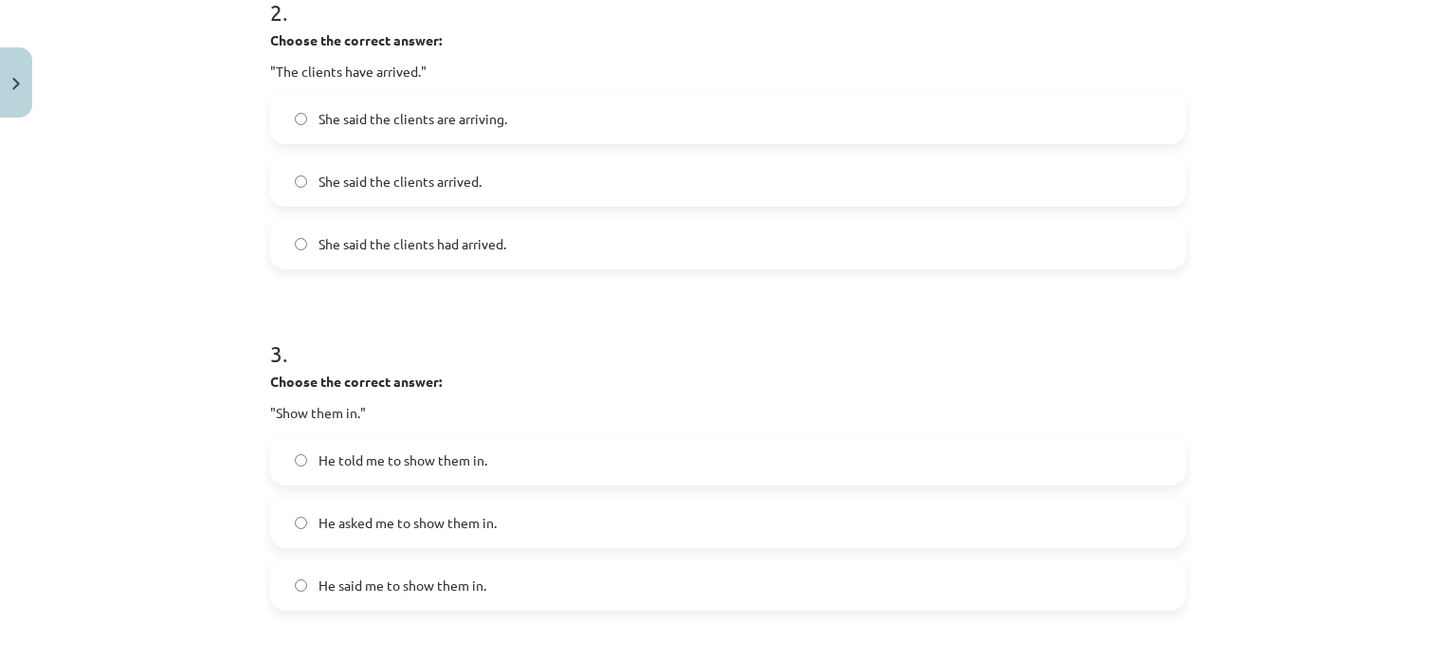
scroll to position [184, 0]
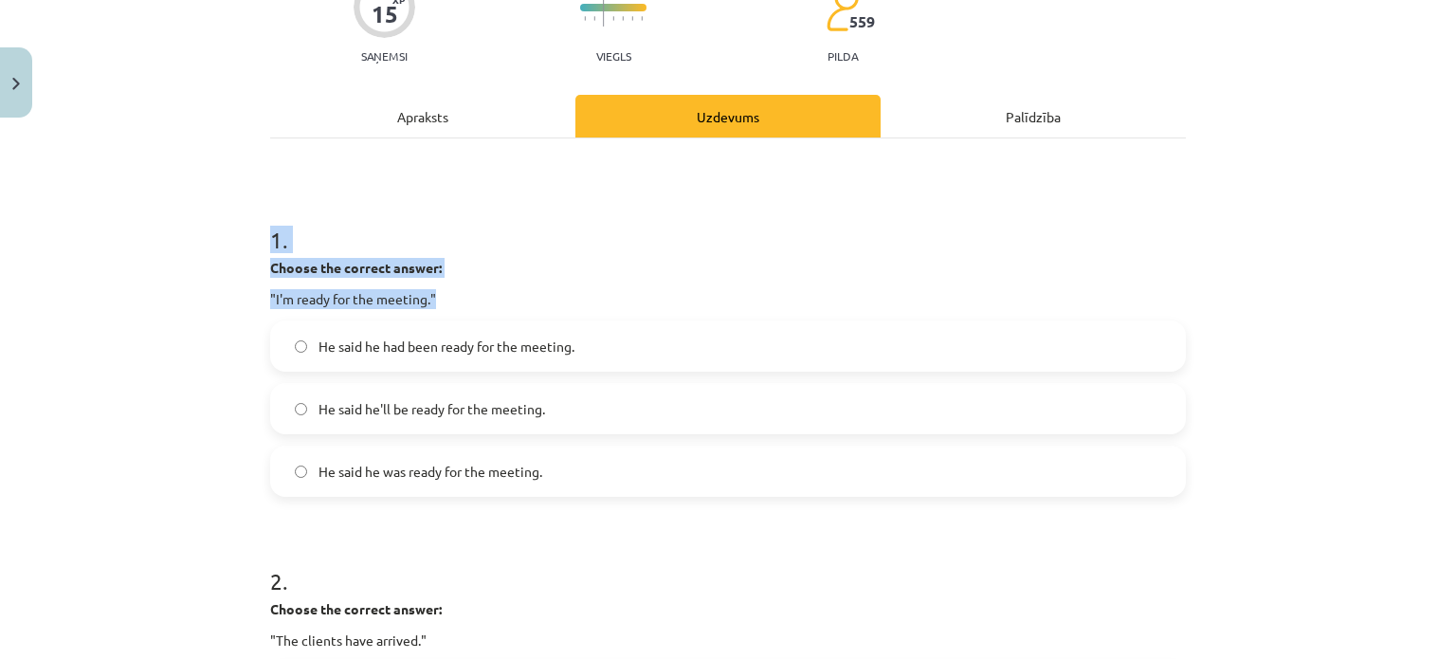
drag, startPoint x: 250, startPoint y: 249, endPoint x: 436, endPoint y: 302, distance: 193.2
click at [129, 295] on div "Mācību tēma: Angļu valodas i - 11. klases 1. ieskaites mācību materiāls #3 📝 To…" at bounding box center [728, 329] width 1456 height 659
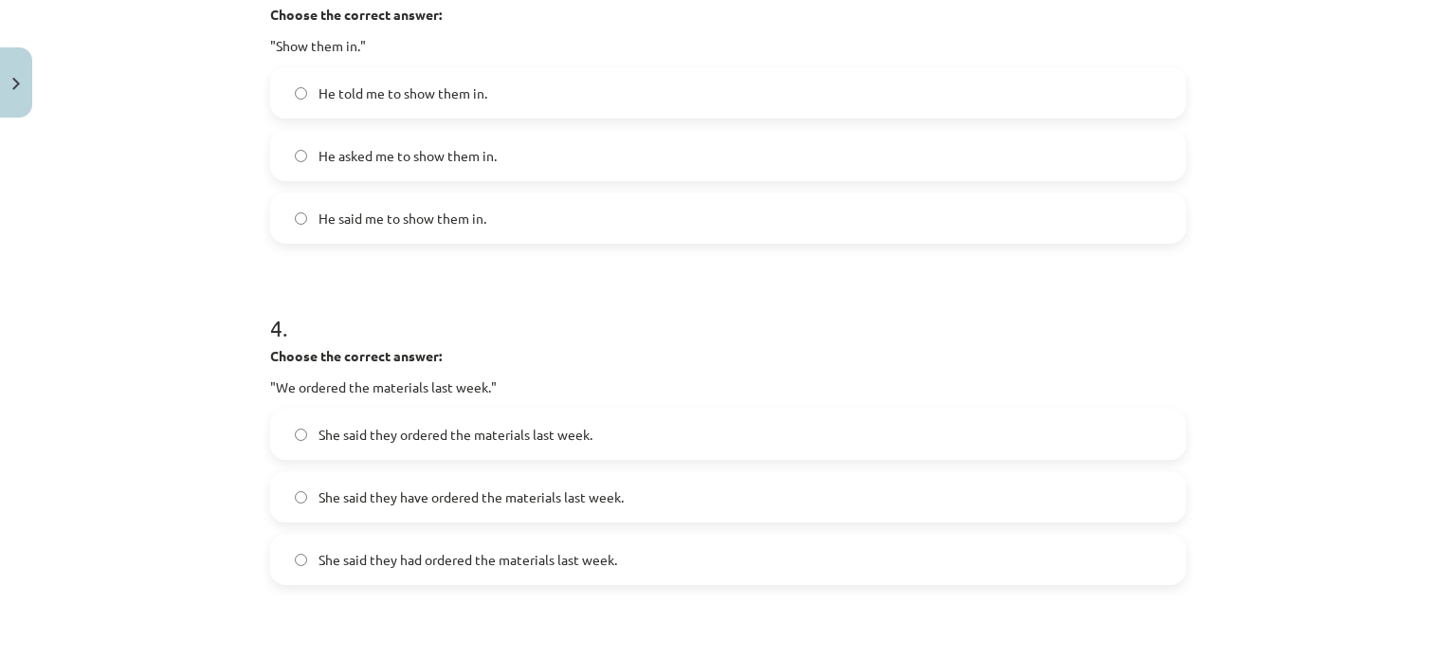
scroll to position [1605, 0]
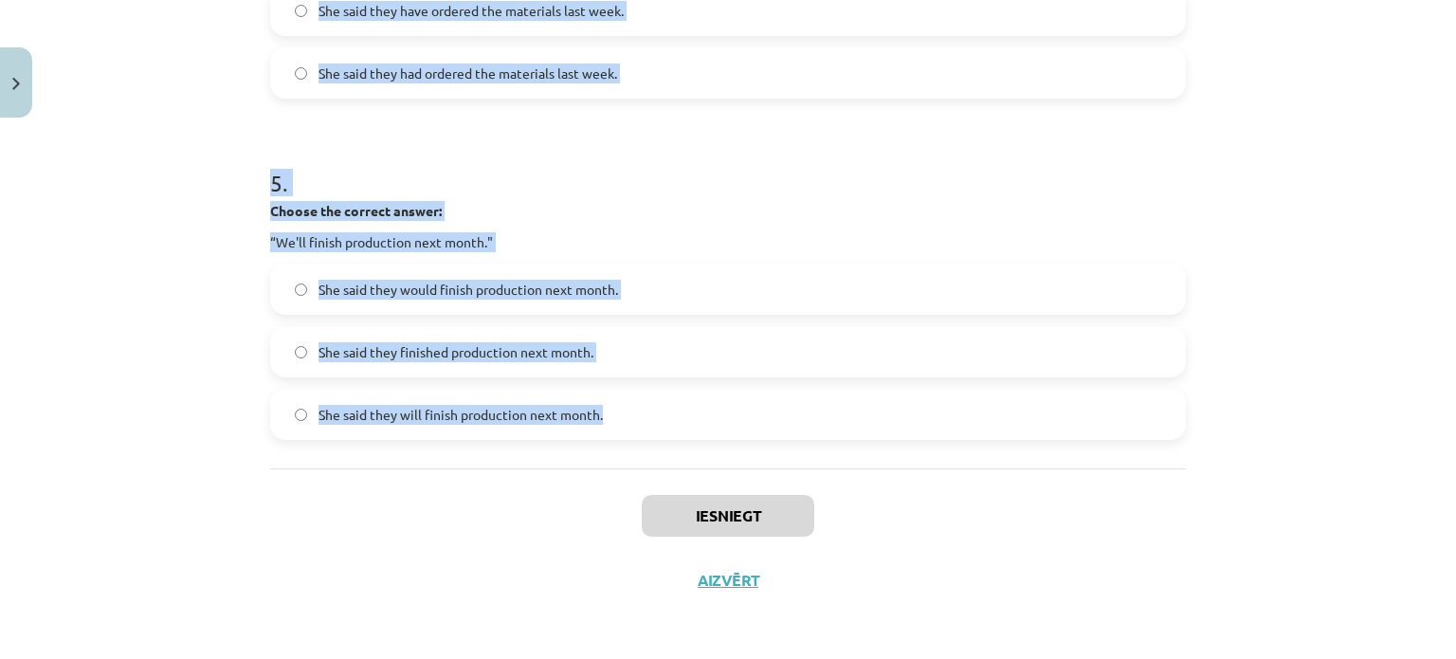
drag, startPoint x: 246, startPoint y: 256, endPoint x: 599, endPoint y: 423, distance: 390.0
click at [599, 423] on div "Mācību tēma: Angļu valodas i - 11. klases 1. ieskaites mācību materiāls #3 📝 To…" at bounding box center [728, 329] width 1456 height 659
copy form "Choose the correct answer: "I'm ready for the meeting." He said he had been rea…"
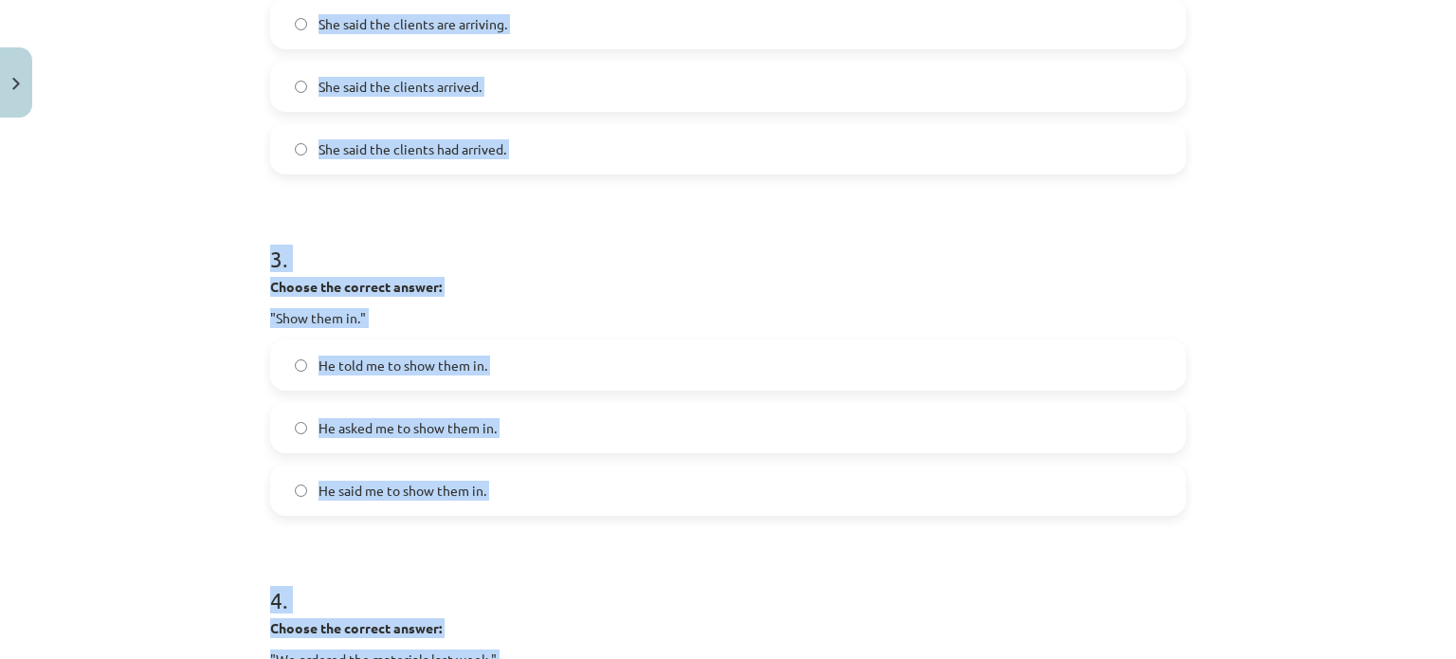
click at [84, 249] on div "Mācību tēma: Angļu valodas i - 11. klases 1. ieskaites mācību materiāls #3 📝 To…" at bounding box center [728, 329] width 1456 height 659
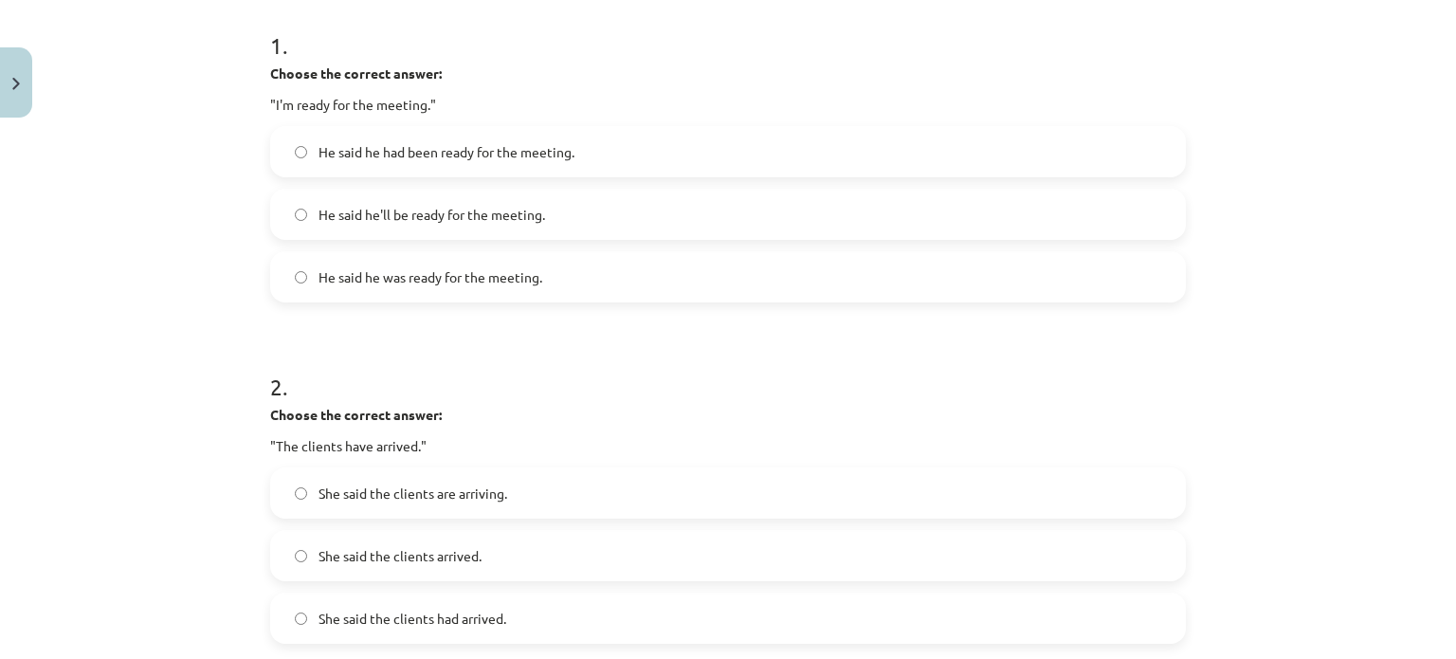
scroll to position [373, 0]
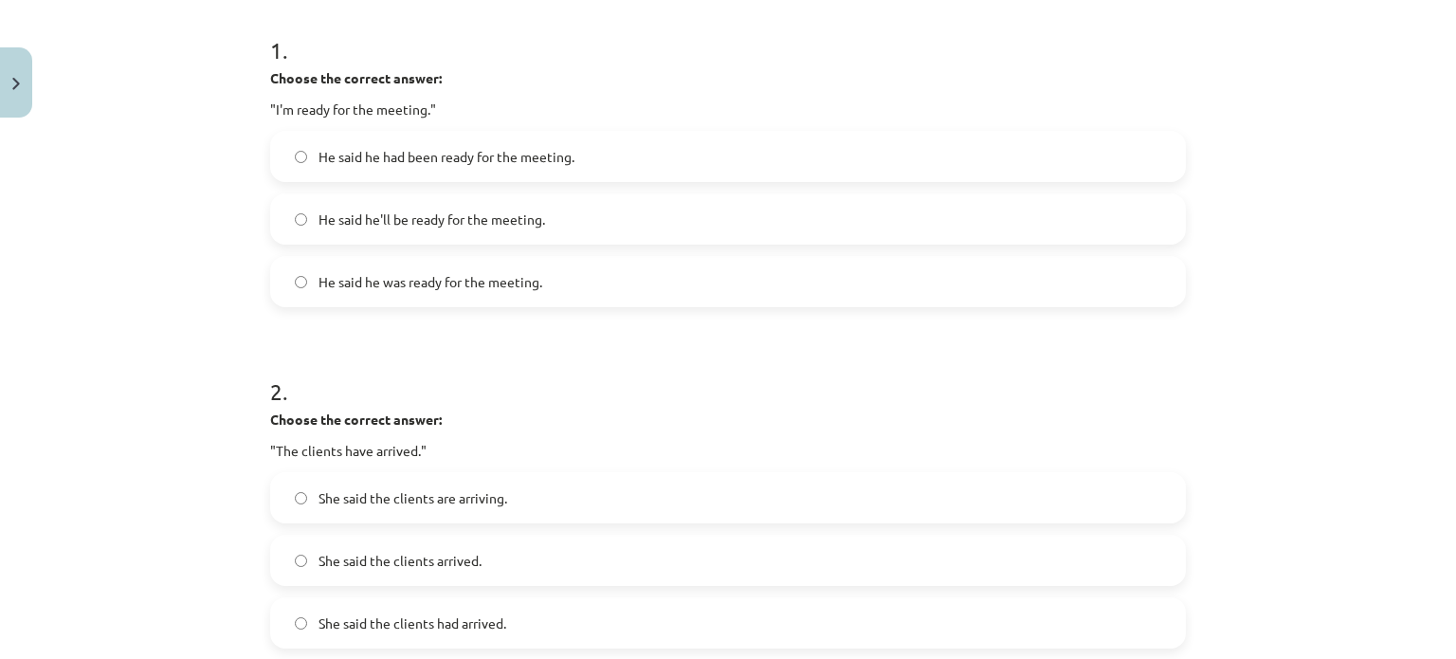
click at [299, 276] on label "He said he was ready for the meeting." at bounding box center [728, 281] width 912 height 47
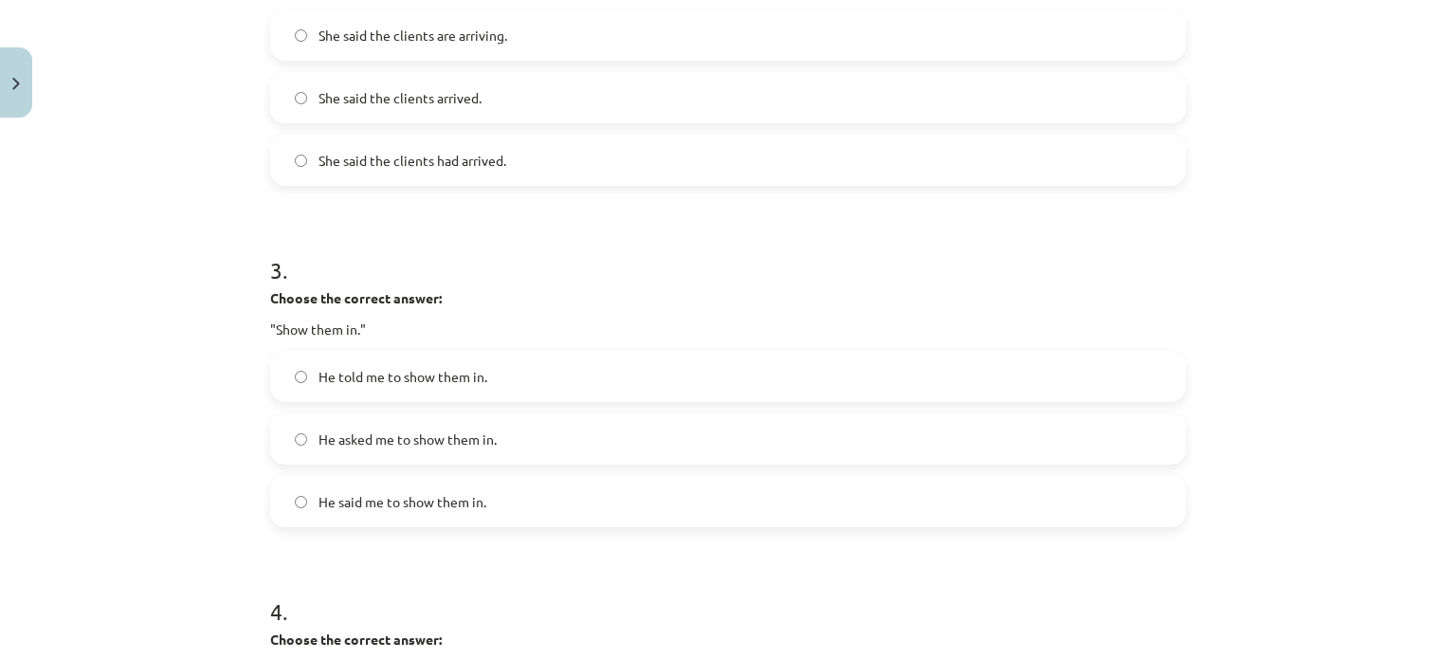
scroll to position [847, 0]
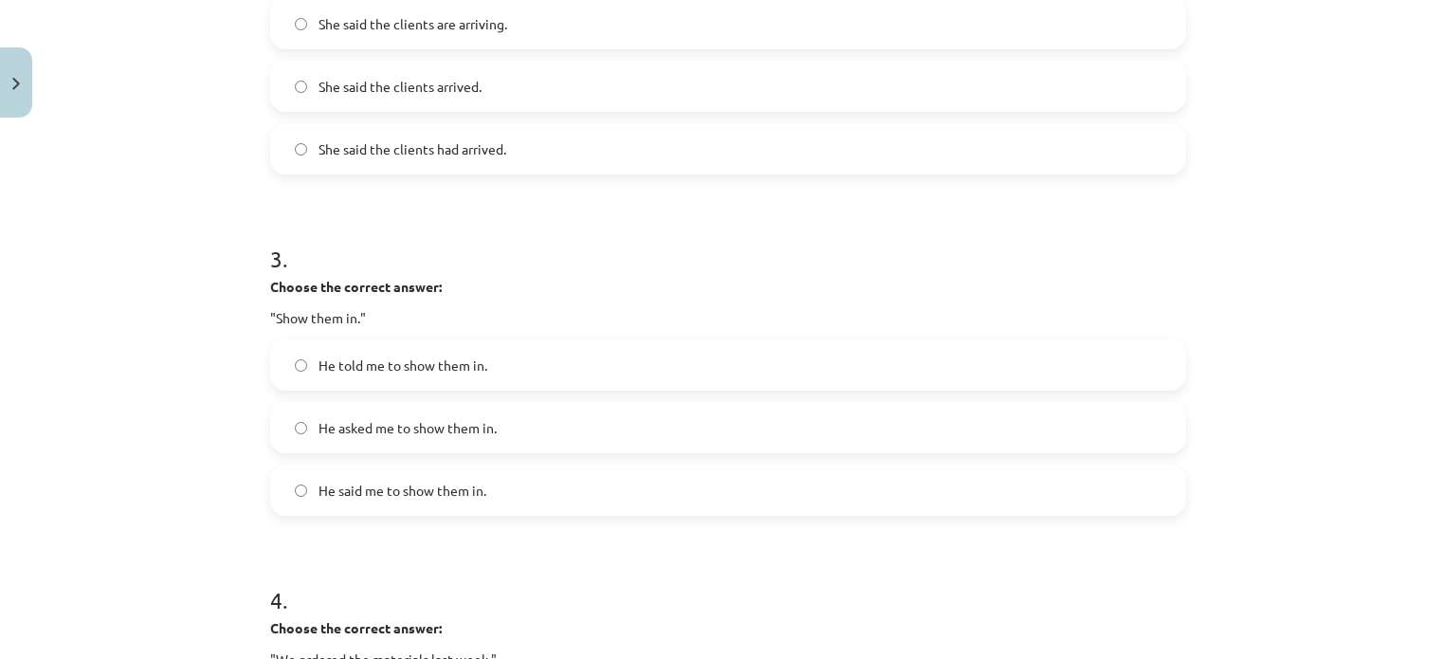
click at [308, 484] on label "He said me to show them in." at bounding box center [728, 489] width 912 height 47
click at [300, 363] on label "He told me to show them in." at bounding box center [728, 364] width 912 height 47
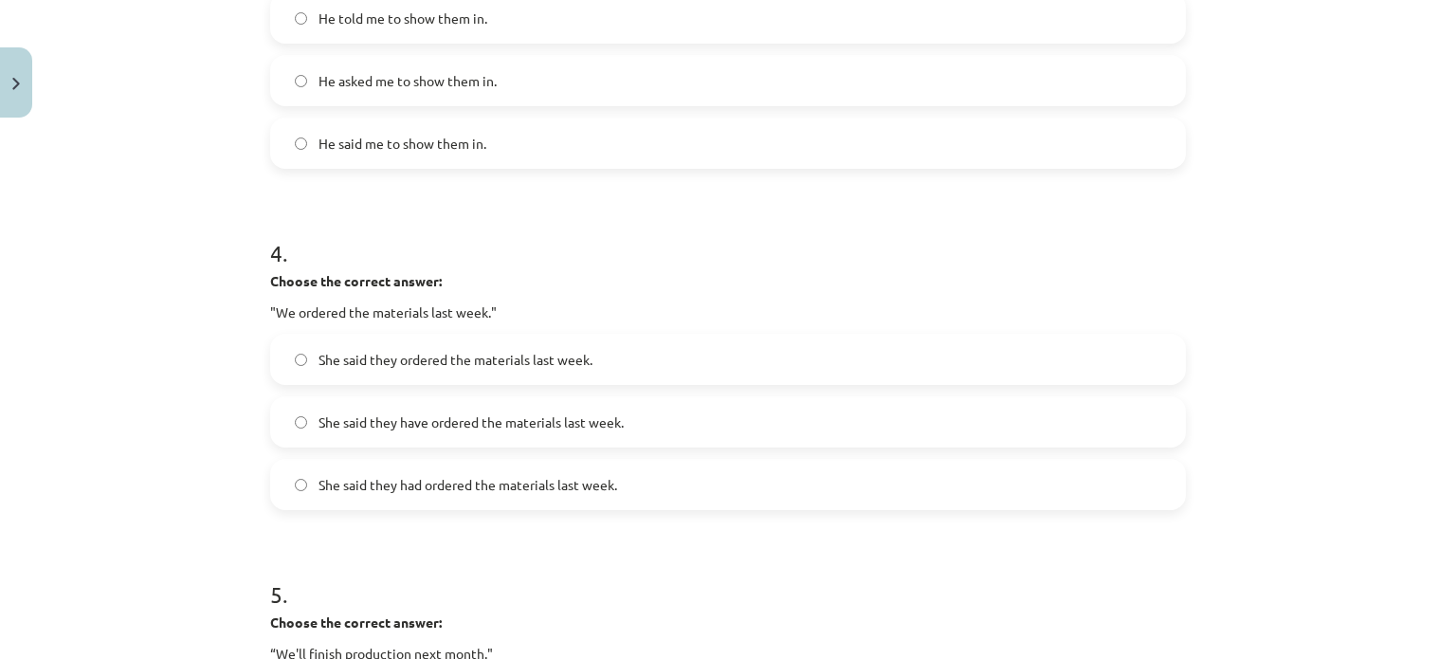
scroll to position [1226, 0]
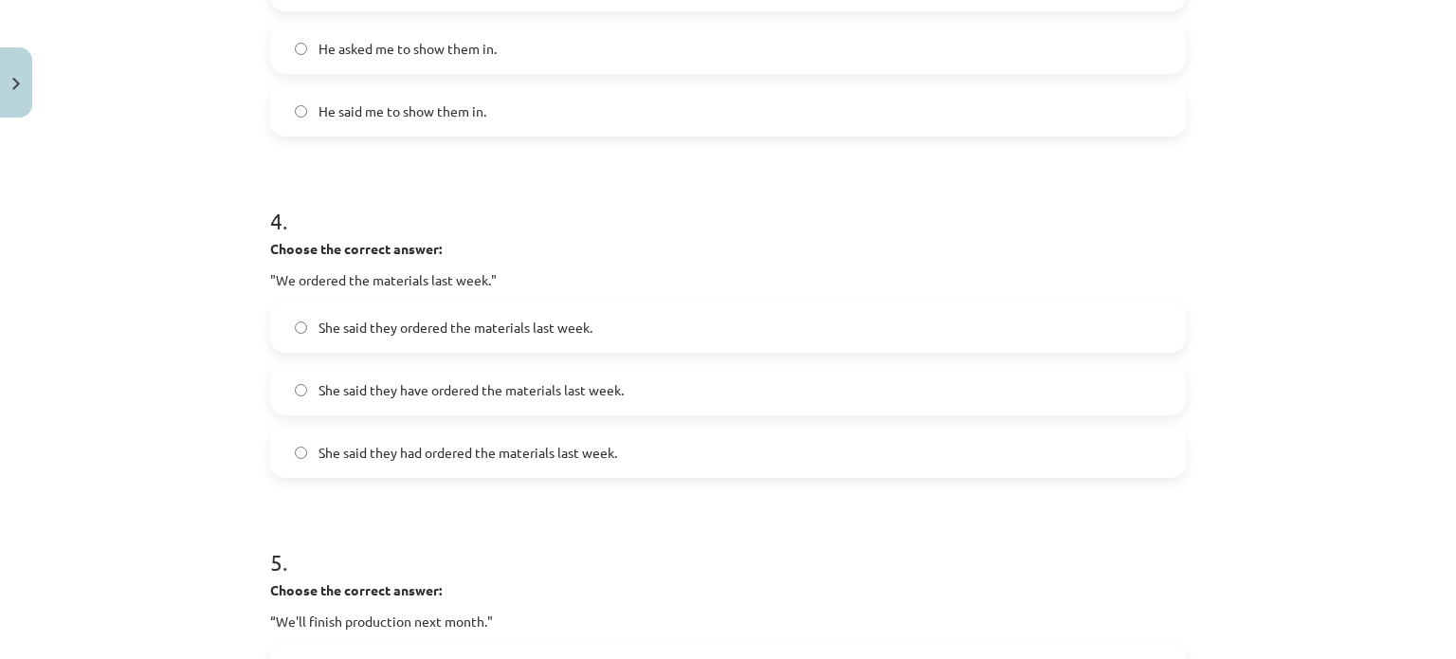
click at [273, 321] on label "She said they ordered the materials last week." at bounding box center [728, 326] width 912 height 47
click at [296, 439] on label "She said they had ordered the materials last week." at bounding box center [728, 451] width 912 height 47
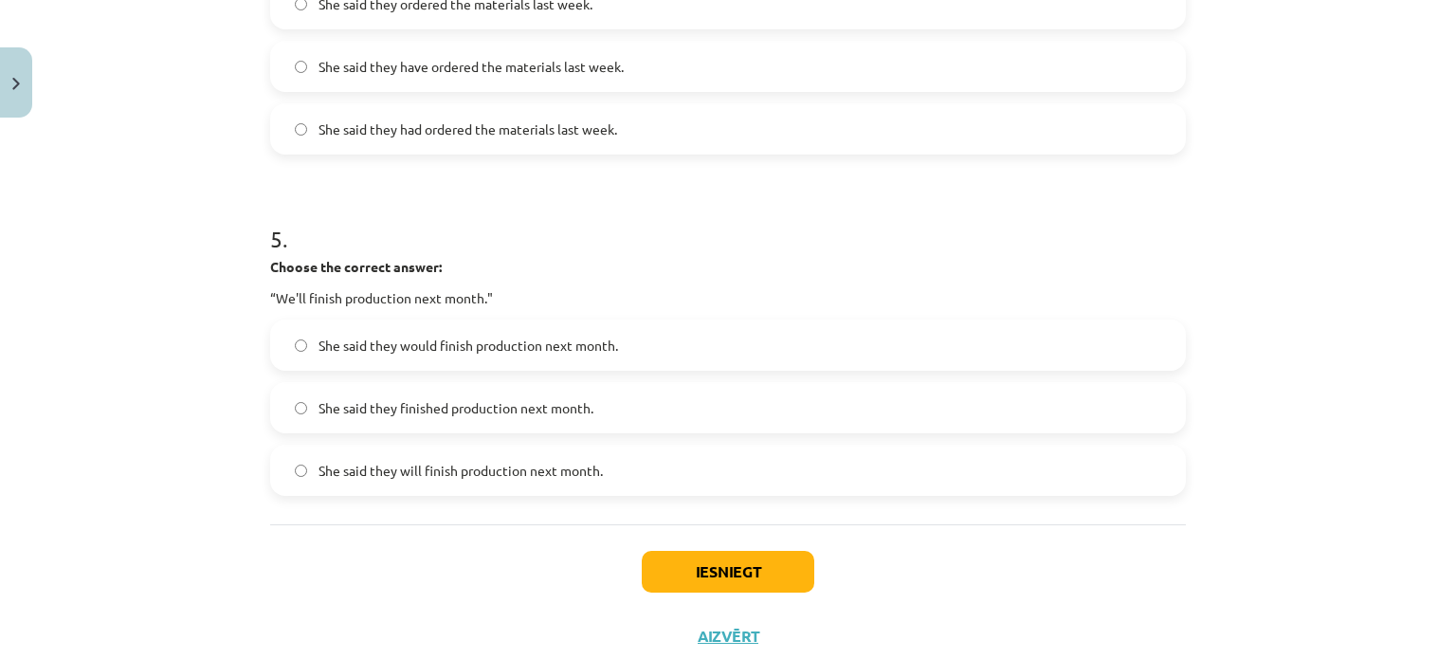
scroll to position [1605, 0]
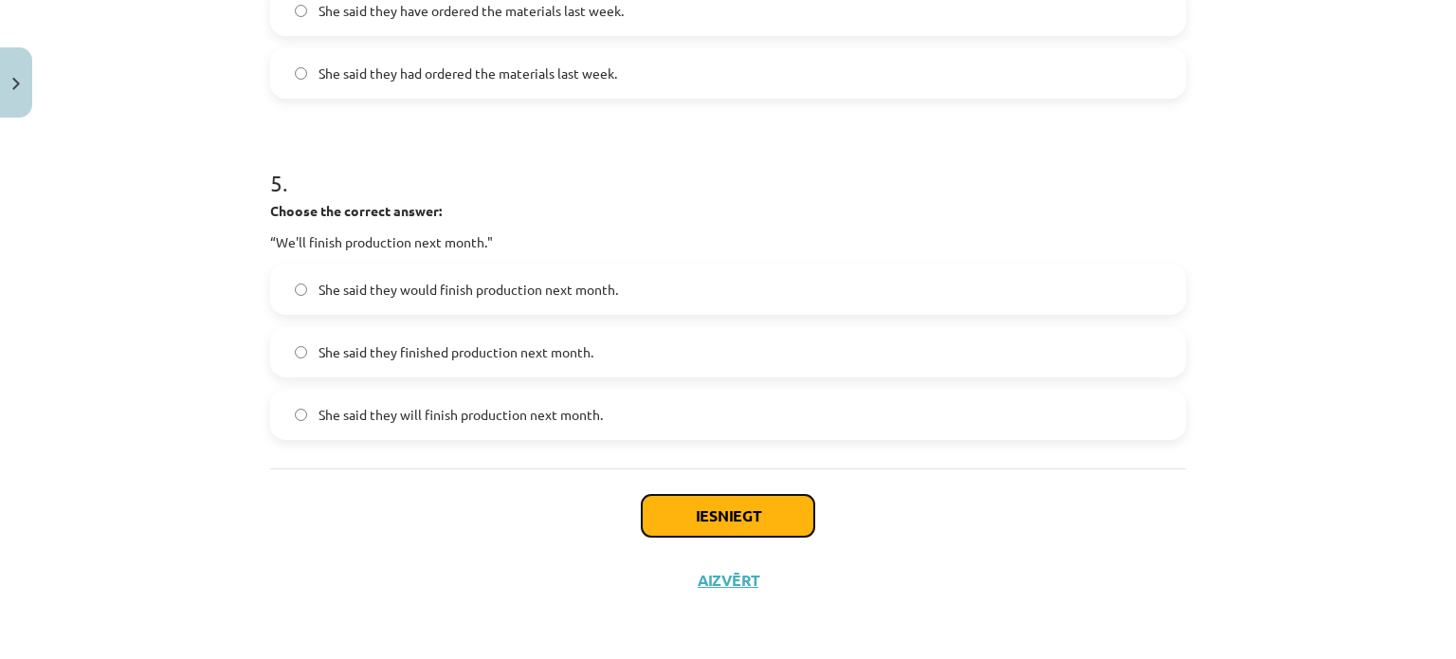
click at [686, 507] on button "Iesniegt" at bounding box center [728, 516] width 172 height 42
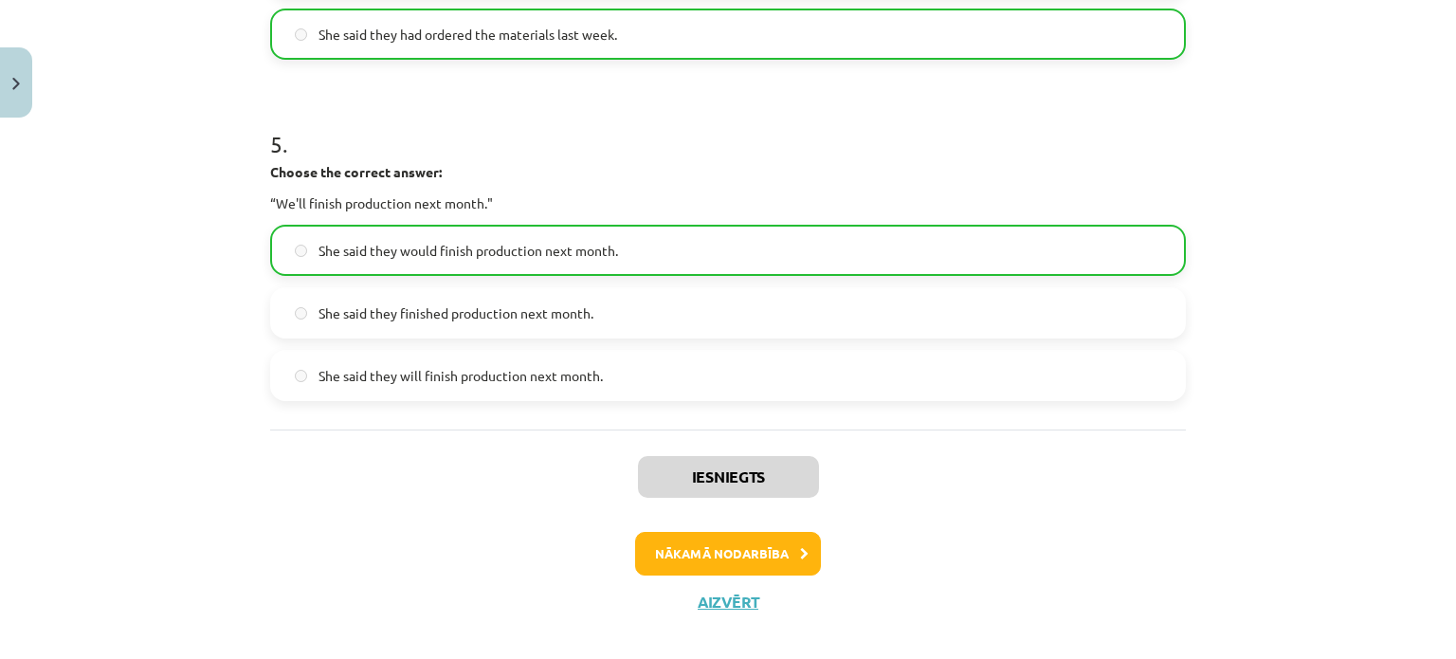
scroll to position [1665, 0]
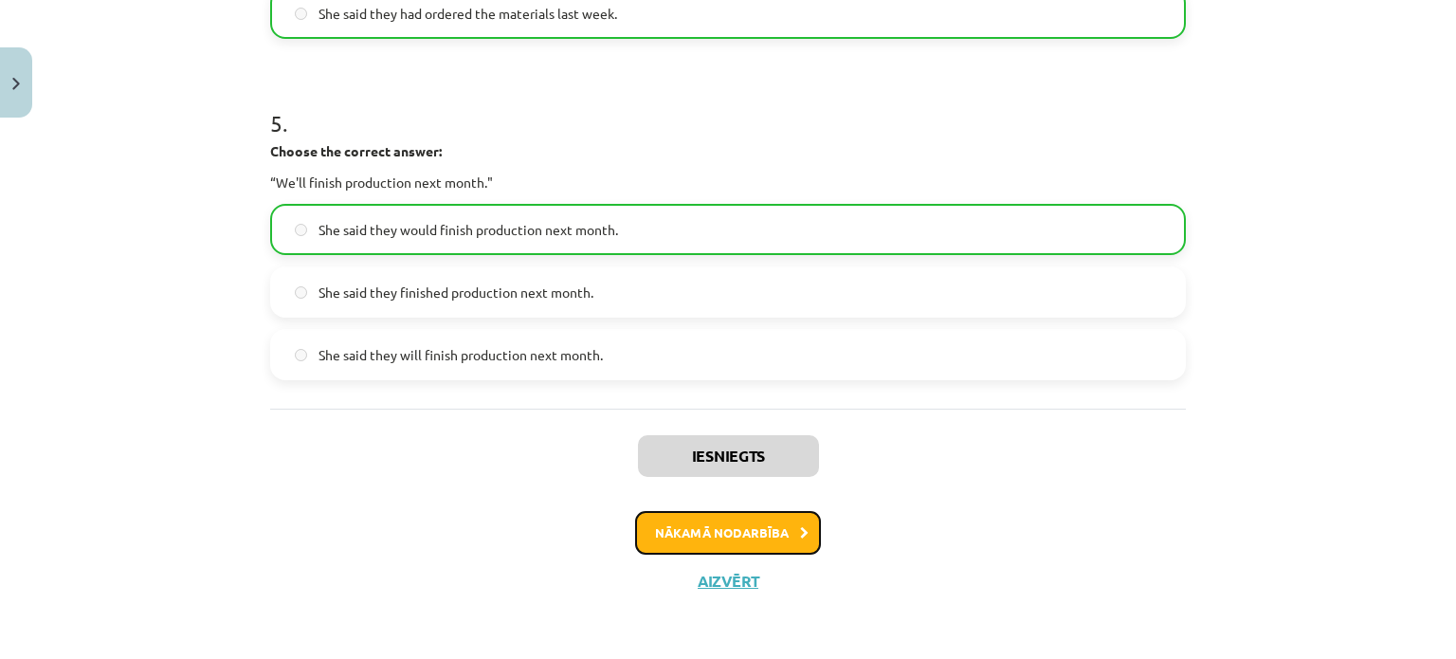
click at [720, 519] on button "Nākamā nodarbība" at bounding box center [728, 533] width 186 height 44
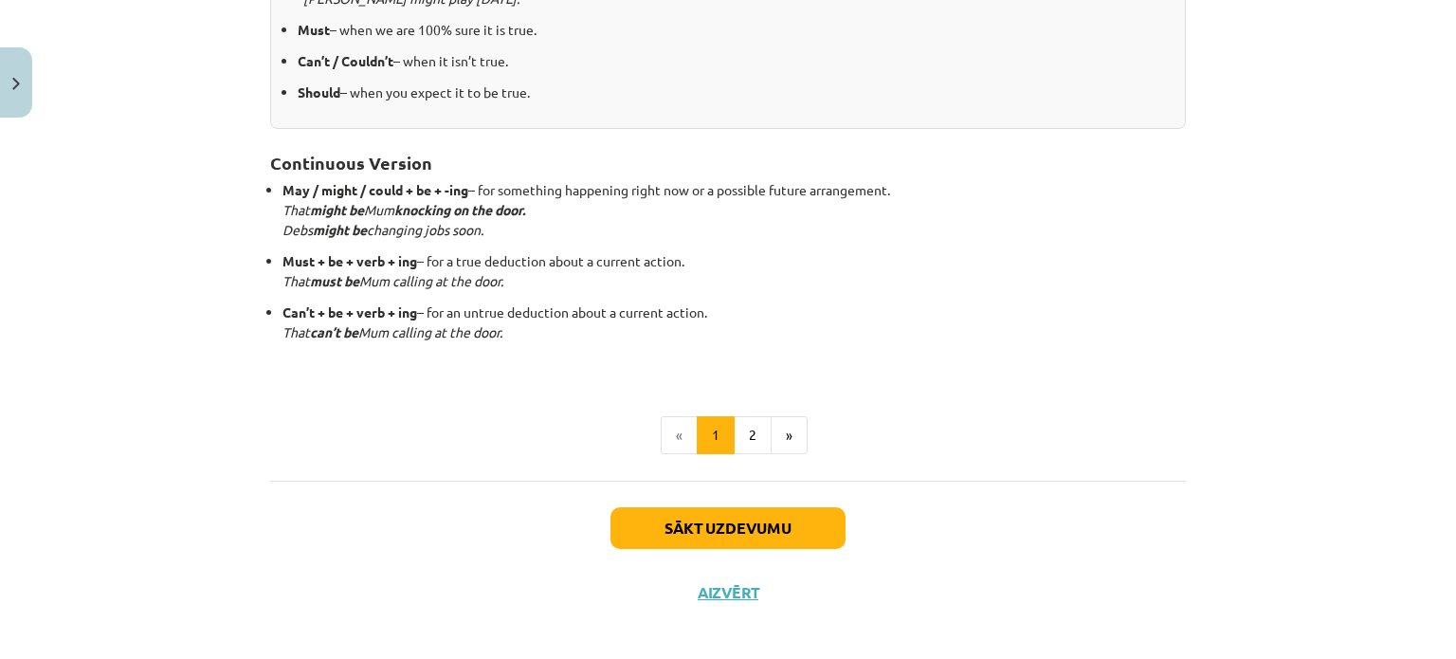
scroll to position [527, 0]
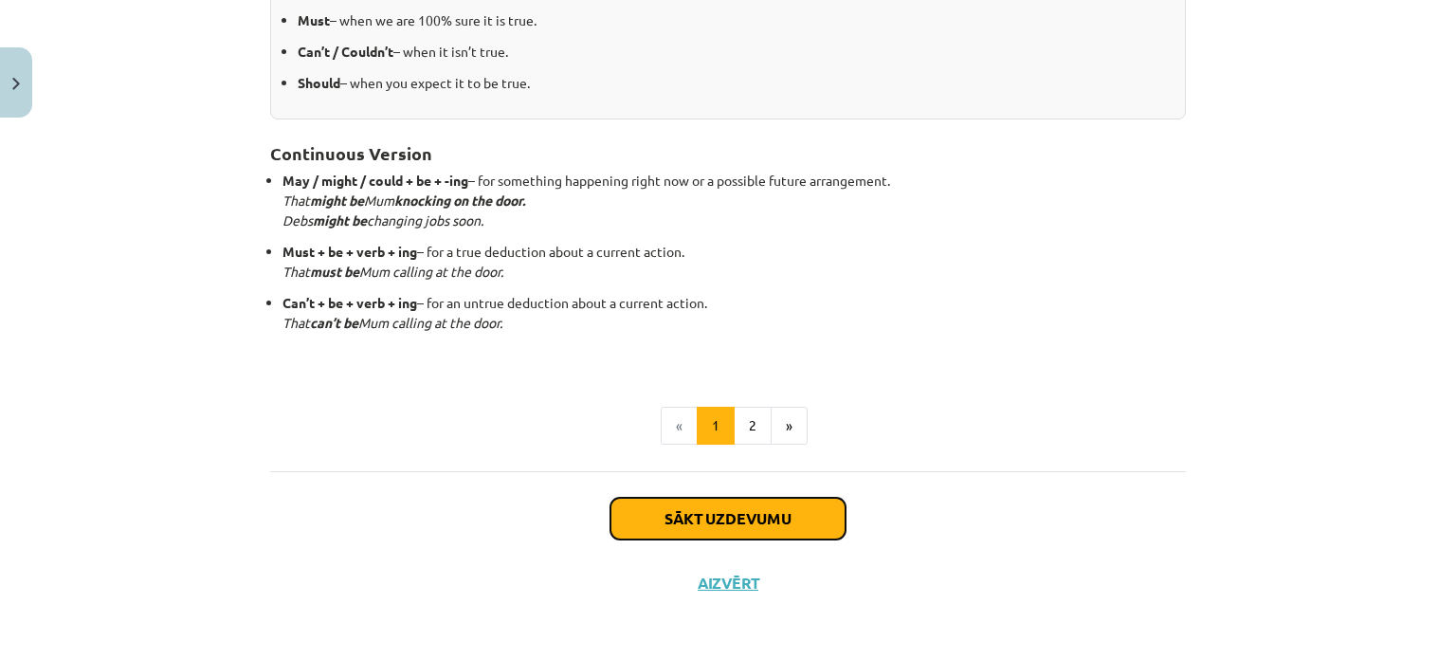
click at [720, 519] on button "Sākt uzdevumu" at bounding box center [727, 519] width 235 height 42
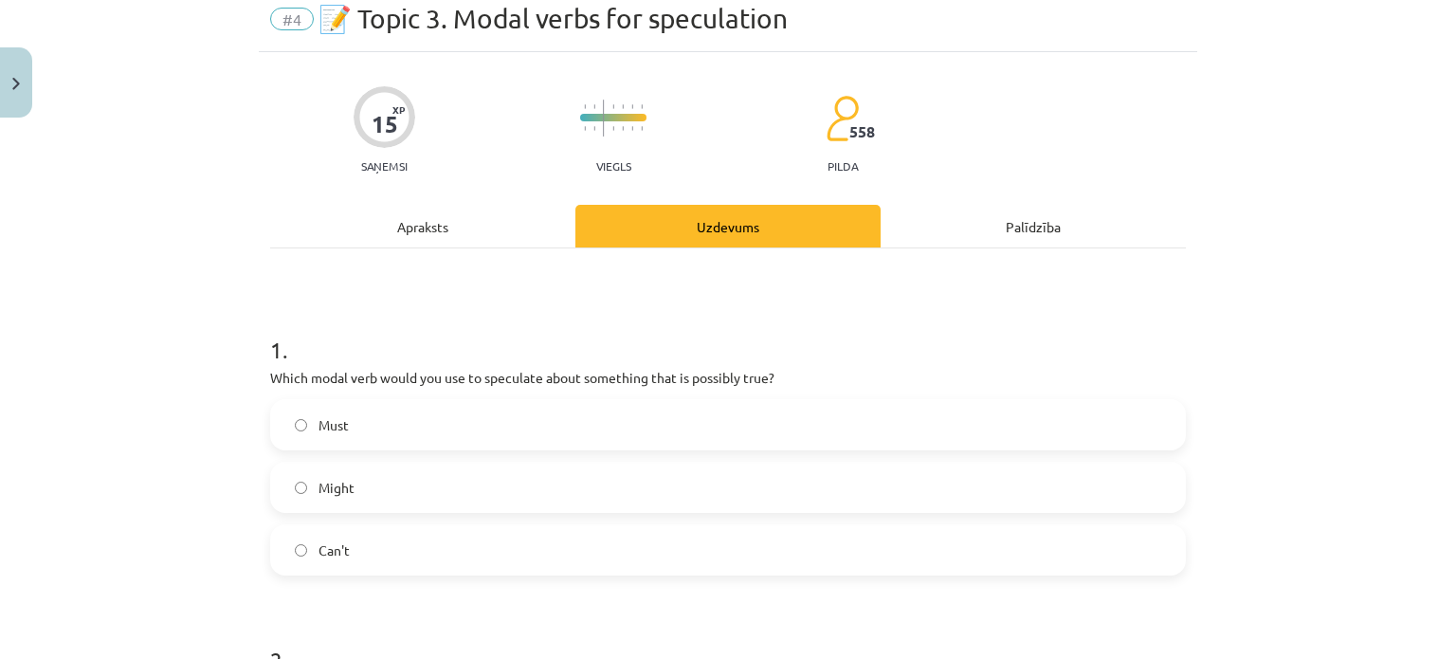
scroll to position [47, 0]
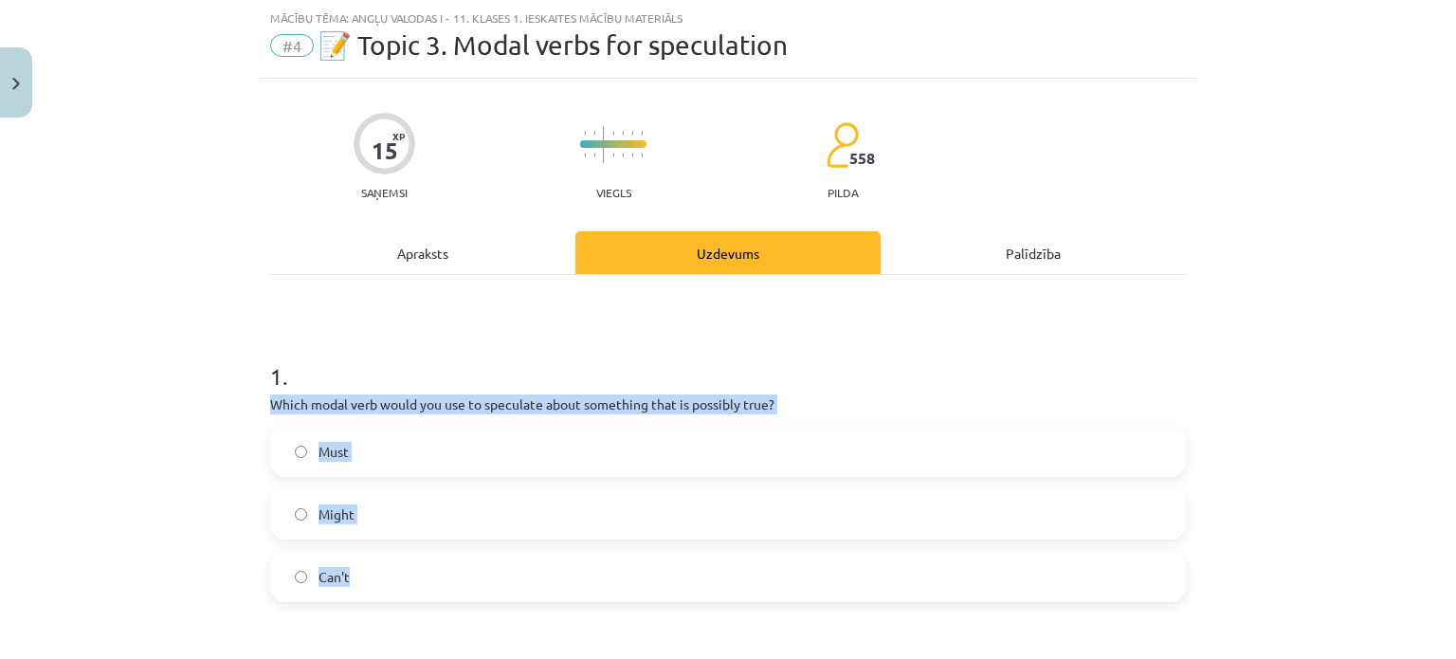
drag, startPoint x: 265, startPoint y: 401, endPoint x: 380, endPoint y: 579, distance: 211.9
click at [380, 579] on div "1 . Which modal verb would you use to speculate about something that is possibl…" at bounding box center [728, 466] width 916 height 272
copy div "Which modal verb would you use to speculate about something that is possibly tr…"
drag, startPoint x: 238, startPoint y: 484, endPoint x: 239, endPoint y: 469, distance: 15.2
click at [237, 484] on div "Mācību tēma: Angļu valodas i - 11. klases 1. ieskaites mācību materiāls #4 📝 To…" at bounding box center [728, 329] width 1456 height 659
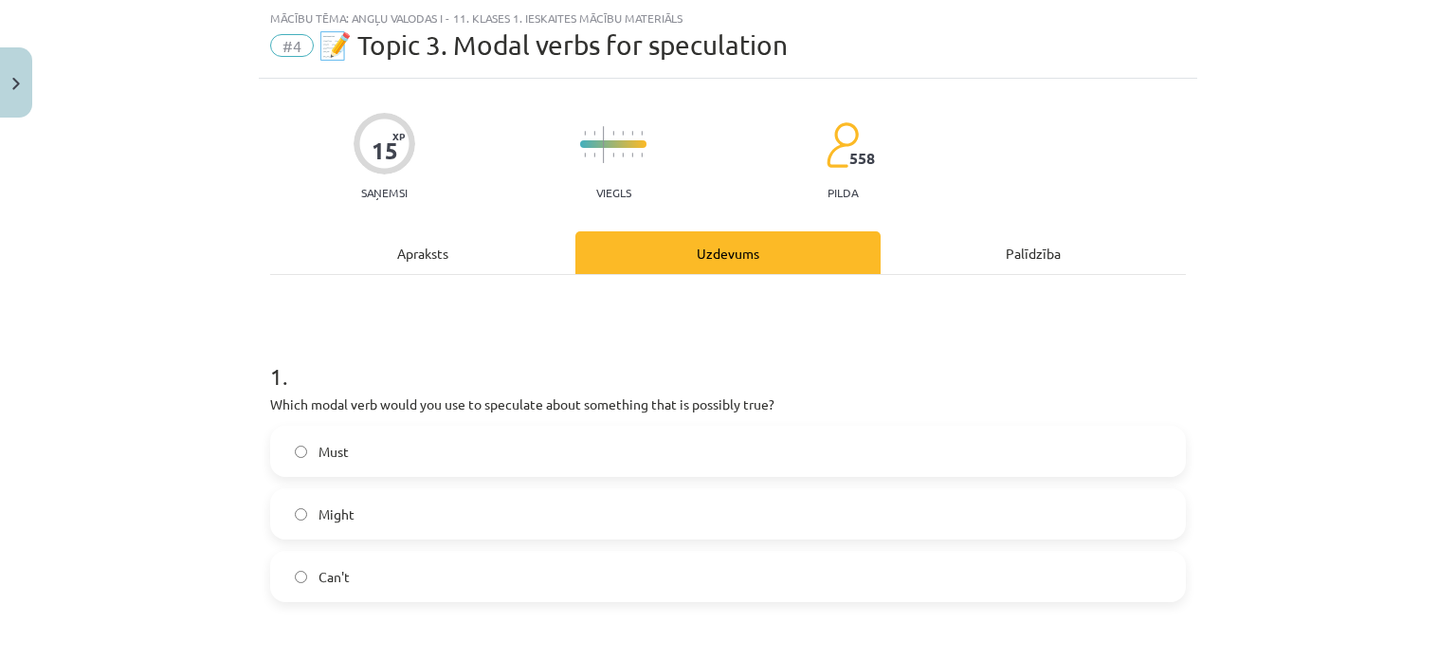
click at [95, 369] on div "Mācību tēma: Angļu valodas i - 11. klases 1. ieskaites mācību materiāls #4 📝 To…" at bounding box center [728, 329] width 1456 height 659
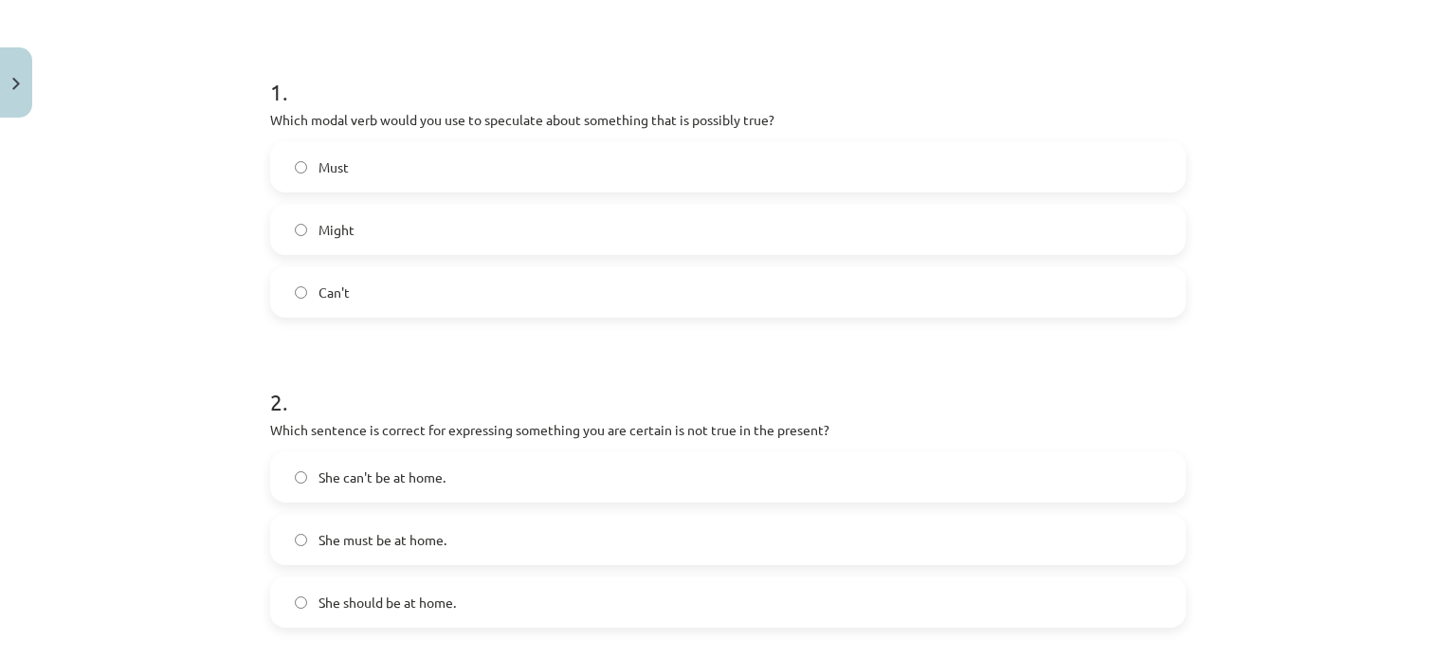
click at [273, 416] on div "2 . Which sentence is correct for expressing something you are certain is not t…" at bounding box center [728, 491] width 916 height 272
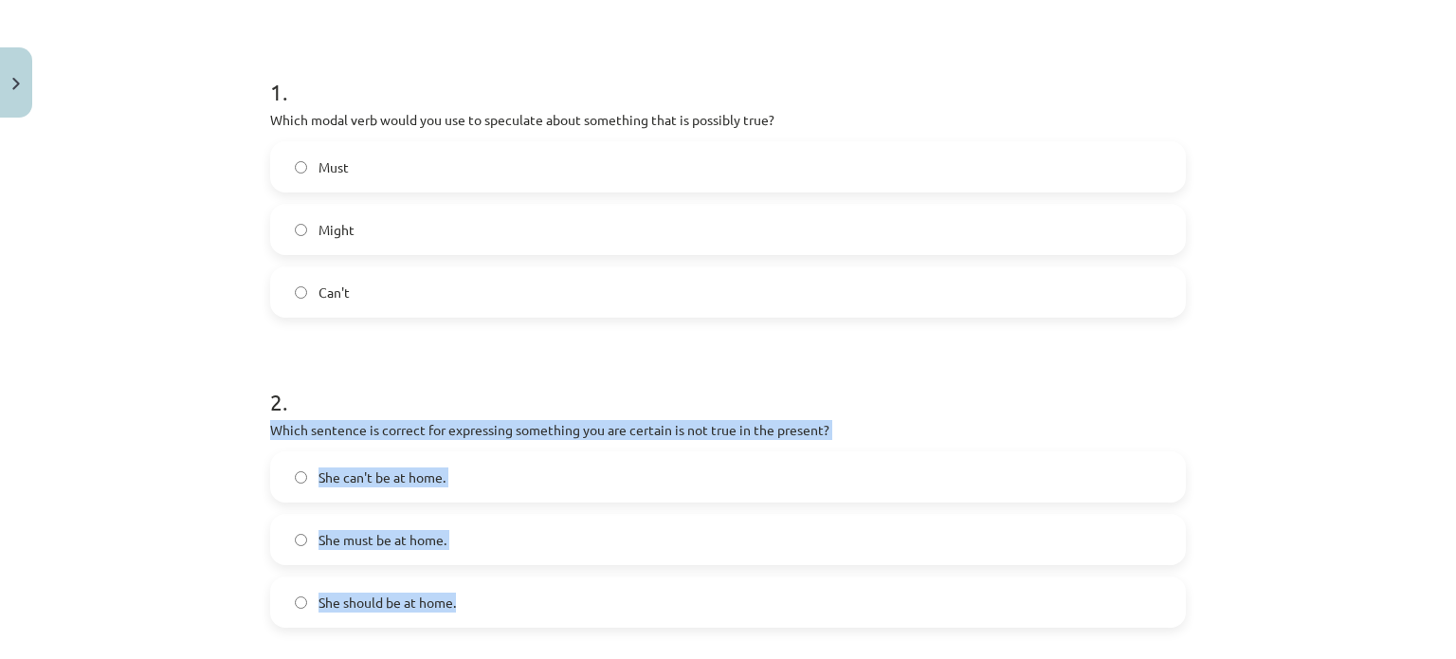
drag, startPoint x: 257, startPoint y: 419, endPoint x: 456, endPoint y: 593, distance: 264.6
copy div "Which sentence is correct for expressing something you are certain is not true …"
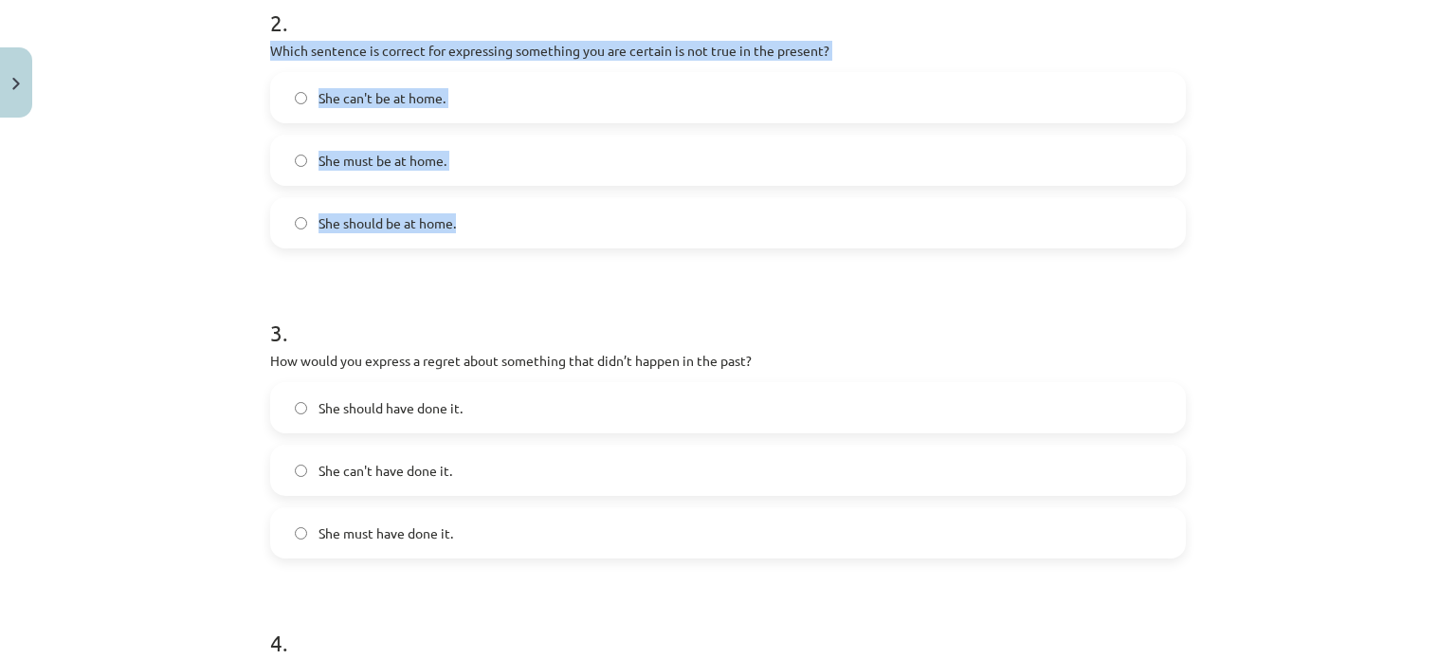
scroll to position [806, 0]
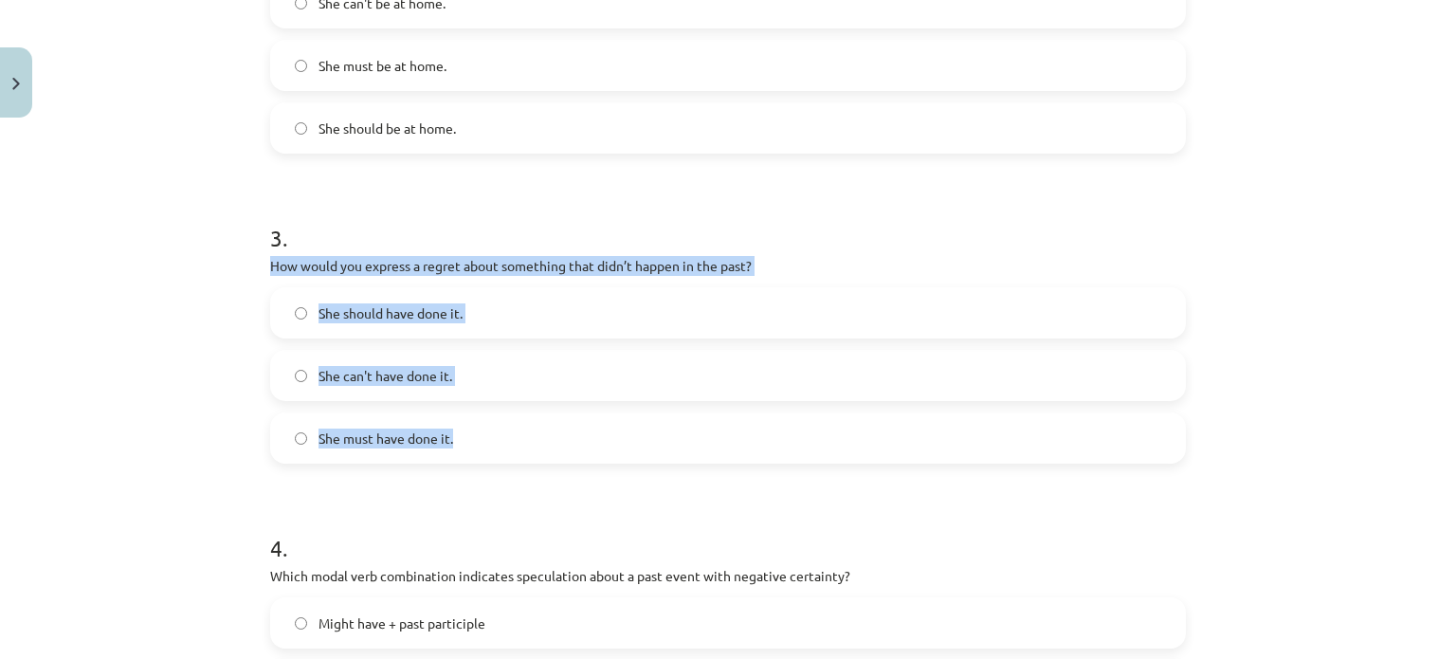
drag, startPoint x: 256, startPoint y: 262, endPoint x: 542, endPoint y: 440, distance: 337.1
click at [542, 440] on div "15 XP Saņemsi Viegls 558 pilda Apraksts Uzdevums Palīdzība 1 . Which modal verb…" at bounding box center [728, 287] width 938 height 1935
copy div "How would you express a regret about something that didn’t happen in the past? …"
click at [296, 304] on label "She should have done it." at bounding box center [728, 312] width 912 height 47
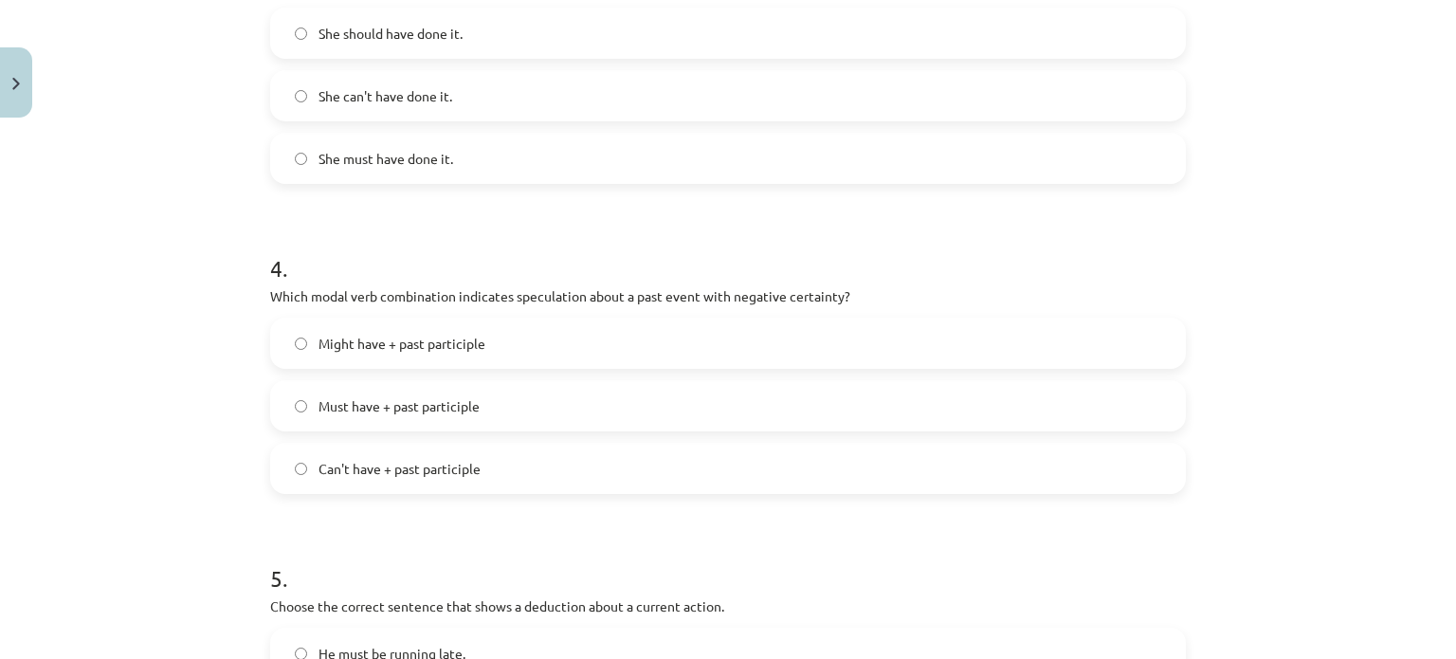
scroll to position [1090, 0]
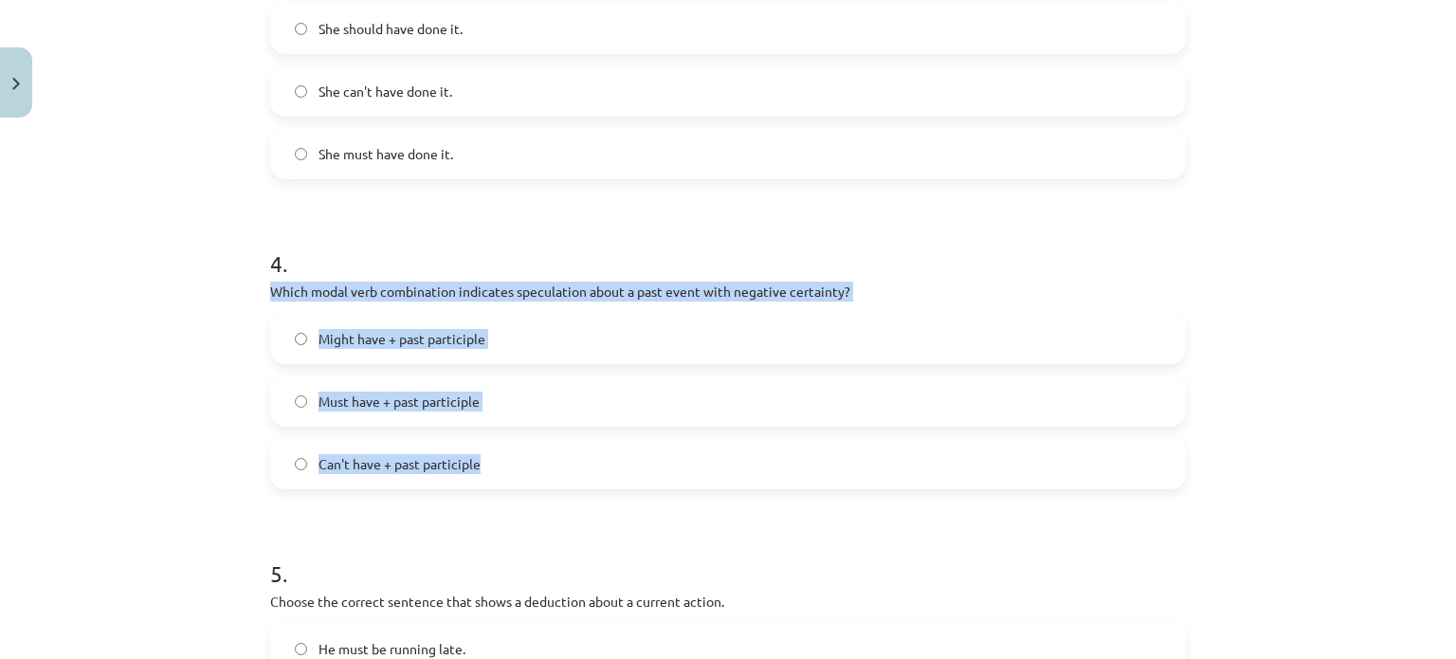
drag, startPoint x: 256, startPoint y: 291, endPoint x: 545, endPoint y: 444, distance: 327.3
click at [545, 444] on div "15 XP Saņemsi Viegls 558 pilda Apraksts Uzdevums Palīdzība 1 . Which modal verb…" at bounding box center [728, 3] width 938 height 1935
copy div "Which modal verb combination indicates speculation about a past event with nega…"
click at [151, 392] on div "Mācību tēma: Angļu valodas i - 11. klases 1. ieskaites mācību materiāls #4 📝 To…" at bounding box center [728, 329] width 1456 height 659
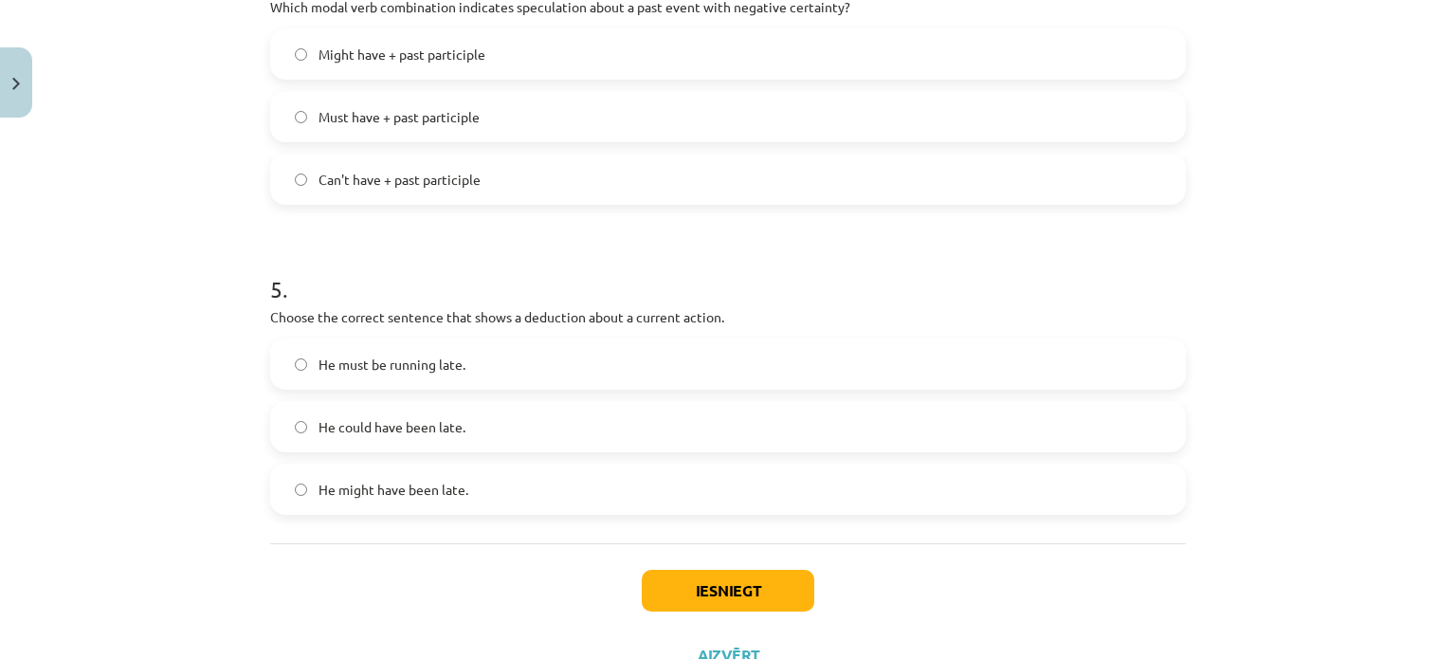
scroll to position [1449, 0]
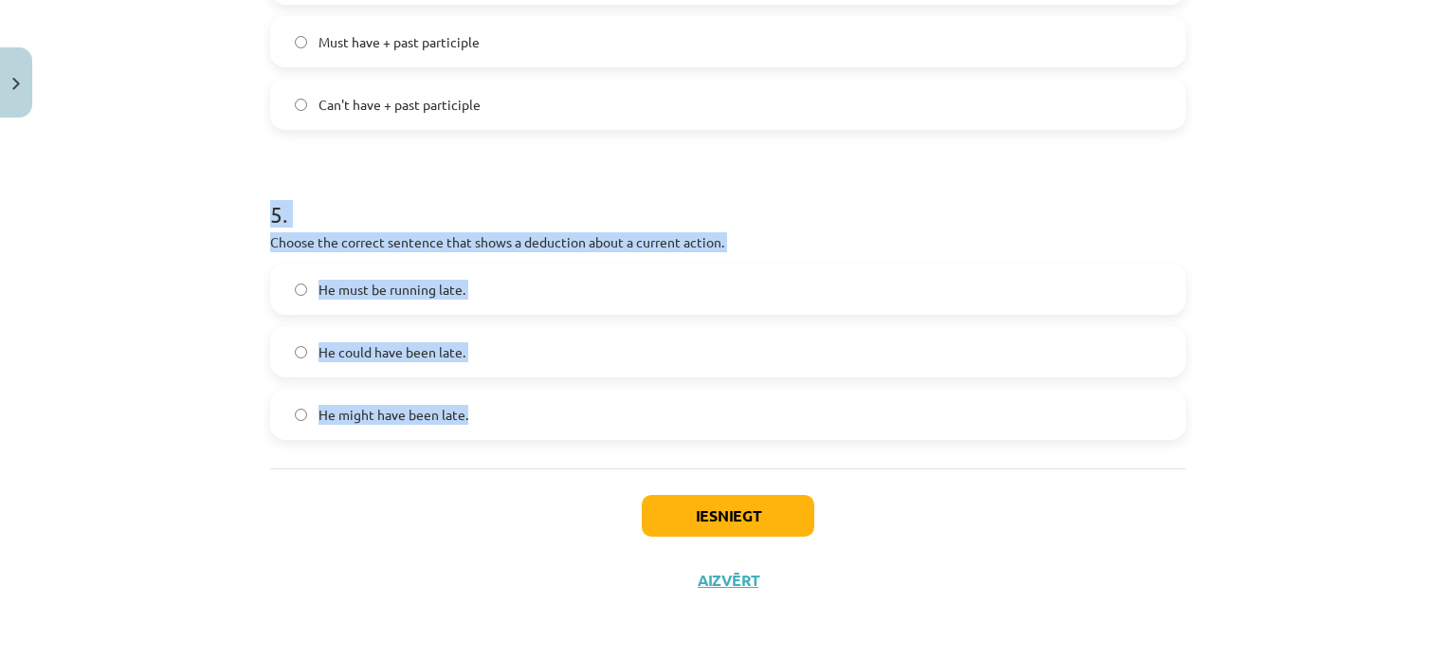
drag, startPoint x: 231, startPoint y: 223, endPoint x: 491, endPoint y: 408, distance: 319.3
click at [491, 408] on div "Mācību tēma: Angļu valodas i - 11. klases 1. ieskaites mācību materiāls #4 📝 To…" at bounding box center [728, 329] width 1456 height 659
click at [296, 280] on label "He must be running late." at bounding box center [728, 288] width 912 height 47
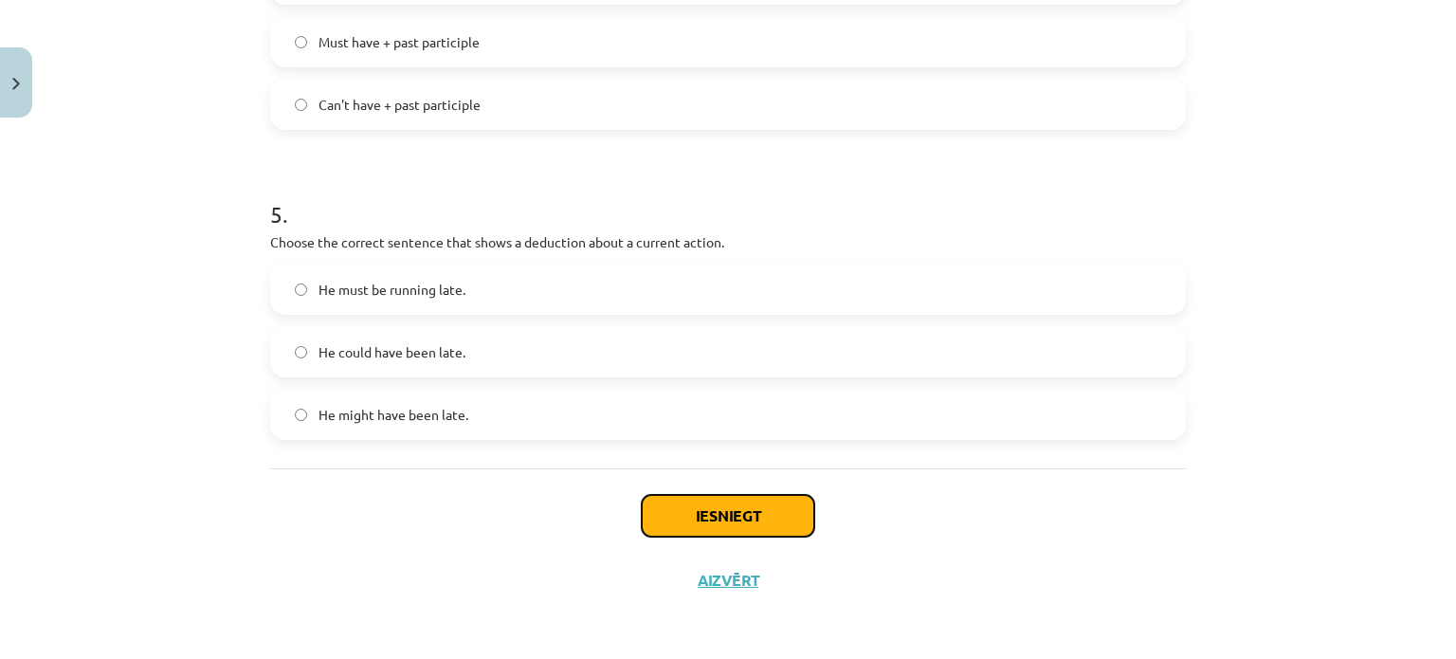
click at [724, 516] on button "Iesniegt" at bounding box center [728, 516] width 172 height 42
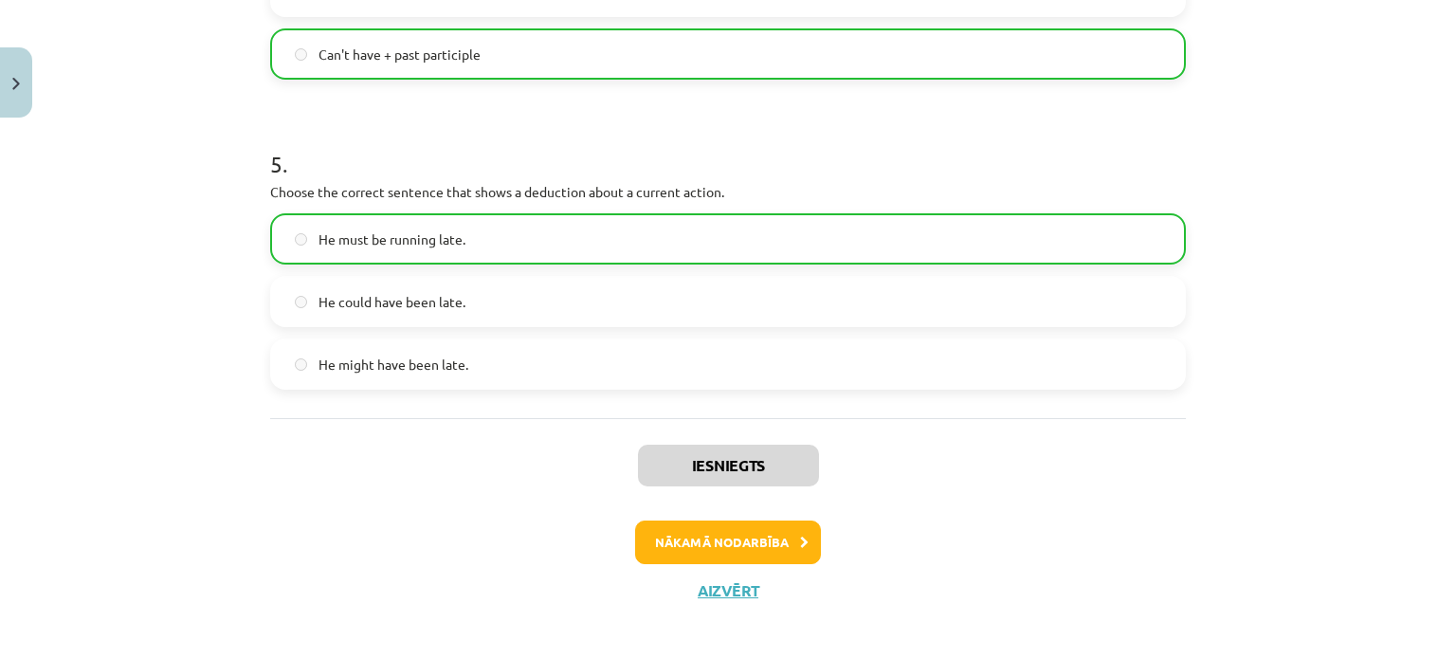
scroll to position [1509, 0]
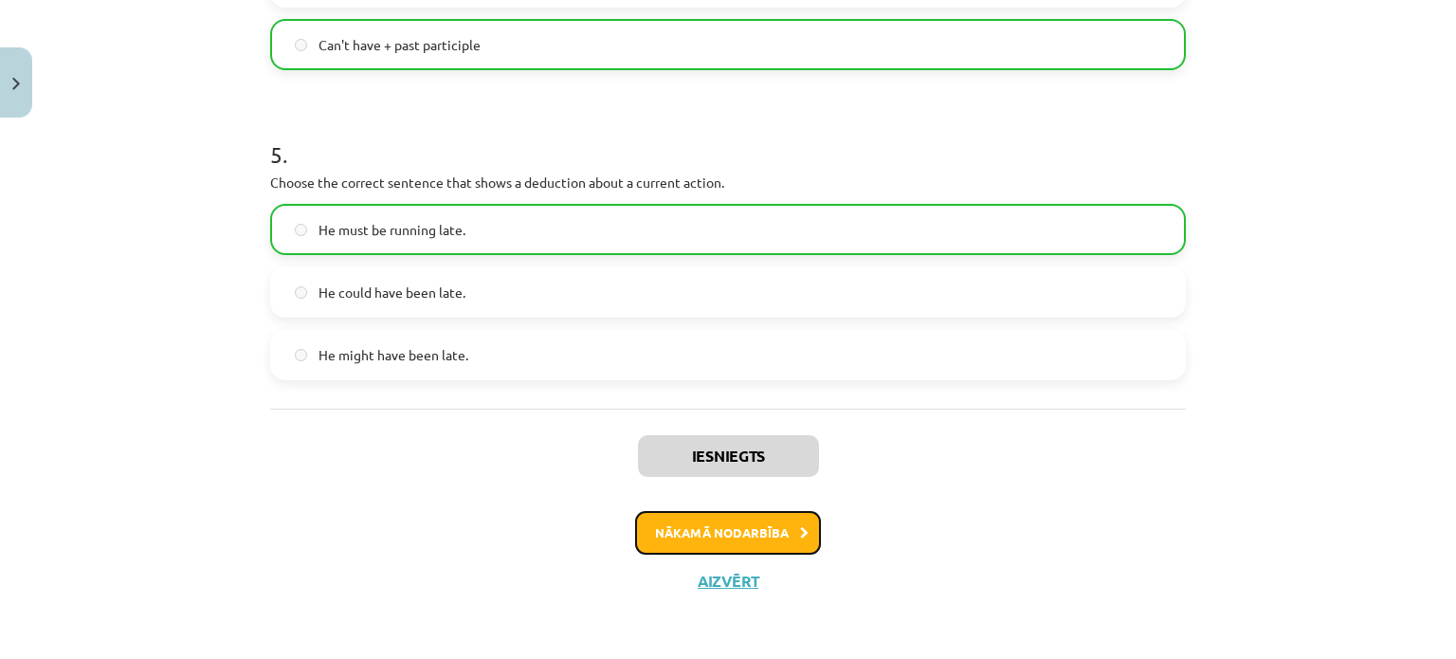
click at [725, 526] on button "Nākamā nodarbība" at bounding box center [728, 533] width 186 height 44
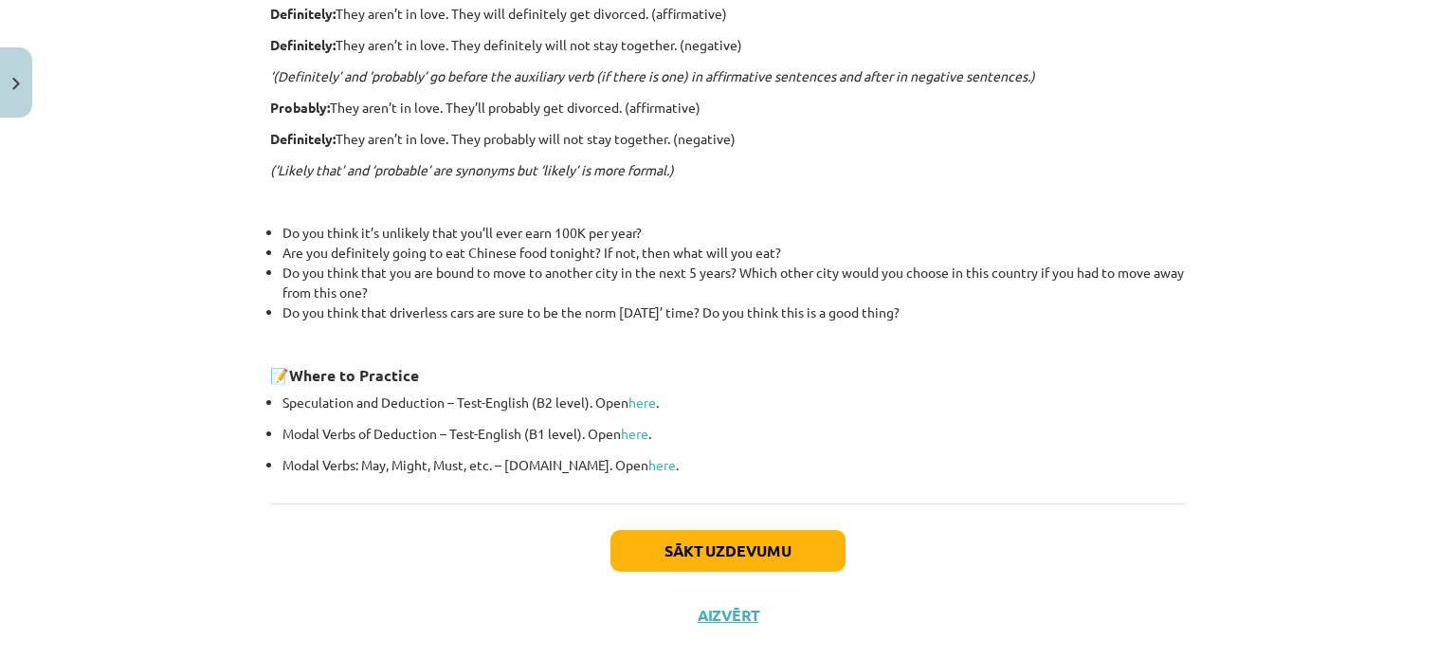
scroll to position [647, 0]
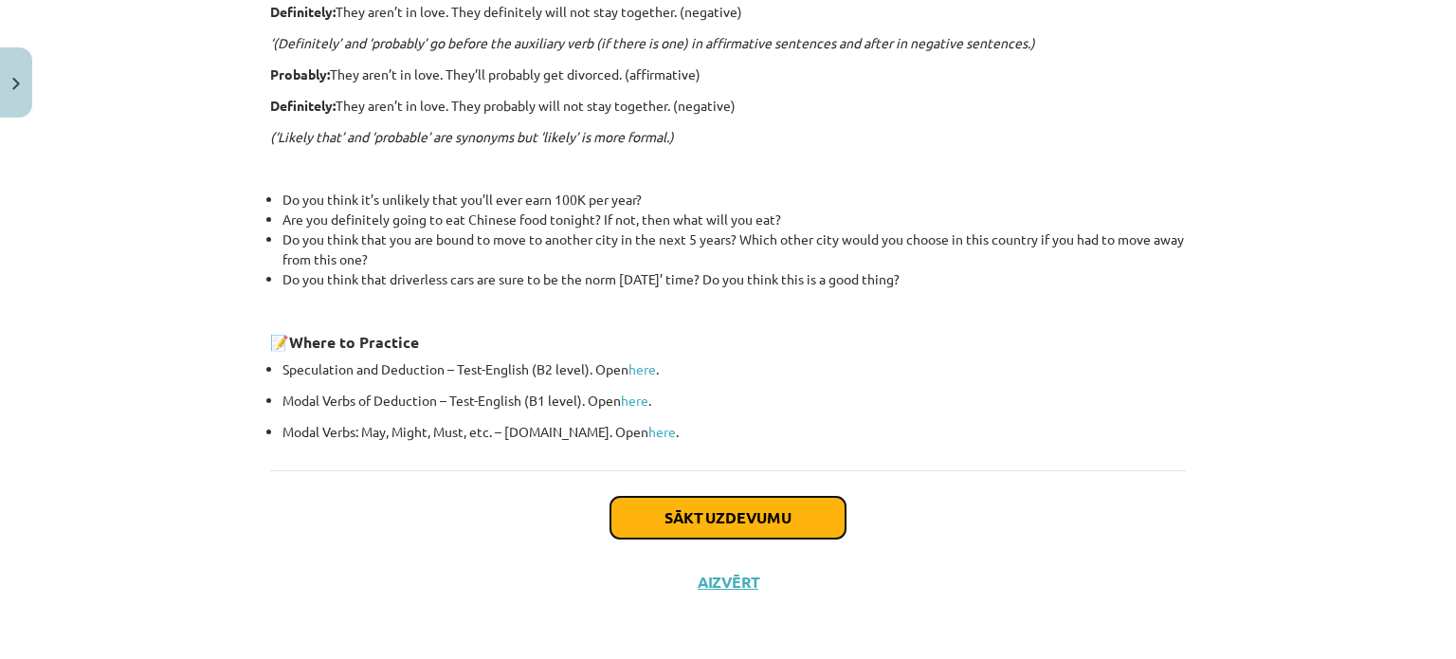
click at [755, 509] on button "Sākt uzdevumu" at bounding box center [727, 518] width 235 height 42
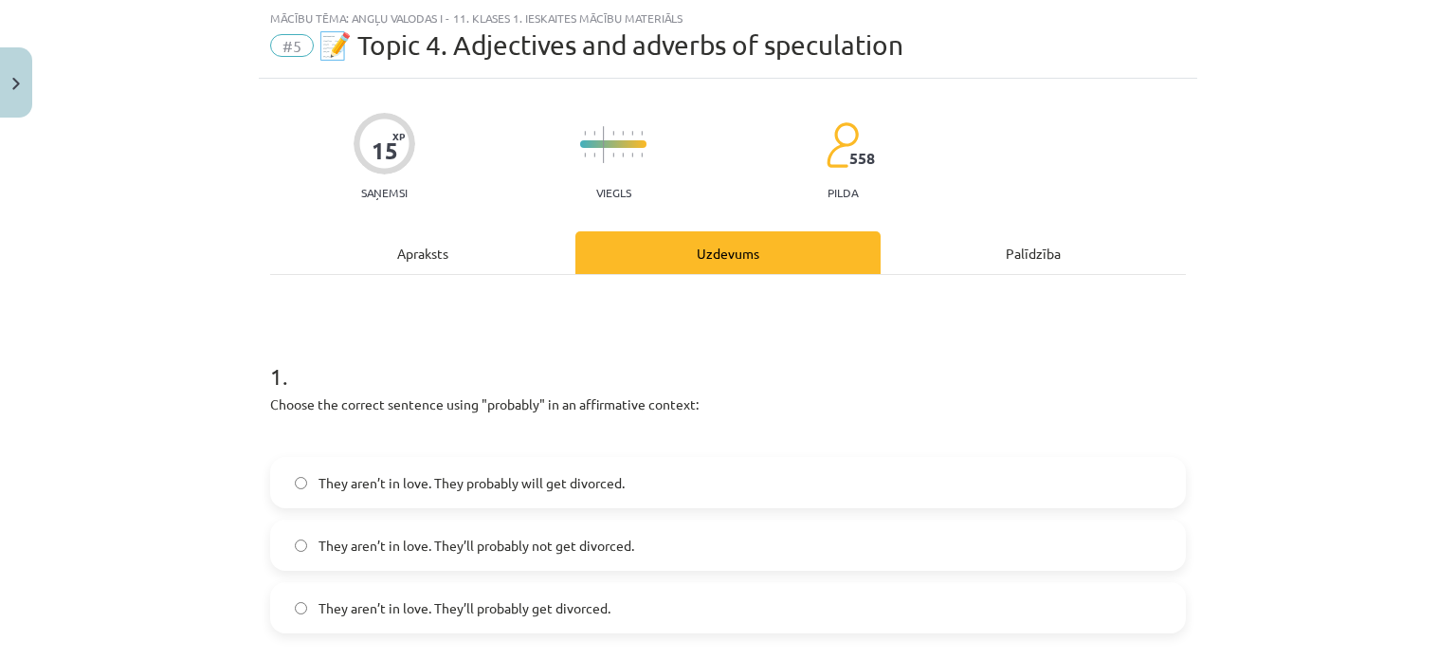
scroll to position [142, 0]
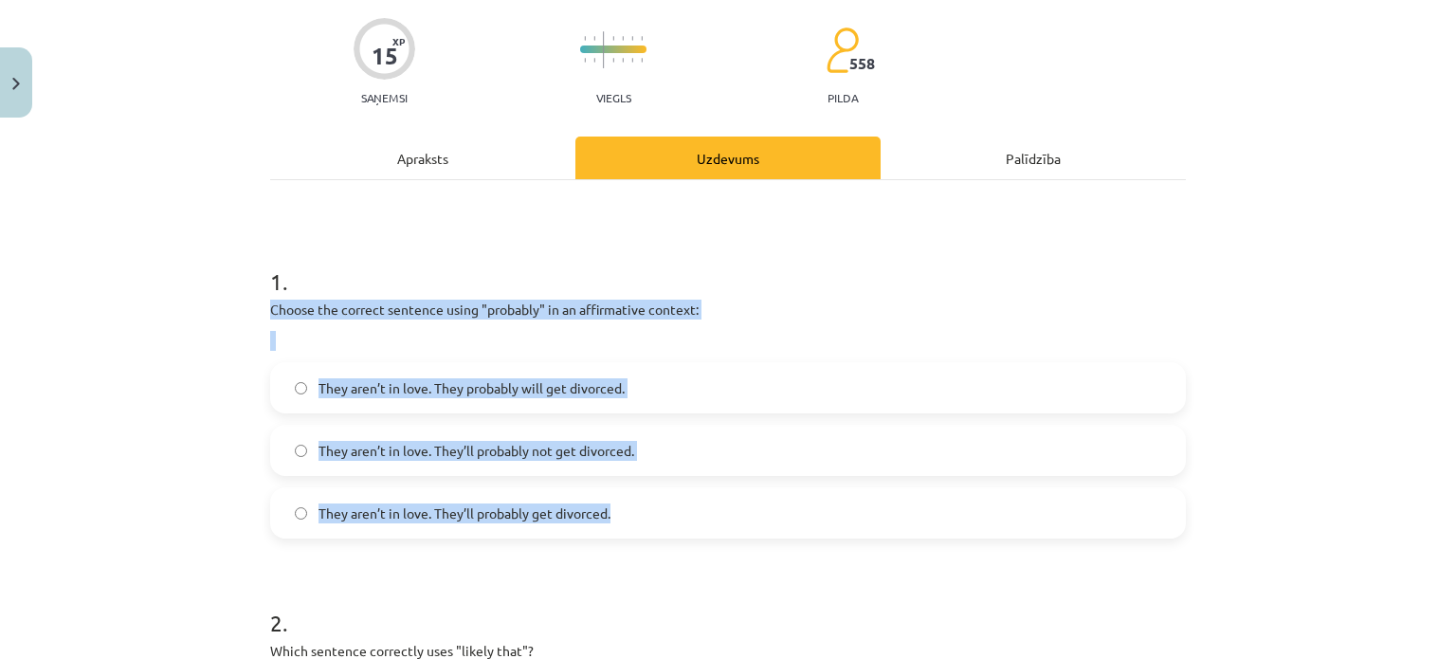
drag, startPoint x: 243, startPoint y: 314, endPoint x: 624, endPoint y: 503, distance: 425.5
click at [648, 519] on div "Mācību tēma: Angļu valodas i - 11. klases 1. ieskaites mācību materiāls #5 📝 To…" at bounding box center [728, 329] width 1456 height 659
click at [375, 349] on p at bounding box center [728, 341] width 916 height 20
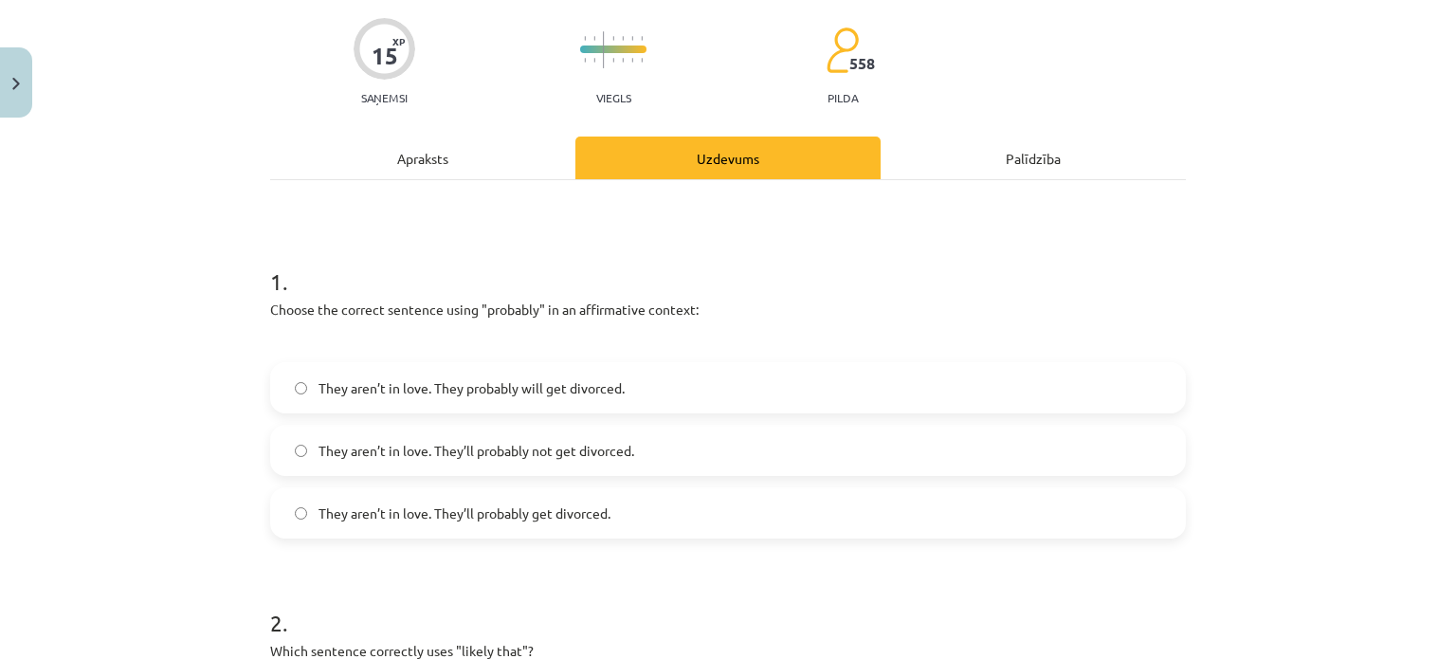
click at [292, 500] on label "They aren’t in love. They’ll probably get divorced." at bounding box center [728, 512] width 912 height 47
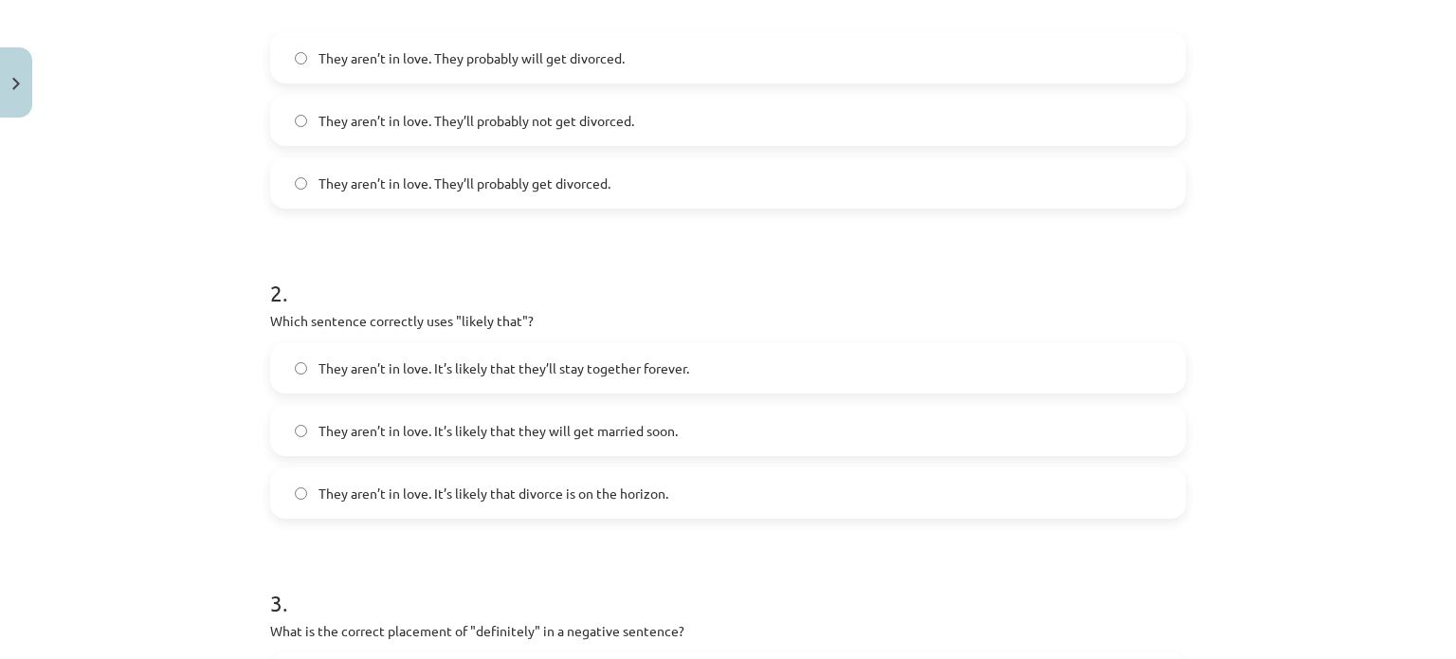
scroll to position [521, 0]
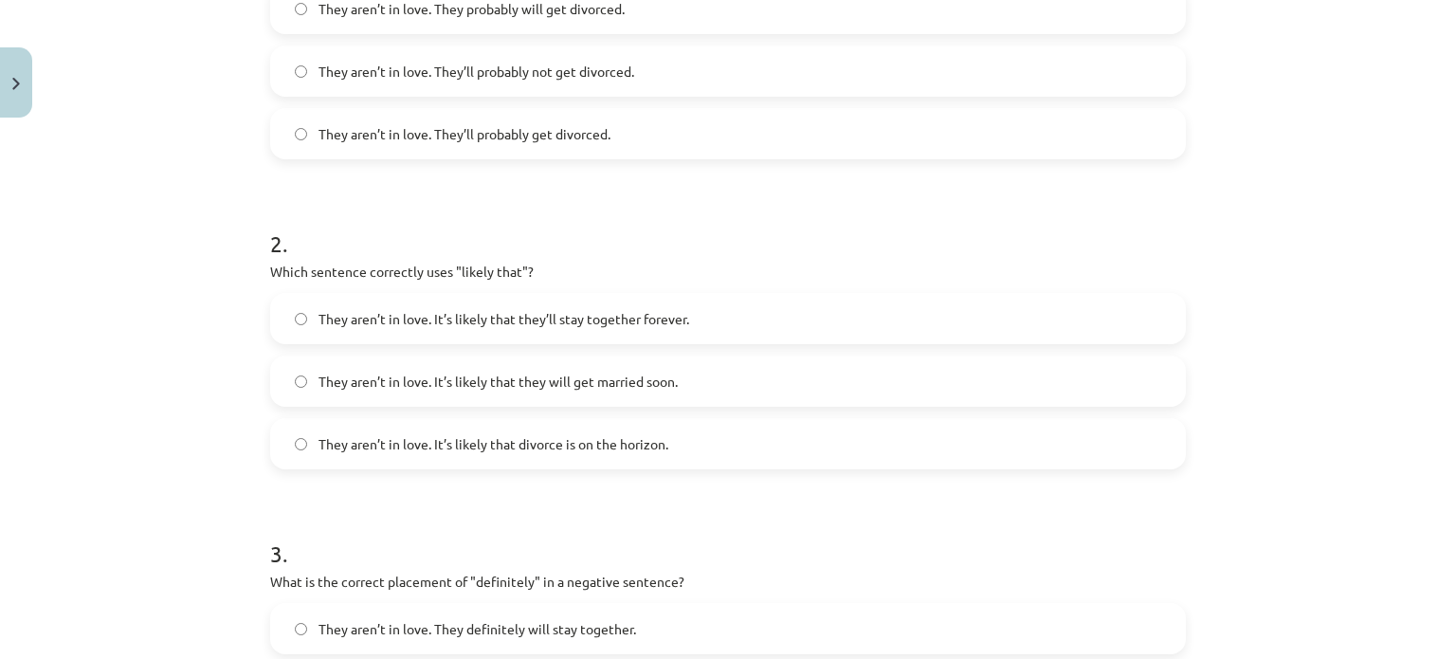
drag, startPoint x: 252, startPoint y: 255, endPoint x: 447, endPoint y: 355, distance: 219.6
click at [453, 358] on div "15 XP Saņemsi Viegls 558 pilda Apraksts Uzdevums Palīdzība 1 . Choose the corre…" at bounding box center [728, 588] width 938 height 1967
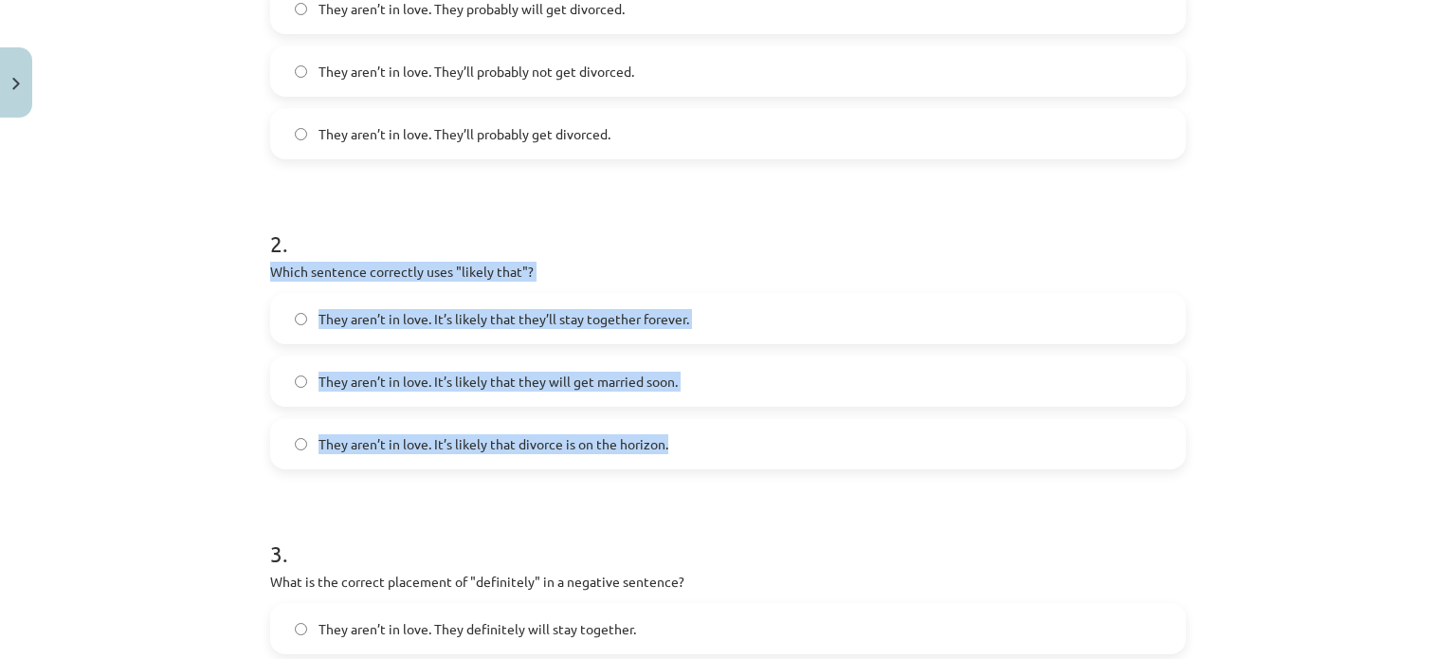
drag, startPoint x: 262, startPoint y: 268, endPoint x: 698, endPoint y: 441, distance: 468.8
click at [698, 441] on div "15 XP Saņemsi Viegls 558 pilda Apraksts Uzdevums Palīdzība 1 . Choose the corre…" at bounding box center [728, 588] width 938 height 1967
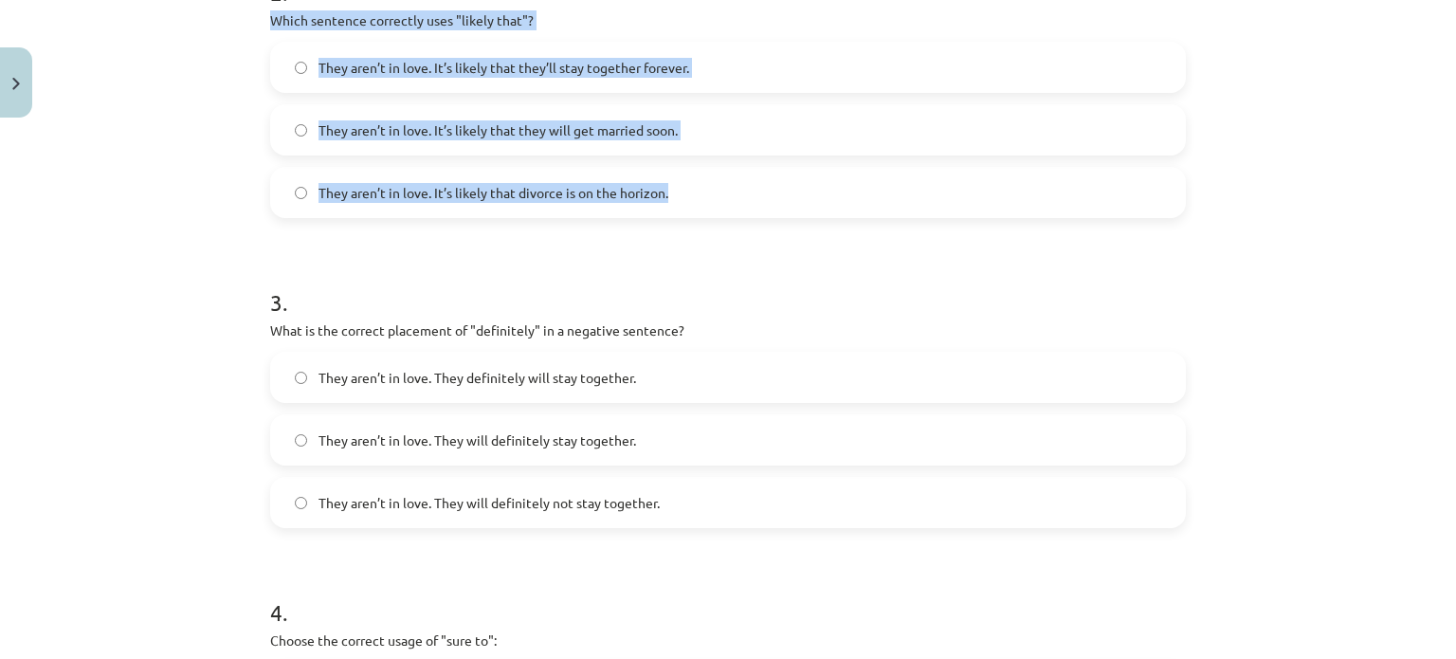
scroll to position [806, 0]
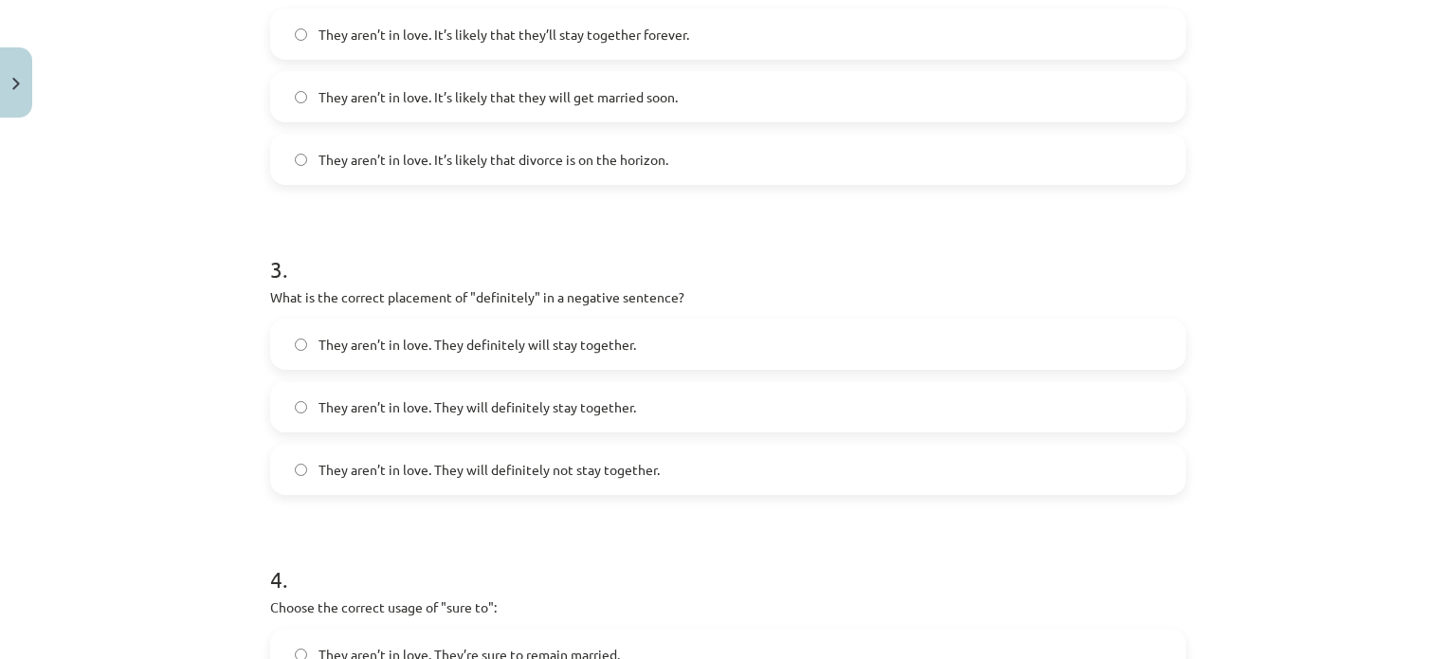
drag, startPoint x: 310, startPoint y: 448, endPoint x: 300, endPoint y: 462, distance: 16.3
click at [300, 462] on label "They aren’t in love. They will definitely not stay together." at bounding box center [728, 468] width 912 height 47
click at [299, 462] on label "They aren’t in love. They will definitely not stay together." at bounding box center [728, 468] width 912 height 47
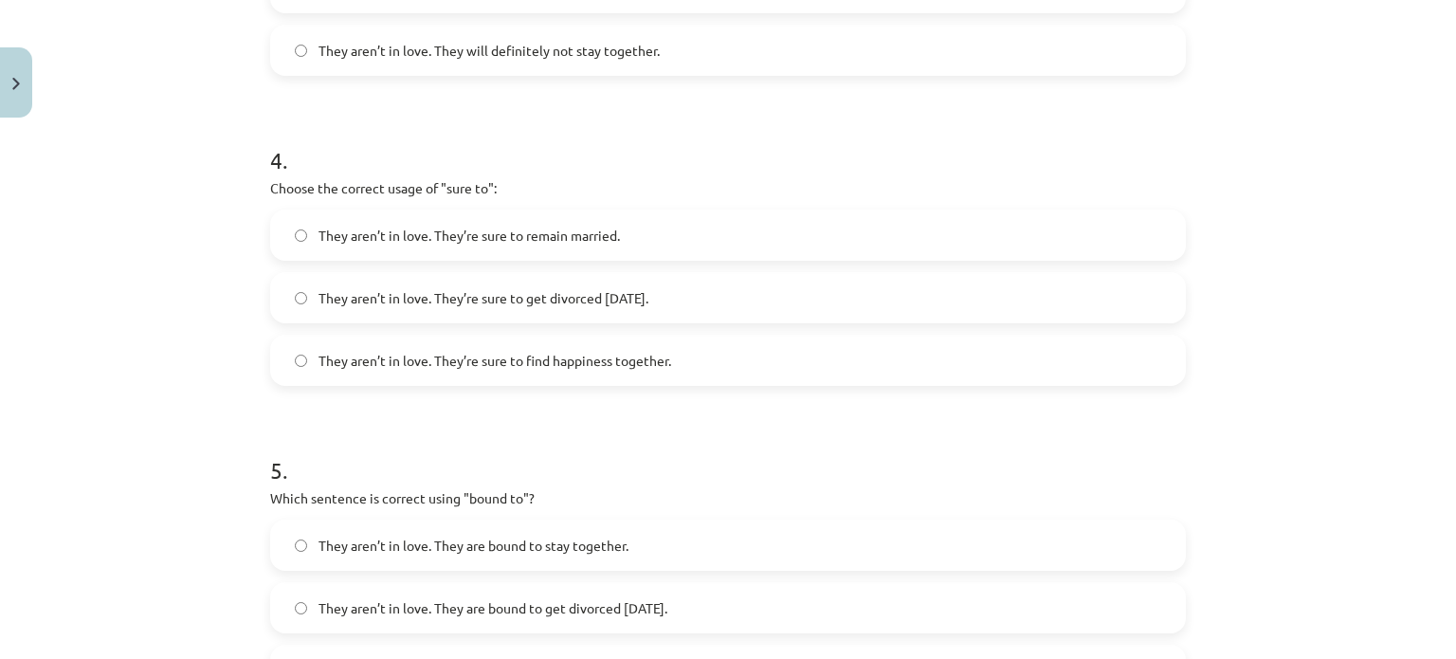
scroll to position [1090, 0]
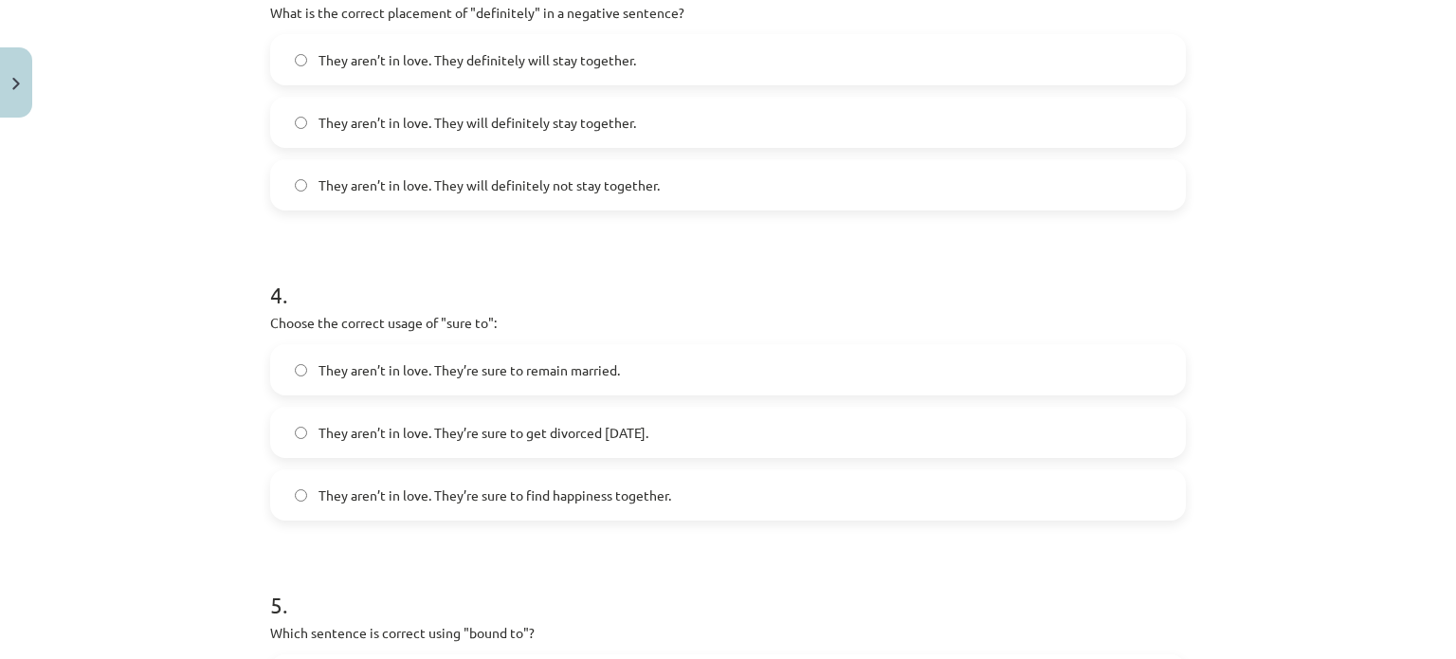
click at [290, 421] on label "They aren’t in love. They’re sure to get divorced within six months." at bounding box center [728, 431] width 912 height 47
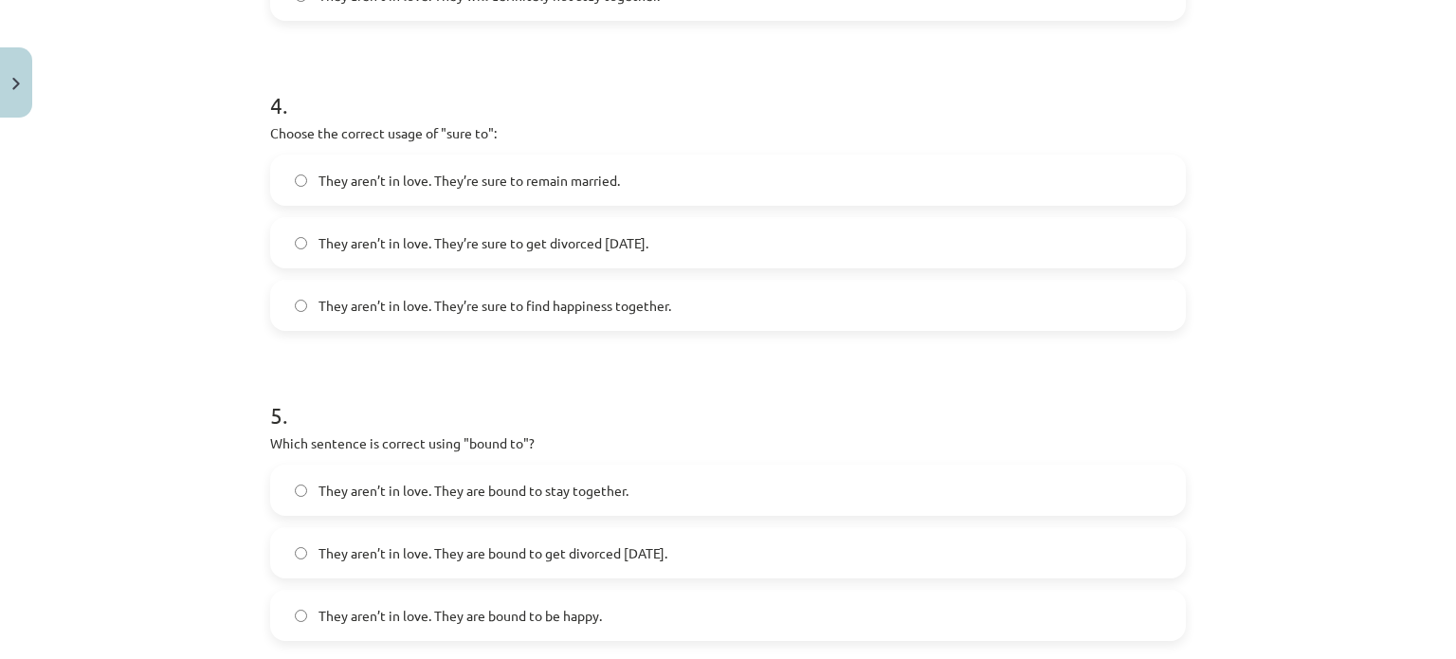
scroll to position [1374, 0]
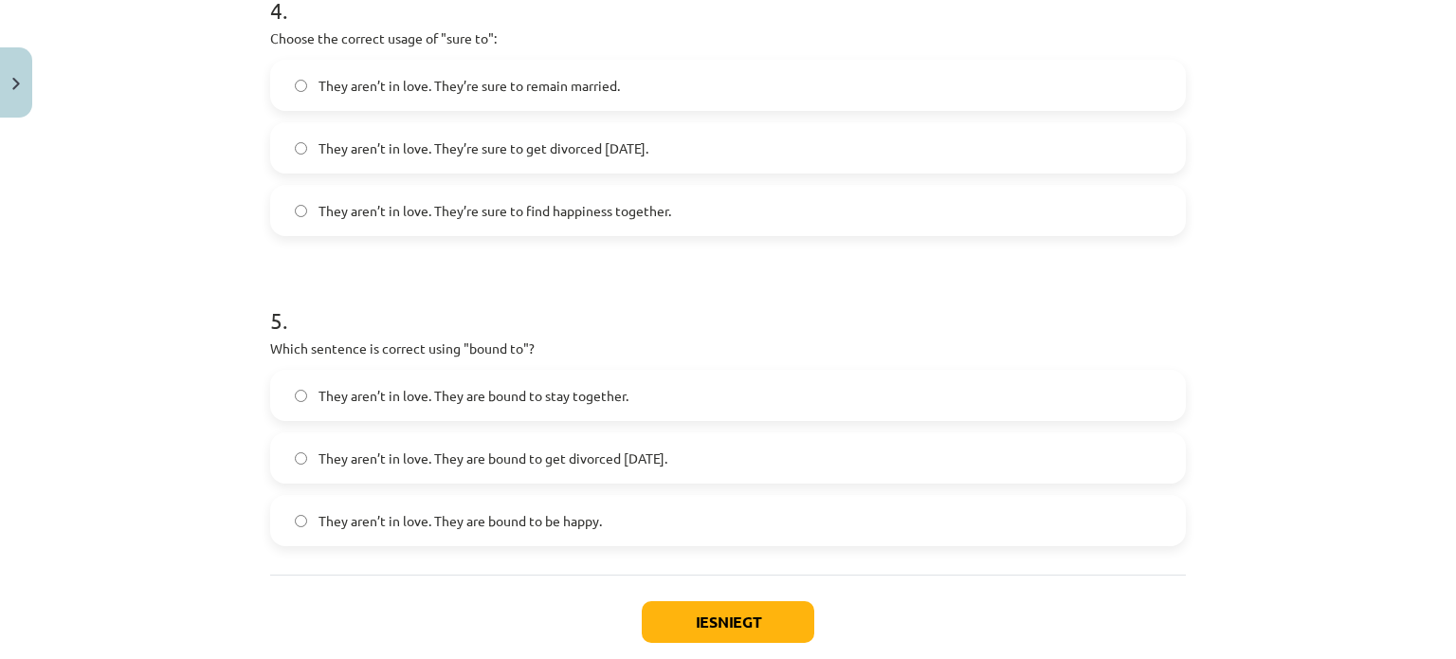
click at [296, 448] on label "They aren’t in love. They are bound to get divorced within six months." at bounding box center [728, 457] width 912 height 47
click at [677, 625] on button "Iesniegt" at bounding box center [728, 622] width 172 height 42
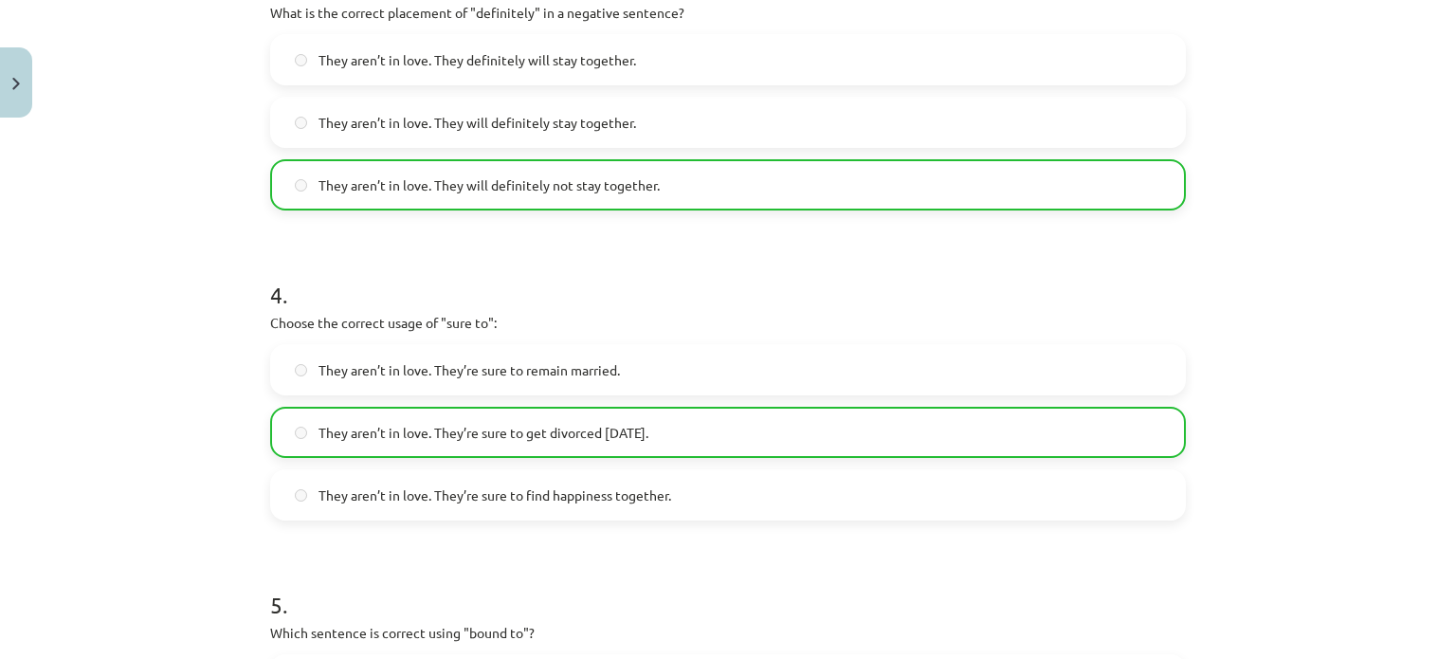
scroll to position [1540, 0]
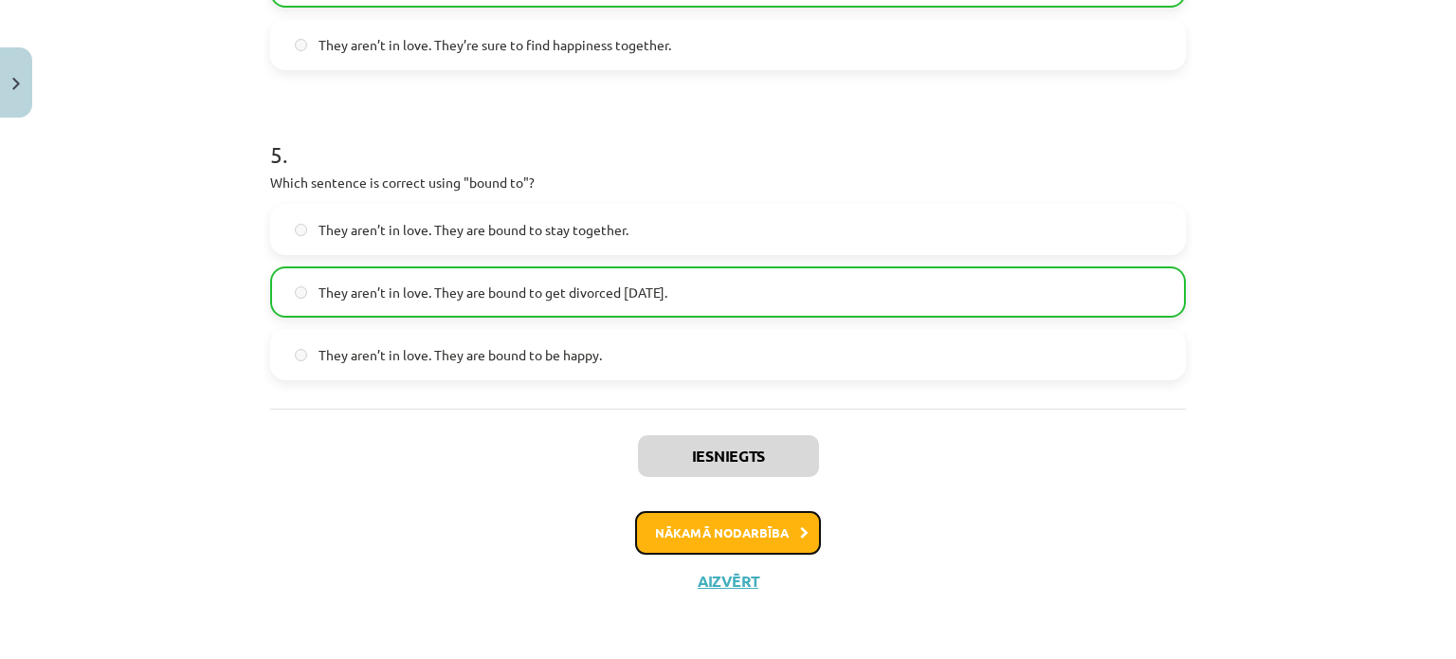
click at [779, 533] on button "Nākamā nodarbība" at bounding box center [728, 533] width 186 height 44
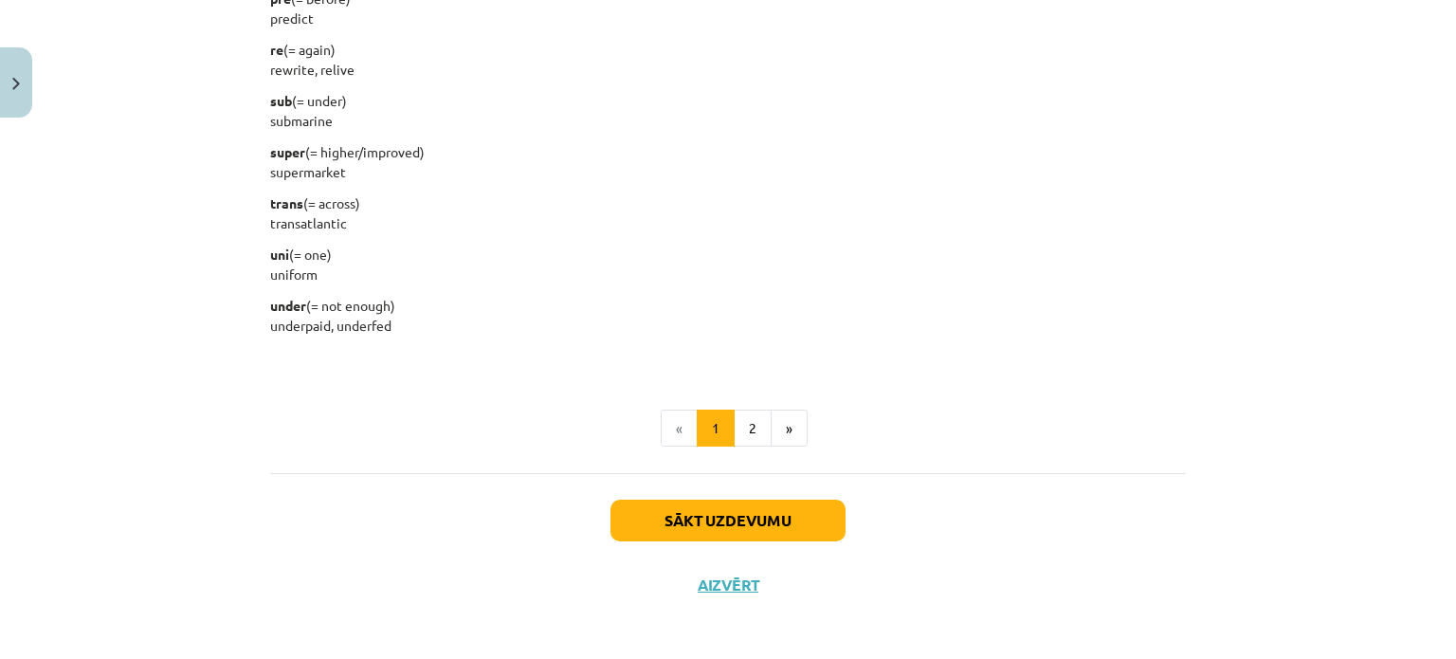
scroll to position [2434, 0]
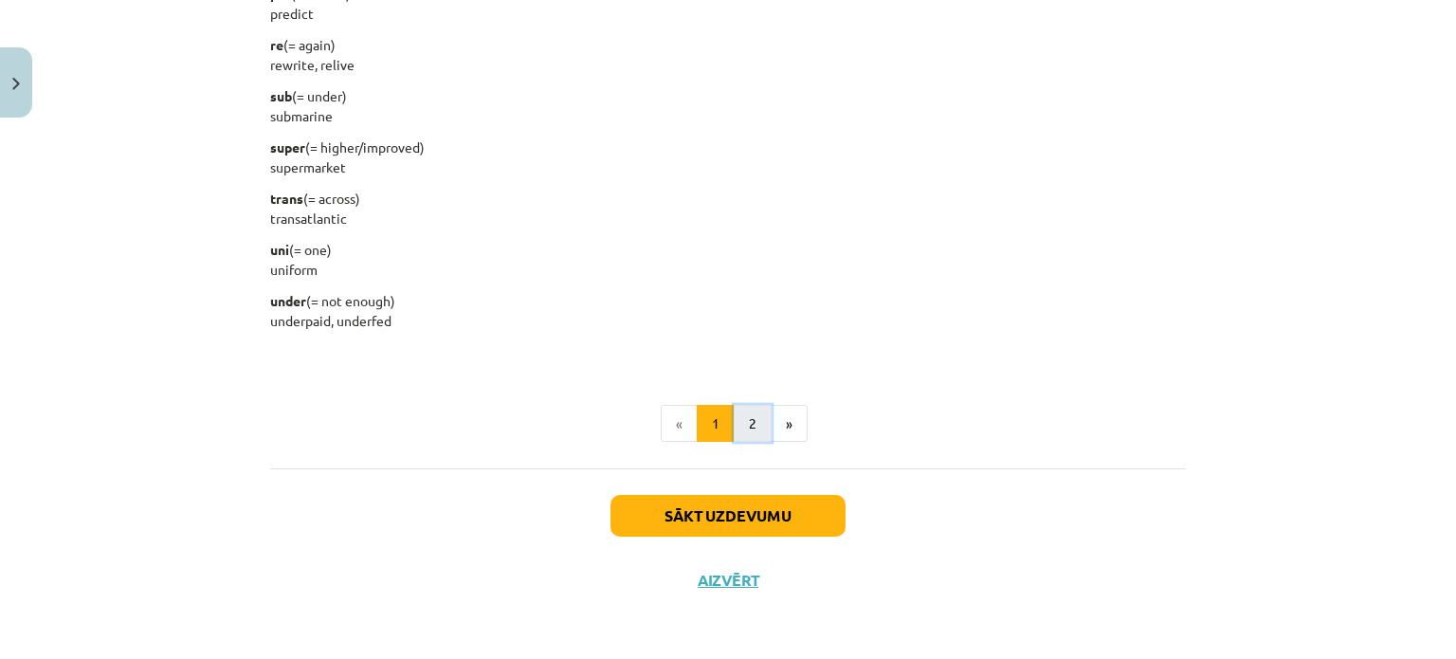
click at [747, 435] on button "2" at bounding box center [753, 424] width 38 height 38
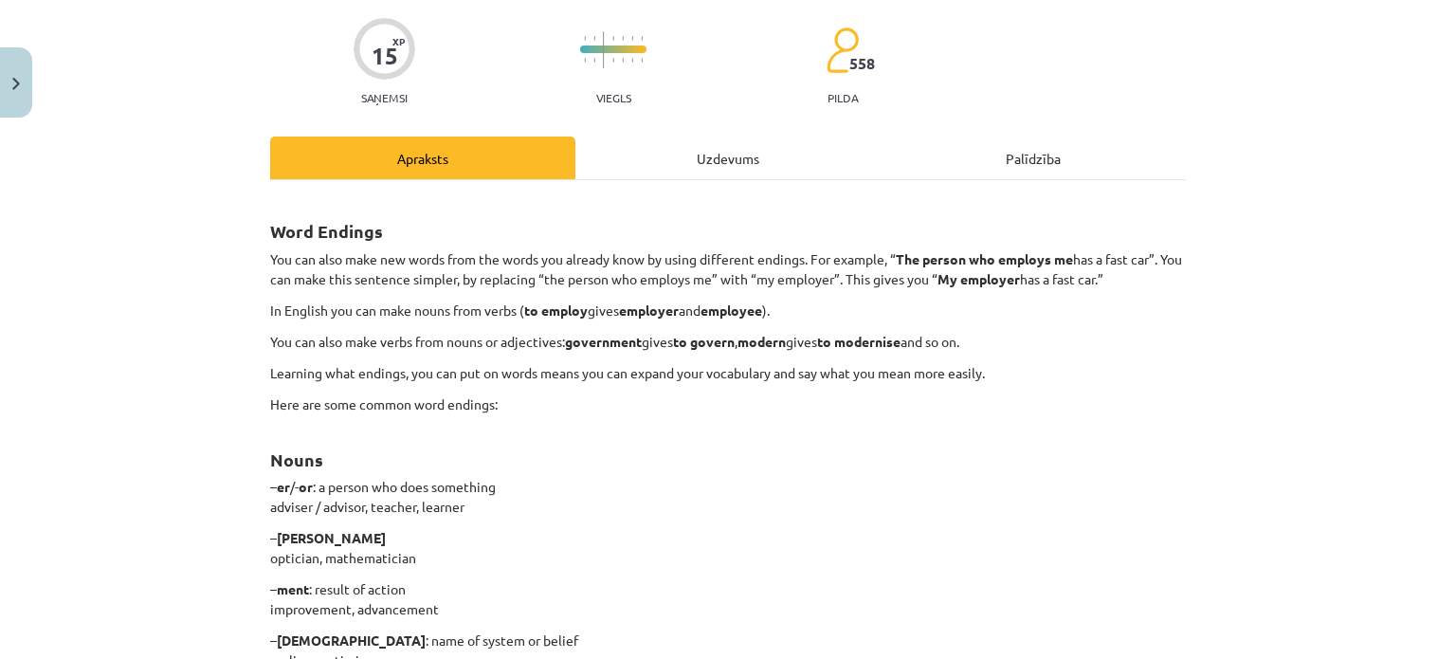
scroll to position [0, 0]
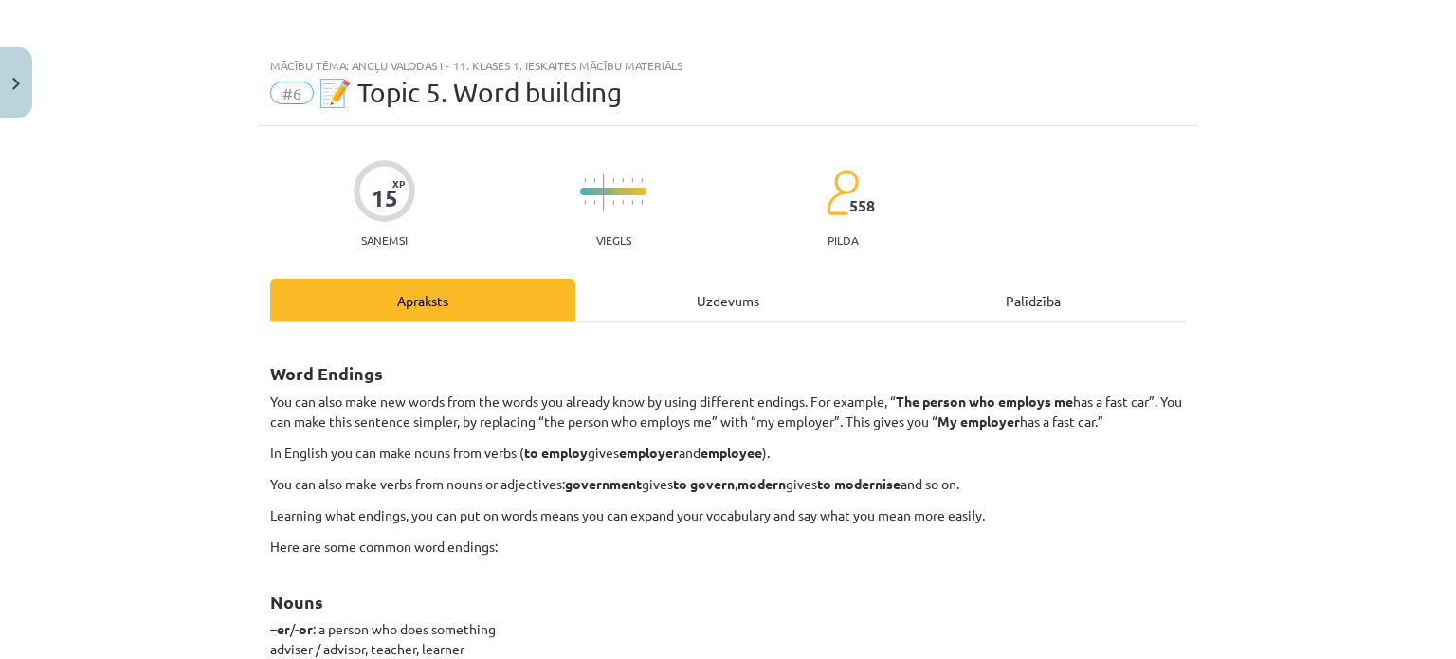
click at [754, 314] on div "Uzdevums" at bounding box center [727, 300] width 305 height 43
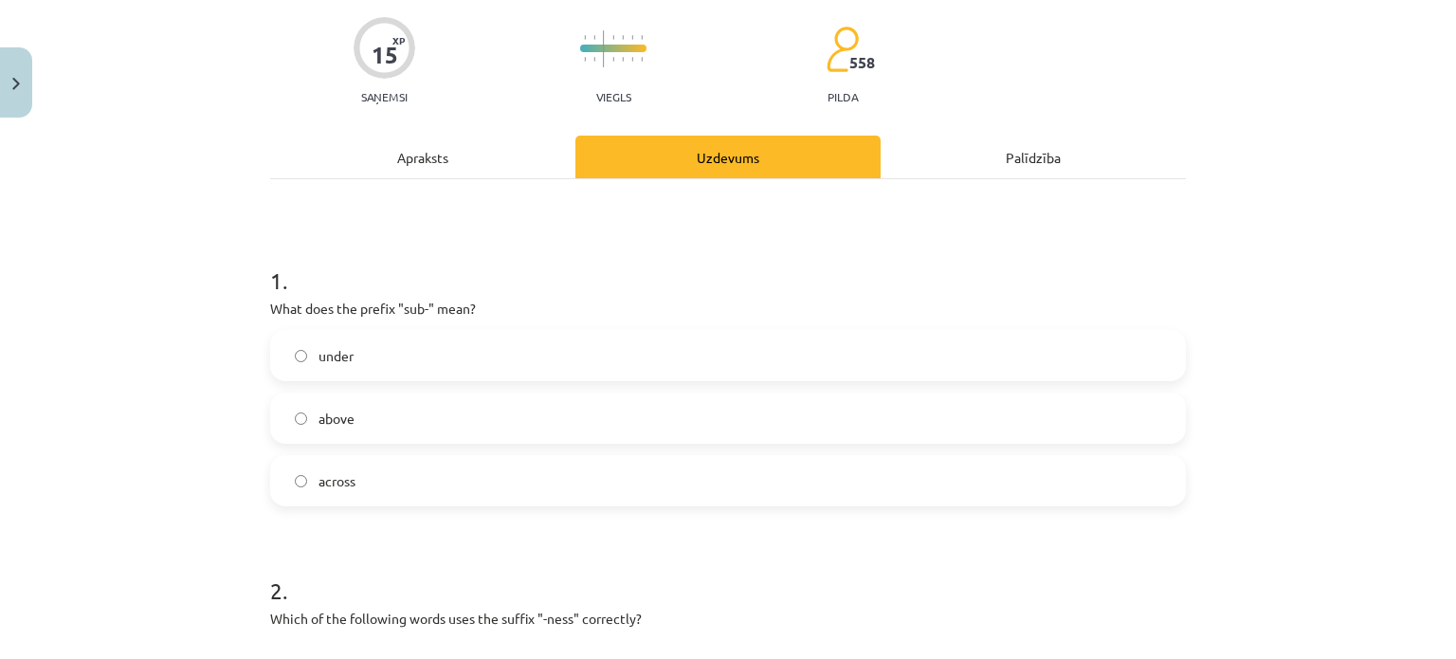
scroll to position [142, 0]
click at [409, 150] on div "Apraksts" at bounding box center [422, 157] width 305 height 43
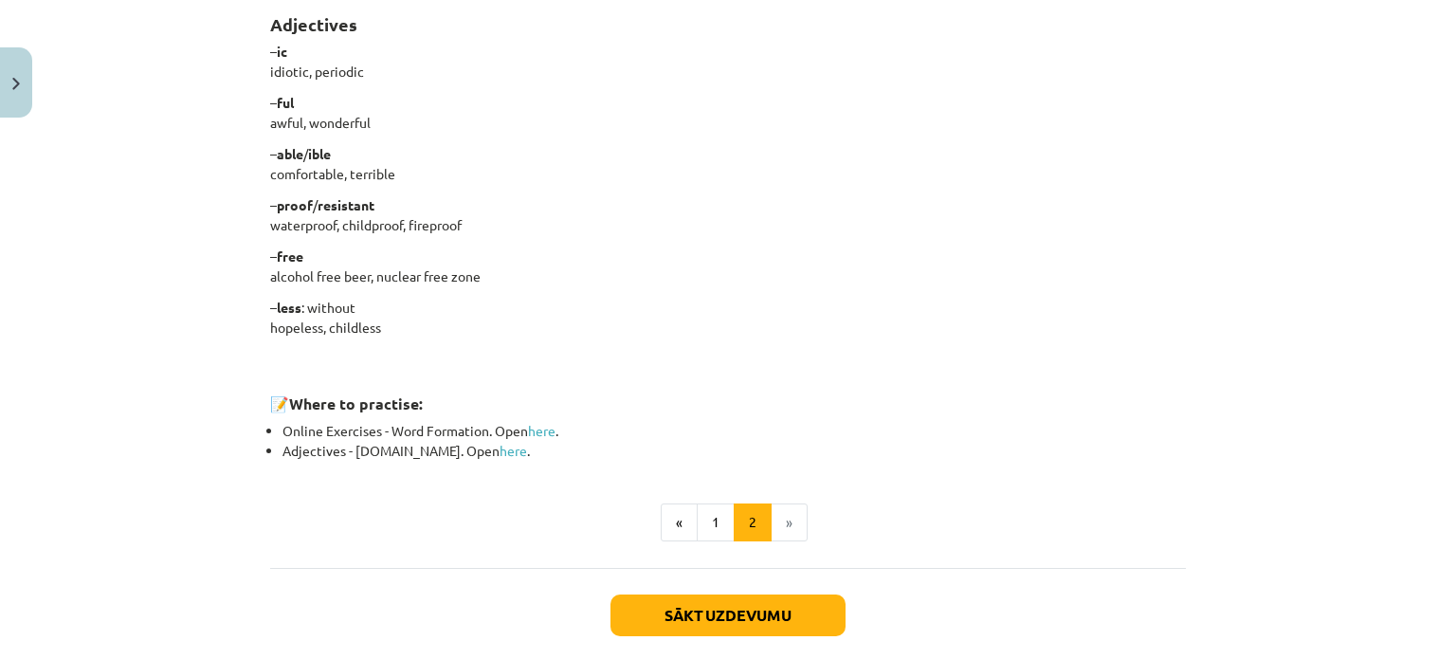
scroll to position [1659, 0]
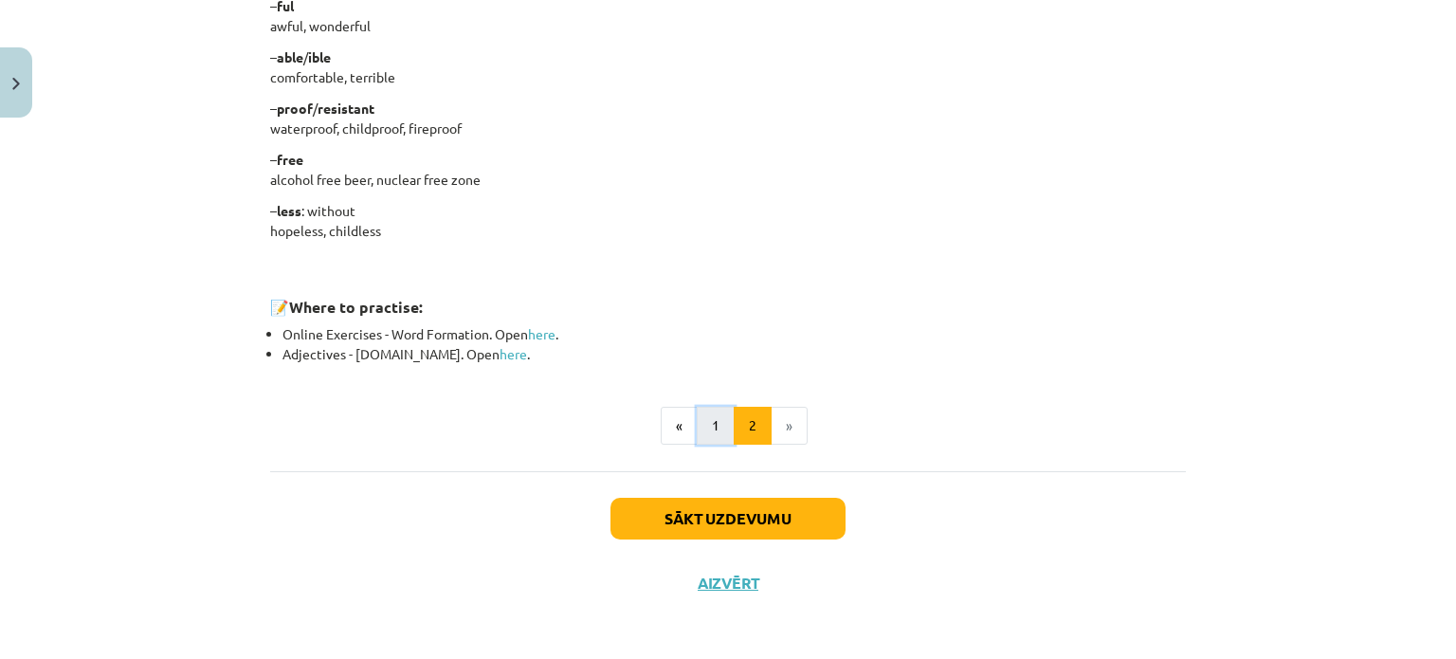
click at [718, 433] on button "1" at bounding box center [716, 426] width 38 height 38
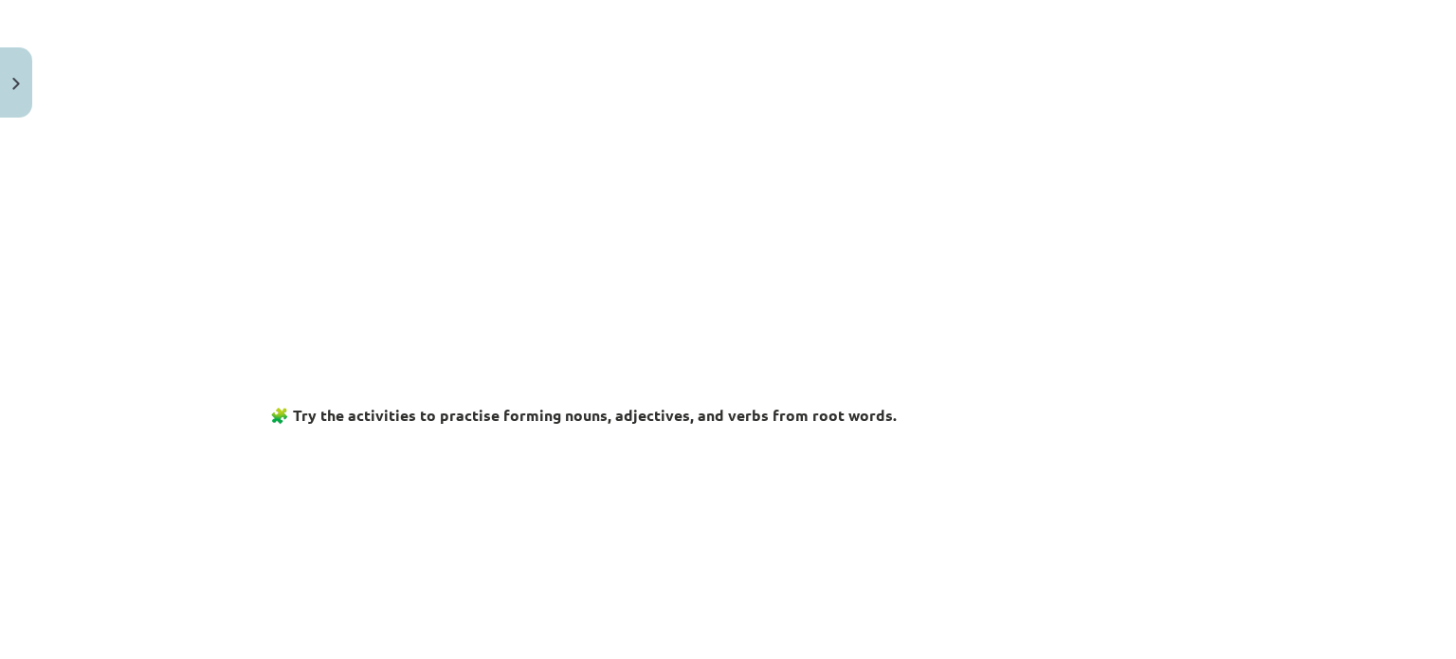
scroll to position [0, 0]
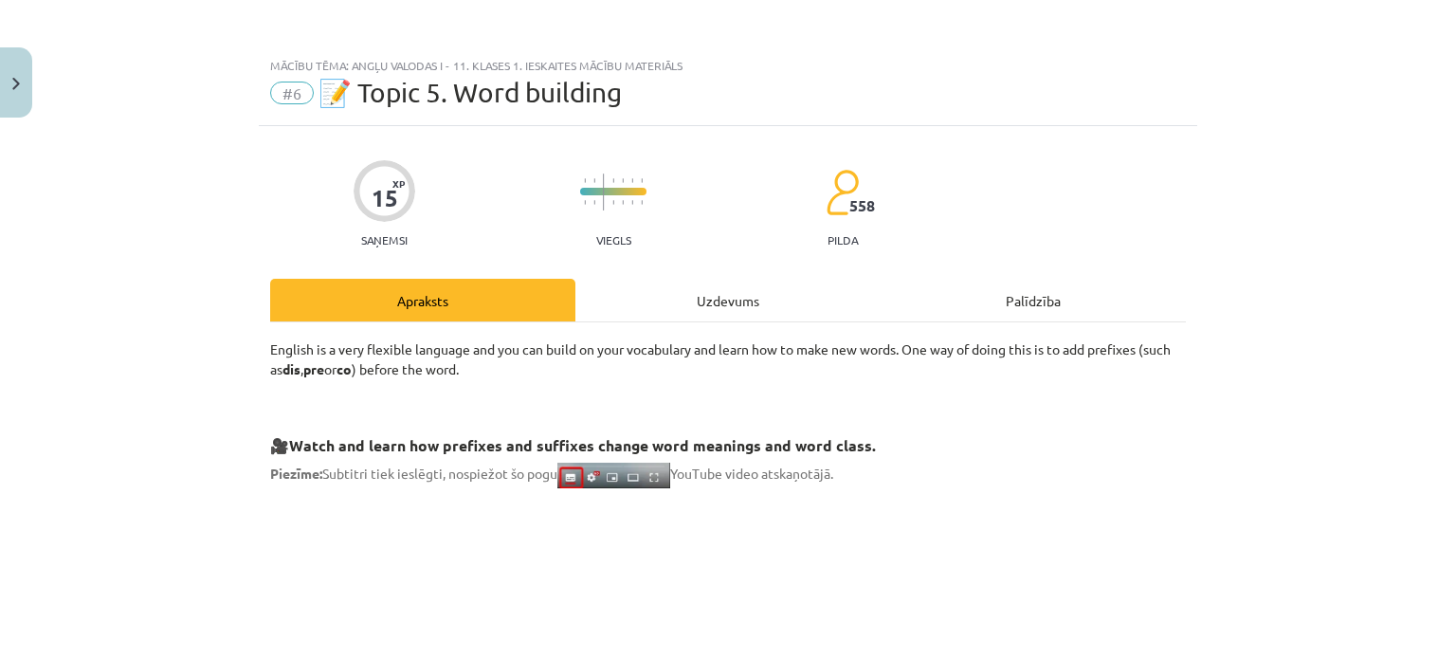
click at [661, 282] on div "Uzdevums" at bounding box center [727, 300] width 305 height 43
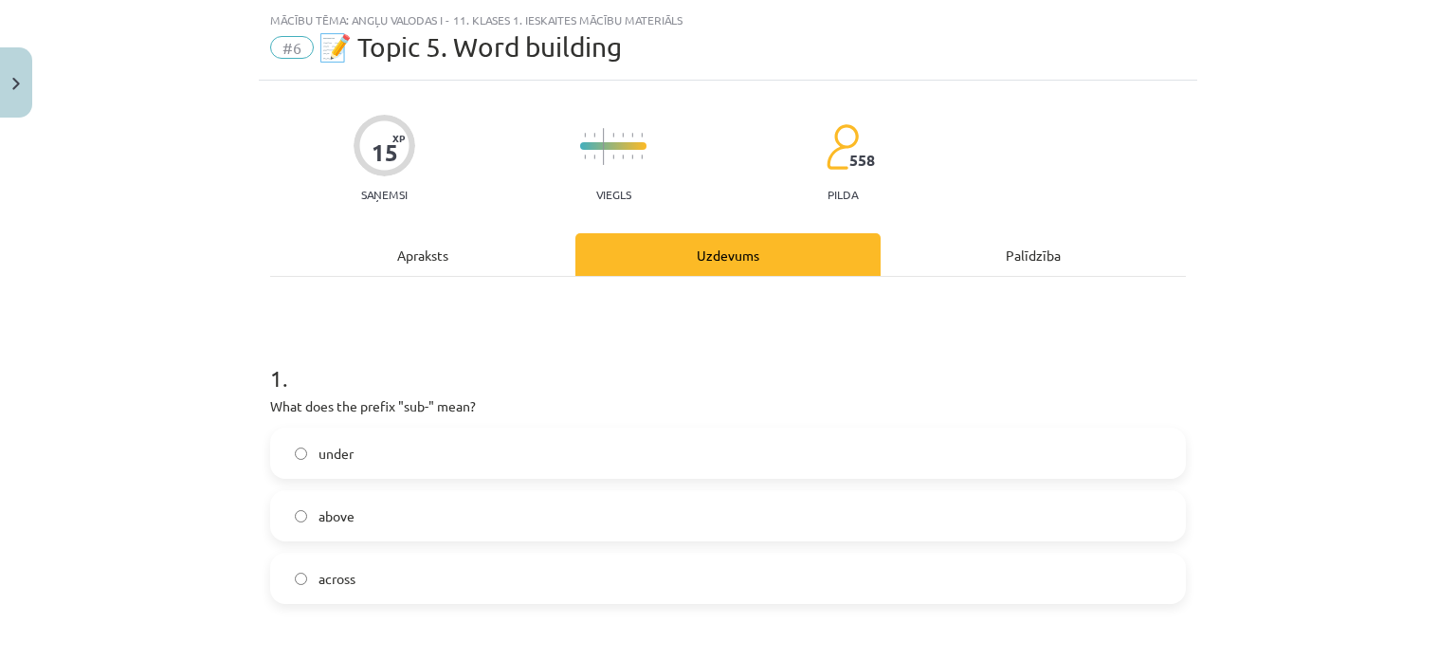
scroll to position [47, 0]
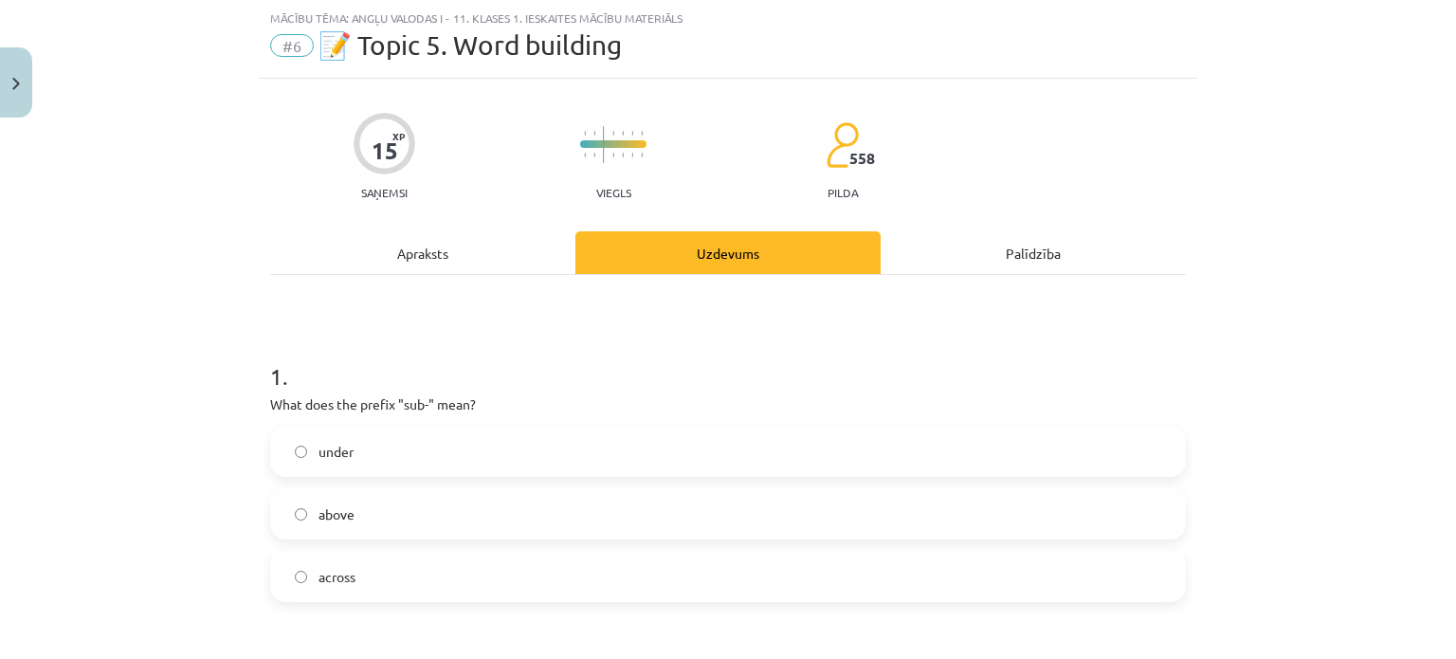
click at [383, 438] on label "under" at bounding box center [728, 450] width 912 height 47
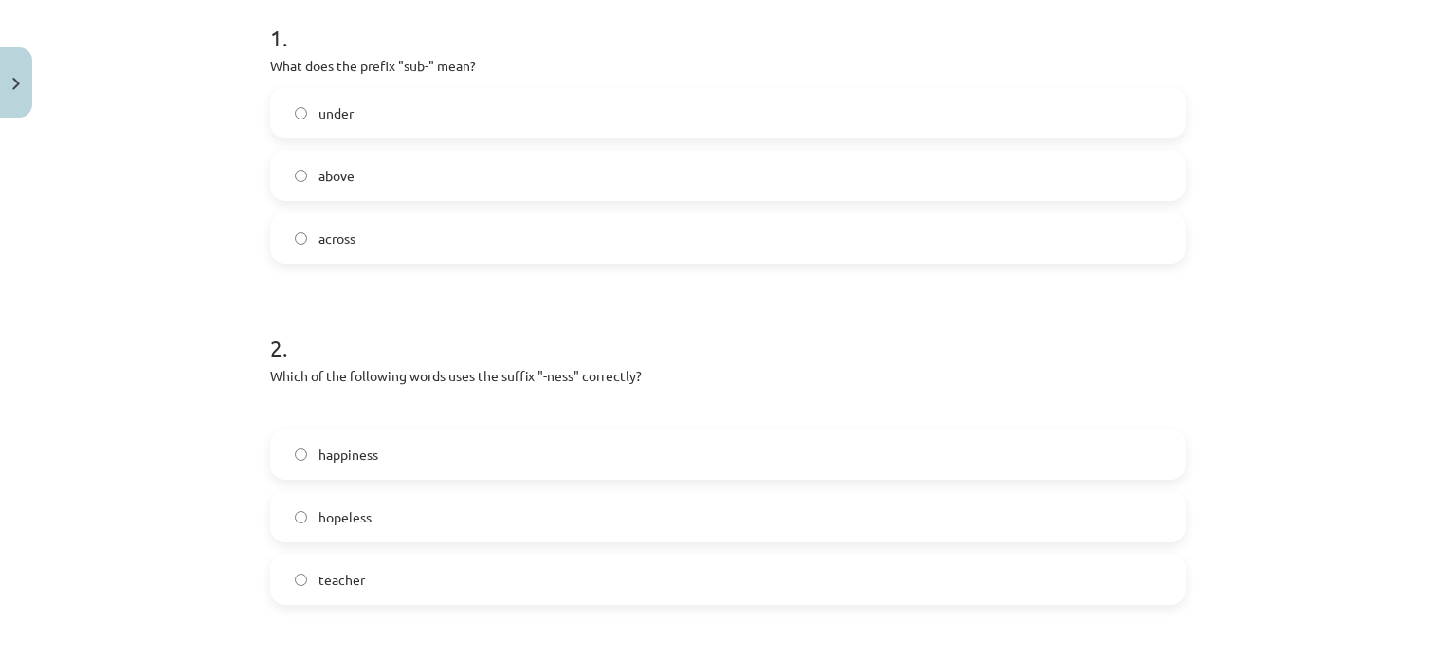
scroll to position [426, 0]
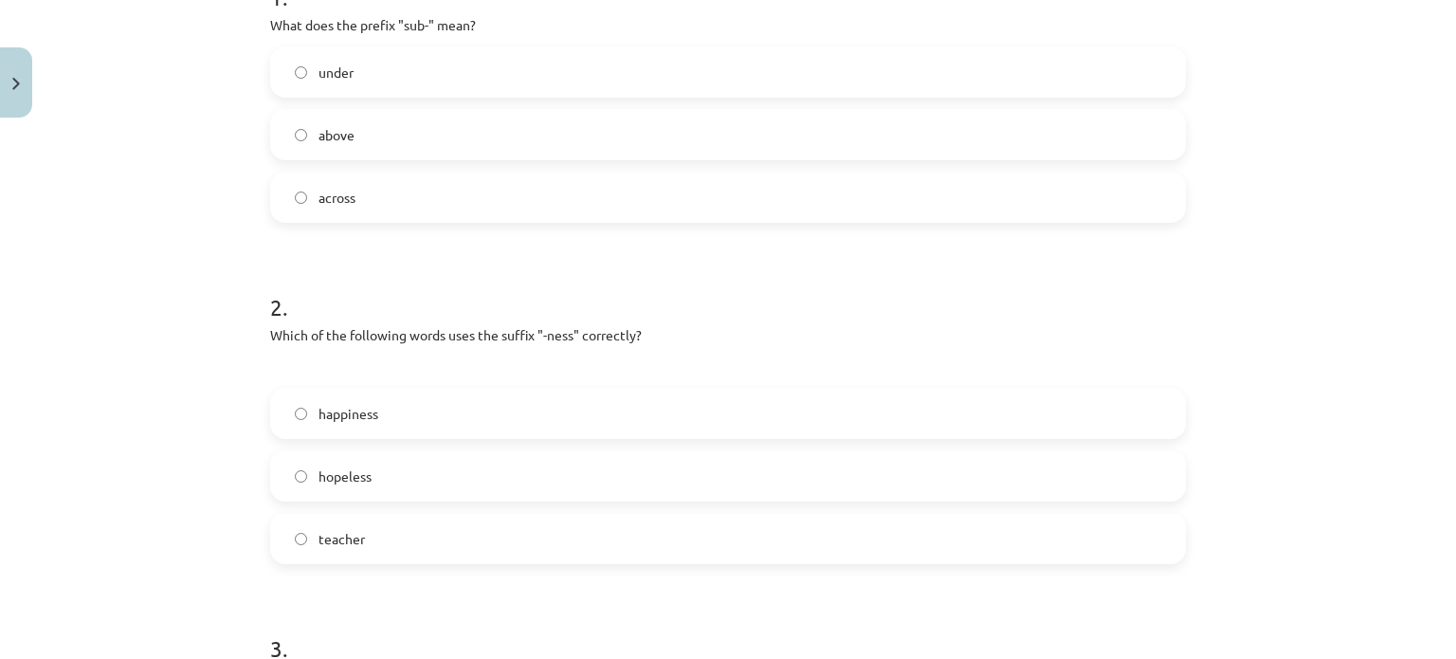
click at [293, 405] on label "happiness" at bounding box center [728, 413] width 912 height 47
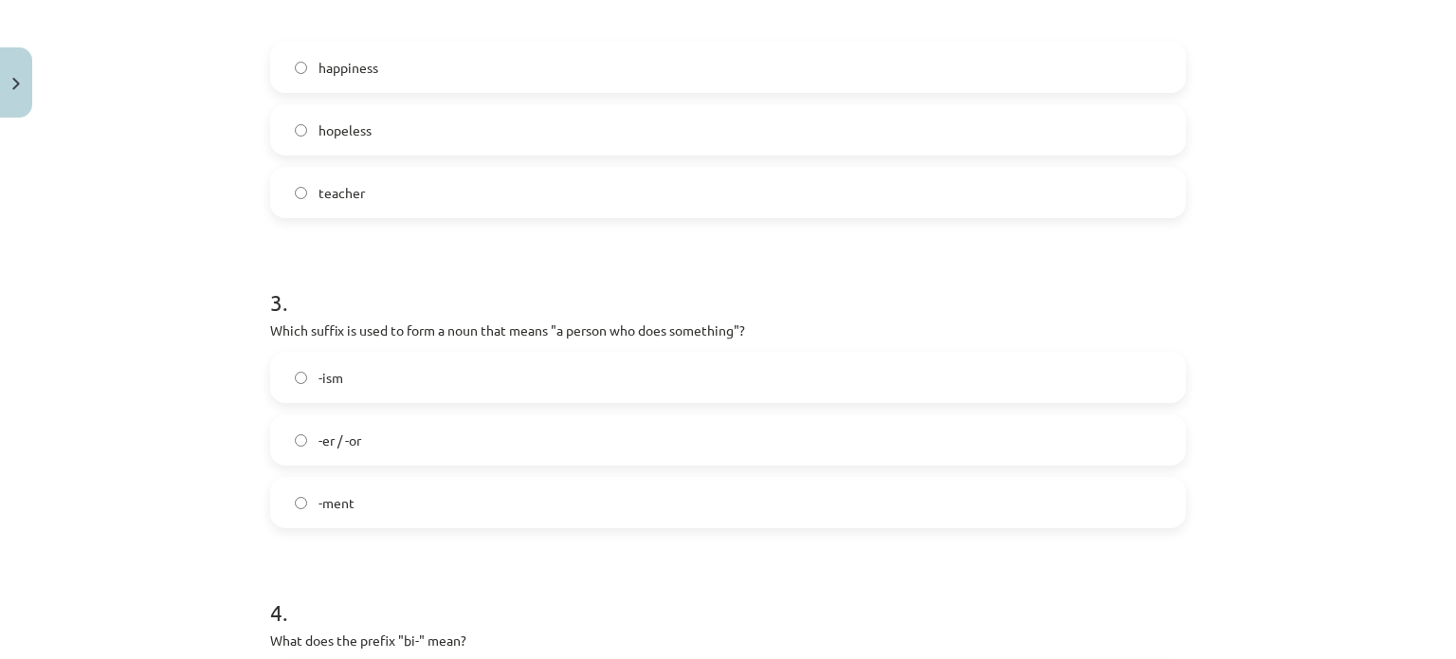
scroll to position [806, 0]
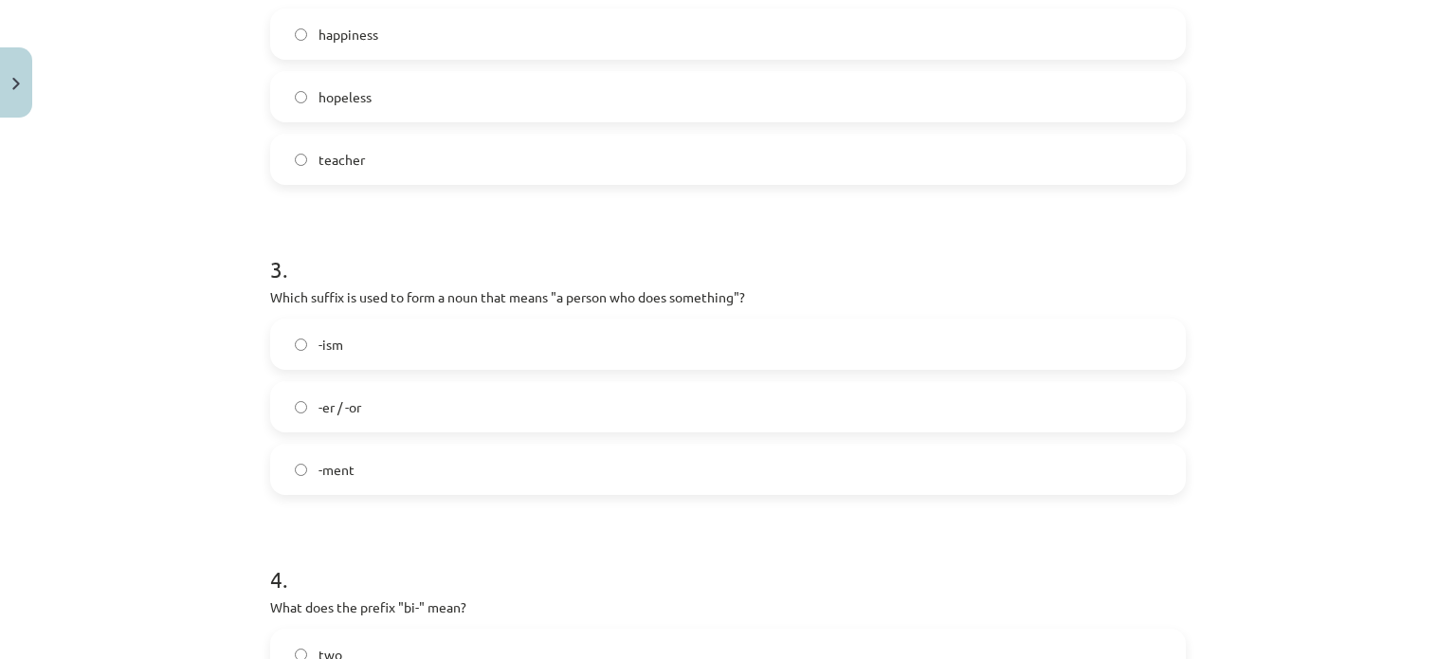
drag, startPoint x: 256, startPoint y: 281, endPoint x: 328, endPoint y: 321, distance: 82.8
click at [328, 321] on div "15 XP Saņemsi Viegls 558 pilda Apraksts Uzdevums Palīdzība 1 . What does the pr…" at bounding box center [728, 303] width 938 height 1967
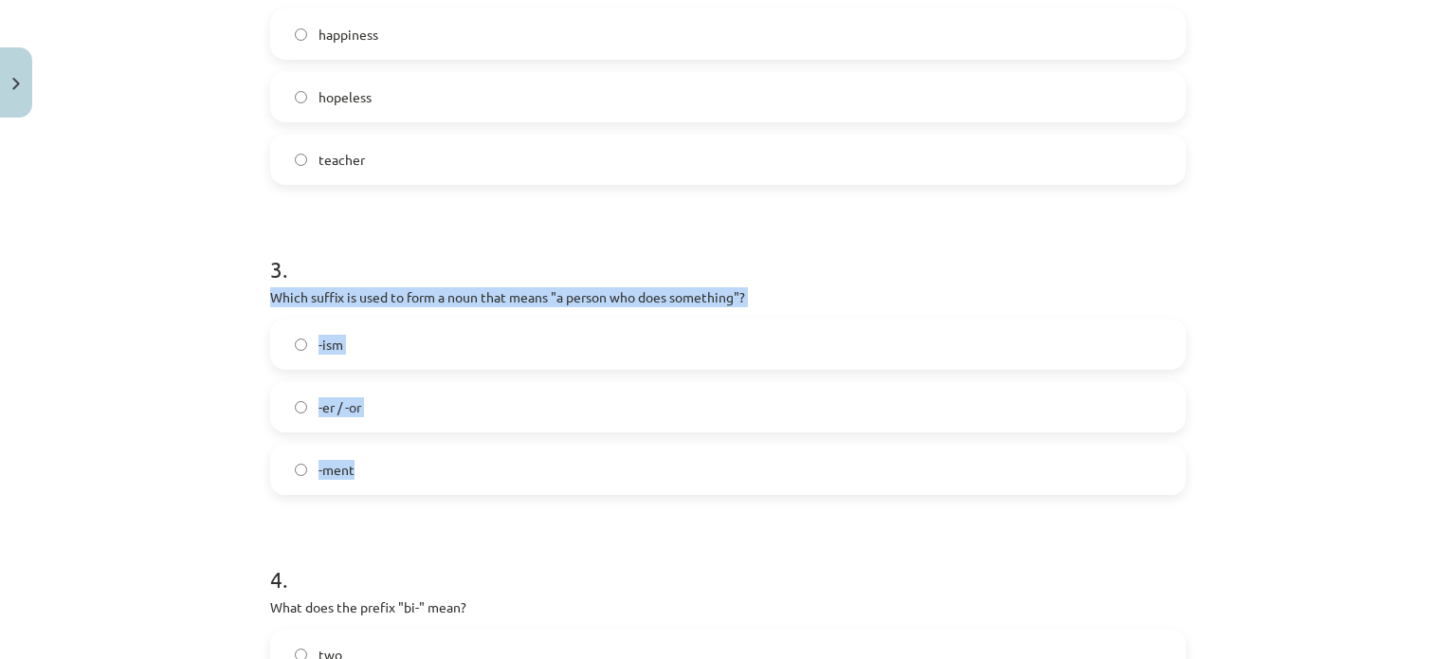
drag, startPoint x: 262, startPoint y: 295, endPoint x: 387, endPoint y: 454, distance: 202.5
click at [387, 454] on div "15 XP Saņemsi Viegls 558 pilda Apraksts Uzdevums Palīdzība 1 . What does the pr…" at bounding box center [728, 303] width 938 height 1967
click at [284, 401] on label "-er / -or" at bounding box center [728, 406] width 912 height 47
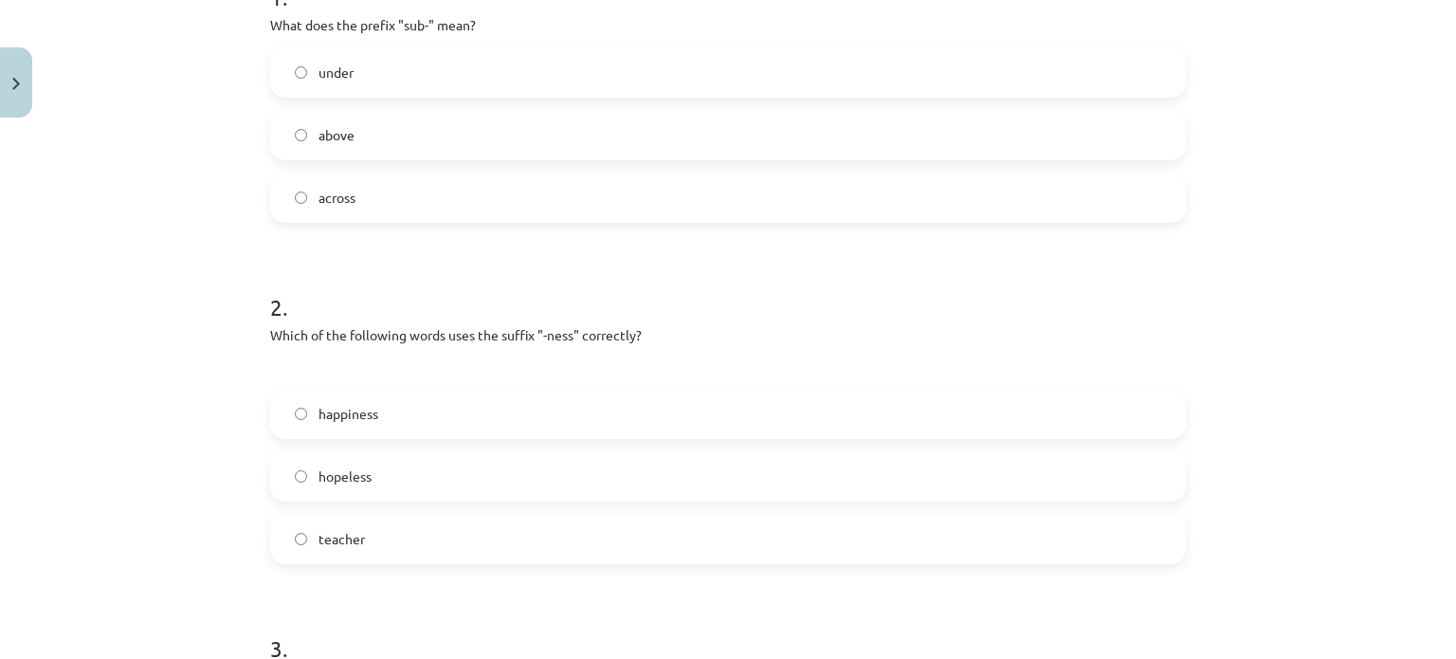
scroll to position [0, 0]
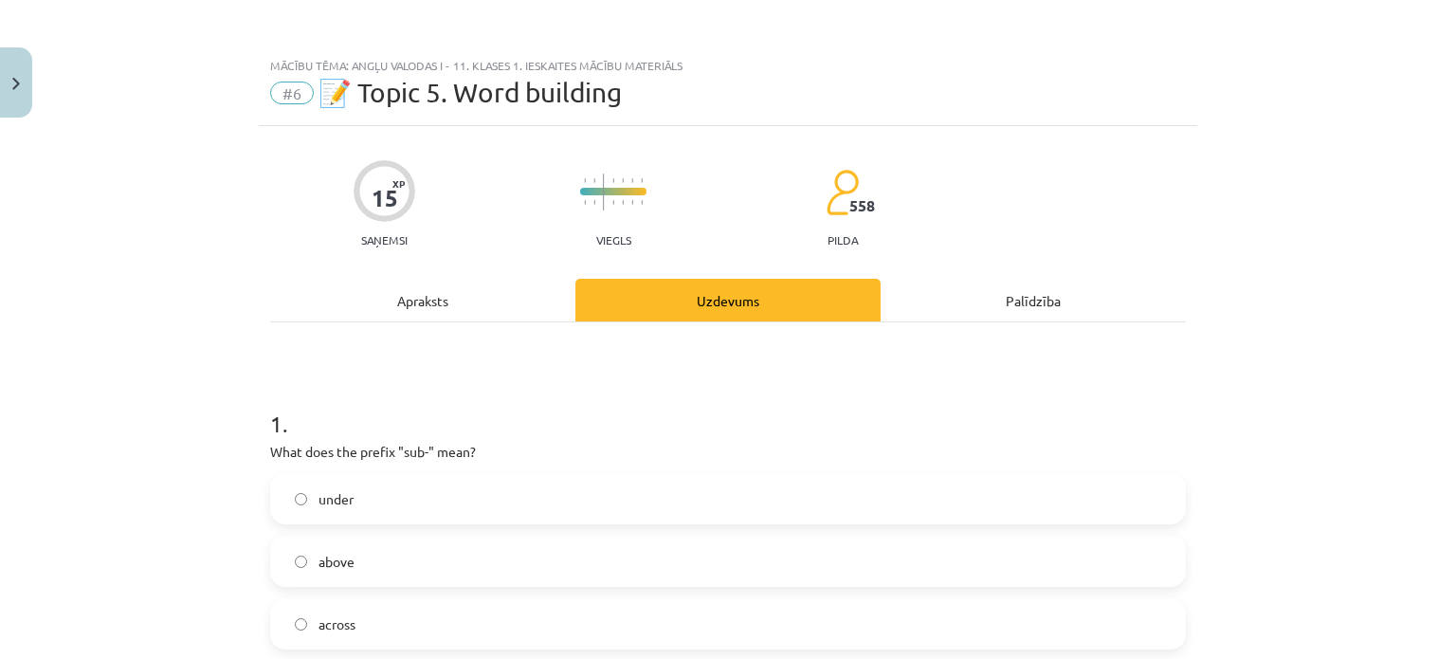
click at [494, 288] on div "Apraksts" at bounding box center [422, 300] width 305 height 43
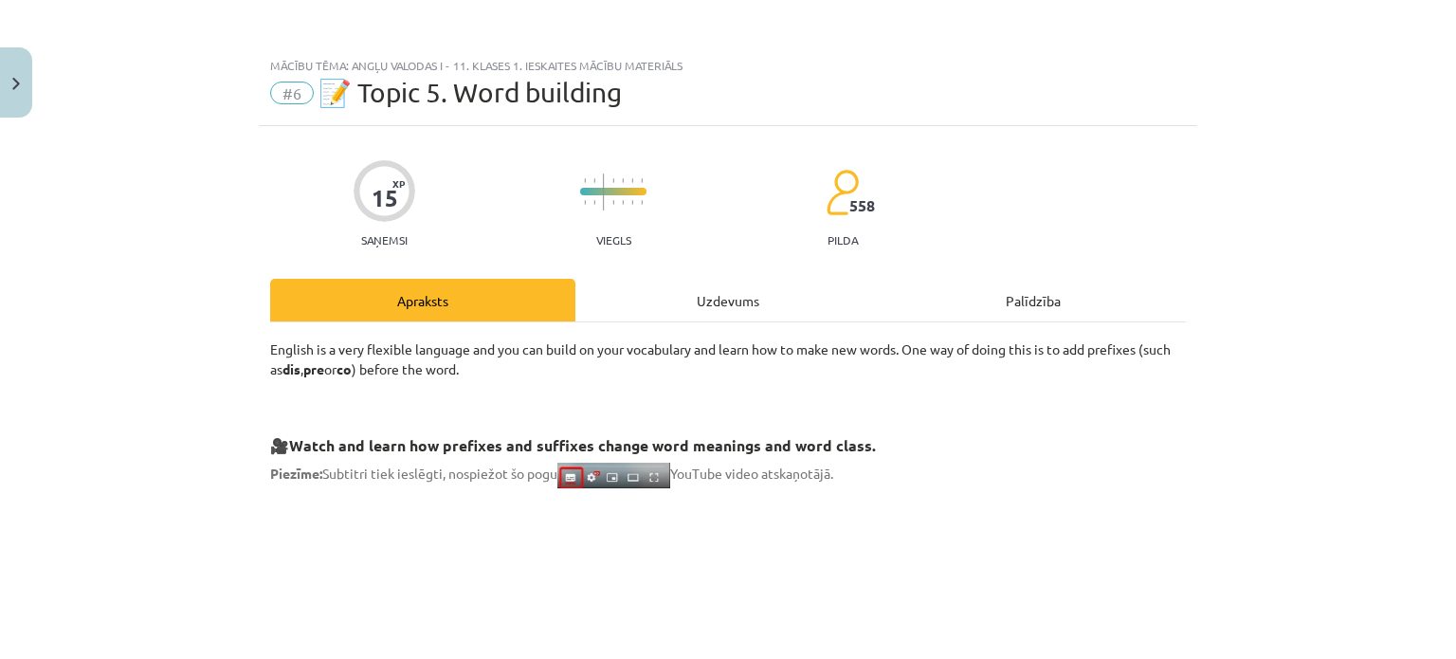
click at [687, 294] on div "Uzdevums" at bounding box center [727, 300] width 305 height 43
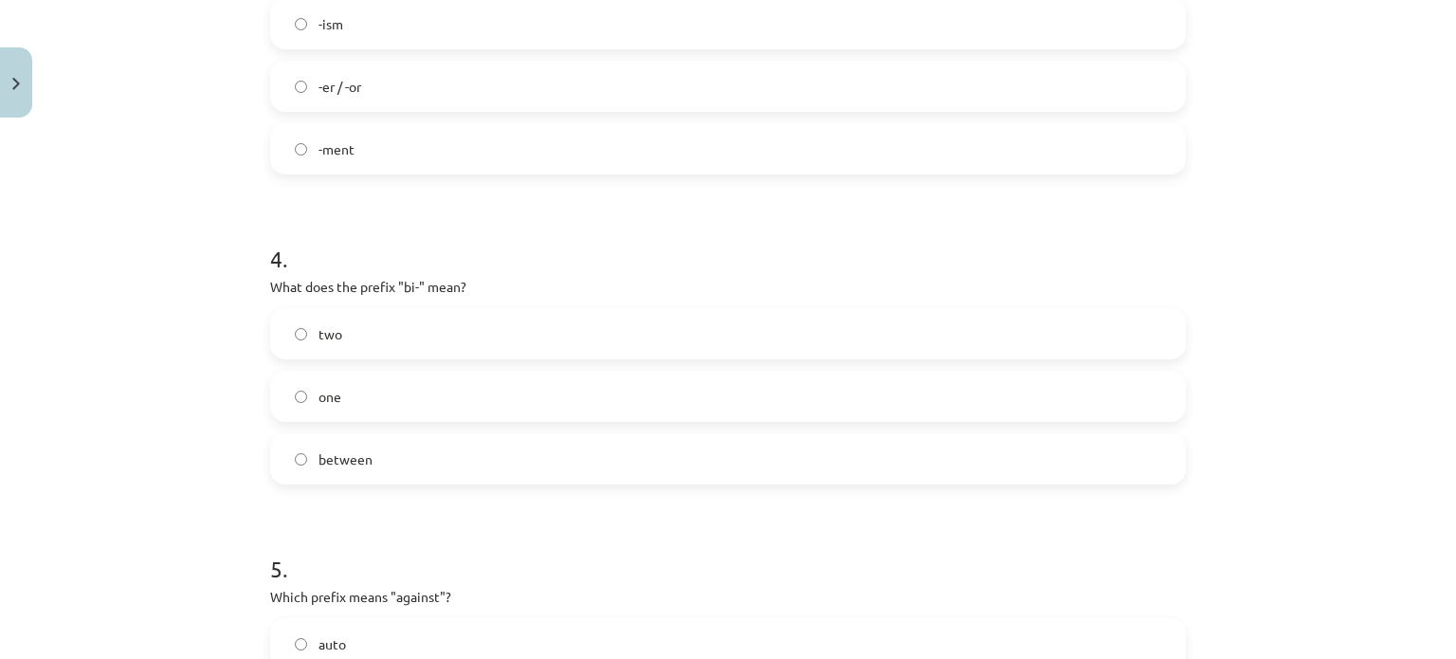
scroll to position [1374, 0]
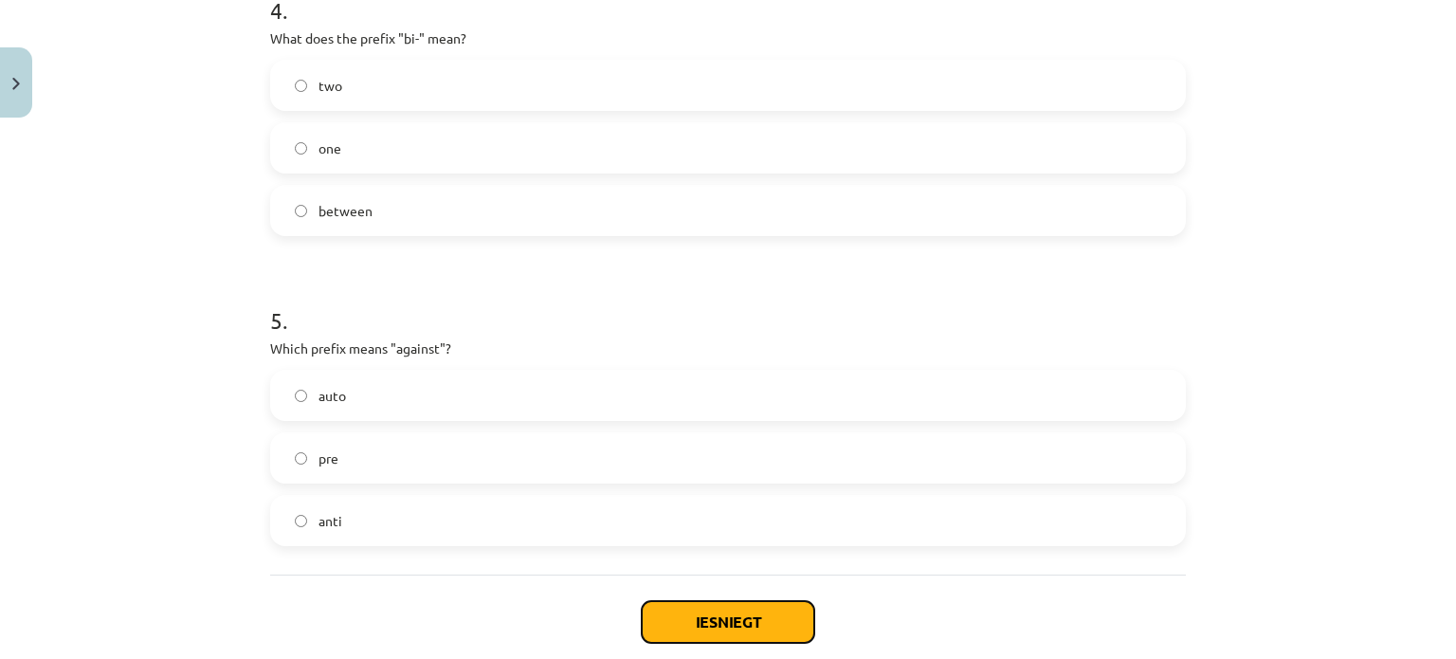
click at [764, 616] on button "Iesniegt" at bounding box center [728, 622] width 172 height 42
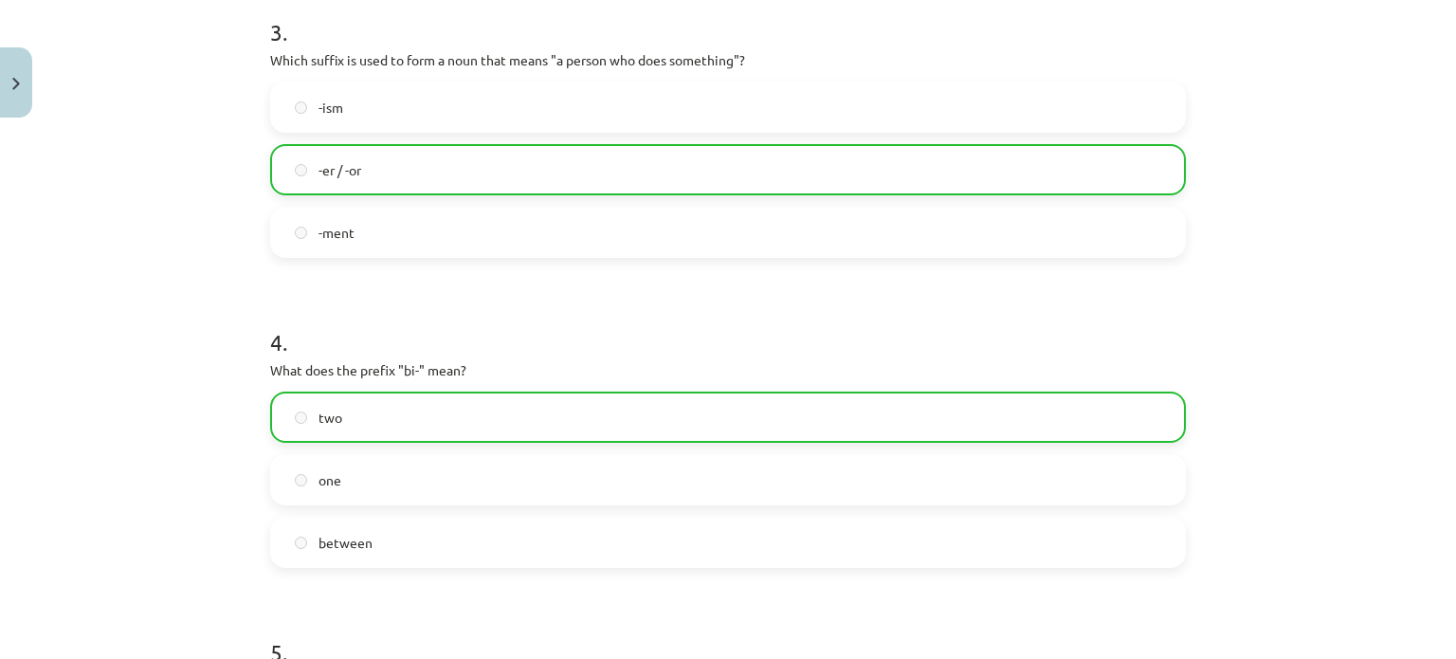
scroll to position [1540, 0]
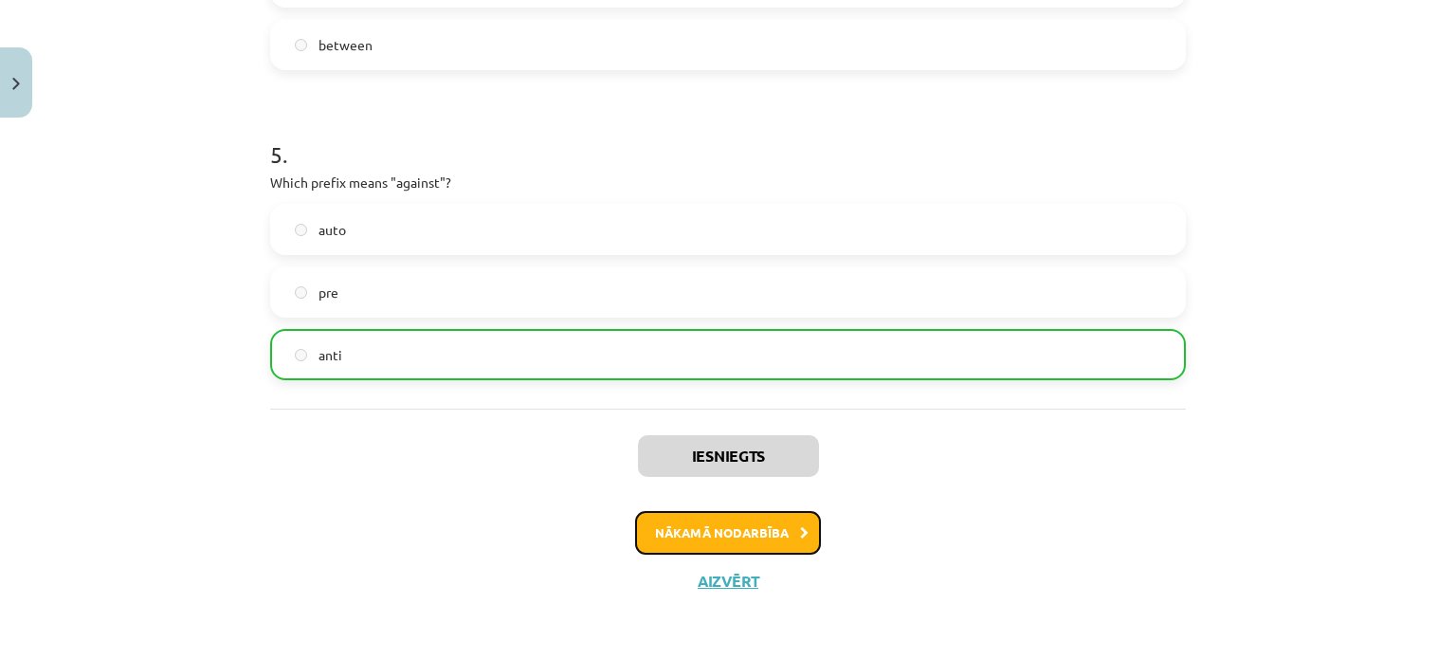
click at [753, 532] on button "Nākamā nodarbība" at bounding box center [728, 533] width 186 height 44
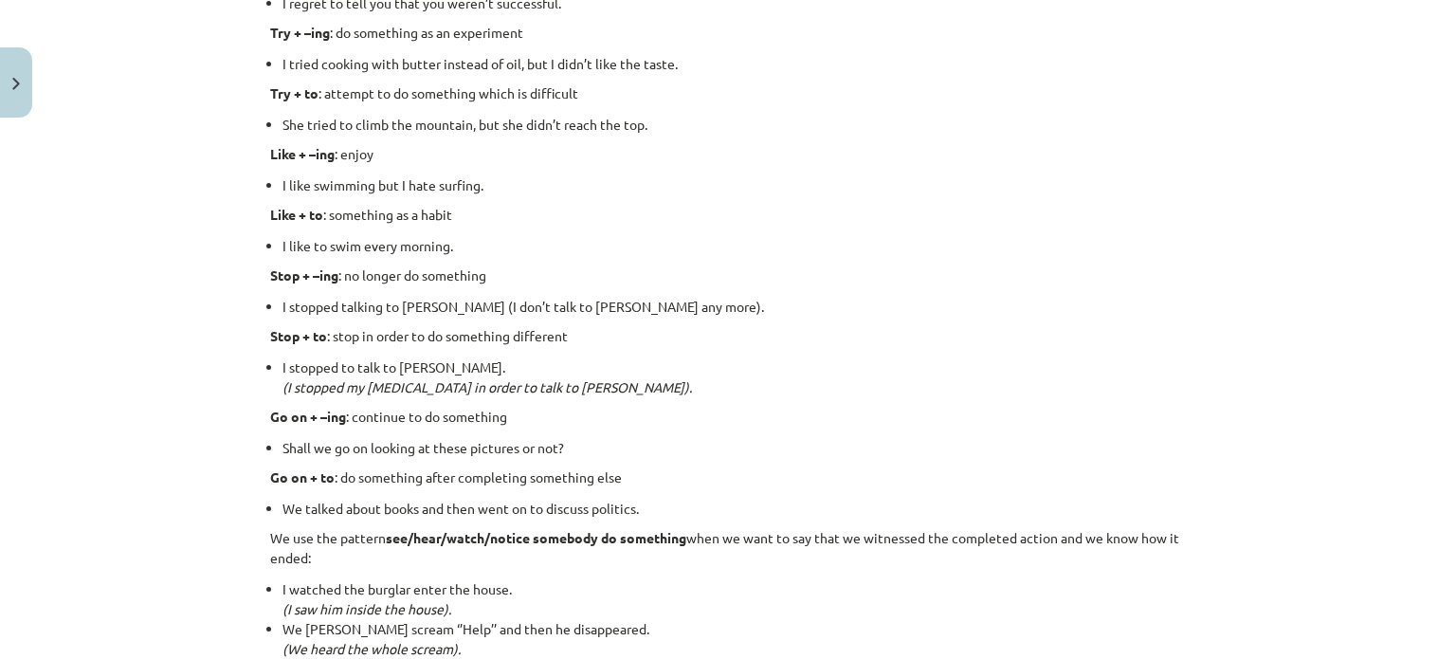
scroll to position [2512, 0]
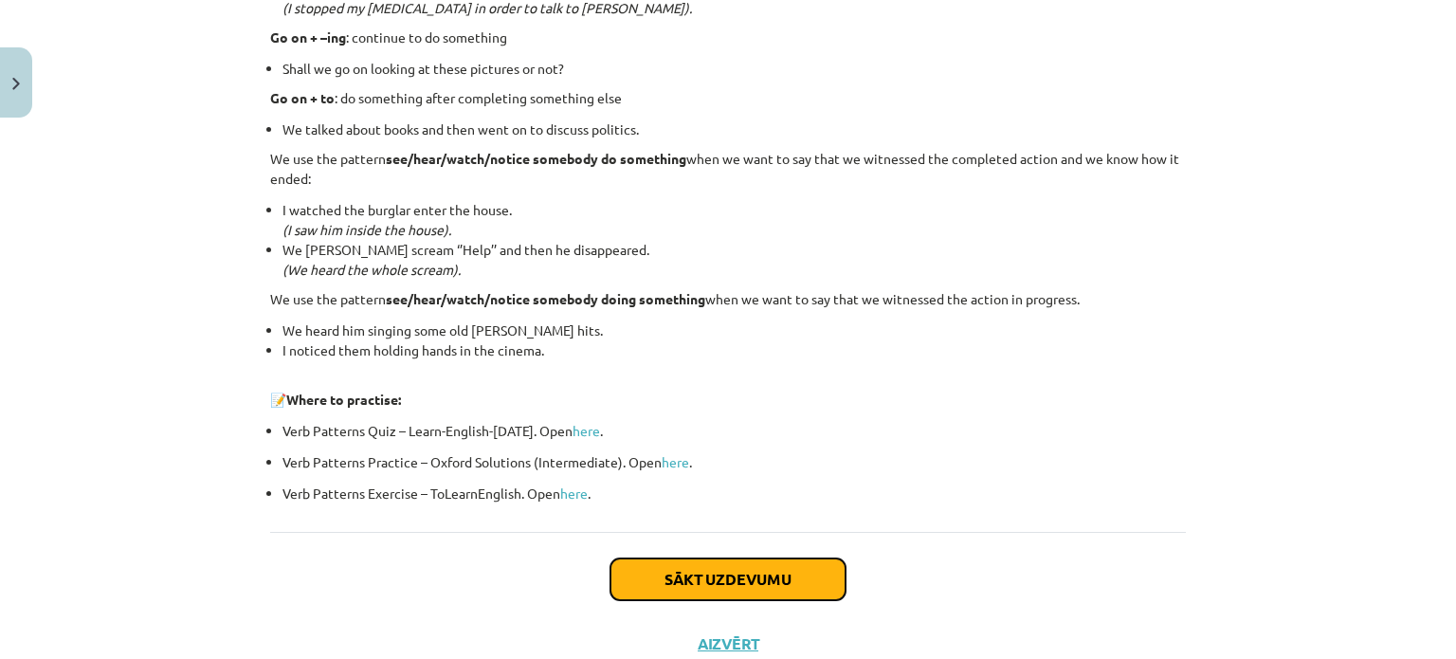
click at [823, 580] on button "Sākt uzdevumu" at bounding box center [727, 579] width 235 height 42
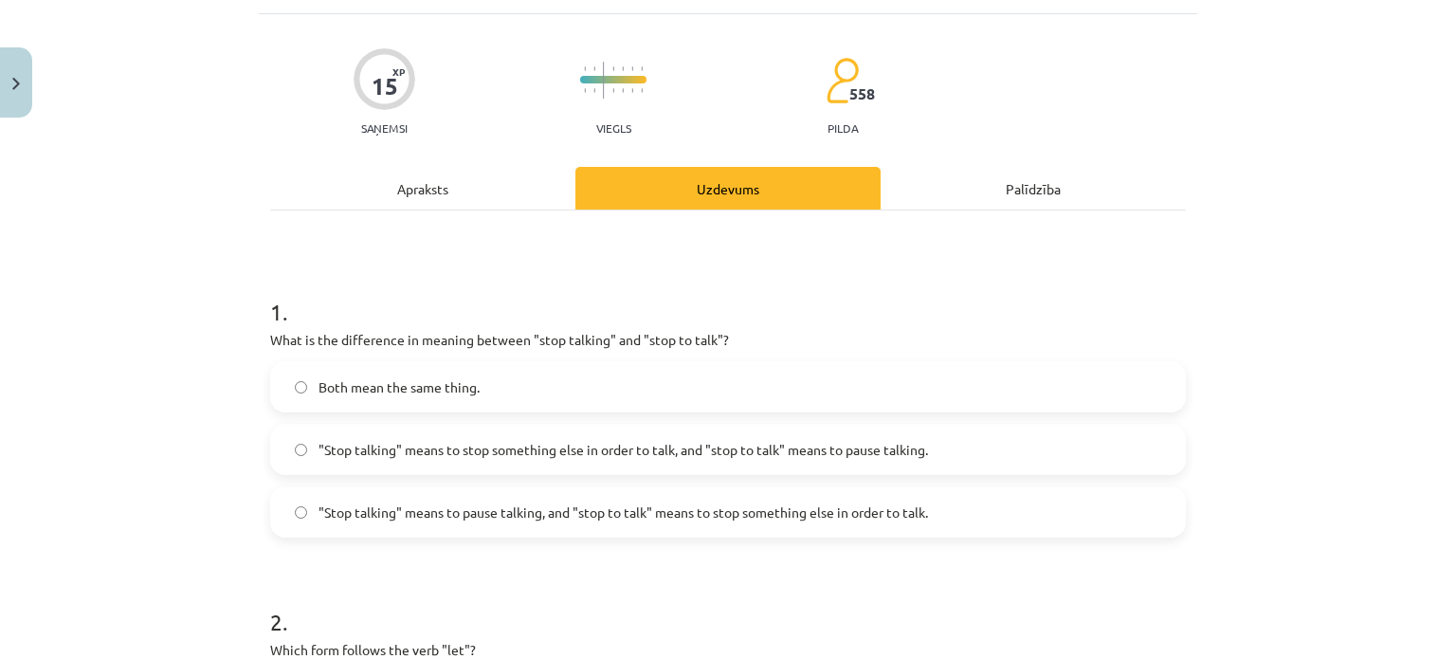
scroll to position [142, 0]
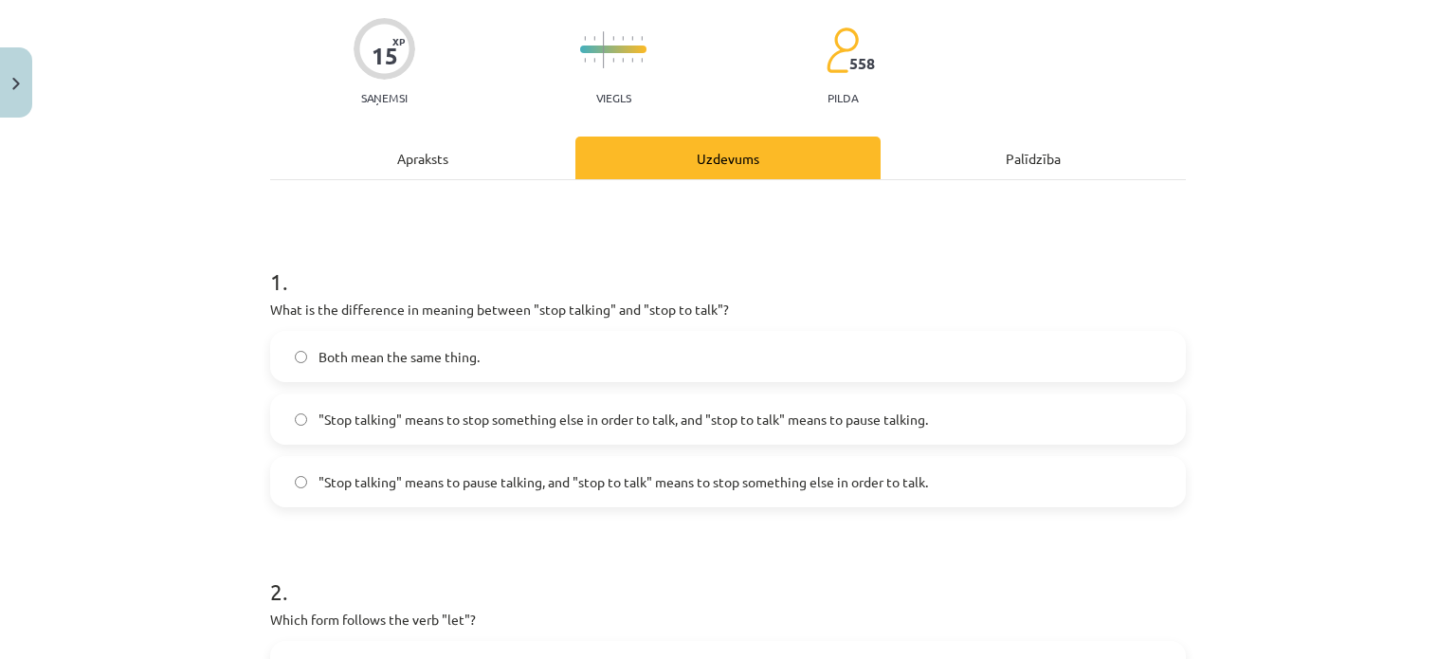
click at [294, 426] on label ""Stop talking" means to stop something else in order to talk, and "stop to talk…" at bounding box center [728, 418] width 912 height 47
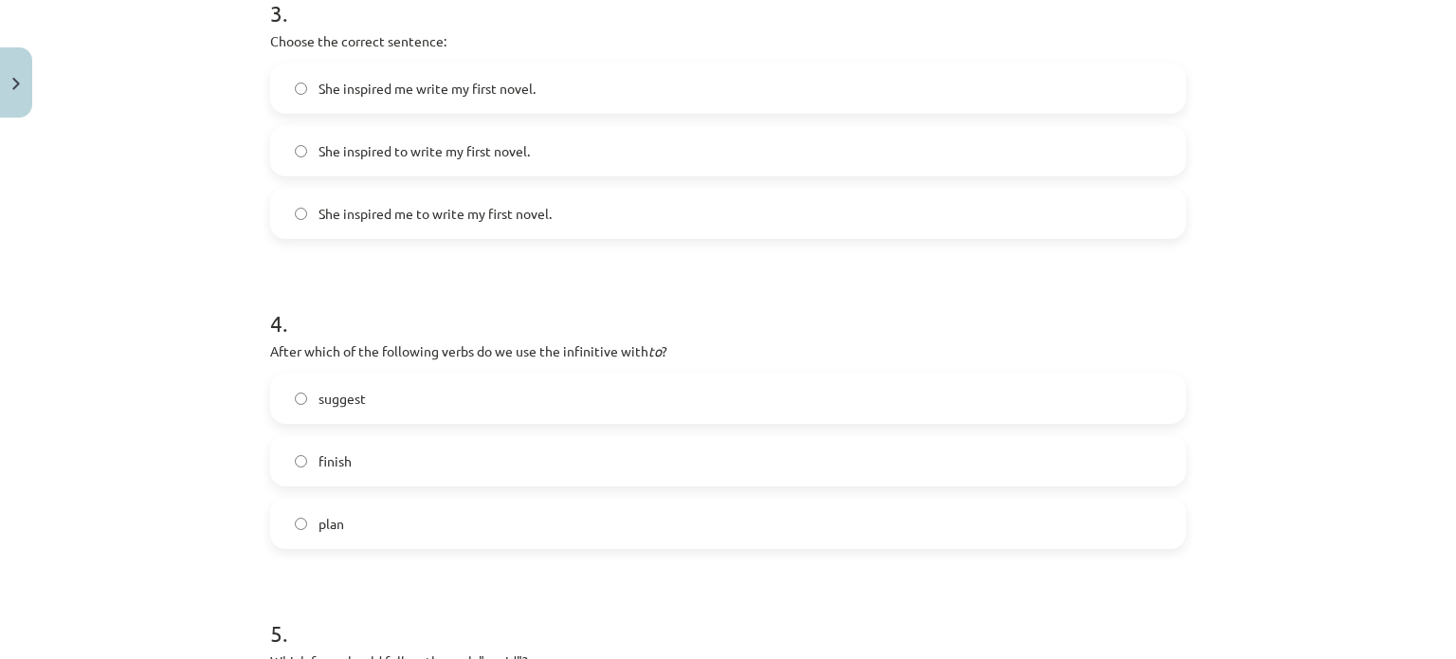
scroll to position [1090, 0]
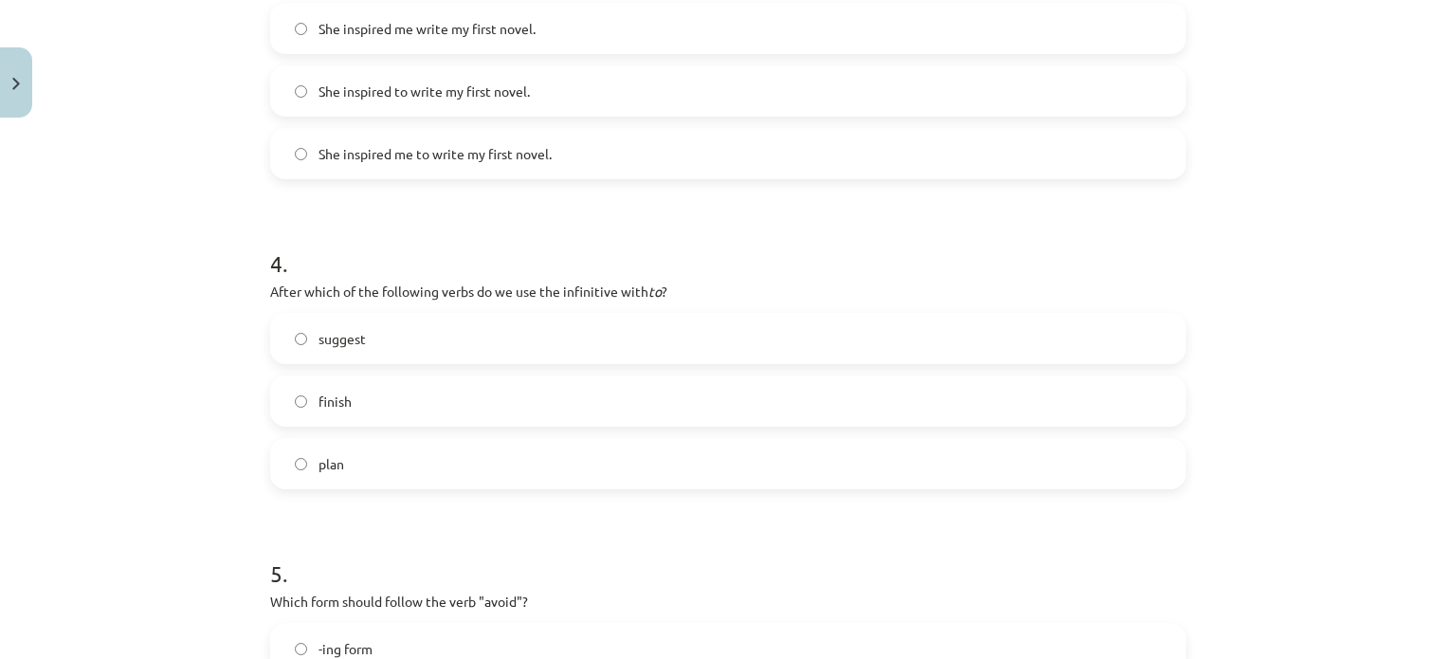
click at [424, 340] on label "suggest" at bounding box center [728, 338] width 912 height 47
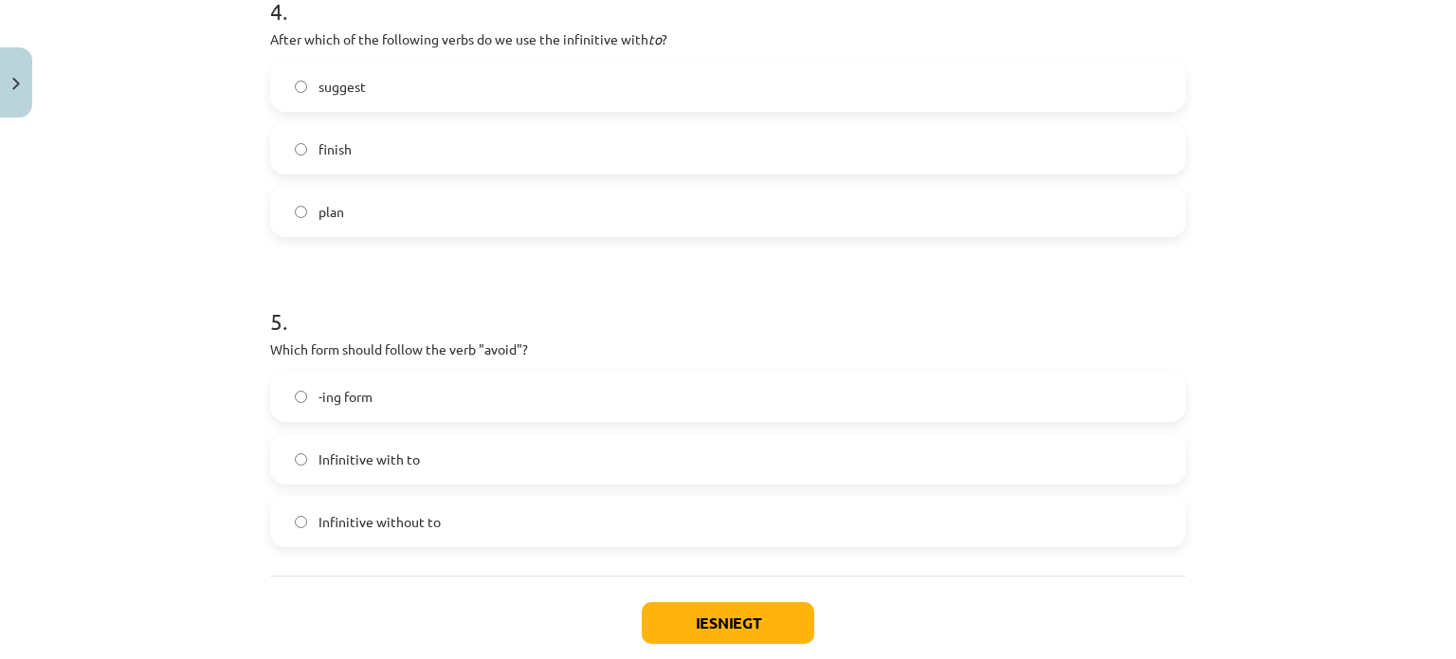
scroll to position [1374, 0]
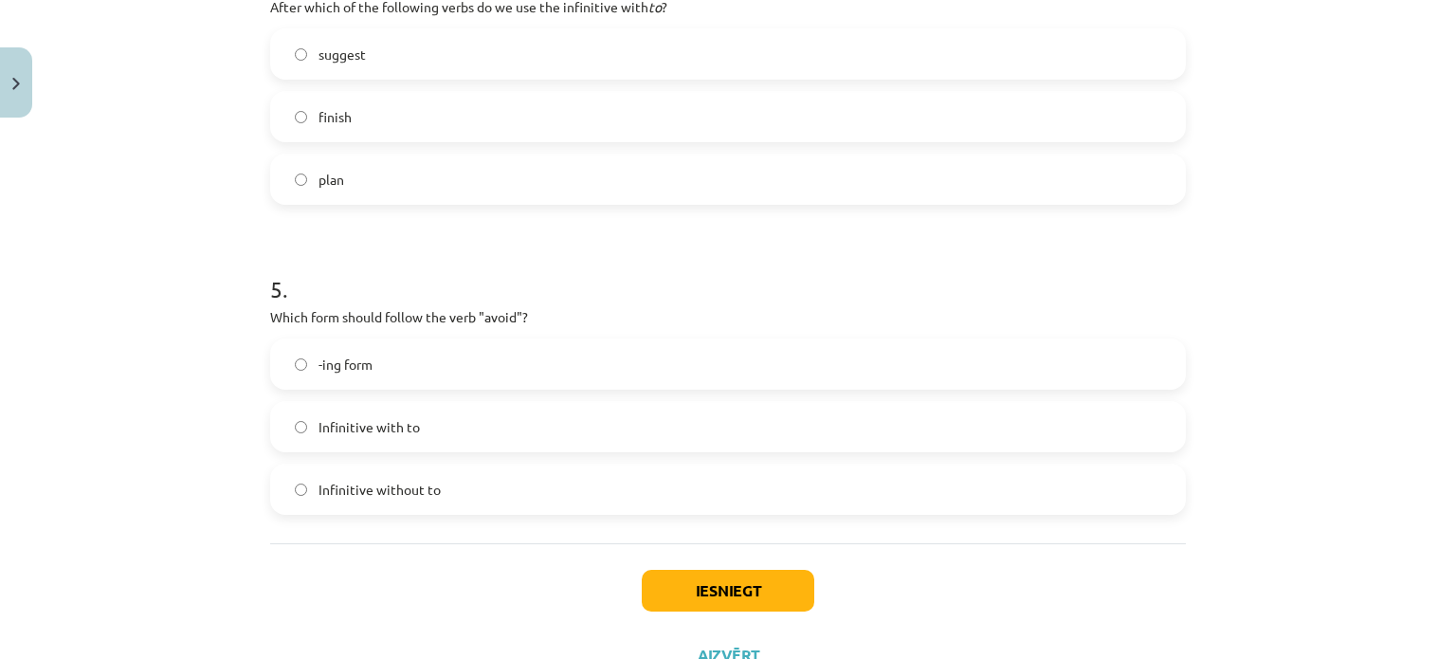
click at [348, 366] on span "-ing form" at bounding box center [345, 364] width 54 height 20
click at [735, 586] on button "Iesniegt" at bounding box center [728, 591] width 172 height 42
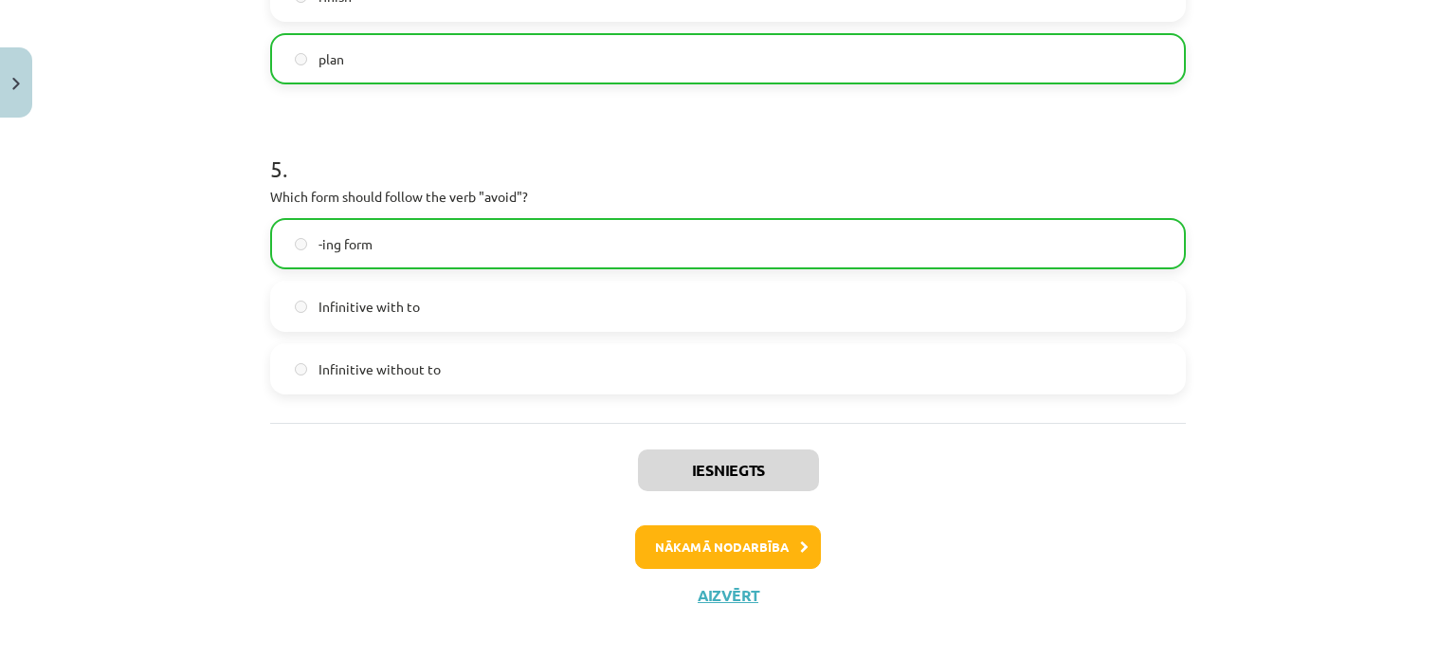
scroll to position [1509, 0]
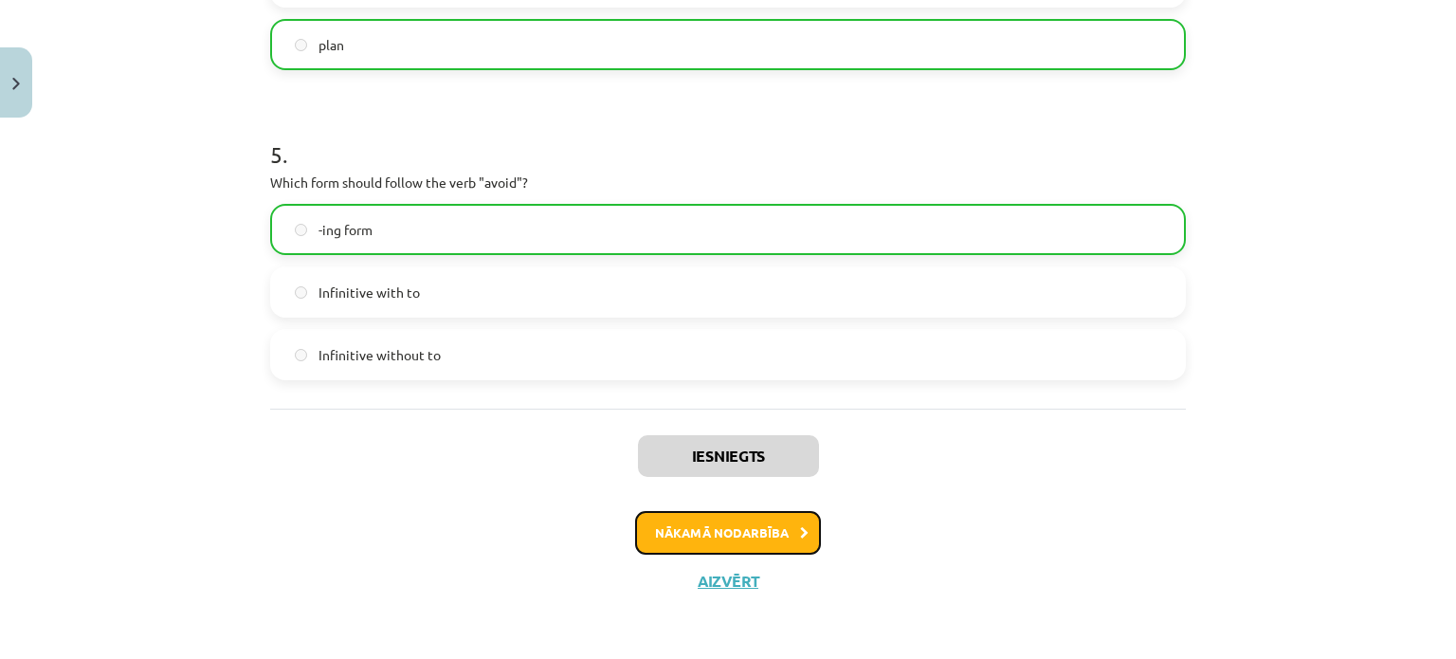
click at [728, 536] on button "Nākamā nodarbība" at bounding box center [728, 533] width 186 height 44
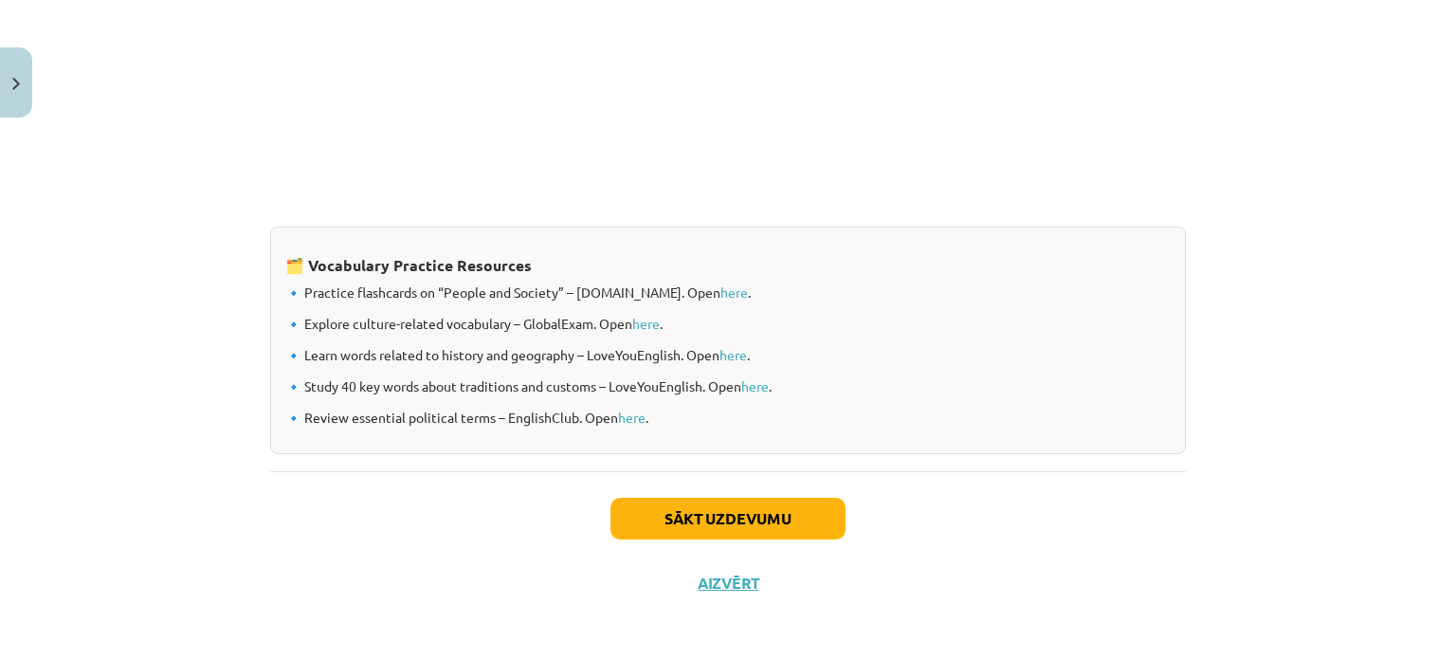
scroll to position [1577, 0]
click at [703, 515] on button "Sākt uzdevumu" at bounding box center [727, 518] width 235 height 42
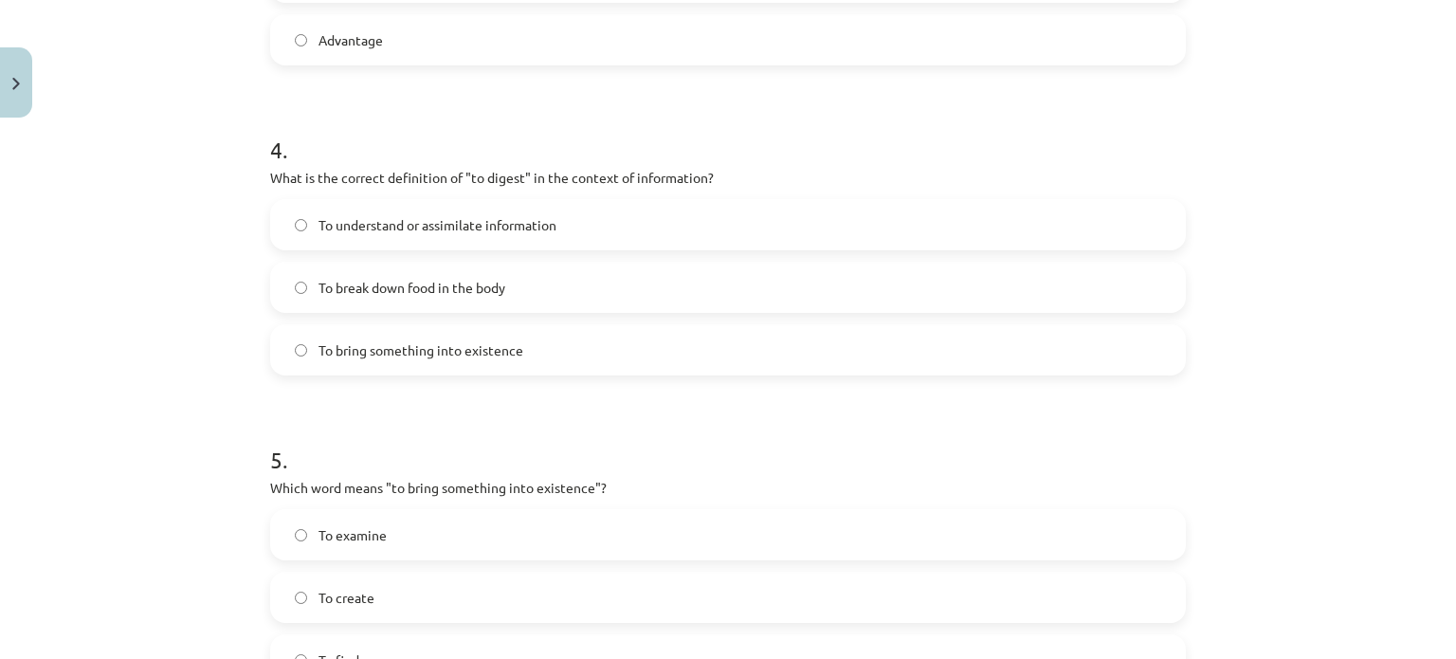
scroll to position [1512, 0]
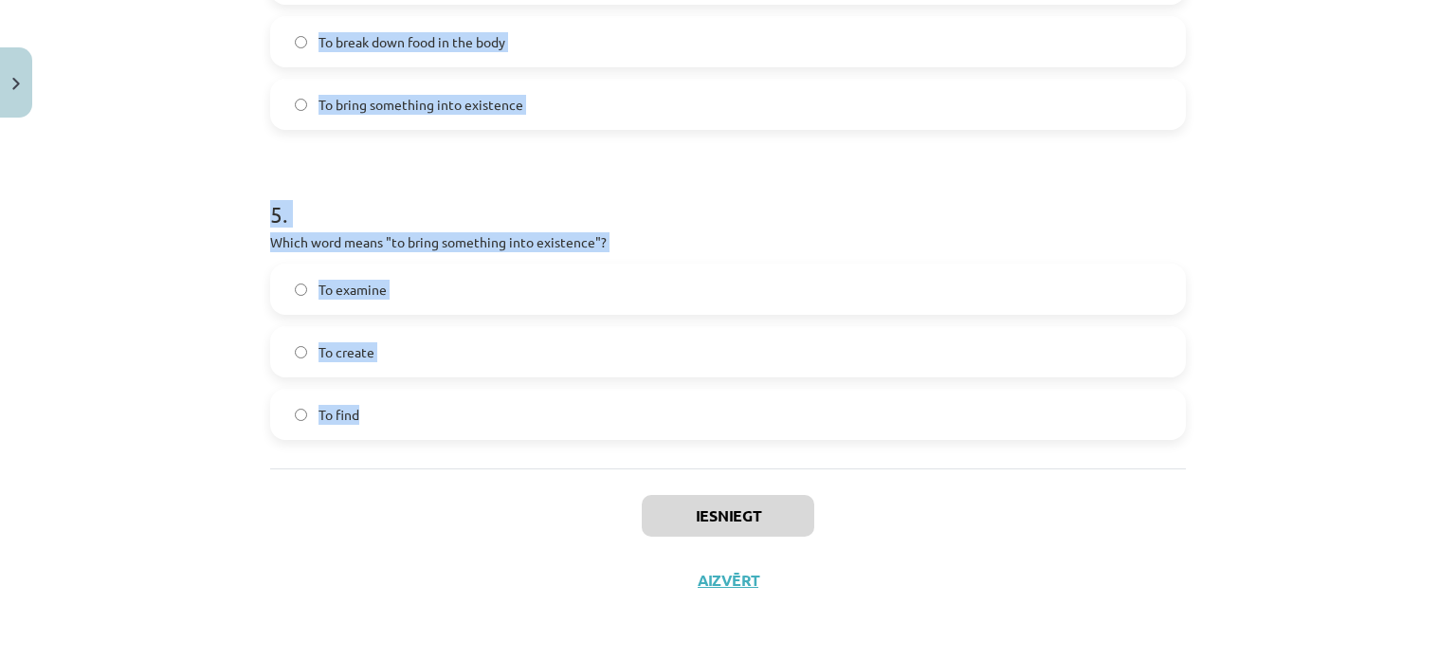
drag, startPoint x: 260, startPoint y: 399, endPoint x: 569, endPoint y: 412, distance: 309.2
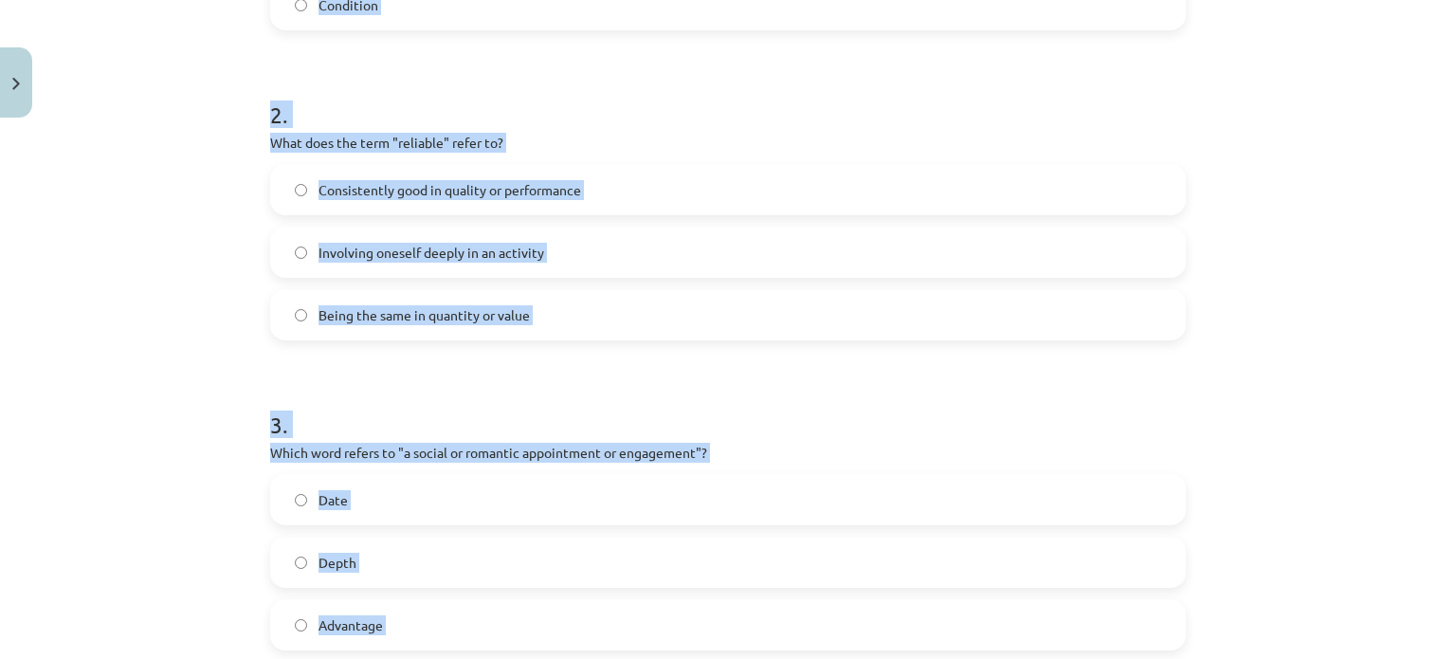
scroll to position [659, 0]
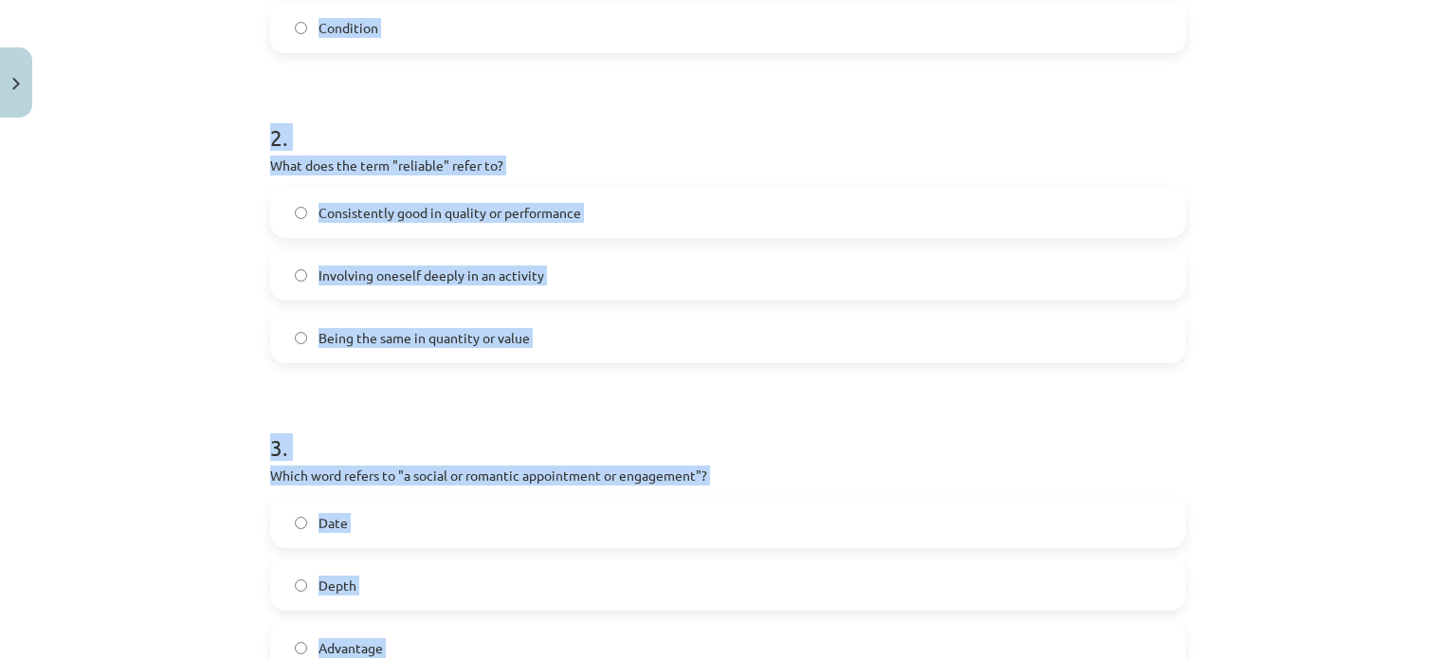
click at [214, 210] on div "Mācību tēma: Angļu valodas i - 11. klases 1. ieskaites mācību materiāls #8 🔤 To…" at bounding box center [728, 329] width 1456 height 659
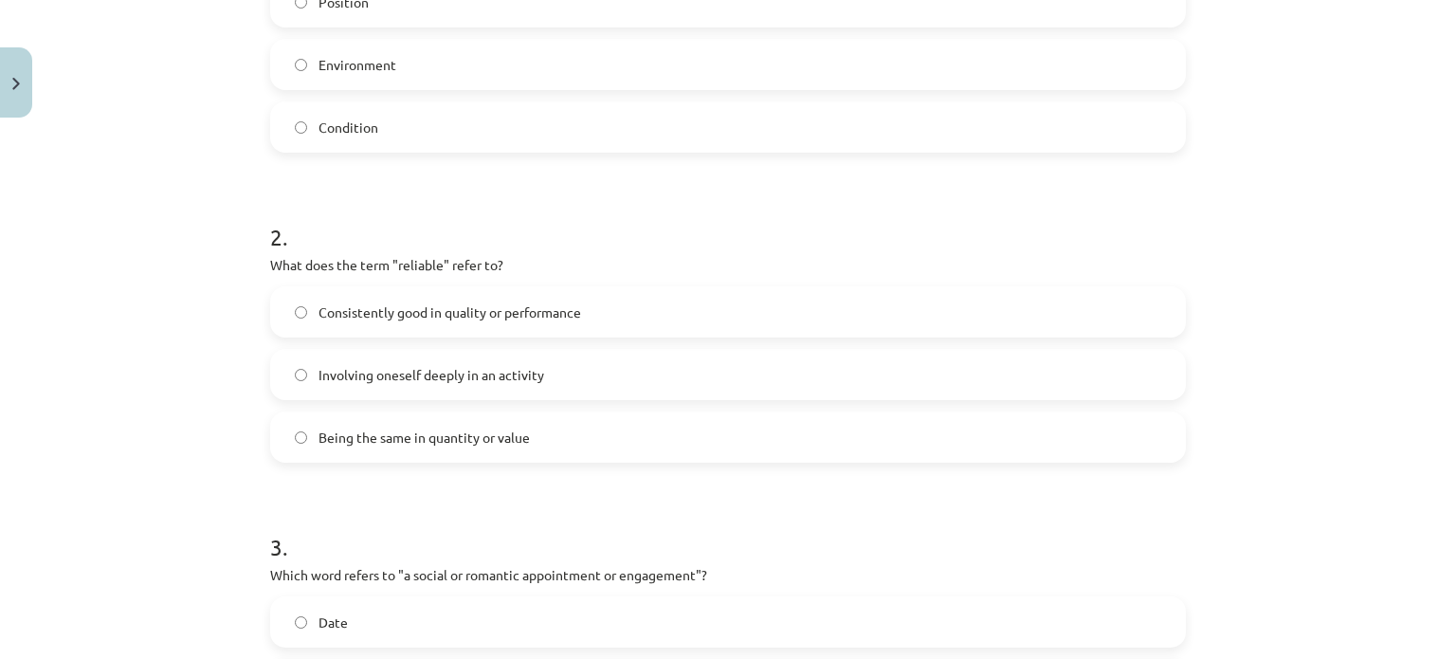
scroll to position [374, 0]
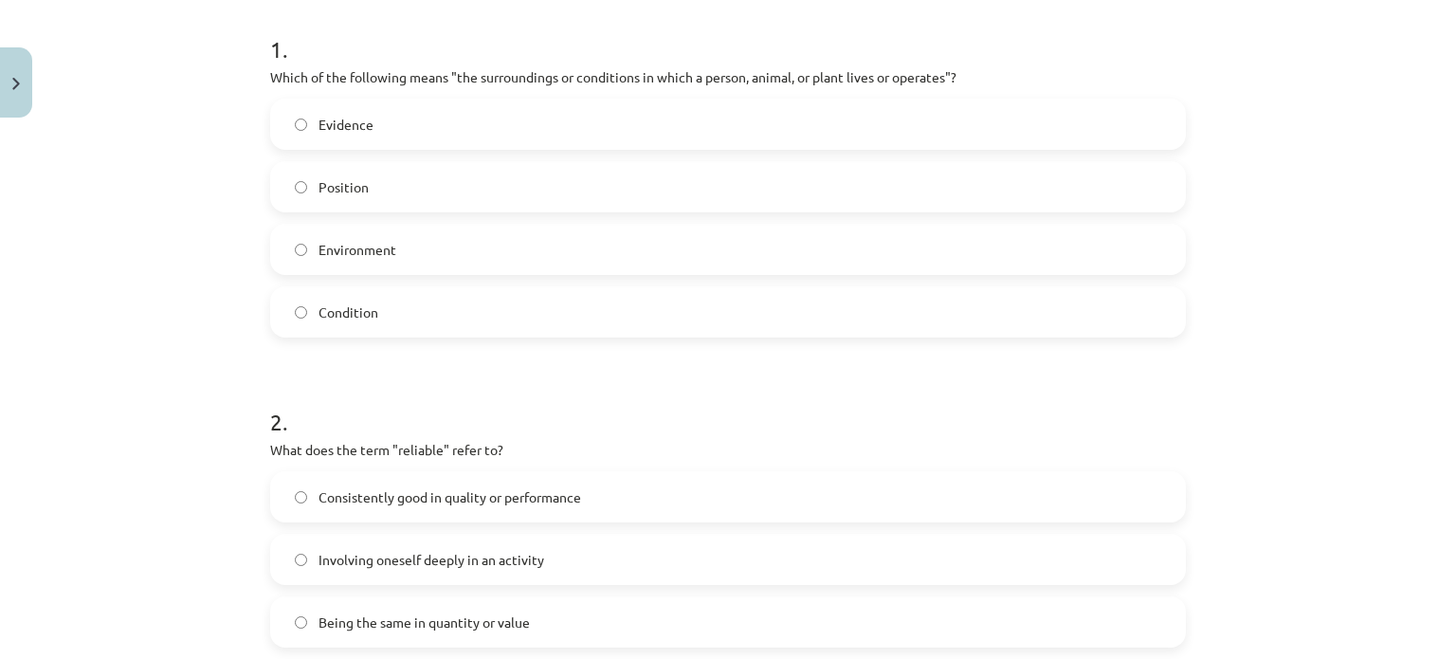
click at [274, 250] on label "Environment" at bounding box center [728, 249] width 912 height 47
click at [302, 486] on label "Consistently good in quality or performance" at bounding box center [728, 496] width 912 height 47
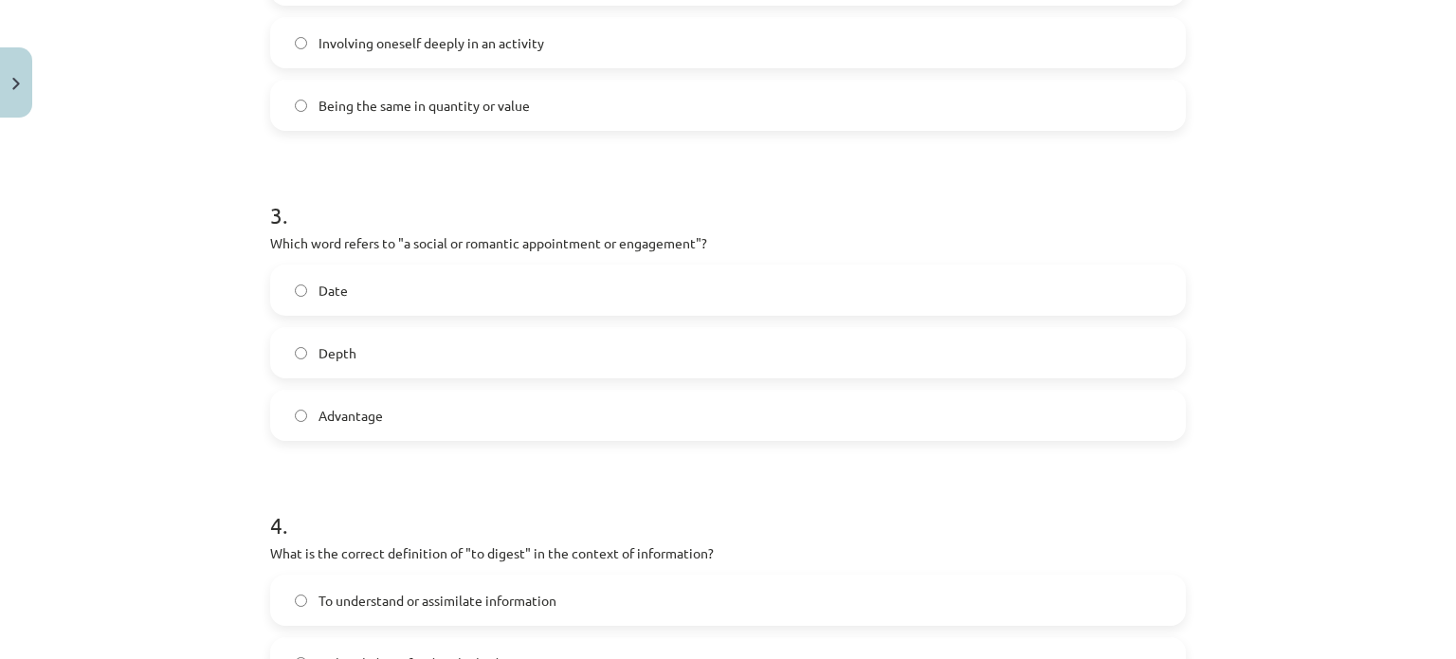
scroll to position [1038, 0]
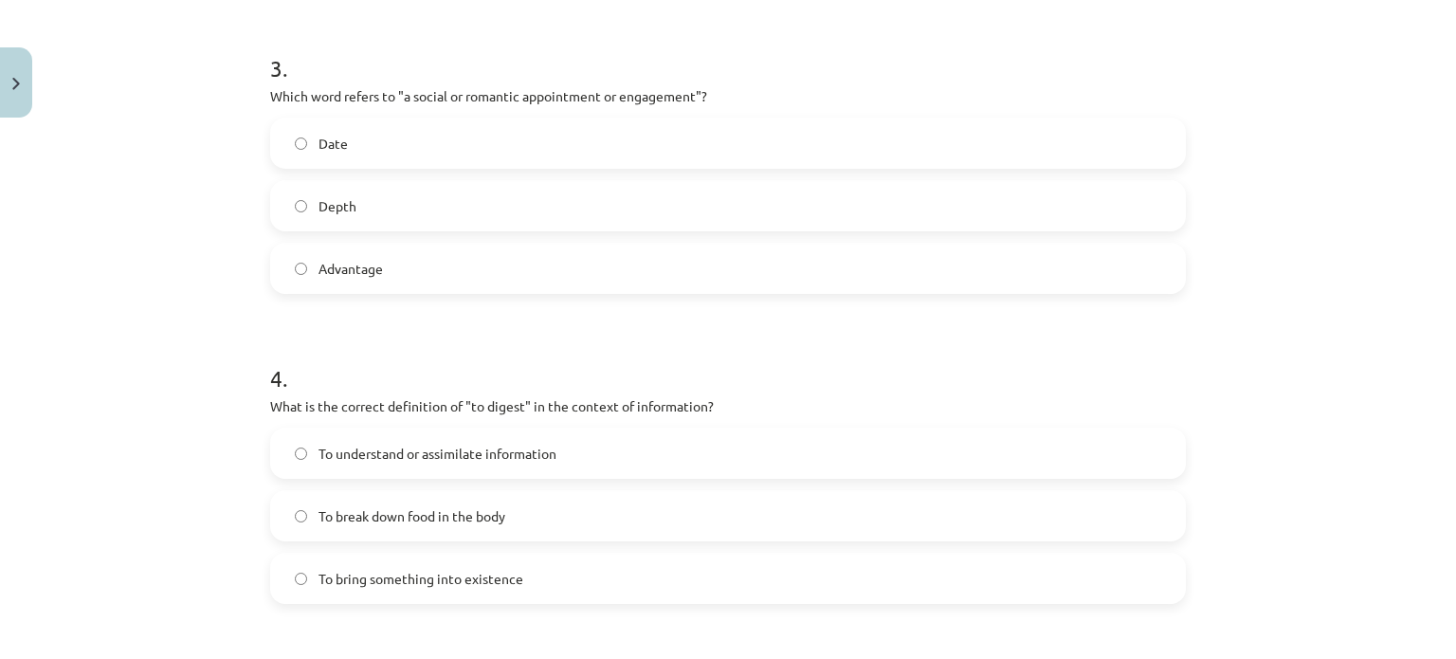
click at [290, 134] on label "Date" at bounding box center [728, 142] width 912 height 47
click at [284, 446] on label "To understand or assimilate information" at bounding box center [728, 452] width 912 height 47
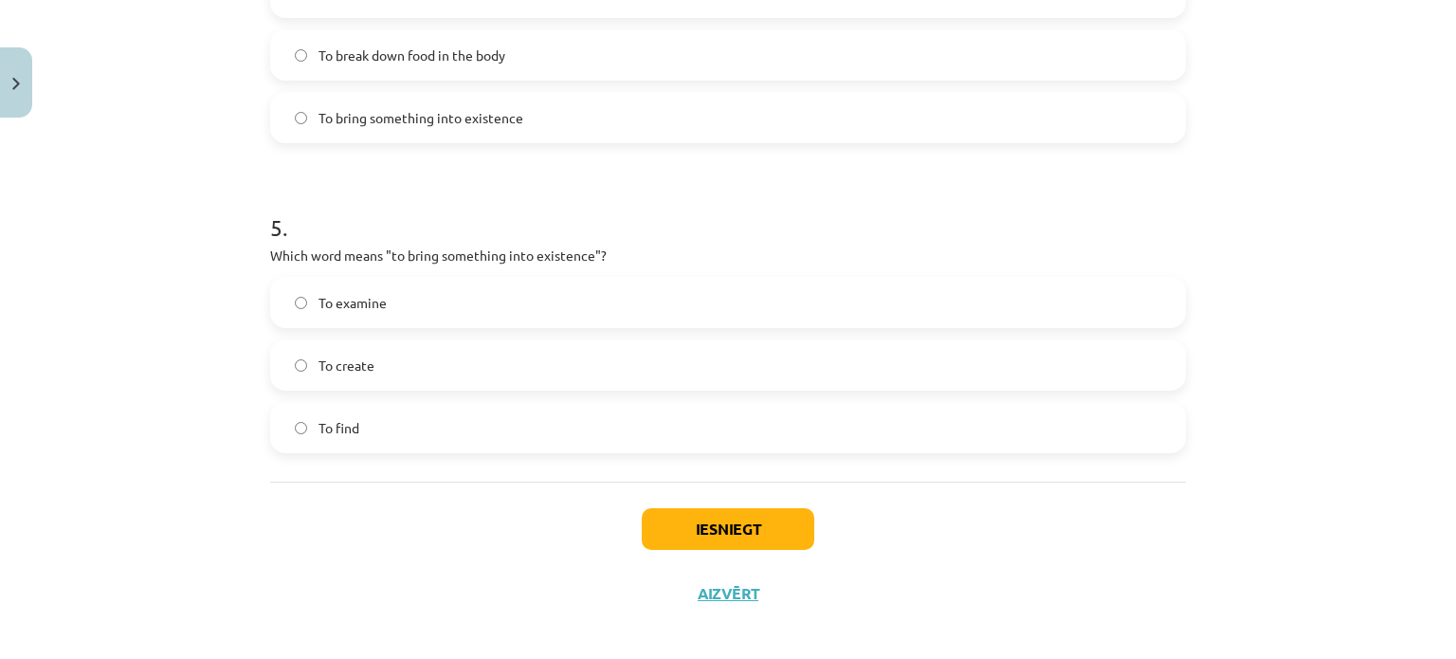
scroll to position [1512, 0]
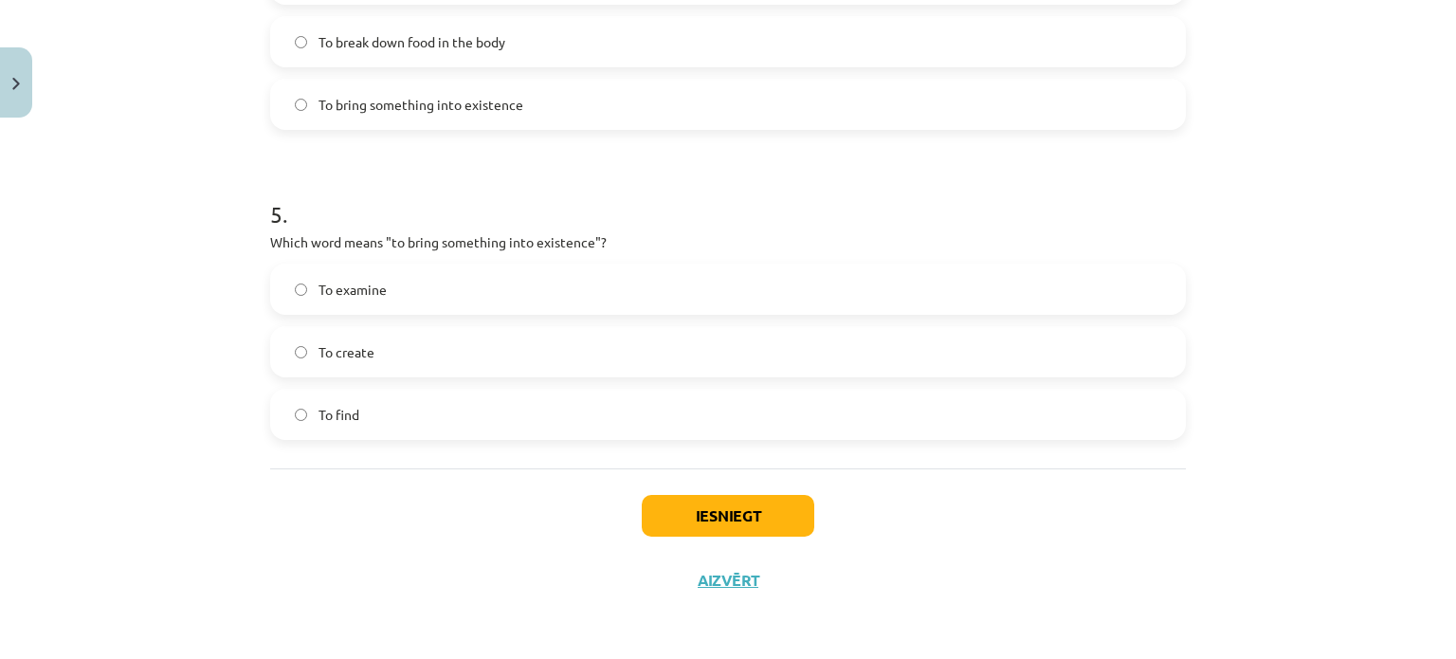
click at [295, 341] on label "To create" at bounding box center [728, 351] width 912 height 47
click at [690, 508] on button "Iesniegt" at bounding box center [728, 516] width 172 height 42
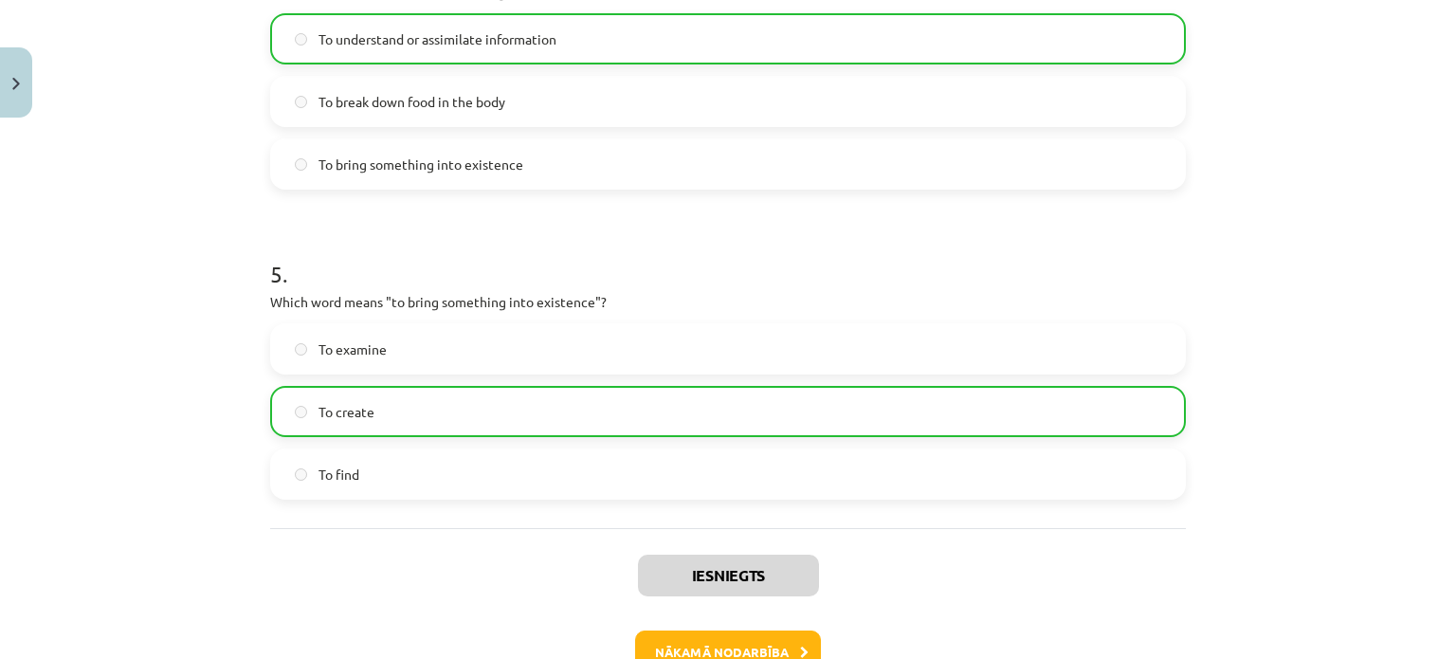
scroll to position [1571, 0]
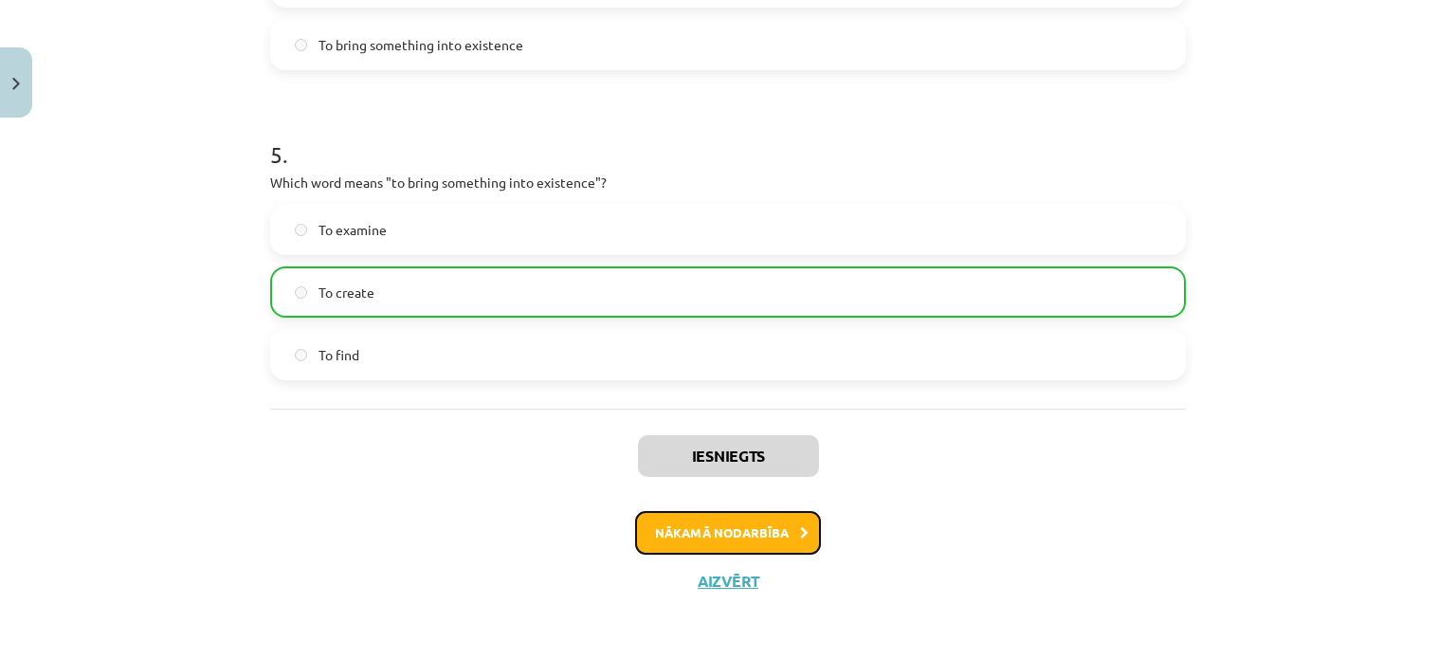
click at [760, 536] on button "Nākamā nodarbība" at bounding box center [728, 533] width 186 height 44
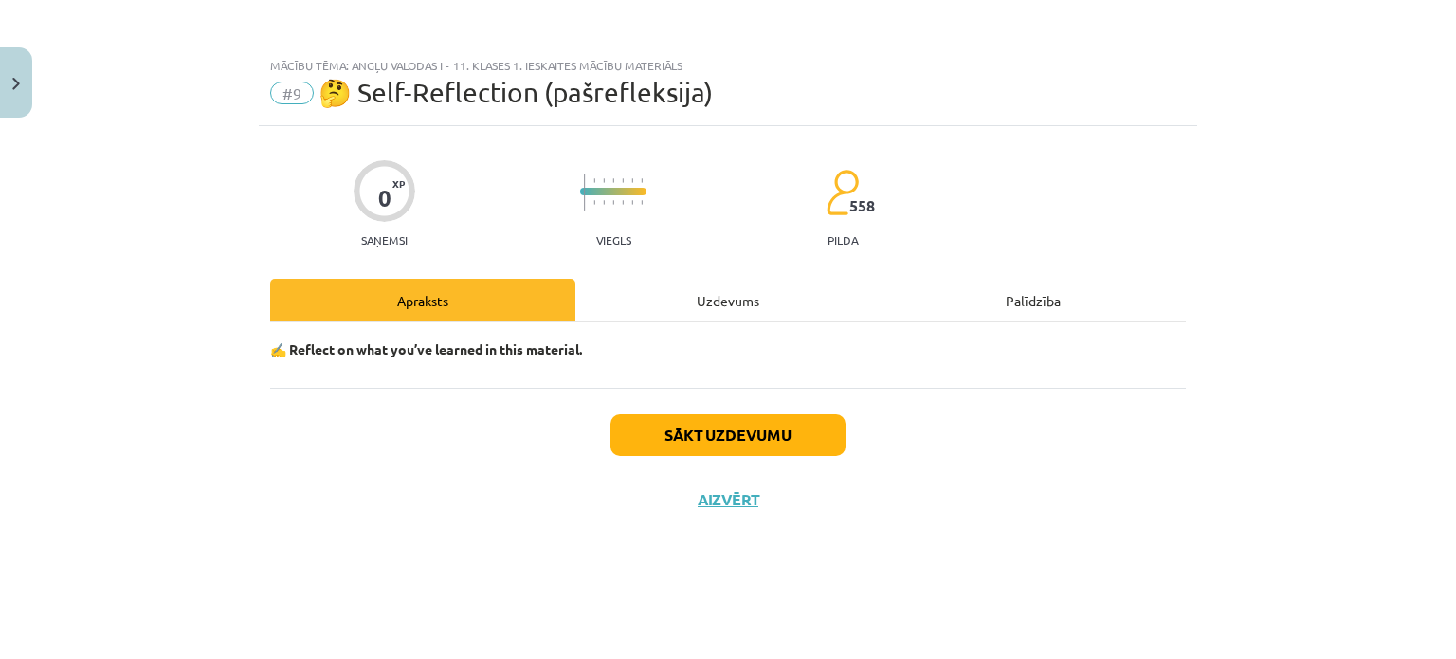
scroll to position [0, 0]
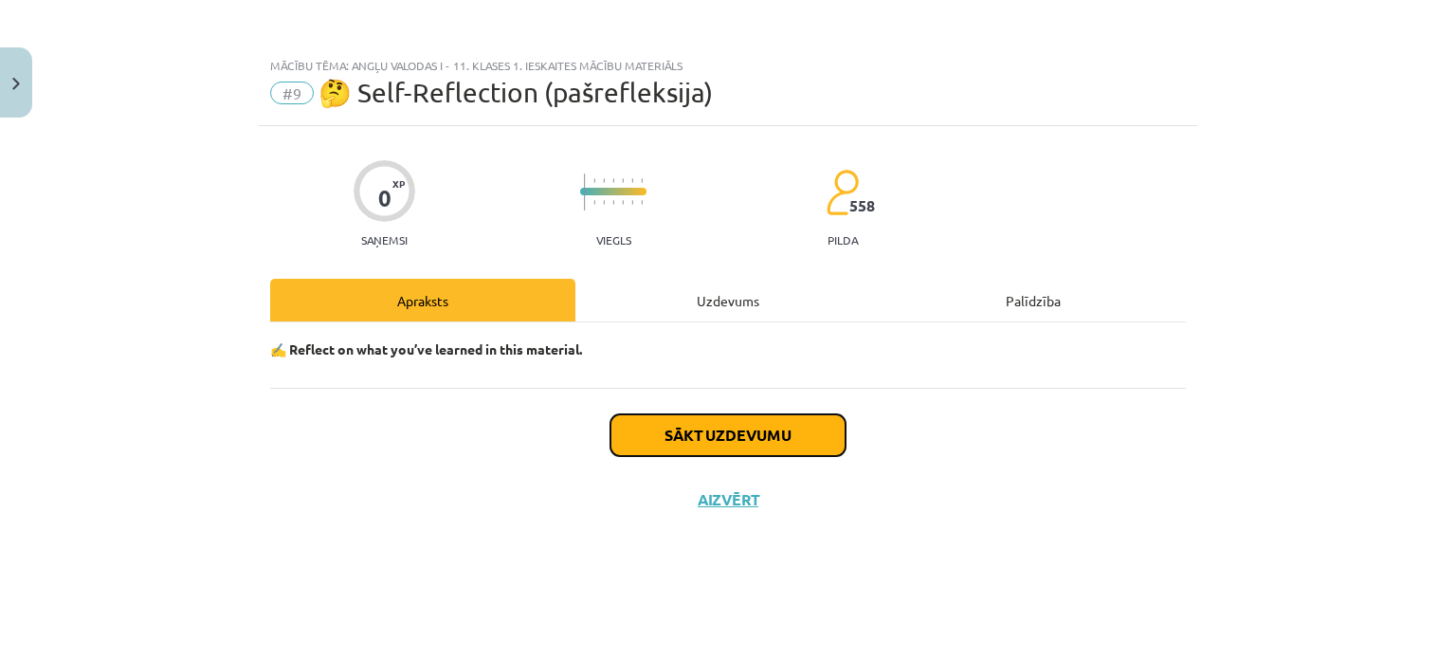
click at [762, 423] on button "Sākt uzdevumu" at bounding box center [727, 435] width 235 height 42
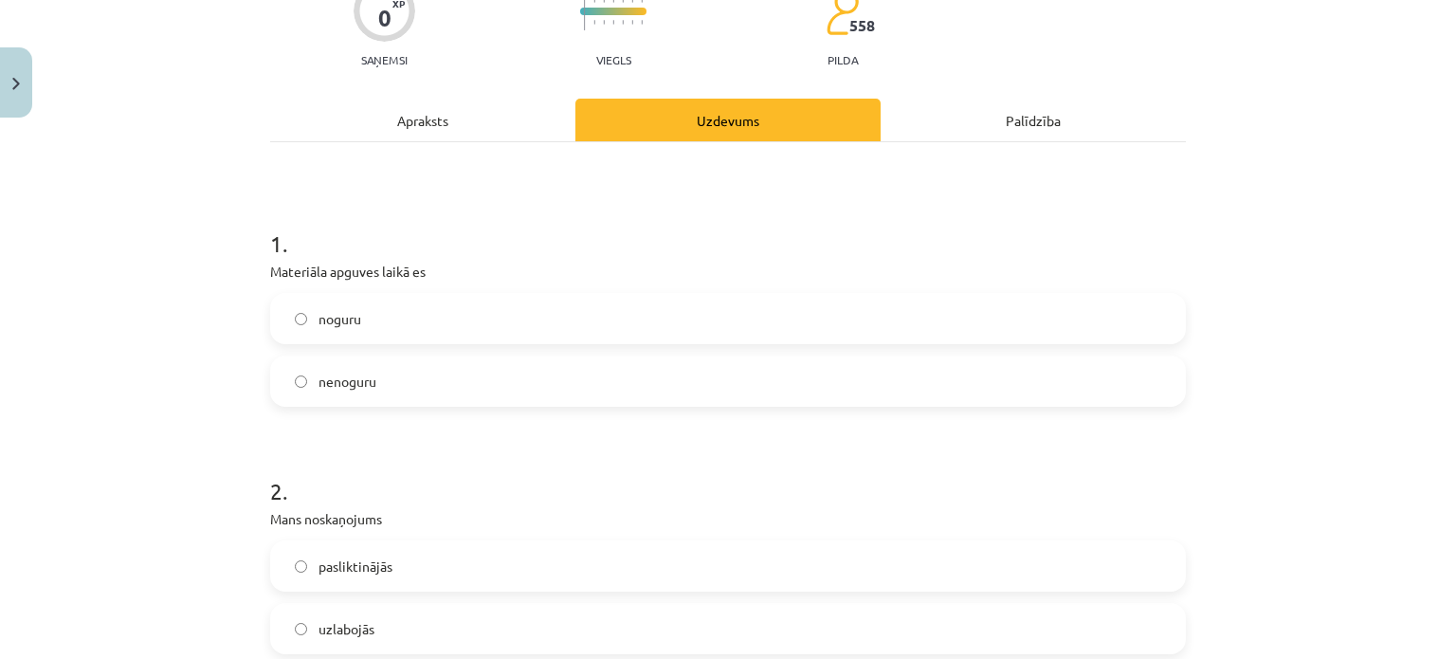
scroll to position [190, 0]
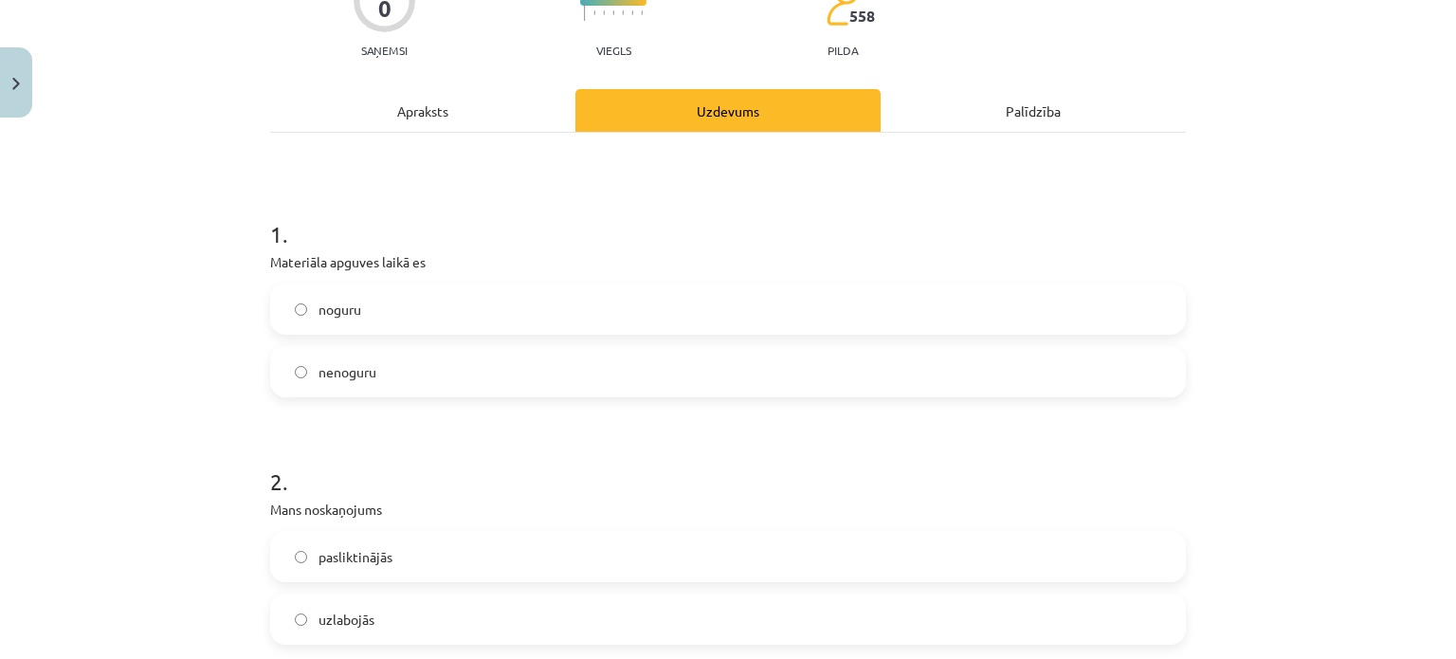
click at [509, 317] on label "noguru" at bounding box center [728, 308] width 912 height 47
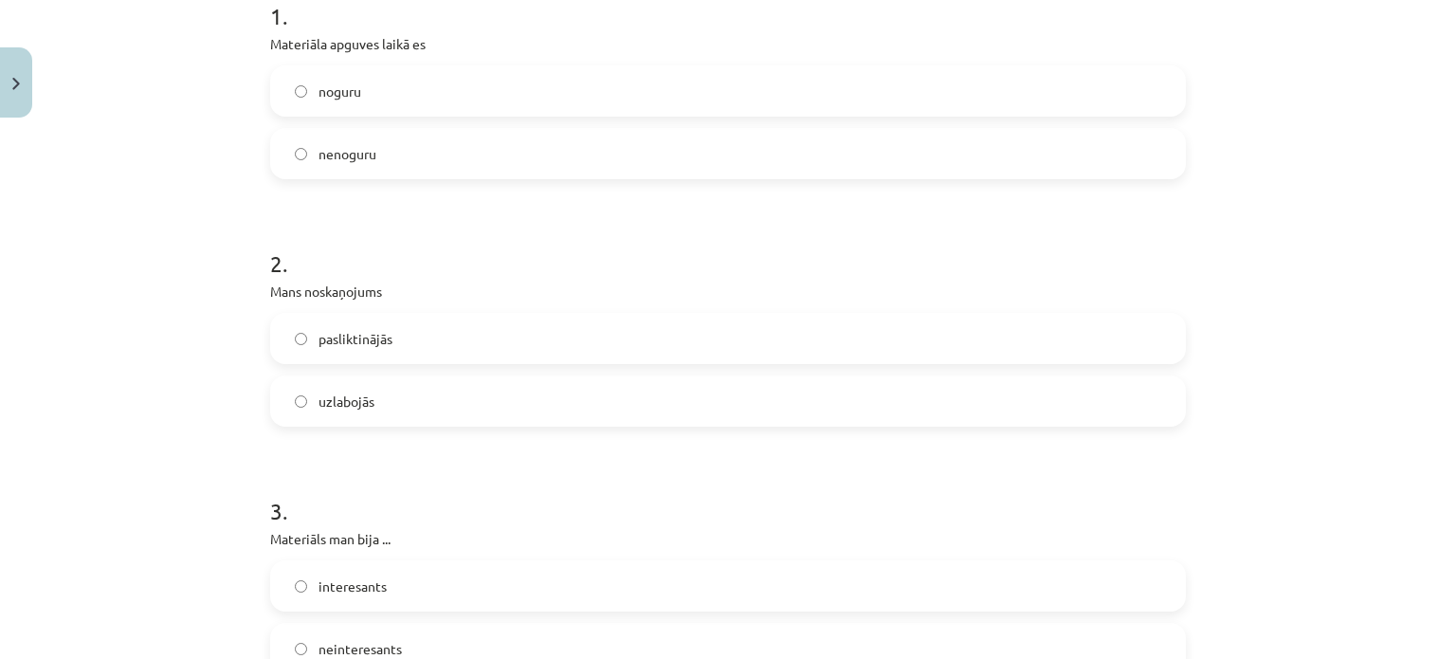
scroll to position [474, 0]
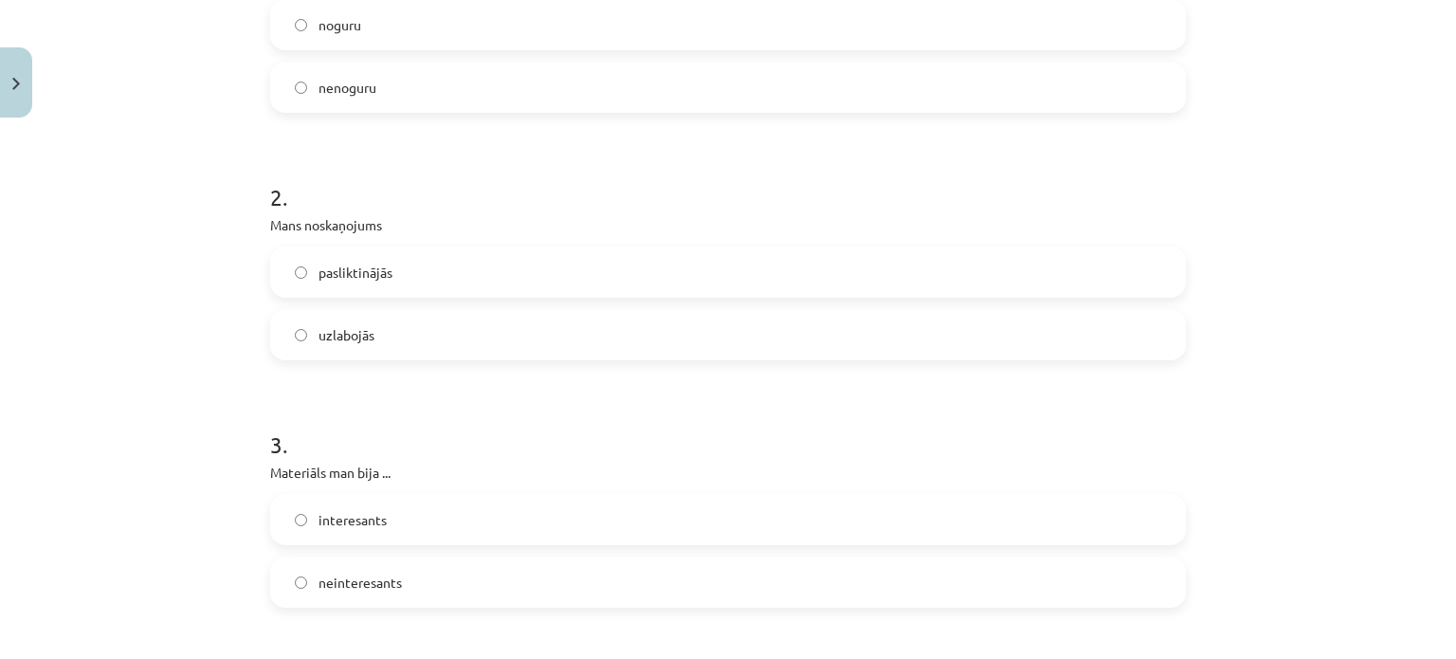
click at [428, 271] on label "pasliktinājās" at bounding box center [728, 271] width 912 height 47
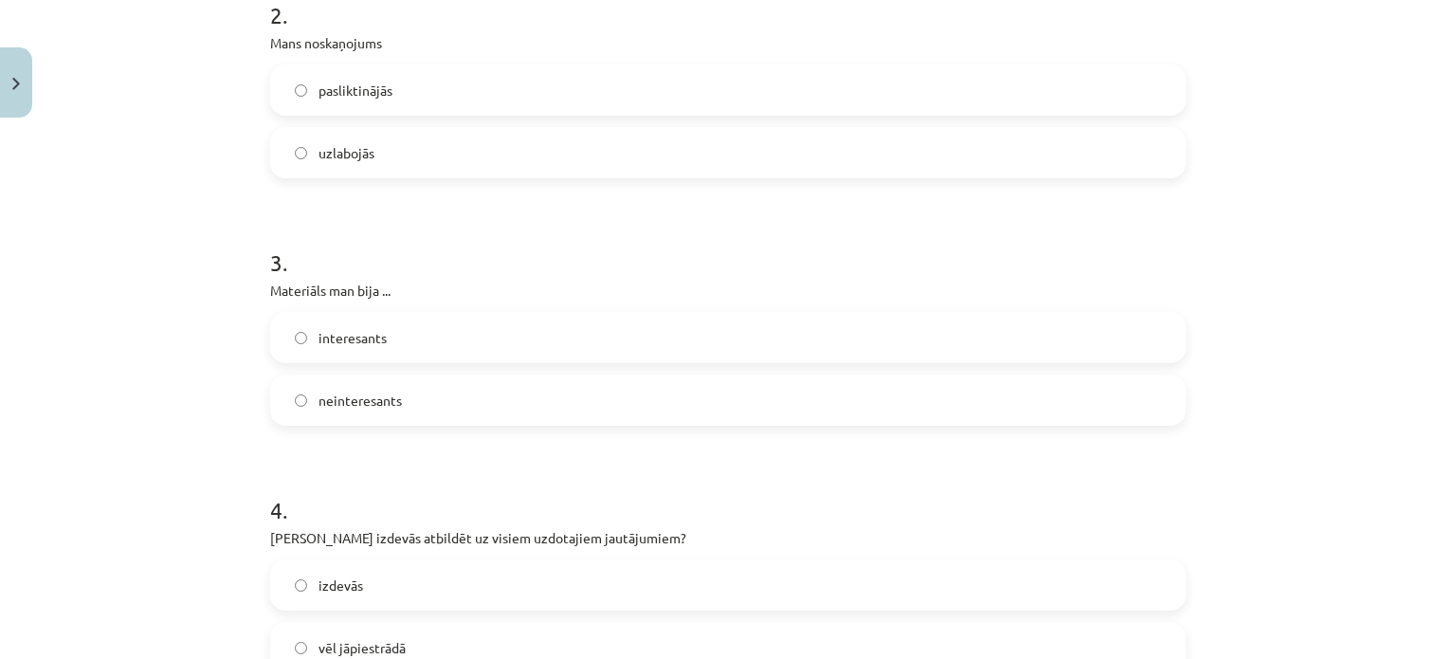
scroll to position [663, 0]
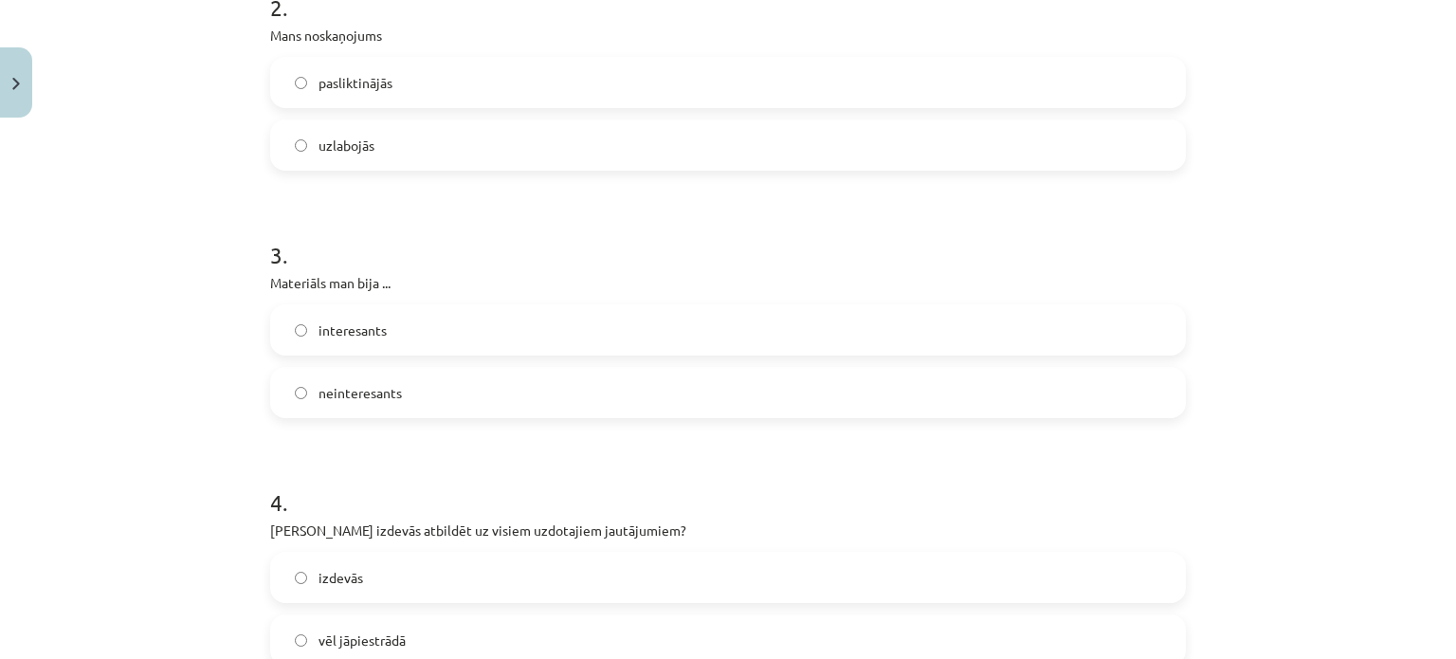
click at [393, 388] on span "neinteresants" at bounding box center [359, 393] width 83 height 20
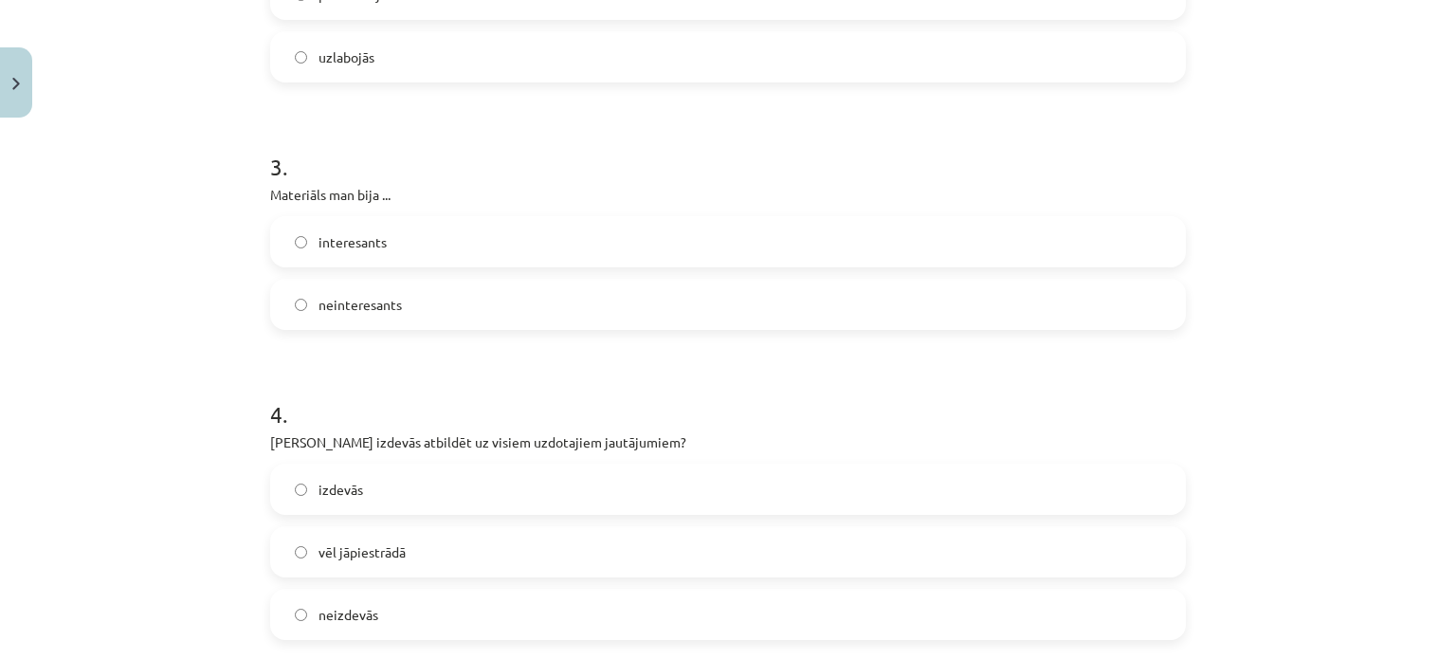
scroll to position [853, 0]
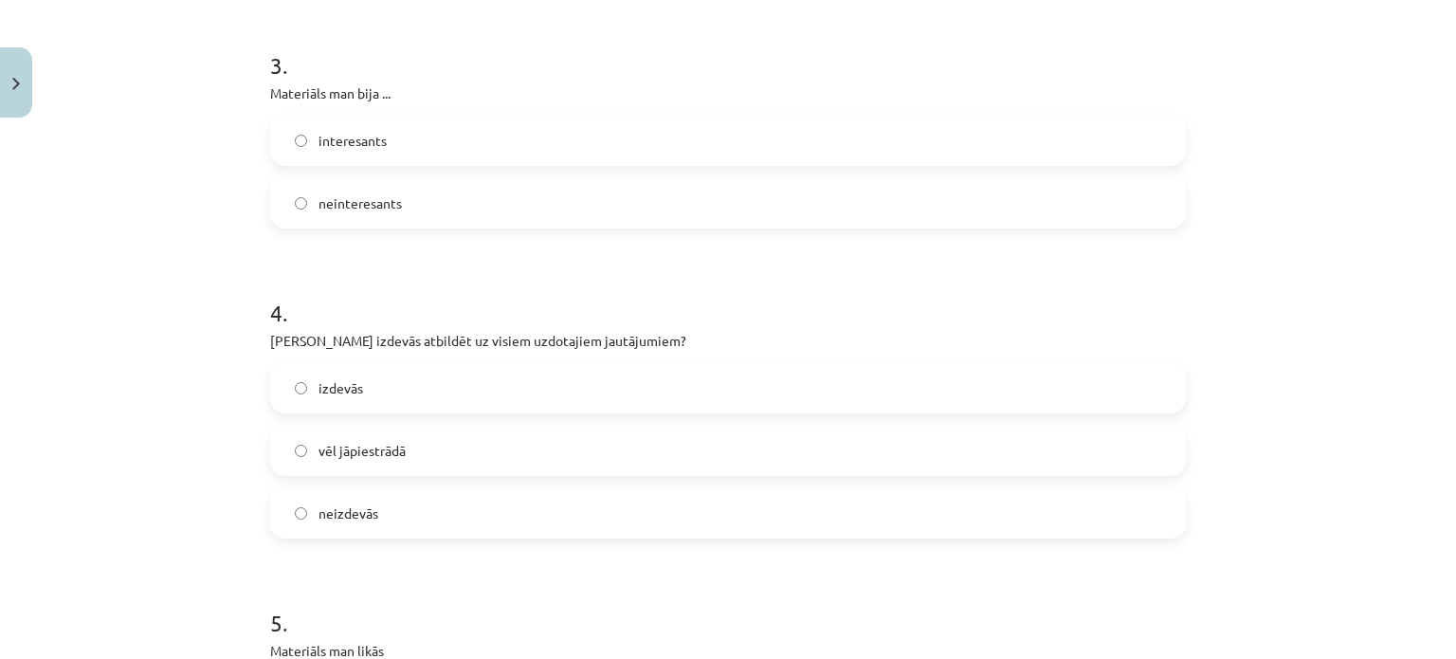
drag, startPoint x: 369, startPoint y: 132, endPoint x: 343, endPoint y: 120, distance: 28.0
click at [358, 128] on label "interesants" at bounding box center [728, 140] width 912 height 47
click at [275, 446] on label "vēl jāpiestrādā" at bounding box center [728, 449] width 912 height 47
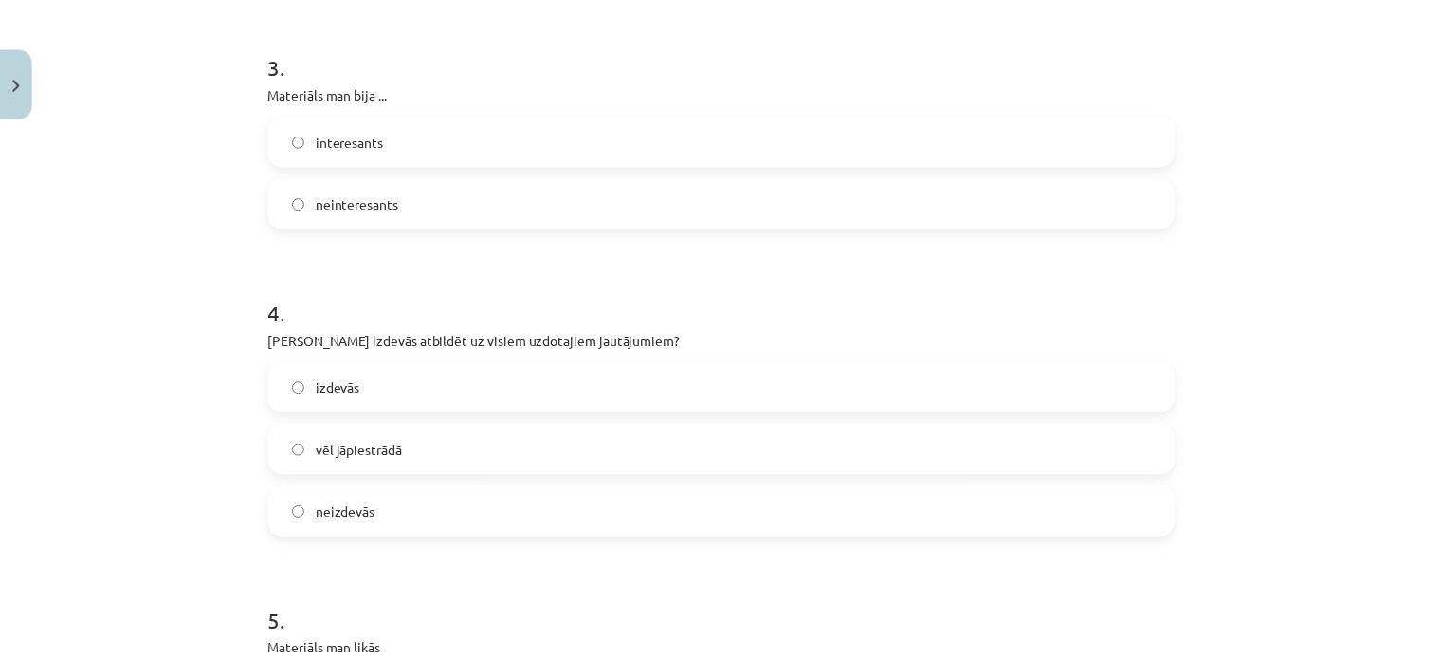
scroll to position [1137, 0]
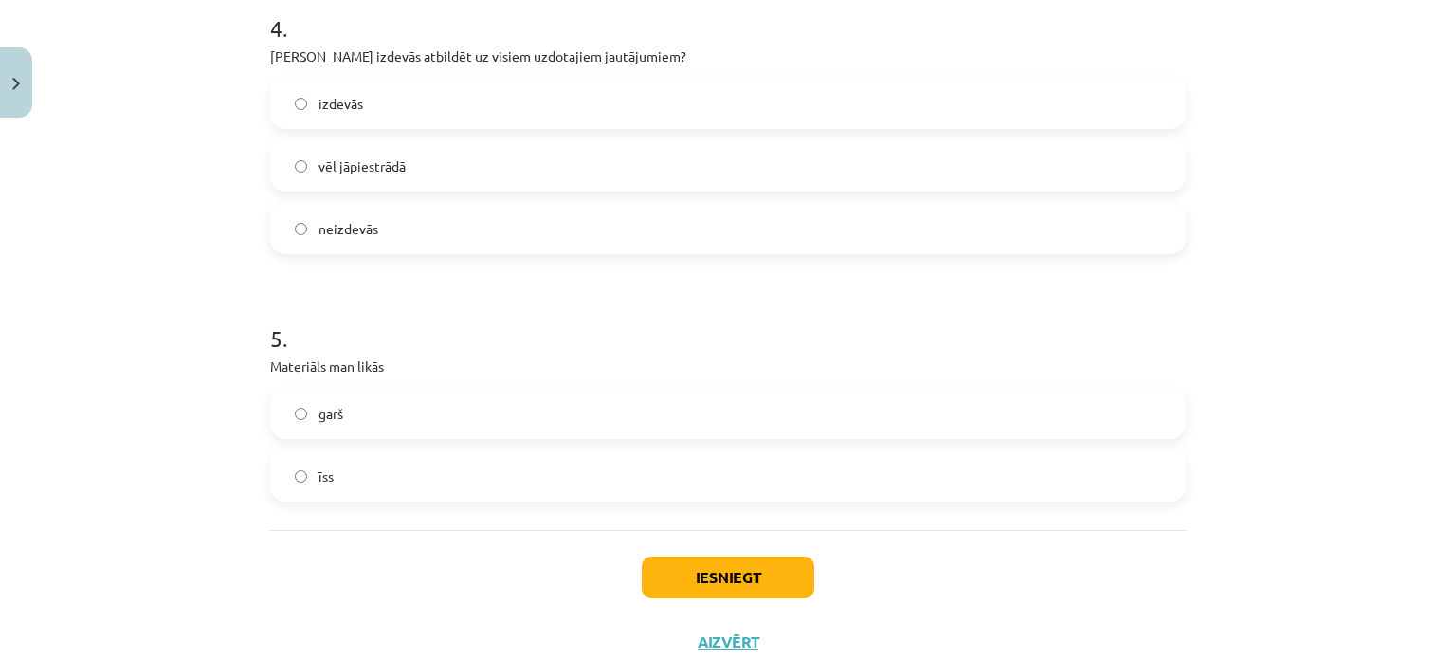
click at [282, 408] on label "garš" at bounding box center [728, 413] width 912 height 47
click at [665, 592] on button "Iesniegt" at bounding box center [728, 577] width 172 height 42
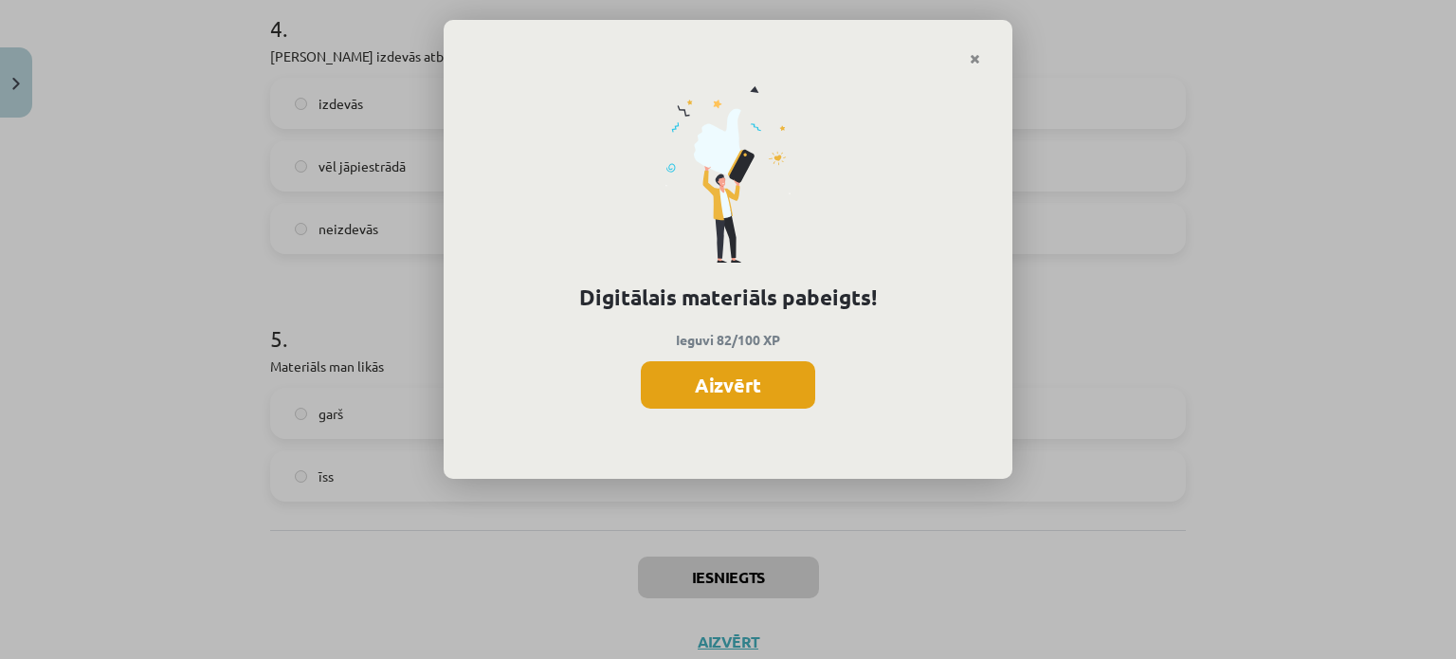
click at [743, 391] on button "Aizvērt" at bounding box center [728, 384] width 174 height 47
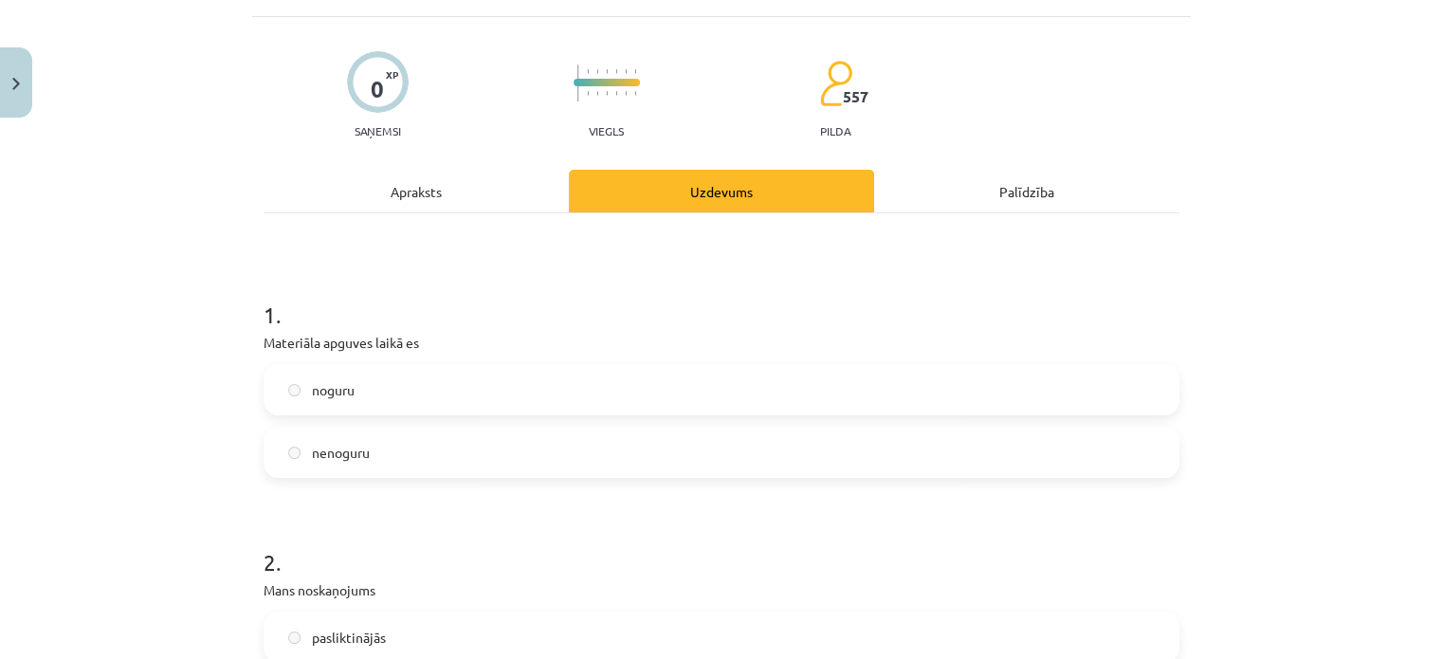
scroll to position [0, 0]
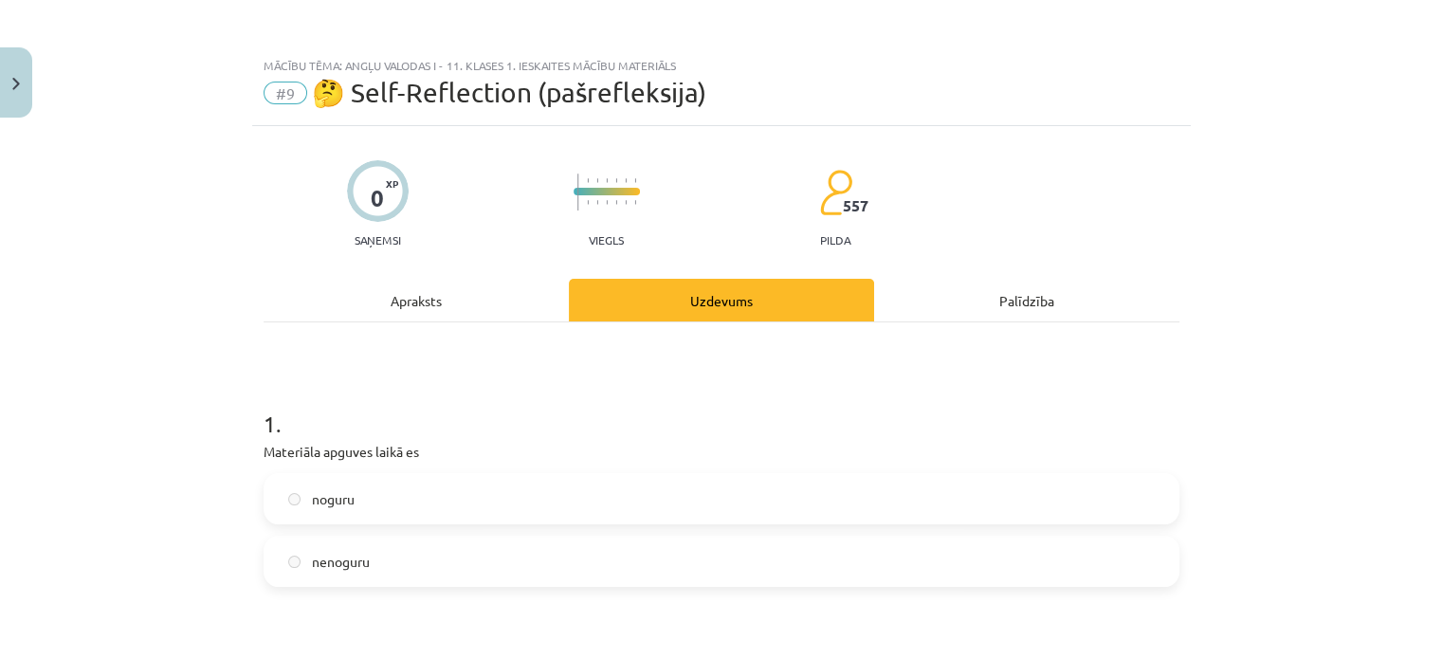
click at [405, 305] on div "Apraksts" at bounding box center [415, 300] width 305 height 43
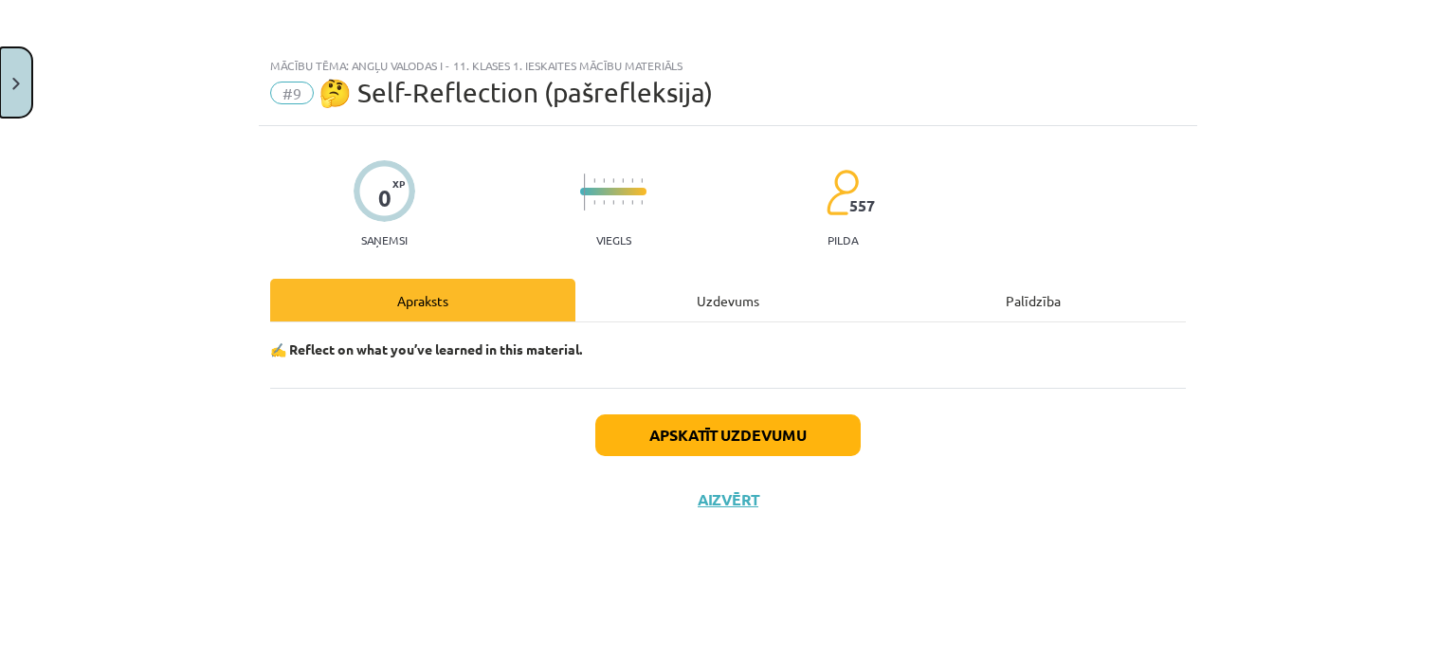
click at [14, 63] on button "Close" at bounding box center [16, 82] width 32 height 70
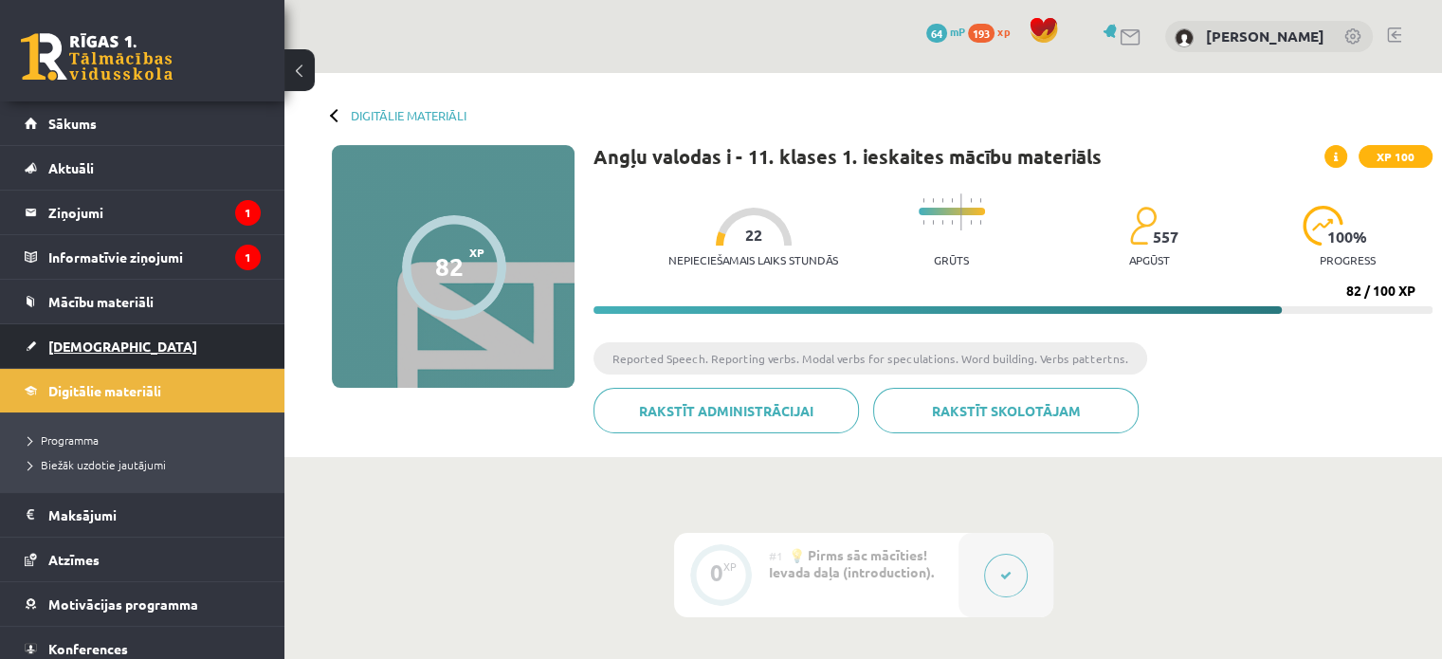
click at [147, 336] on link "[DEMOGRAPHIC_DATA]" at bounding box center [143, 346] width 236 height 44
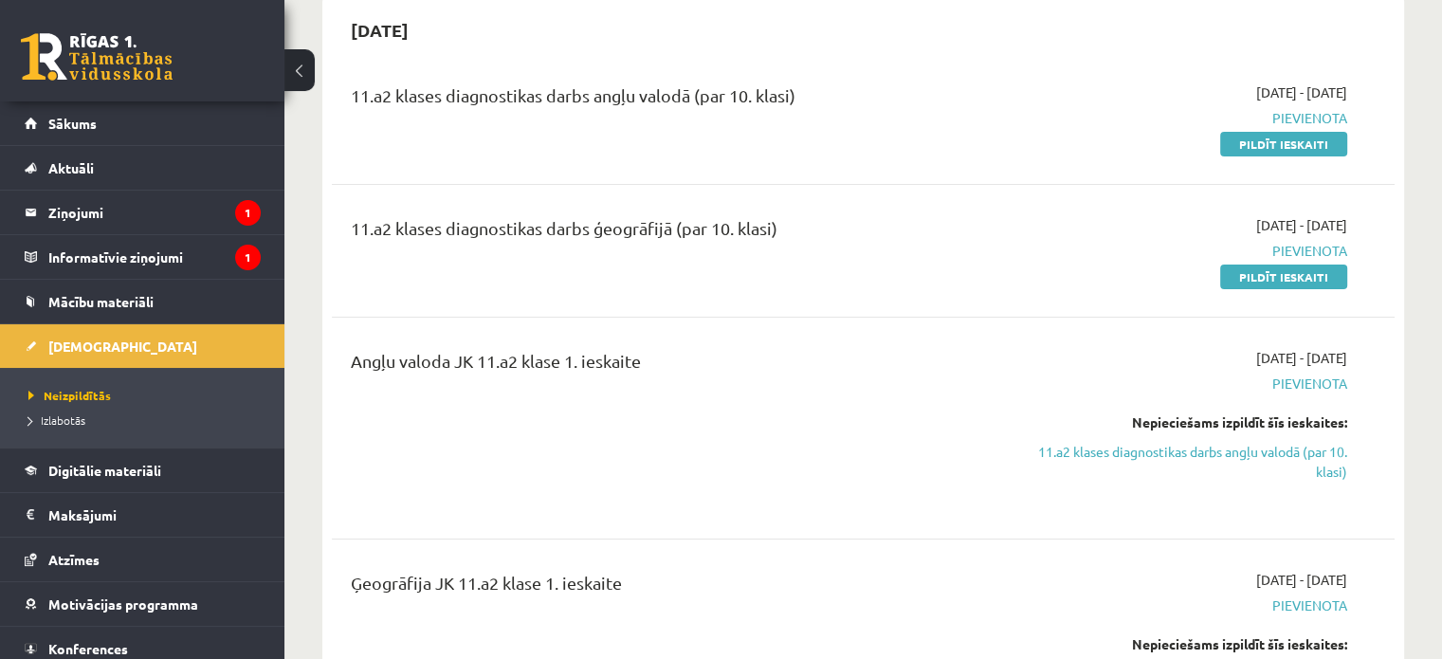
scroll to position [190, 0]
click at [1201, 442] on link "11.a2 klases diagnostikas darbs angļu valodā (par 10. klasi)" at bounding box center [1190, 461] width 313 height 40
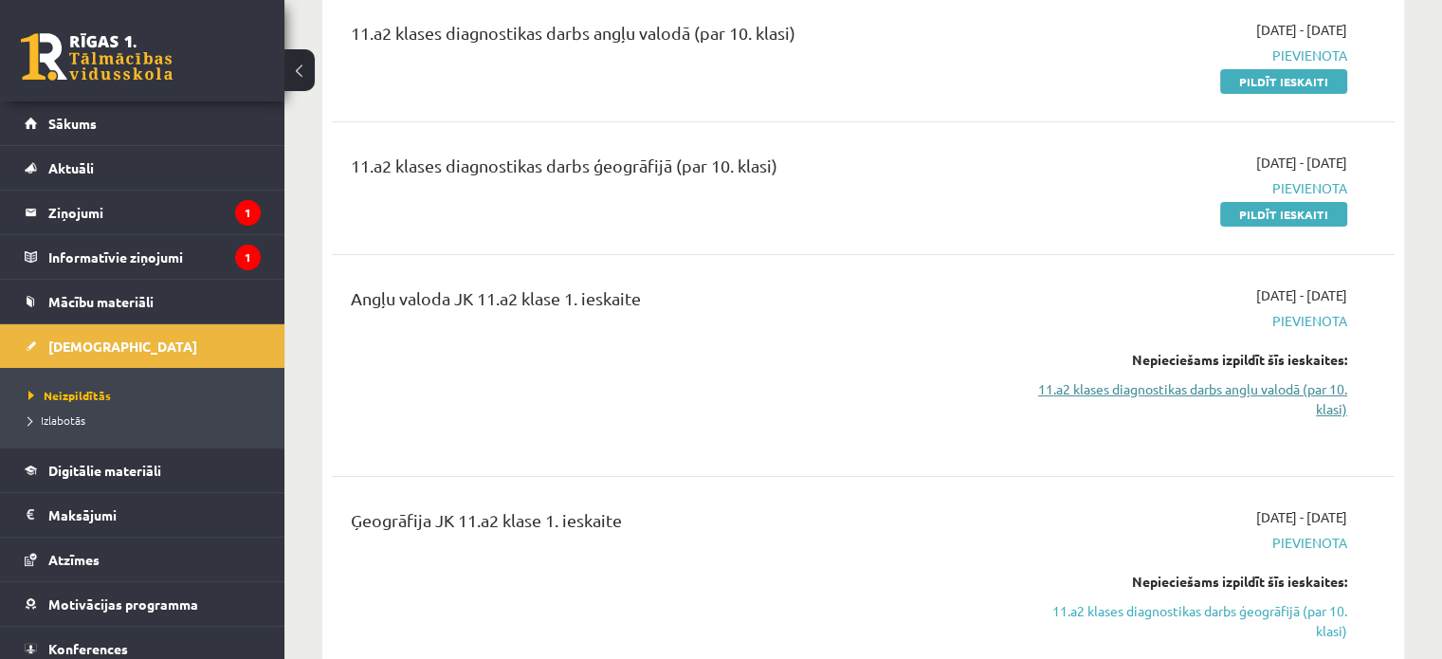
click at [1213, 388] on link "11.a2 klases diagnostikas darbs angļu valodā (par 10. klasi)" at bounding box center [1190, 399] width 313 height 40
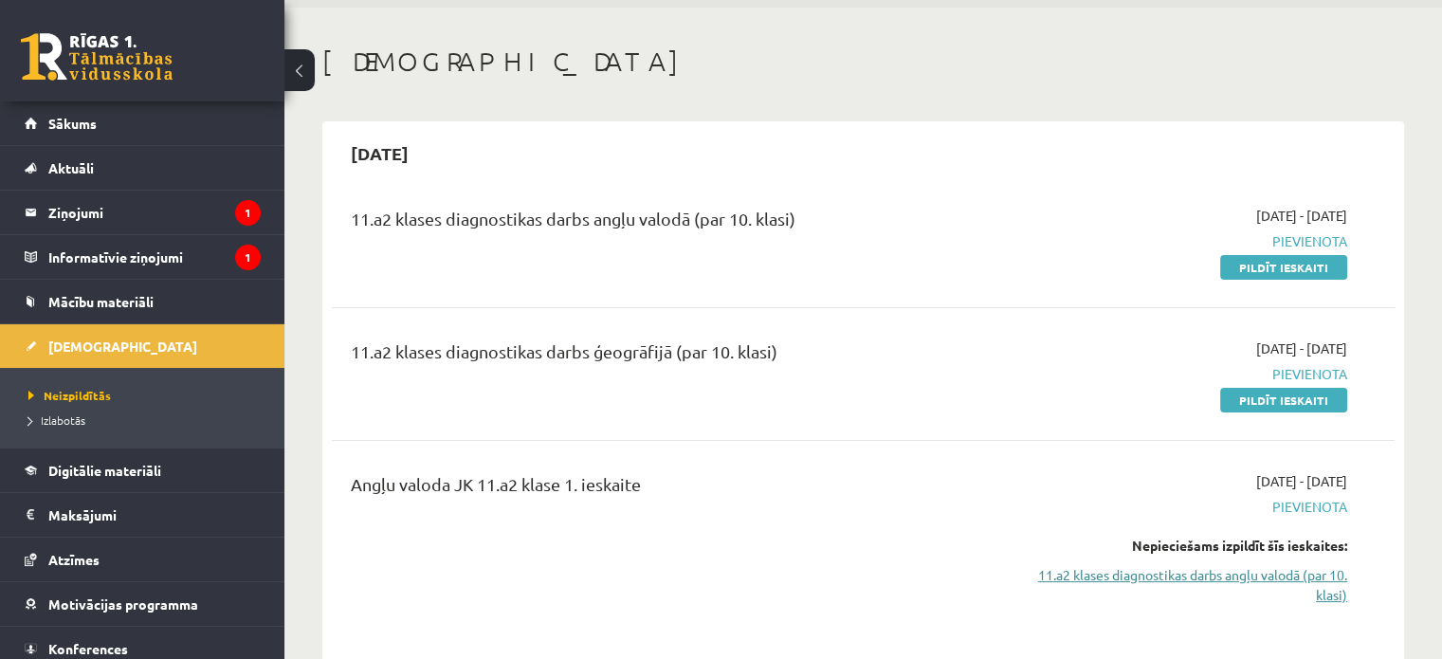
scroll to position [62, 0]
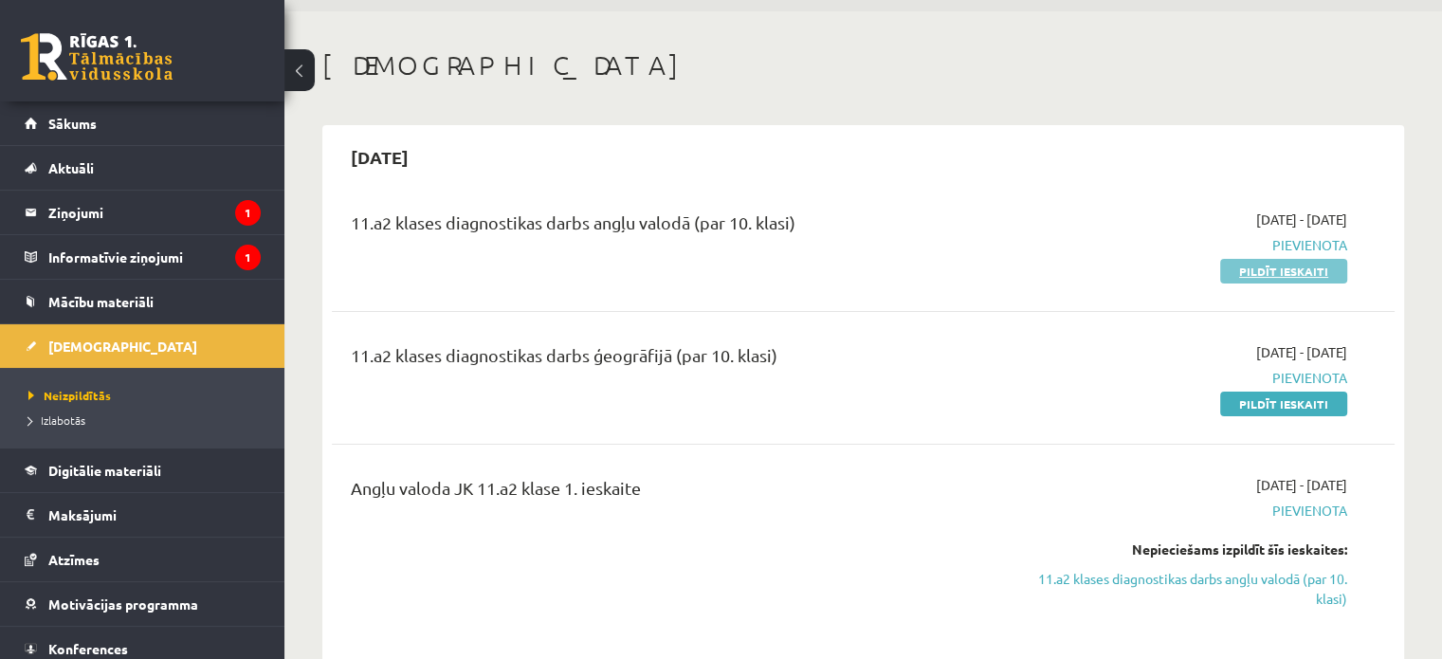
click at [1259, 269] on link "Pildīt ieskaiti" at bounding box center [1283, 271] width 127 height 25
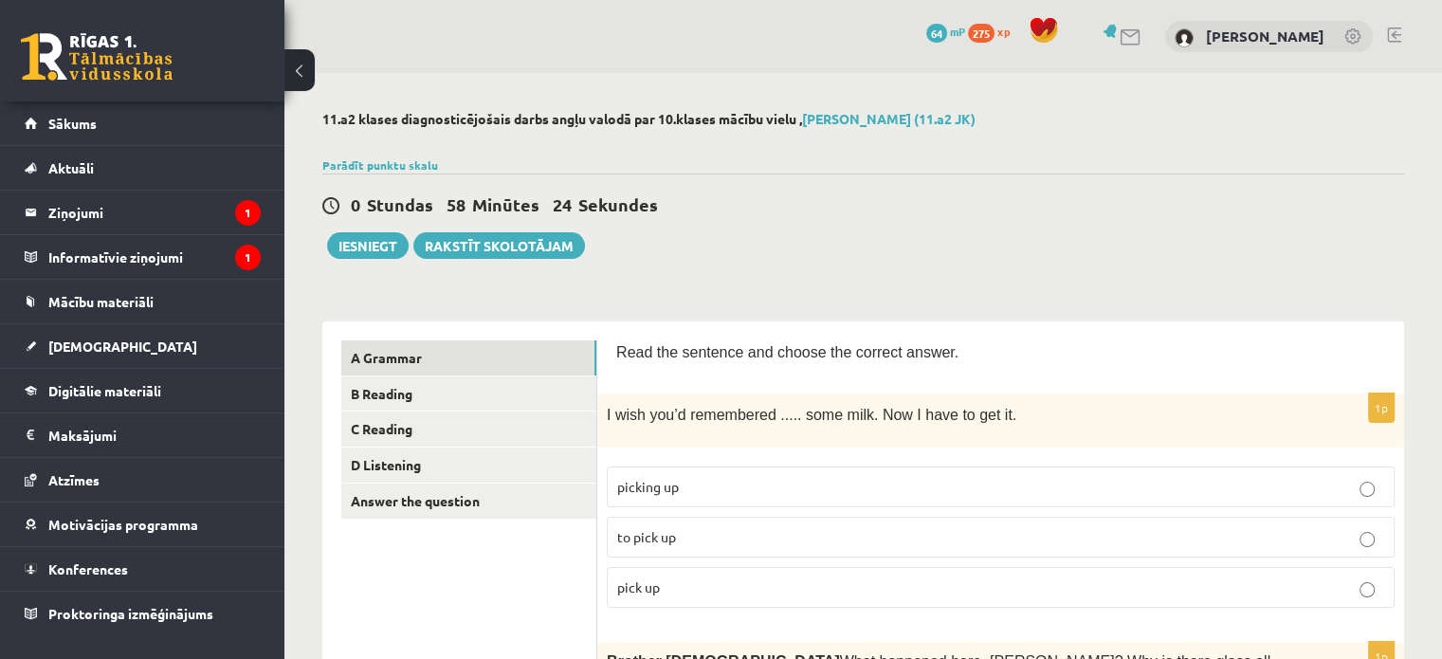
click at [815, 69] on div "0 Dāvanas 64 mP 275 xp [PERSON_NAME]" at bounding box center [862, 36] width 1157 height 73
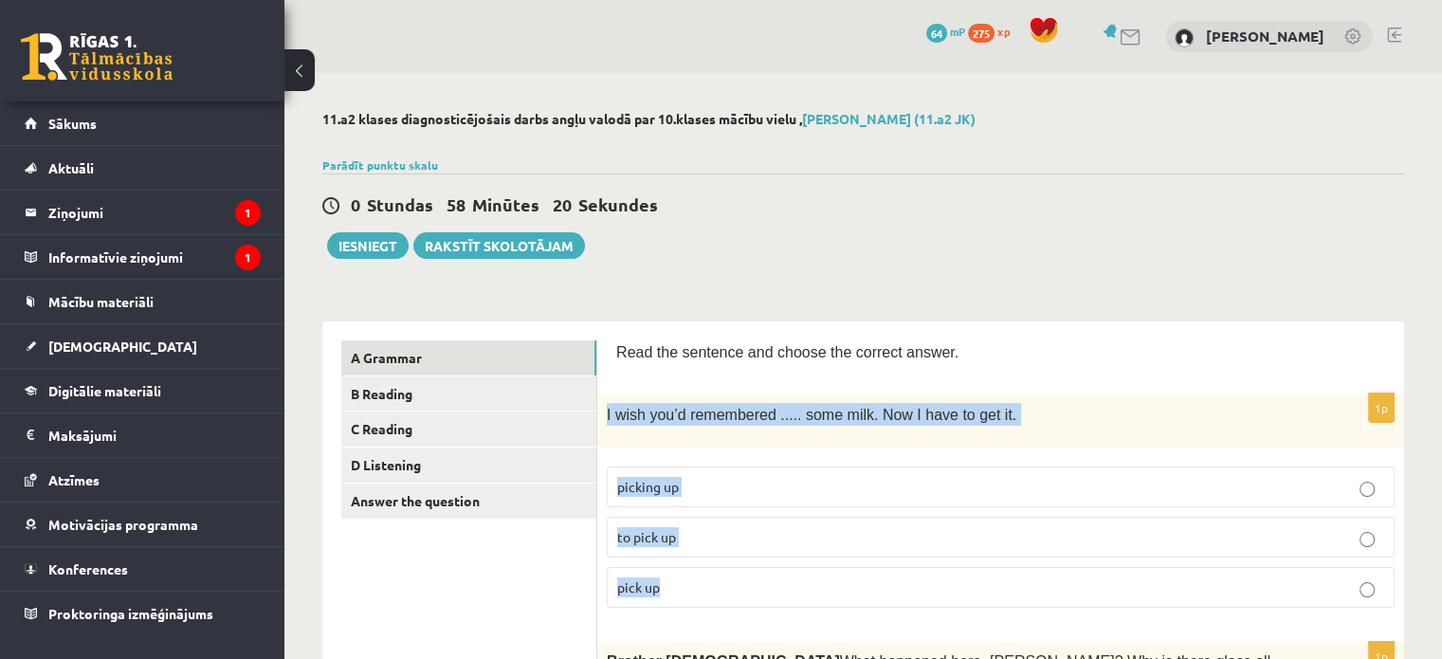
drag, startPoint x: 605, startPoint y: 414, endPoint x: 774, endPoint y: 576, distance: 234.6
click at [774, 576] on div "1p I wish you’d remembered ..... some milk. Now I have to get it. picking up to…" at bounding box center [1000, 507] width 807 height 228
copy div "I wish you’d remembered ..... some milk. Now I have to get it. picking up to pi…"
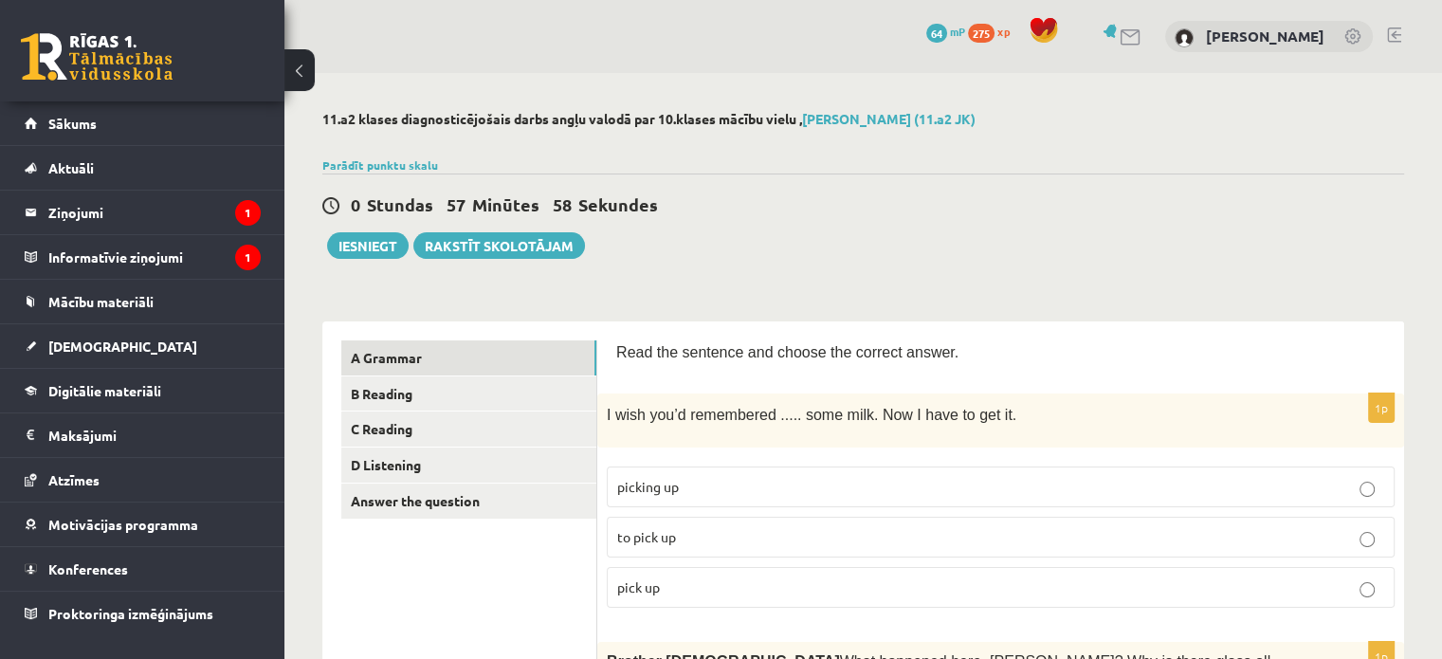
click at [743, 537] on p "to pick up" at bounding box center [1000, 537] width 767 height 20
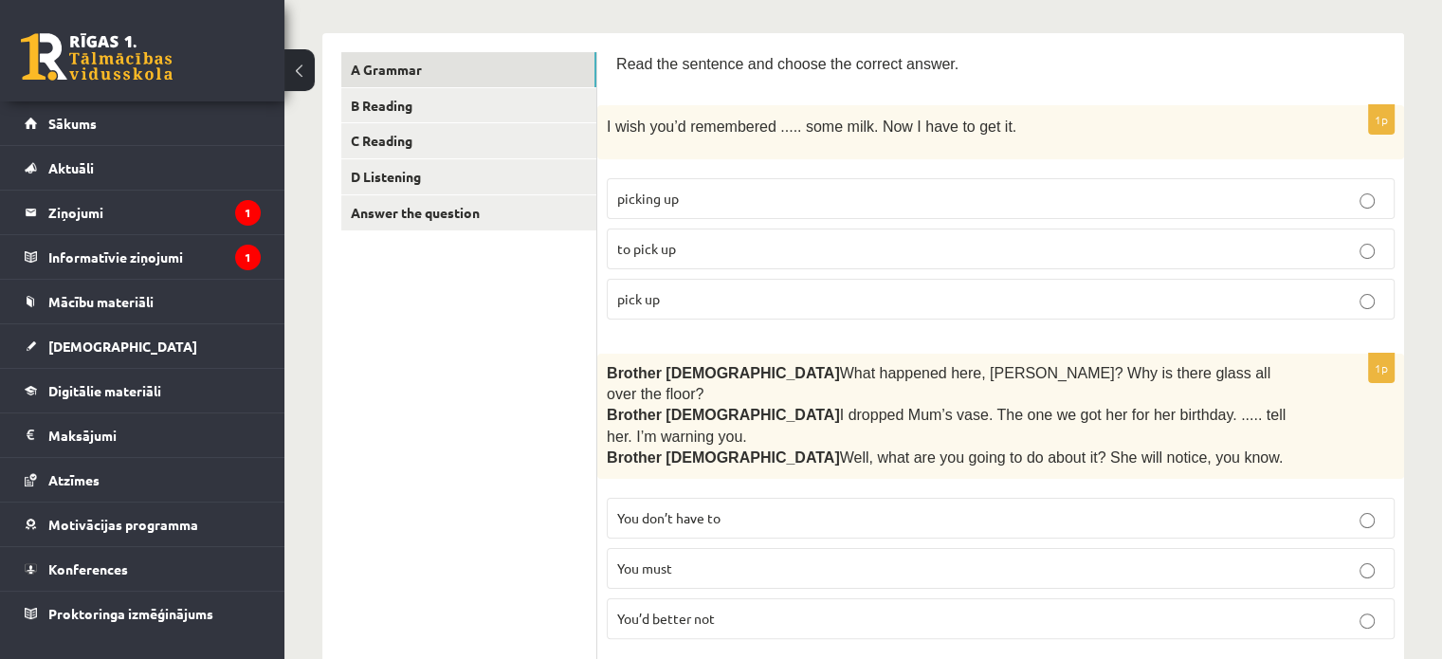
scroll to position [379, 0]
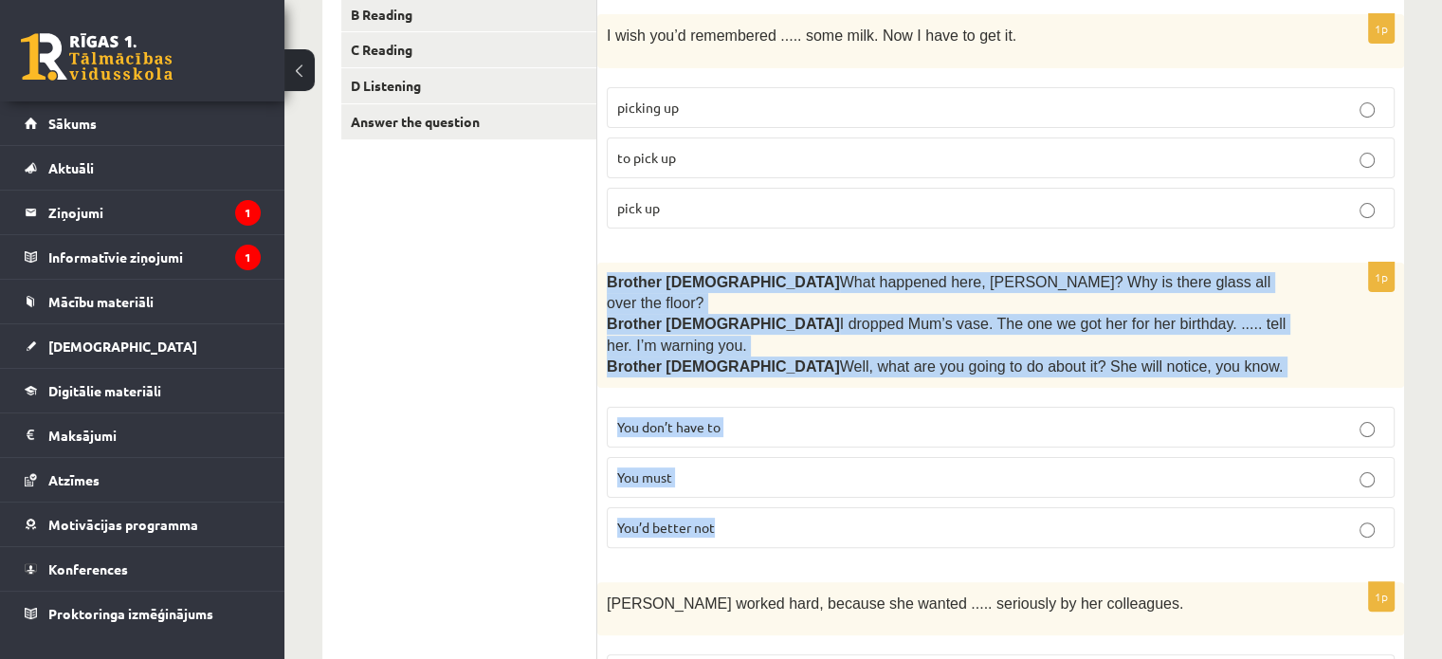
drag, startPoint x: 607, startPoint y: 277, endPoint x: 933, endPoint y: 473, distance: 380.5
click at [933, 473] on div "1p Brother 1  What happened here, Zak? Why is there glass all over the floor? B…" at bounding box center [1000, 413] width 807 height 300
copy div "Brother 1  What happened here, Zak? Why is there glass all over the floor? Brot…"
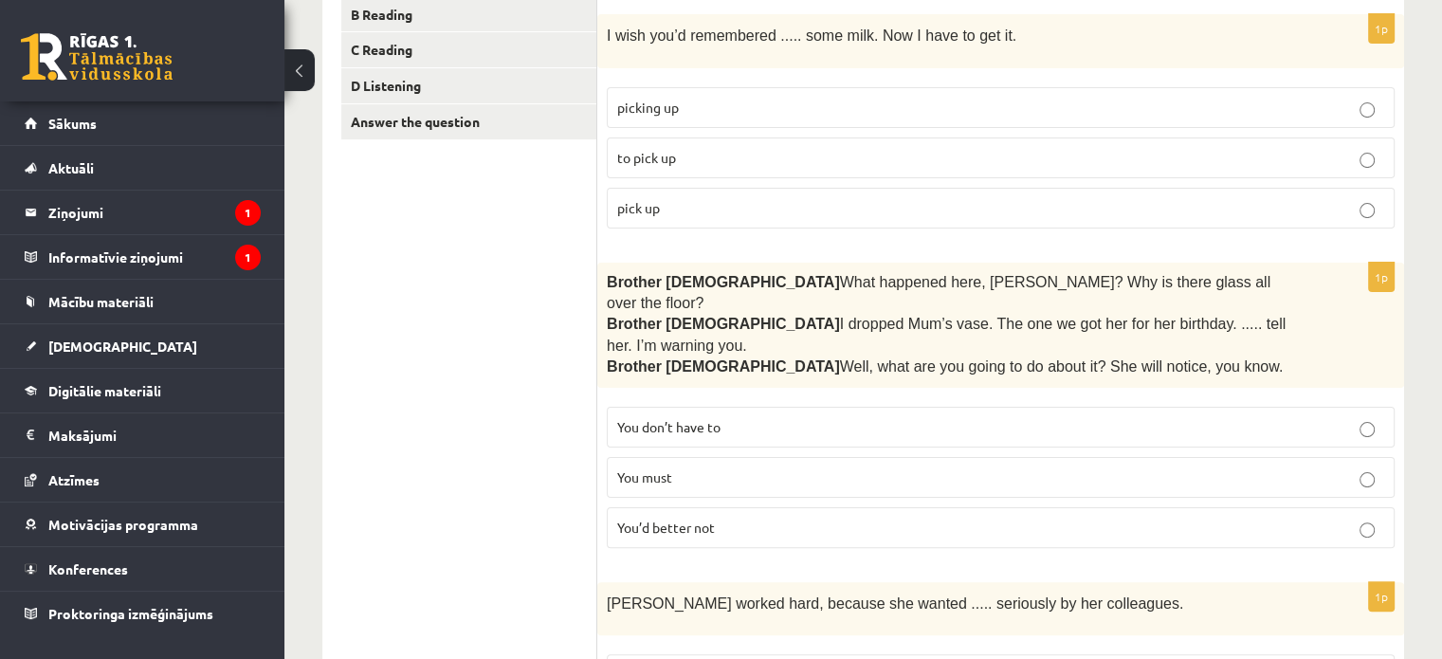
click at [1374, 517] on p "You’d better not" at bounding box center [1000, 527] width 767 height 20
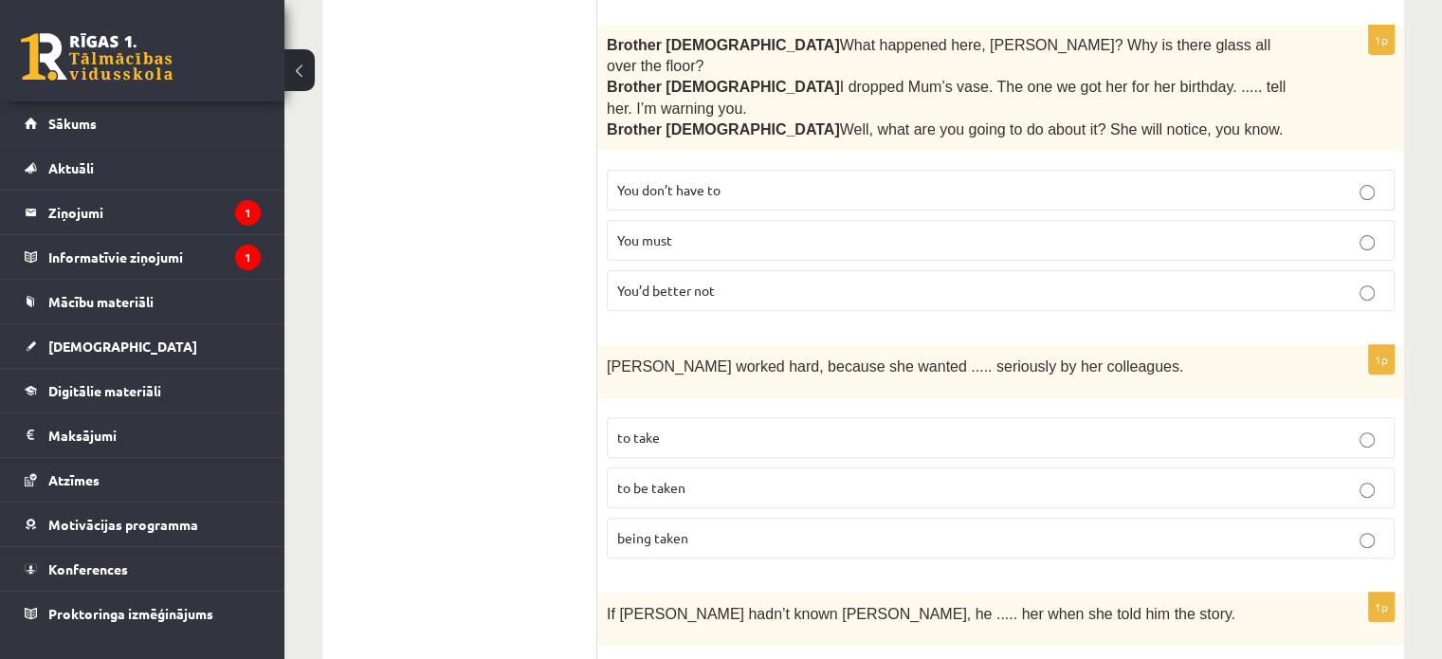
scroll to position [663, 0]
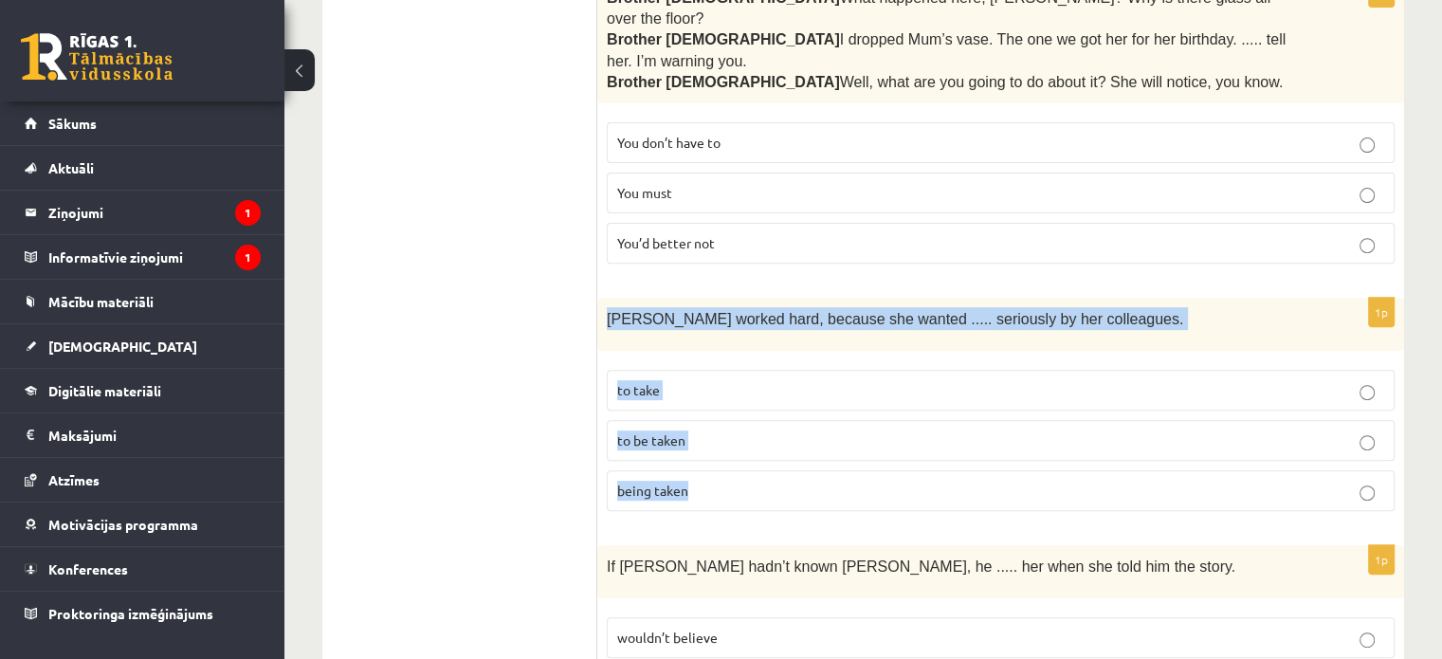
drag, startPoint x: 607, startPoint y: 268, endPoint x: 838, endPoint y: 445, distance: 291.4
click at [838, 445] on div "1p Emma worked hard, because she wanted ..... seriously by her colleagues. to t…" at bounding box center [1000, 412] width 807 height 228
copy div "Emma worked hard, because she wanted ..... seriously by her colleagues. to take…"
click at [662, 431] on span "to be taken" at bounding box center [651, 439] width 68 height 17
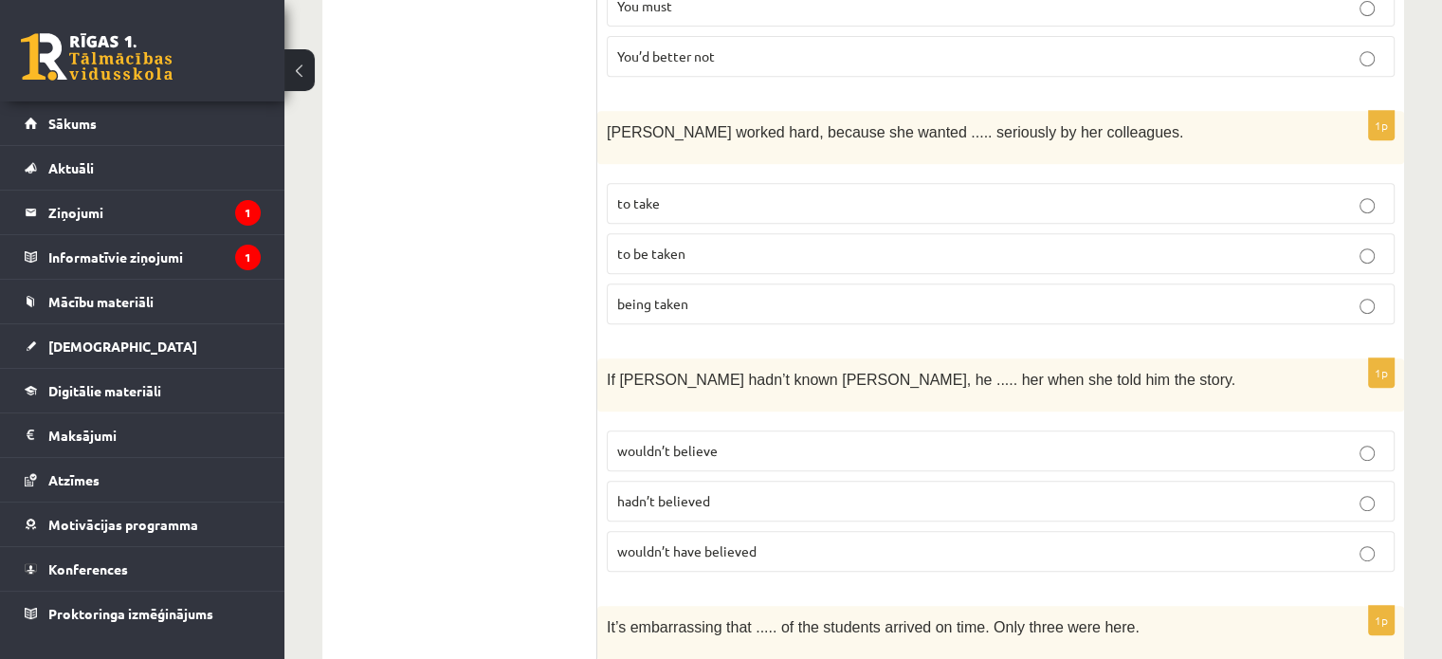
scroll to position [853, 0]
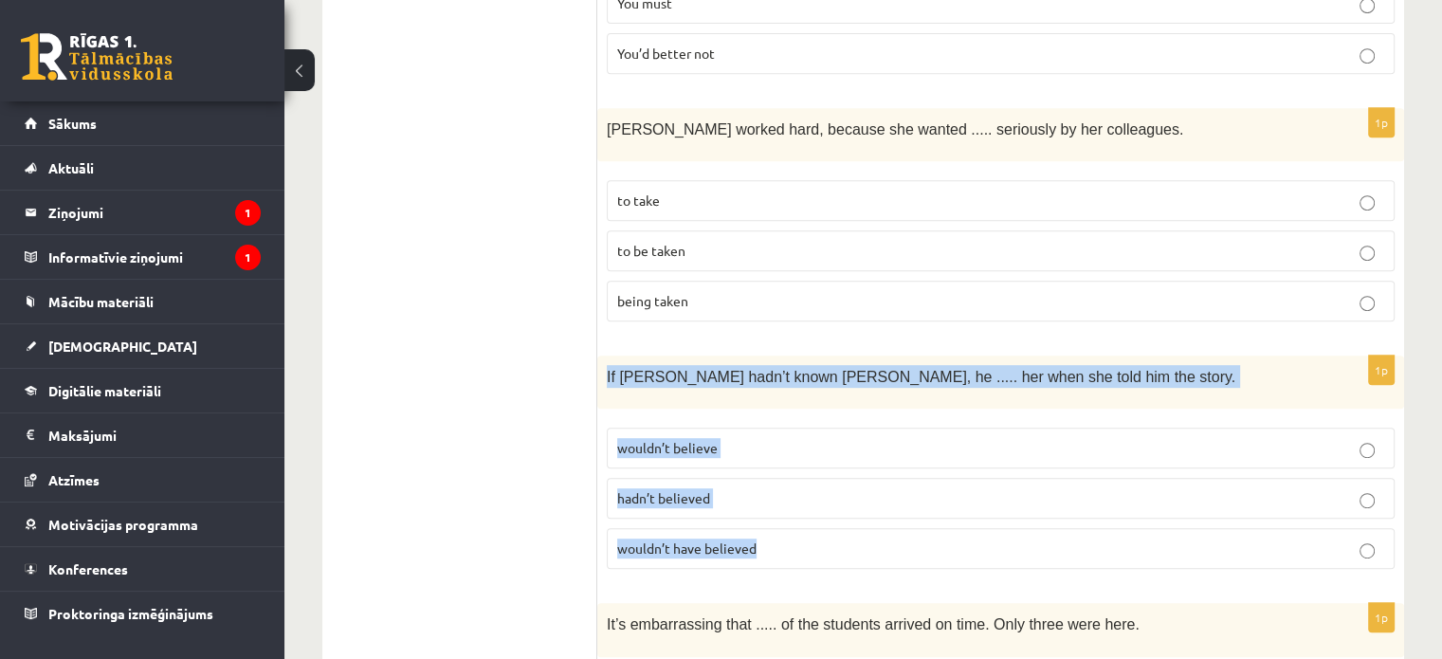
drag, startPoint x: 603, startPoint y: 315, endPoint x: 849, endPoint y: 492, distance: 303.5
click at [849, 492] on div "1p If Tom hadn’t known Mariam, he ..... her when she told him the story. wouldn…" at bounding box center [1000, 469] width 807 height 228
copy div "If Tom hadn’t known Mariam, he ..... her when she told him the story. wouldn’t …"
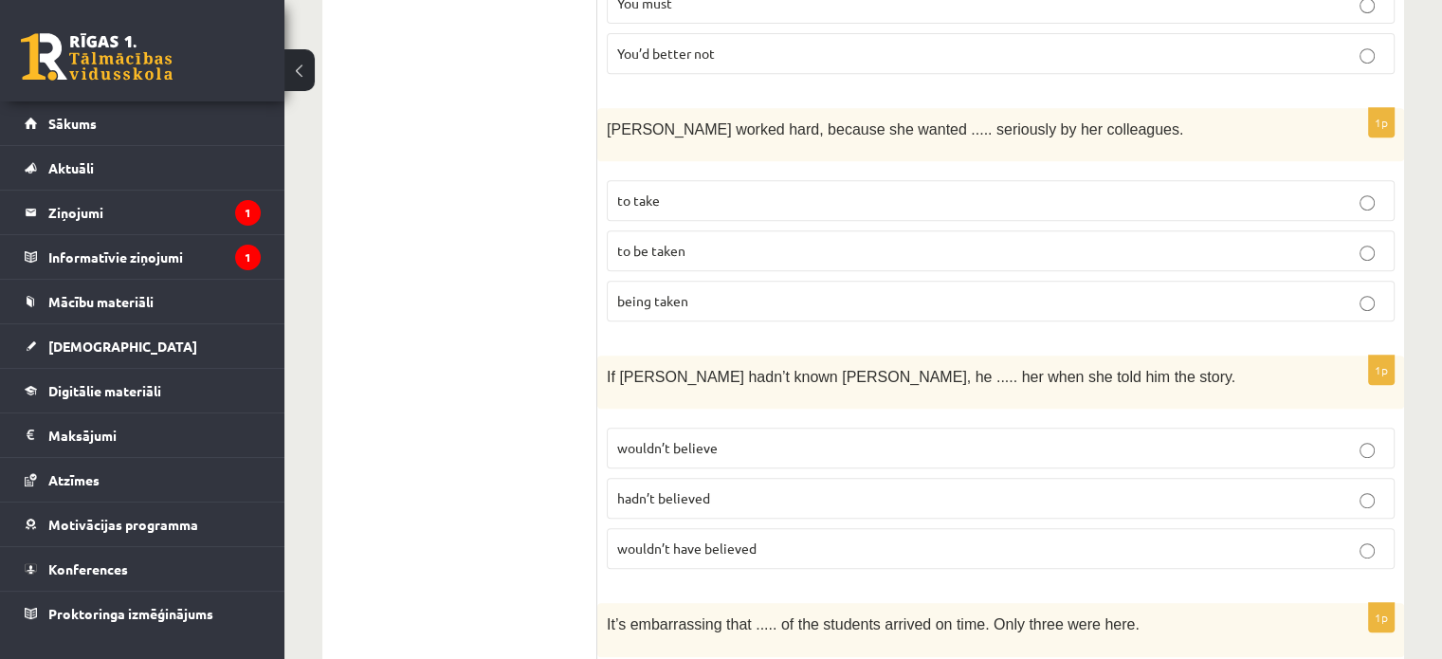
click at [764, 538] on p "wouldn’t have believed" at bounding box center [1000, 548] width 767 height 20
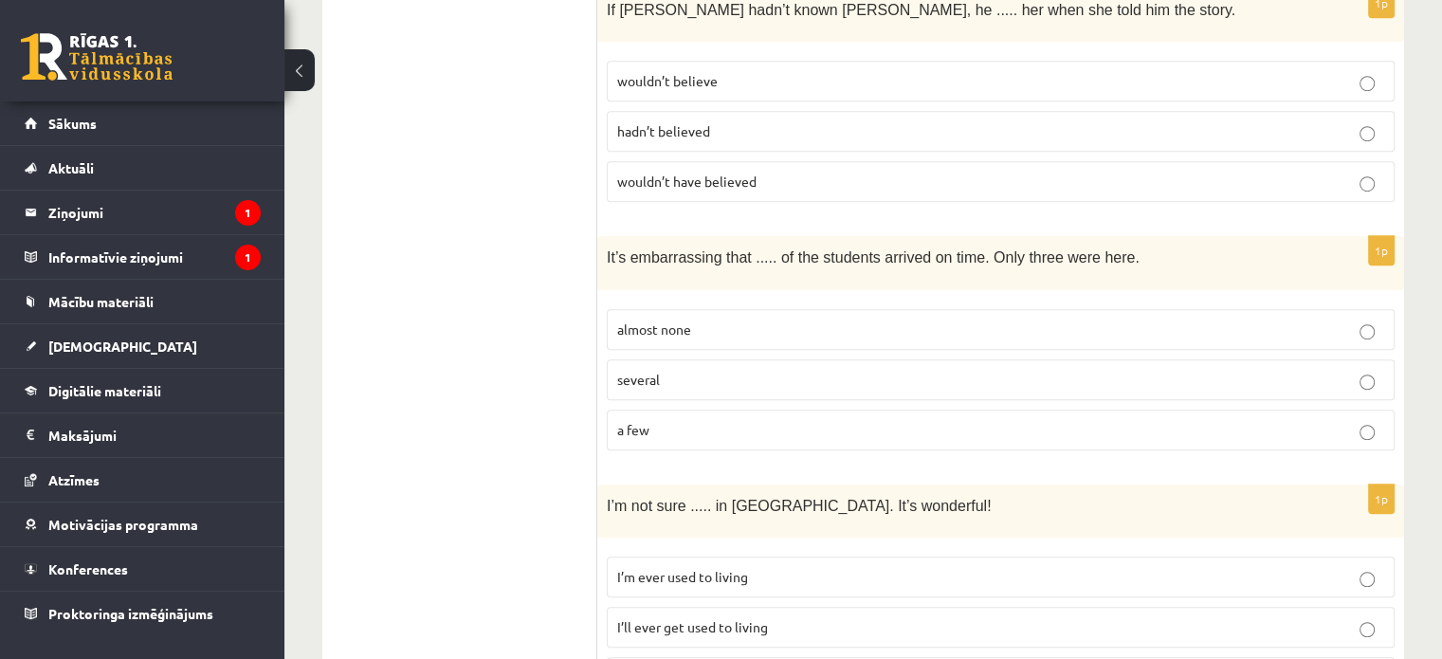
scroll to position [1232, 0]
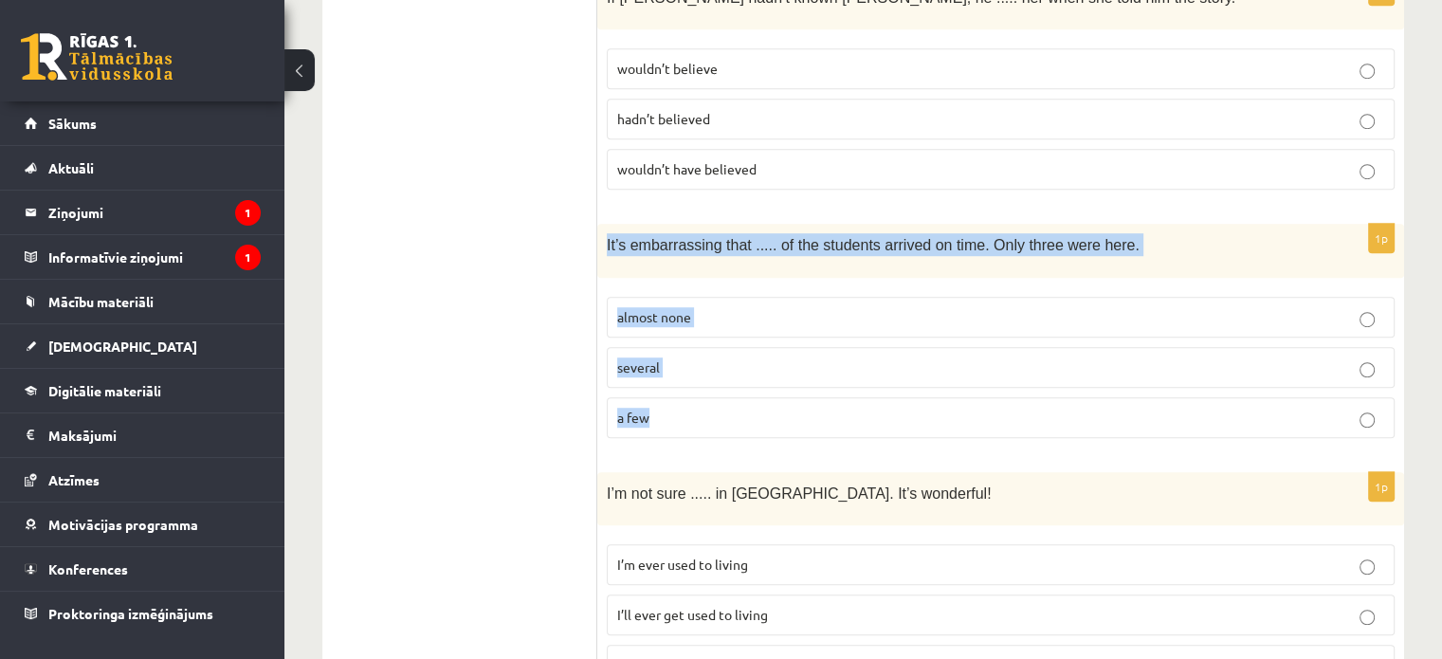
drag, startPoint x: 599, startPoint y: 189, endPoint x: 759, endPoint y: 358, distance: 233.3
click at [759, 358] on div "1p It’s embarrassing that ..... of the students arrived on time. Only three wer…" at bounding box center [1000, 338] width 807 height 228
copy div "It’s embarrassing that ..... of the students arrived on time. Only three were h…"
click at [743, 287] on fieldset "almost none several a few" at bounding box center [1001, 365] width 788 height 156
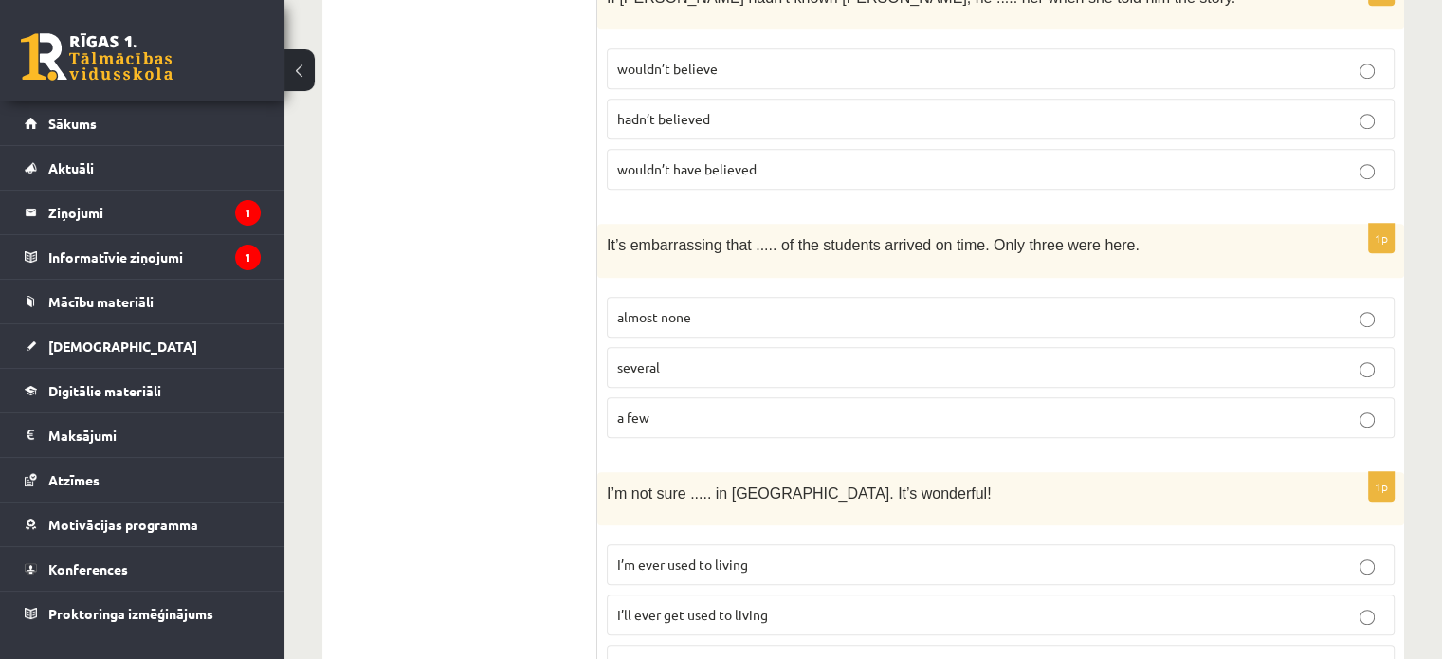
click at [752, 307] on p "almost none" at bounding box center [1000, 317] width 767 height 20
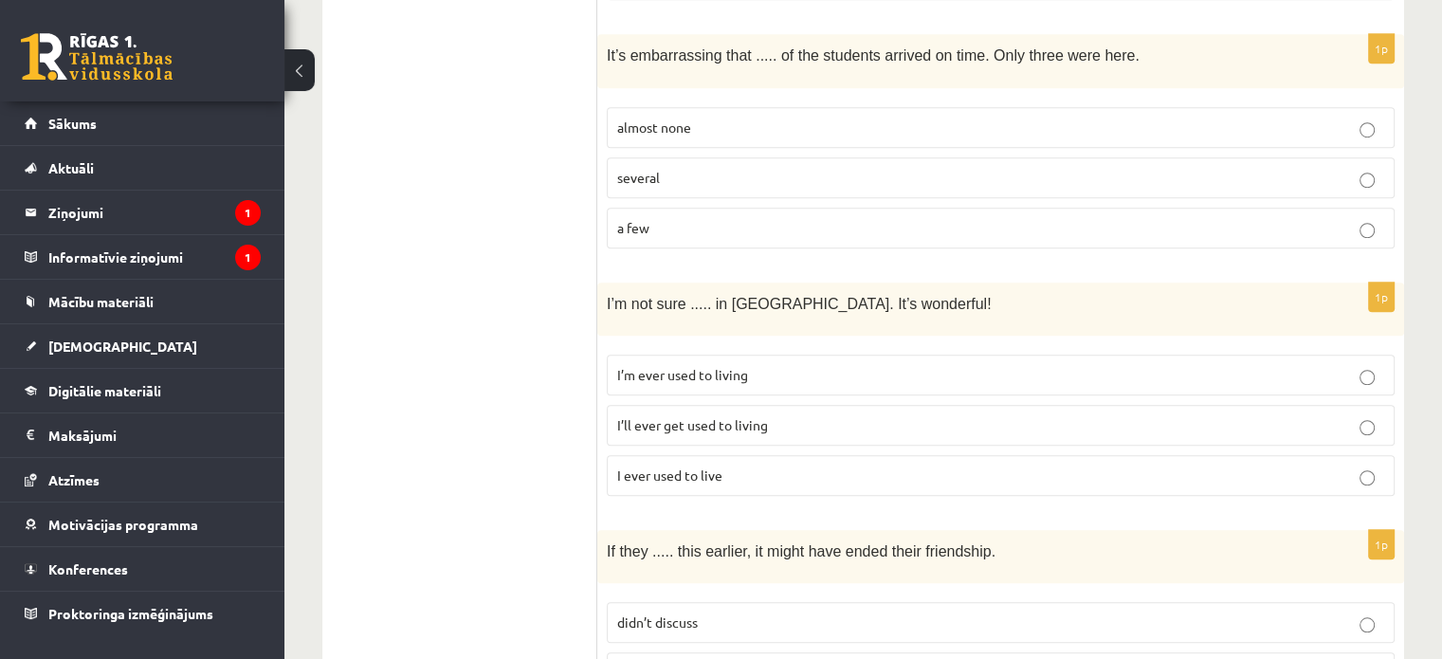
scroll to position [1516, 0]
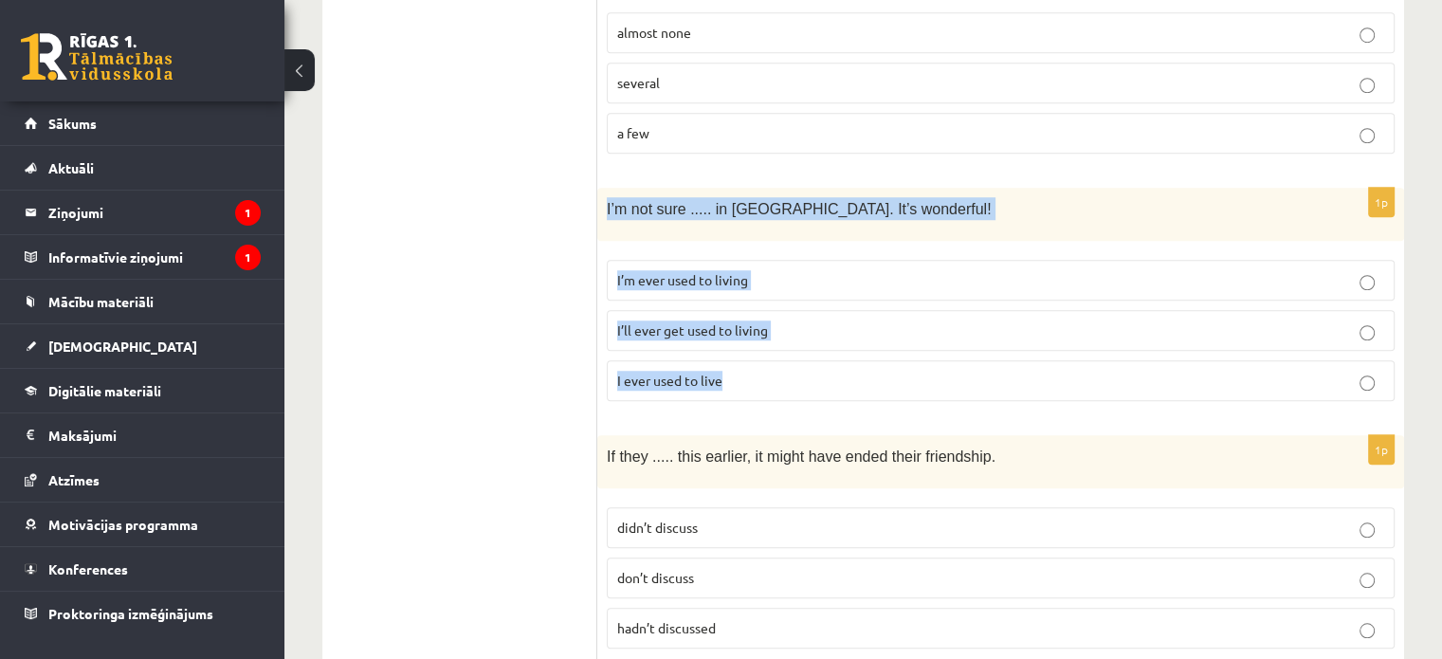
drag, startPoint x: 607, startPoint y: 151, endPoint x: 832, endPoint y: 325, distance: 285.1
click at [832, 325] on div "1p I’m not sure ..... in Paris. It’s wonderful! I’m ever used to living I’ll ev…" at bounding box center [1000, 302] width 807 height 228
copy div "I’m not sure ..... in Paris. It’s wonderful! I’m ever used to living I’ll ever …"
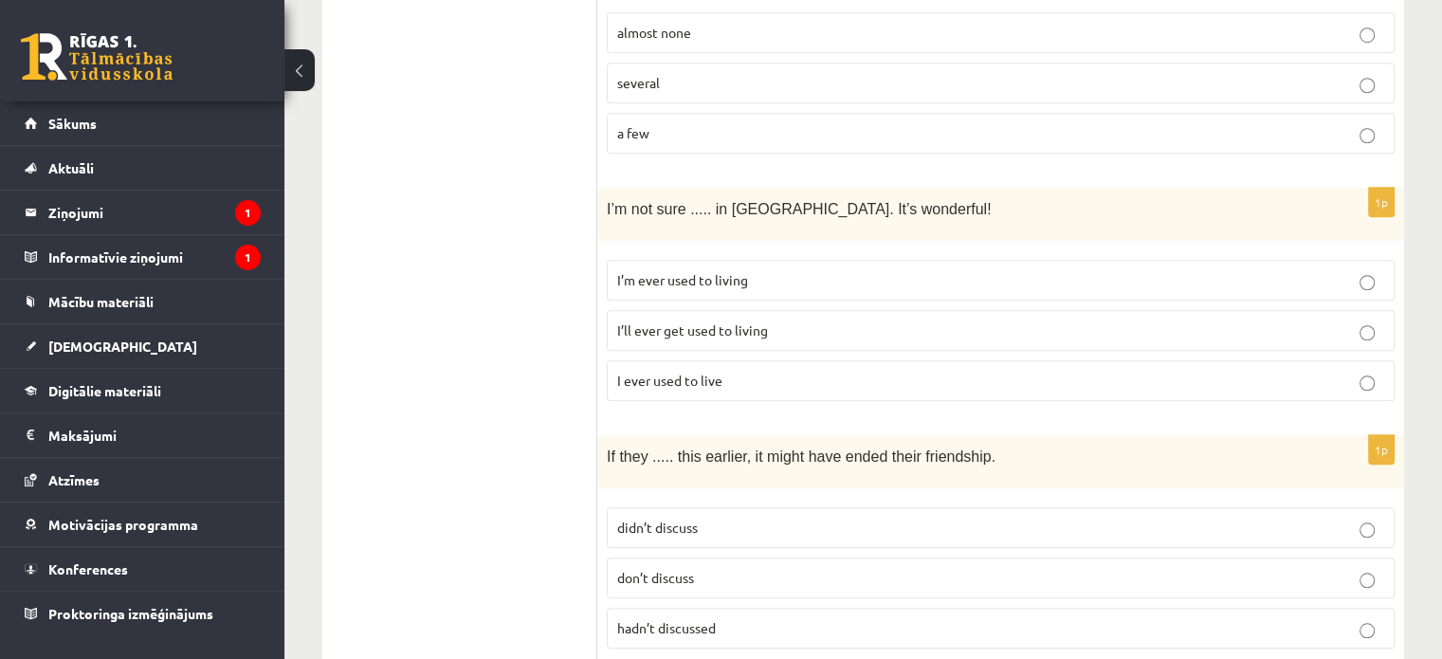
click at [738, 371] on p "I ever used to live" at bounding box center [1000, 381] width 767 height 20
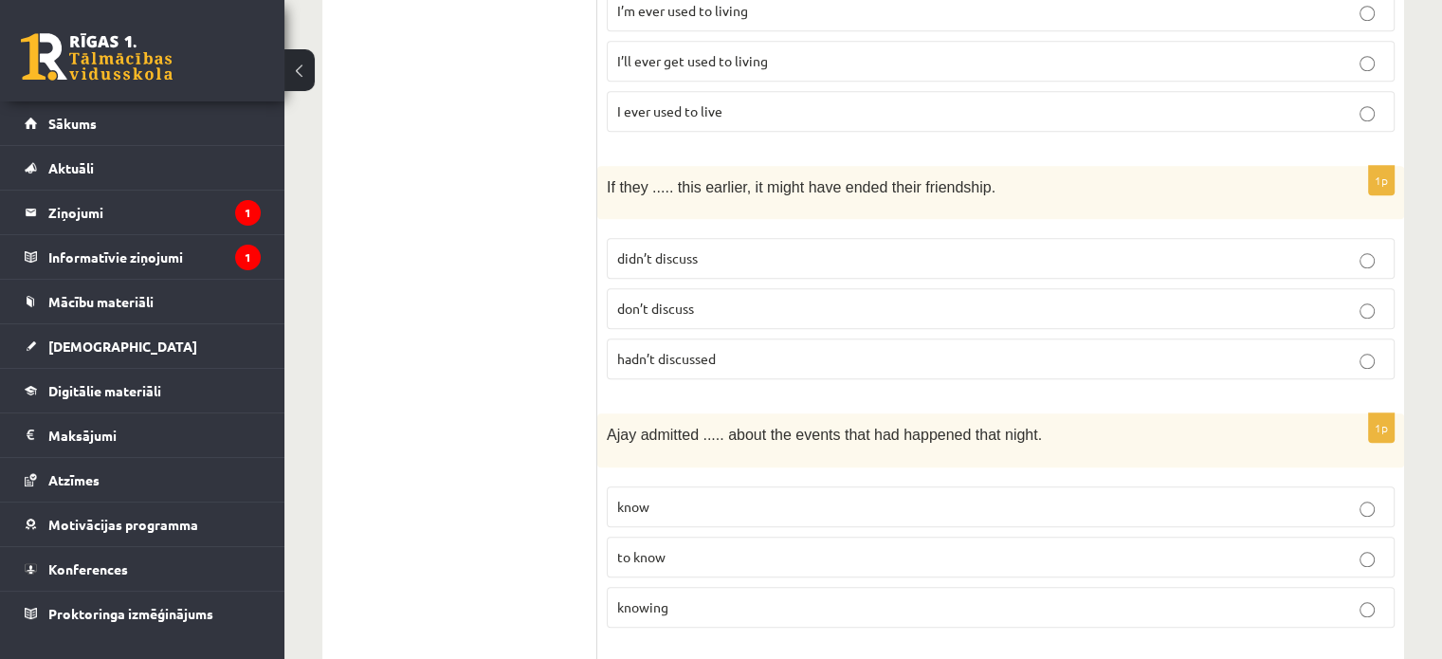
scroll to position [1801, 0]
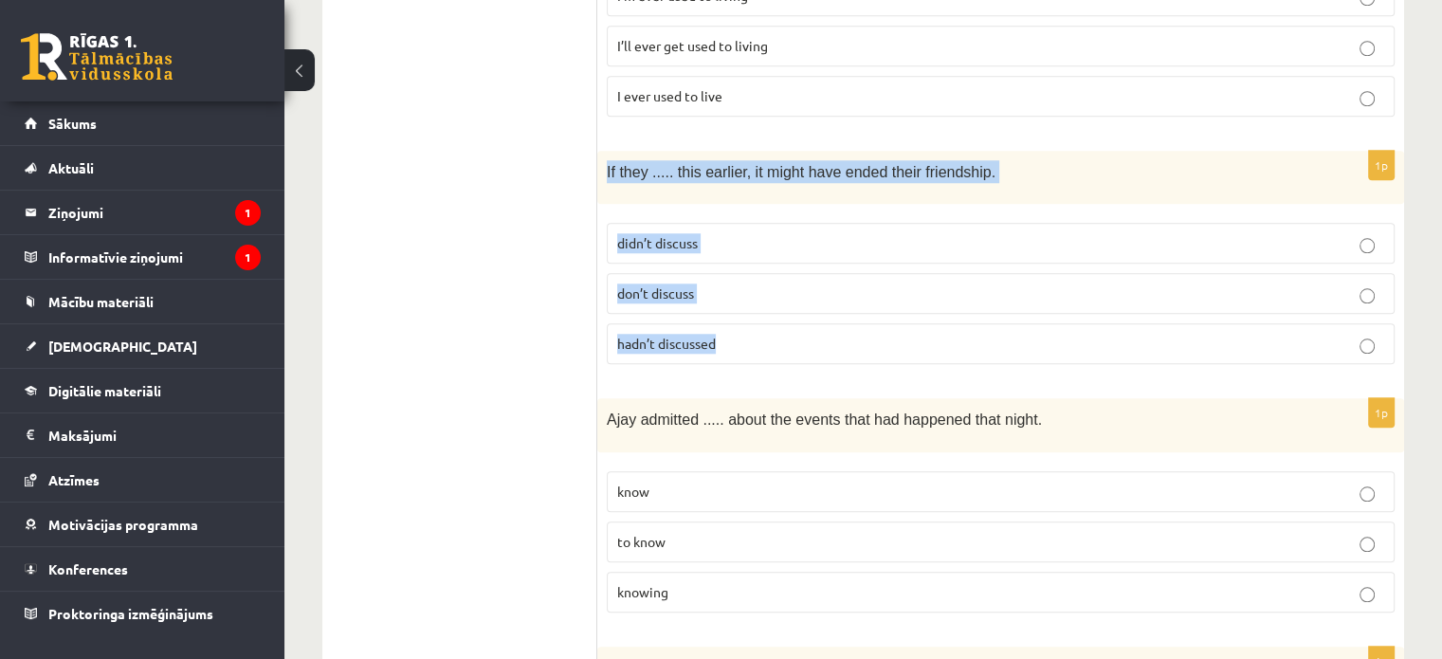
drag, startPoint x: 607, startPoint y: 105, endPoint x: 798, endPoint y: 306, distance: 277.5
click at [798, 306] on div "1p If they ..... this earlier, it might have ended their friendship. didn’t dis…" at bounding box center [1000, 265] width 807 height 228
copy div "If they ..... this earlier, it might have ended their friendship. didn’t discus…"
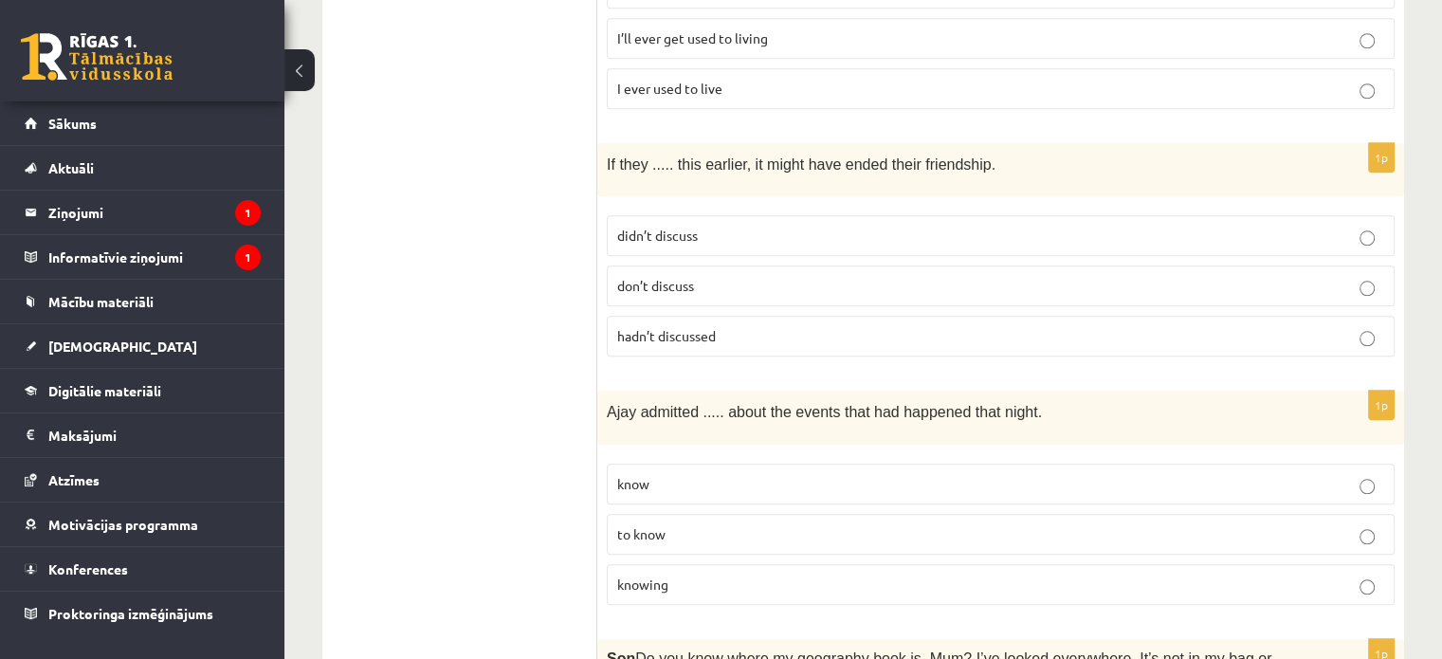
scroll to position [1706, 0]
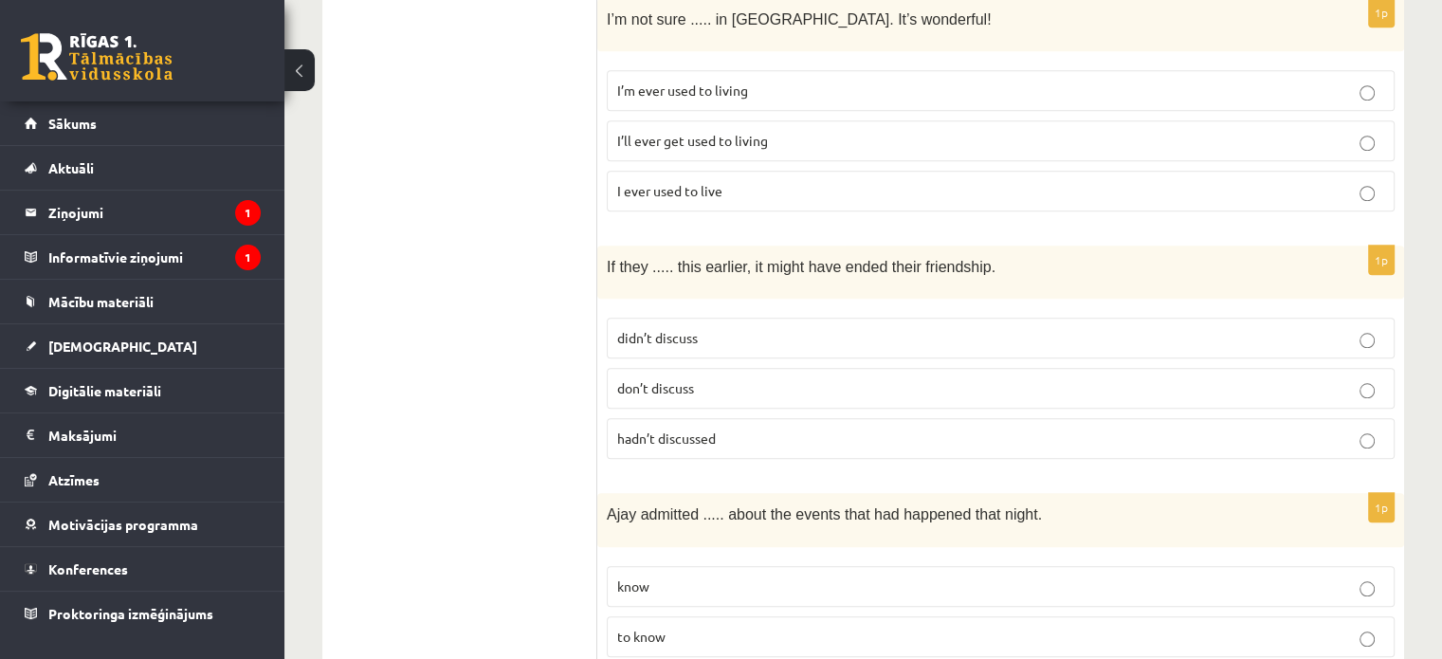
click at [697, 429] on span "hadn’t discussed" at bounding box center [666, 437] width 99 height 17
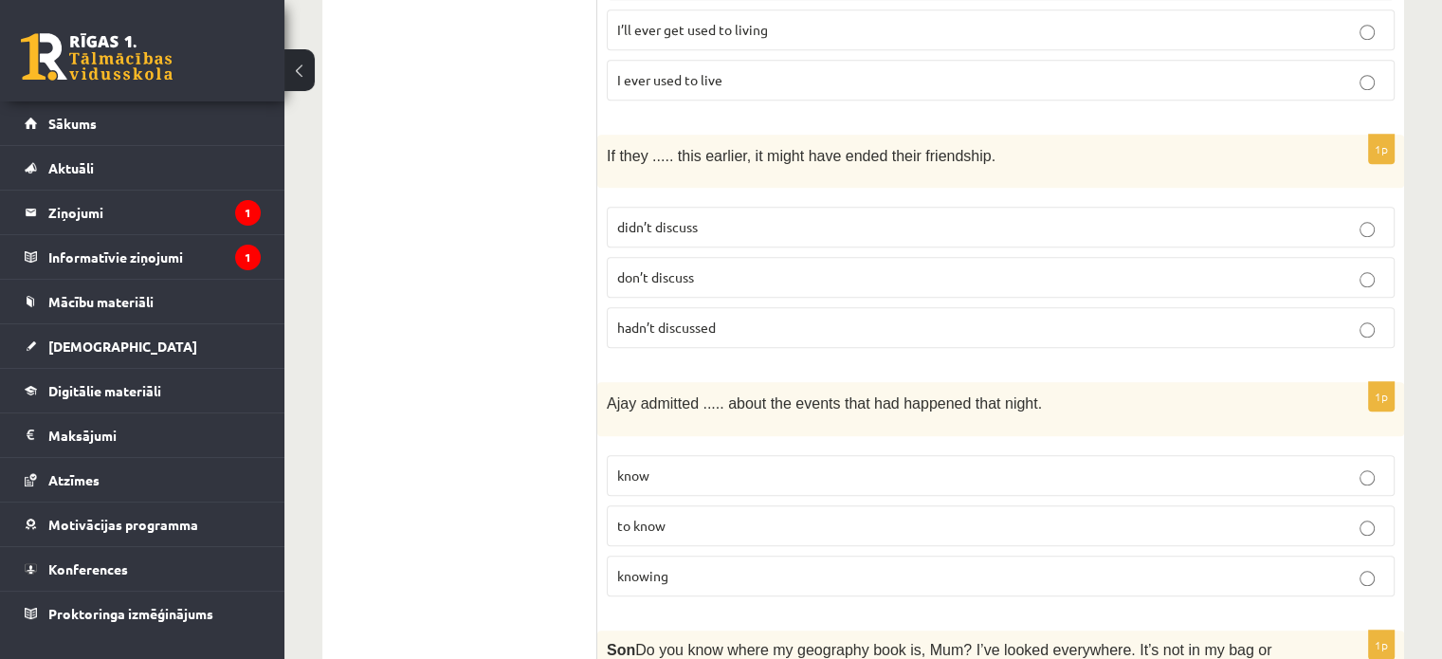
scroll to position [1895, 0]
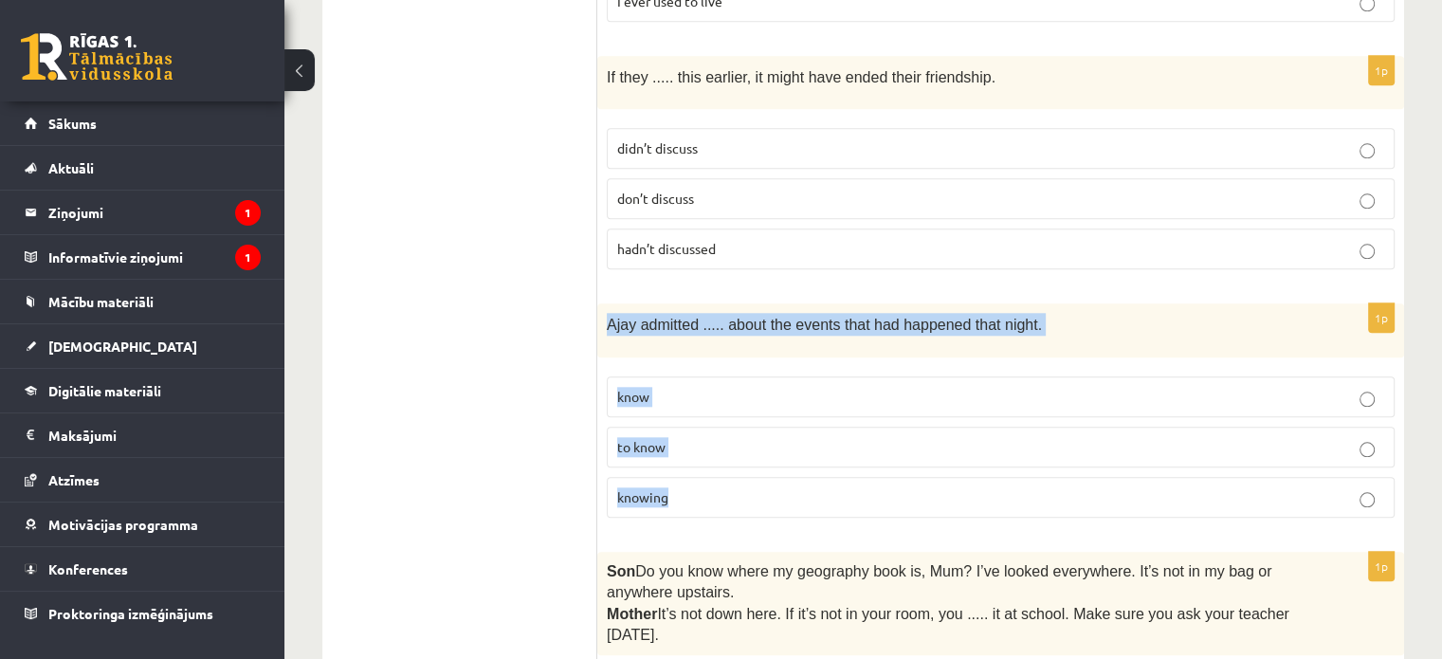
drag, startPoint x: 601, startPoint y: 259, endPoint x: 988, endPoint y: 441, distance: 427.4
click at [988, 441] on div "1p Ajay admitted ..... about the events that had happened that night. know to k…" at bounding box center [1000, 417] width 807 height 228
copy div "Ajay admitted ..... about the events that had happened that night. know to know…"
click at [607, 426] on label "to know" at bounding box center [1001, 446] width 788 height 41
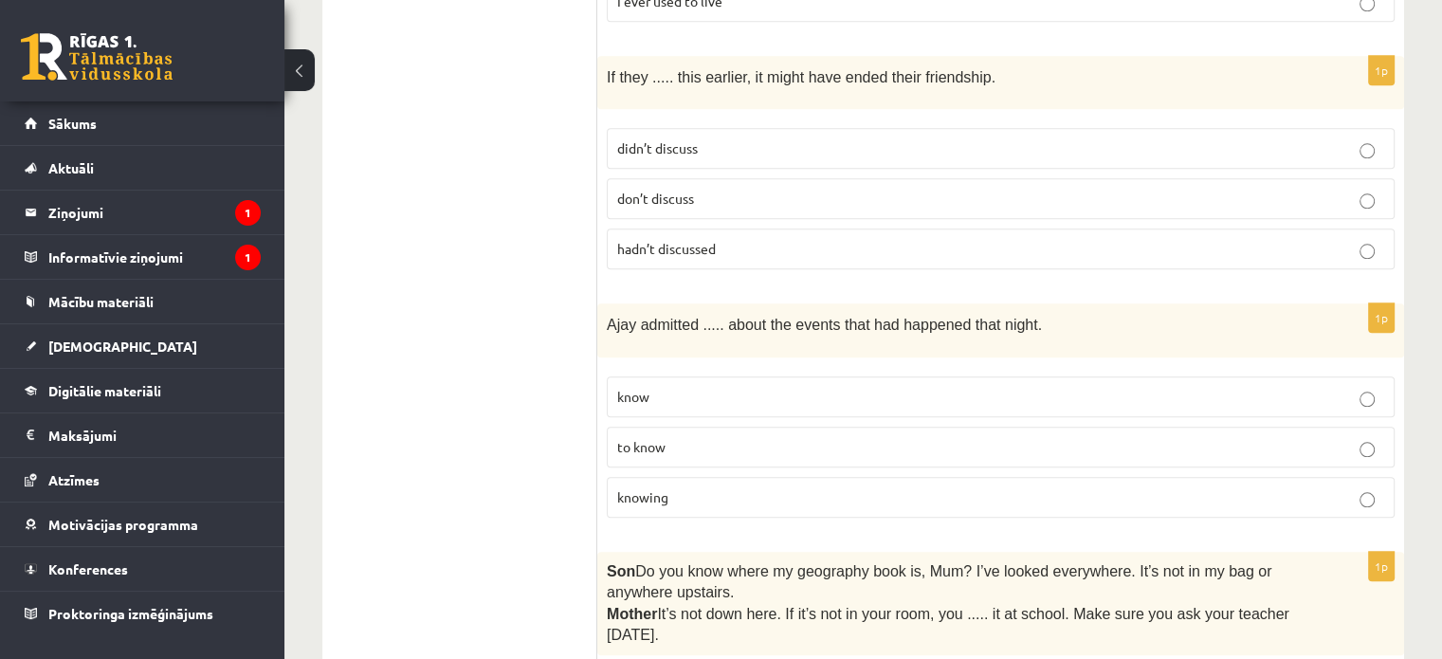
click at [648, 487] on p "knowing" at bounding box center [1000, 497] width 767 height 20
click at [715, 437] on p "to know" at bounding box center [1000, 447] width 767 height 20
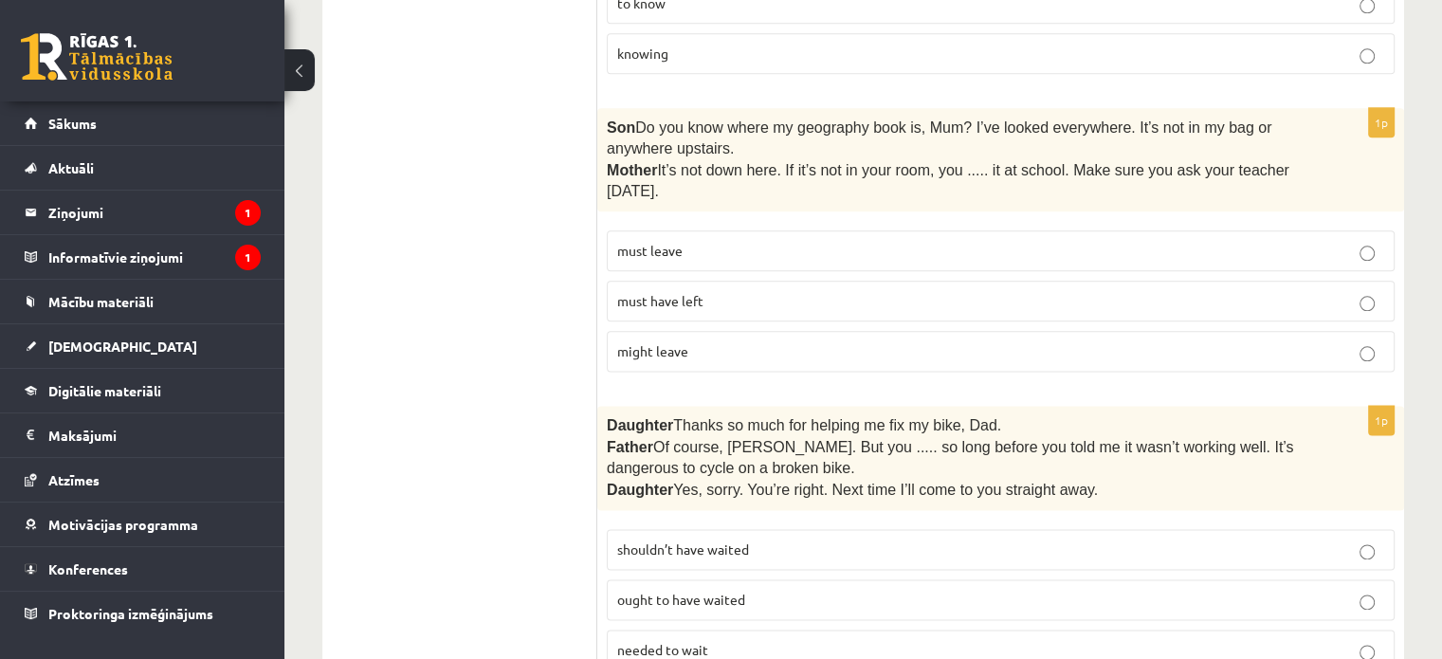
scroll to position [2247, 0]
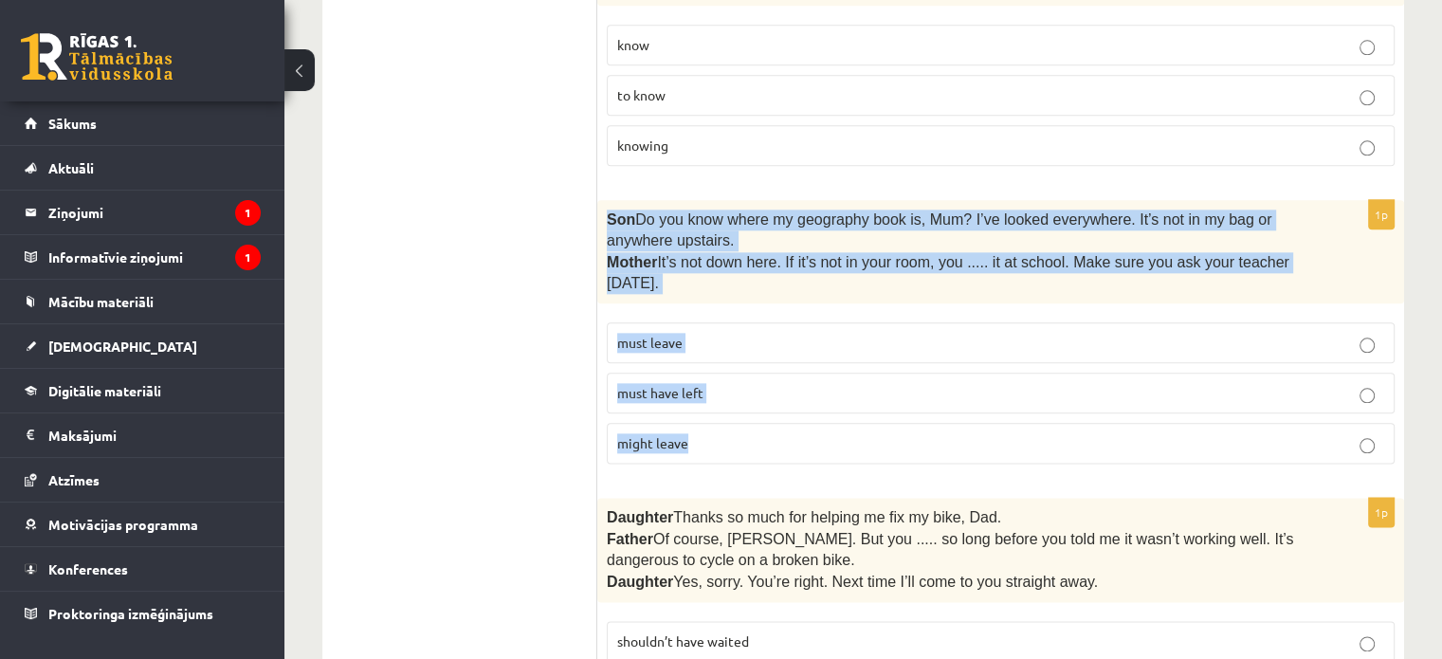
drag, startPoint x: 603, startPoint y: 143, endPoint x: 794, endPoint y: 376, distance: 301.7
click at [794, 376] on div "1p Son  Do you know where my geography book is, Mum? I’ve looked everywhere. It…" at bounding box center [1000, 340] width 807 height 280
copy div "Son  Do you know where my geography book is, Mum? I’ve looked everywhere. It’s …"
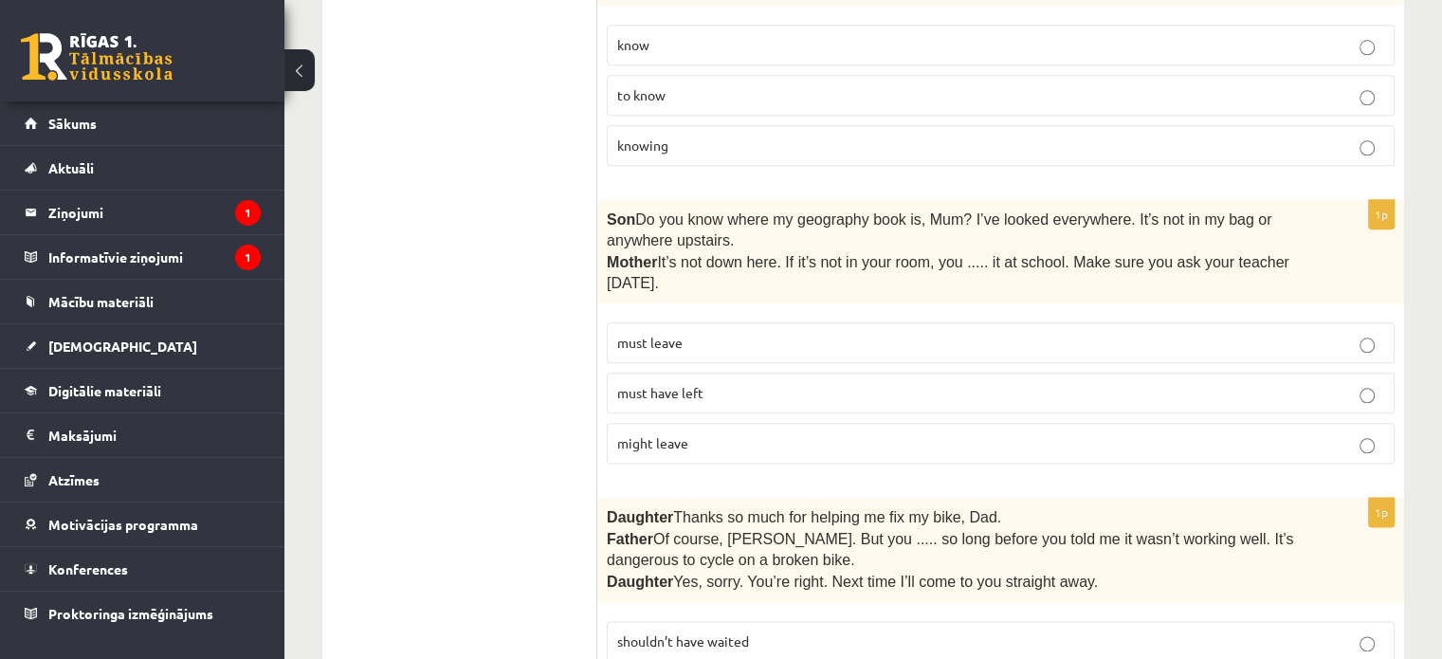
click at [716, 333] on p "must leave" at bounding box center [1000, 343] width 767 height 20
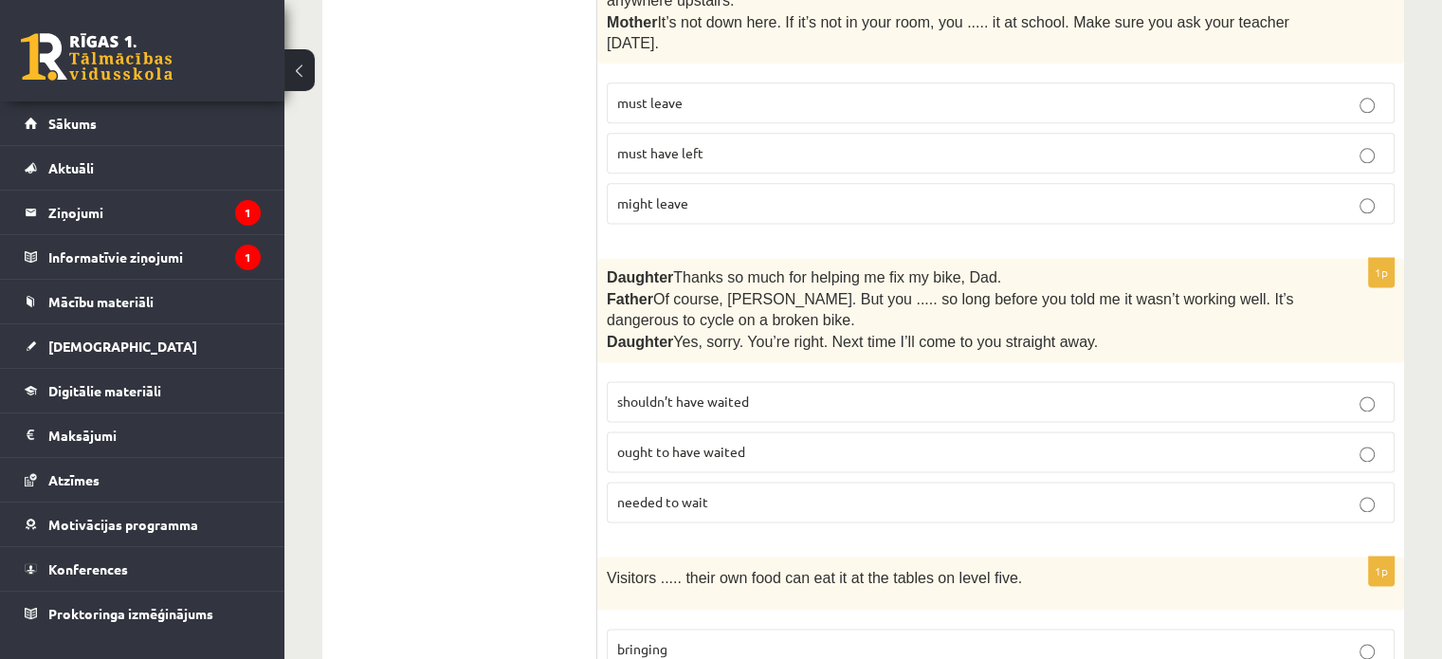
scroll to position [2531, 0]
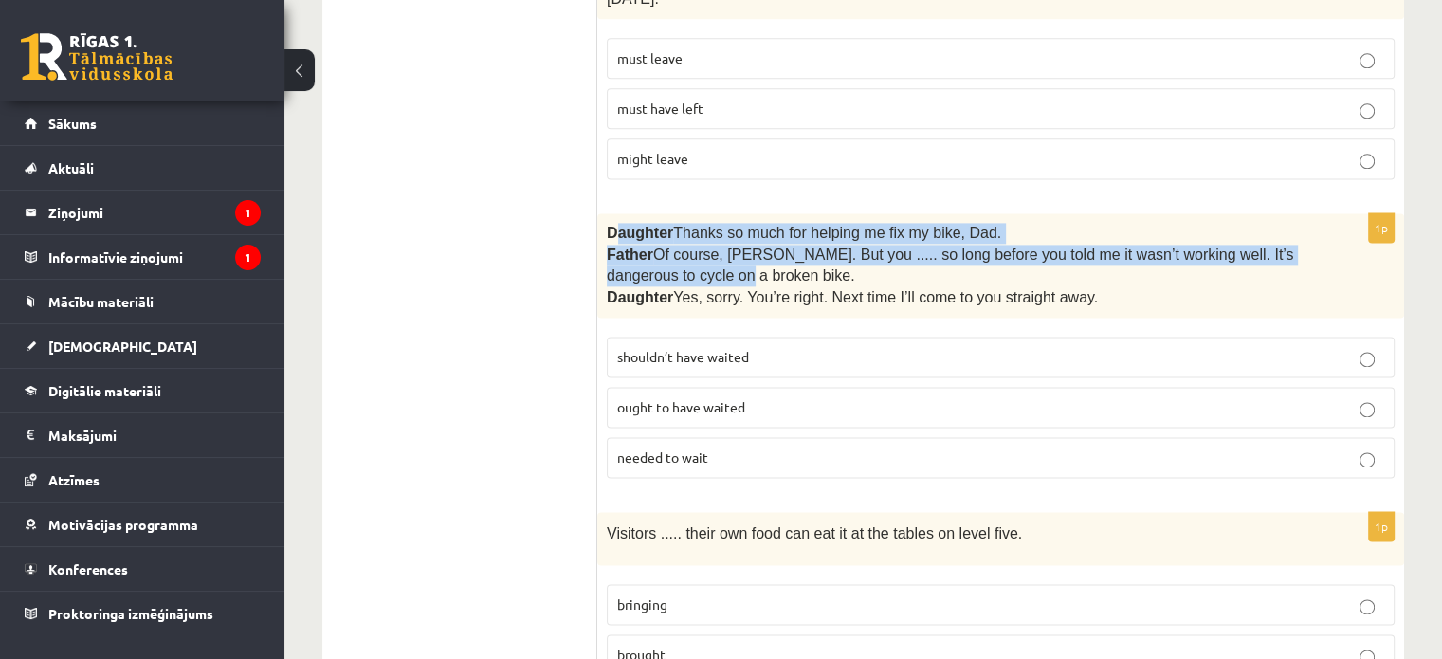
drag, startPoint x: 611, startPoint y: 170, endPoint x: 675, endPoint y: 204, distance: 72.1
click at [675, 213] on div "Daughter  Thanks so much for helping me fix my bike, Dad. Father  Of course, Be…" at bounding box center [1000, 265] width 807 height 104
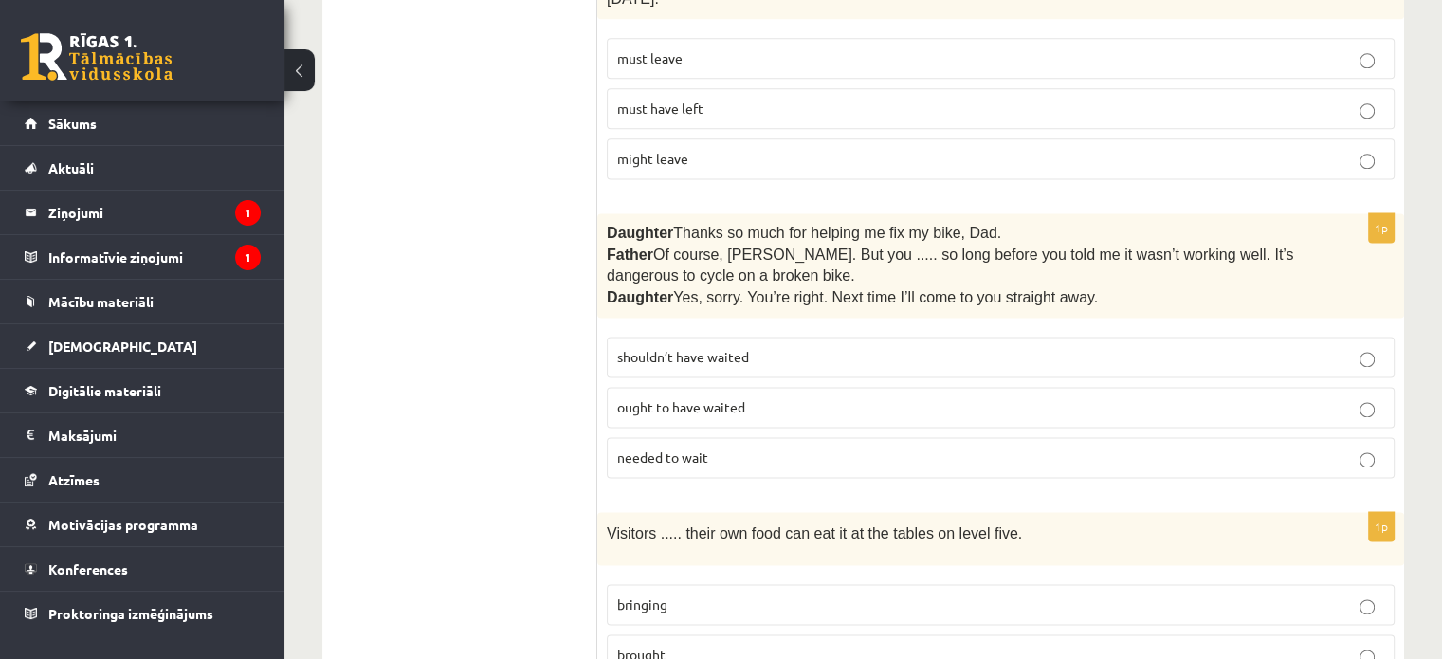
click at [600, 213] on div "Daughter  Thanks so much for helping me fix my bike, Dad. Father  Of course, Be…" at bounding box center [1000, 265] width 807 height 104
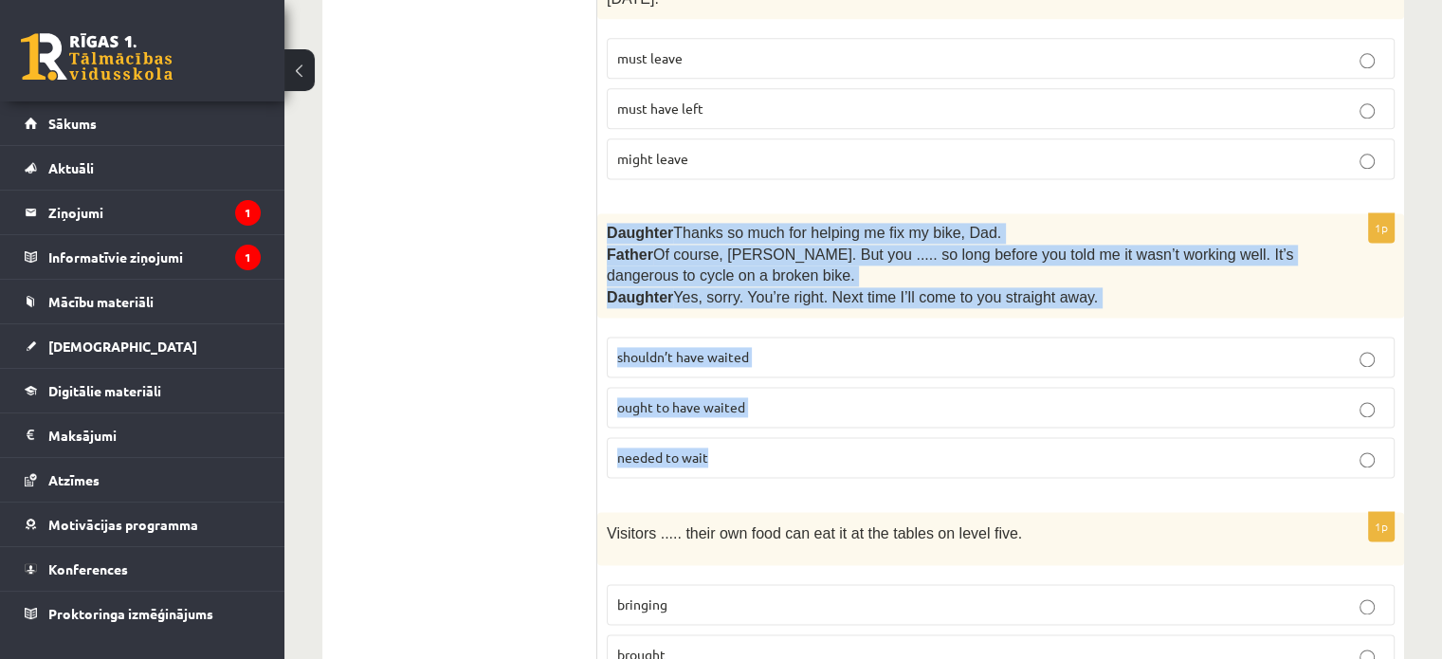
drag, startPoint x: 606, startPoint y: 166, endPoint x: 789, endPoint y: 392, distance: 291.7
click at [789, 392] on div "1p Daughter  Thanks so much for helping me fix my bike, Dad. Father  Of course,…" at bounding box center [1000, 353] width 807 height 280
copy div "Daughter  Thanks so much for helping me fix my bike, Dad. Father  Of course, Be…"
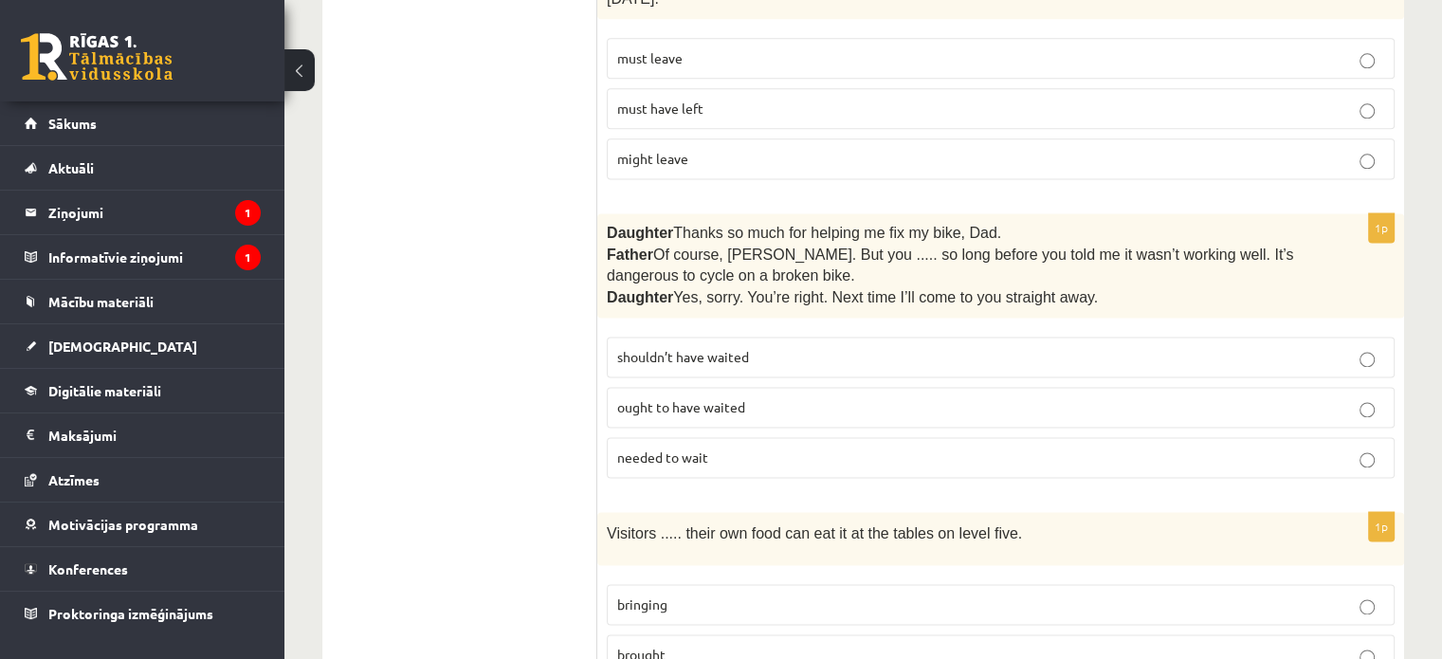
click at [565, 435] on ul "A Grammar B Reading C Reading D Listening Answer the question" at bounding box center [469, 401] width 256 height 5185
click at [689, 347] on p "shouldn’t have waited" at bounding box center [1000, 357] width 767 height 20
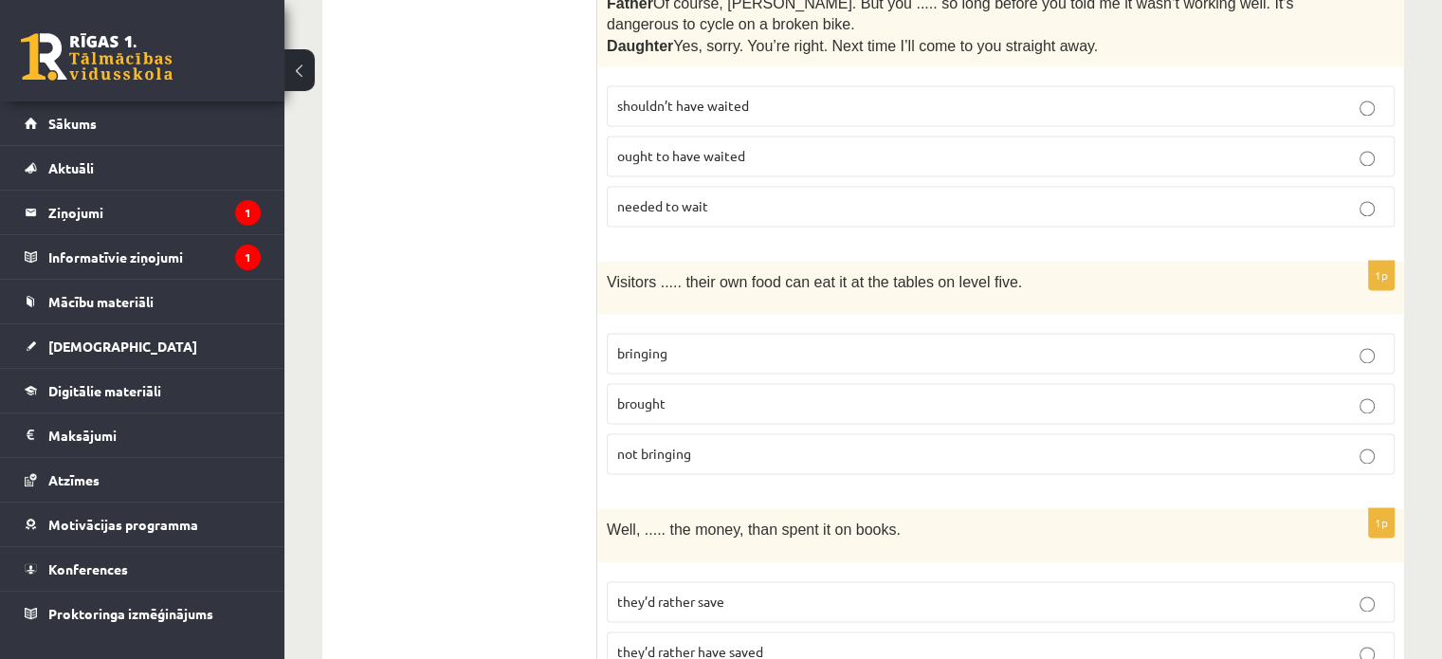
scroll to position [2816, 0]
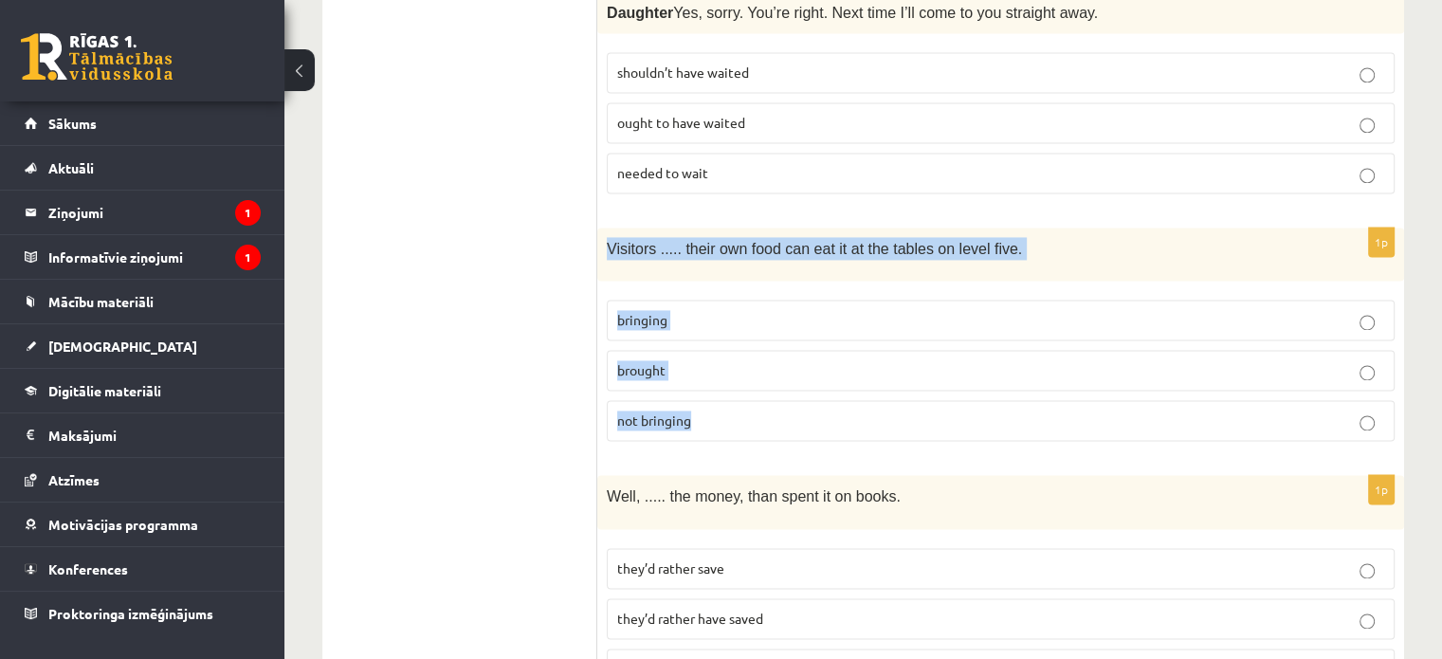
drag, startPoint x: 608, startPoint y: 184, endPoint x: 691, endPoint y: 348, distance: 183.5
click at [691, 348] on div "1p Visitors ..... their own food can eat it at the tables on level five. bringi…" at bounding box center [1000, 341] width 807 height 228
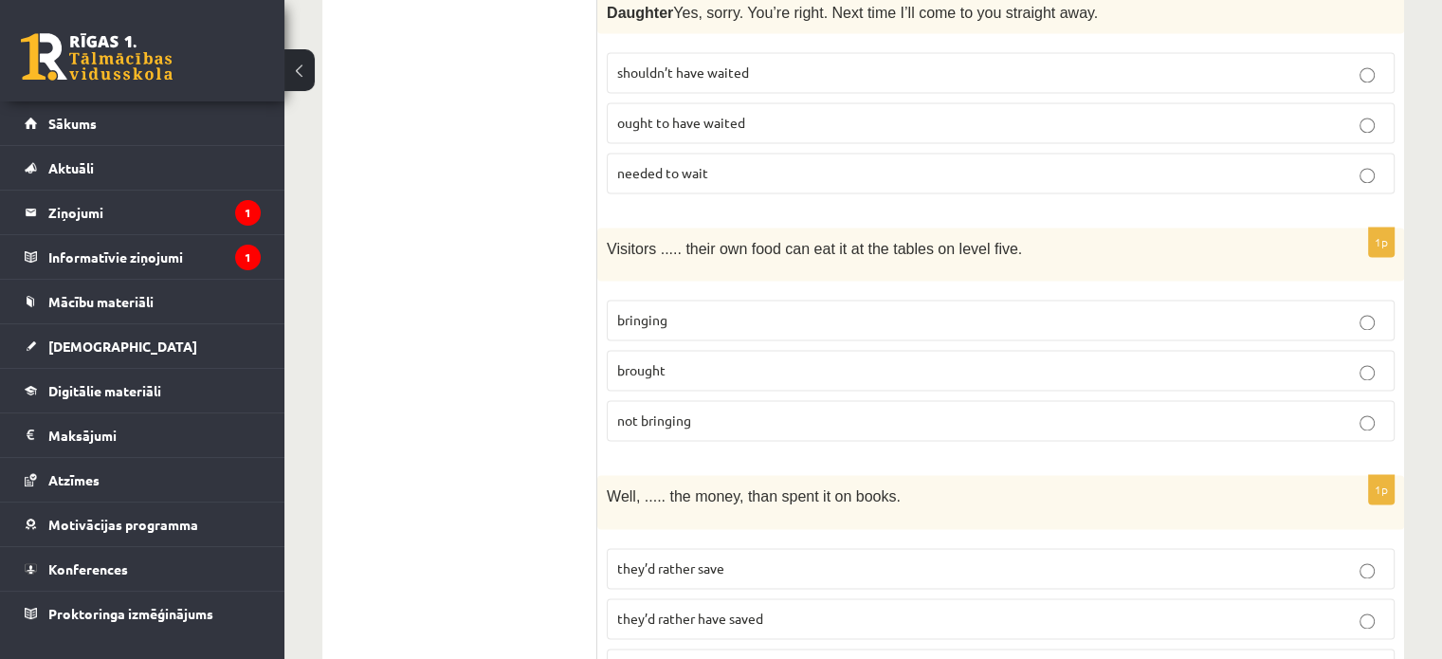
click at [493, 218] on ul "A Grammar B Reading C Reading D Listening Answer the question" at bounding box center [469, 116] width 256 height 5185
click at [667, 310] on p "bringing" at bounding box center [1000, 320] width 767 height 20
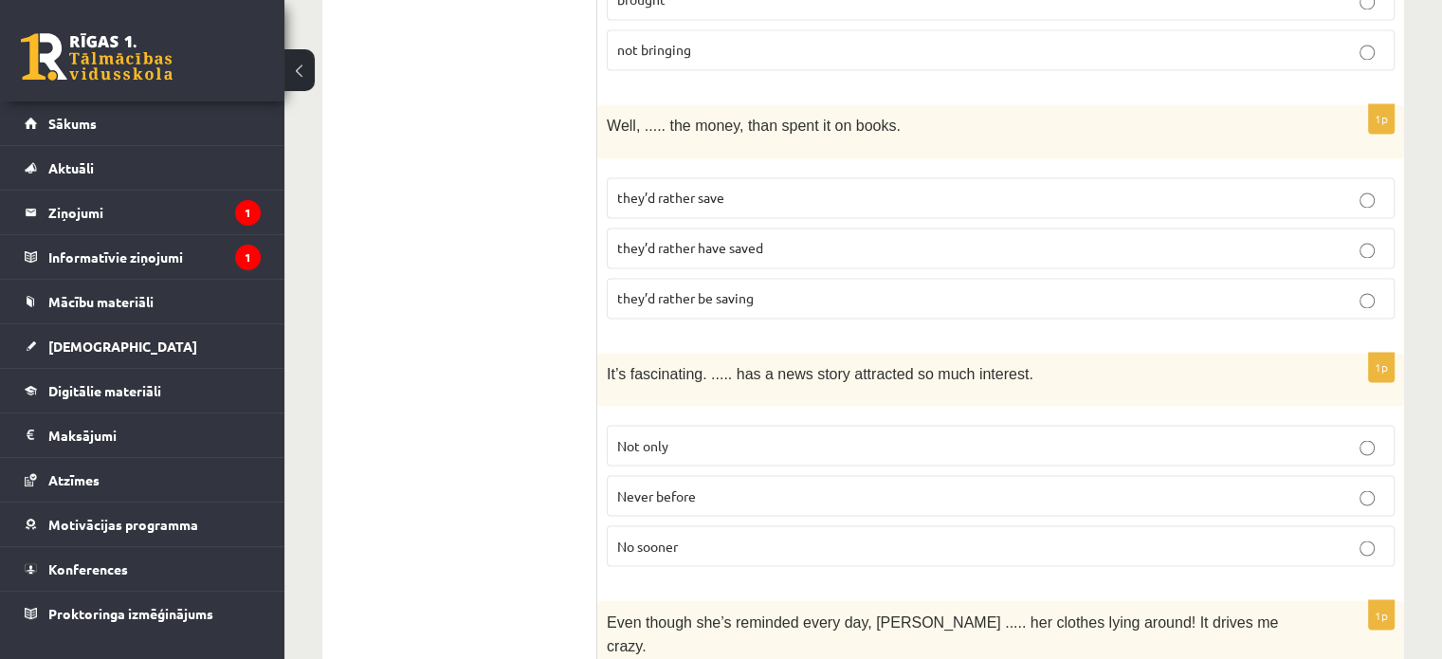
scroll to position [3195, 0]
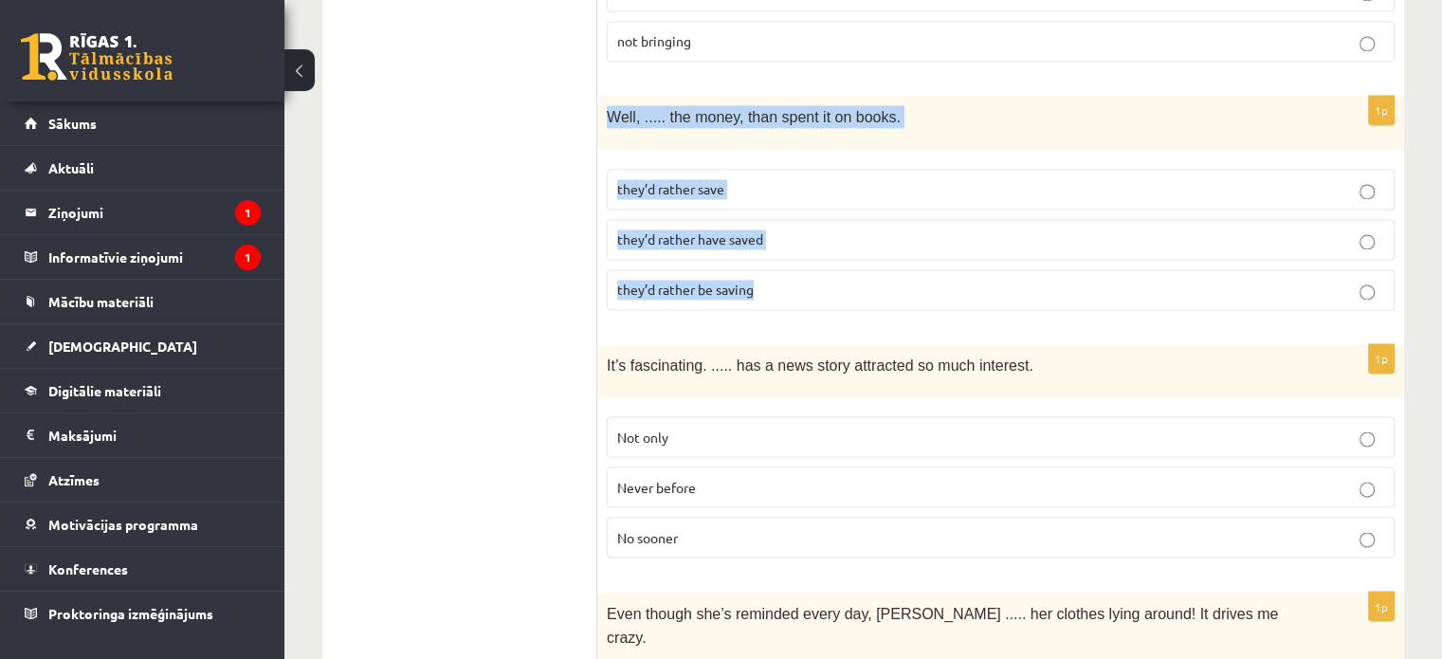
drag, startPoint x: 607, startPoint y: 47, endPoint x: 876, endPoint y: 227, distance: 323.8
click at [876, 227] on div "1p Well, ..... the money, than spent it on books. they’d rather save they’d rat…" at bounding box center [1000, 210] width 807 height 228
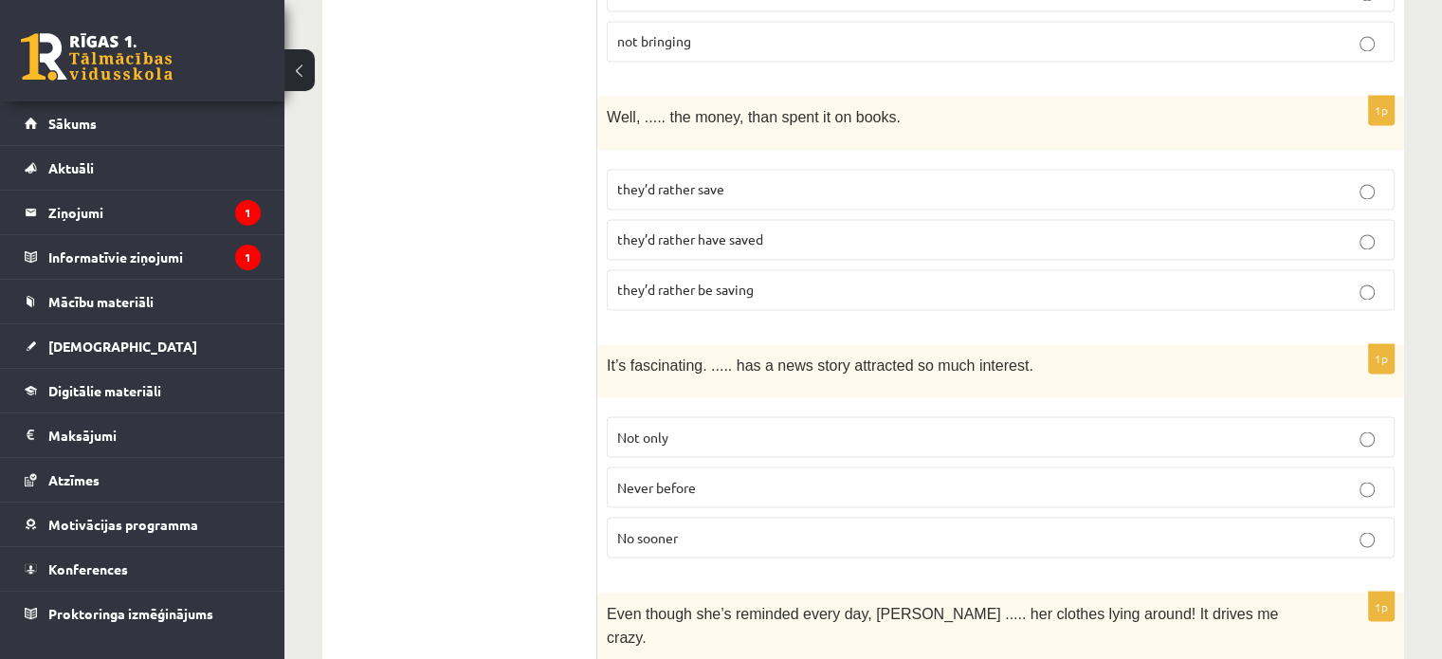
click at [706, 180] on span "they’d rather save" at bounding box center [670, 188] width 107 height 17
click at [793, 229] on p "they’d rather have saved" at bounding box center [1000, 239] width 767 height 20
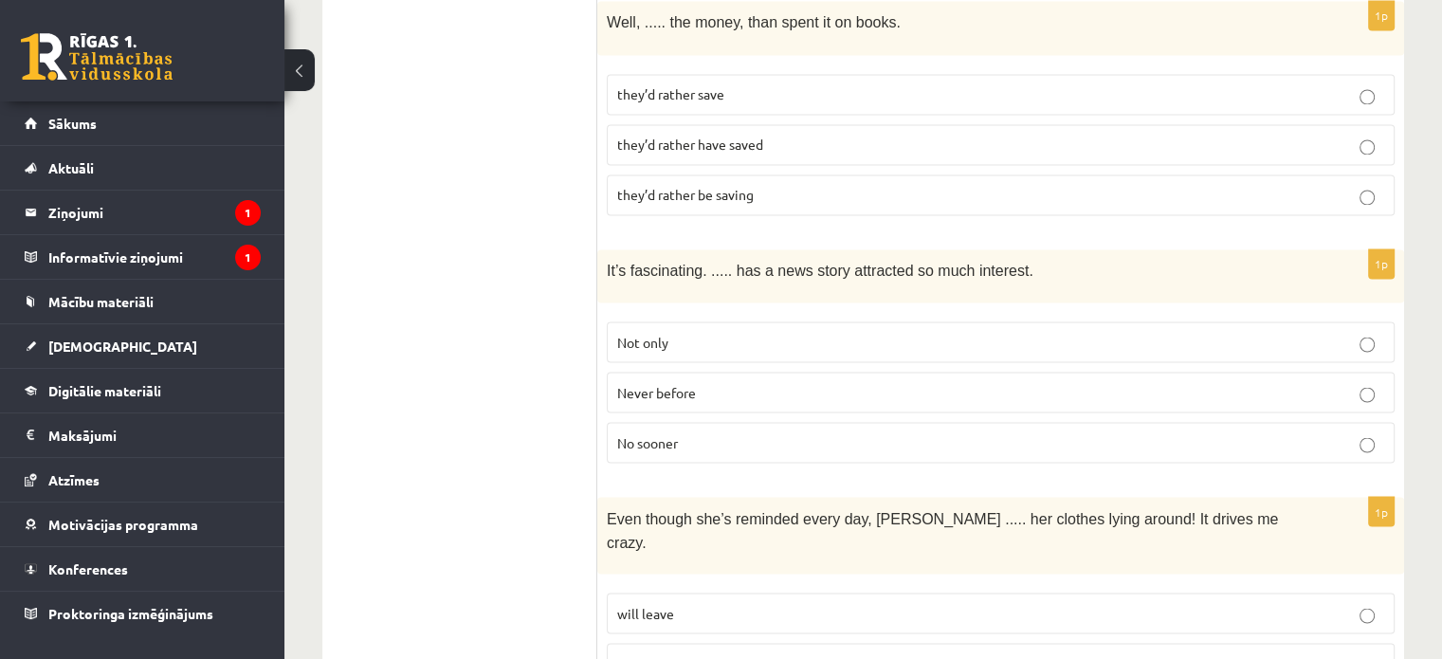
scroll to position [3384, 0]
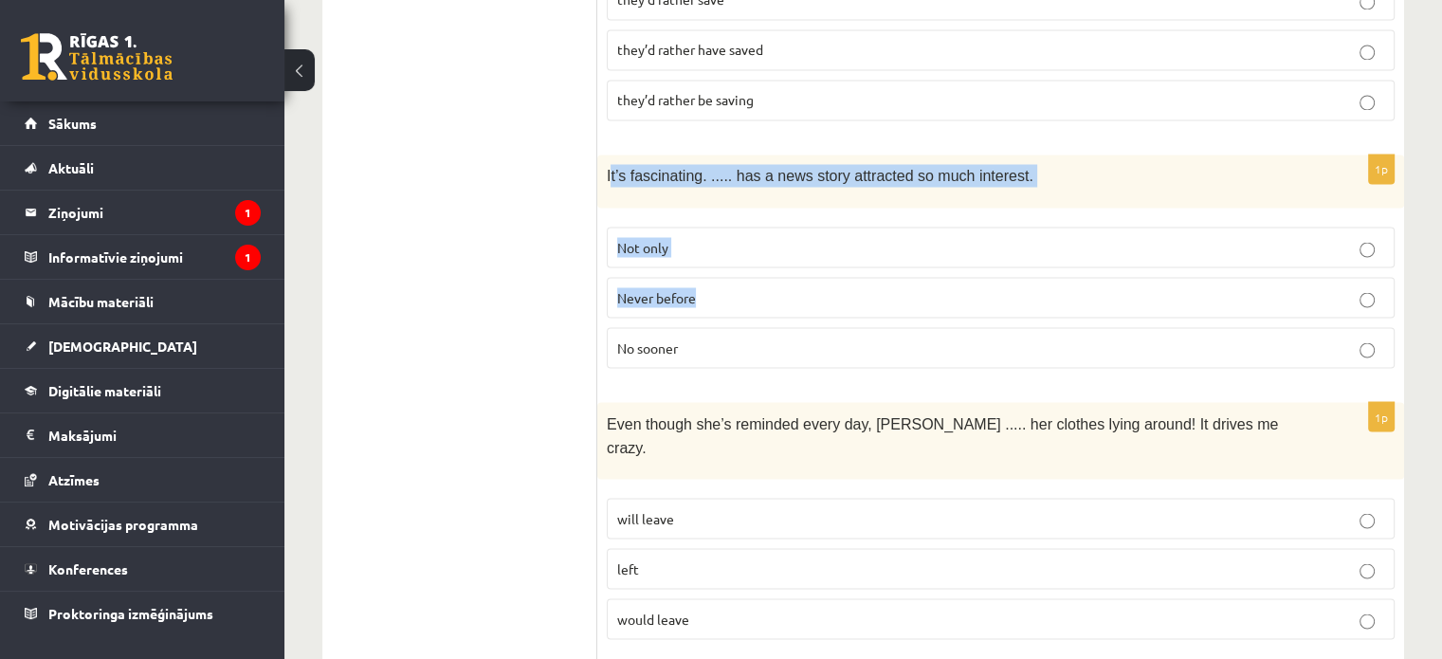
drag, startPoint x: 608, startPoint y: 97, endPoint x: 833, endPoint y: 243, distance: 267.9
click at [833, 243] on div "1p It’s fascinating. ..... has a news story attracted so much interest. Not onl…" at bounding box center [1000, 268] width 807 height 228
click at [687, 154] on div "It’s fascinating. ..... has a news story attracted so much interest." at bounding box center [1000, 180] width 807 height 53
drag, startPoint x: 600, startPoint y: 97, endPoint x: 713, endPoint y: 273, distance: 209.3
click at [713, 273] on div "1p It’s fascinating. ..... has a news story attracted so much interest. Not onl…" at bounding box center [1000, 268] width 807 height 228
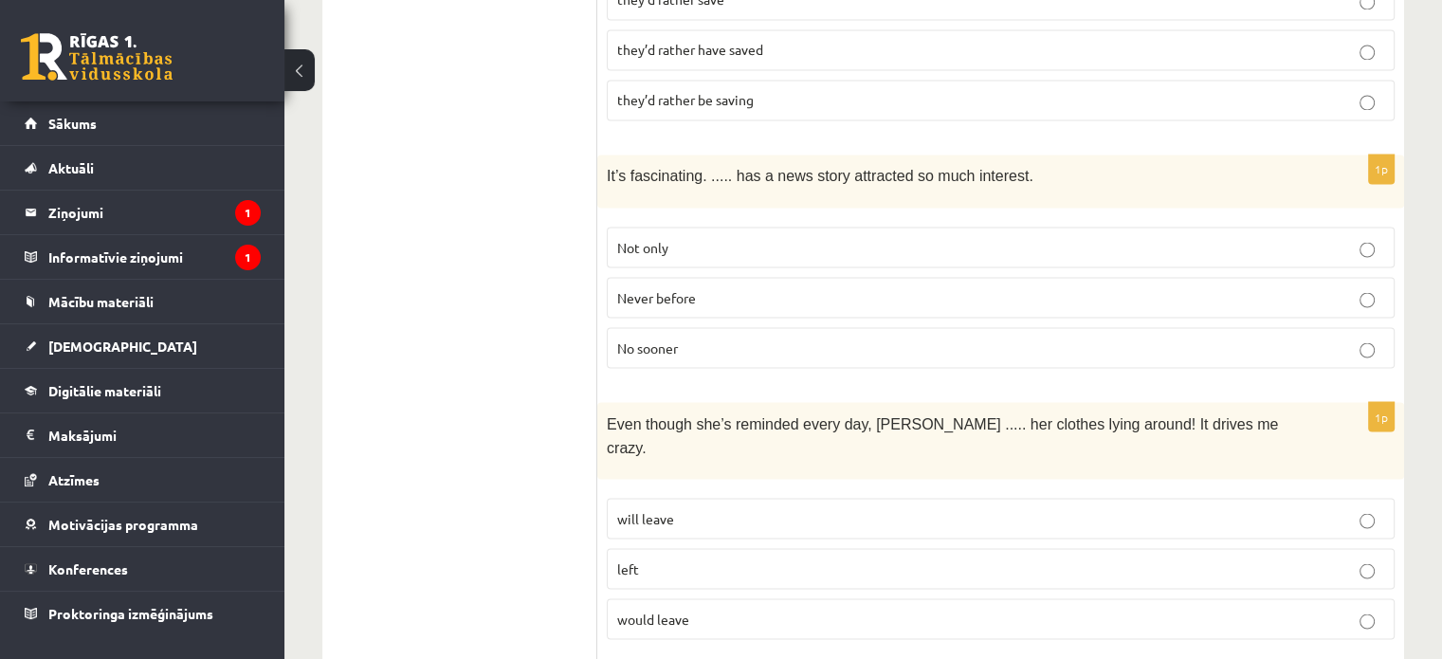
click at [663, 288] on span "Never before" at bounding box center [656, 296] width 79 height 17
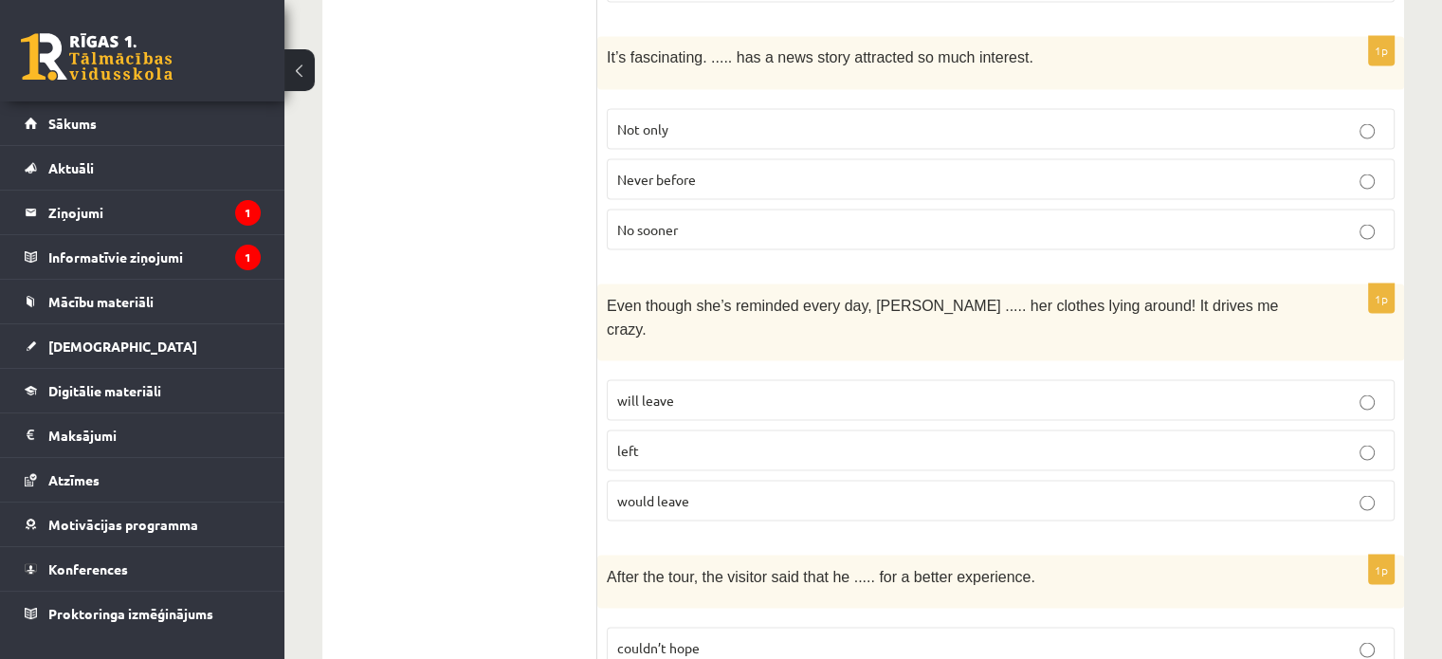
scroll to position [3574, 0]
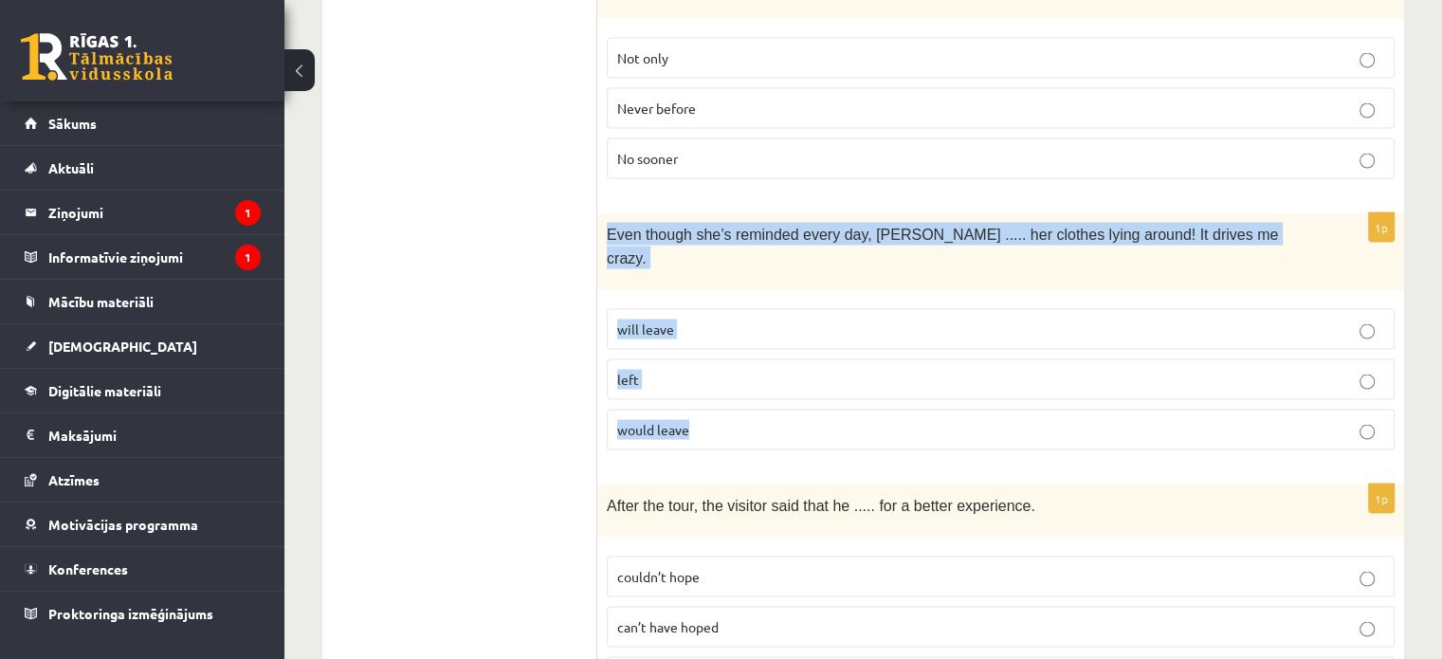
drag, startPoint x: 608, startPoint y: 155, endPoint x: 754, endPoint y: 362, distance: 253.5
click at [754, 361] on div "1p Even though she’s reminded every day, Cathy ..... her clothes lying around! …" at bounding box center [1000, 338] width 807 height 252
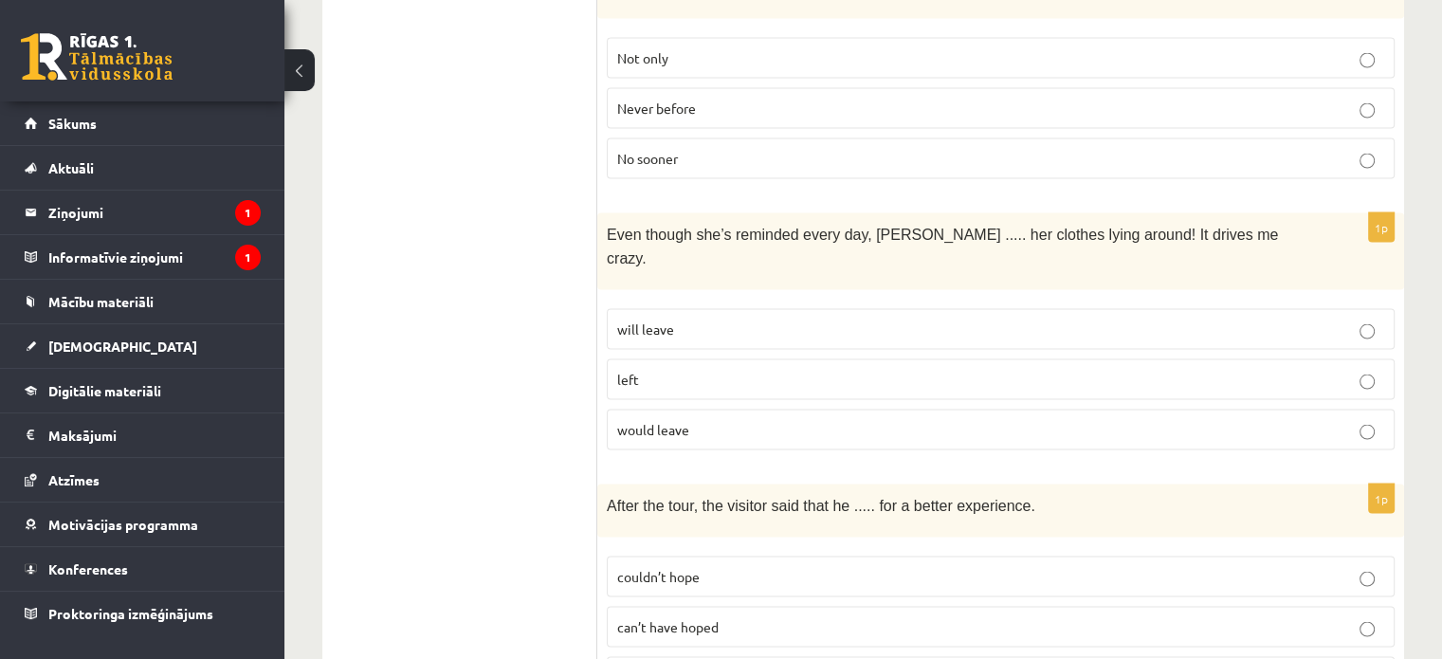
click at [693, 318] on p "will leave" at bounding box center [1000, 328] width 767 height 20
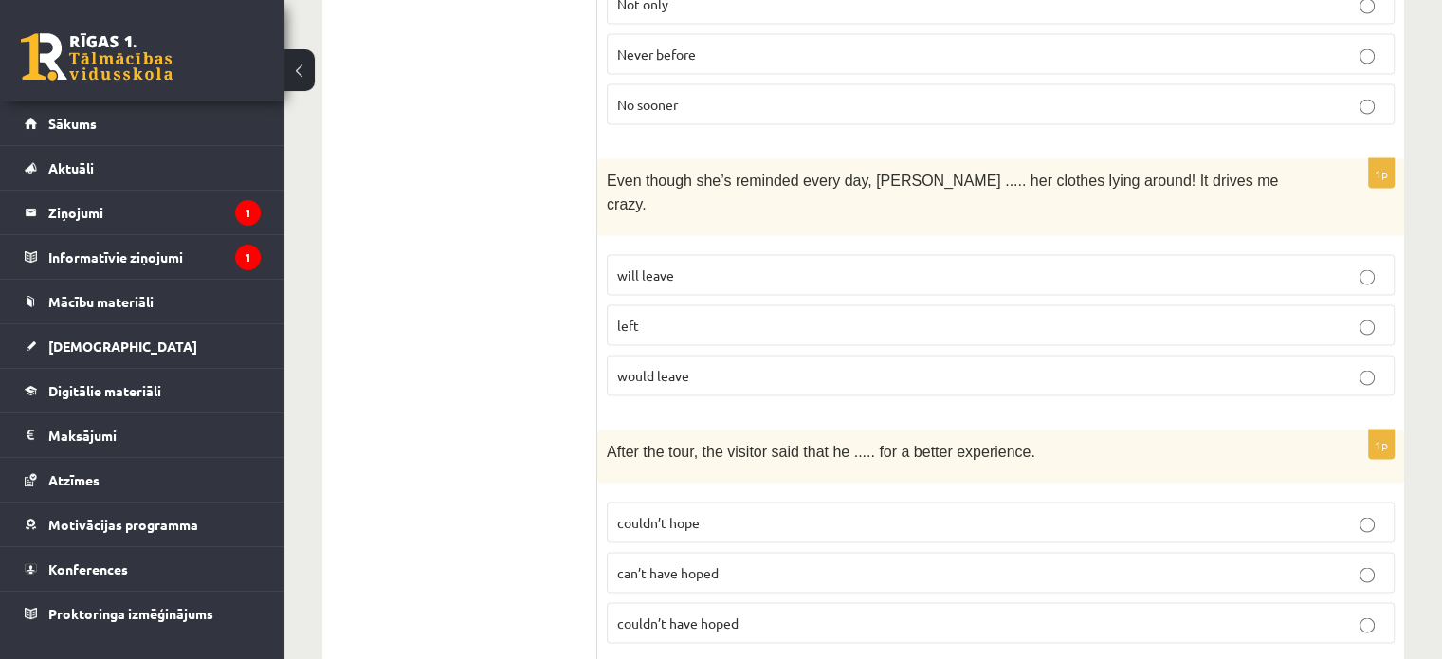
scroll to position [3669, 0]
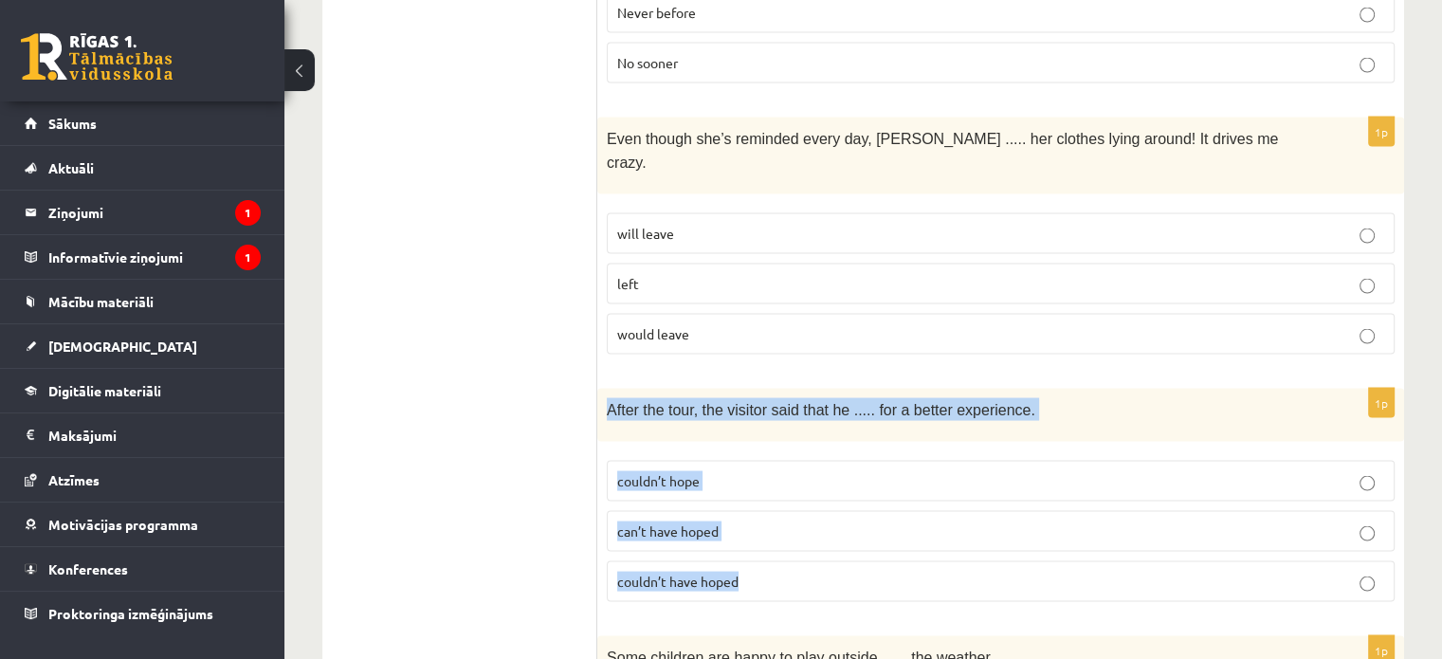
drag, startPoint x: 607, startPoint y: 311, endPoint x: 785, endPoint y: 489, distance: 252.0
click at [785, 489] on div "1p After the tour, the visitor said that he ..... for a better experience. coul…" at bounding box center [1000, 503] width 807 height 228
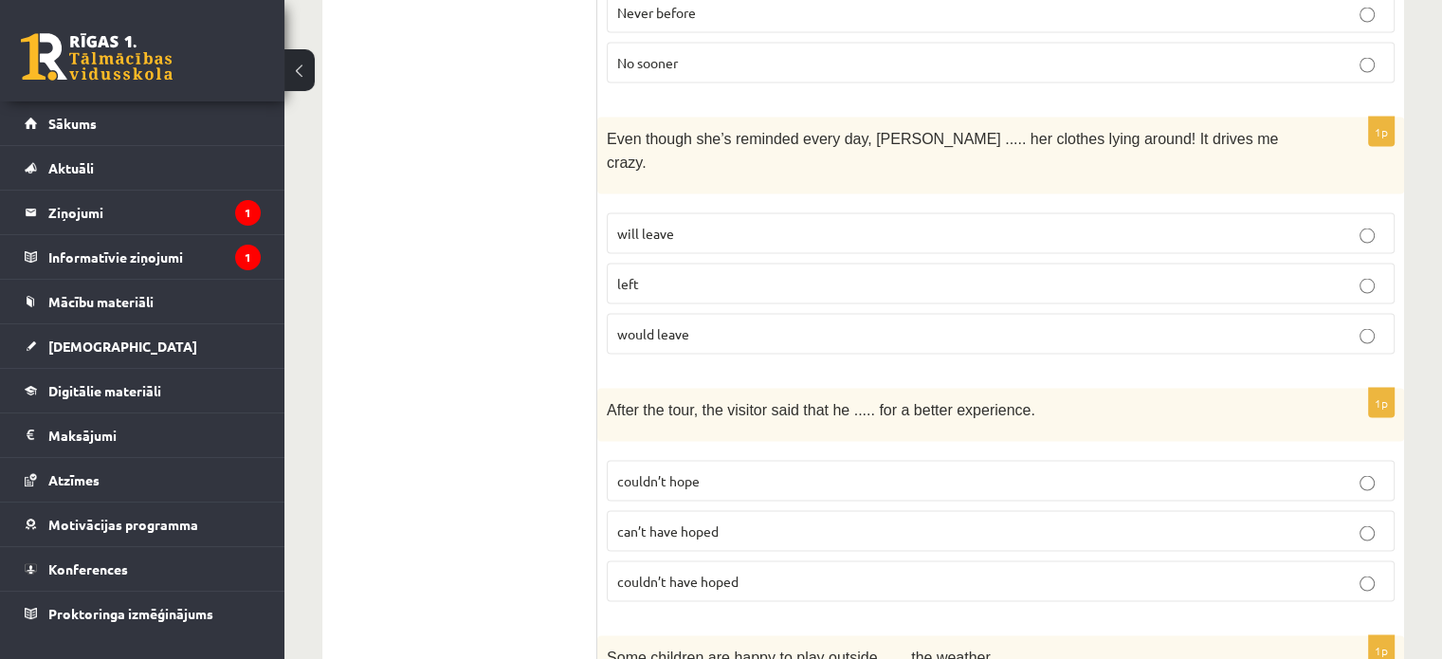
click at [705, 561] on label "couldn’t have hoped" at bounding box center [1001, 581] width 788 height 41
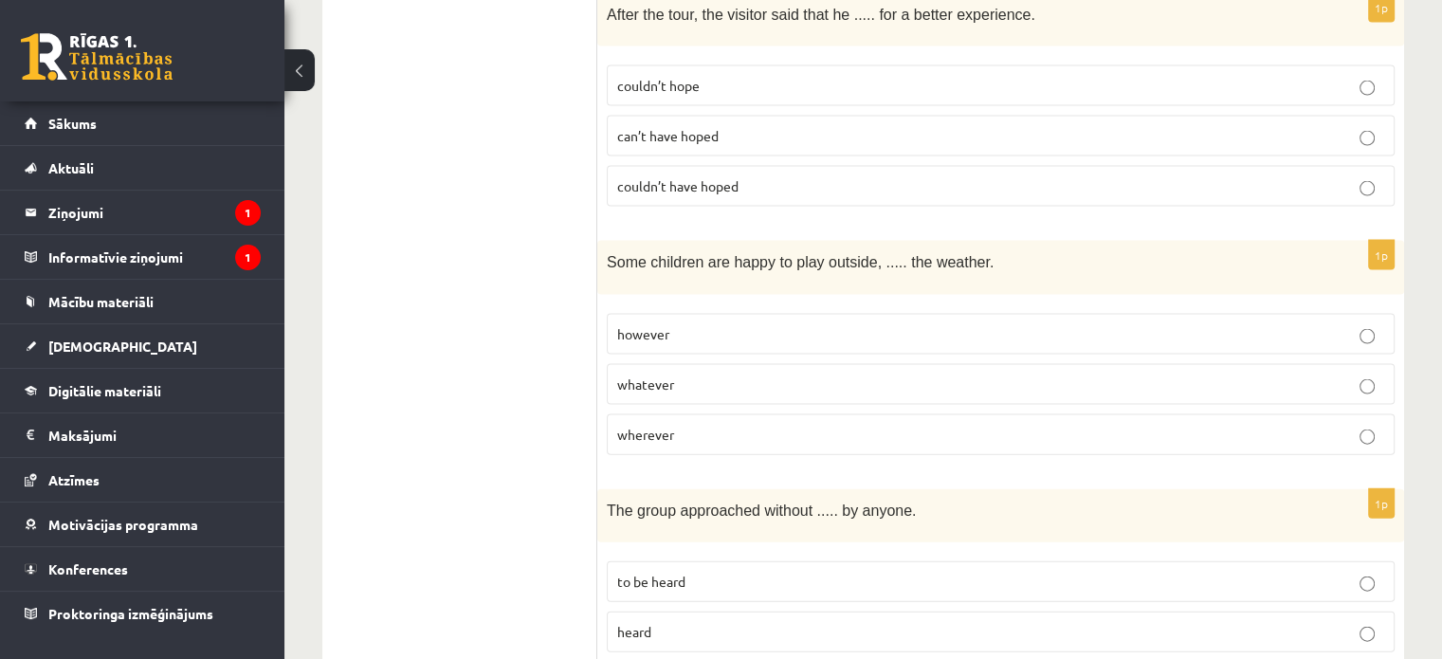
scroll to position [4048, 0]
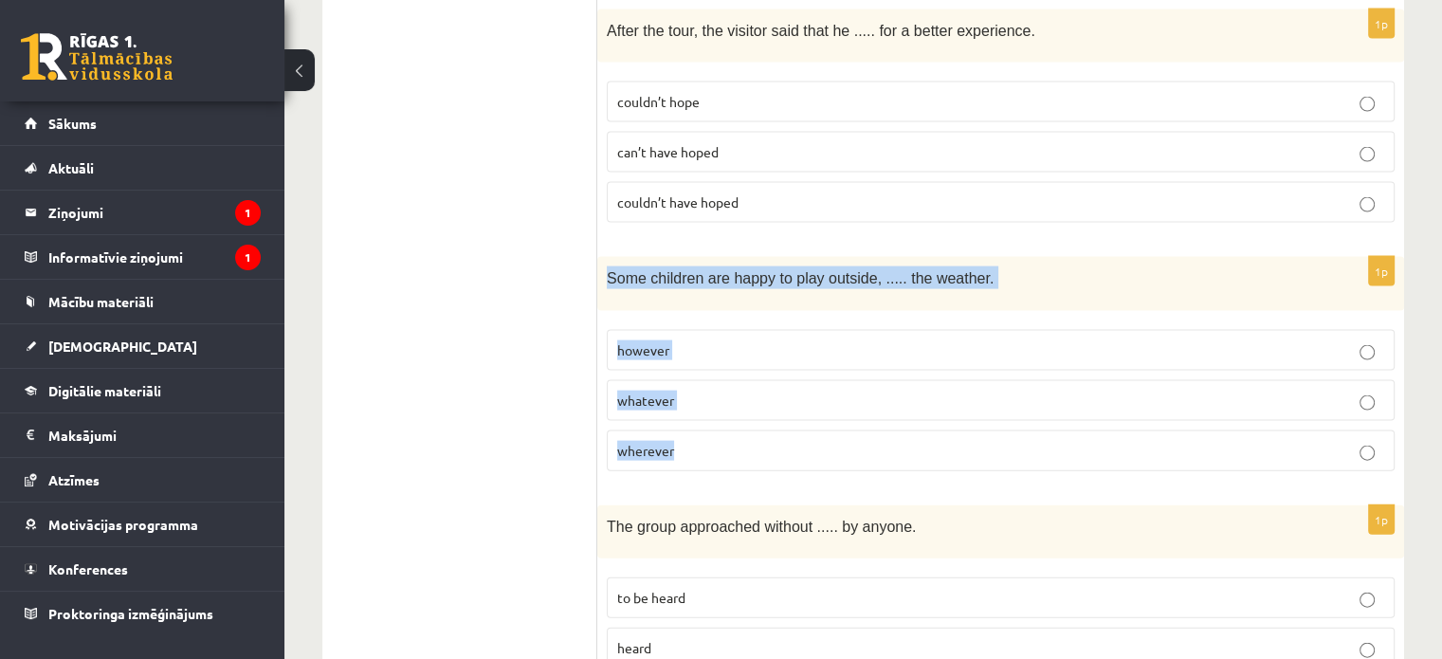
drag, startPoint x: 603, startPoint y: 170, endPoint x: 732, endPoint y: 326, distance: 202.7
click at [732, 326] on div "1p Some children are happy to play outside, ..... the weather. however whatever…" at bounding box center [1000, 371] width 807 height 228
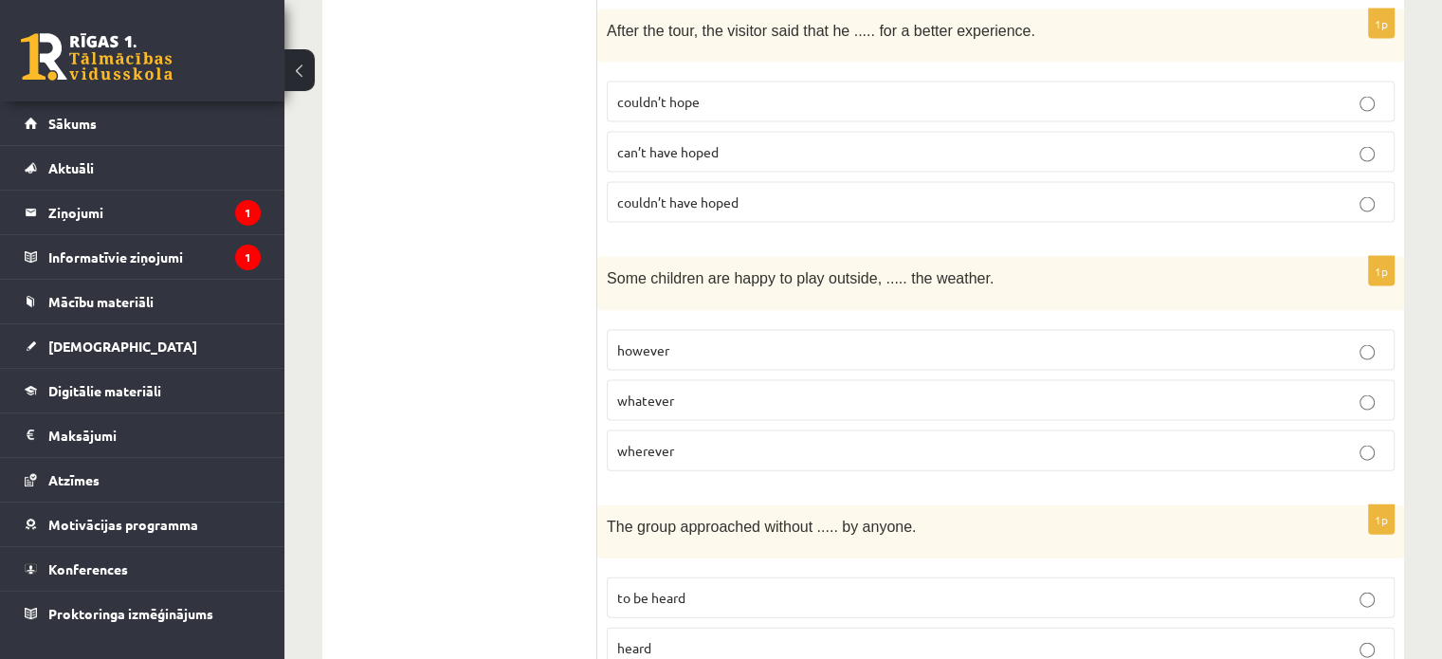
click at [690, 390] on p "whatever" at bounding box center [1000, 400] width 767 height 20
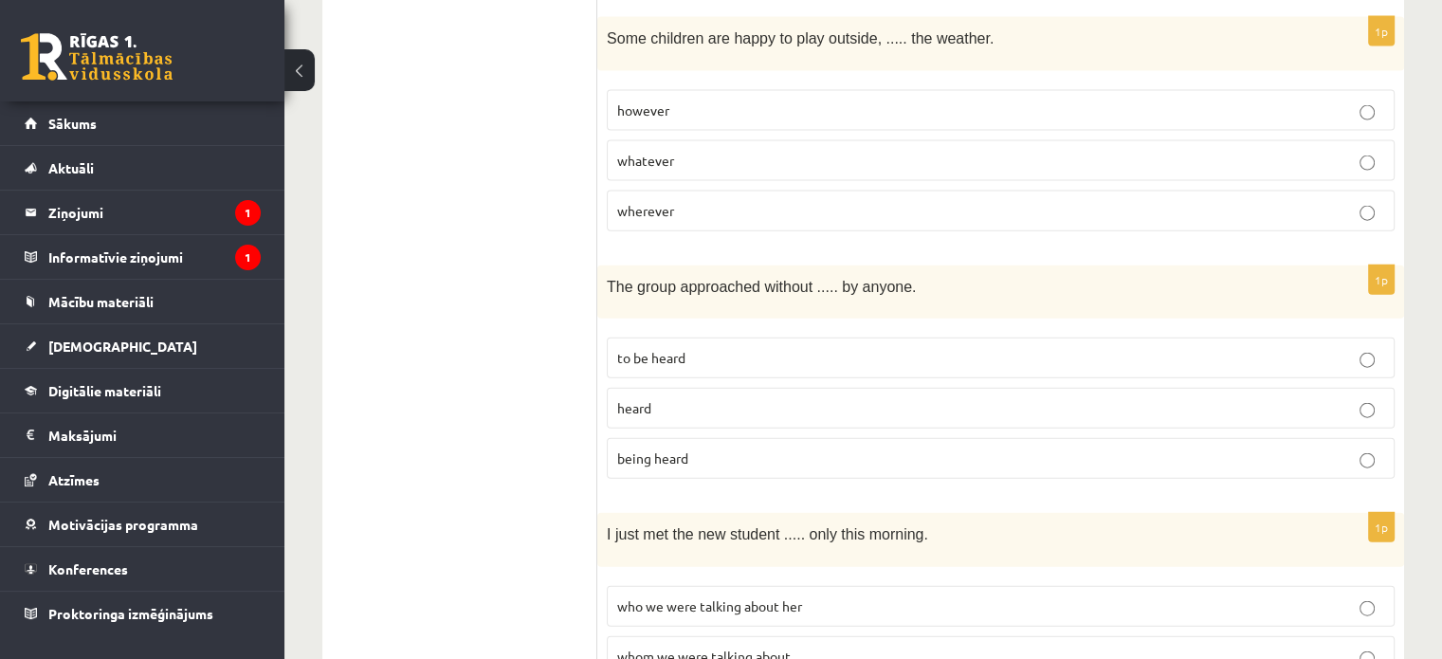
scroll to position [4332, 0]
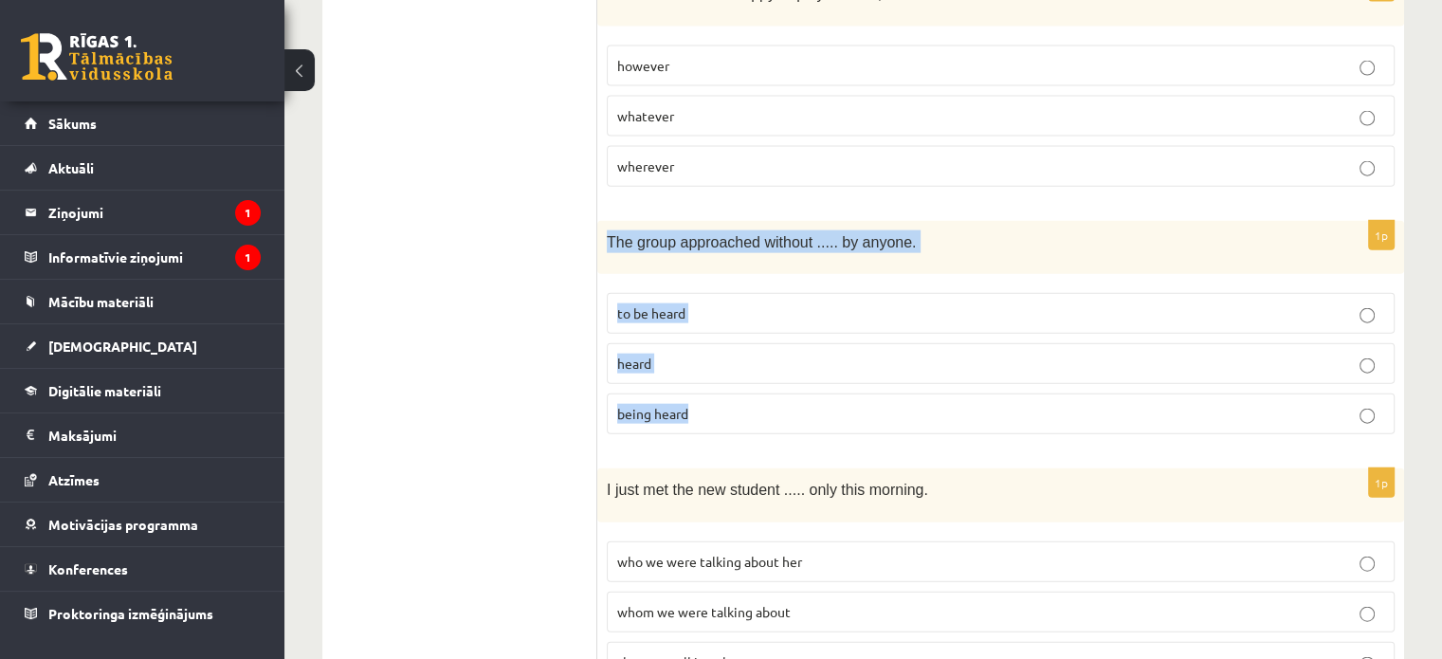
drag, startPoint x: 599, startPoint y: 125, endPoint x: 792, endPoint y: 324, distance: 277.5
click at [792, 324] on div "1p The group approached without ..... by anyone. to be heard heard being heard" at bounding box center [1000, 335] width 807 height 228
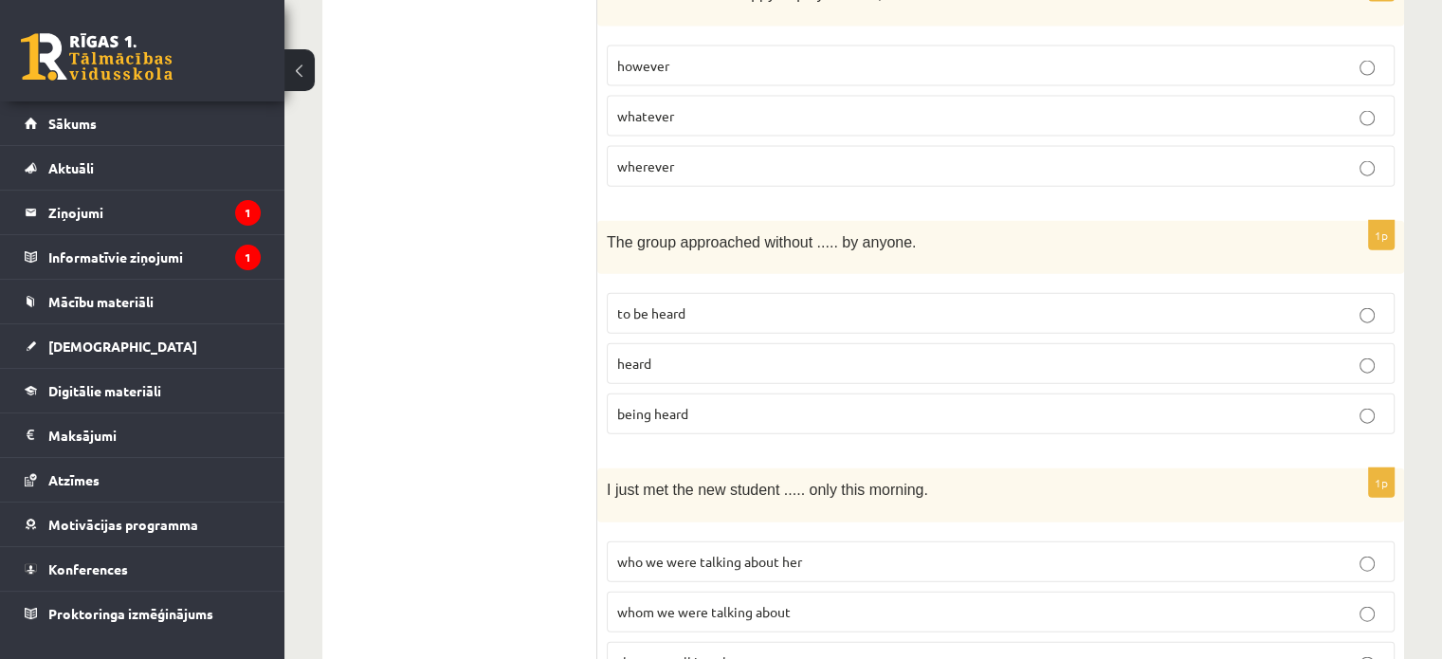
click at [693, 404] on p "being heard" at bounding box center [1000, 414] width 767 height 20
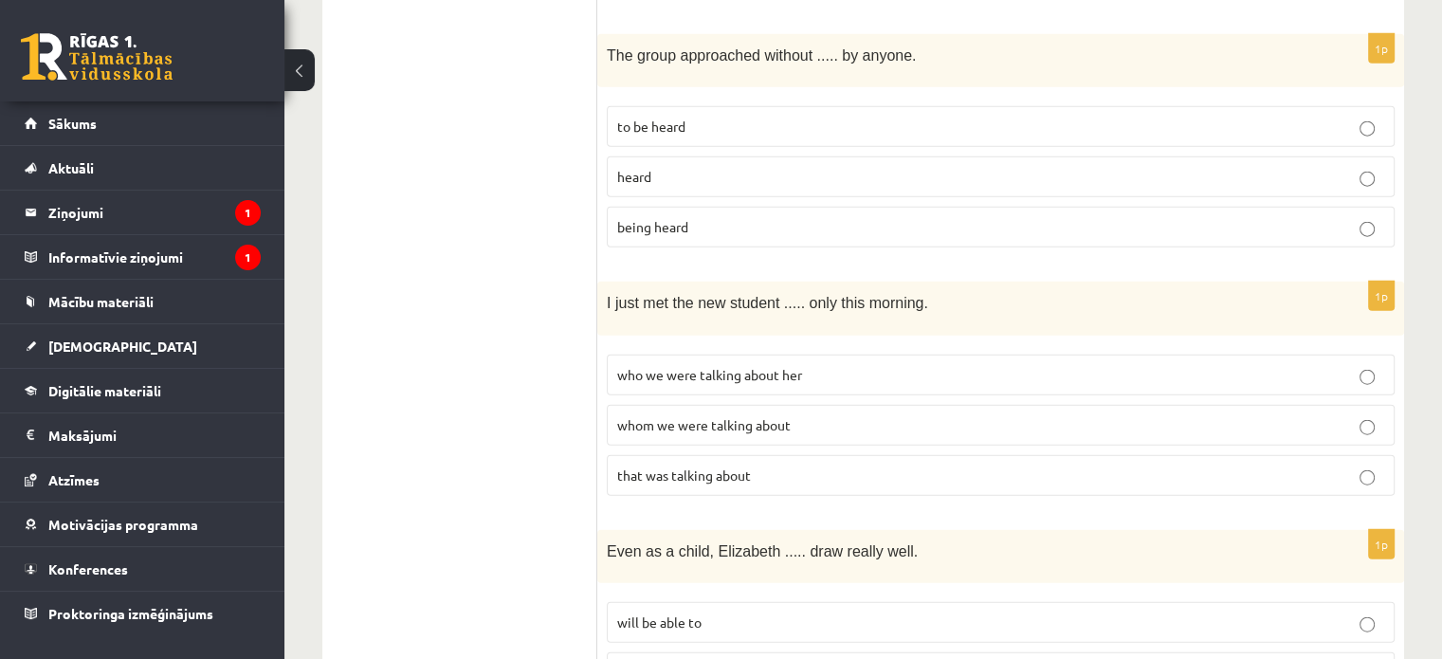
scroll to position [4522, 0]
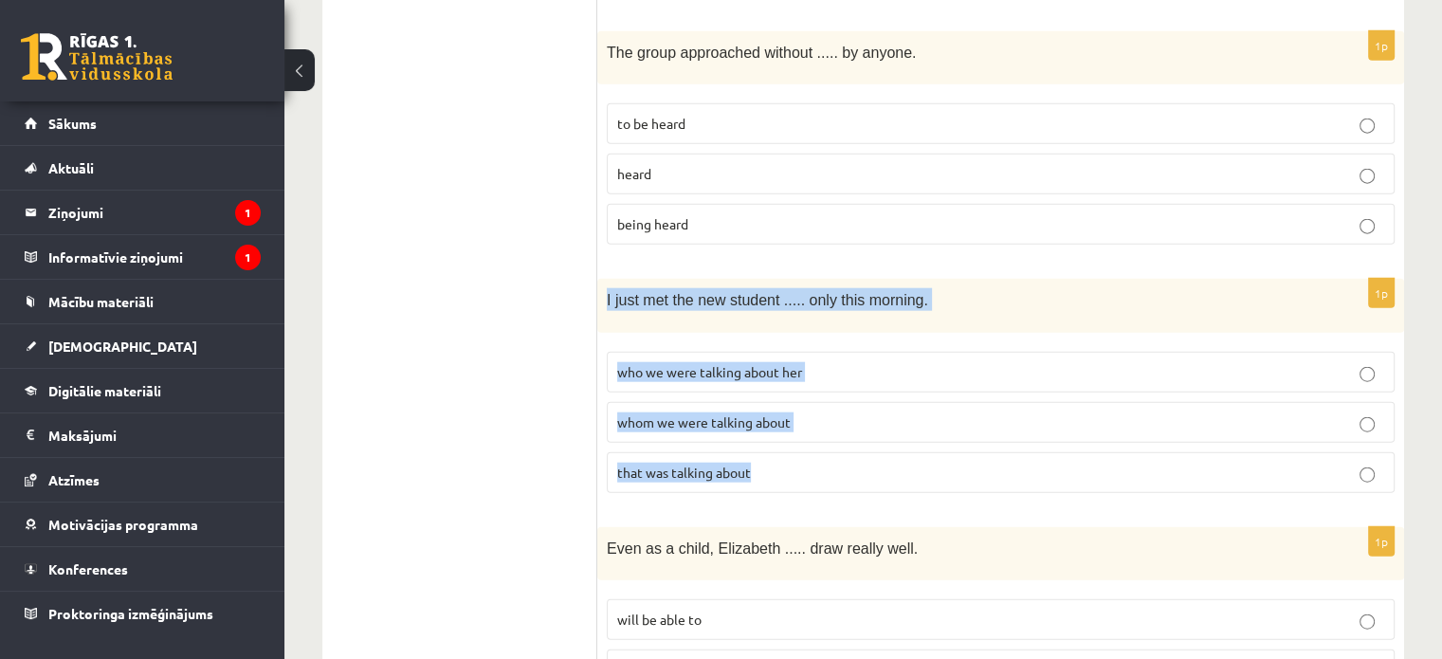
drag, startPoint x: 599, startPoint y: 185, endPoint x: 851, endPoint y: 350, distance: 301.2
click at [851, 350] on div "1p I just met the new student ..... only this morning. who we were talking abou…" at bounding box center [1000, 393] width 807 height 228
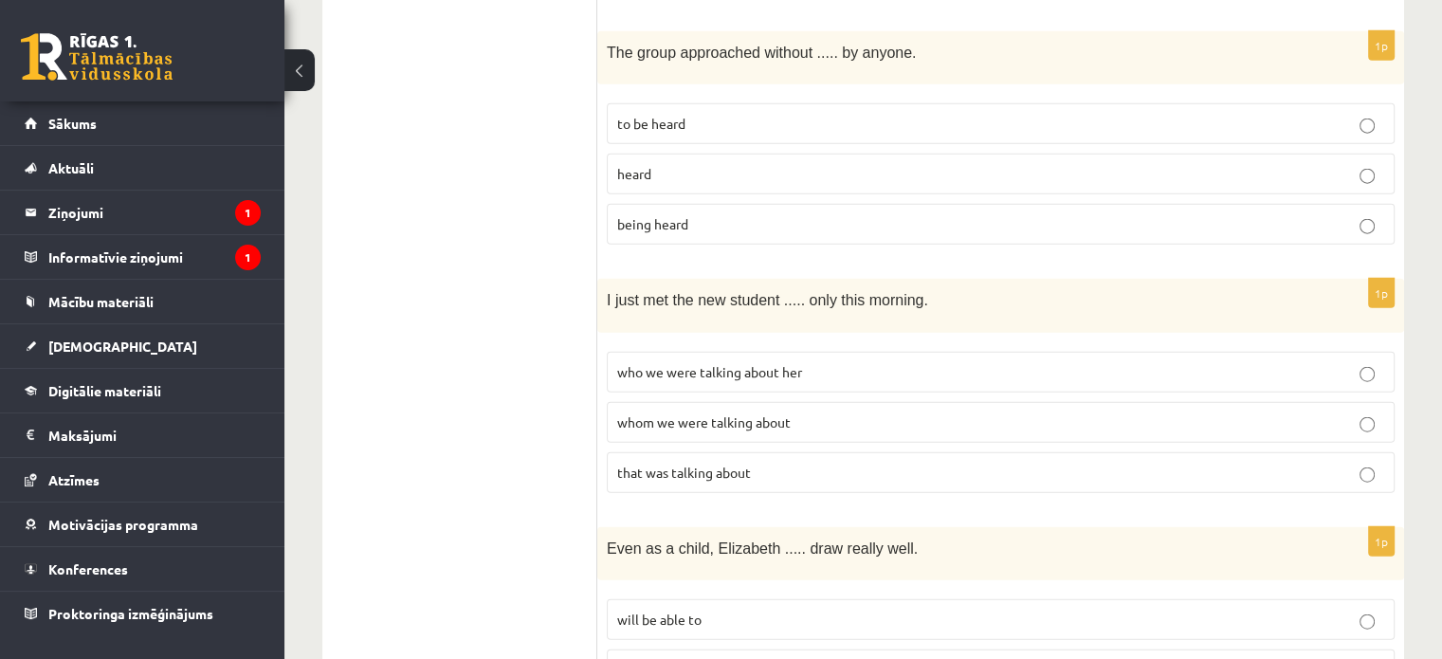
click at [696, 413] on span "whom we were talking about" at bounding box center [703, 421] width 173 height 17
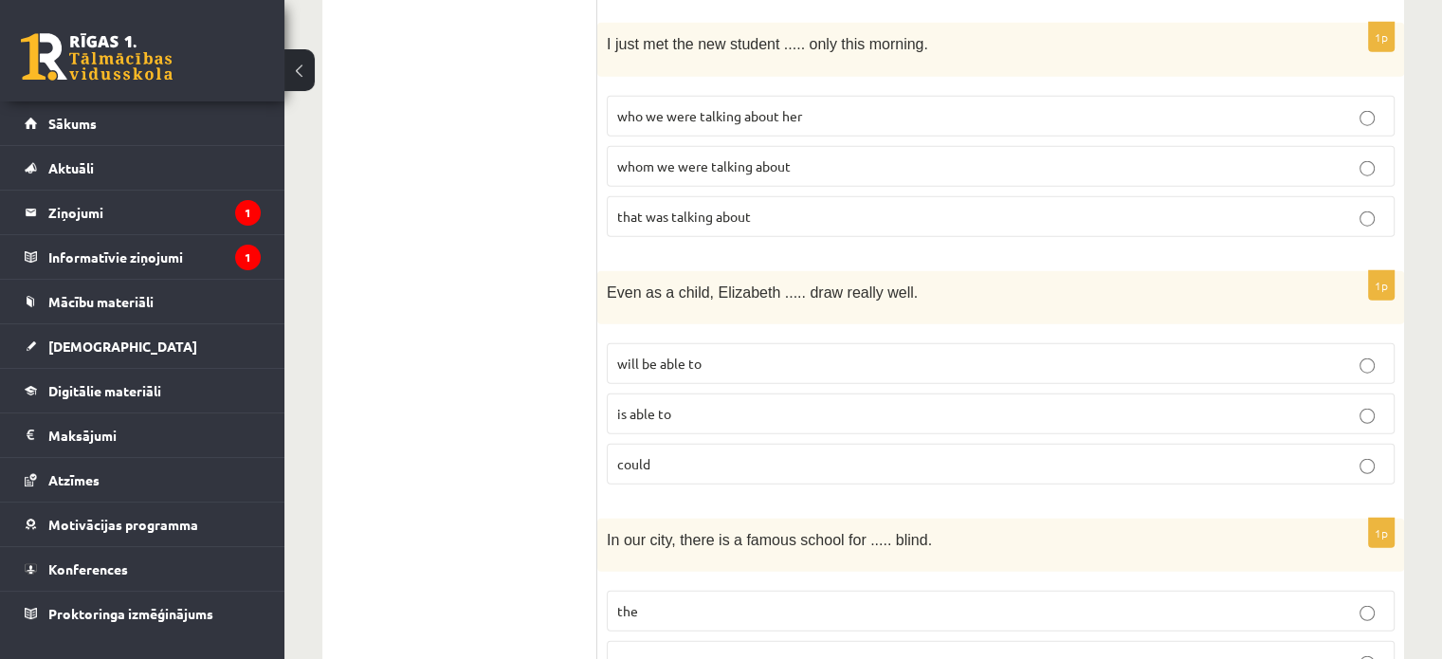
scroll to position [4806, 0]
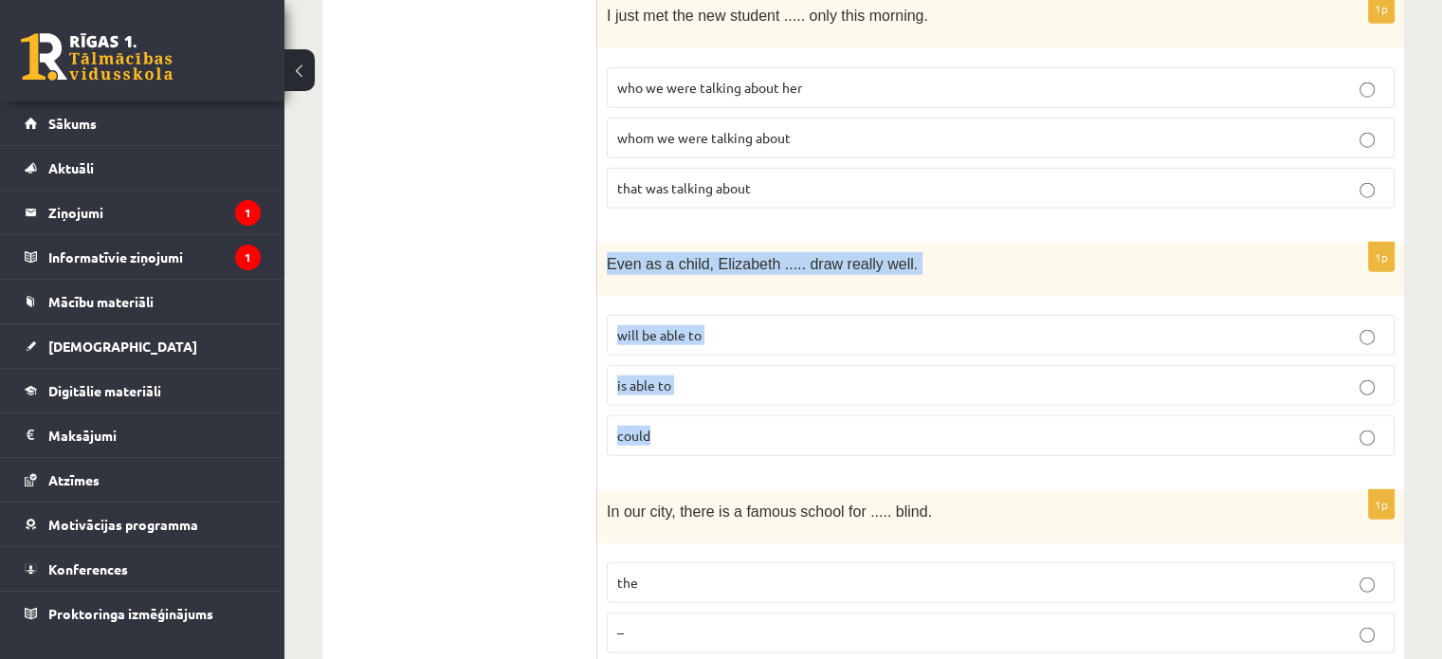
drag, startPoint x: 607, startPoint y: 148, endPoint x: 727, endPoint y: 306, distance: 198.8
click at [727, 306] on div "1p Even as a child, Elizabeth ..... draw really well. will be able to is able t…" at bounding box center [1000, 357] width 807 height 228
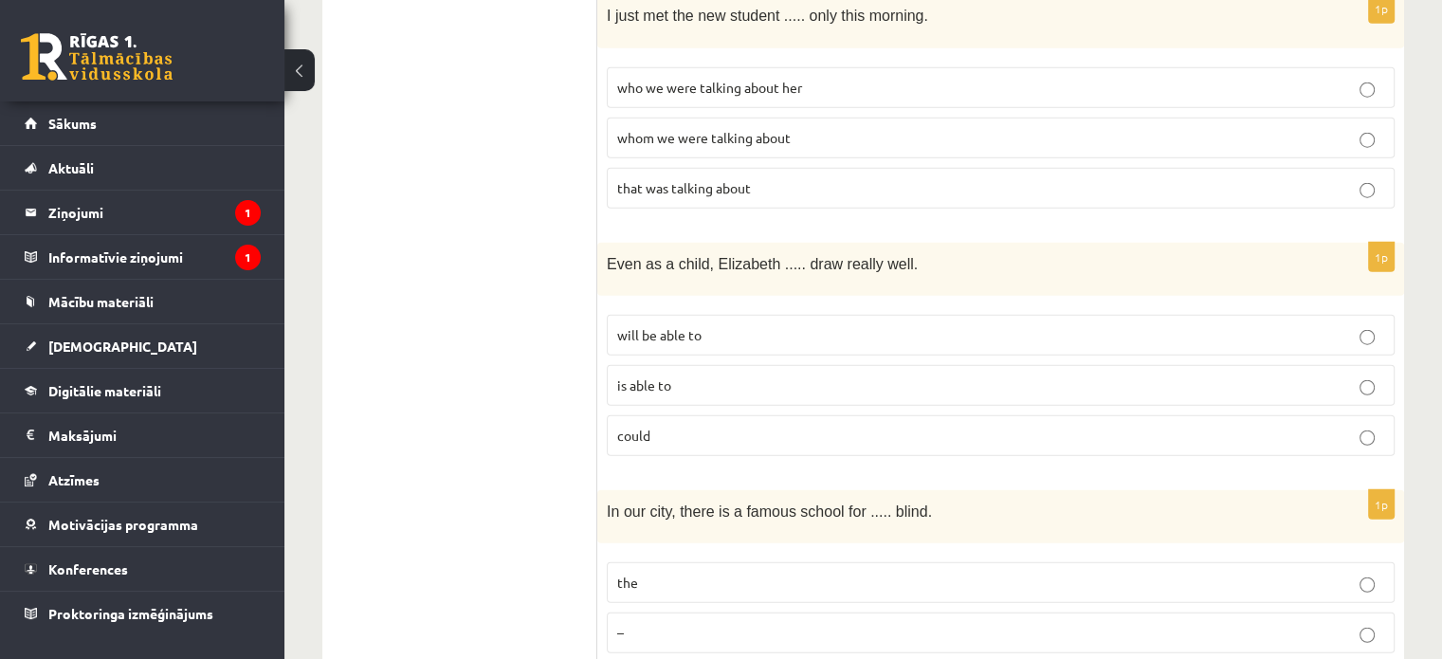
click at [735, 426] on p "could" at bounding box center [1000, 436] width 767 height 20
drag, startPoint x: 604, startPoint y: 394, endPoint x: 807, endPoint y: 579, distance: 275.1
click at [807, 579] on div "1p In our city, there is a famous school for ..... blind. the – a" at bounding box center [1000, 604] width 807 height 228
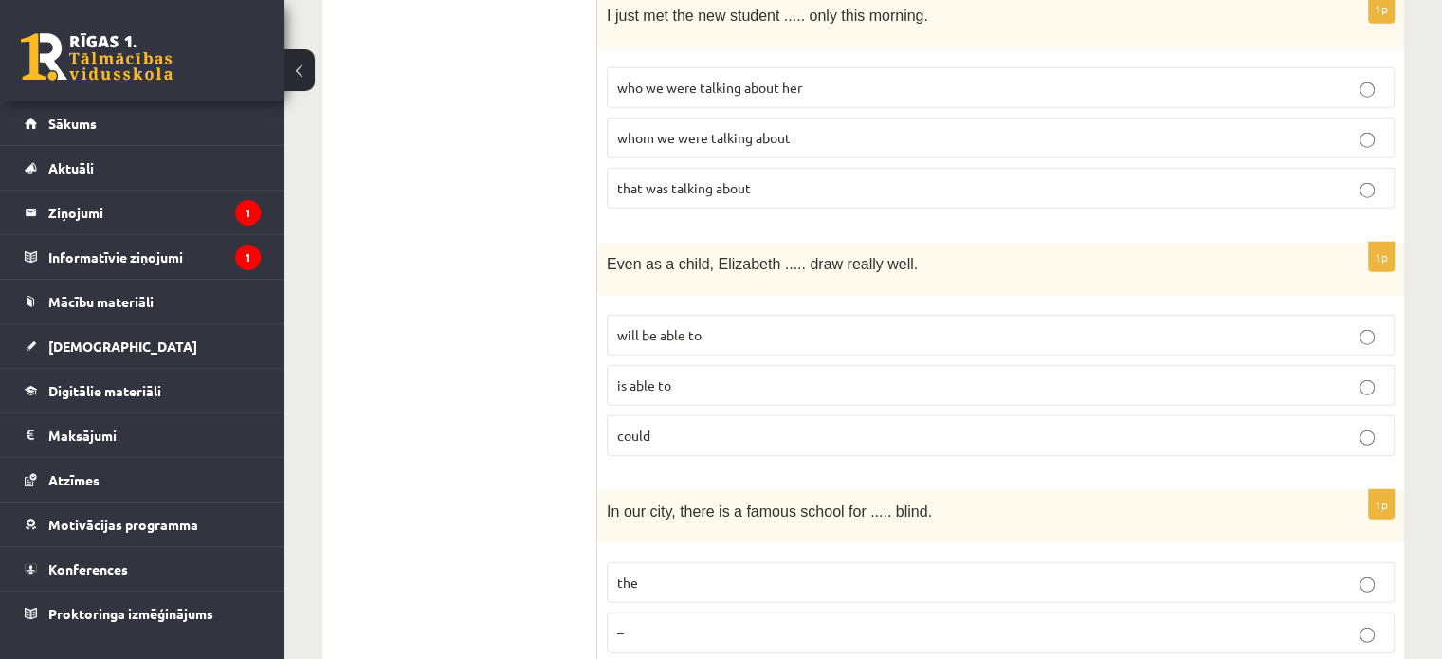
click at [635, 573] on span "the" at bounding box center [627, 581] width 21 height 17
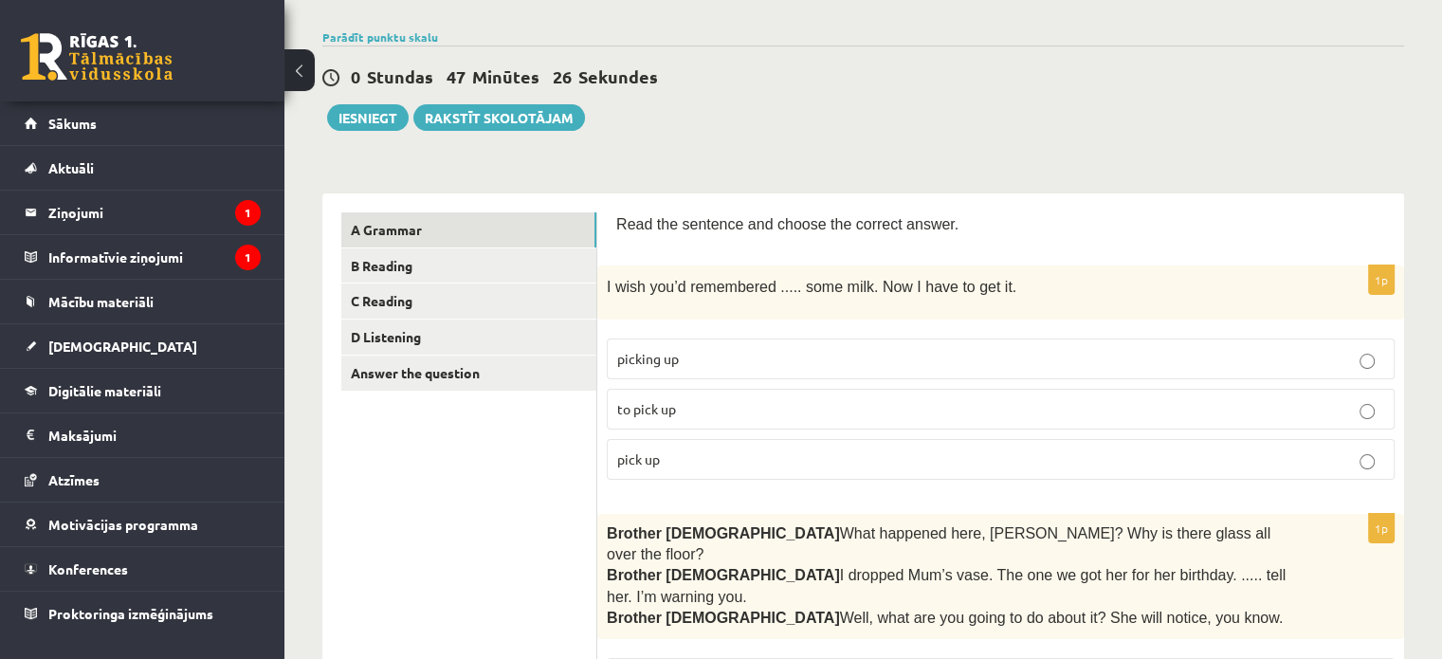
scroll to position [121, 0]
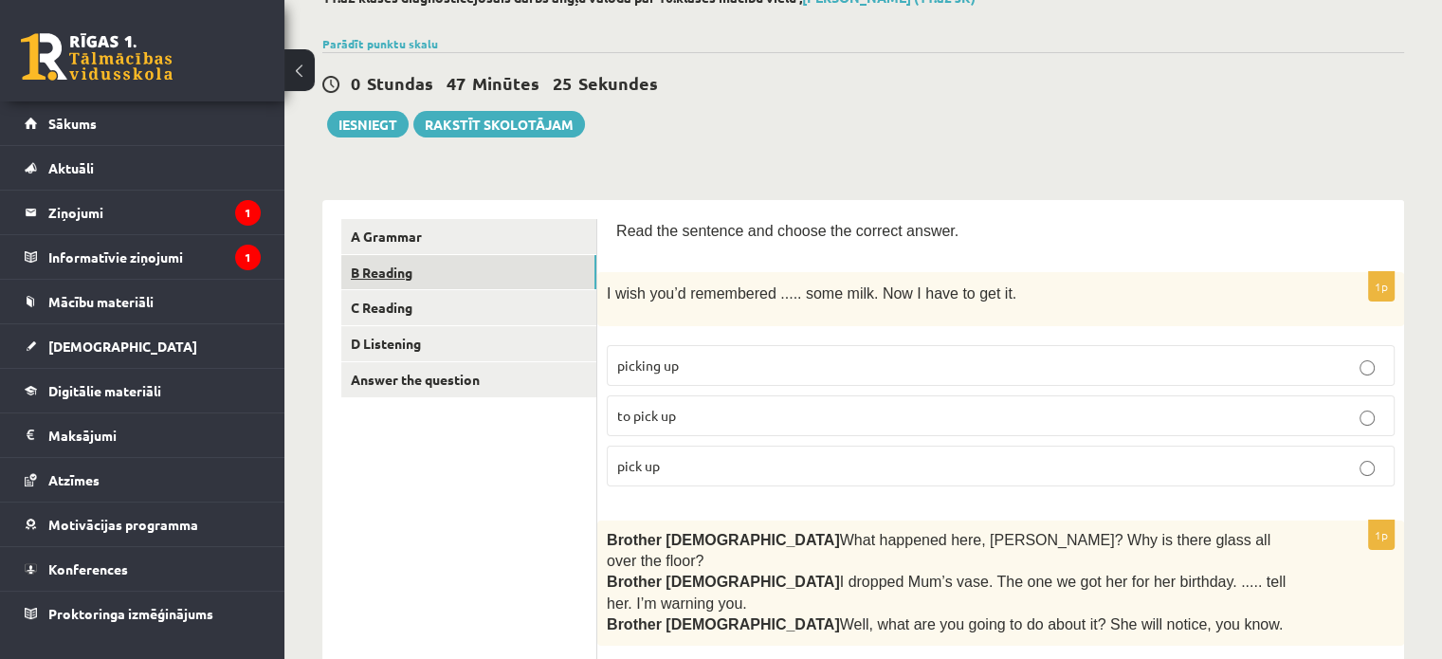
click at [478, 269] on link "B Reading" at bounding box center [468, 272] width 255 height 35
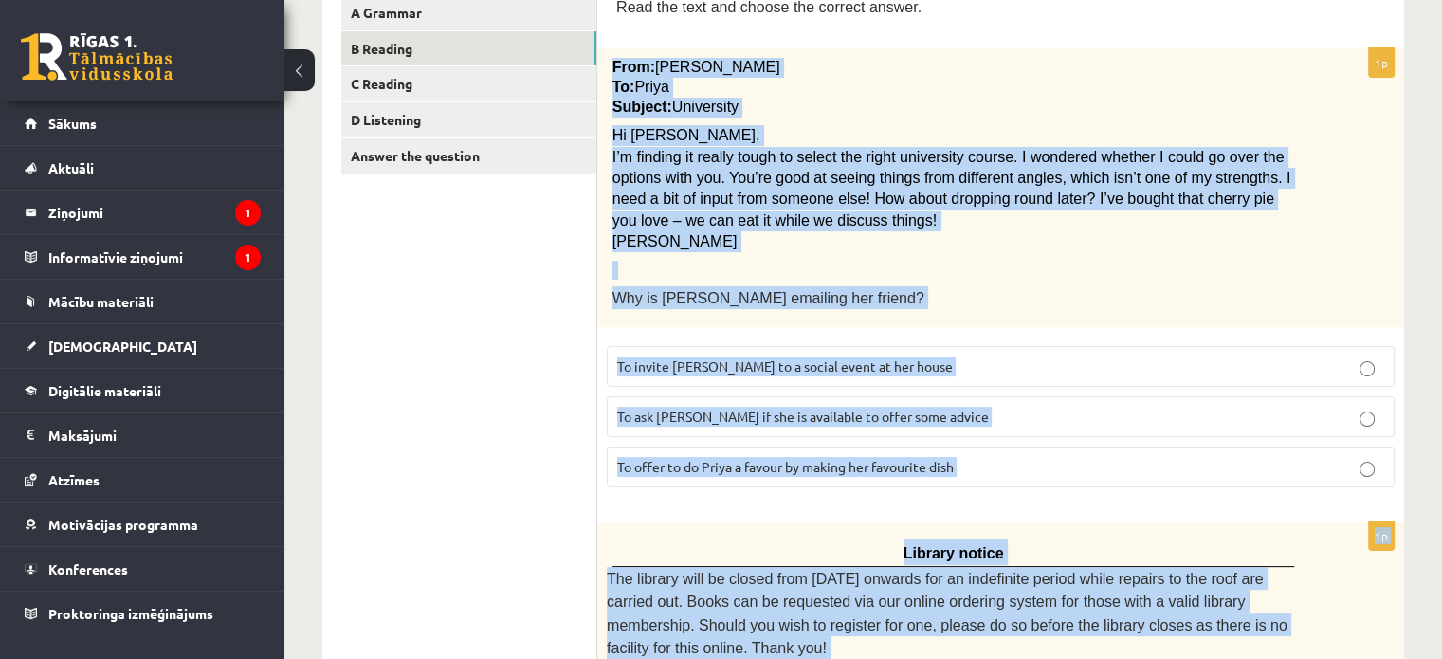
scroll to position [450, 0]
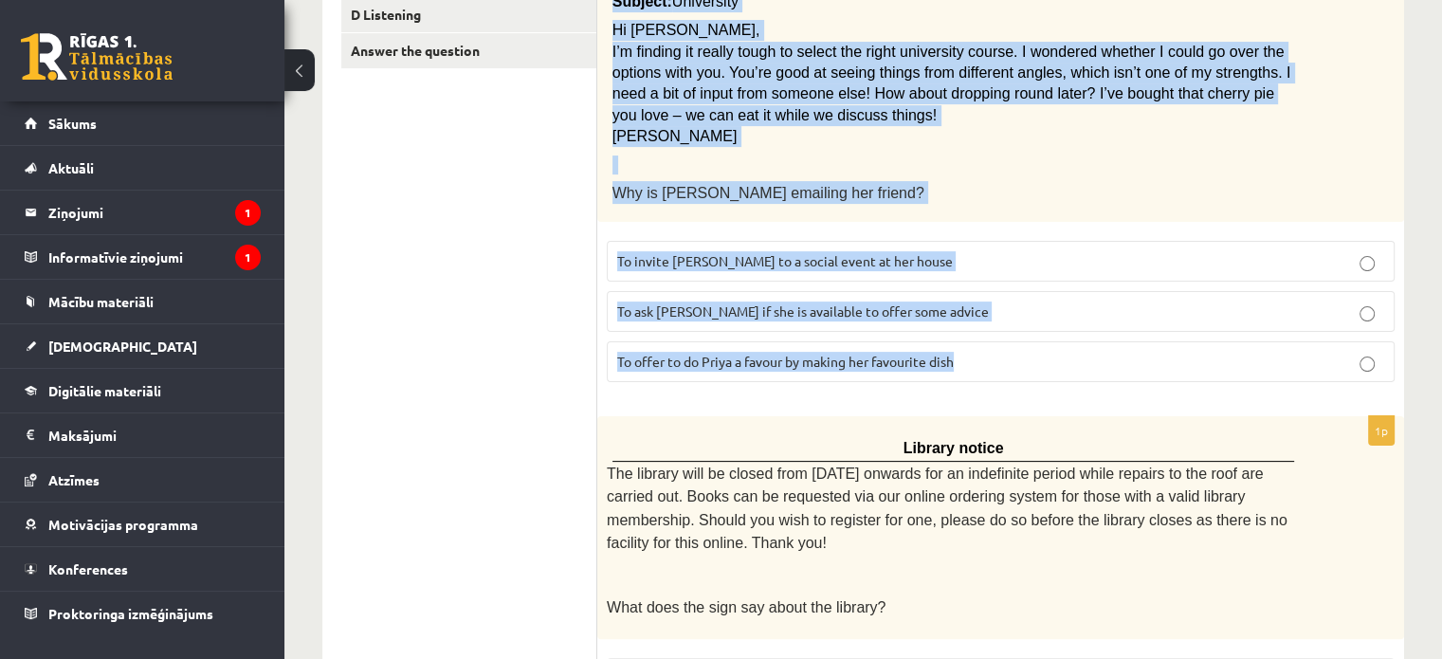
drag, startPoint x: 608, startPoint y: 227, endPoint x: 1032, endPoint y: 371, distance: 447.5
click at [1032, 371] on div "1p From: Emily To: Priya Subject: University Hi Priya, I’m finding it really to…" at bounding box center [1000, 169] width 807 height 453
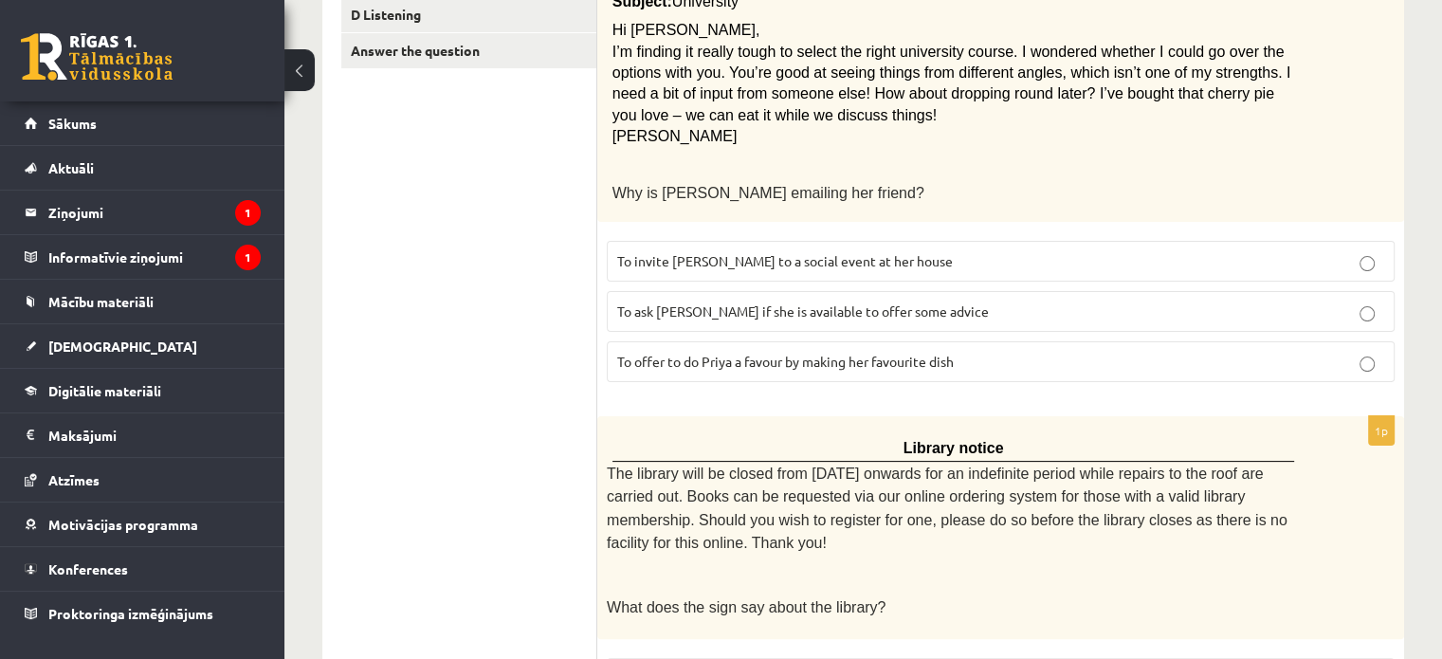
click at [779, 308] on span "To ask Priya if she is available to offer some advice" at bounding box center [803, 310] width 372 height 17
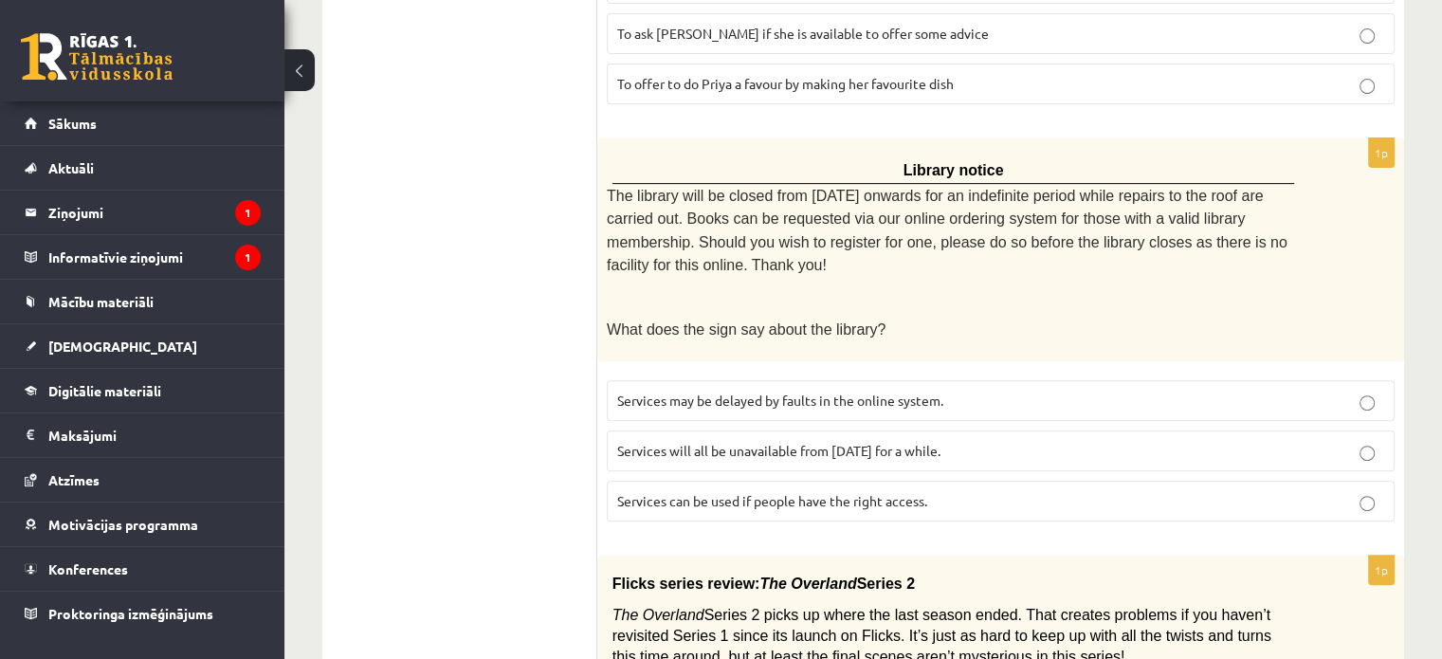
scroll to position [735, 0]
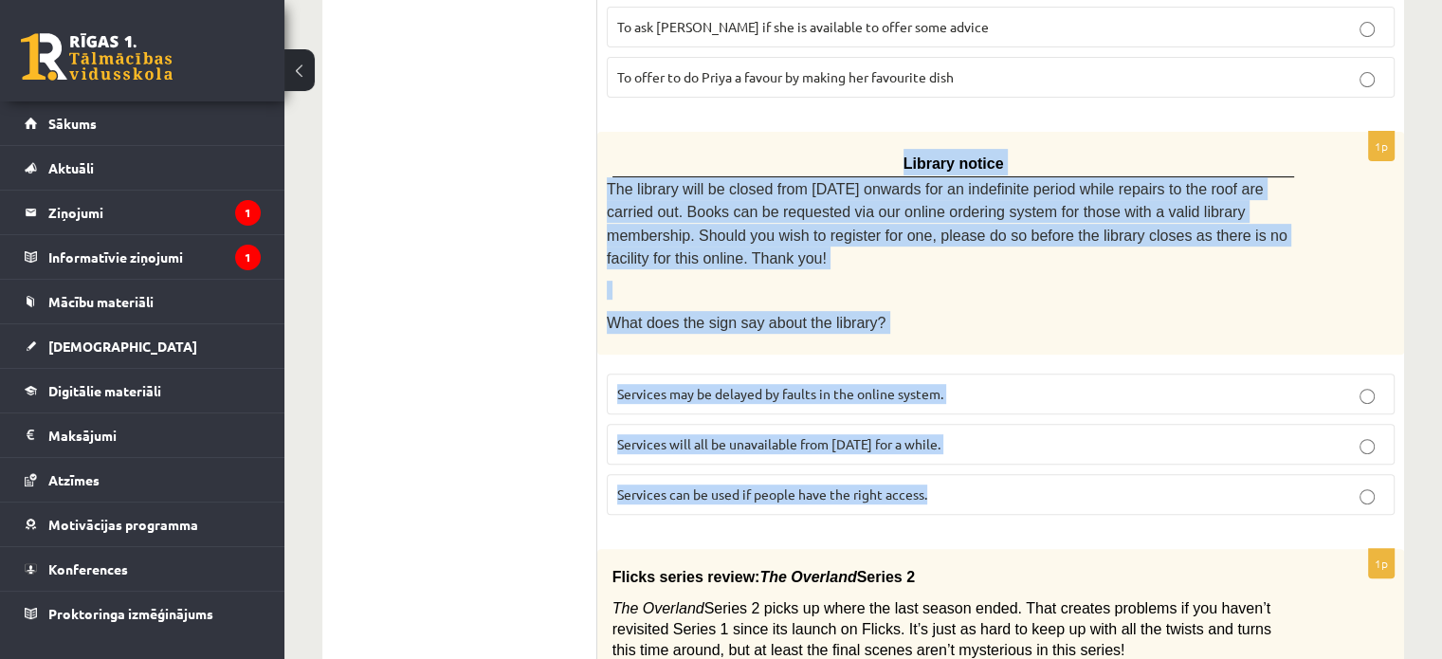
drag, startPoint x: 616, startPoint y: 162, endPoint x: 1179, endPoint y: 472, distance: 642.6
click at [1179, 472] on div "1p Library notice The library will be closed from Monday onwards for an indefin…" at bounding box center [1000, 331] width 807 height 399
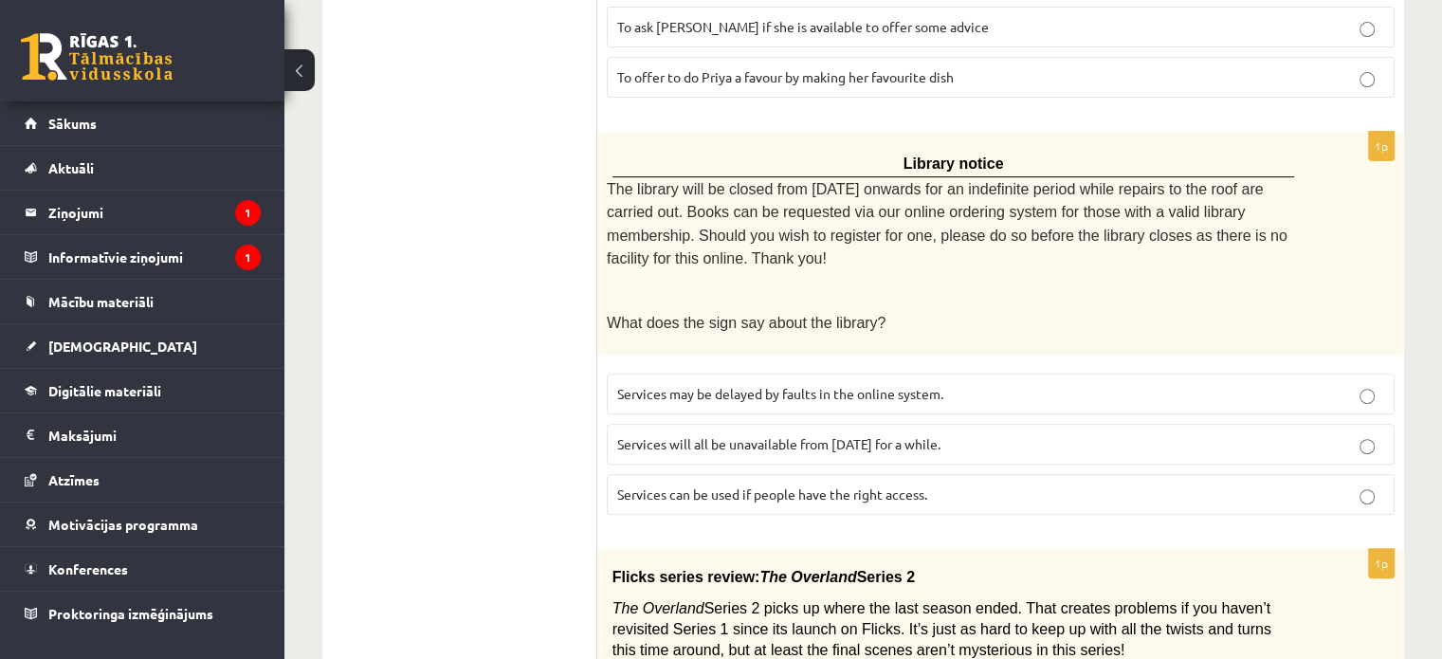
click at [750, 485] on span "Services can be used if people have the right access." at bounding box center [772, 493] width 310 height 17
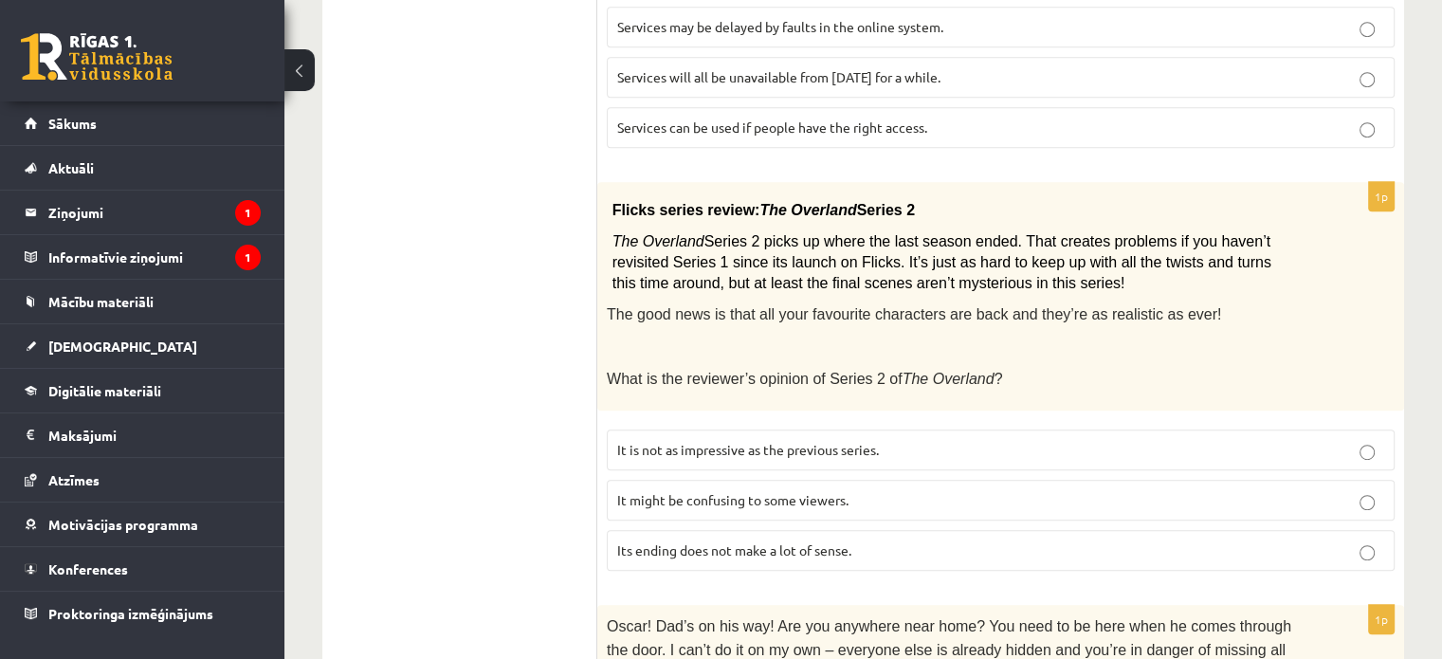
scroll to position [1114, 0]
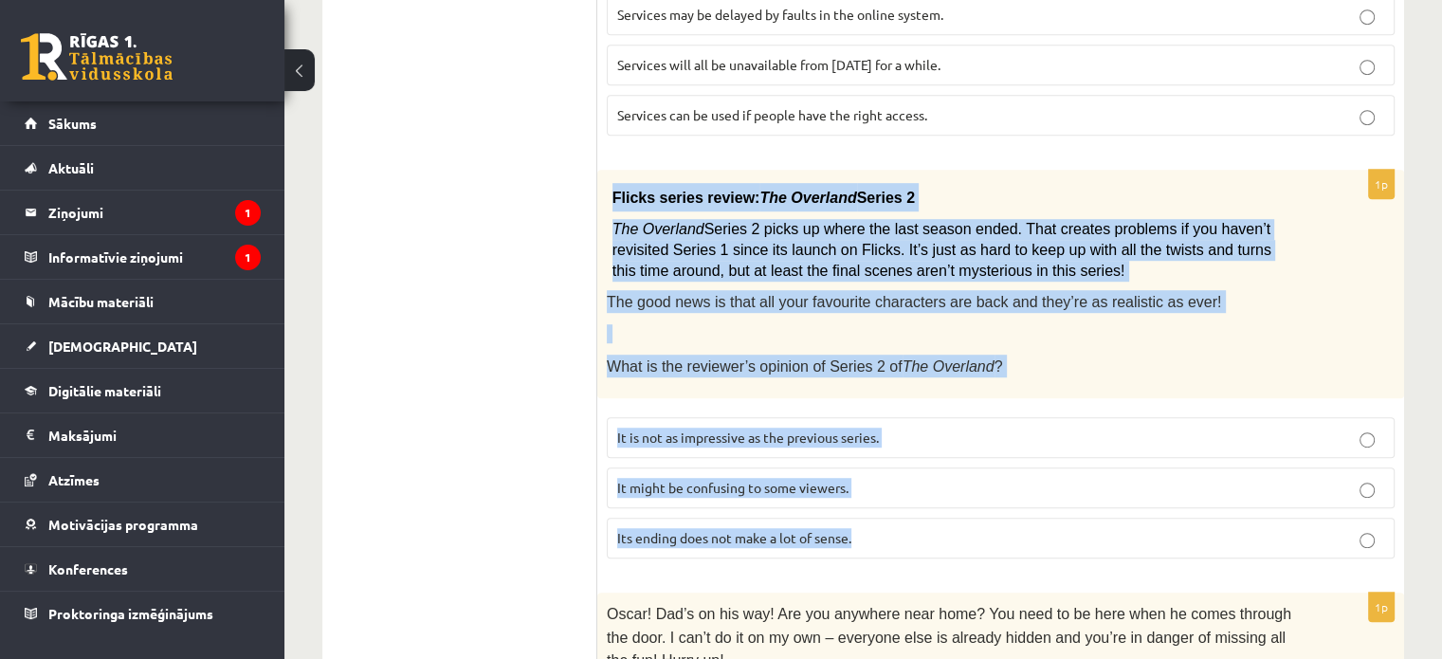
drag, startPoint x: 614, startPoint y: 151, endPoint x: 1040, endPoint y: 473, distance: 533.8
click at [1040, 473] on div "1p Flicks series review: The Overland Series 2 The Overland Series 2 picks up w…" at bounding box center [1000, 372] width 807 height 404
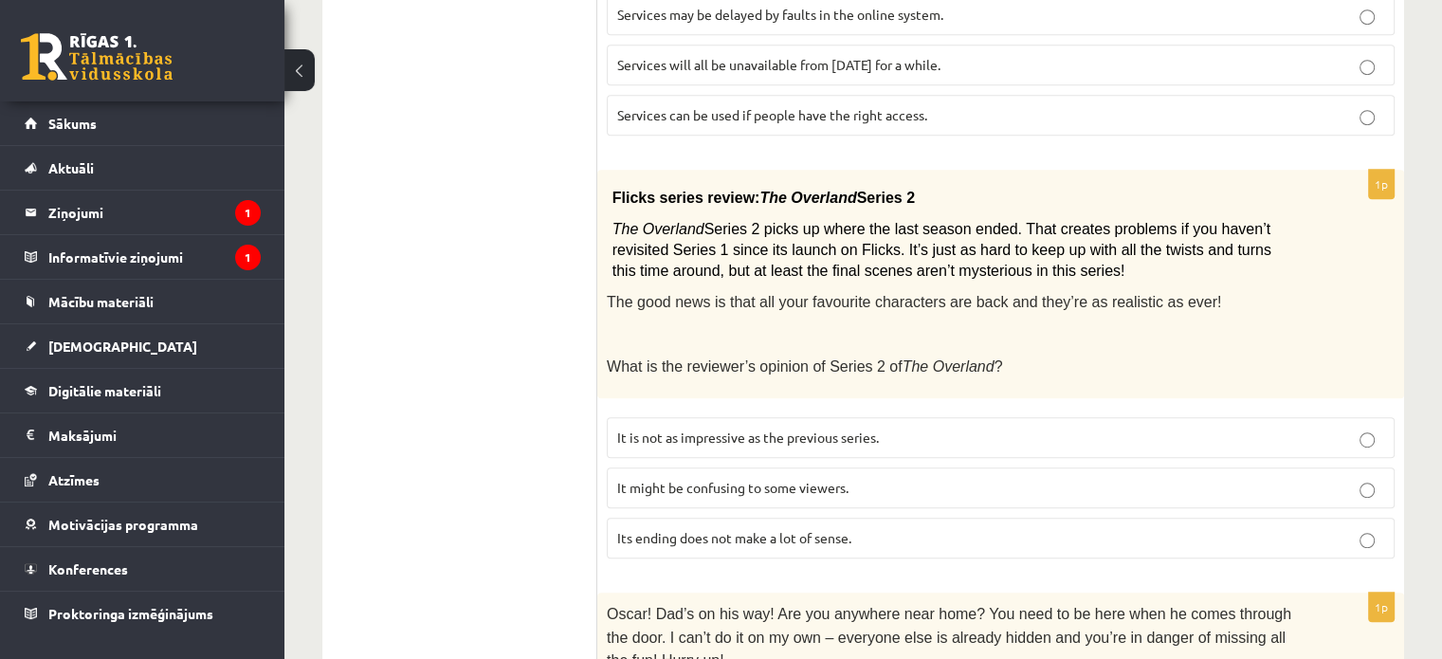
click at [528, 250] on ul "A Grammar B Reading C Reading D Listening Answer the question" at bounding box center [469, 533] width 256 height 2613
click at [680, 479] on span "It might be confusing to some viewers." at bounding box center [732, 487] width 231 height 17
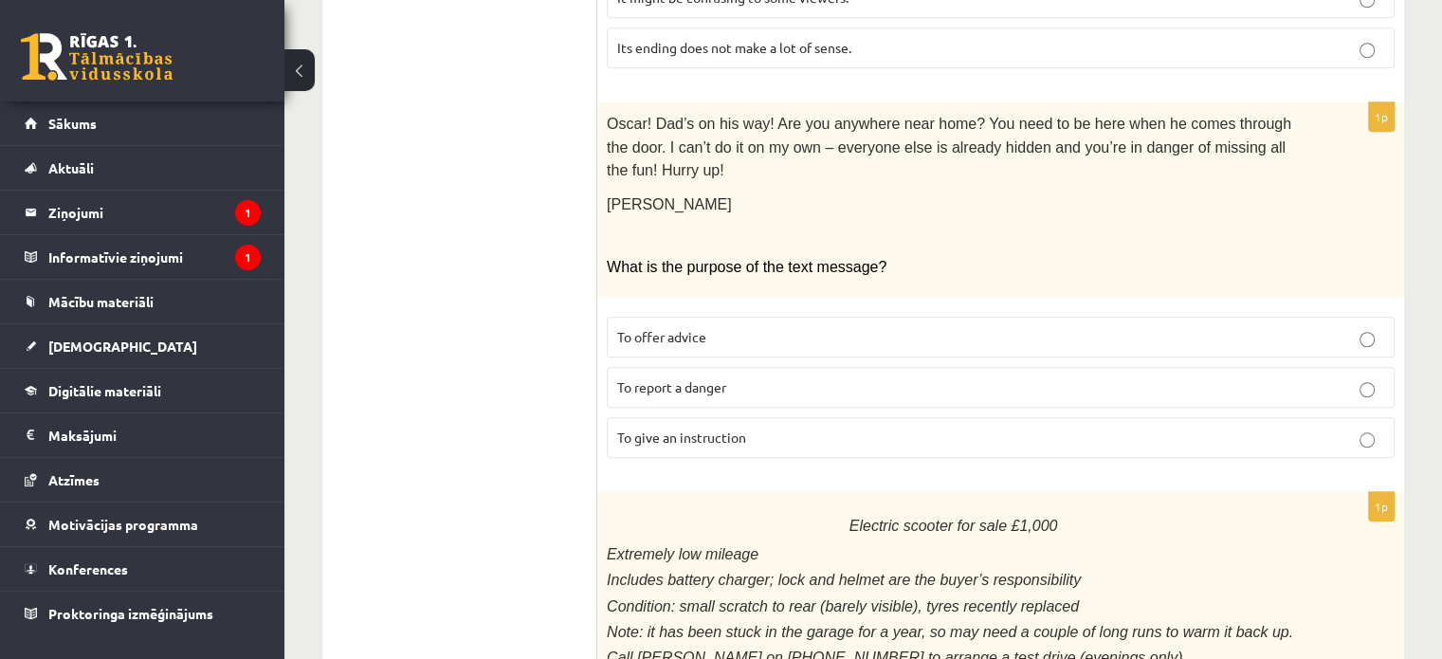
scroll to position [1493, 0]
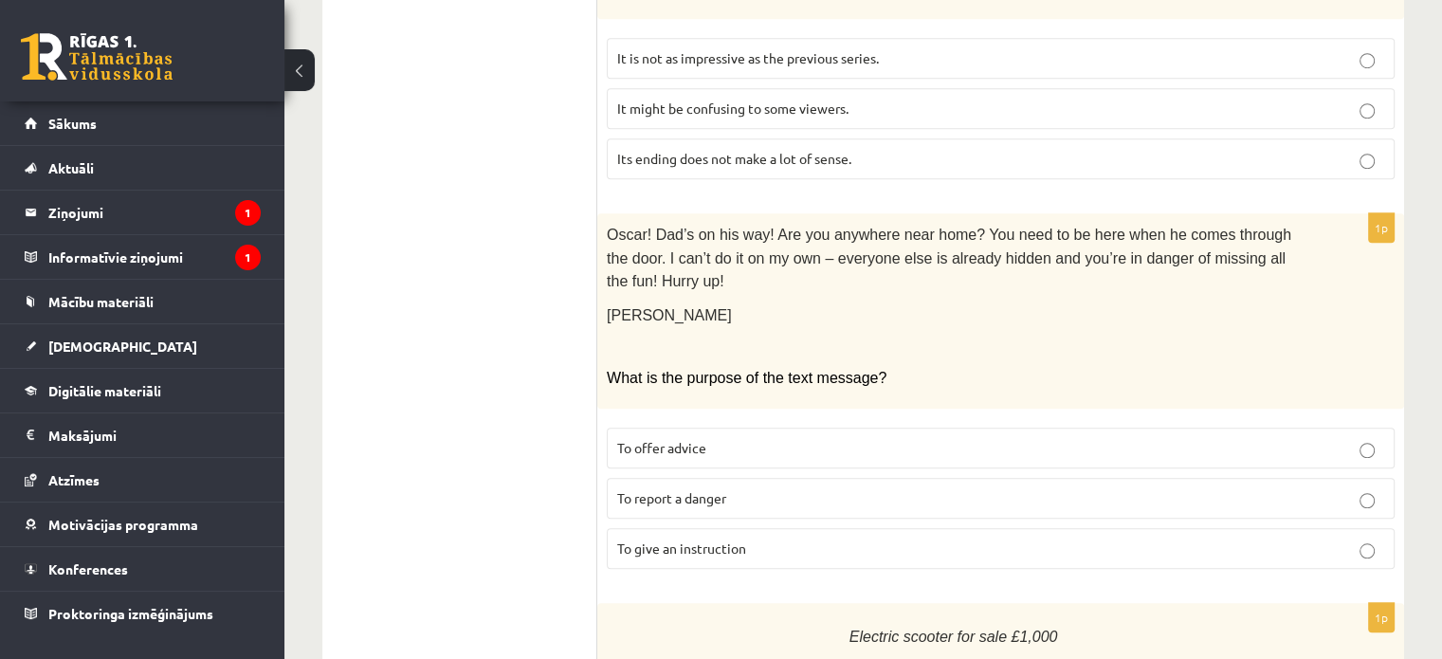
click at [676, 489] on span "To report a danger" at bounding box center [671, 497] width 109 height 17
click at [1029, 488] on p "To report a danger" at bounding box center [1000, 498] width 767 height 20
click at [1367, 528] on label "To give an instruction" at bounding box center [1001, 548] width 788 height 41
click at [1340, 499] on div "1p Oscar! Dad’s on his way! Are you anywhere near home? You need to be here whe…" at bounding box center [1000, 398] width 807 height 371
click at [1287, 427] on label "To offer advice" at bounding box center [1001, 447] width 788 height 41
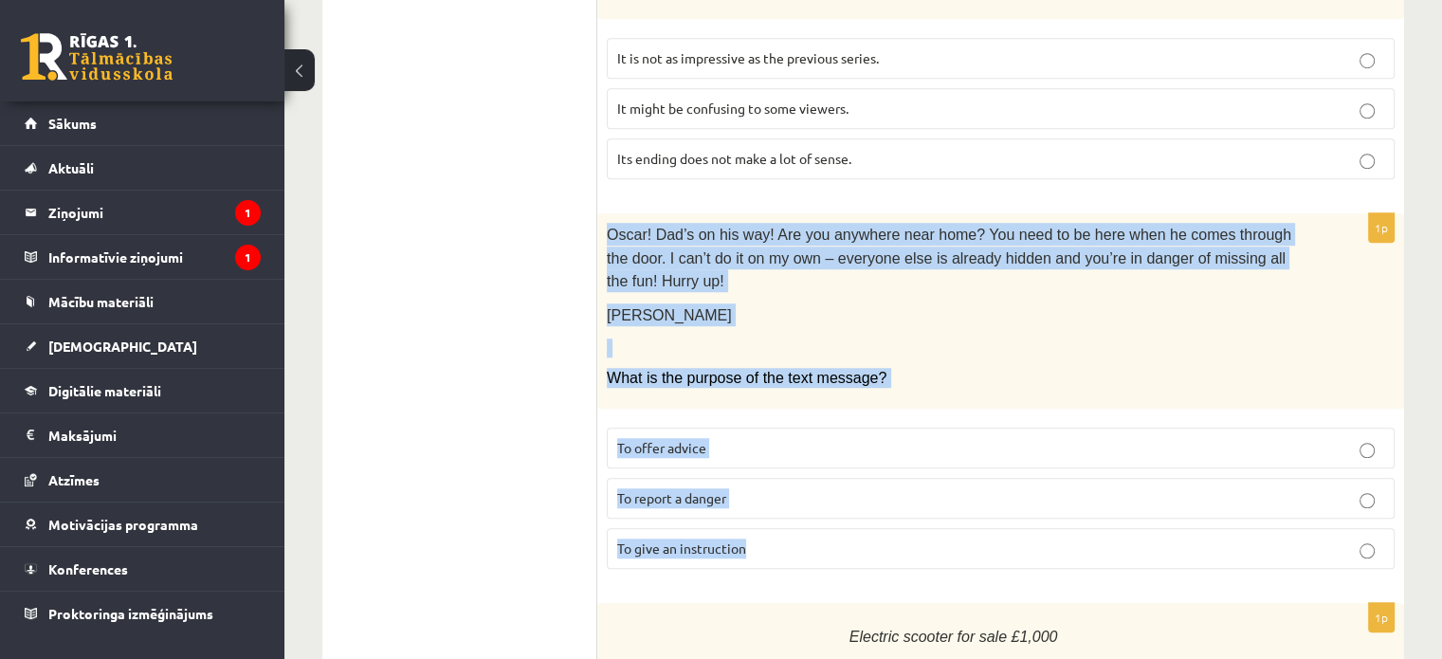
drag, startPoint x: 607, startPoint y: 189, endPoint x: 894, endPoint y: 472, distance: 403.4
click at [894, 472] on div "1p Oscar! Dad’s on his way! Are you anywhere near home? You need to be here whe…" at bounding box center [1000, 398] width 807 height 371
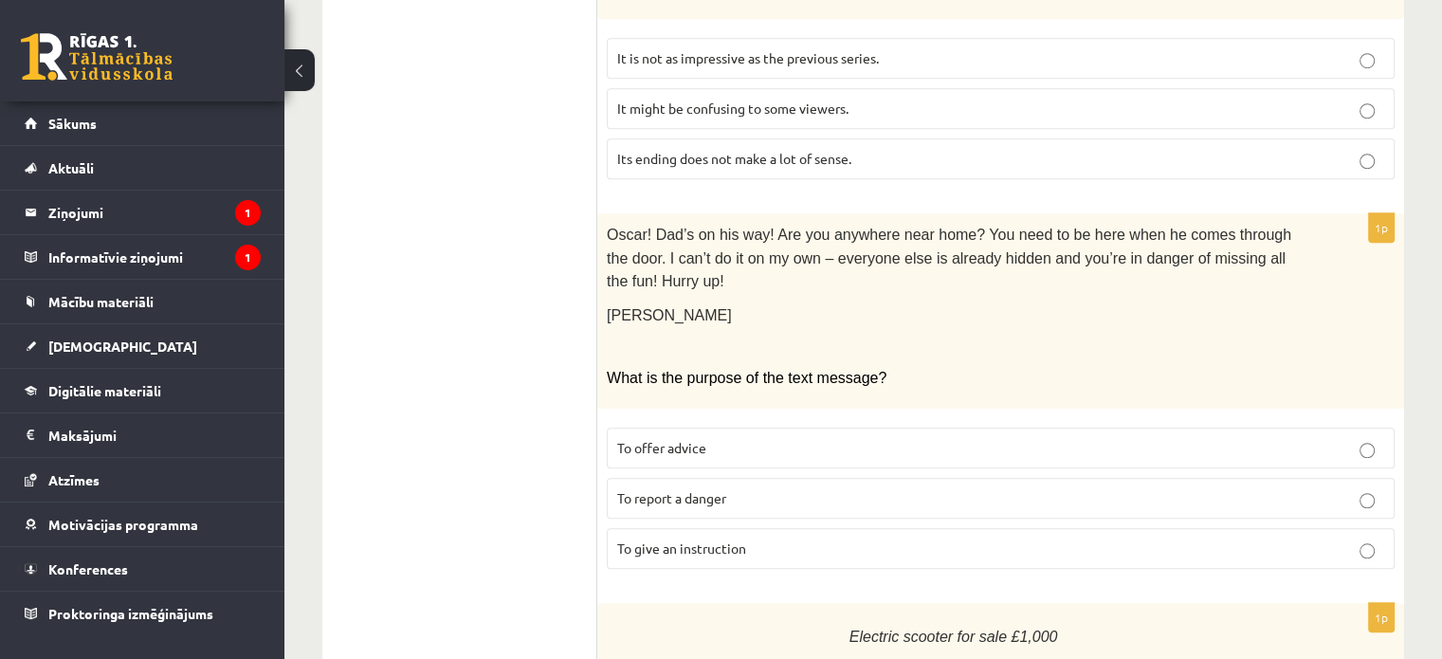
click at [527, 321] on ul "A Grammar B Reading C Reading D Listening Answer the question" at bounding box center [469, 154] width 256 height 2613
click at [716, 538] on p "To give an instruction" at bounding box center [1000, 548] width 767 height 20
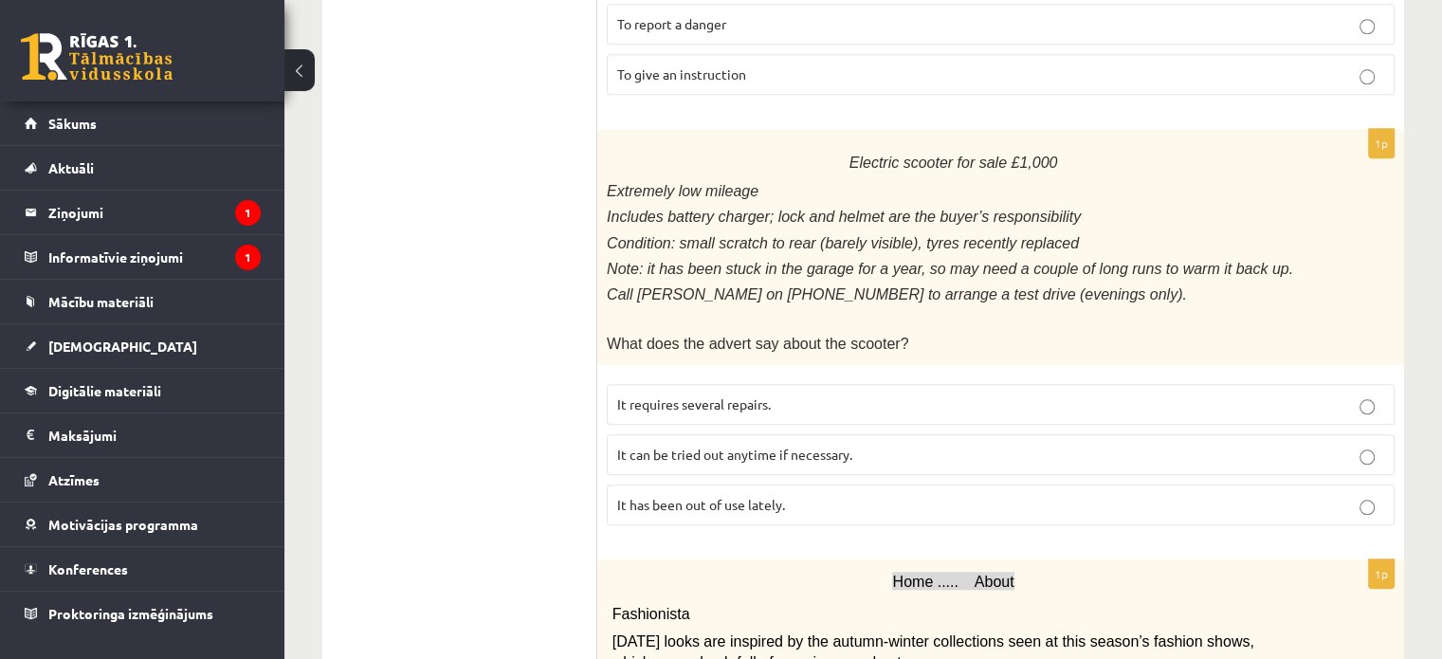
scroll to position [1979, 0]
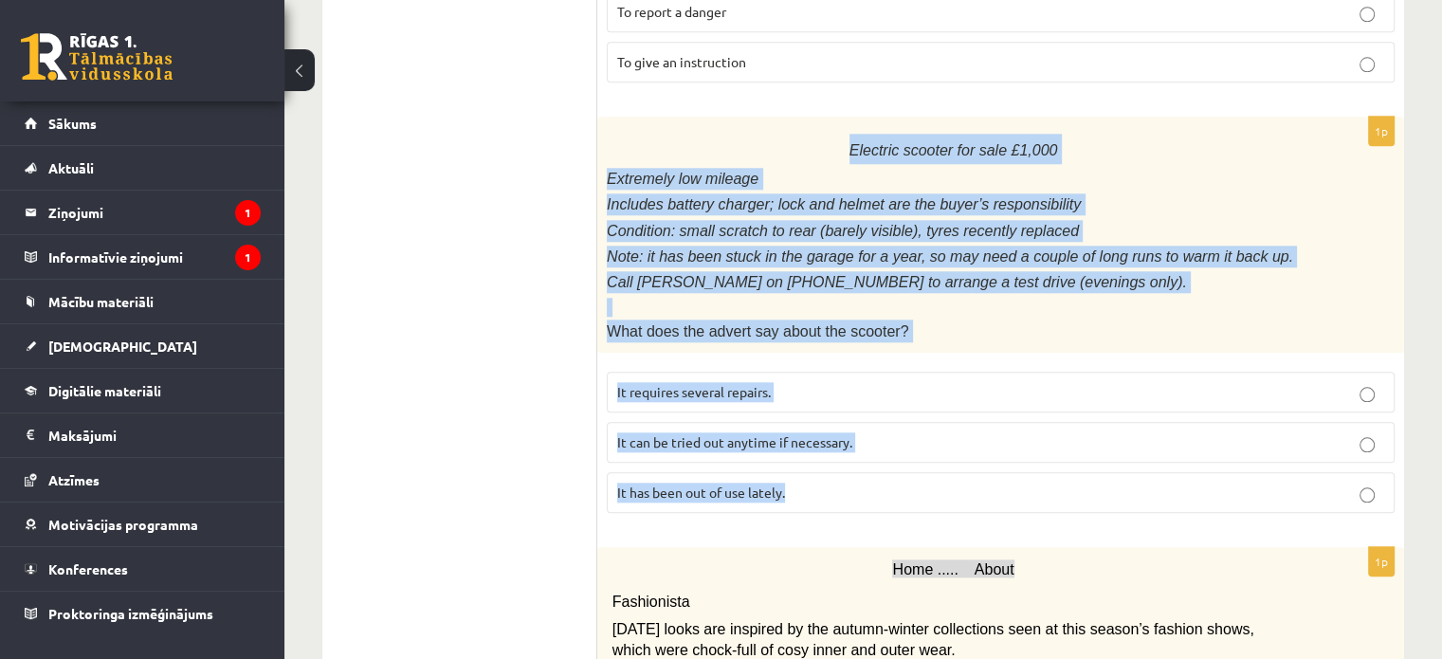
drag, startPoint x: 631, startPoint y: 68, endPoint x: 1058, endPoint y: 399, distance: 539.7
click at [1058, 399] on div "1p Electric scooter for sale £1,000 Extremely low mileage Includes battery char…" at bounding box center [1000, 322] width 807 height 410
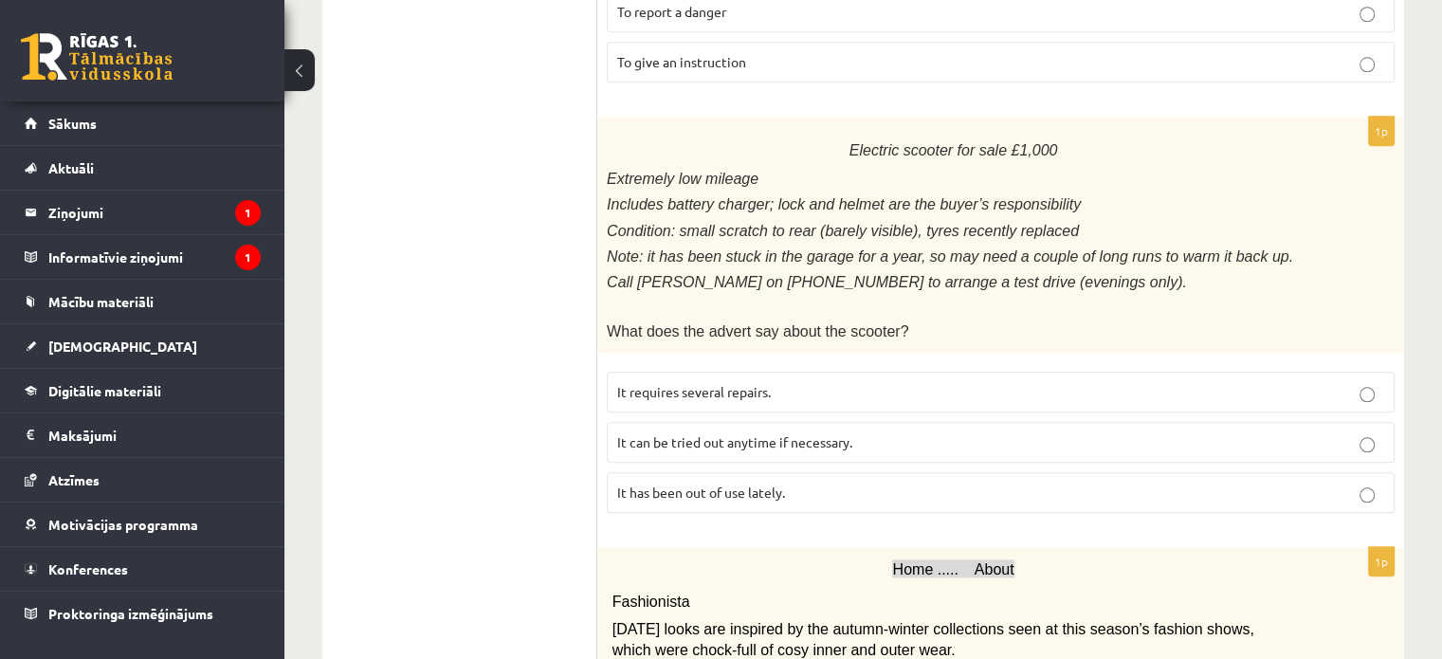
click at [659, 472] on label "It has been out of use lately." at bounding box center [1001, 492] width 788 height 41
click at [671, 472] on label "It has been out of use lately." at bounding box center [1001, 492] width 788 height 41
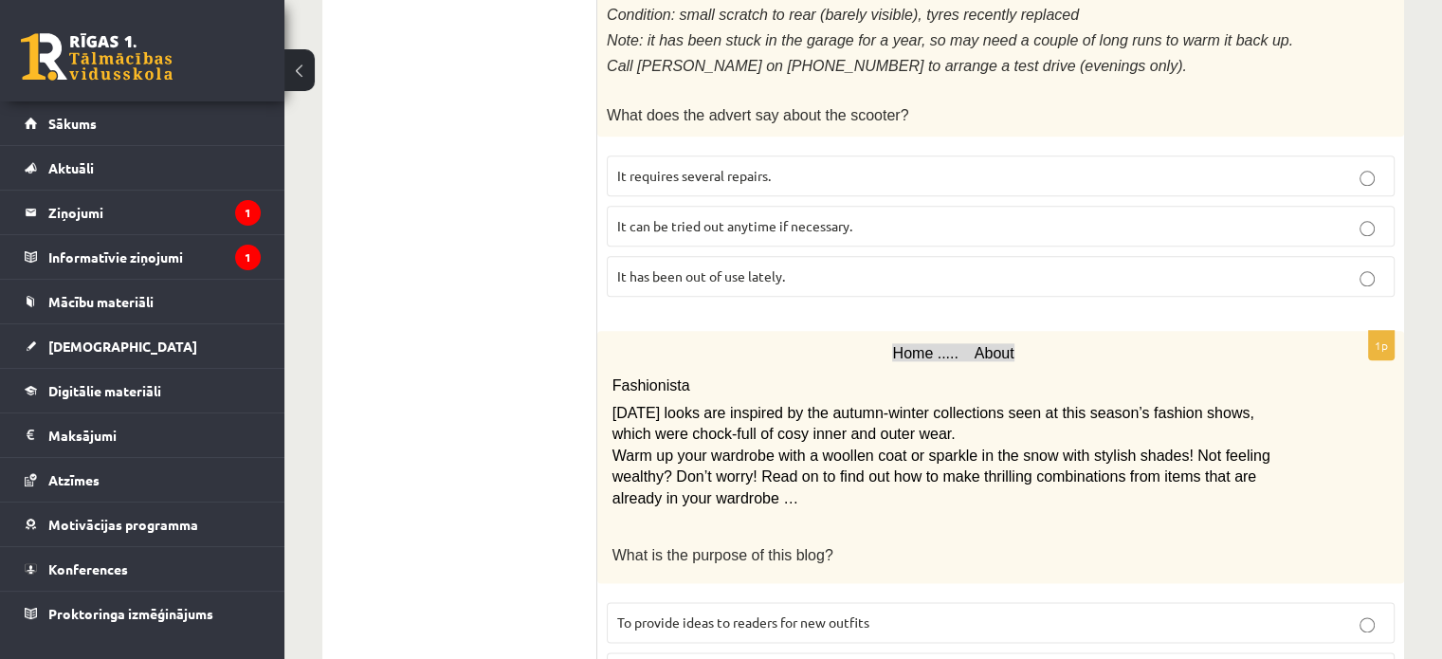
scroll to position [2263, 0]
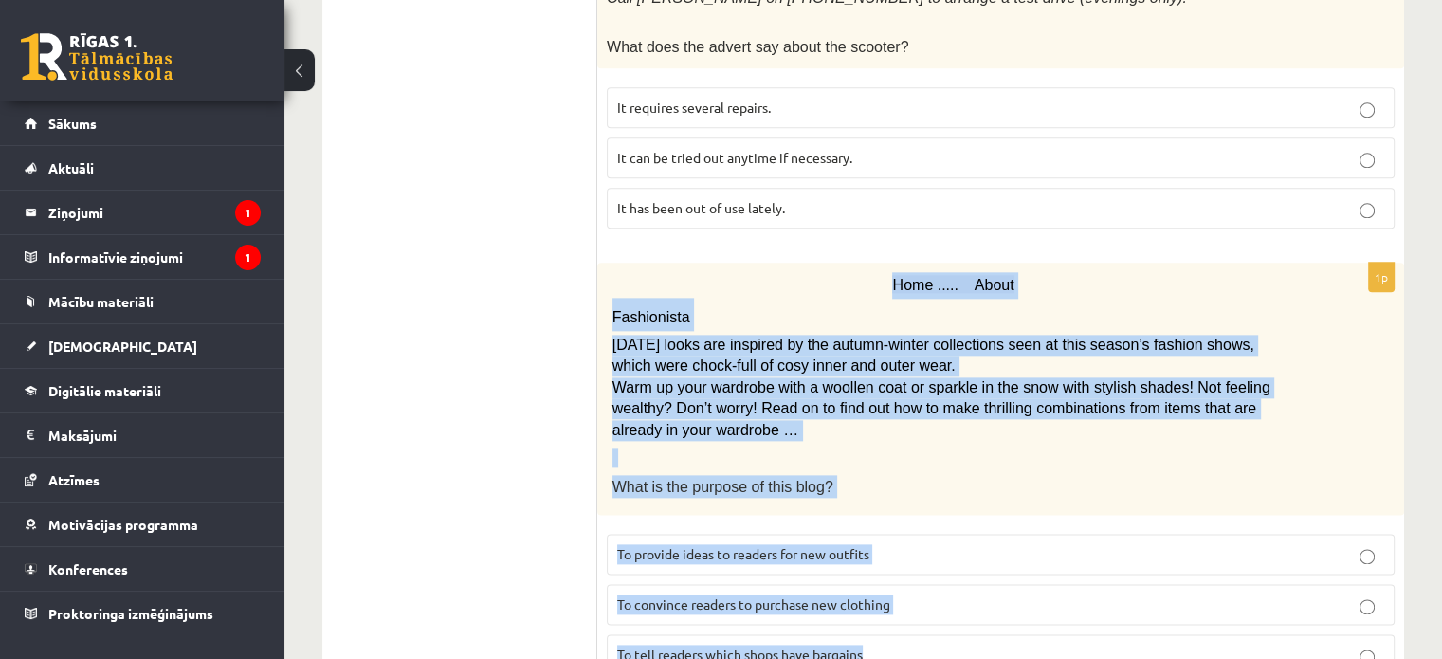
drag, startPoint x: 804, startPoint y: 163, endPoint x: 1118, endPoint y: 564, distance: 509.6
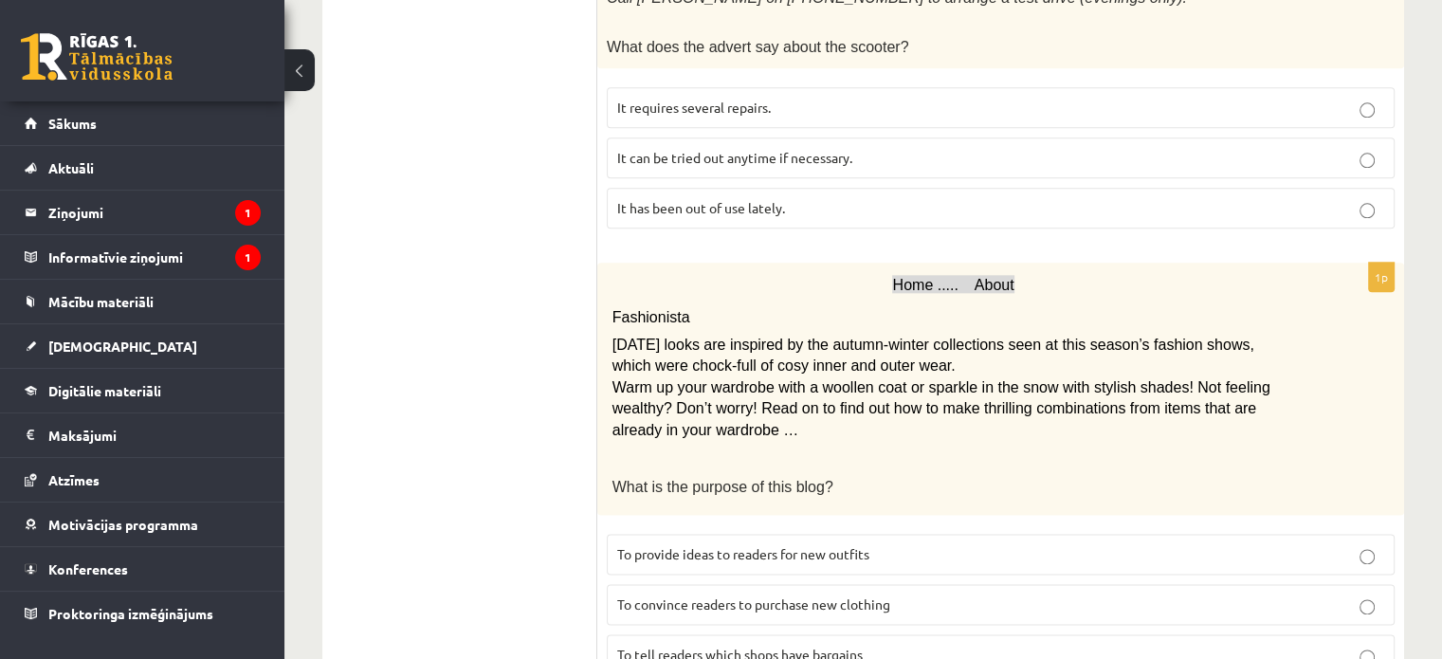
click at [673, 545] on span "To provide ideas to readers for new outfits" at bounding box center [743, 553] width 252 height 17
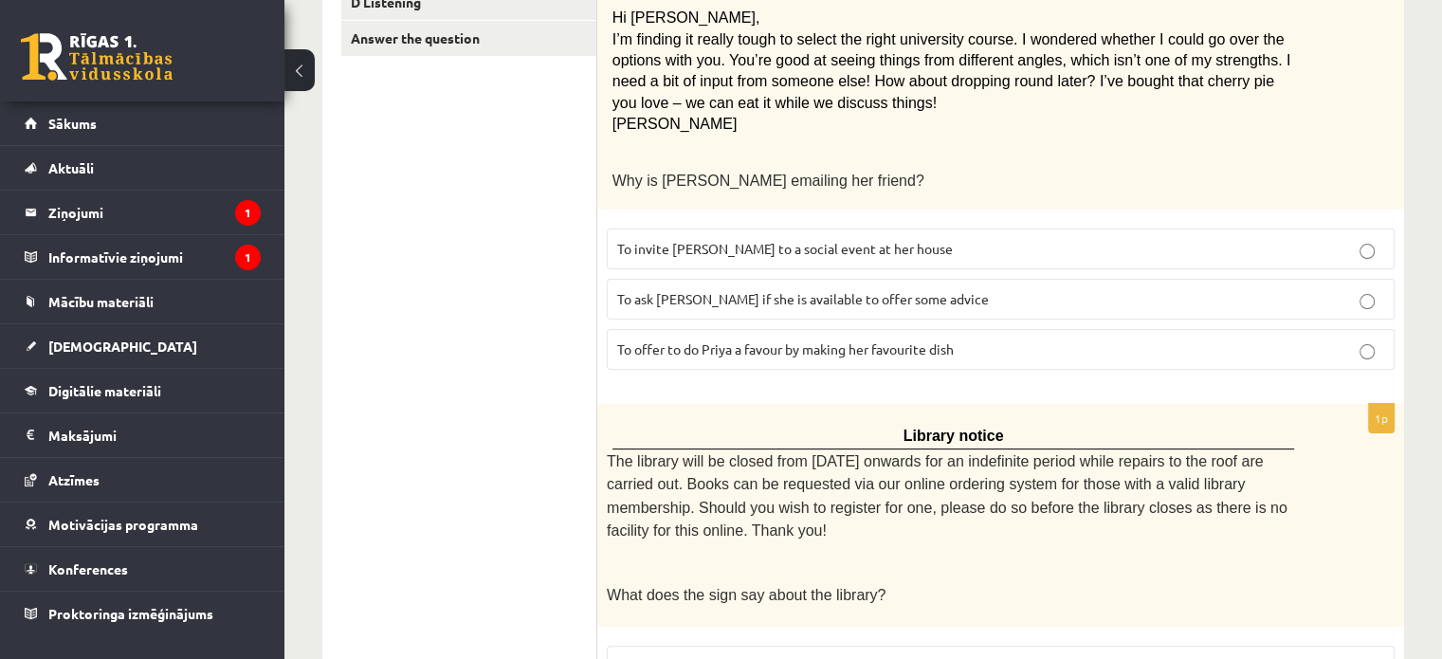
scroll to position [0, 0]
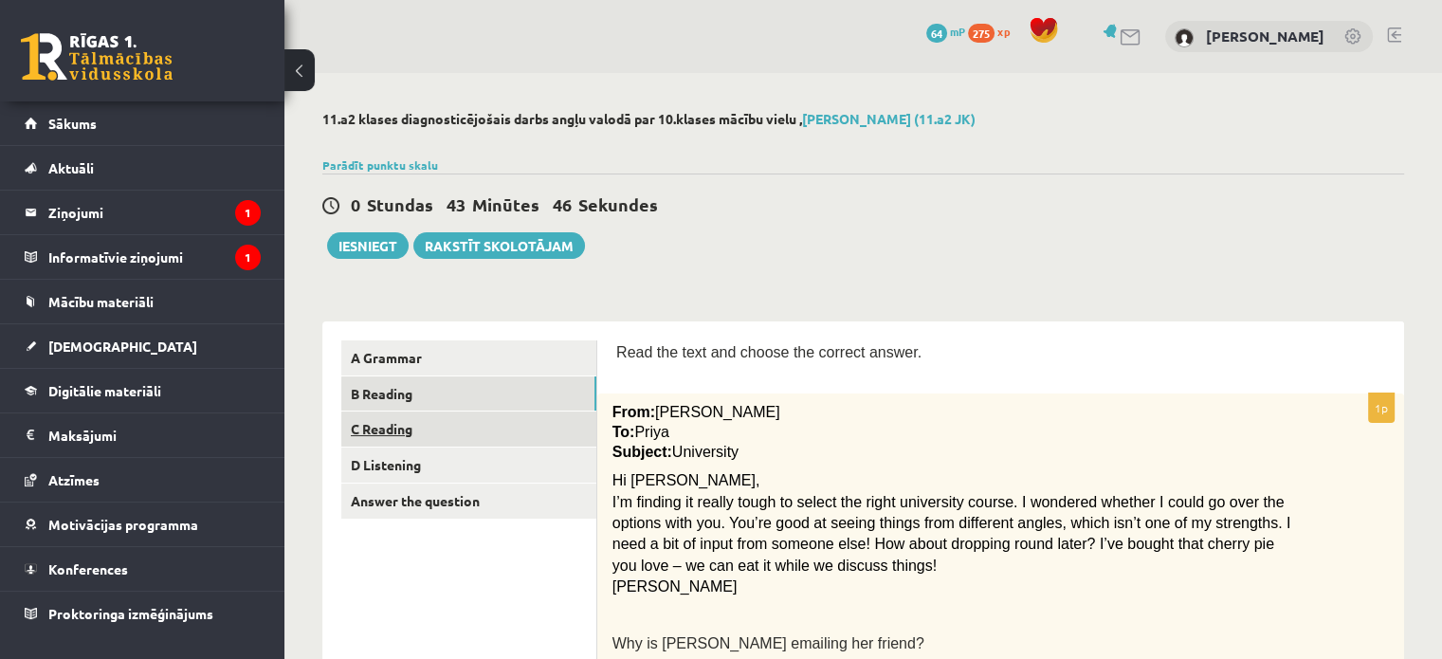
click at [485, 423] on link "C Reading" at bounding box center [468, 428] width 255 height 35
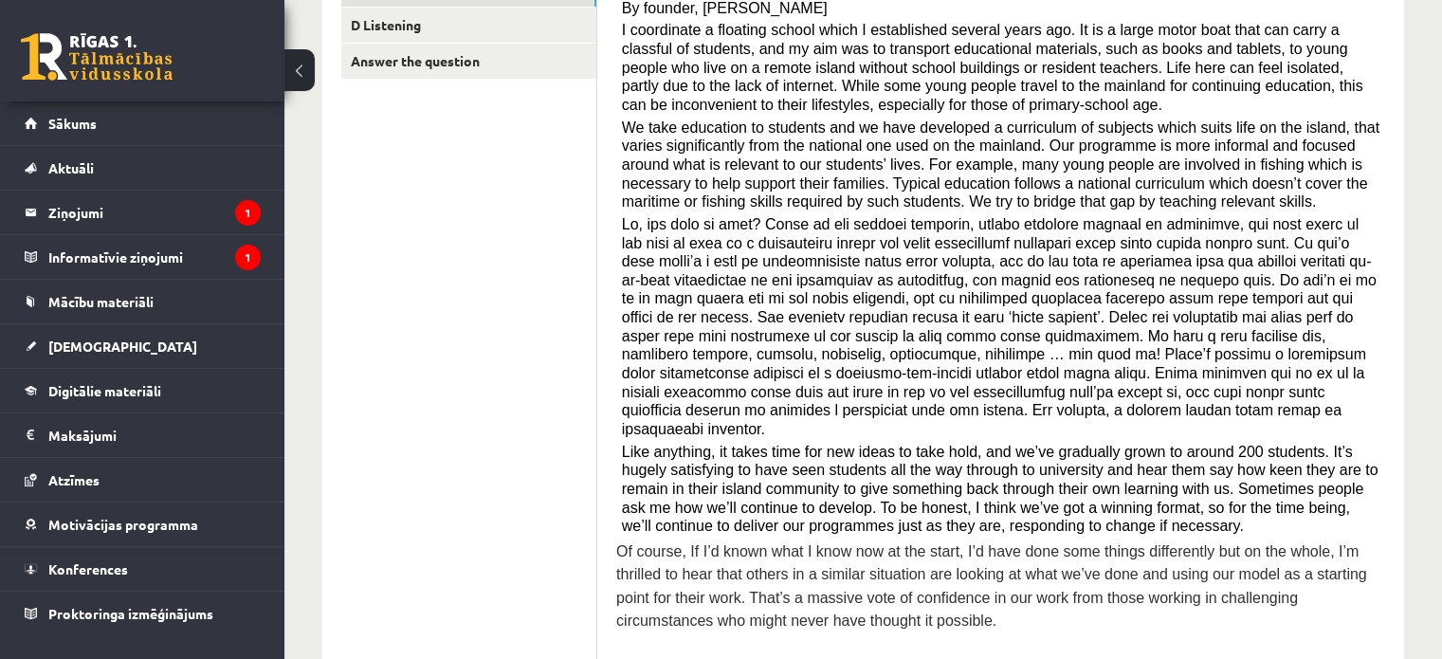
scroll to position [212, 0]
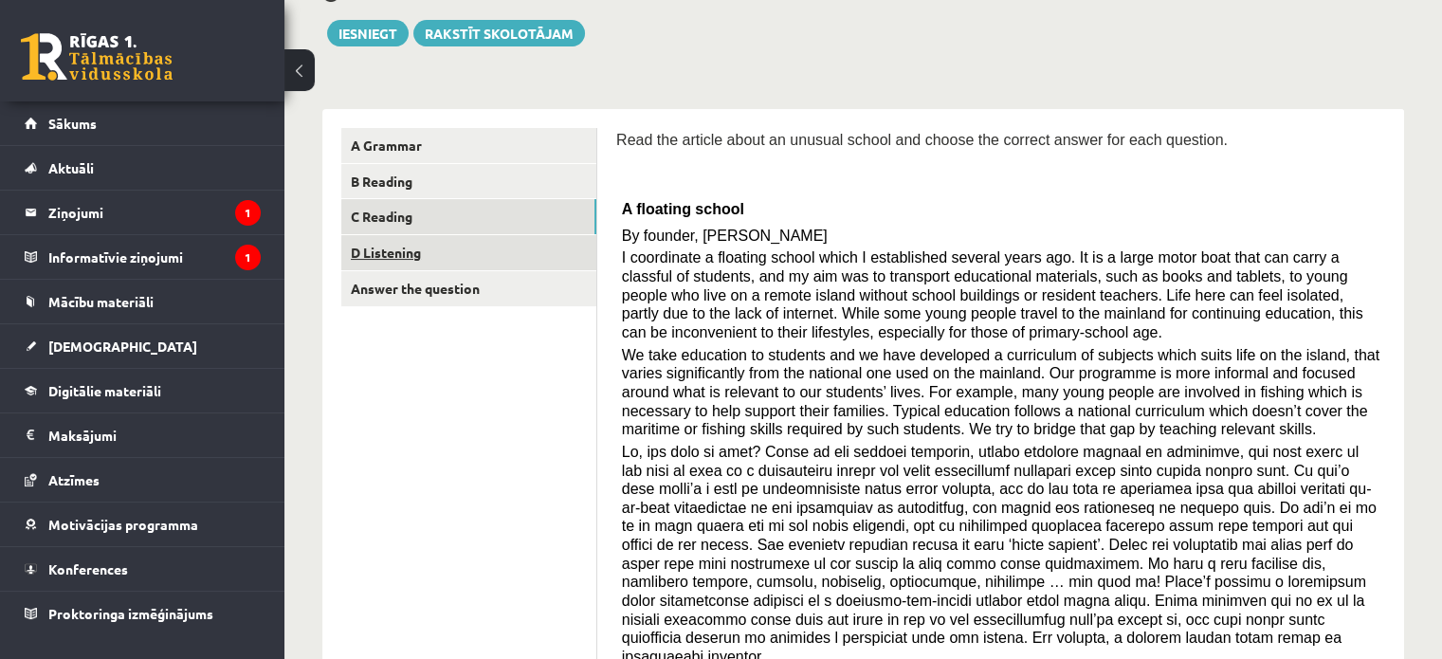
click at [437, 263] on link "D Listening" at bounding box center [468, 252] width 255 height 35
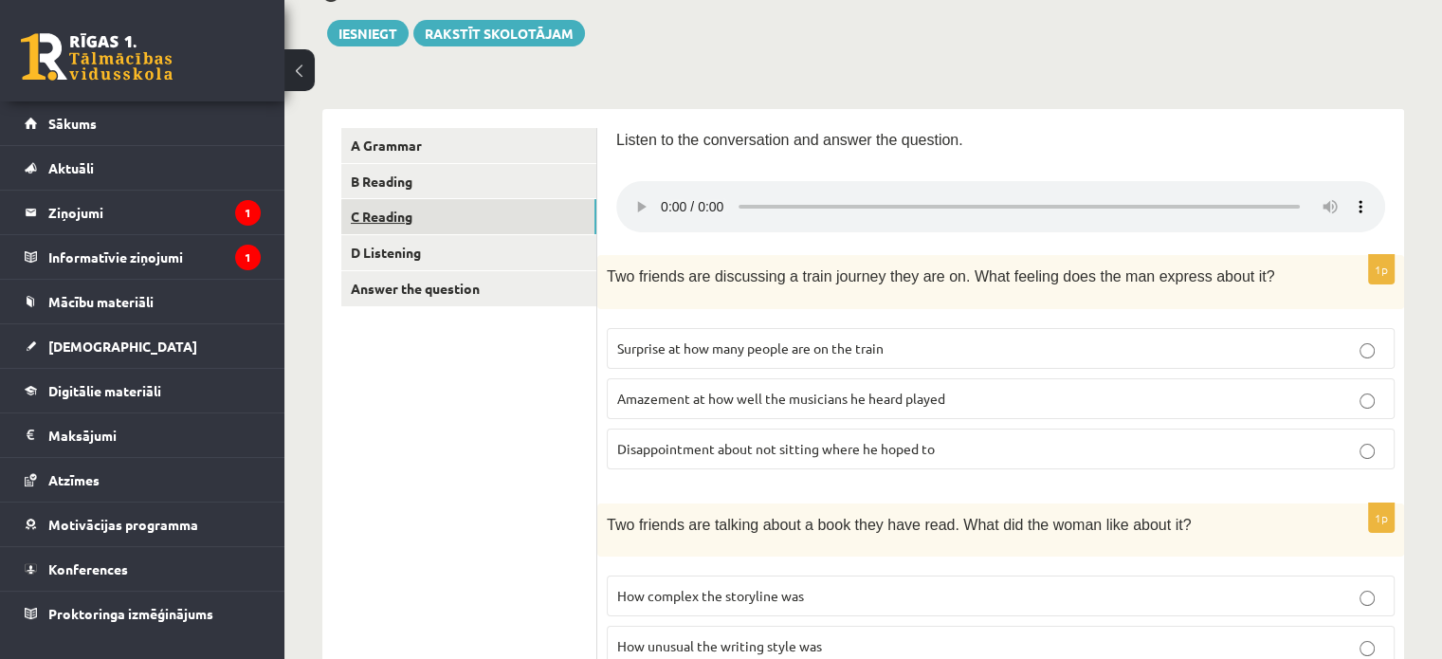
click at [442, 225] on link "C Reading" at bounding box center [468, 216] width 255 height 35
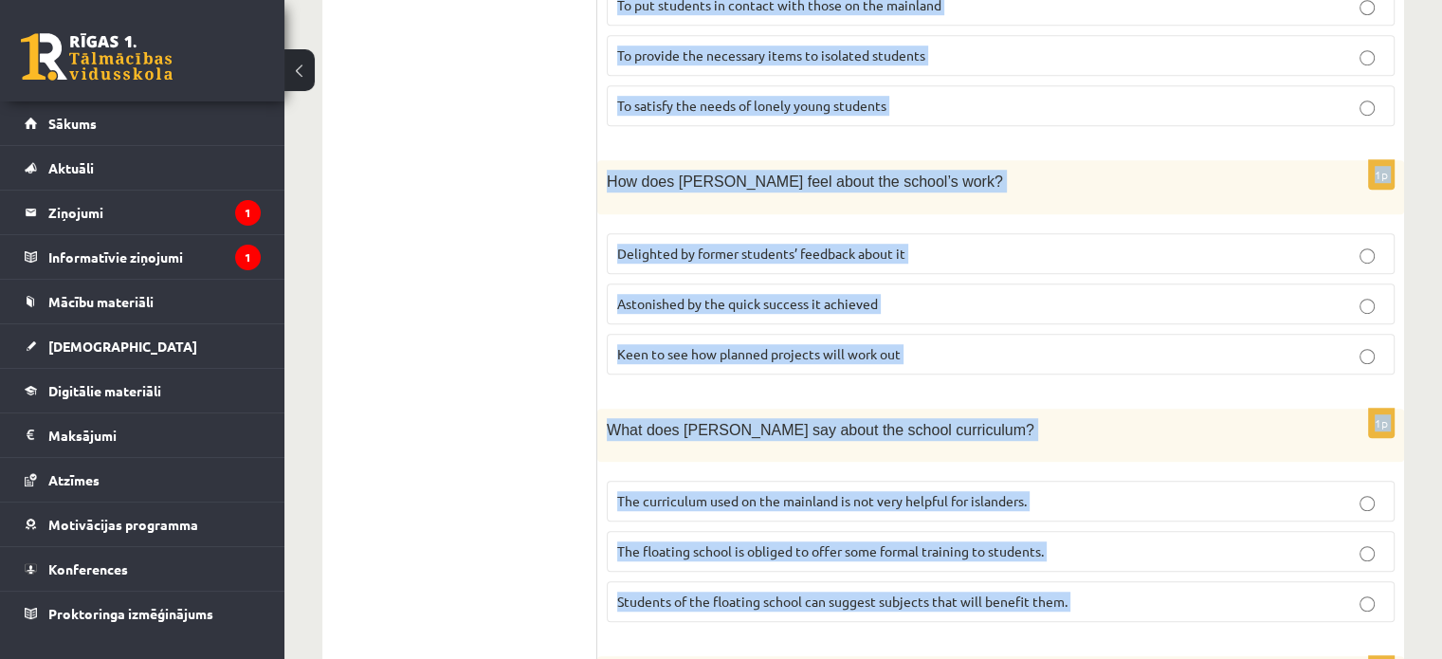
scroll to position [1918, 0]
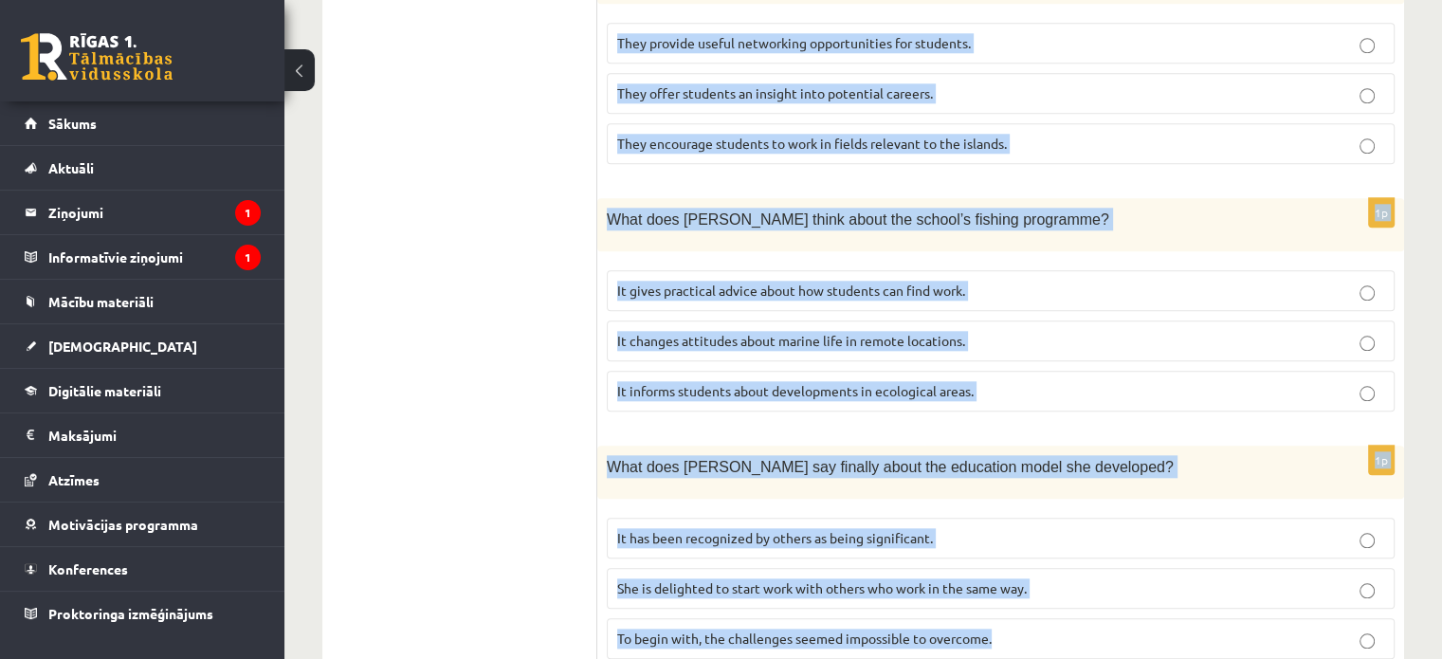
drag, startPoint x: 619, startPoint y: 203, endPoint x: 1027, endPoint y: 703, distance: 646.0
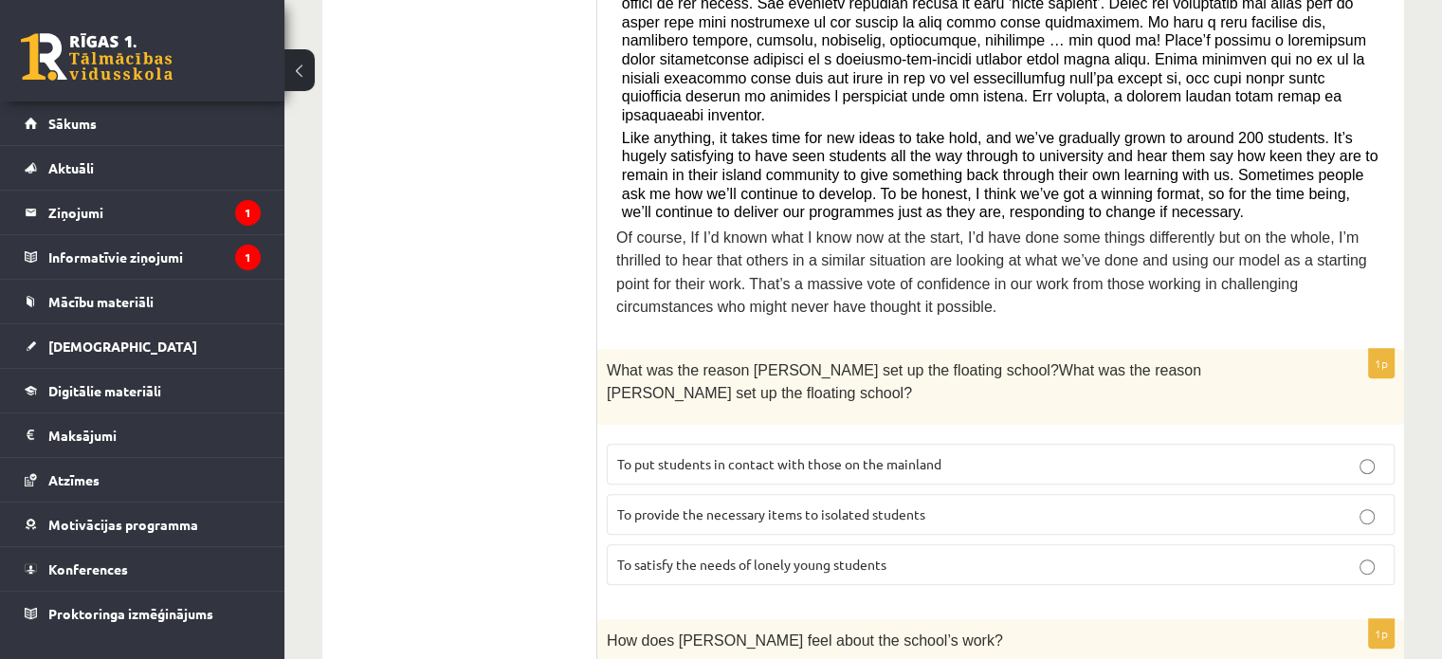
scroll to position [781, 0]
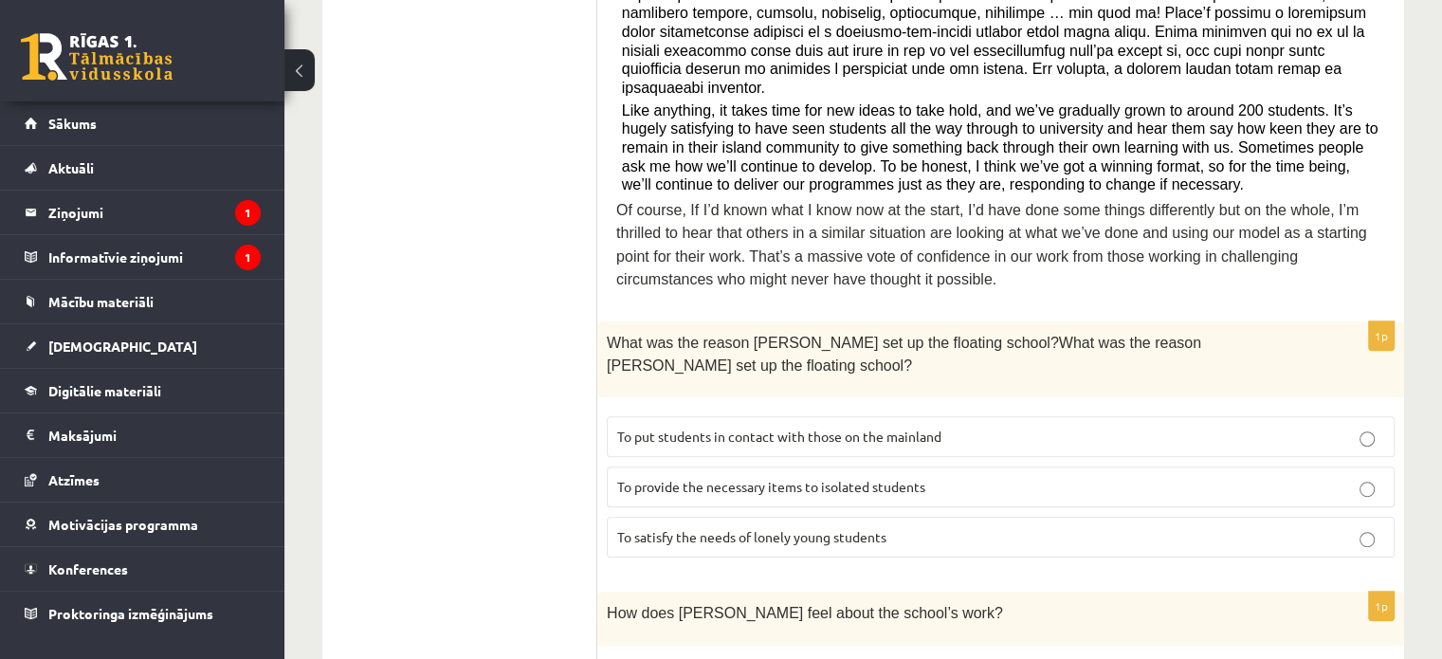
click at [757, 478] on span "To provide the necessary items to isolated students" at bounding box center [771, 486] width 308 height 17
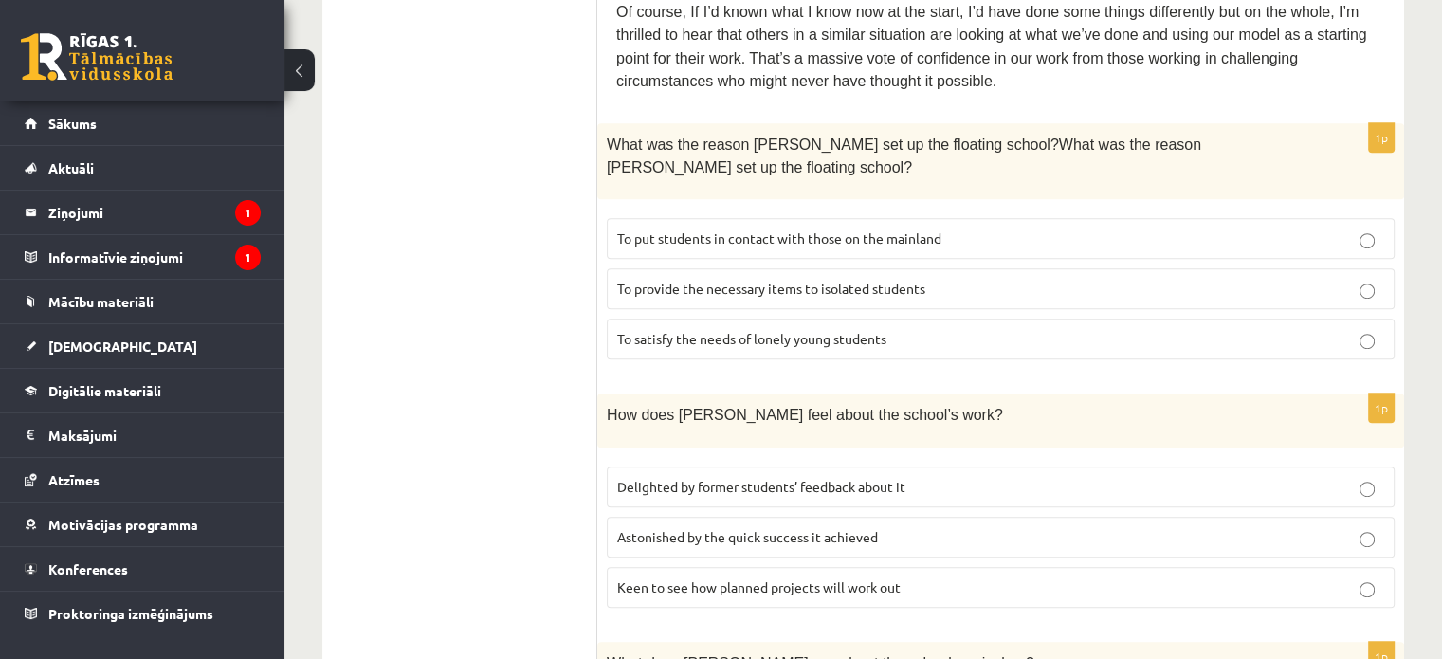
scroll to position [1065, 0]
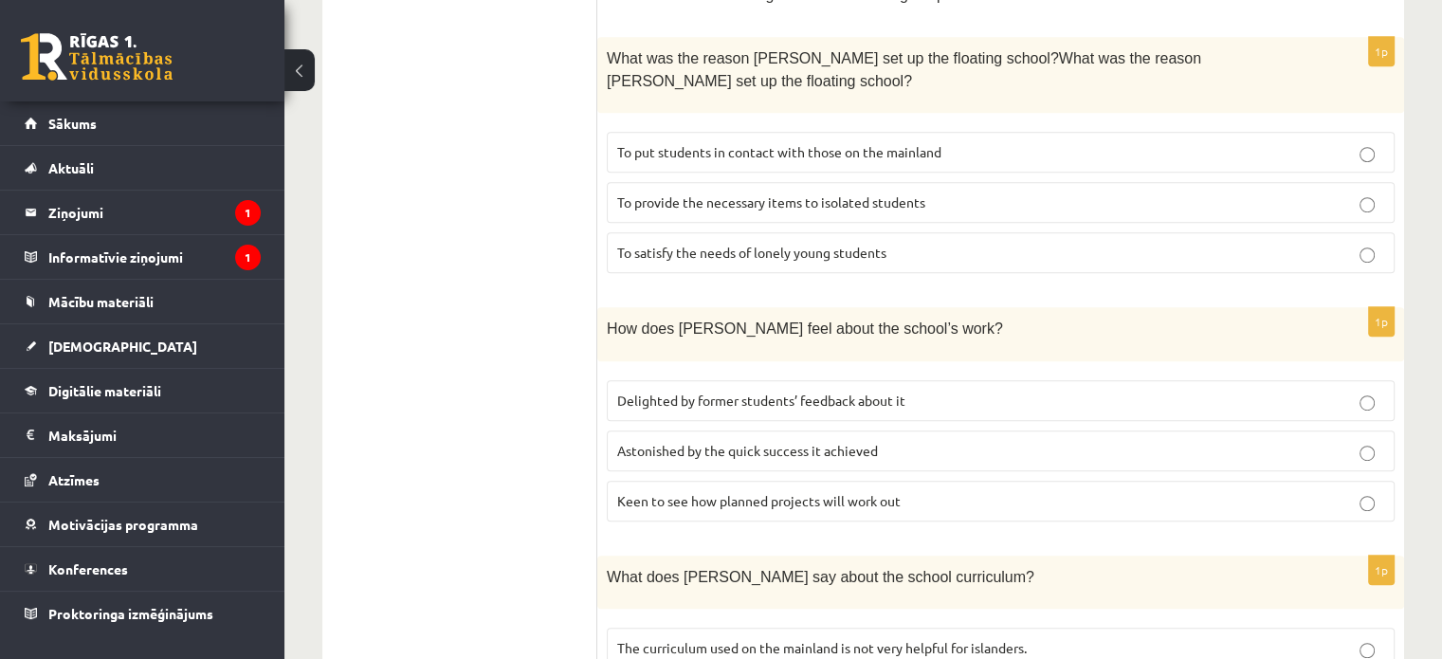
click at [719, 390] on p "Delighted by former students’ feedback about it" at bounding box center [1000, 400] width 767 height 20
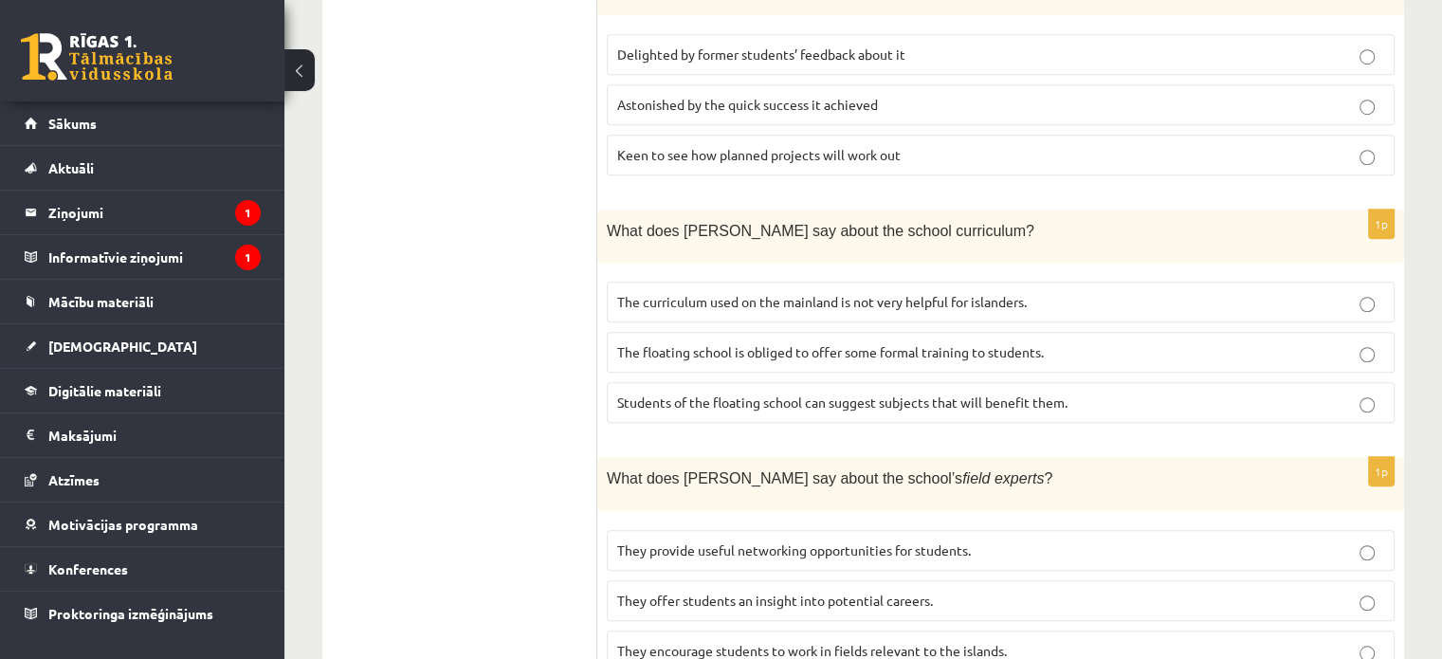
scroll to position [1444, 0]
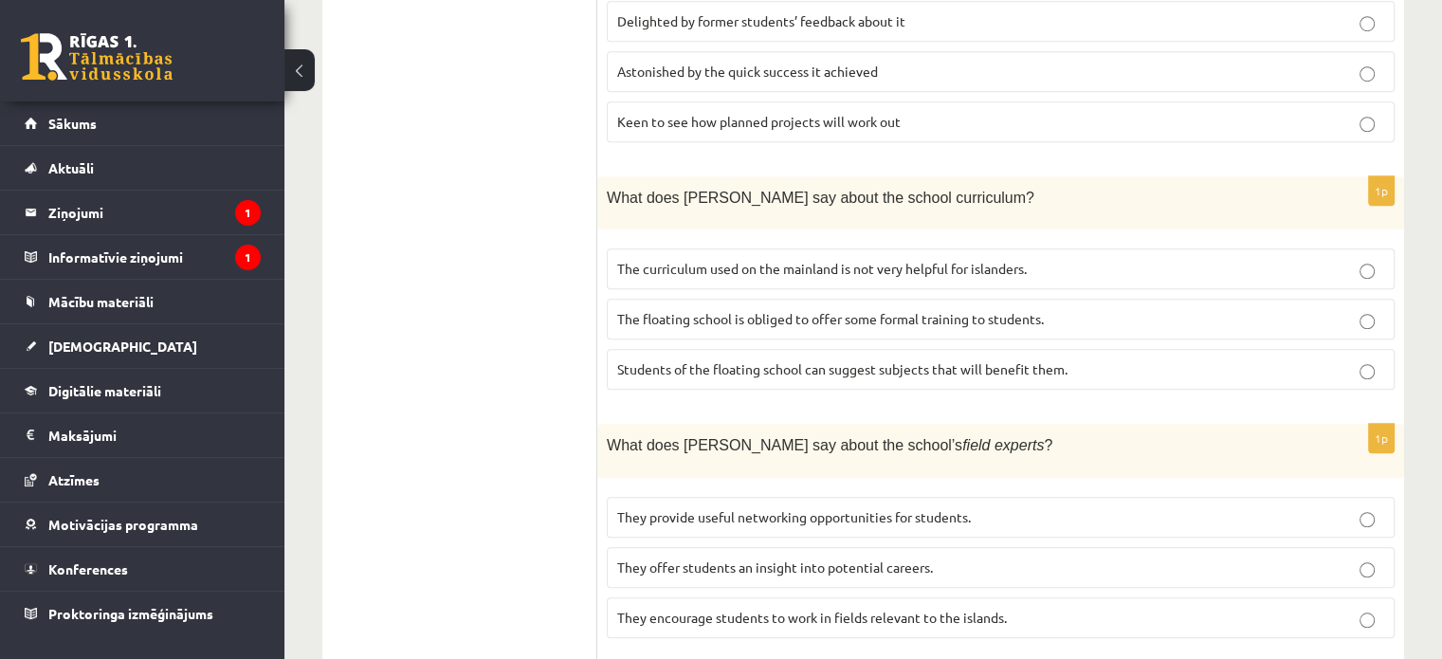
click at [724, 260] on span "The curriculum used on the mainland is not very helpful for islanders." at bounding box center [821, 268] width 409 height 17
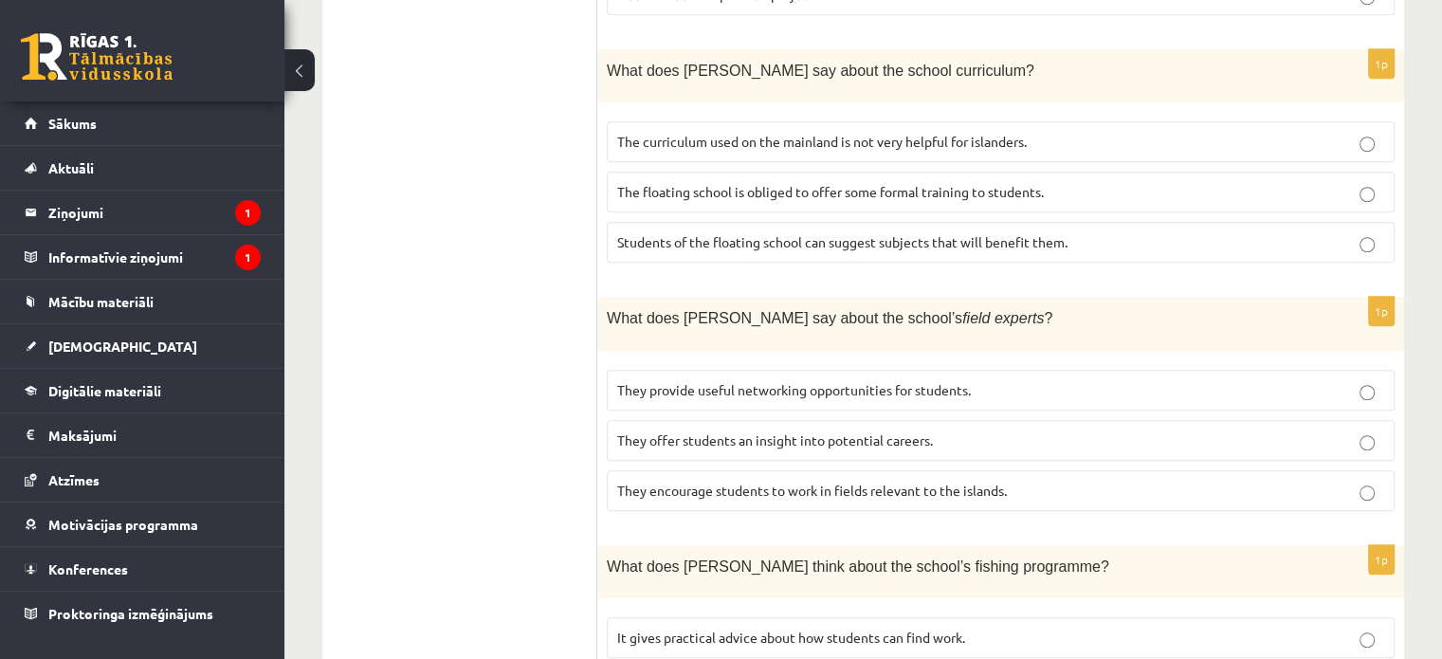
scroll to position [1634, 0]
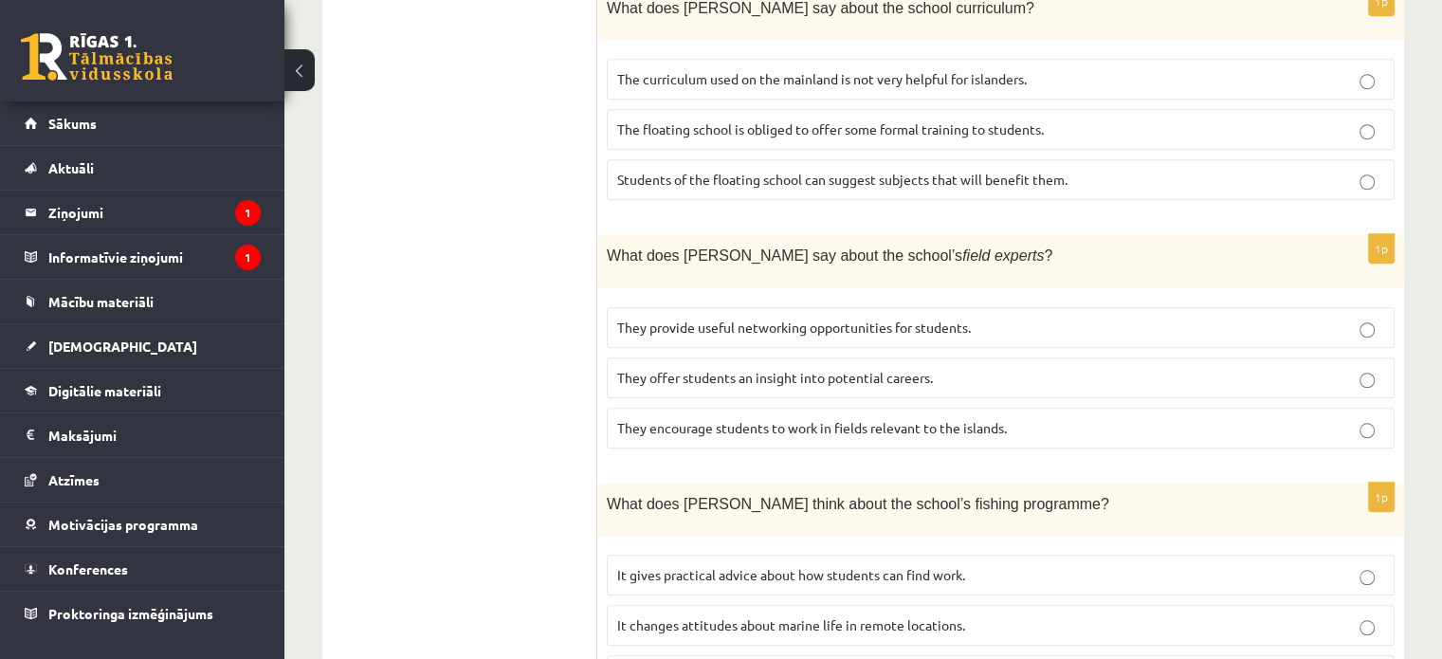
click at [734, 357] on label "They offer students an insight into potential careers." at bounding box center [1001, 377] width 788 height 41
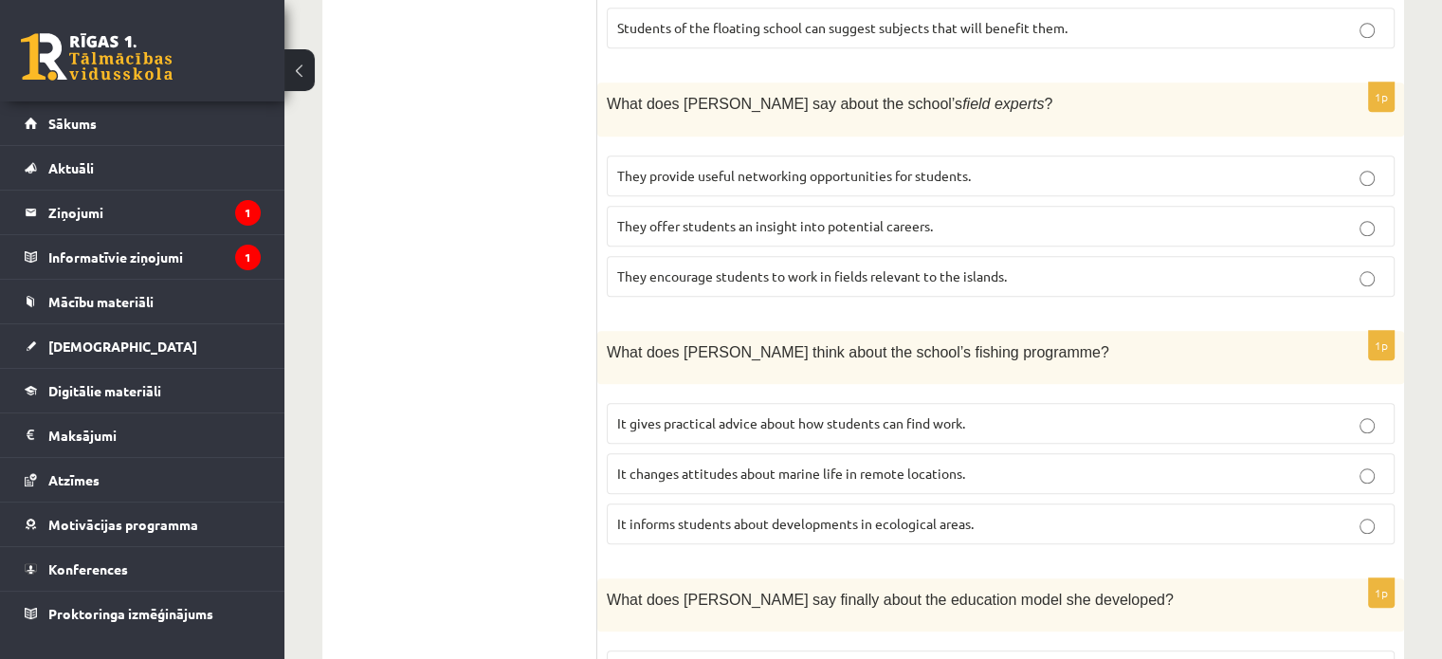
scroll to position [1918, 0]
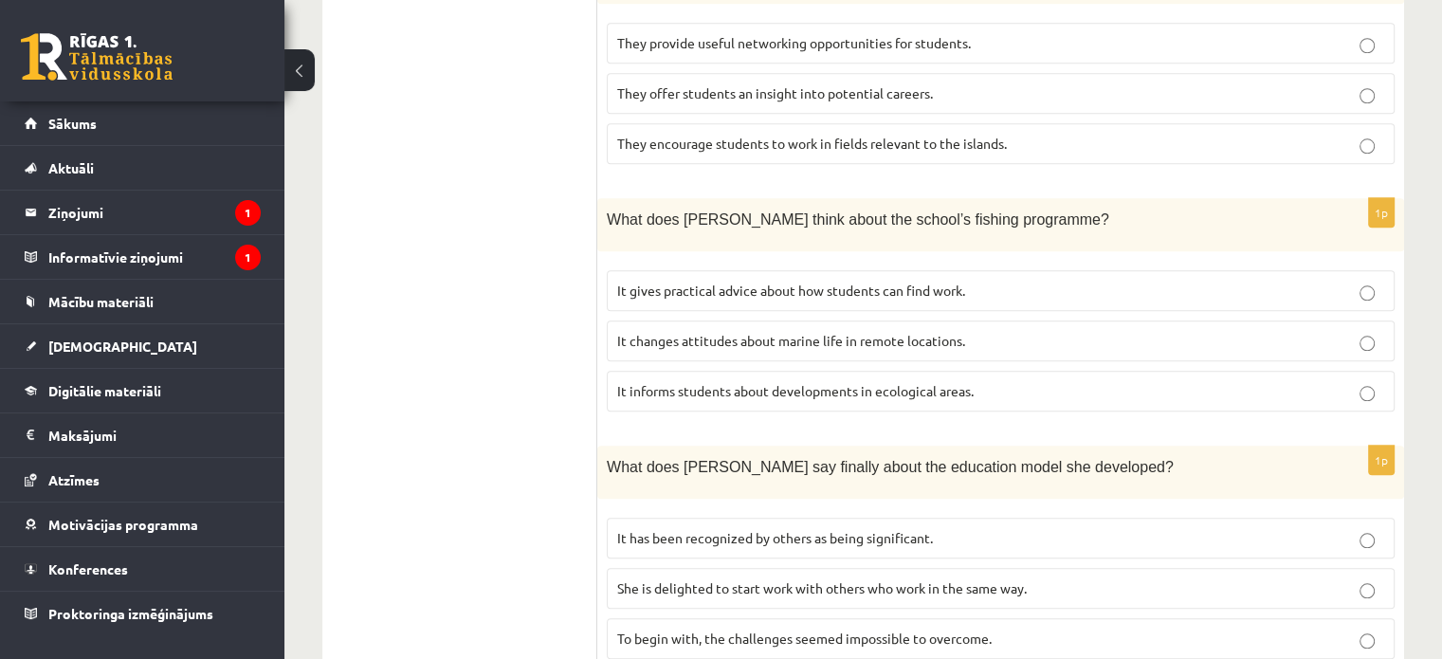
click at [732, 382] on span "It informs students about developments in ecological areas." at bounding box center [795, 390] width 356 height 17
click at [709, 517] on label "It has been recognized by others as being significant." at bounding box center [1001, 537] width 788 height 41
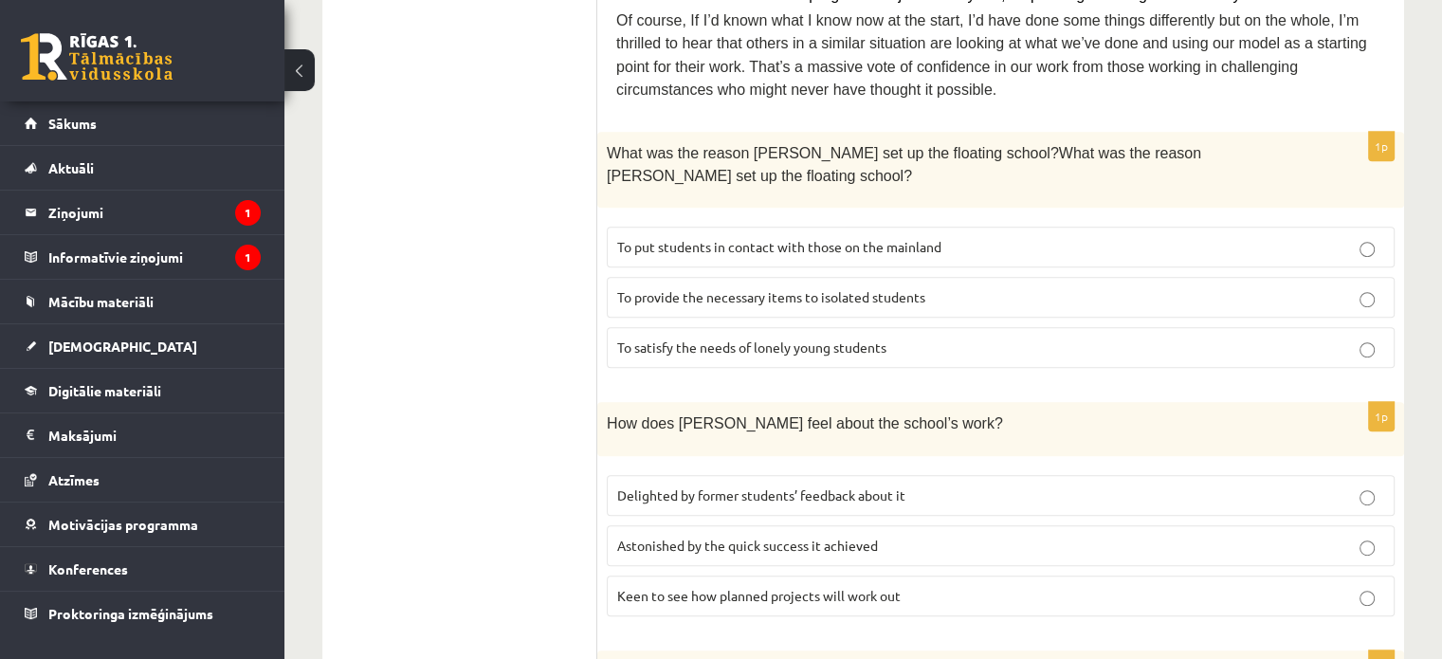
scroll to position [402, 0]
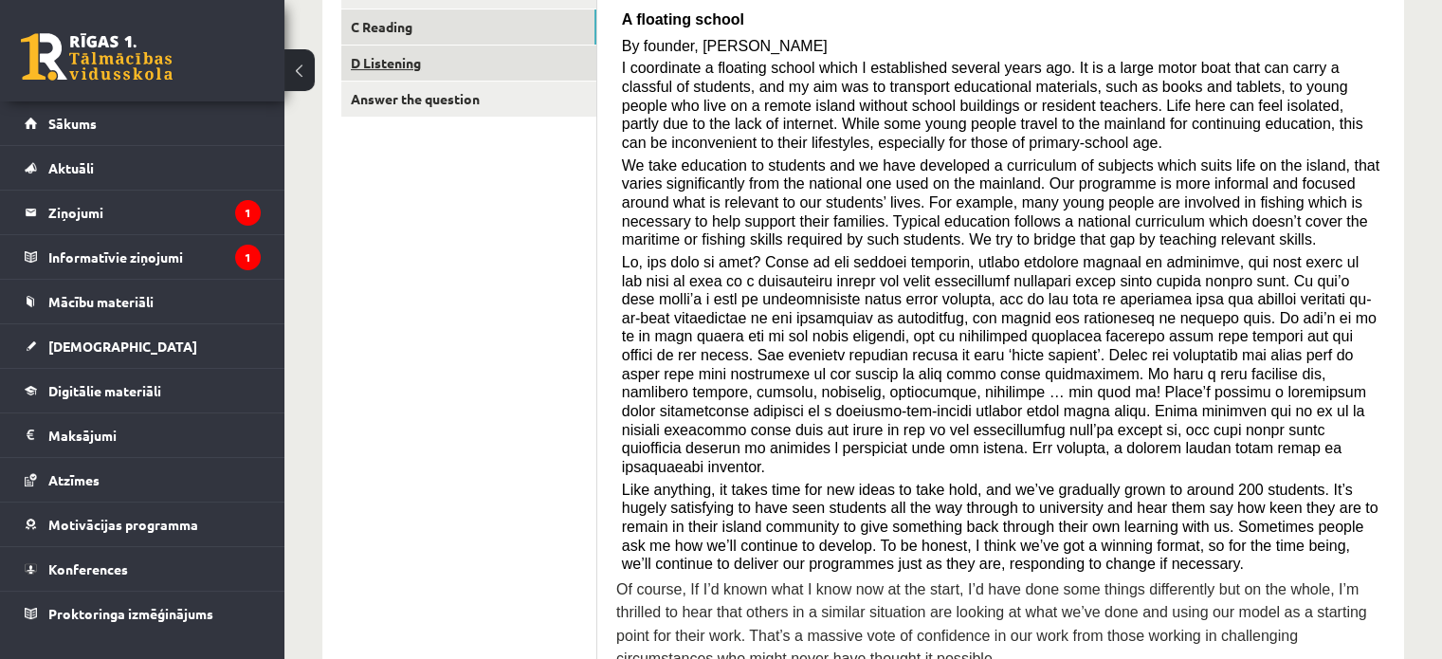
click at [481, 60] on link "D Listening" at bounding box center [468, 62] width 255 height 35
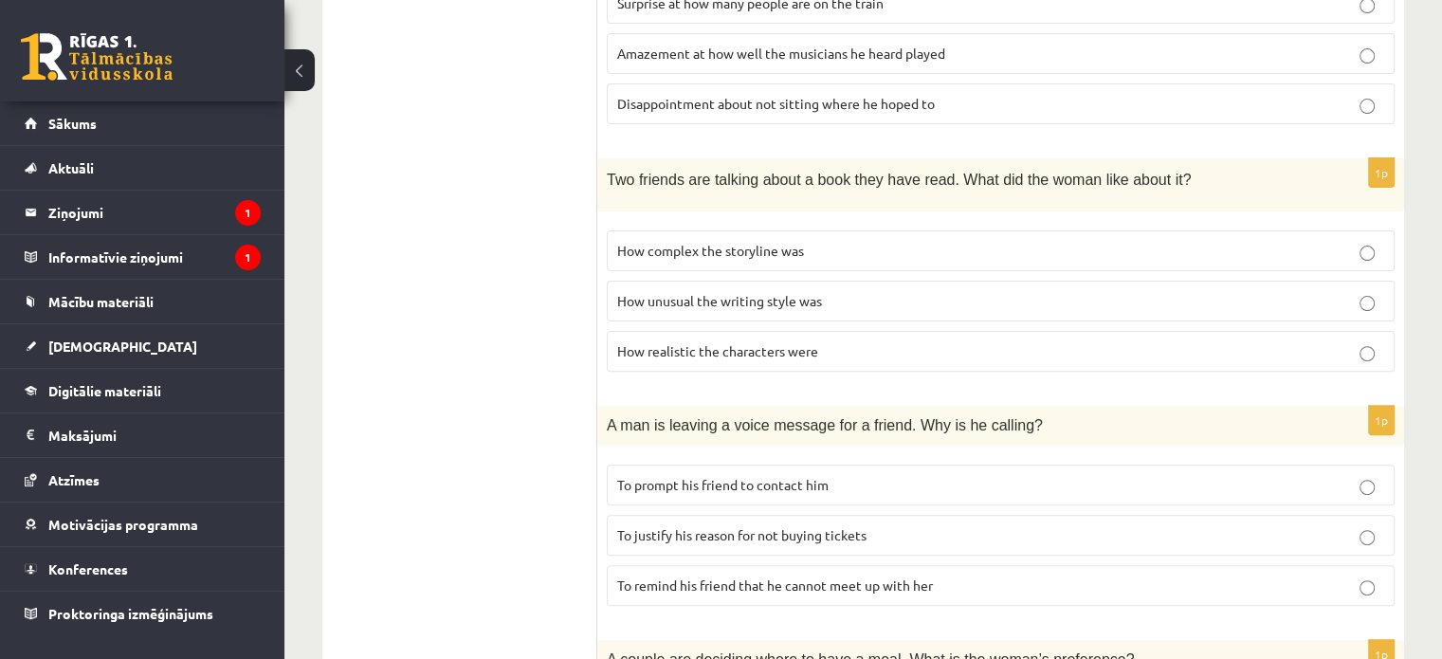
scroll to position [569, 0]
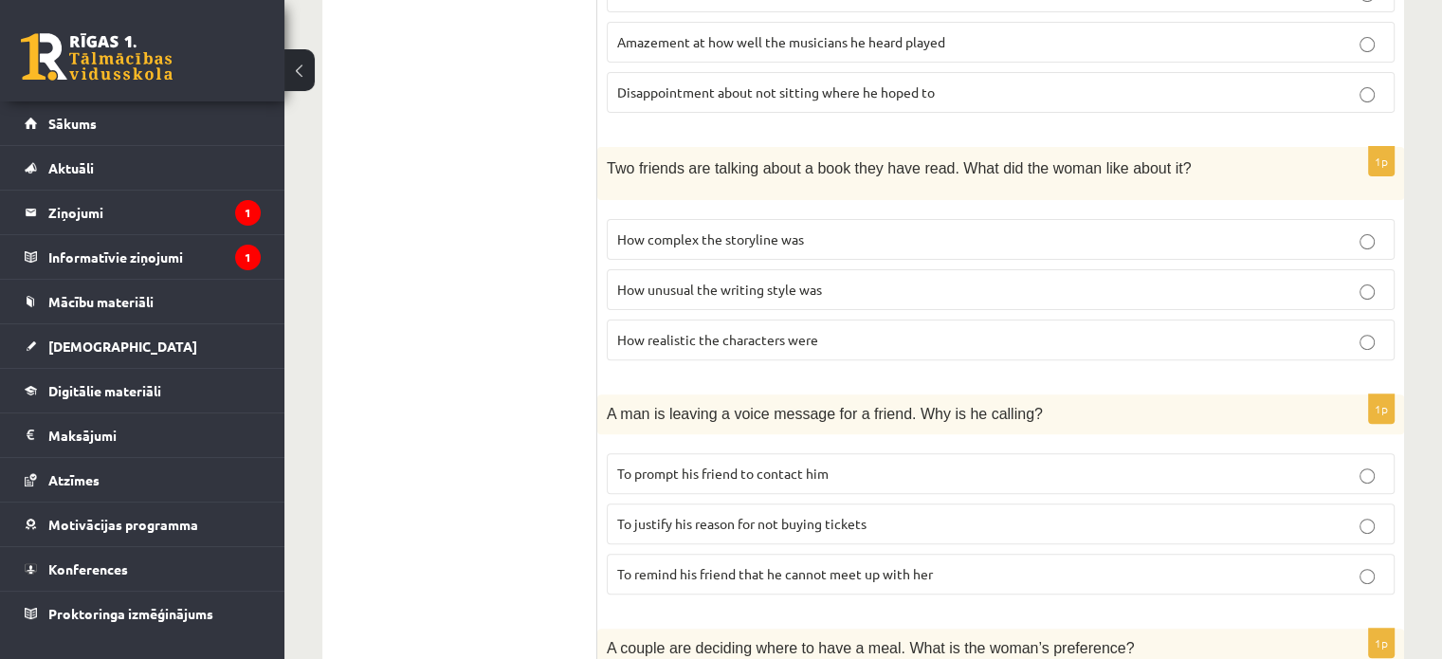
click at [714, 515] on span "To justify his reason for not buying tickets" at bounding box center [741, 523] width 249 height 17
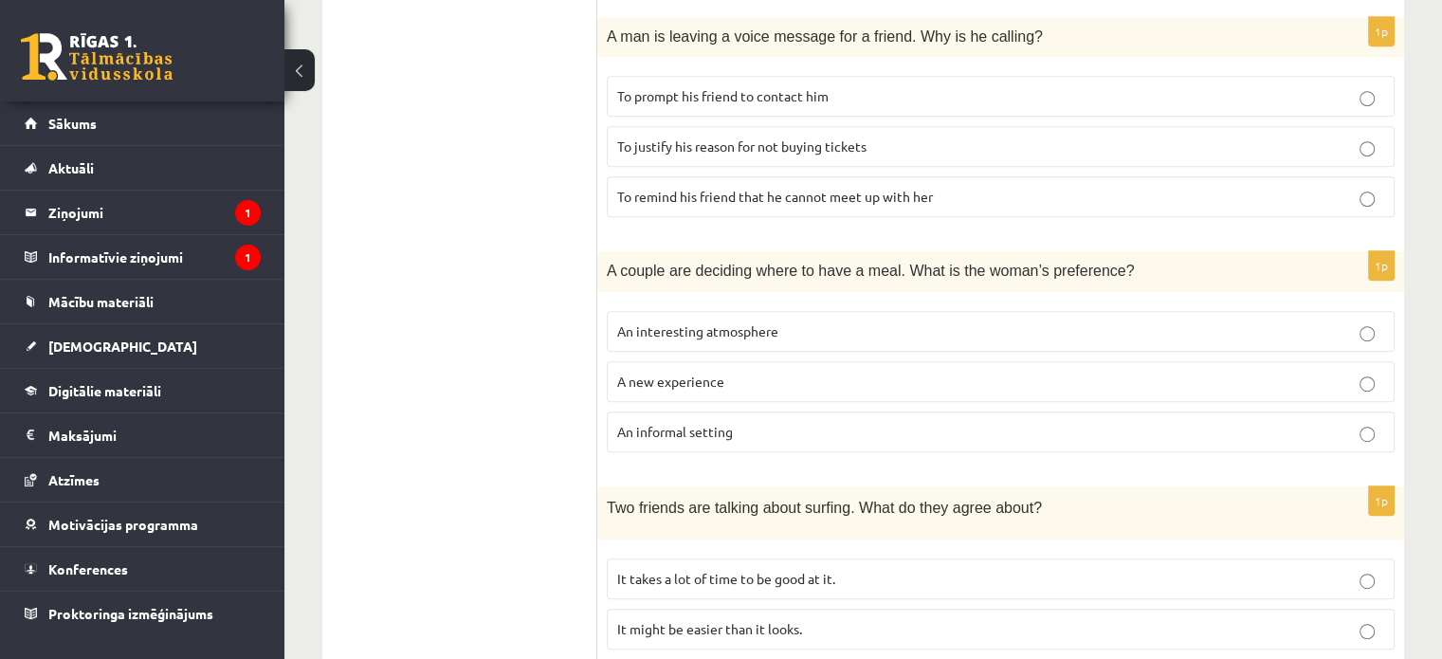
scroll to position [819, 0]
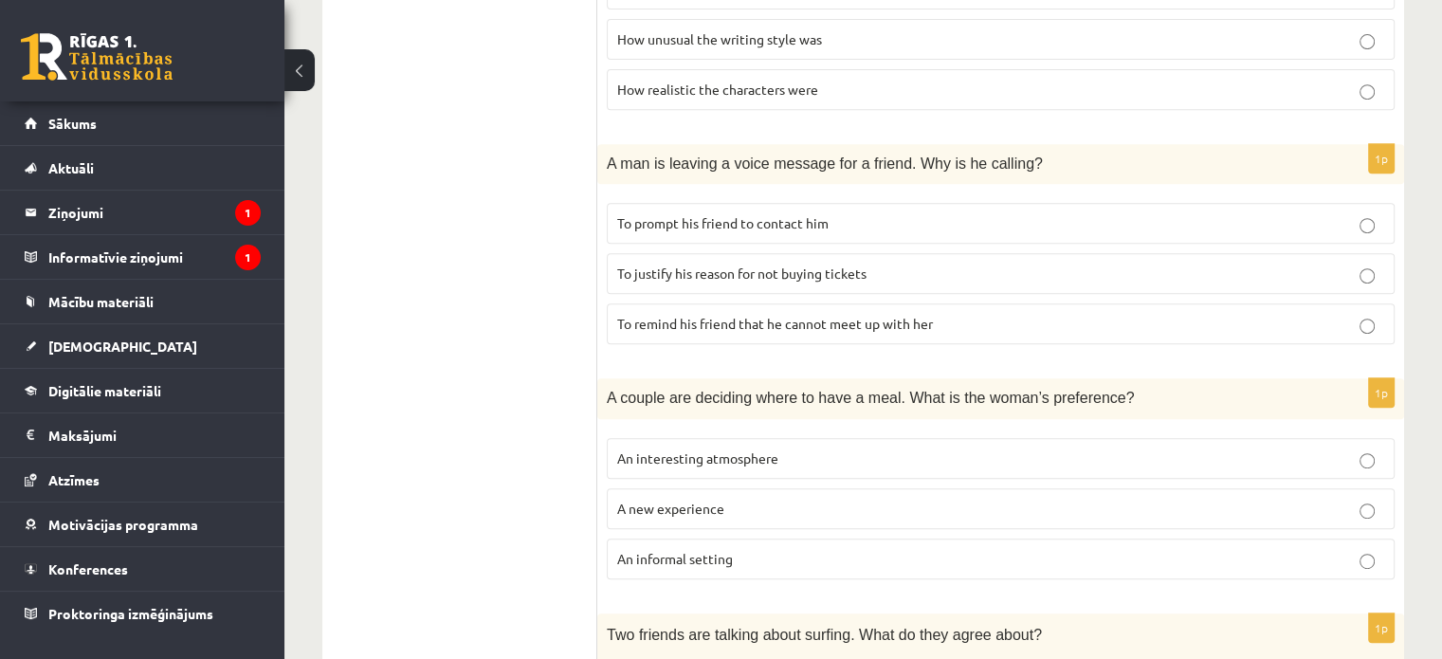
click at [1374, 553] on p "An informal setting" at bounding box center [1000, 559] width 767 height 20
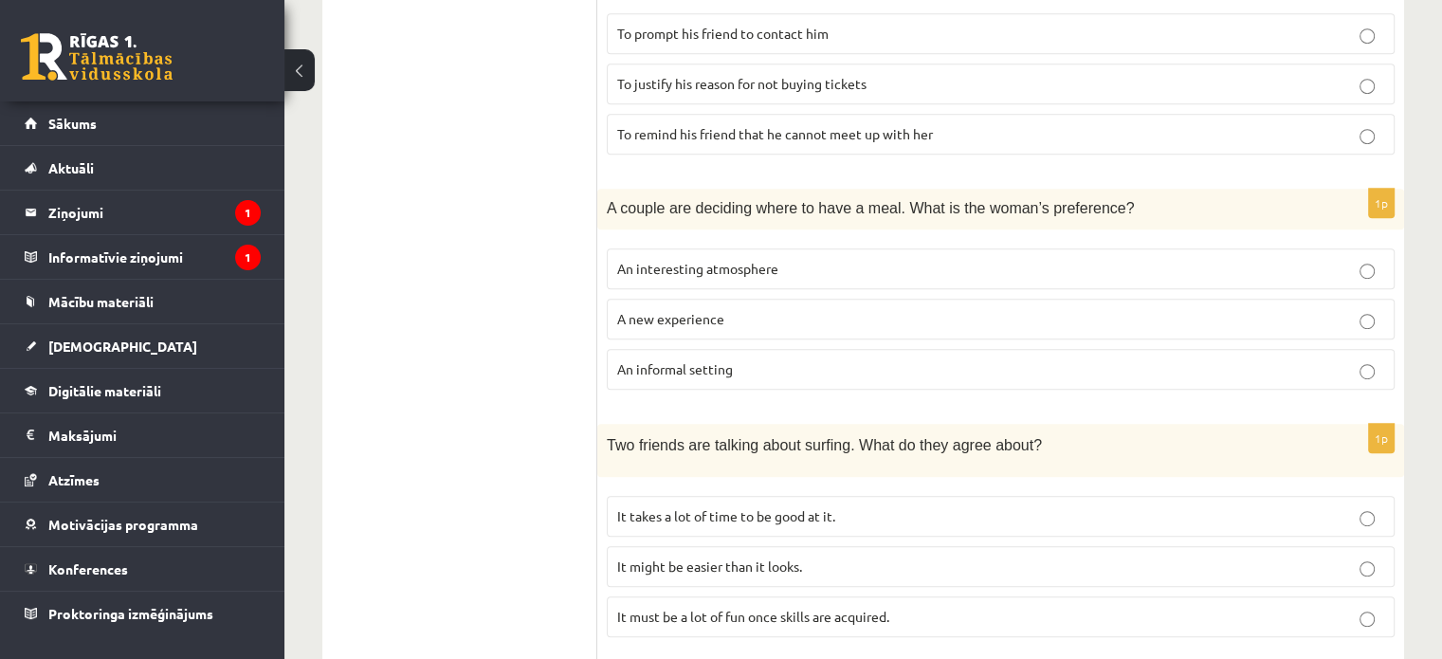
scroll to position [1043, 0]
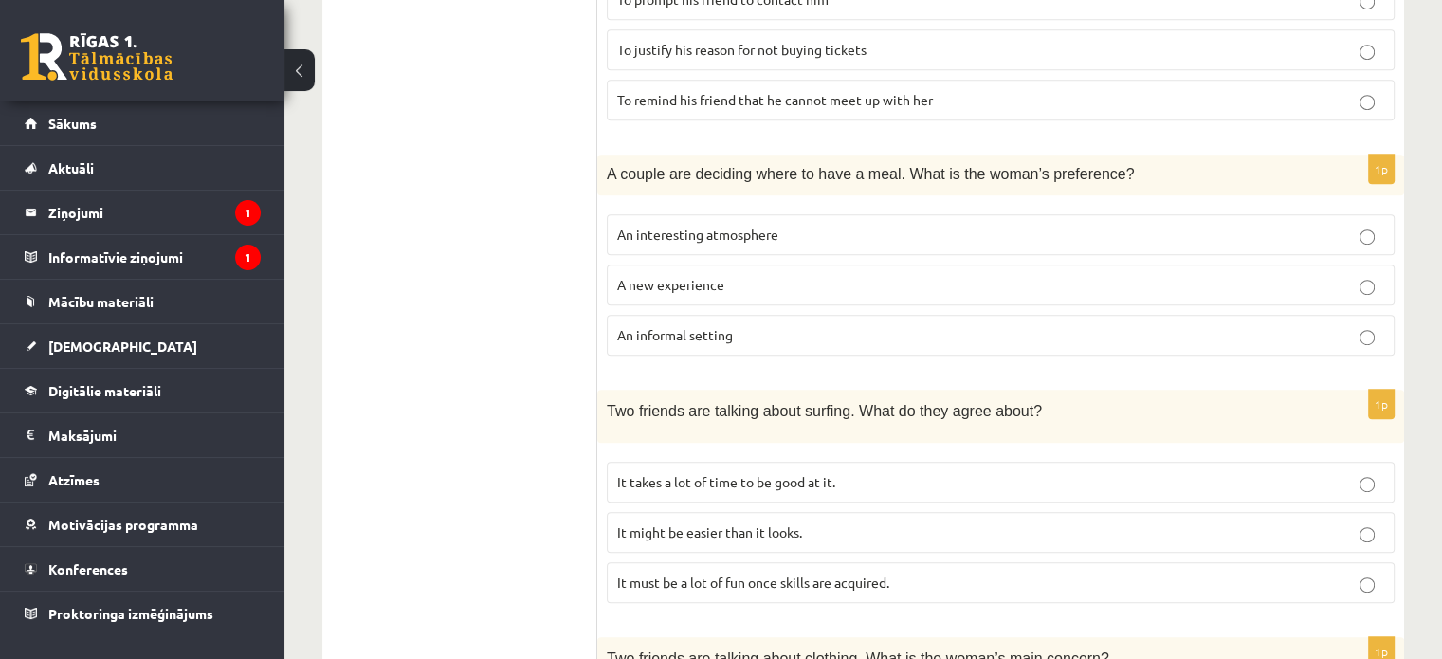
click at [868, 478] on p "It takes a lot of time to be good at it." at bounding box center [1000, 482] width 767 height 20
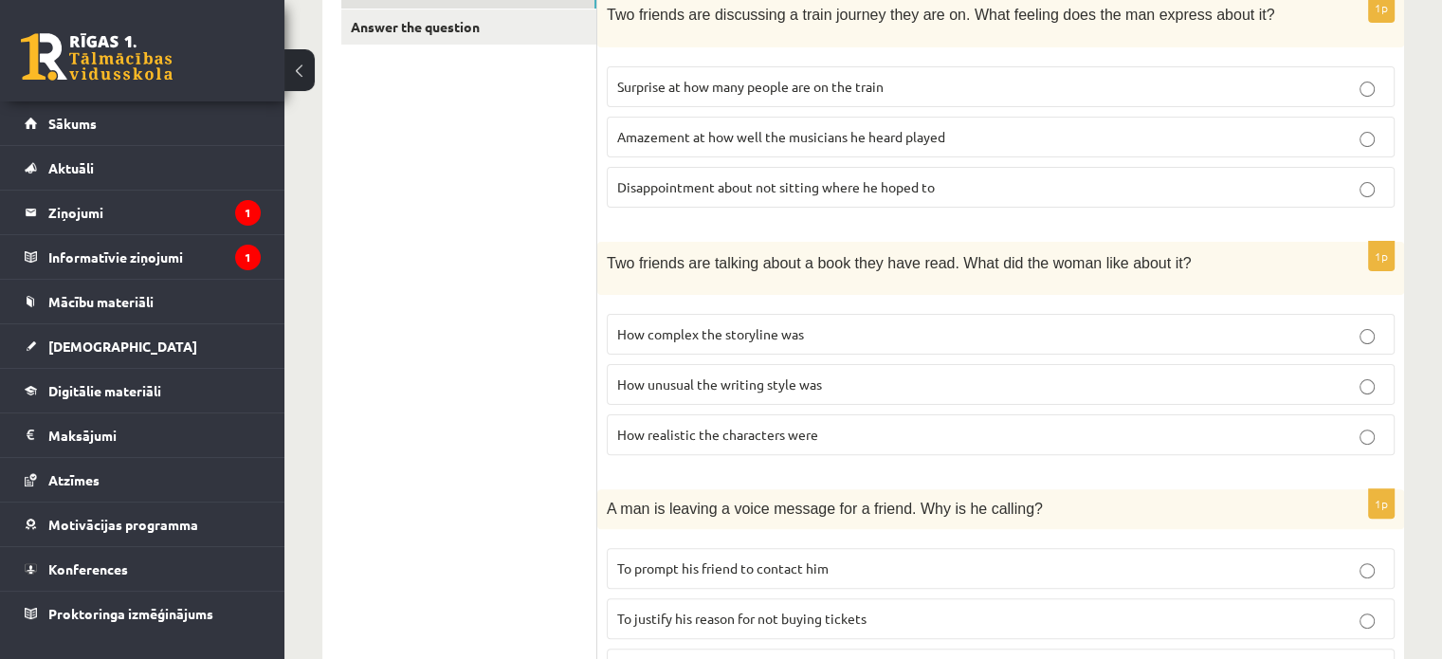
scroll to position [474, 0]
click at [698, 325] on span "How complex the storyline was" at bounding box center [710, 333] width 187 height 17
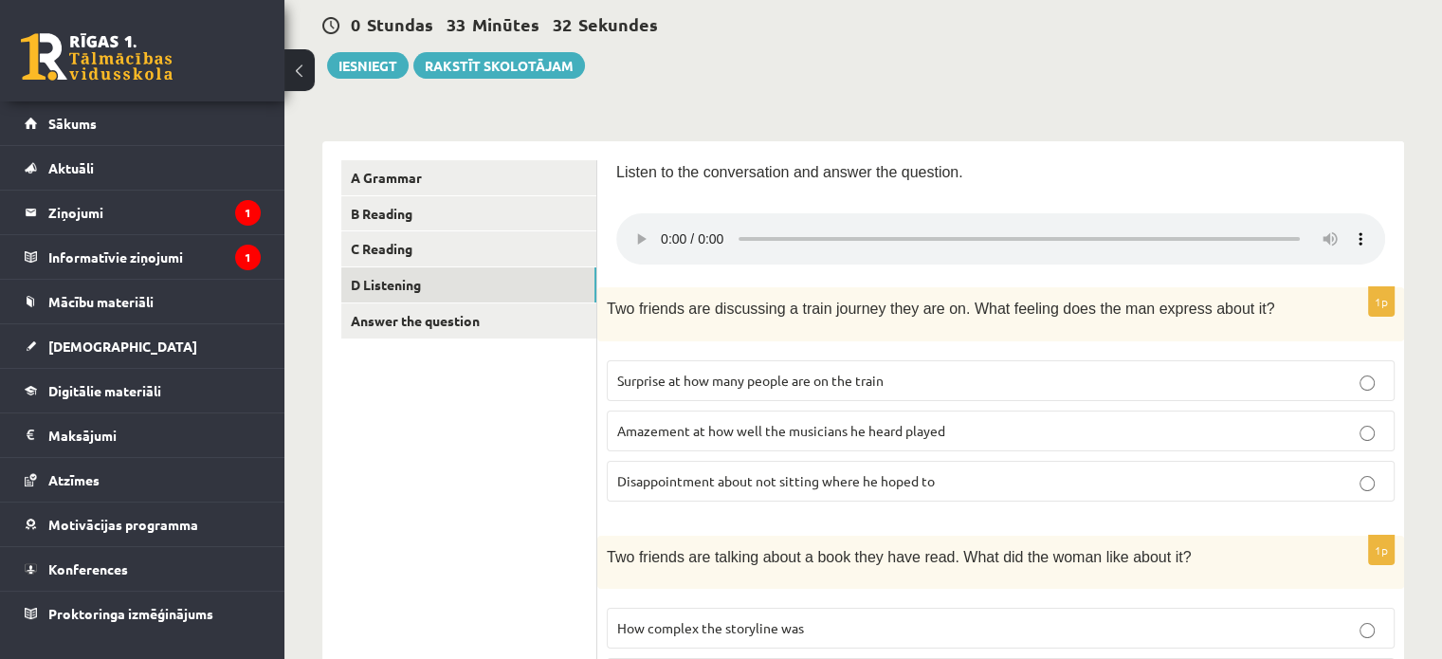
scroll to position [155, 0]
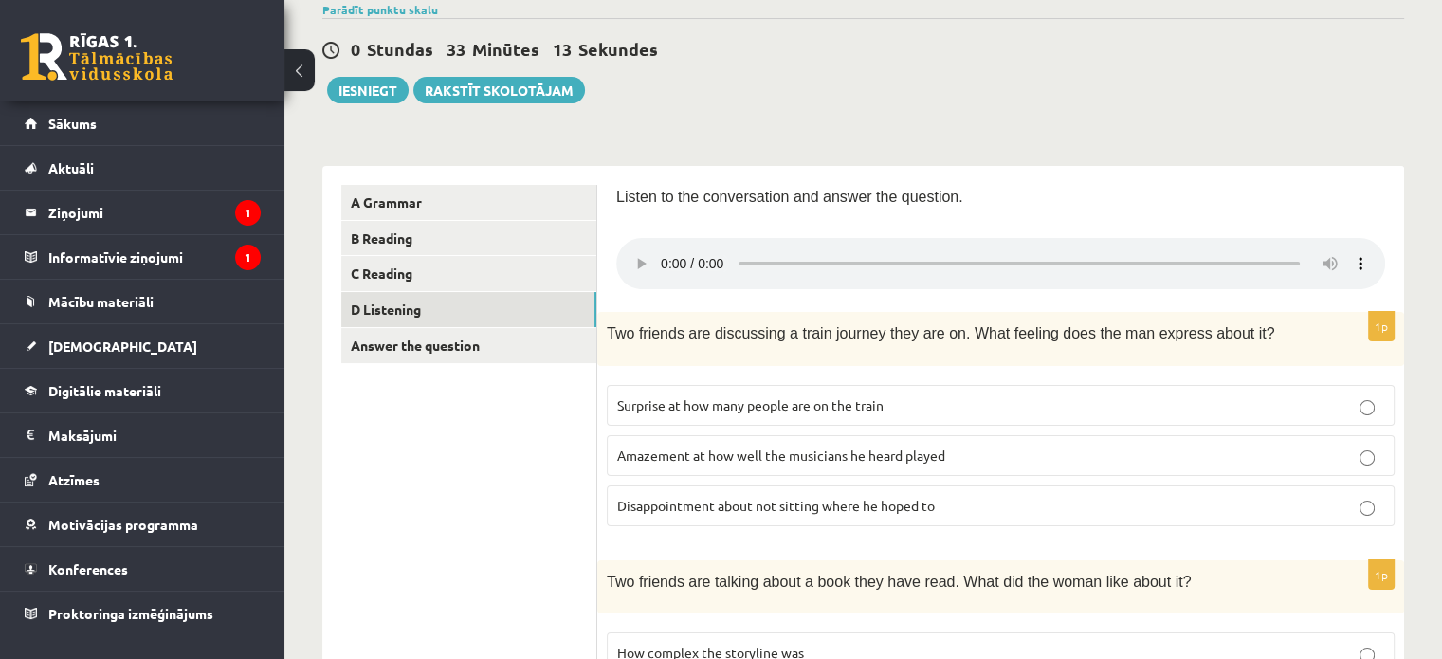
click at [713, 399] on span "Surprise at how many people are on the train" at bounding box center [750, 404] width 266 height 17
click at [702, 488] on label "Disappointment about not sitting where he hoped to" at bounding box center [1001, 505] width 788 height 41
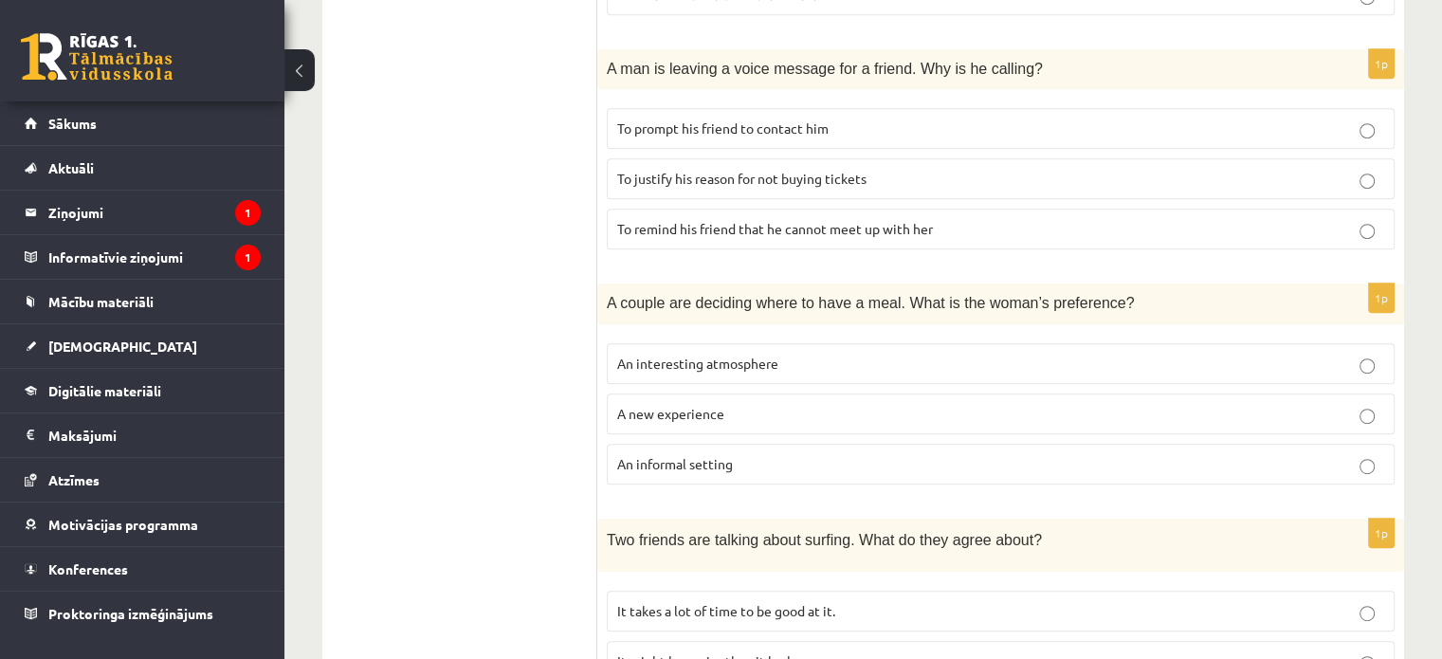
scroll to position [1293, 0]
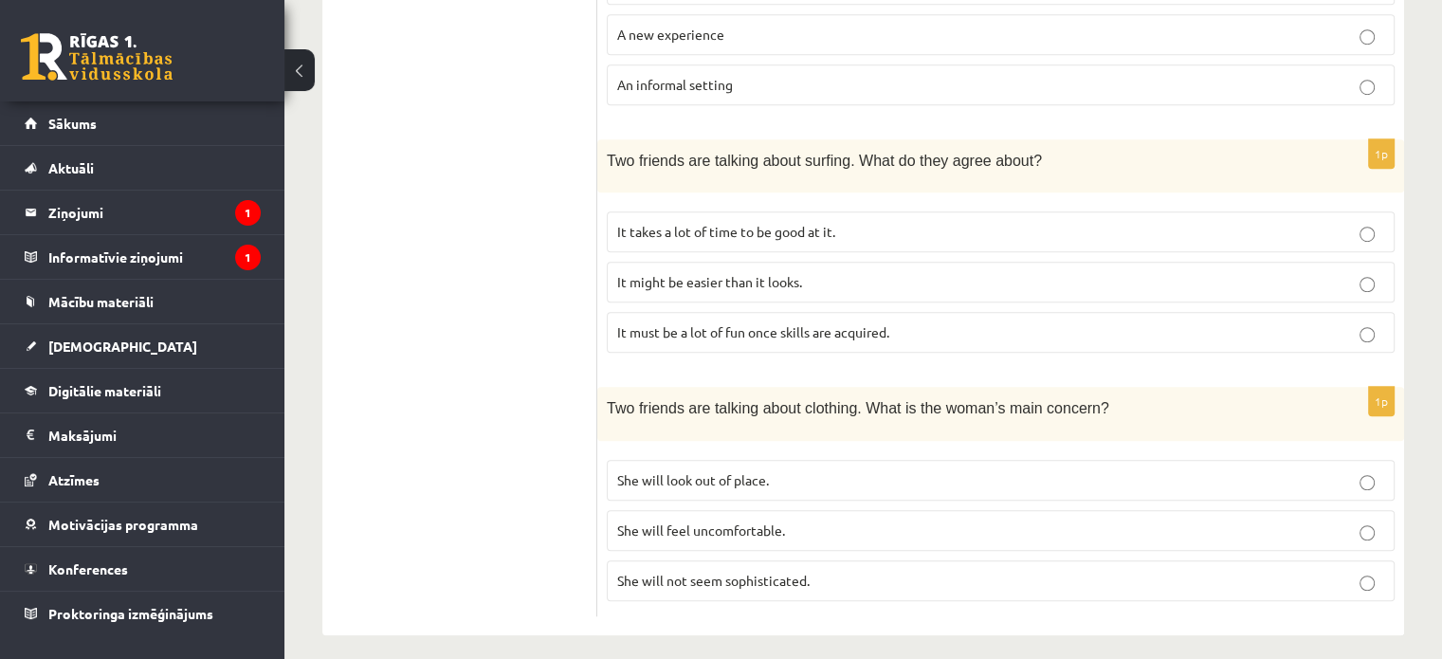
click at [705, 571] on span "She will not seem sophisticated." at bounding box center [713, 579] width 192 height 17
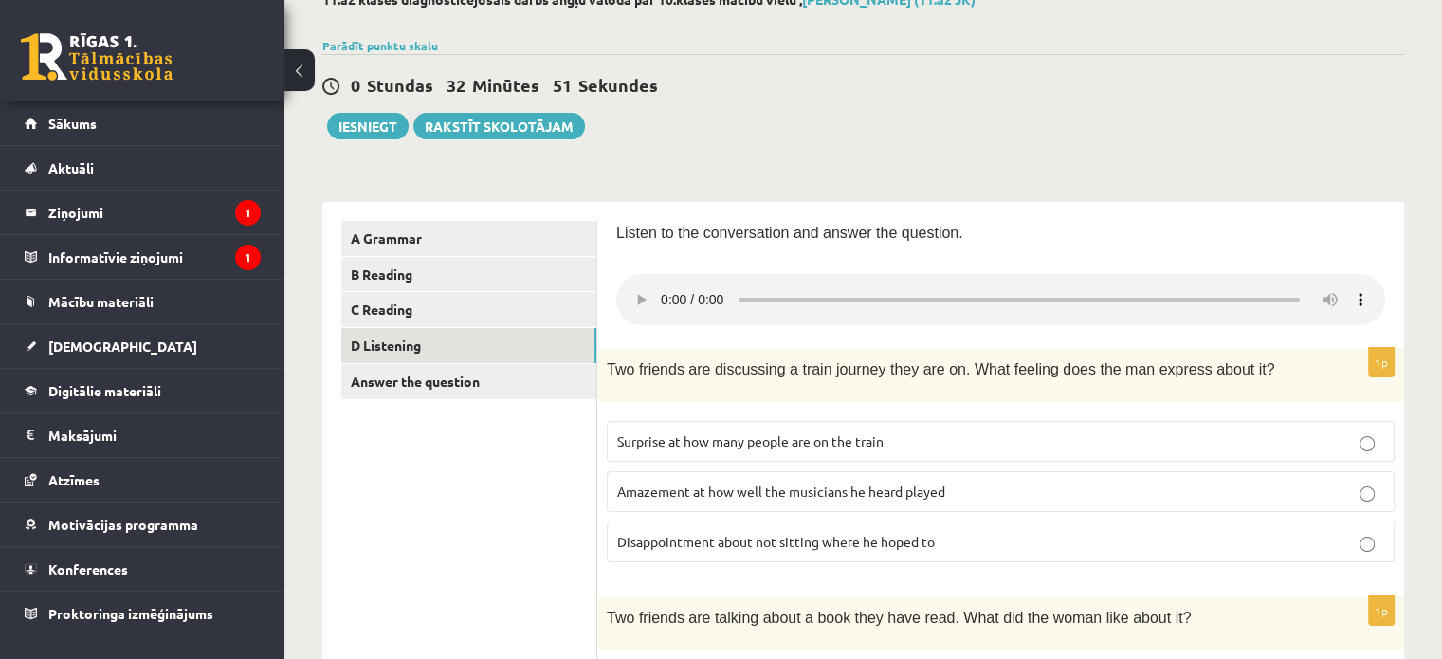
scroll to position [0, 0]
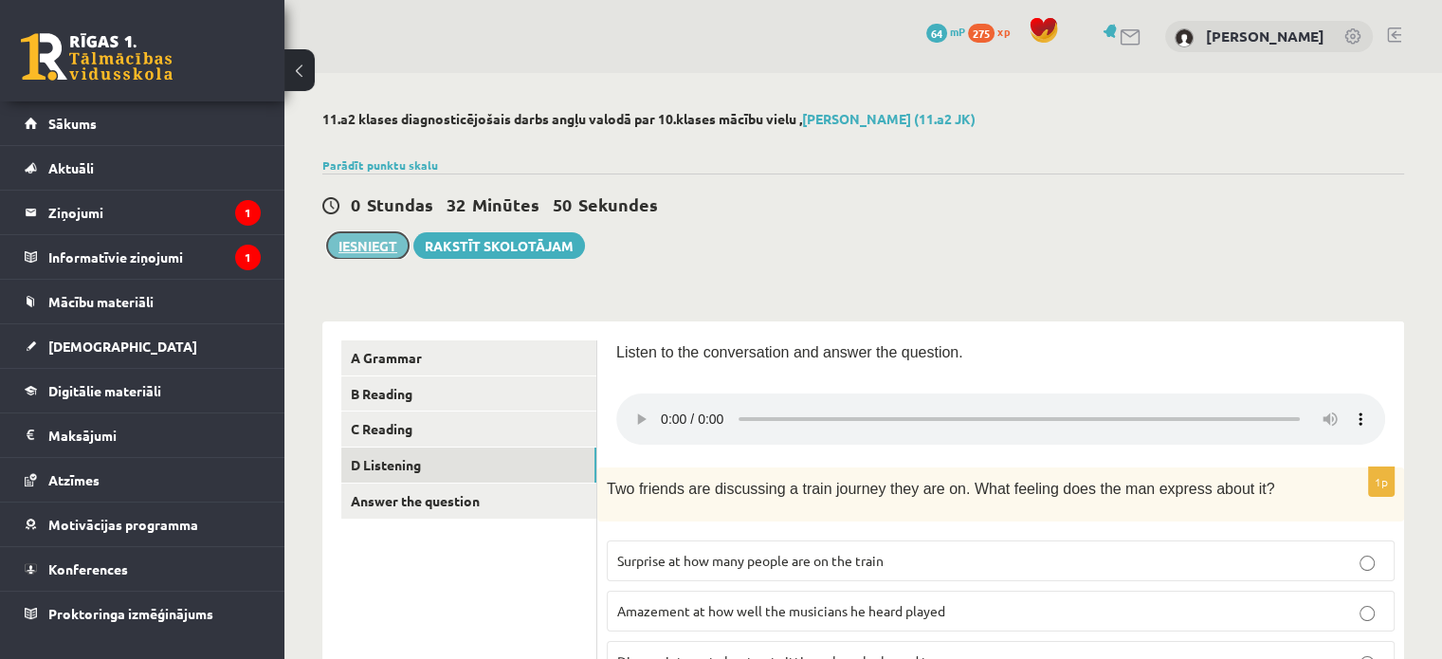
click at [353, 248] on button "Iesniegt" at bounding box center [368, 245] width 82 height 27
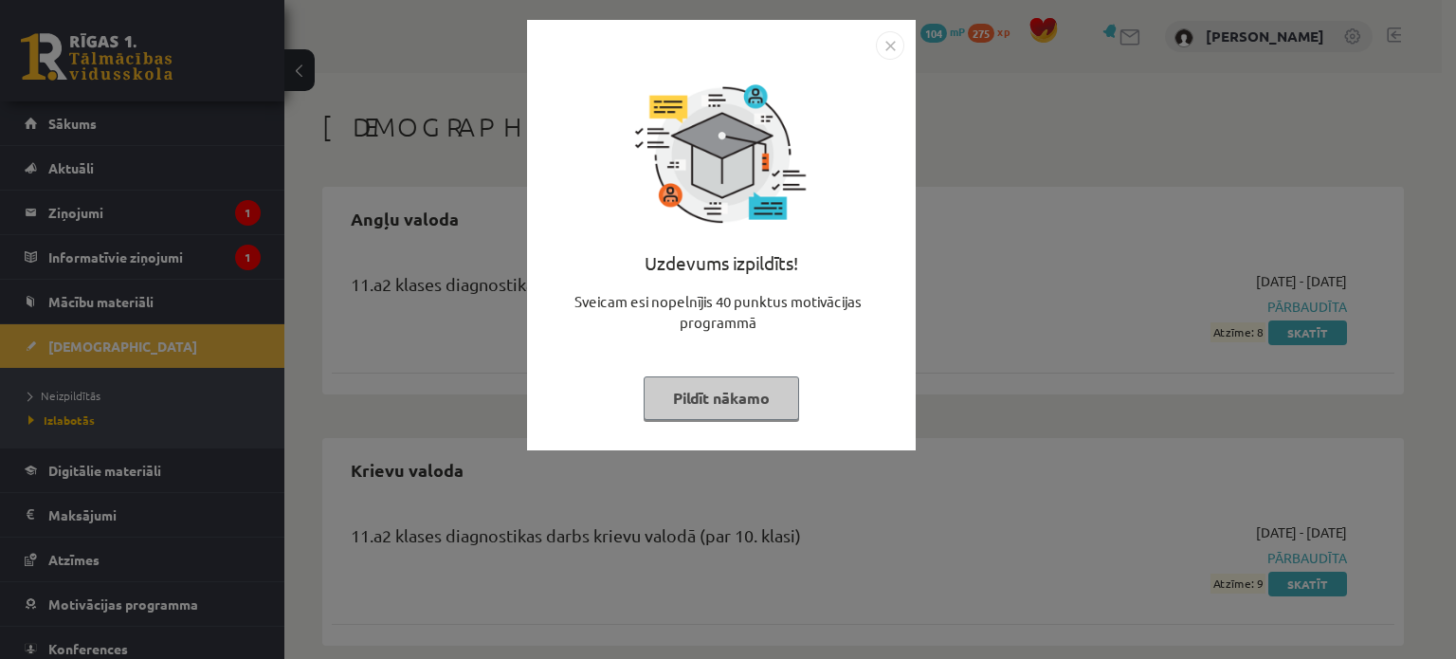
click at [762, 403] on button "Pildīt nākamo" at bounding box center [721, 398] width 155 height 44
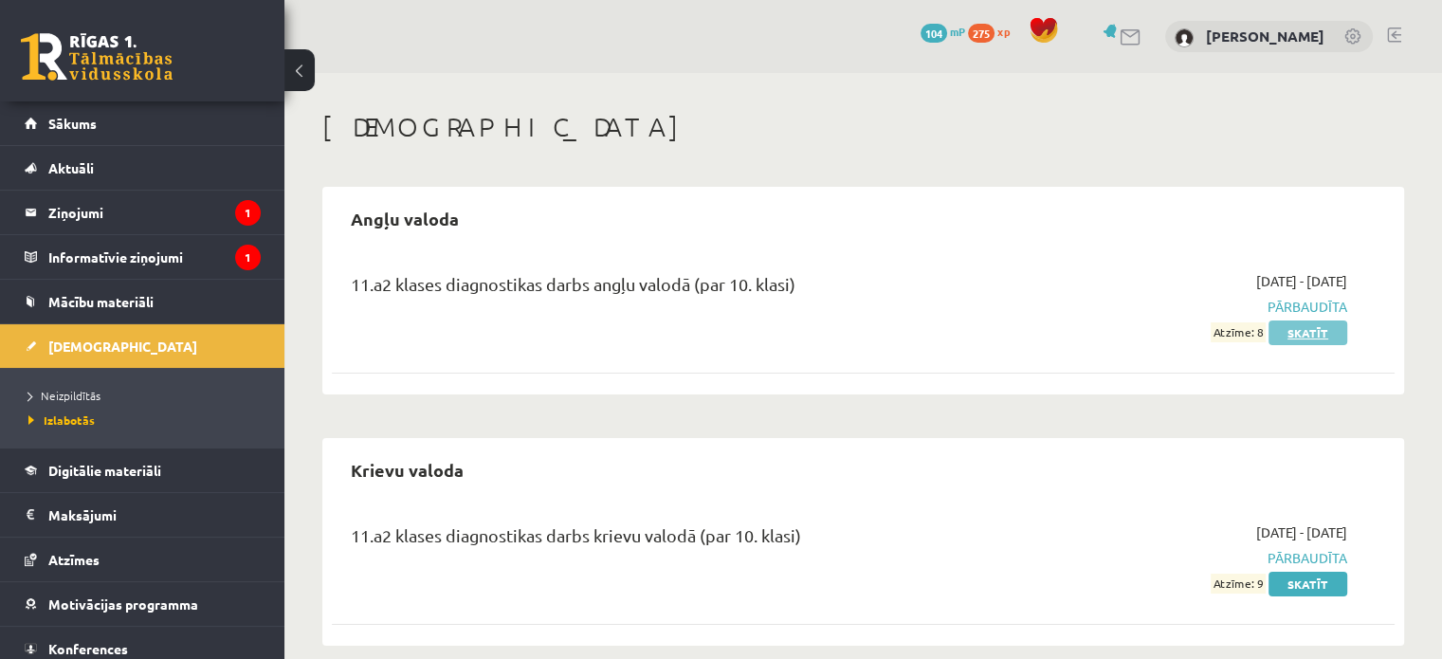
click at [1334, 333] on link "Skatīt" at bounding box center [1307, 332] width 79 height 25
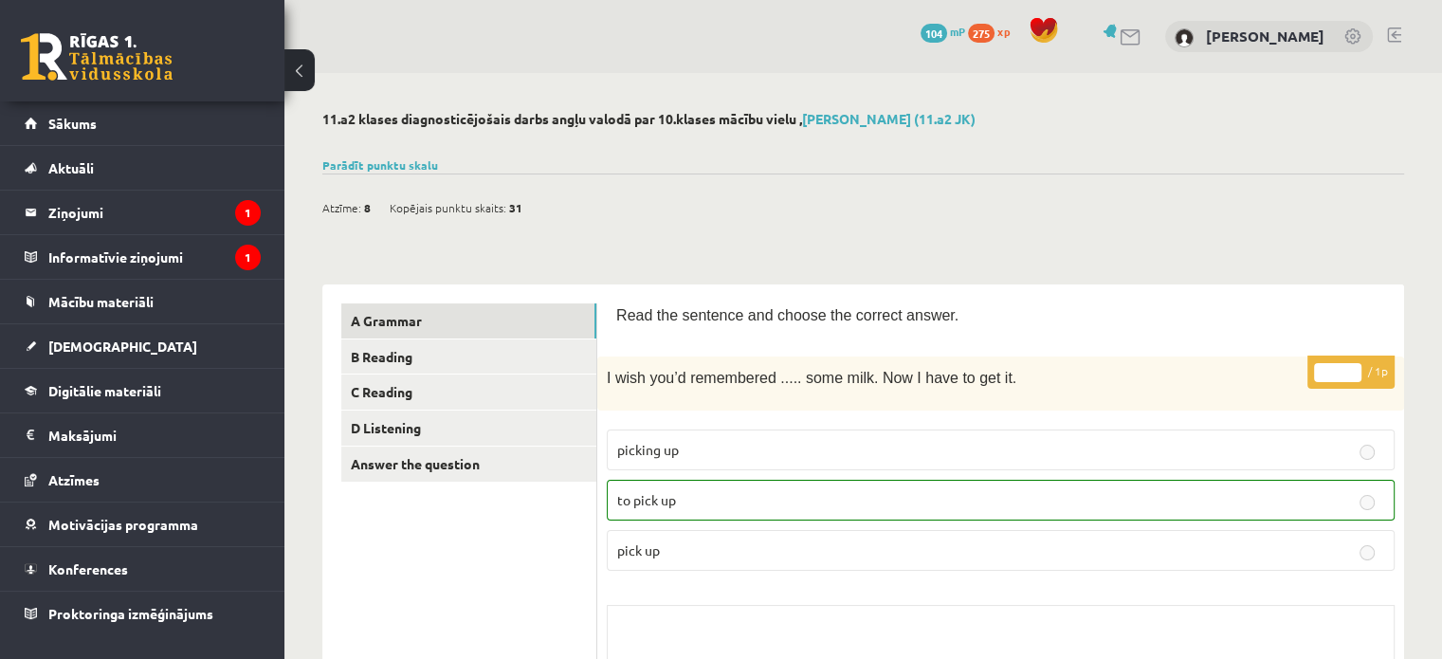
click at [537, 357] on link "B Reading" at bounding box center [468, 356] width 255 height 35
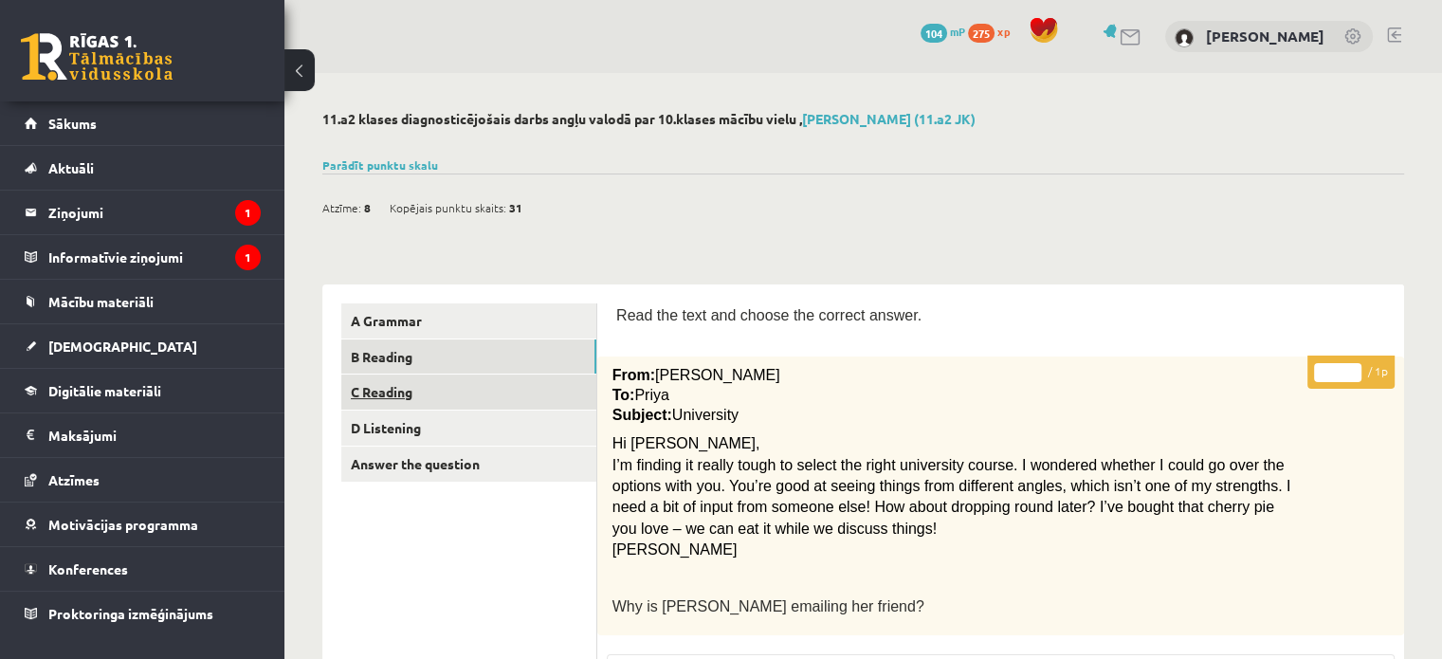
click at [534, 397] on link "C Reading" at bounding box center [468, 391] width 255 height 35
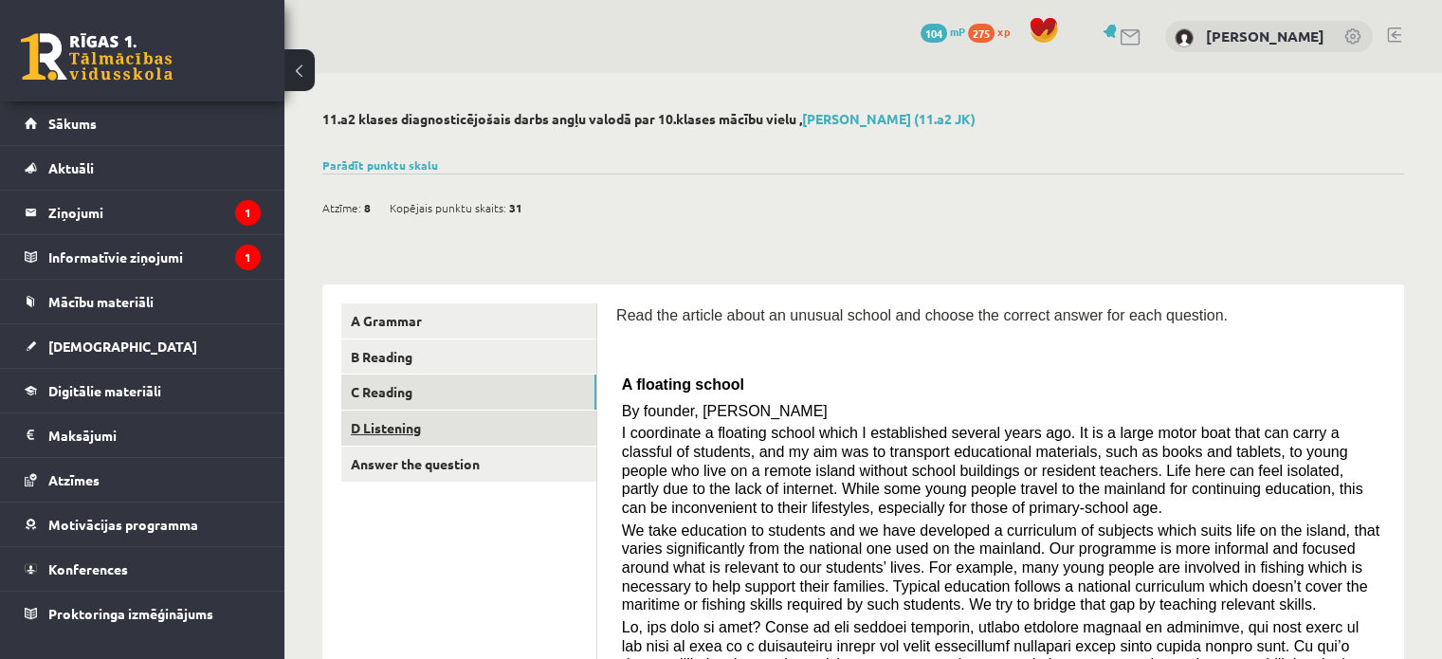
click at [571, 435] on link "D Listening" at bounding box center [468, 427] width 255 height 35
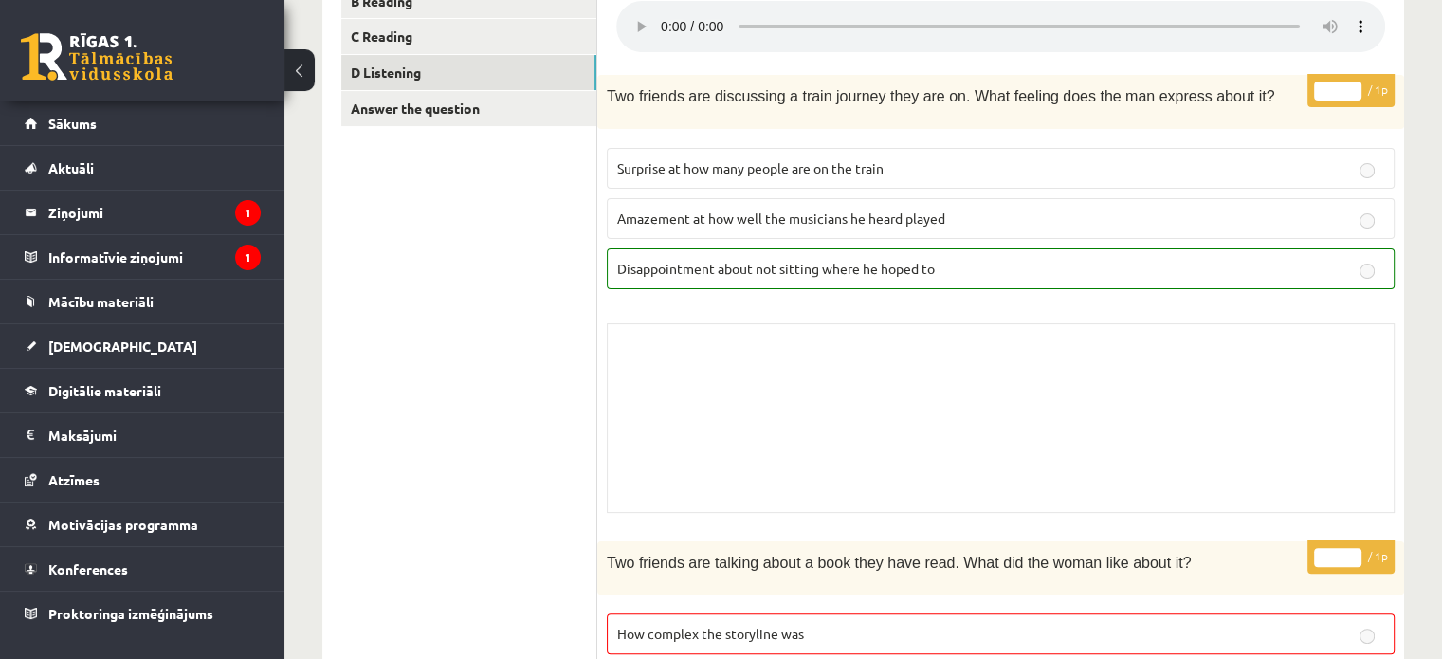
scroll to position [99, 0]
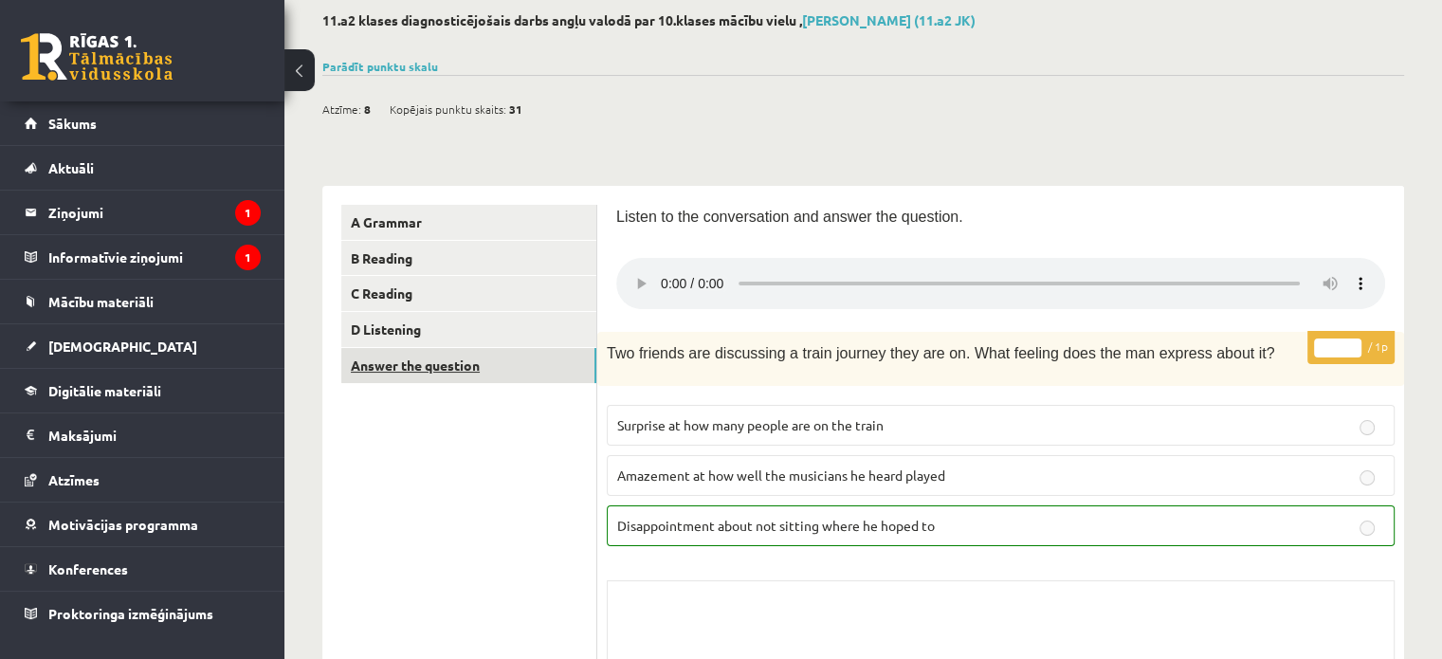
click at [499, 375] on link "Answer the question" at bounding box center [468, 365] width 255 height 35
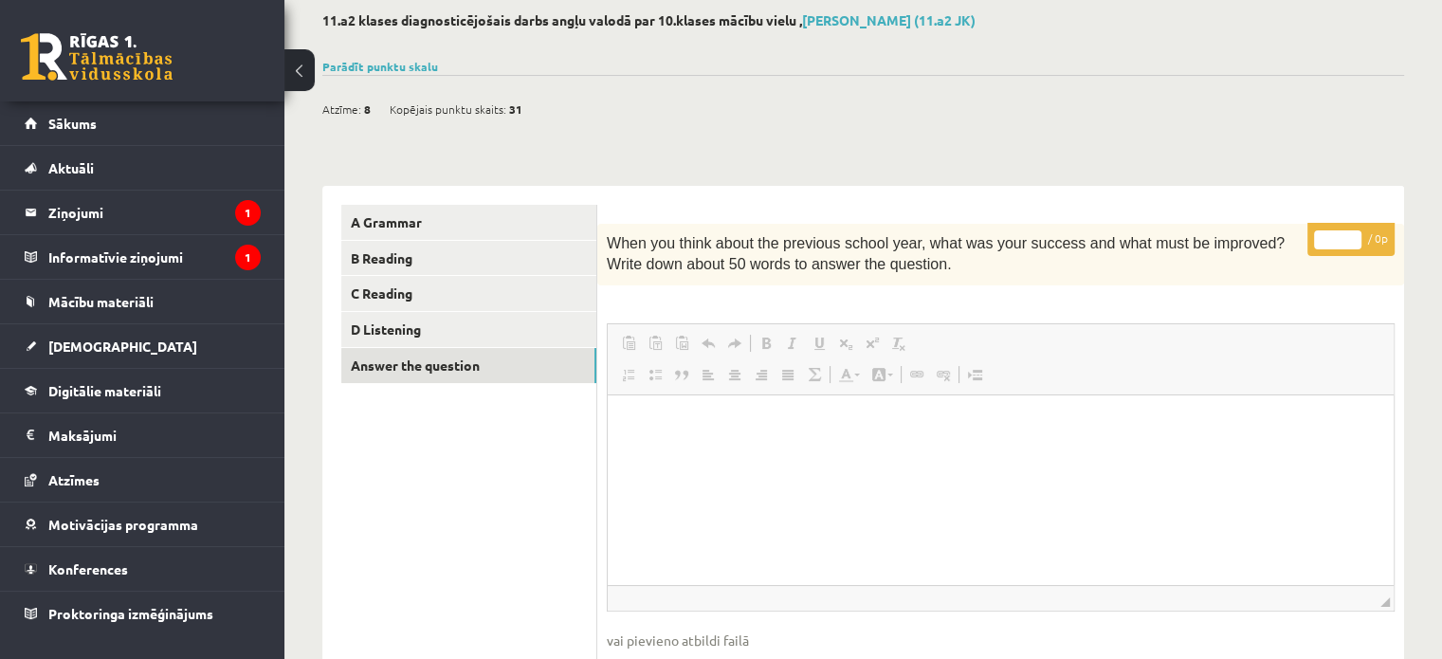
scroll to position [383, 0]
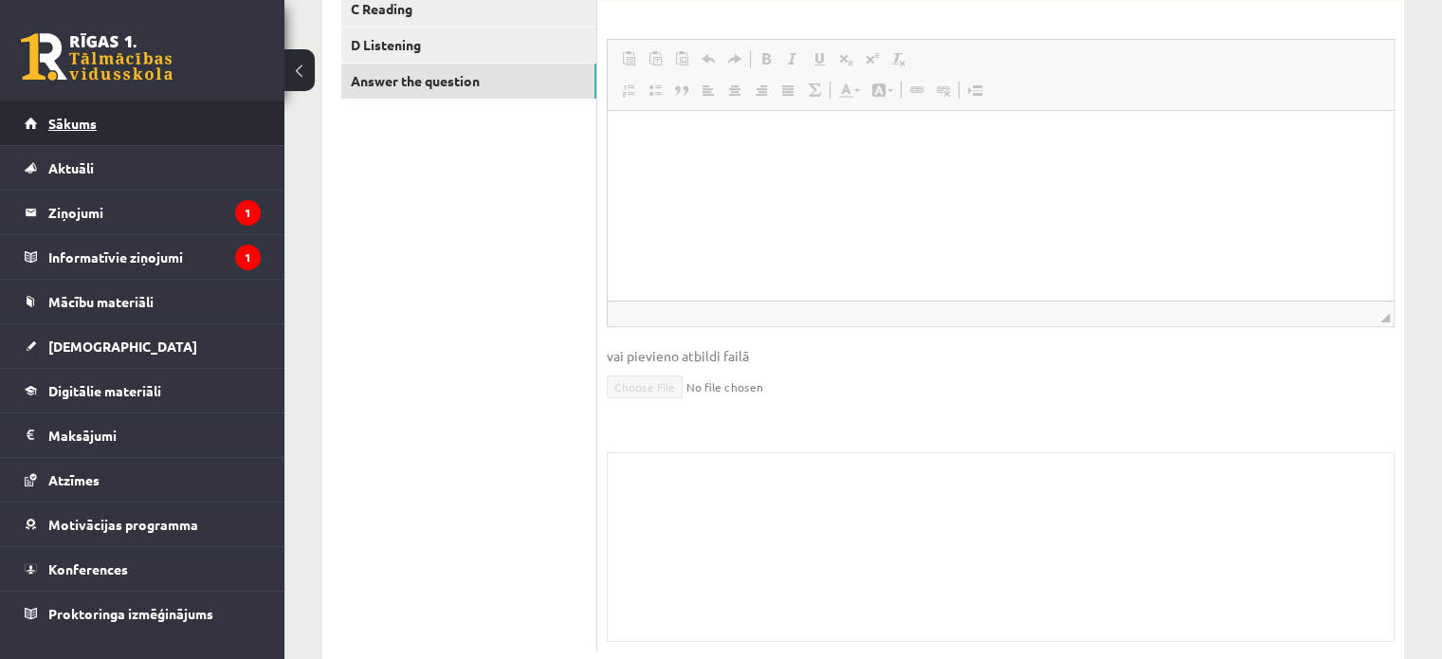
click at [174, 107] on link "Sākums" at bounding box center [143, 123] width 236 height 44
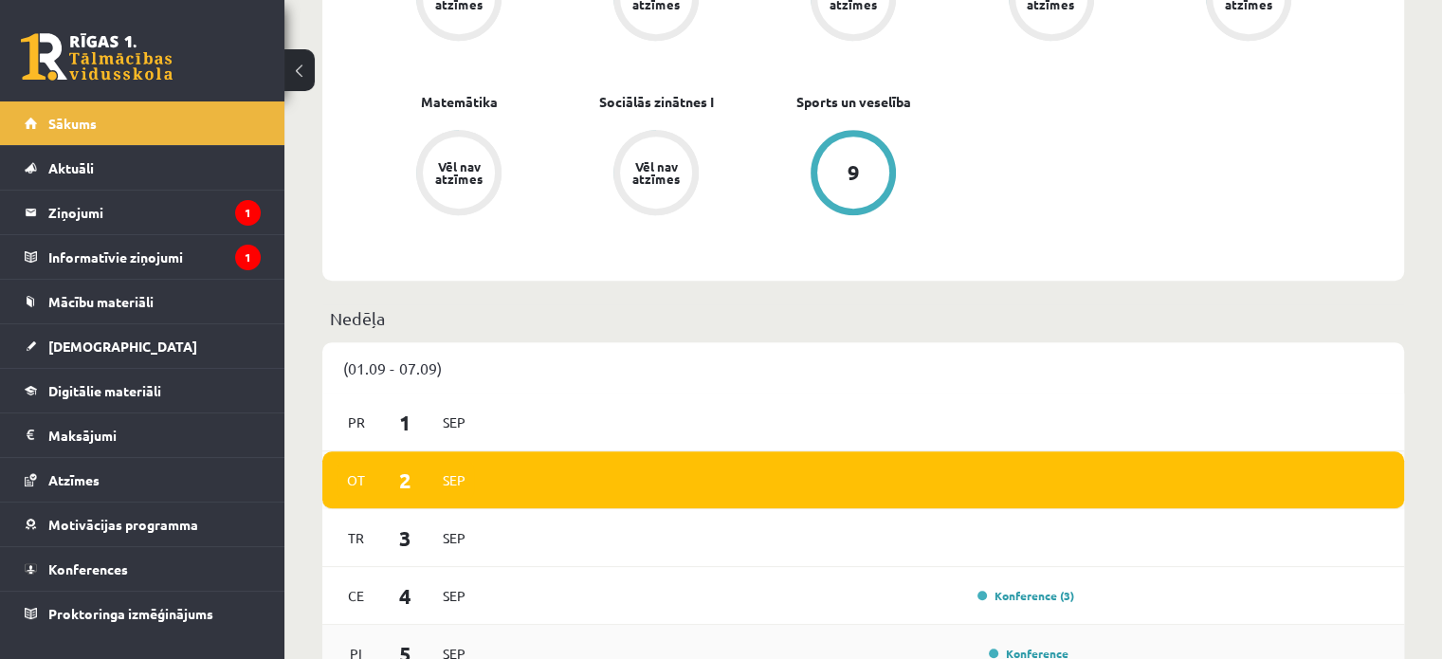
scroll to position [1043, 0]
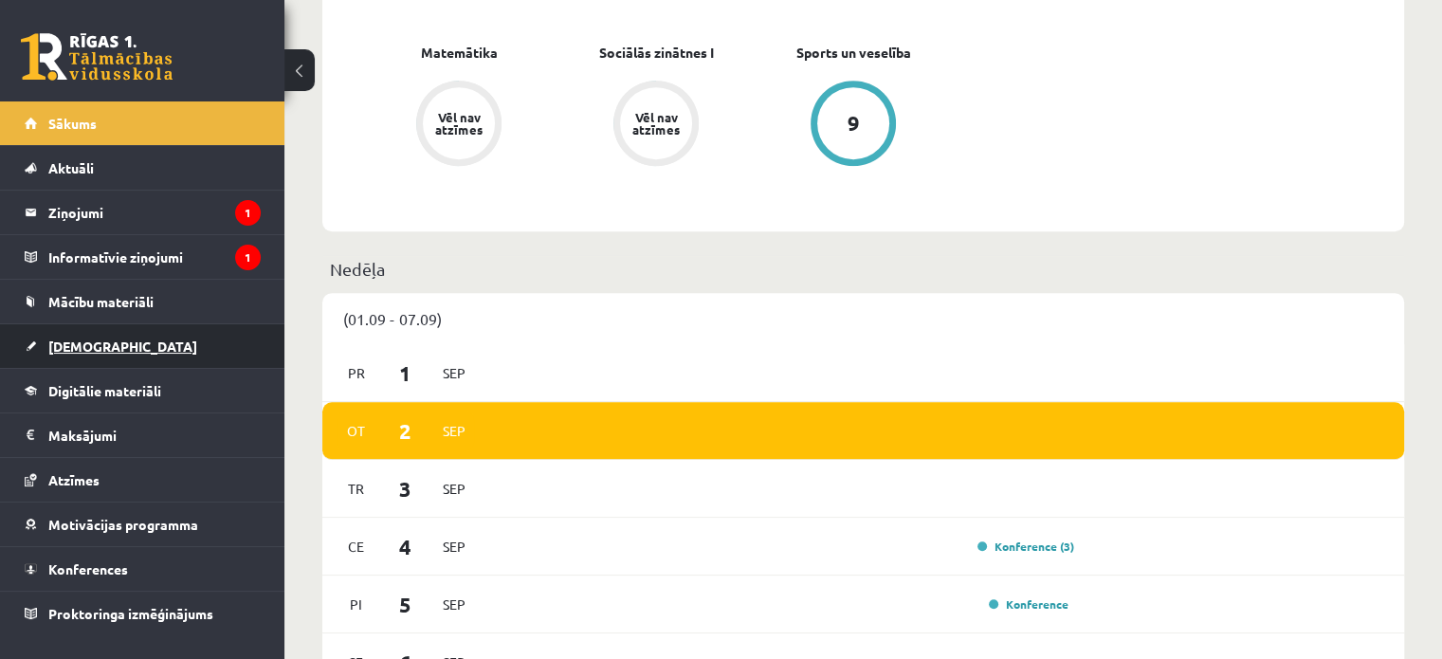
click at [161, 336] on link "[DEMOGRAPHIC_DATA]" at bounding box center [143, 346] width 236 height 44
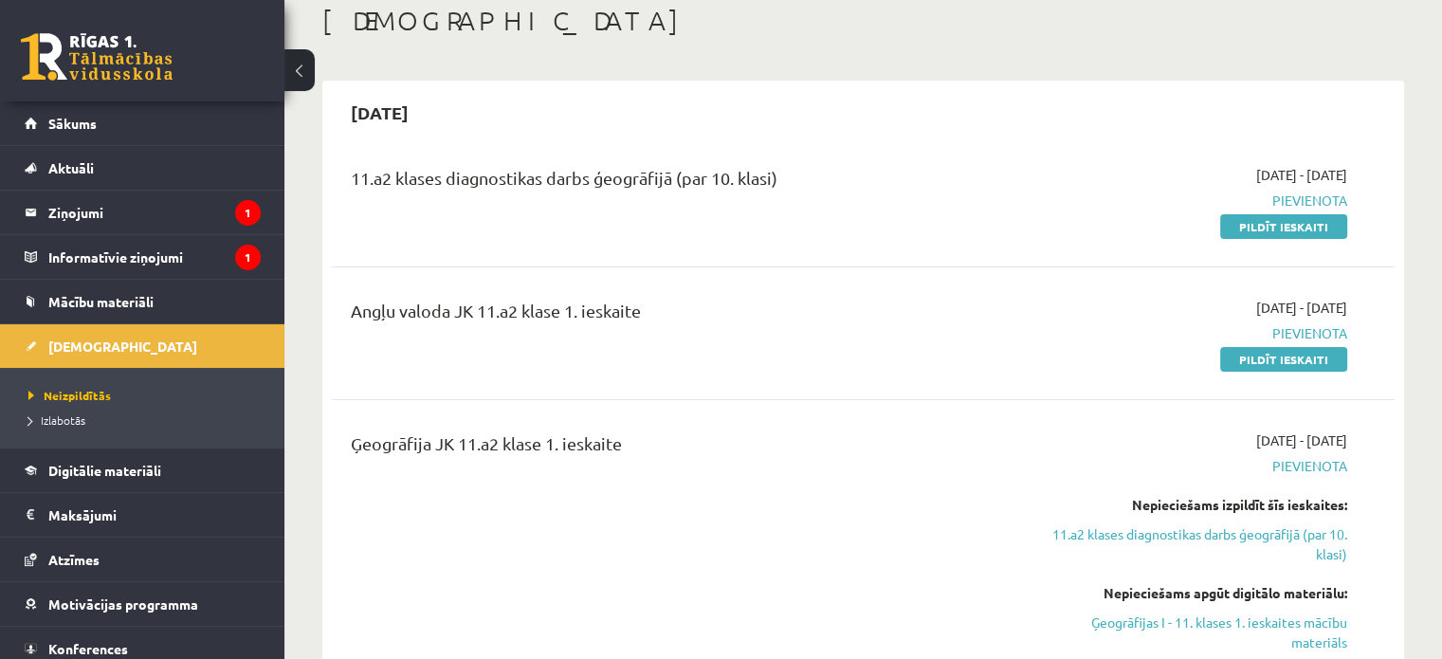
scroll to position [95, 0]
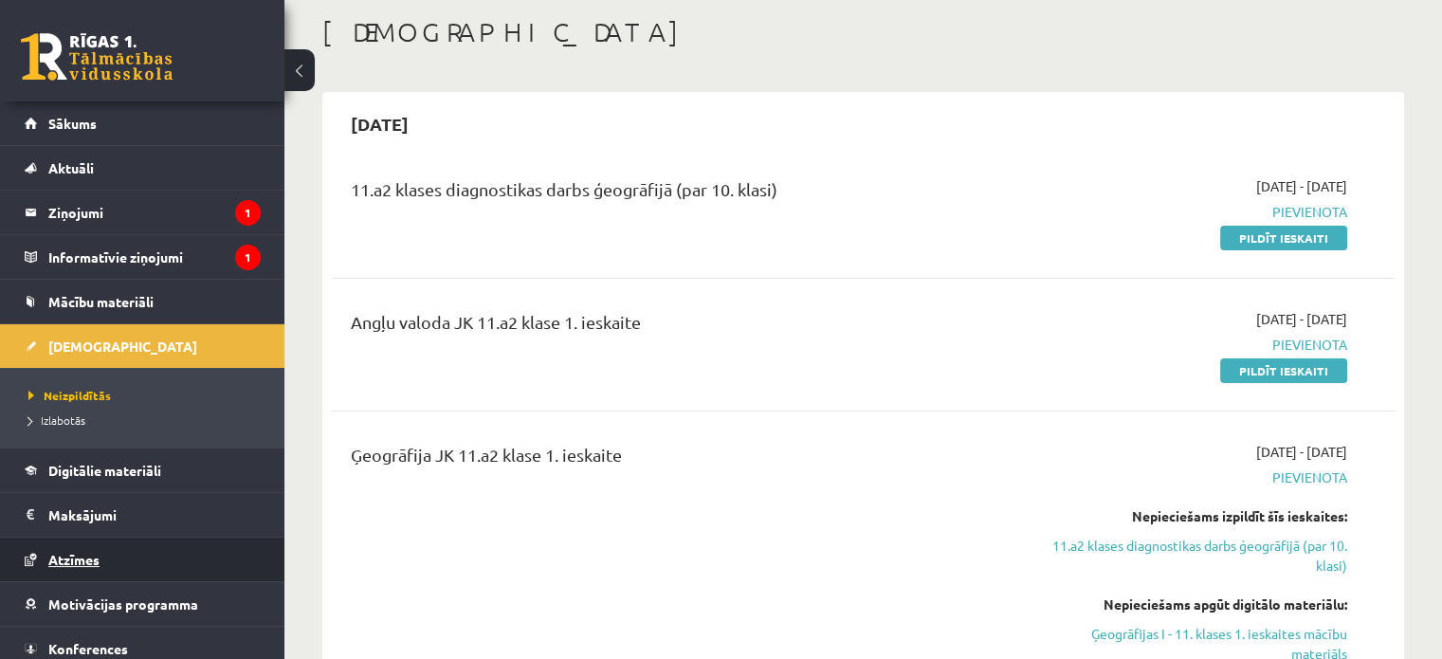
click at [98, 549] on link "Atzīmes" at bounding box center [143, 559] width 236 height 44
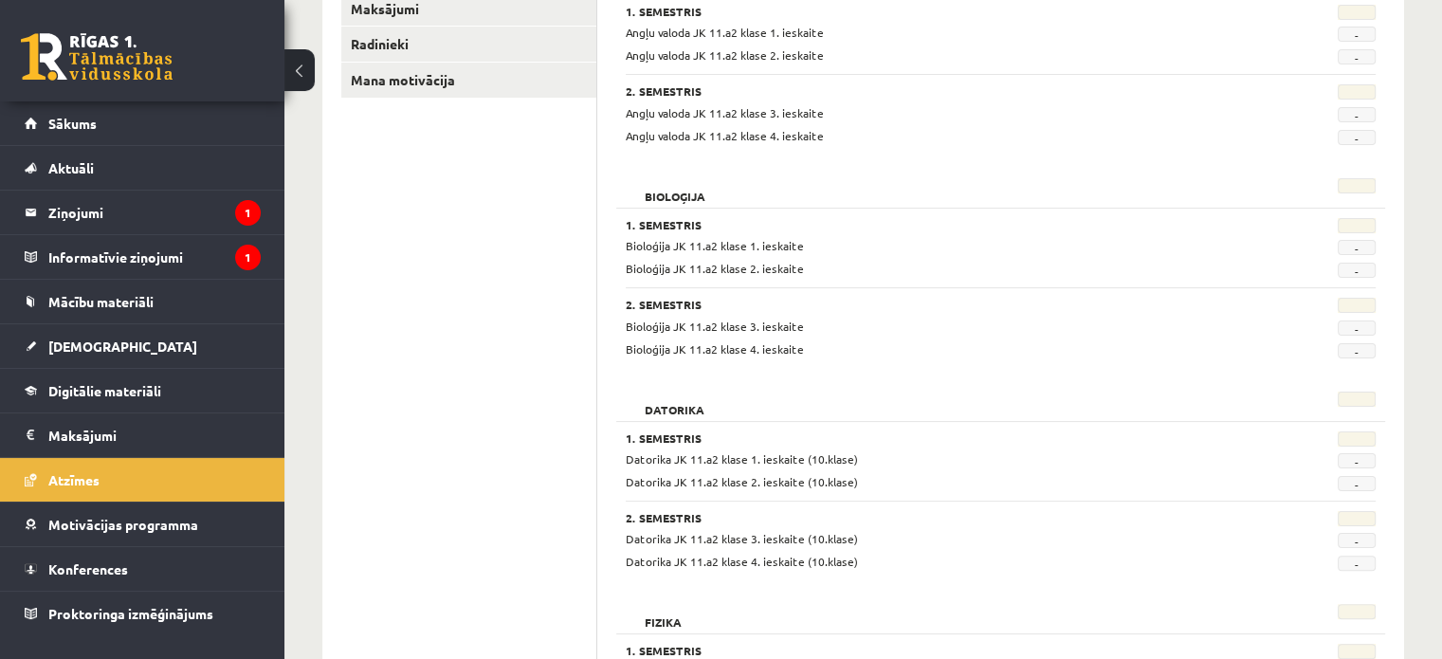
scroll to position [190, 0]
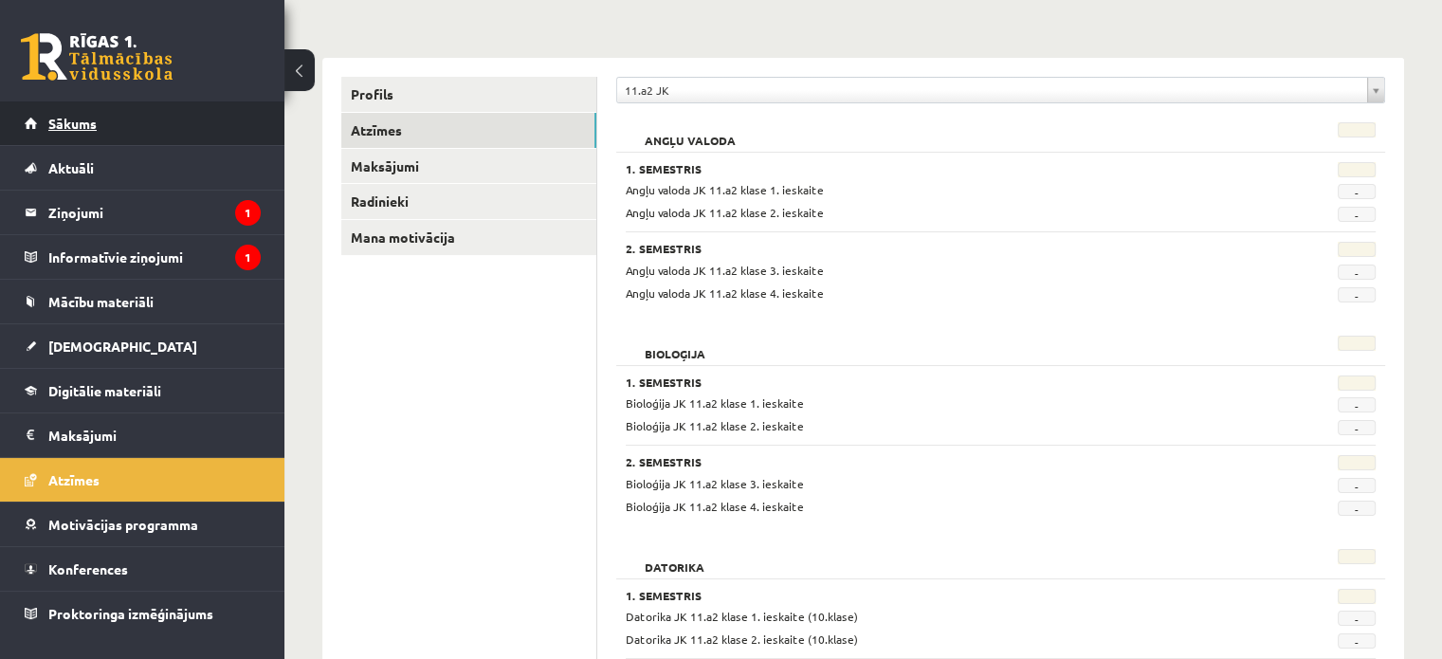
click at [216, 128] on link "Sākums" at bounding box center [143, 123] width 236 height 44
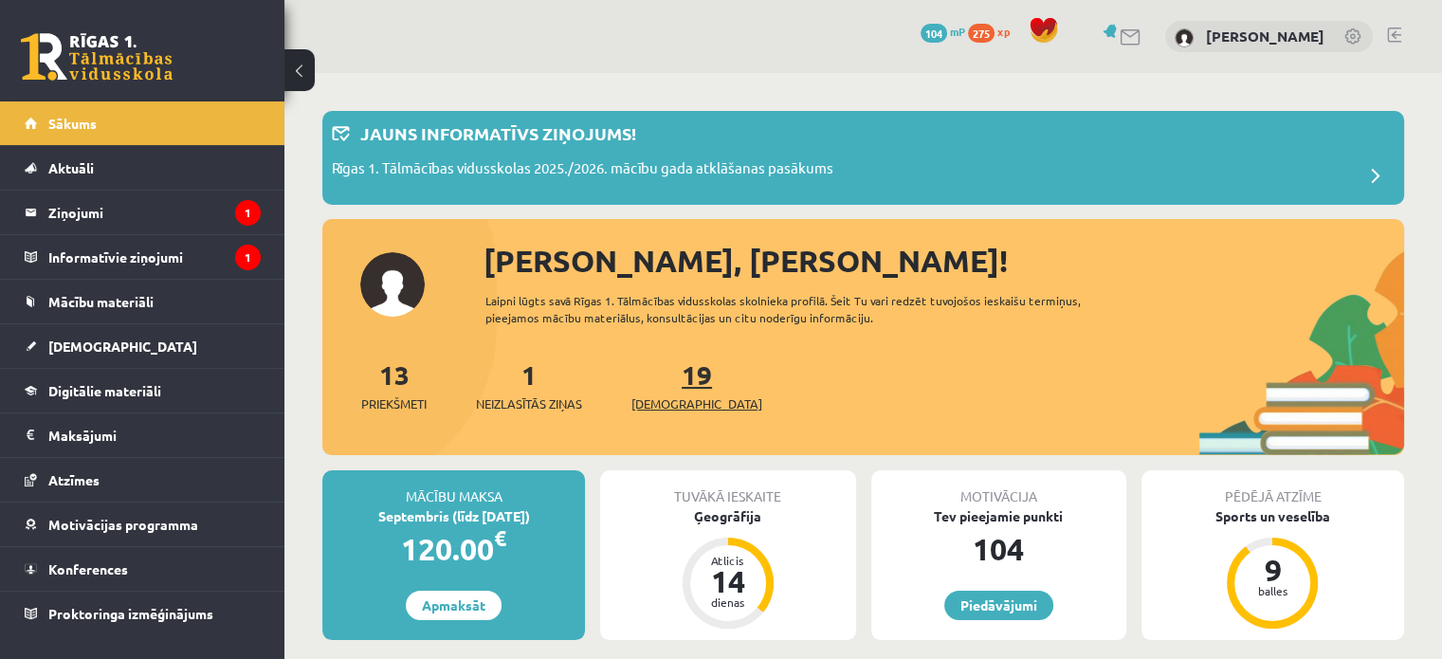
click at [652, 383] on link "19 Ieskaites" at bounding box center [696, 385] width 131 height 56
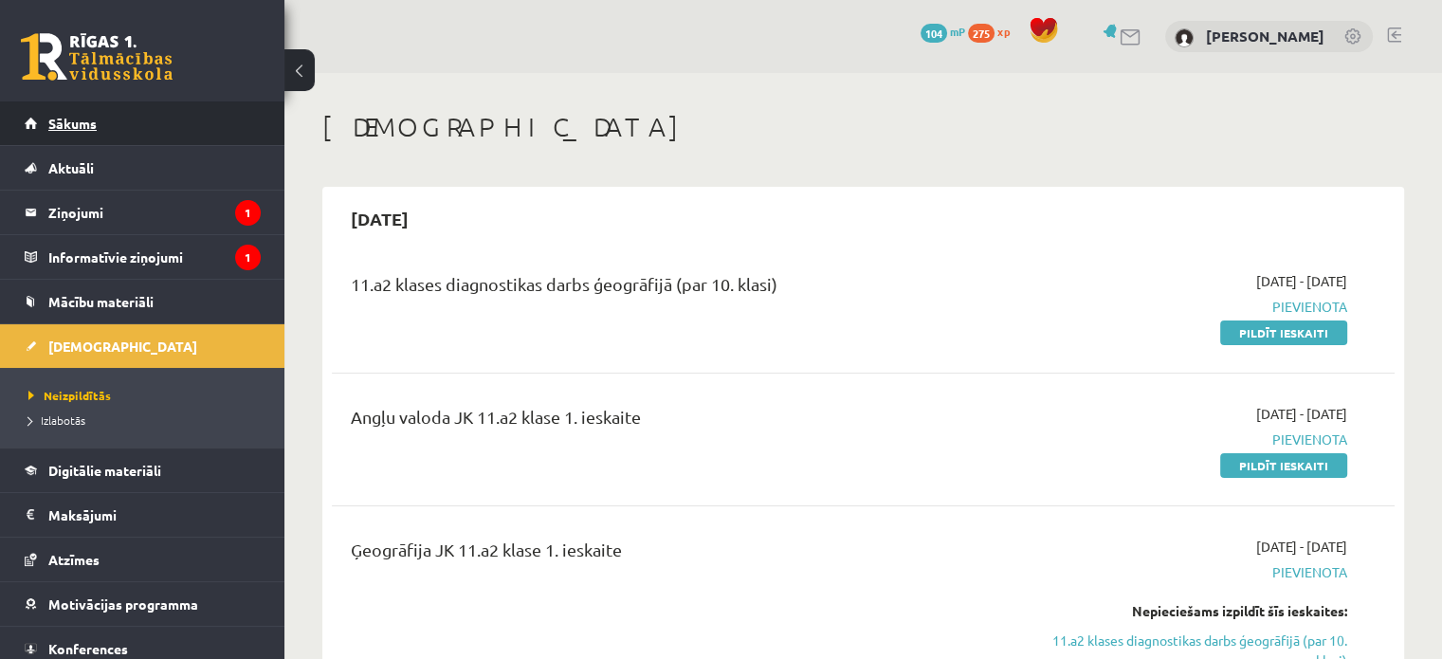
click at [142, 131] on link "Sākums" at bounding box center [143, 123] width 236 height 44
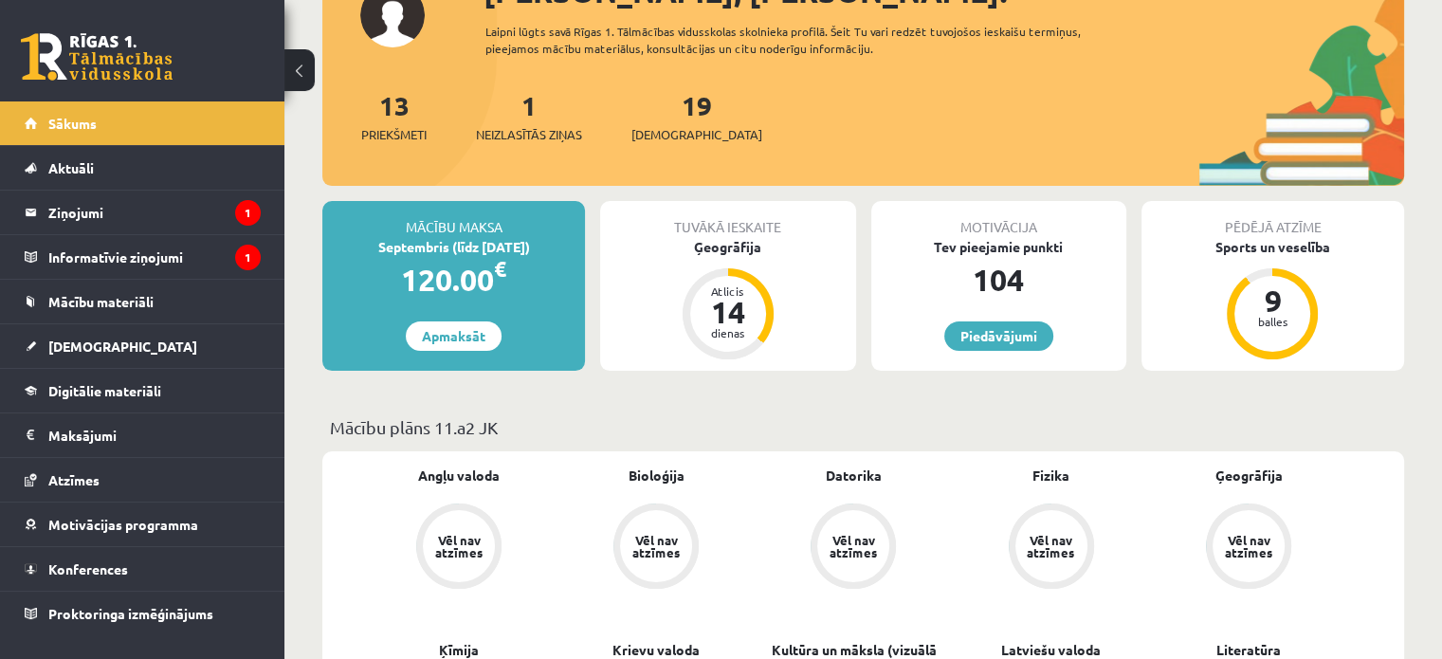
scroll to position [284, 0]
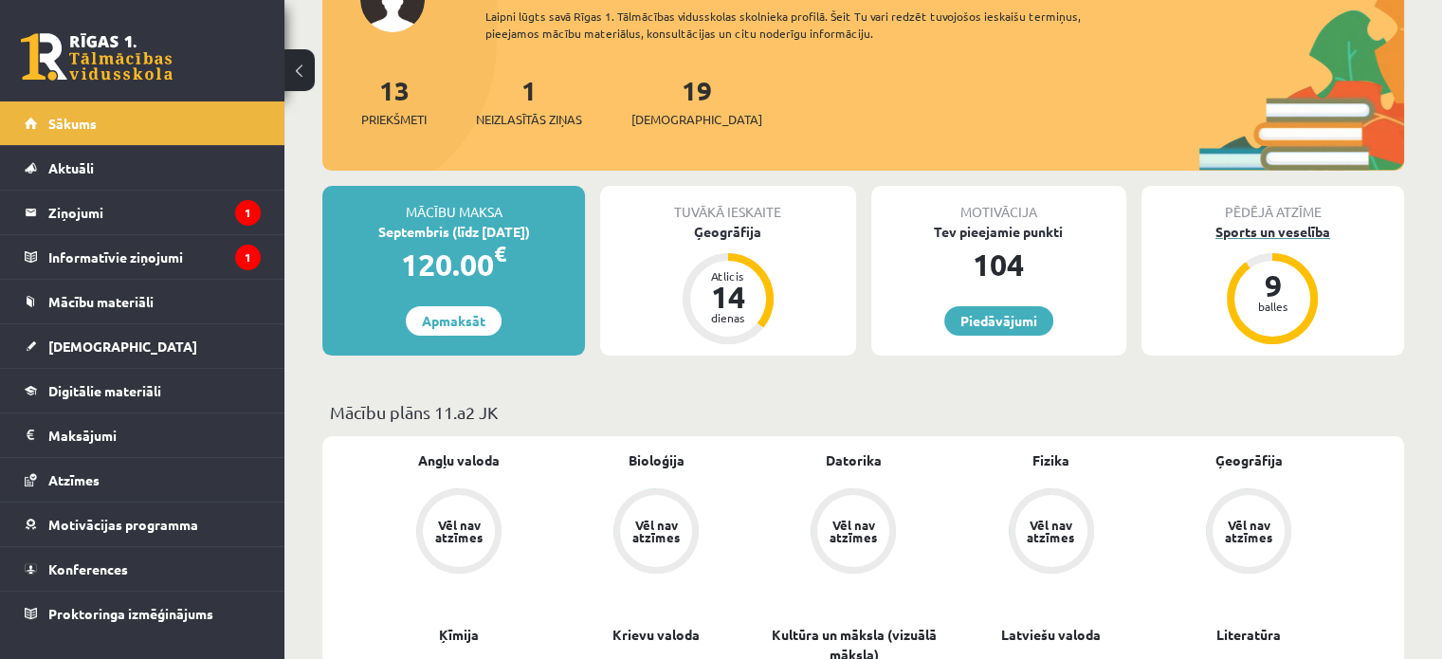
click at [1287, 222] on div "Sports un veselība" at bounding box center [1272, 232] width 263 height 20
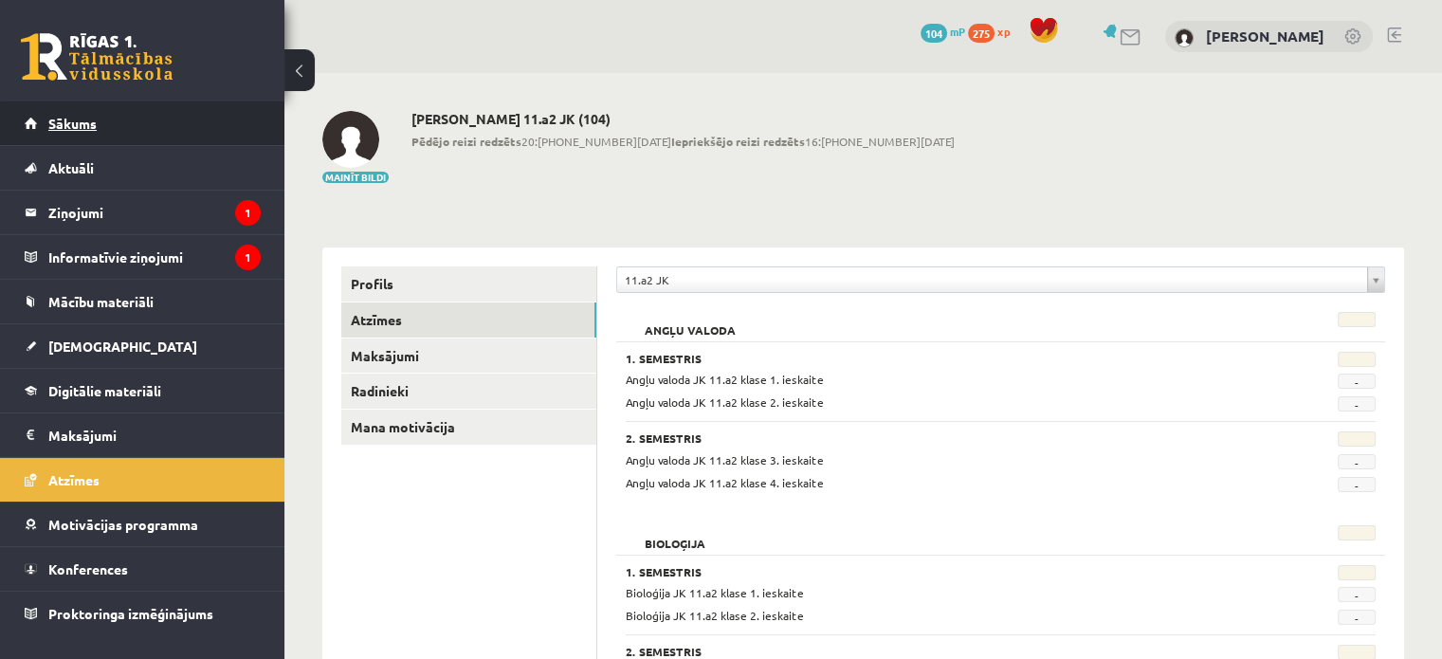
click at [154, 119] on link "Sākums" at bounding box center [143, 123] width 236 height 44
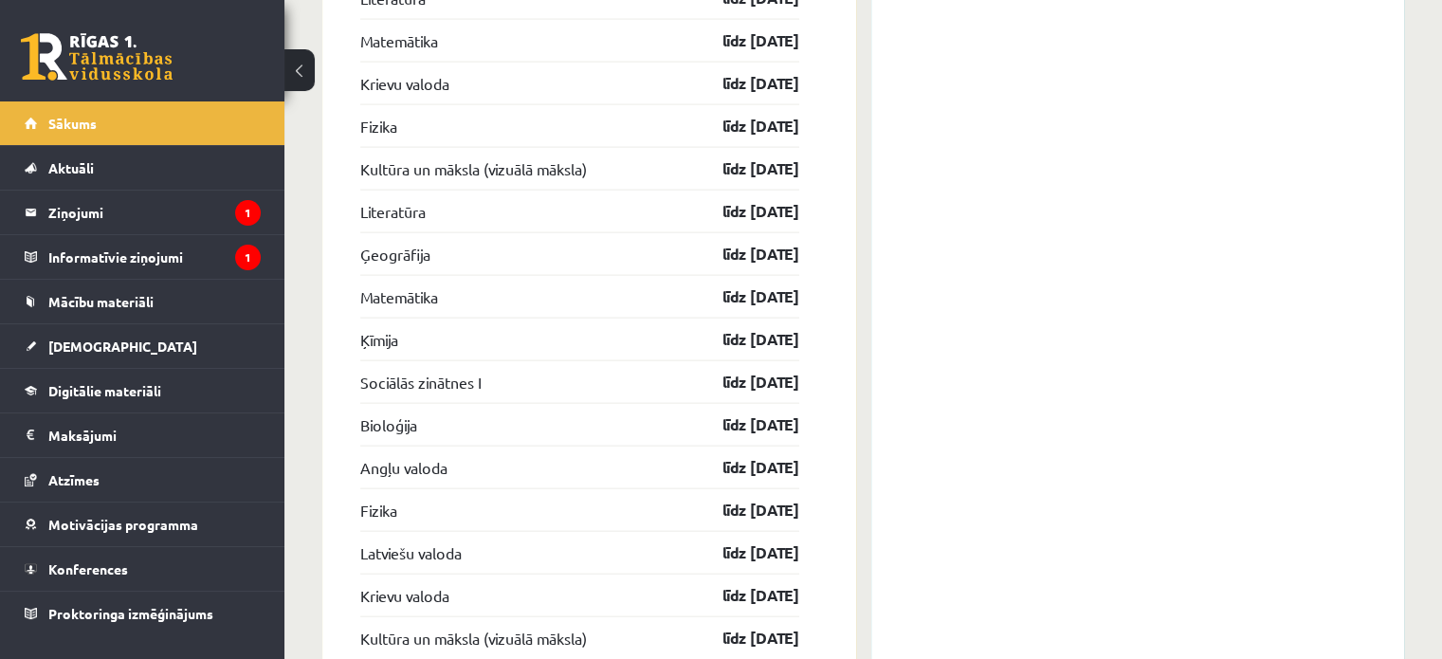
scroll to position [4216, 0]
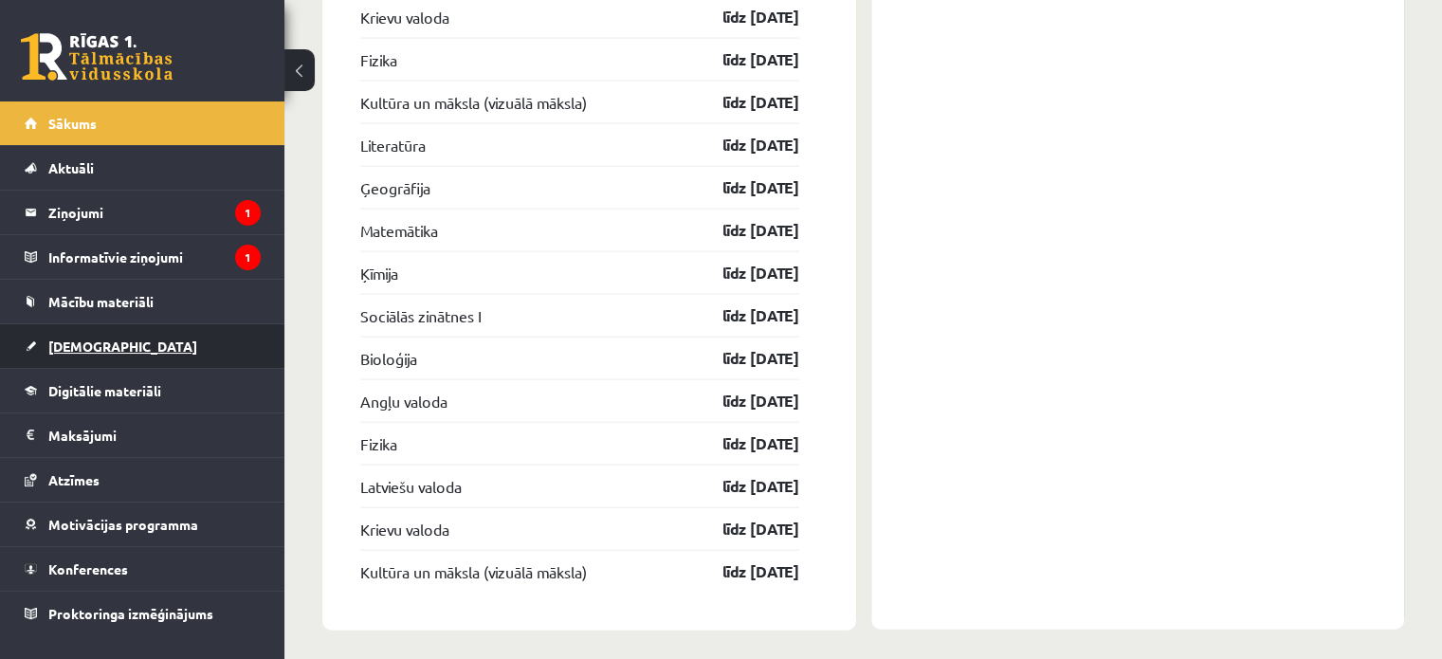
click at [165, 352] on link "[DEMOGRAPHIC_DATA]" at bounding box center [143, 346] width 236 height 44
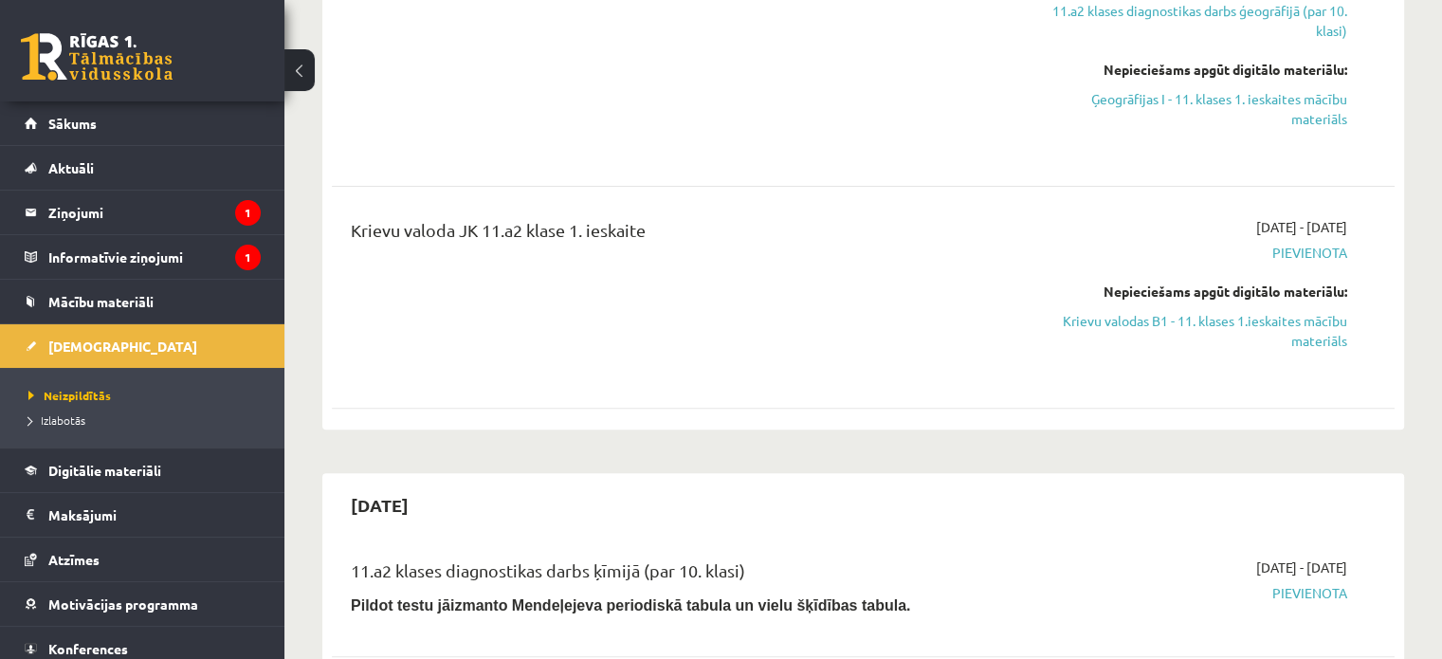
scroll to position [663, 0]
